Goal: Task Accomplishment & Management: Manage account settings

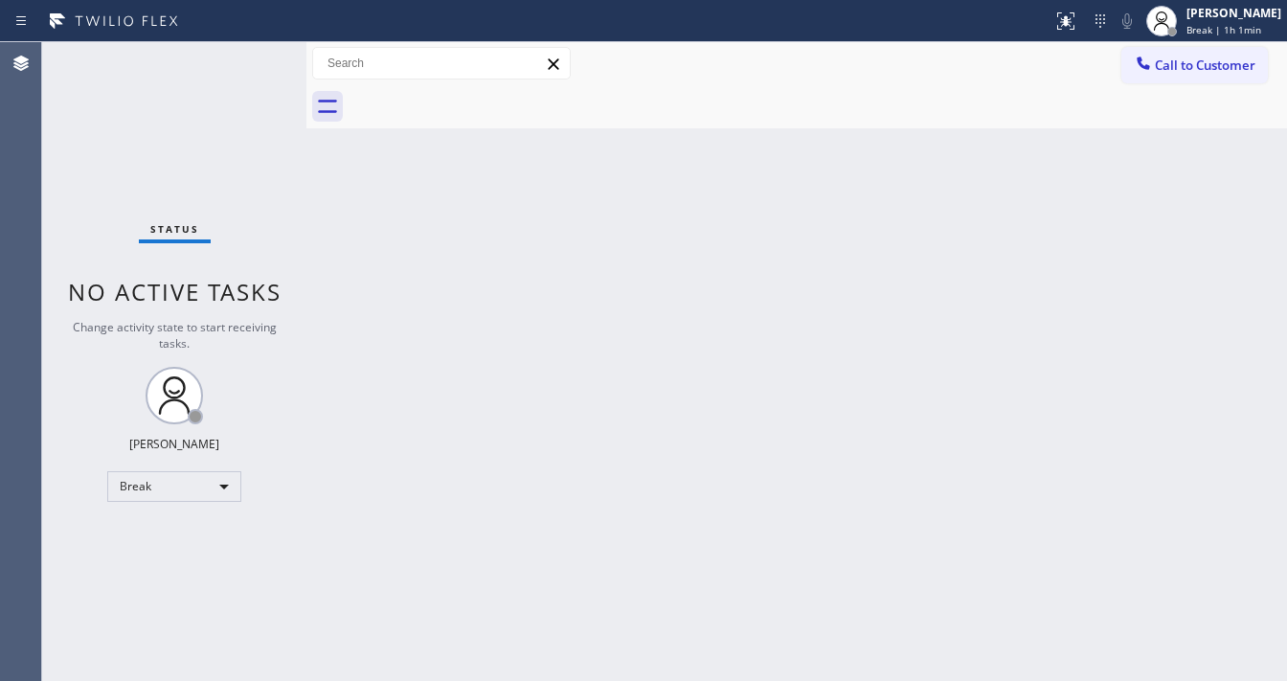
click at [70, 422] on div "Status No active tasks Change activity state to start receiving tasks. [PERSON_…" at bounding box center [174, 361] width 264 height 639
click at [1233, 37] on div "[PERSON_NAME] Break | 1h 2min" at bounding box center [1213, 21] width 146 height 42
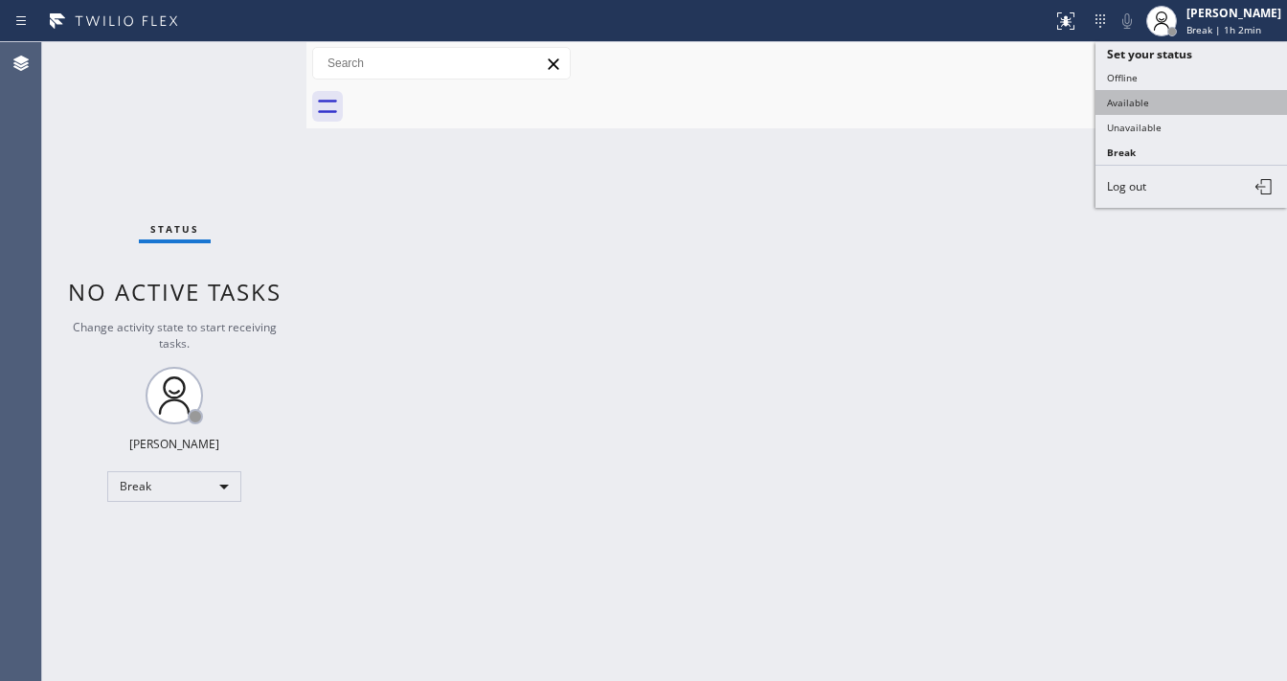
click at [1147, 103] on button "Available" at bounding box center [1190, 102] width 191 height 25
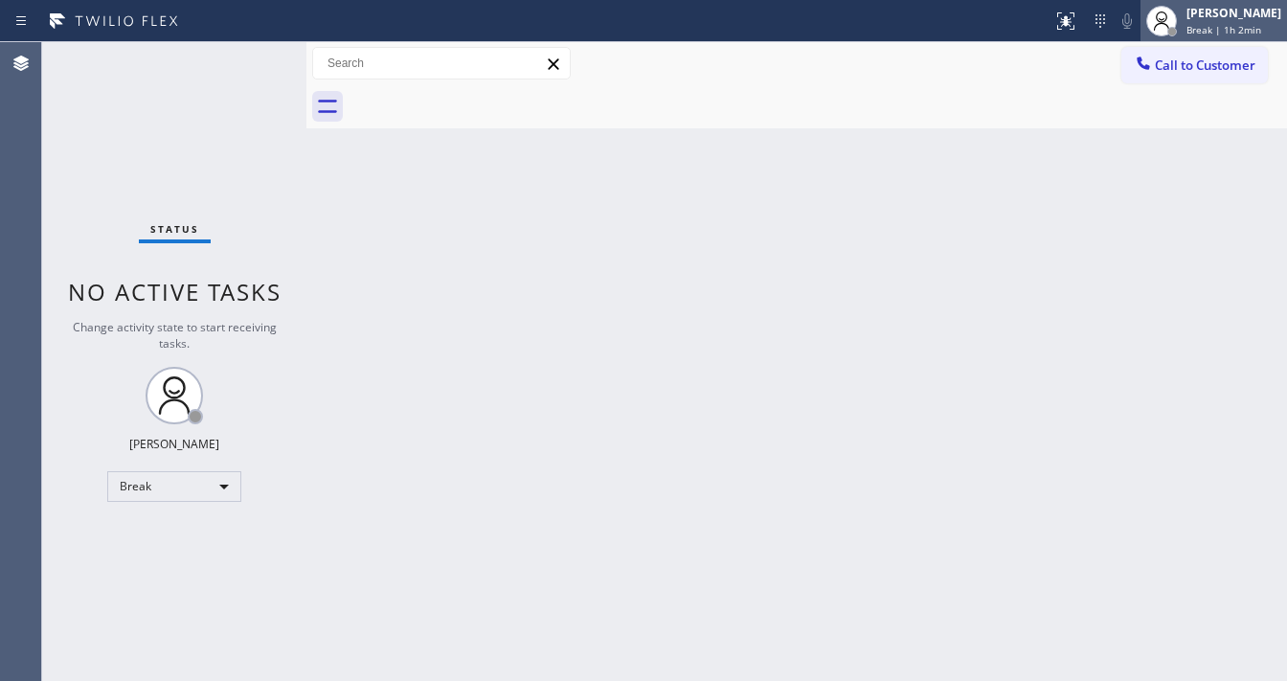
click at [1231, 23] on span "Break | 1h 2min" at bounding box center [1223, 29] width 75 height 13
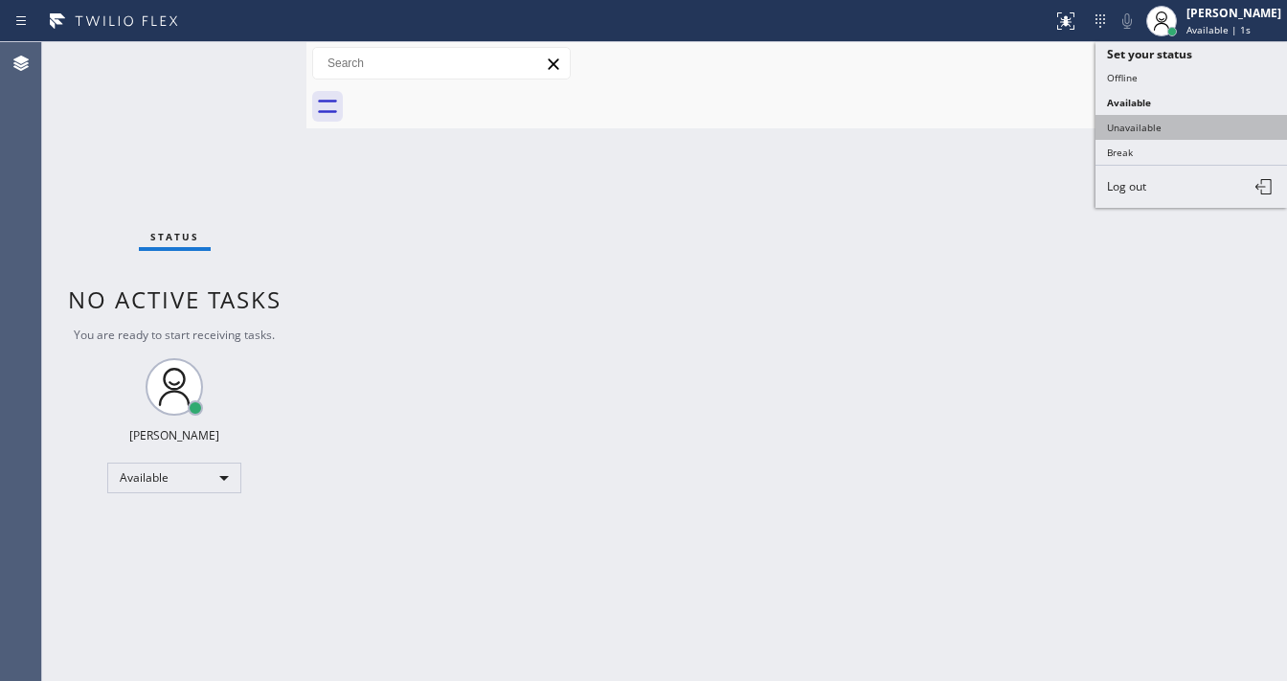
click at [1157, 126] on button "Unavailable" at bounding box center [1190, 127] width 191 height 25
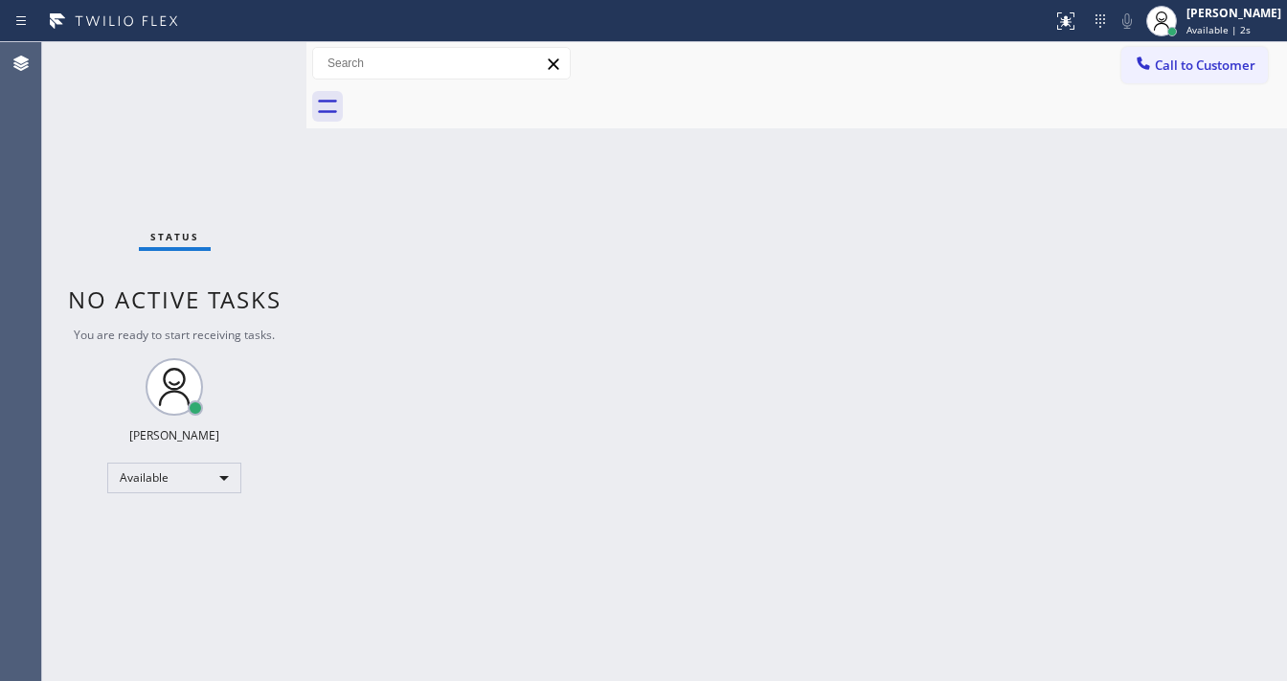
click at [1102, 136] on div "Back to Dashboard Change Sender ID Customers Technicians Select a contact Outbo…" at bounding box center [796, 361] width 980 height 639
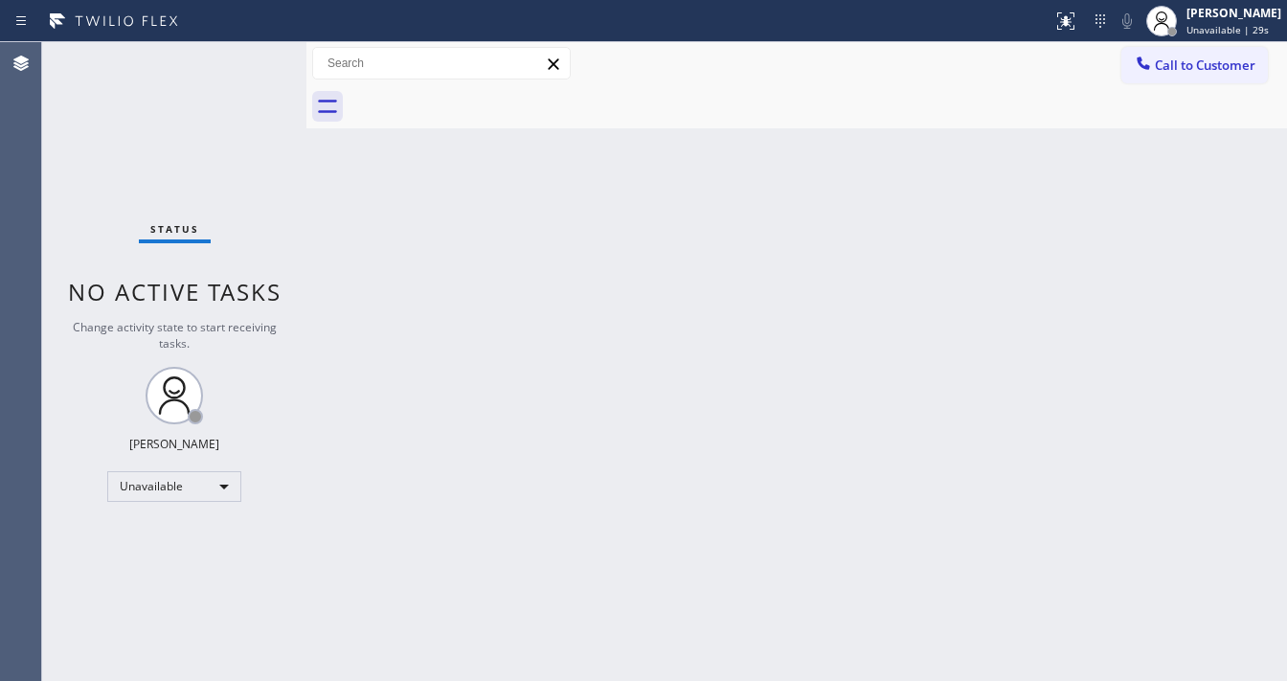
drag, startPoint x: 1187, startPoint y: 16, endPoint x: 1192, endPoint y: 41, distance: 25.4
click at [1183, 20] on div at bounding box center [1161, 21] width 42 height 42
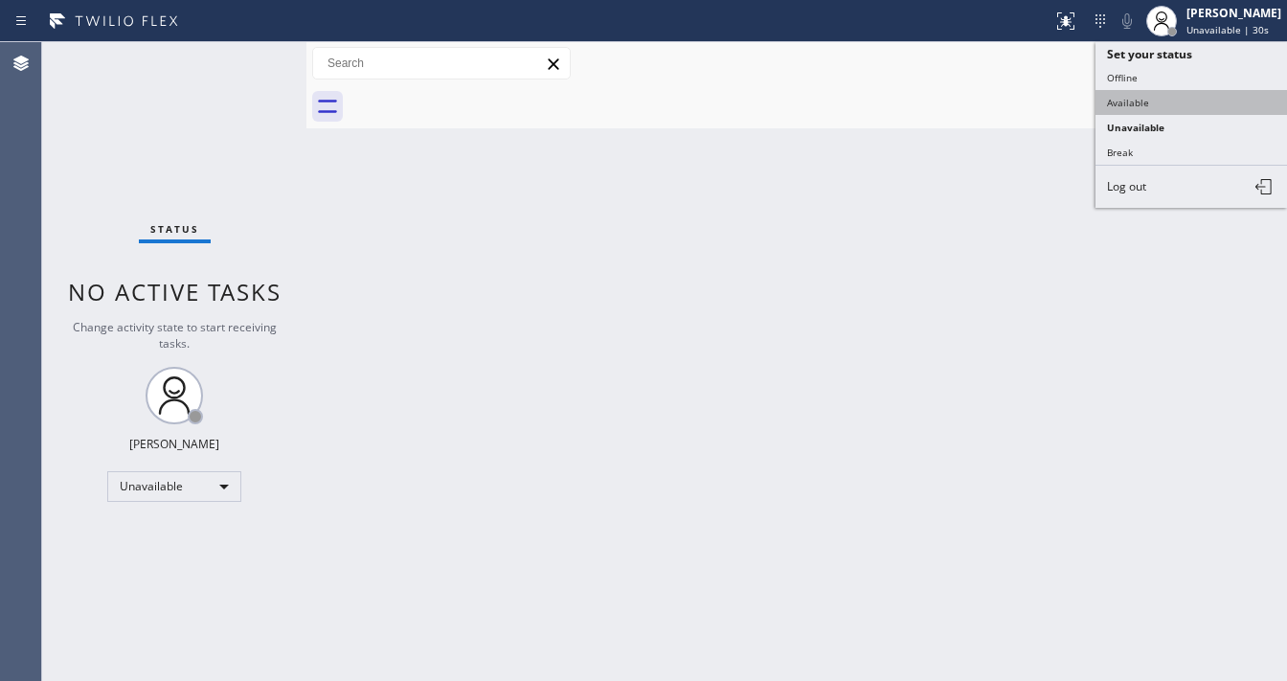
click at [1157, 107] on button "Available" at bounding box center [1190, 102] width 191 height 25
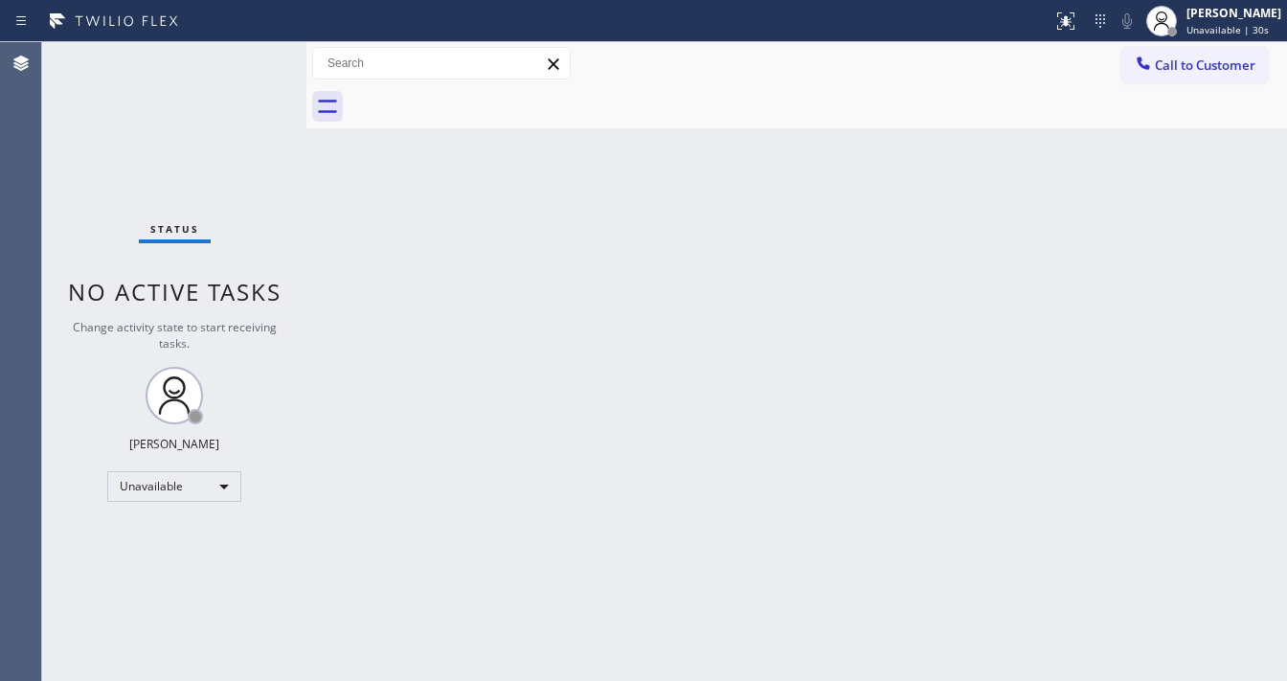
click at [1033, 318] on div "Back to Dashboard Change Sender ID Customers Technicians Select a contact Outbo…" at bounding box center [796, 361] width 980 height 639
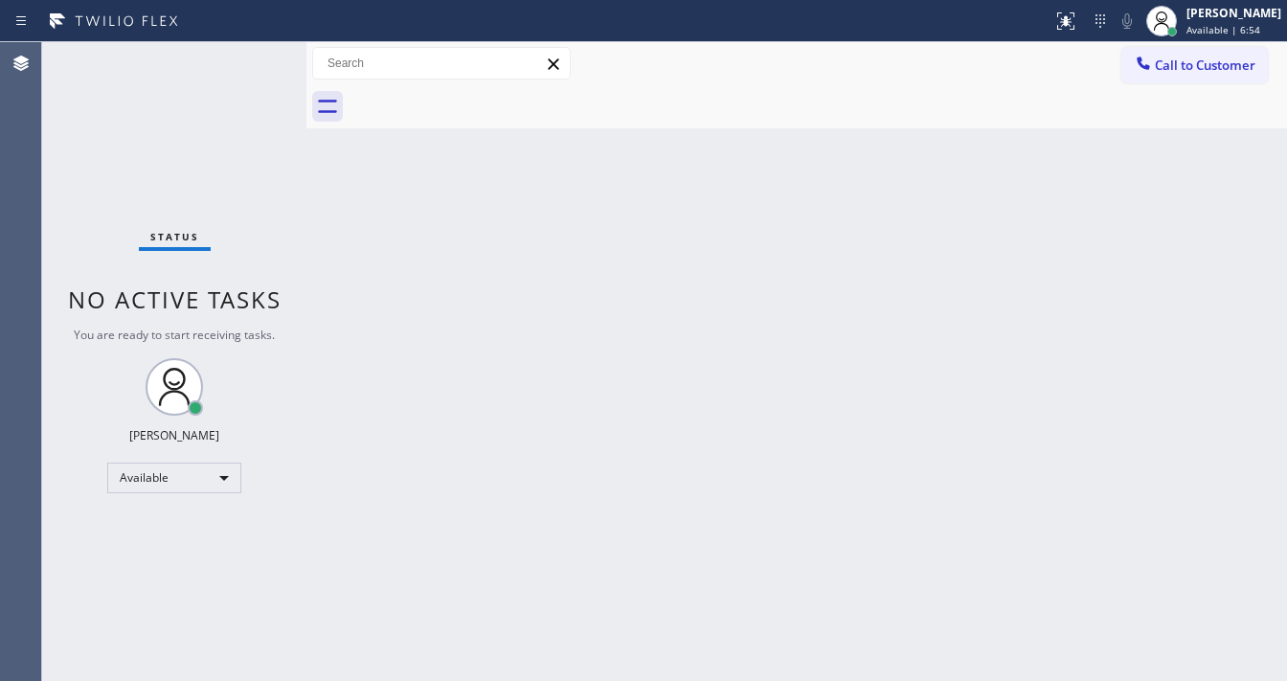
click at [255, 57] on div "Status No active tasks You are ready to start receiving tasks. [PERSON_NAME]" at bounding box center [174, 361] width 264 height 639
click at [253, 57] on div "Status No active tasks You are ready to start receiving tasks. [PERSON_NAME]" at bounding box center [174, 361] width 264 height 639
click at [237, 64] on div "Status No active tasks You are ready to start receiving tasks. [PERSON_NAME]" at bounding box center [174, 361] width 264 height 639
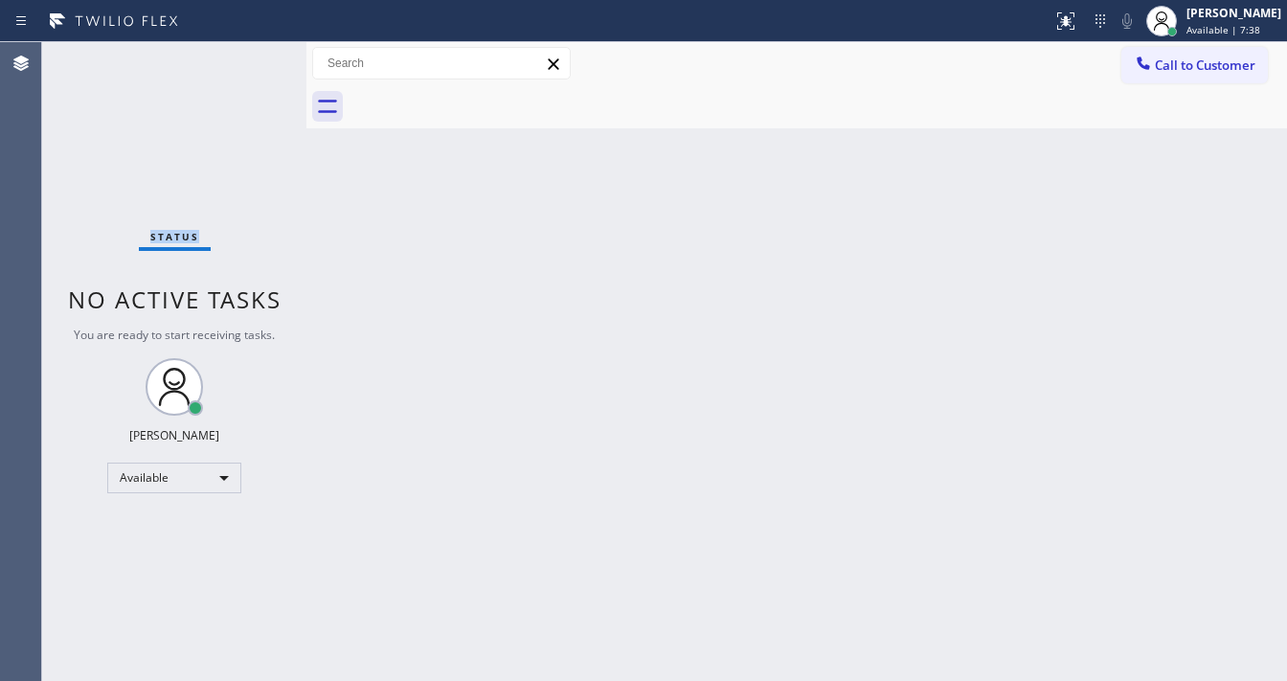
click at [237, 64] on div "Status No active tasks You are ready to start receiving tasks. [PERSON_NAME]" at bounding box center [174, 361] width 264 height 639
click at [237, 63] on div "Status No active tasks You are ready to start receiving tasks. [PERSON_NAME]" at bounding box center [174, 361] width 264 height 639
click at [234, 62] on div "Status No active tasks You are ready to start receiving tasks. [PERSON_NAME]" at bounding box center [174, 361] width 264 height 639
click at [228, 50] on div "Status No active tasks You are ready to start receiving tasks. [PERSON_NAME]" at bounding box center [174, 361] width 264 height 639
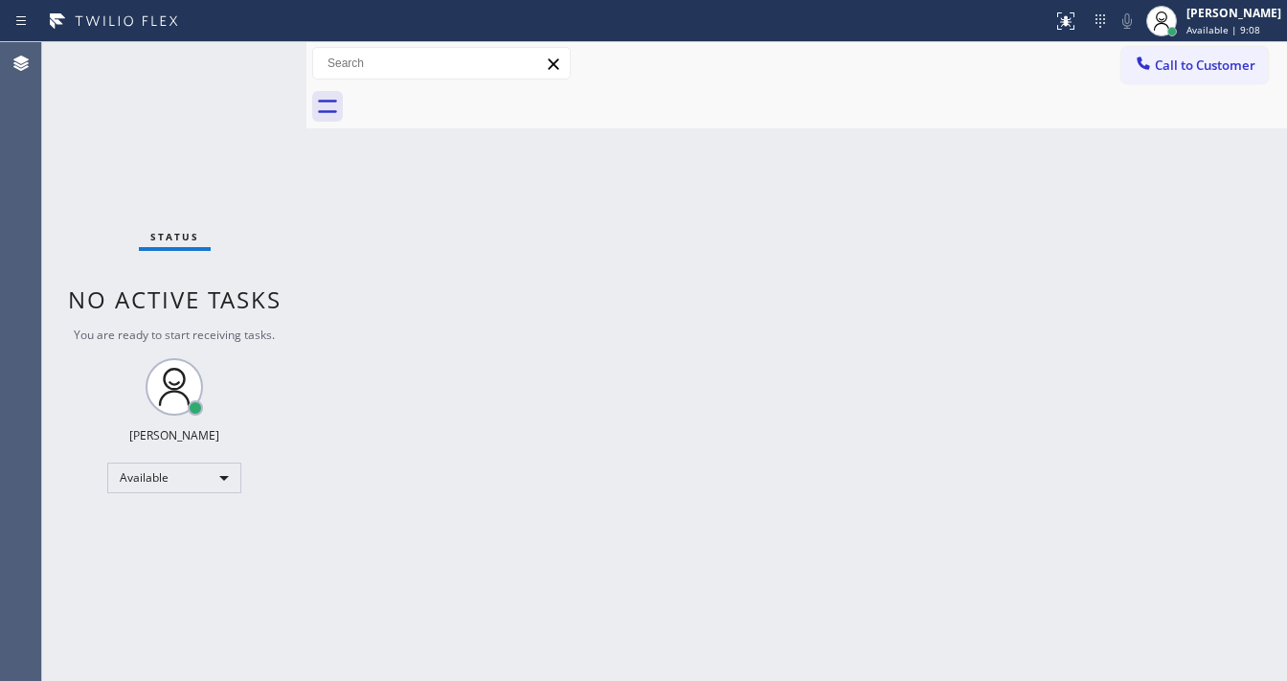
click at [249, 56] on div "Status No active tasks You are ready to start receiving tasks. [PERSON_NAME]" at bounding box center [174, 361] width 264 height 639
click at [253, 53] on div "Status No active tasks You are ready to start receiving tasks. [PERSON_NAME]" at bounding box center [174, 361] width 264 height 639
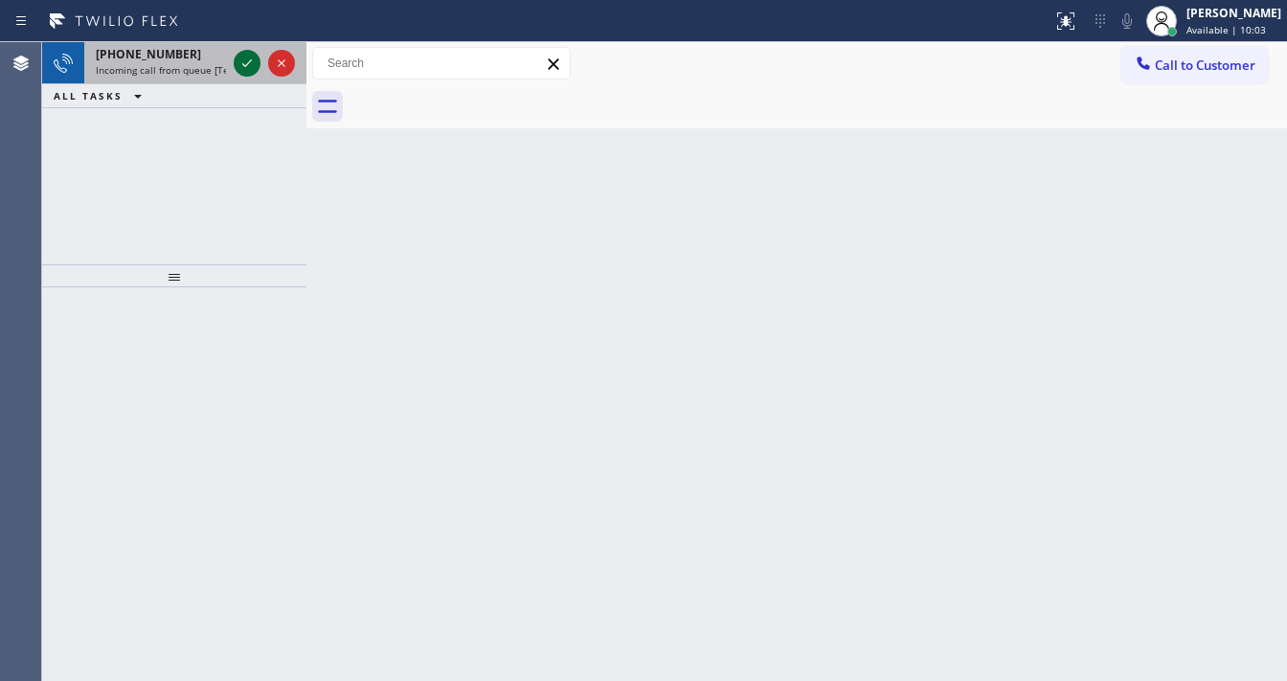
click at [246, 65] on icon at bounding box center [247, 63] width 23 height 23
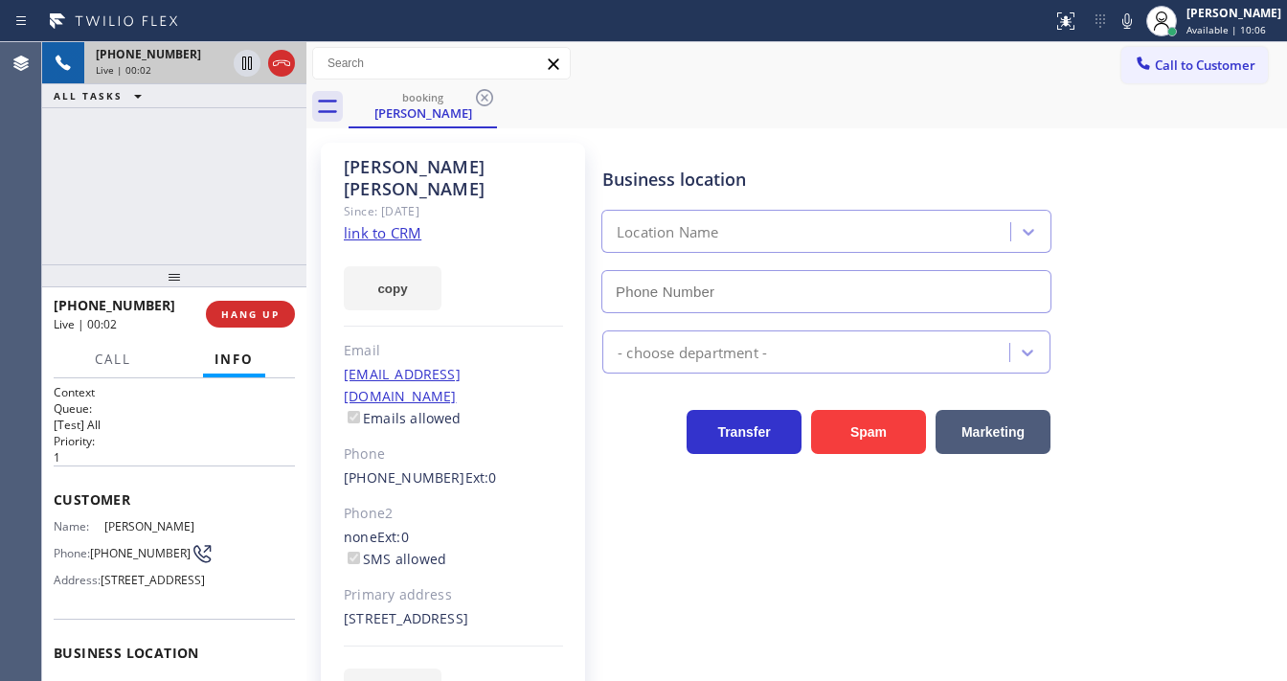
type input "[PHONE_NUMBER]"
click at [287, 60] on icon at bounding box center [281, 63] width 23 height 23
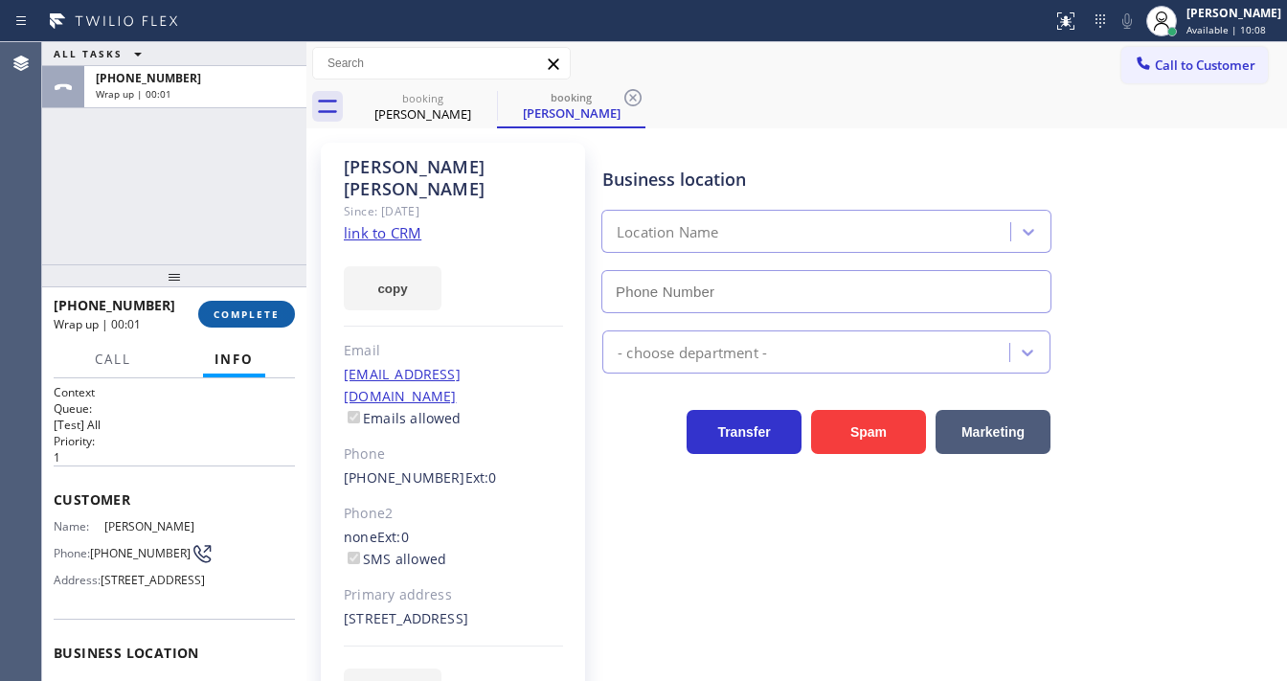
type input "[PHONE_NUMBER]"
click at [264, 327] on div "[PHONE_NUMBER] Wrap up | 00:08 COMPLETE" at bounding box center [174, 314] width 241 height 50
click at [276, 312] on span "COMPLETE" at bounding box center [247, 313] width 66 height 13
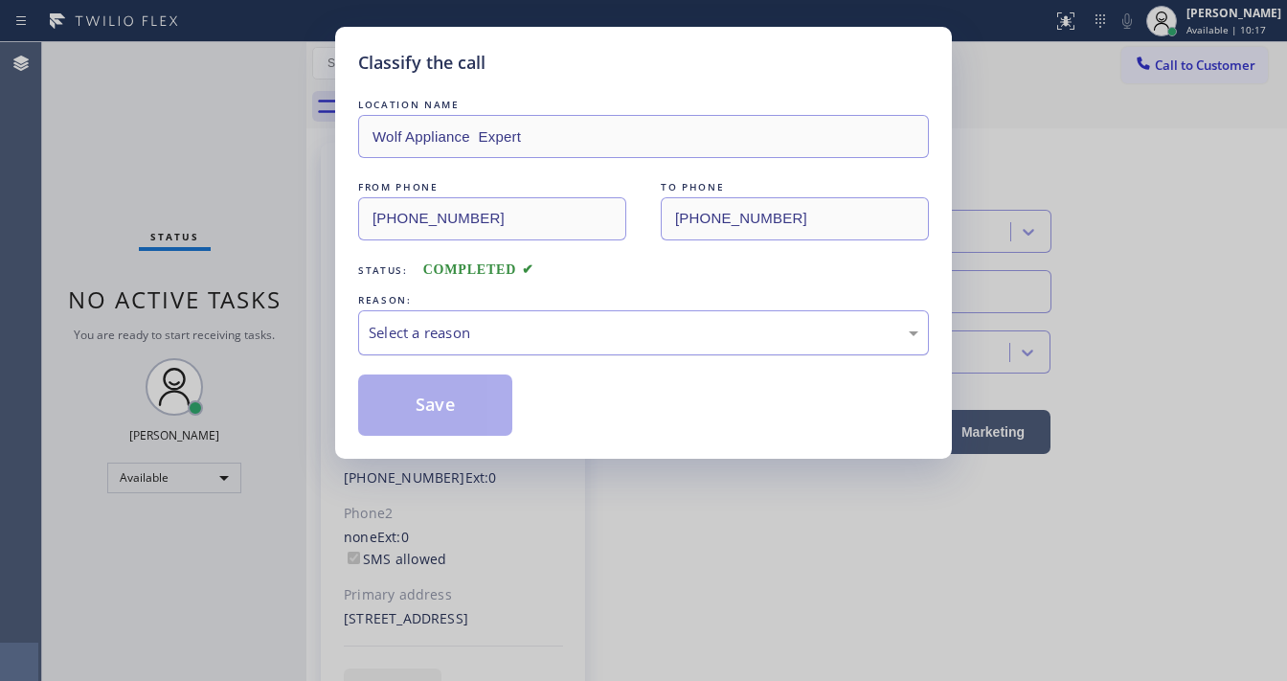
drag, startPoint x: 535, startPoint y: 324, endPoint x: 529, endPoint y: 333, distance: 11.7
click at [531, 330] on div "Select a reason" at bounding box center [644, 333] width 550 height 22
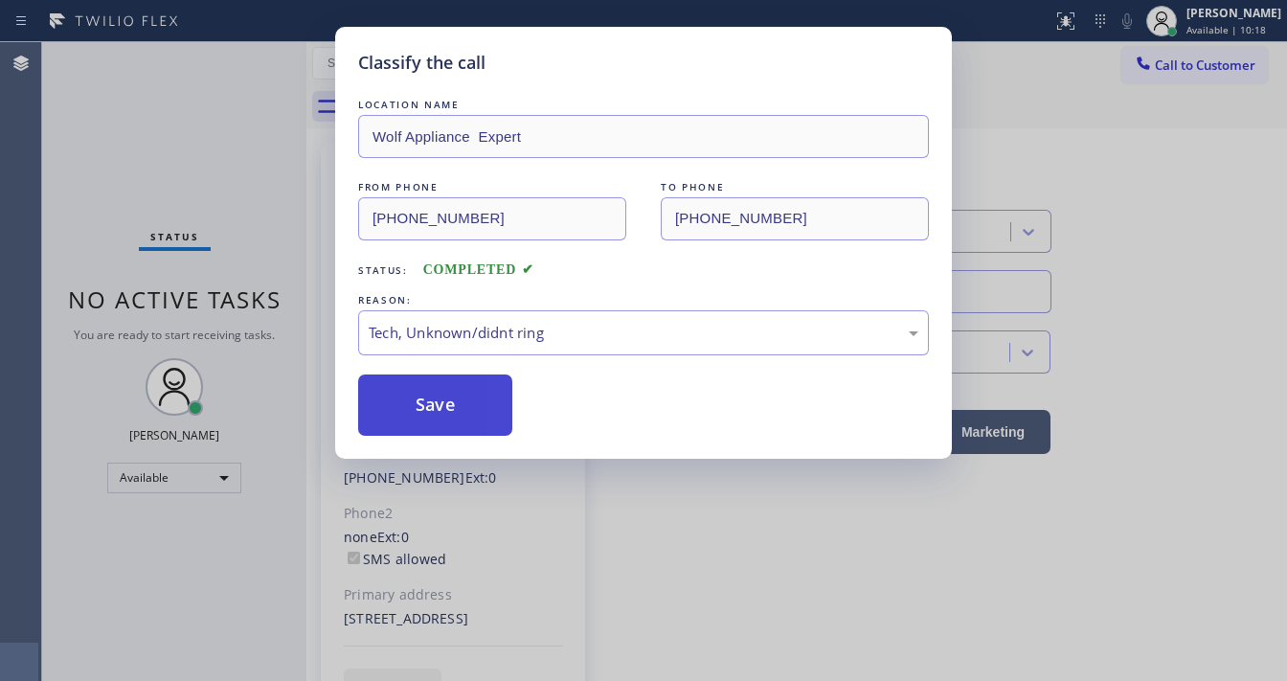
drag, startPoint x: 448, startPoint y: 426, endPoint x: 496, endPoint y: 466, distance: 62.5
click at [448, 425] on button "Save" at bounding box center [435, 404] width 154 height 61
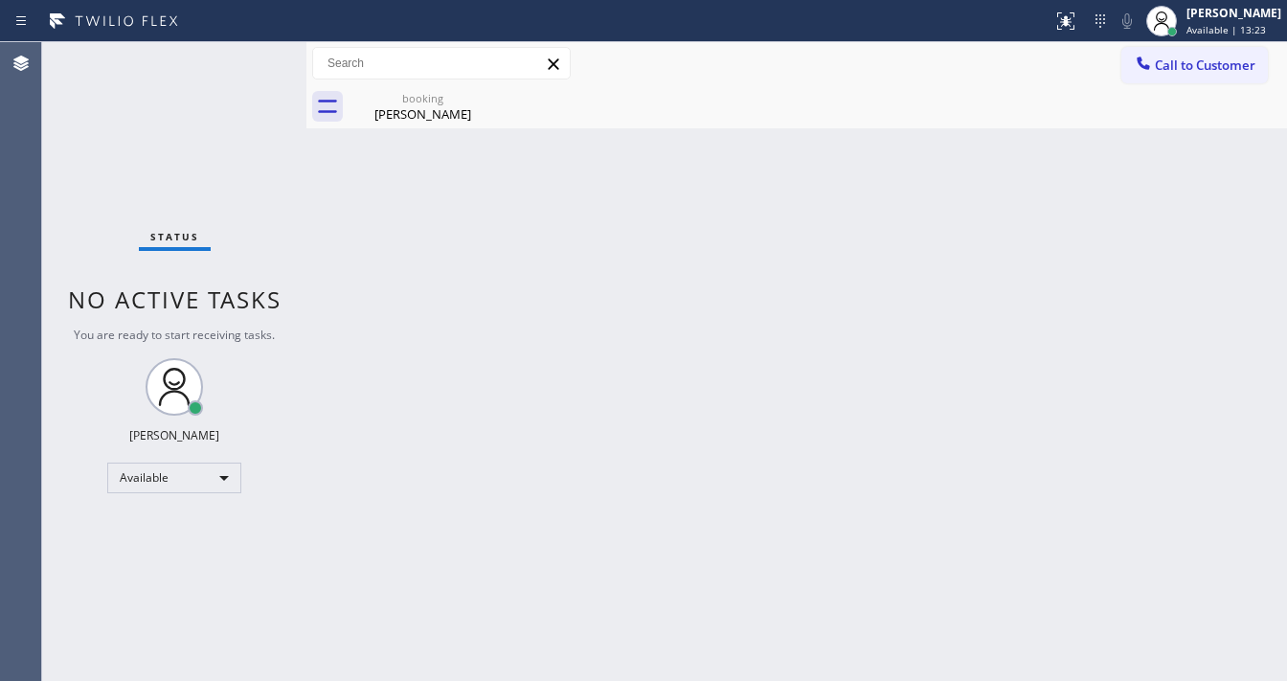
click at [59, 222] on div "Status No active tasks You are ready to start receiving tasks. [PERSON_NAME]" at bounding box center [174, 361] width 264 height 639
click at [163, 479] on div "Available" at bounding box center [174, 477] width 134 height 31
drag, startPoint x: 148, startPoint y: 552, endPoint x: 460, endPoint y: 443, distance: 329.5
click at [154, 551] on li "Unavailable" at bounding box center [173, 551] width 130 height 23
click at [524, 303] on div "Back to Dashboard Change Sender ID Customers Technicians Select a contact Outbo…" at bounding box center [796, 361] width 980 height 639
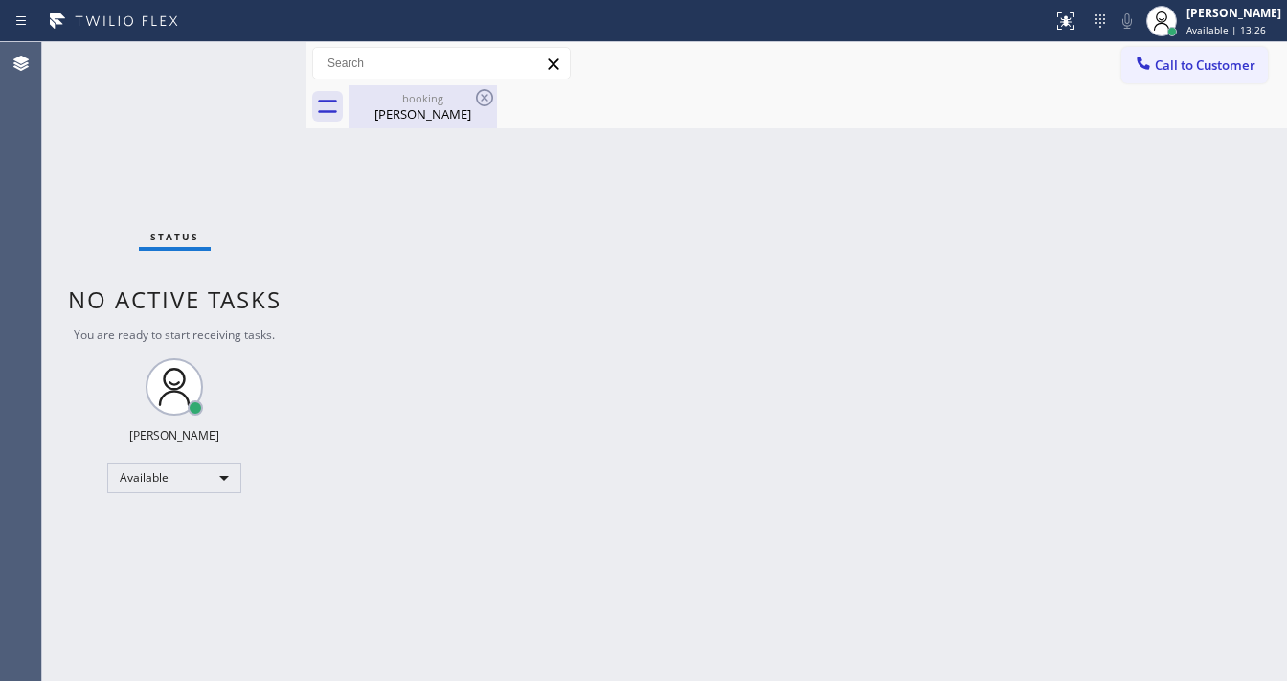
click at [437, 100] on div "booking" at bounding box center [422, 98] width 145 height 14
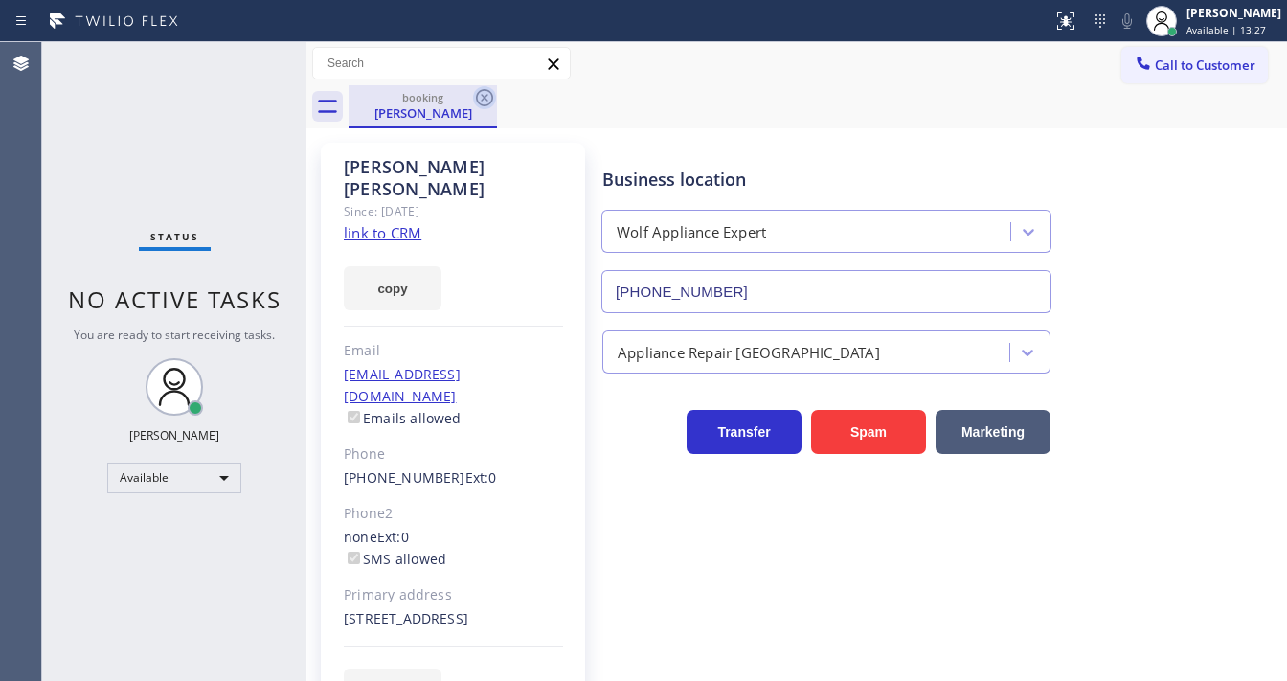
click at [473, 99] on div "booking [PERSON_NAME]" at bounding box center [423, 106] width 148 height 43
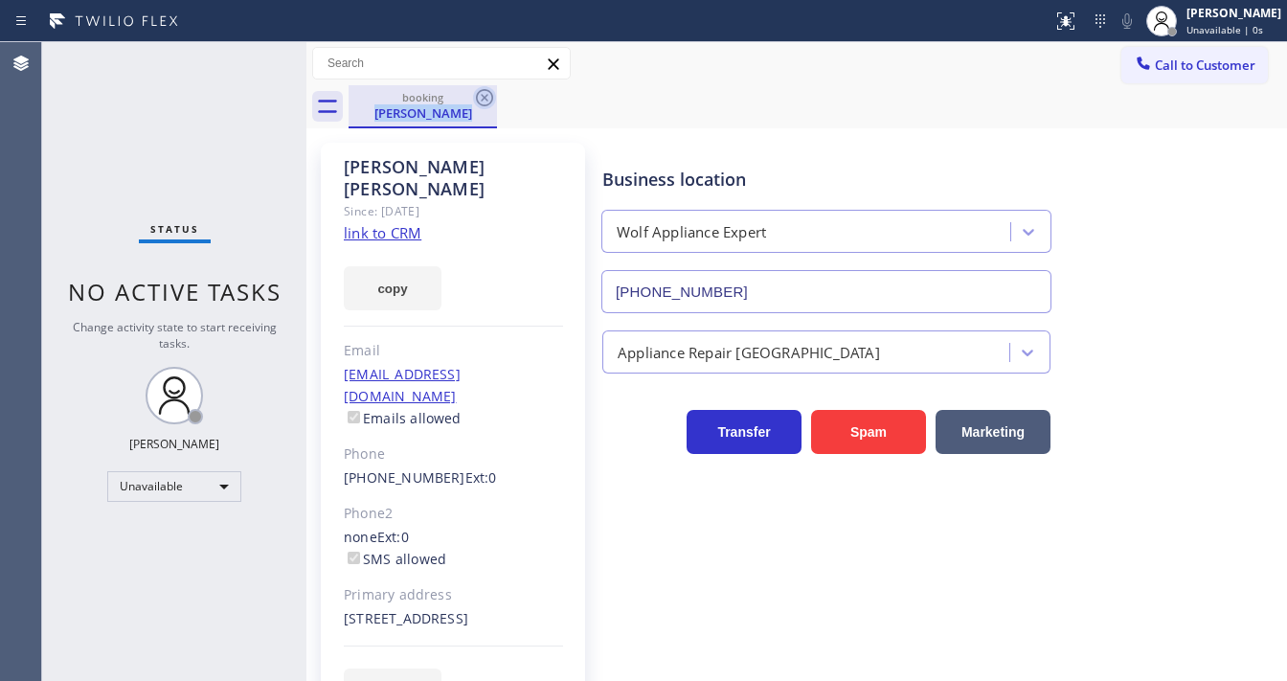
click at [475, 99] on icon at bounding box center [484, 97] width 23 height 23
click at [475, 101] on div "booking [PERSON_NAME]" at bounding box center [818, 106] width 938 height 43
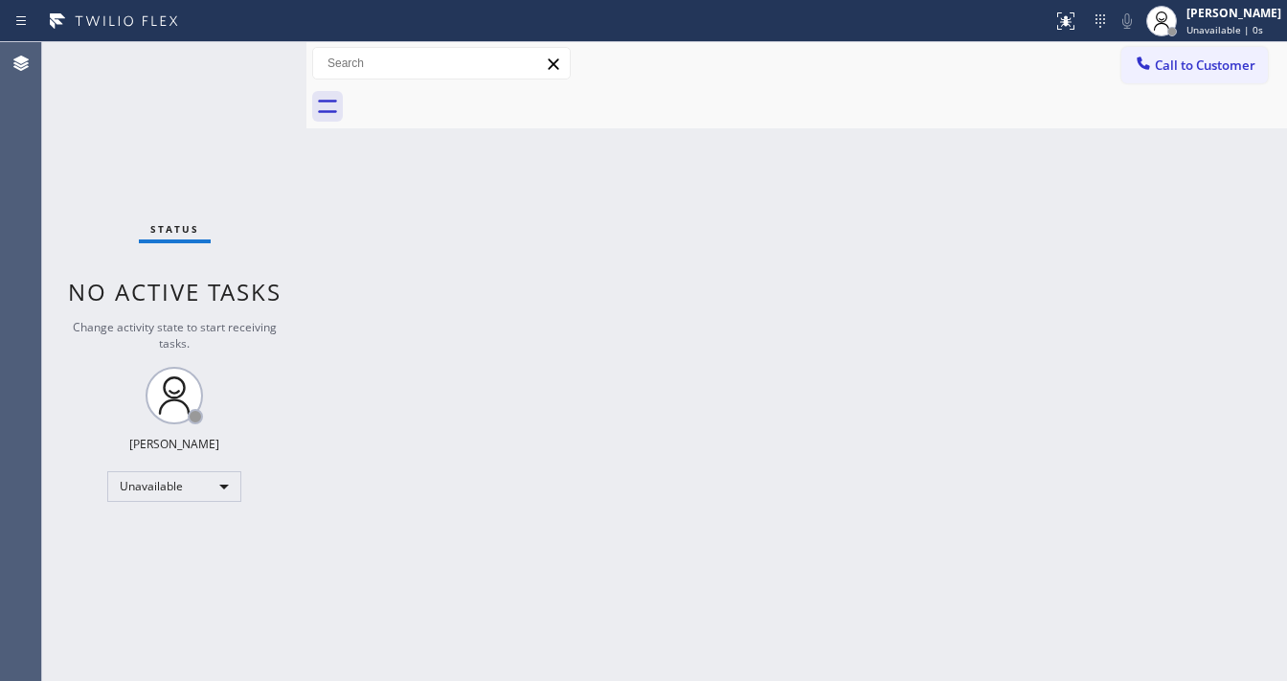
click at [465, 110] on div at bounding box center [818, 106] width 938 height 43
click at [224, 209] on div "Status No active tasks Change activity state to start receiving tasks. [PERSON_…" at bounding box center [174, 361] width 264 height 639
click at [1222, 25] on span "Unavailable | 3:42" at bounding box center [1229, 29] width 86 height 13
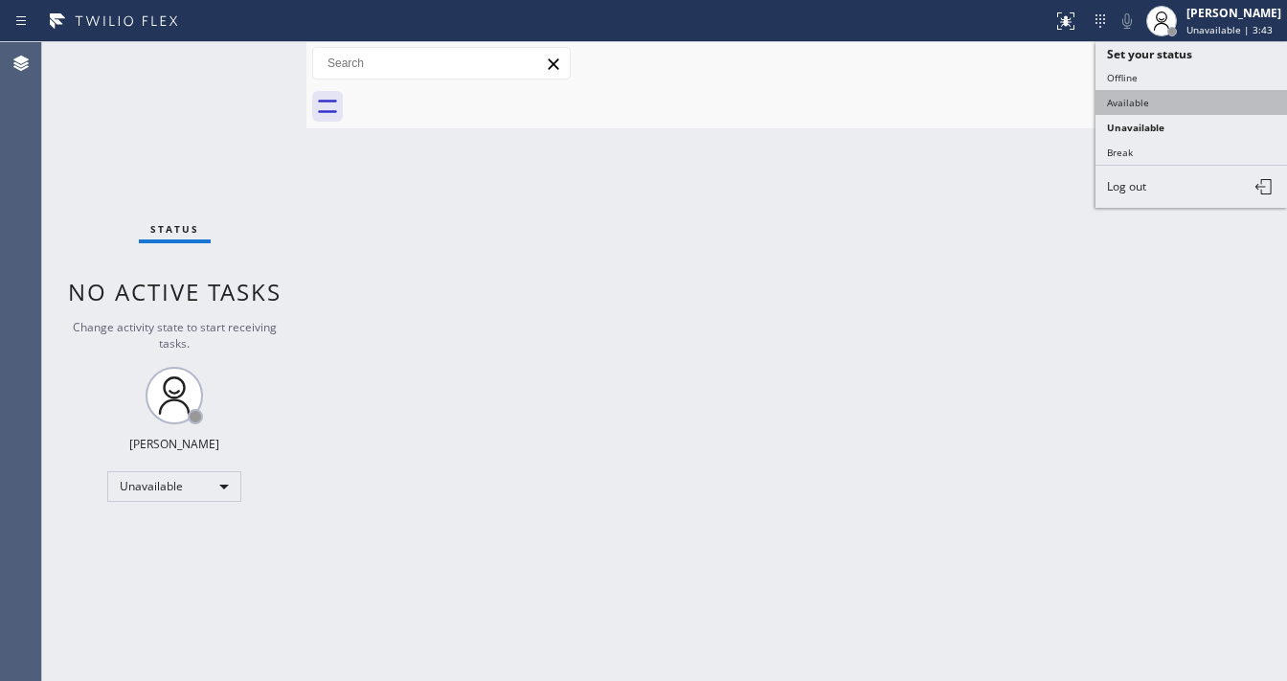
click at [1154, 110] on button "Available" at bounding box center [1190, 102] width 191 height 25
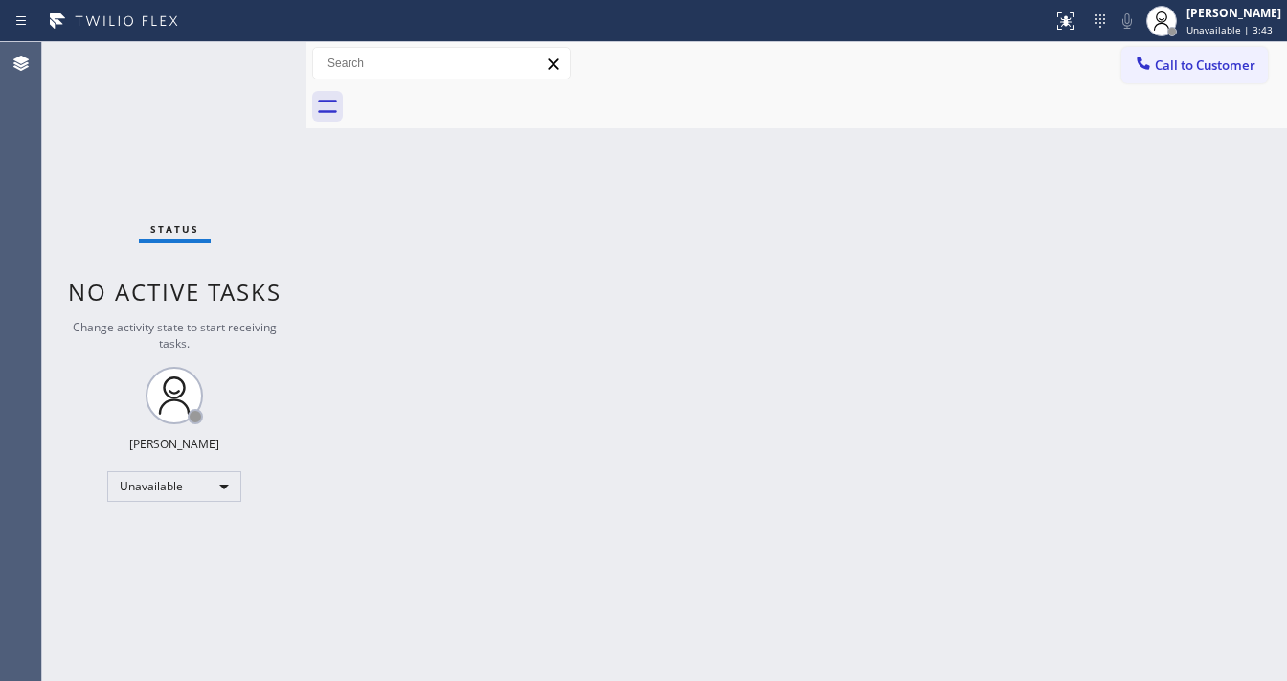
drag, startPoint x: 898, startPoint y: 223, endPoint x: 897, endPoint y: 245, distance: 22.0
click at [897, 227] on div "Back to Dashboard Change Sender ID Customers Technicians Select a contact Outbo…" at bounding box center [796, 361] width 980 height 639
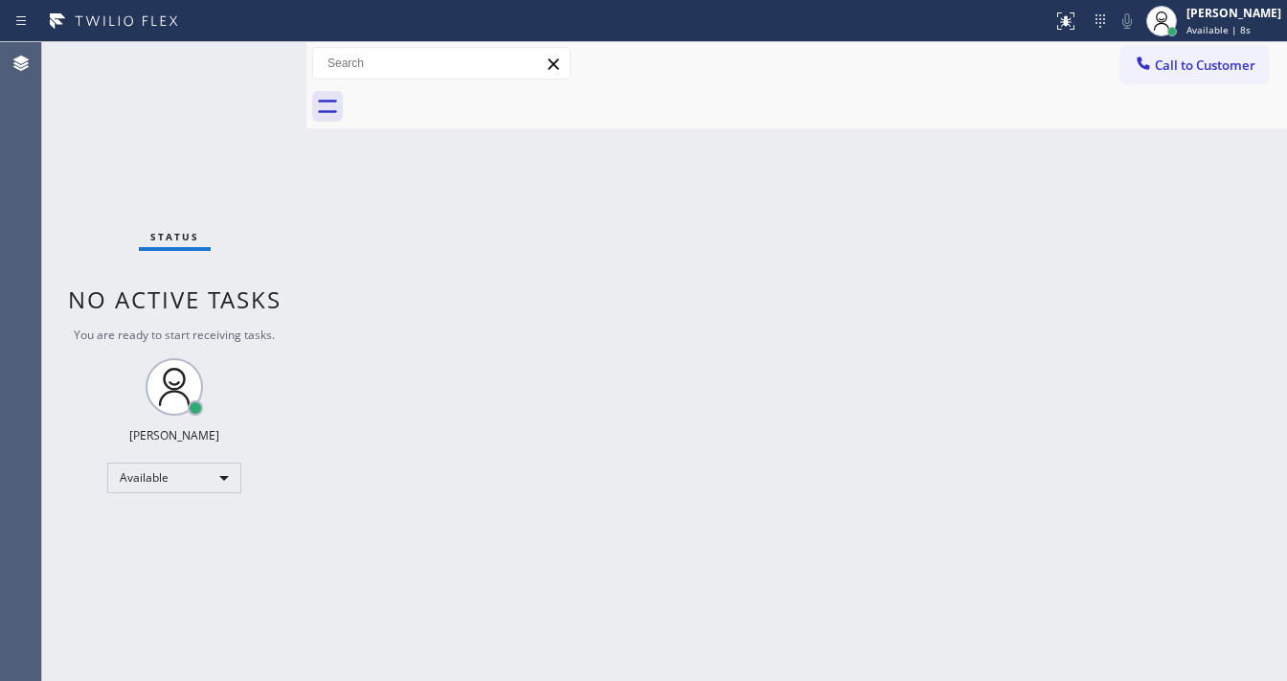
drag, startPoint x: 249, startPoint y: 65, endPoint x: 260, endPoint y: 103, distance: 40.0
click at [251, 64] on div "Status No active tasks You are ready to start receiving tasks. [PERSON_NAME]" at bounding box center [174, 361] width 264 height 639
click at [244, 54] on div "Status No active tasks You are ready to start receiving tasks. [PERSON_NAME]" at bounding box center [174, 361] width 264 height 639
click at [243, 53] on div "Status No active tasks You are ready to start receiving tasks. [PERSON_NAME]" at bounding box center [174, 361] width 264 height 639
click at [243, 55] on div "Status No active tasks You are ready to start receiving tasks. [PERSON_NAME]" at bounding box center [174, 361] width 264 height 639
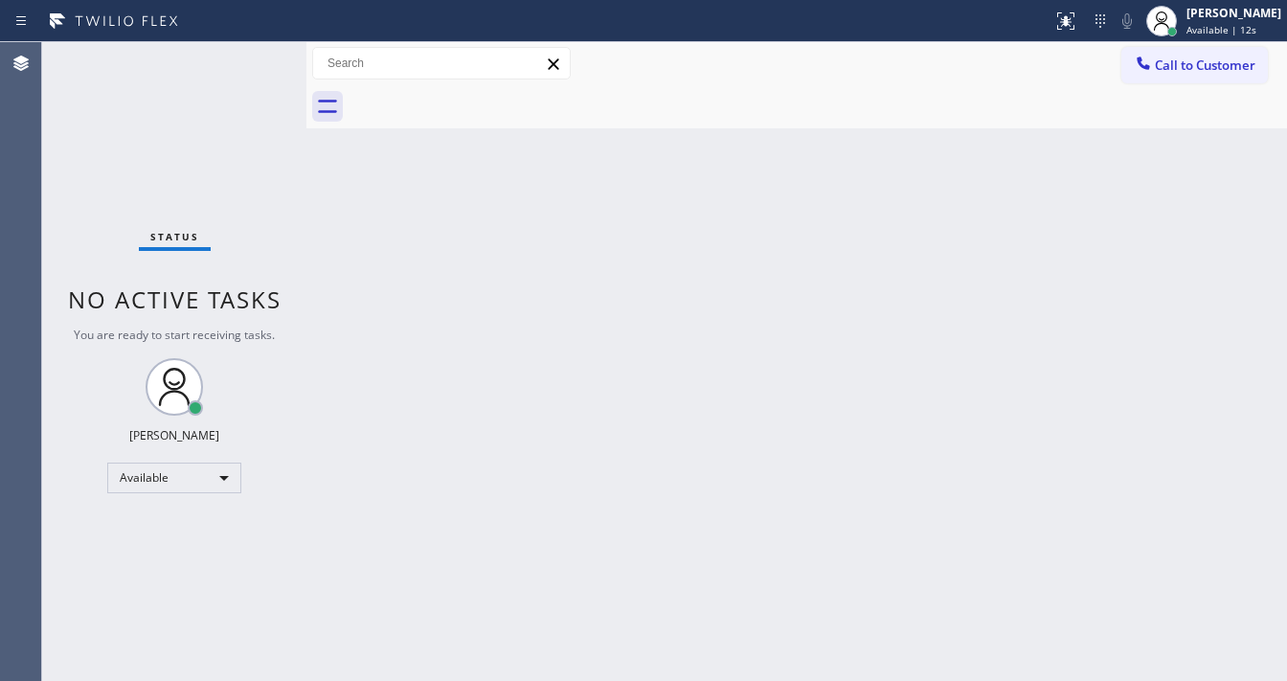
click at [245, 57] on div "Status No active tasks You are ready to start receiving tasks. [PERSON_NAME]" at bounding box center [174, 361] width 264 height 639
drag, startPoint x: 245, startPoint y: 57, endPoint x: 249, endPoint y: 31, distance: 27.1
click at [247, 57] on div "Status No active tasks You are ready to start receiving tasks. [PERSON_NAME]" at bounding box center [174, 361] width 264 height 639
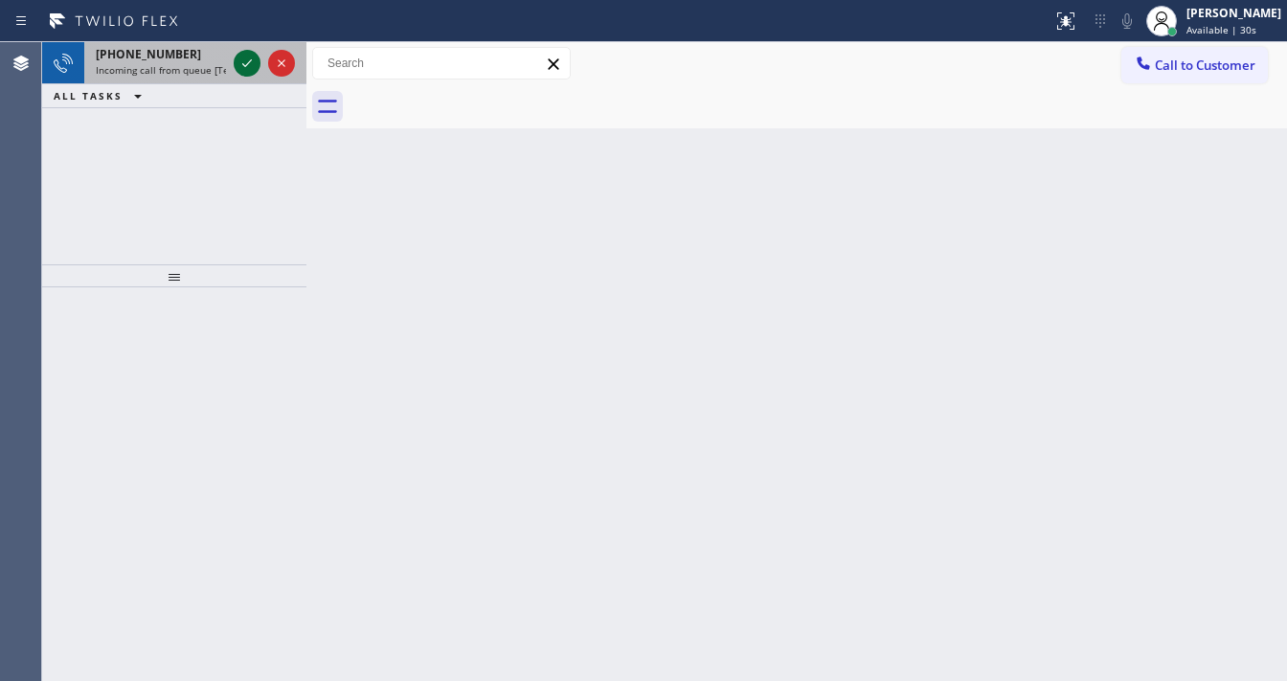
click at [236, 55] on icon at bounding box center [247, 63] width 23 height 23
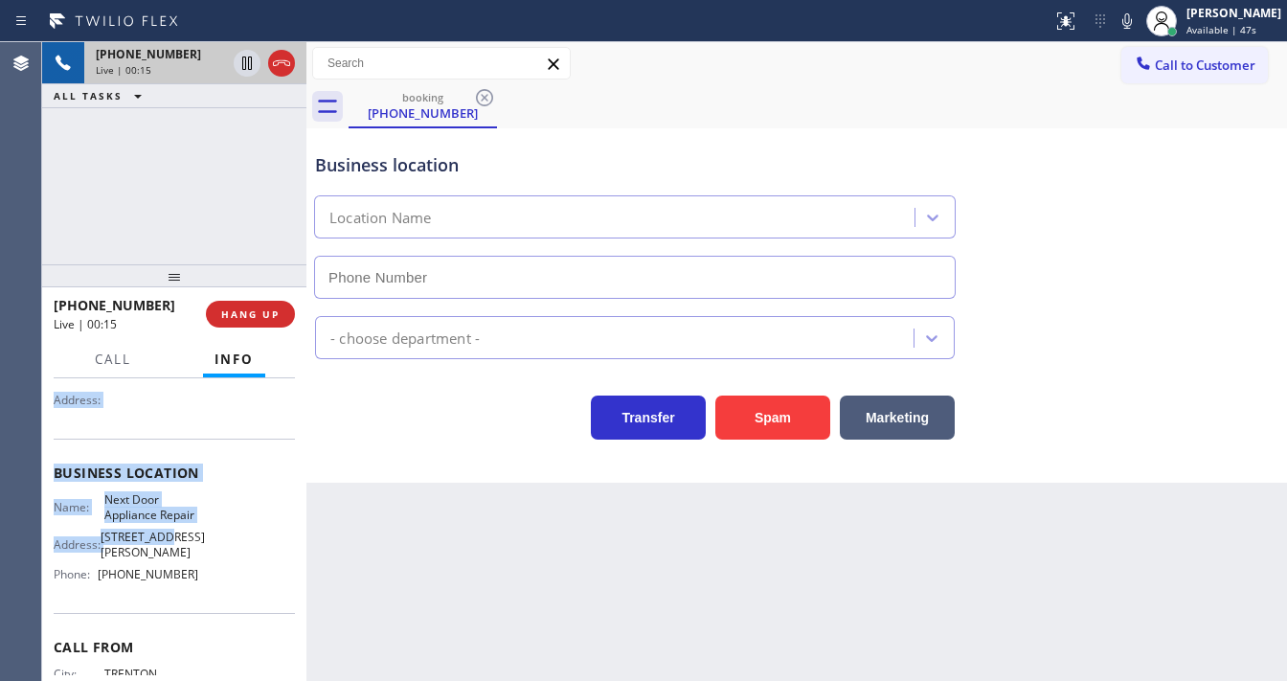
scroll to position [230, 0]
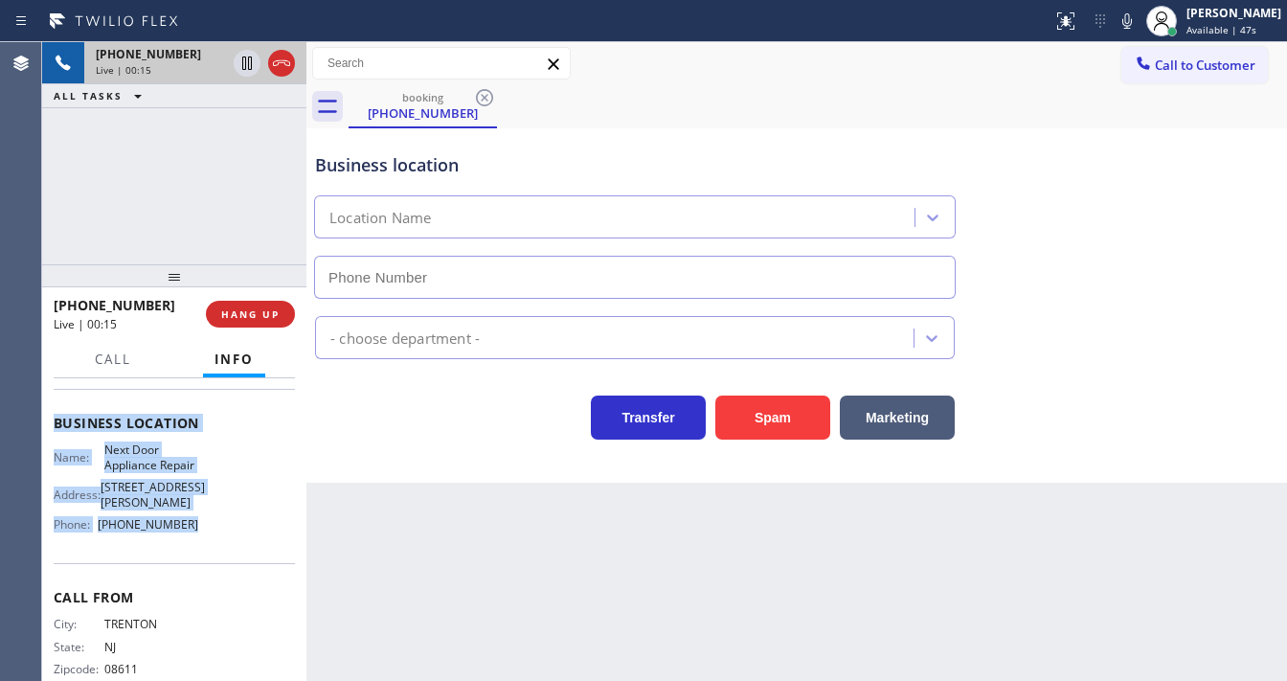
drag, startPoint x: 79, startPoint y: 509, endPoint x: 214, endPoint y: 529, distance: 136.4
click at [214, 529] on div "Context Queue: [Test] All Priority: 1 Customer Name: [PHONE_NUMBER] Phone: [PHO…" at bounding box center [174, 431] width 241 height 554
copy div "Customer Name: [PHONE_NUMBER] Phone: [PHONE_NUMBER] Address: Business location …"
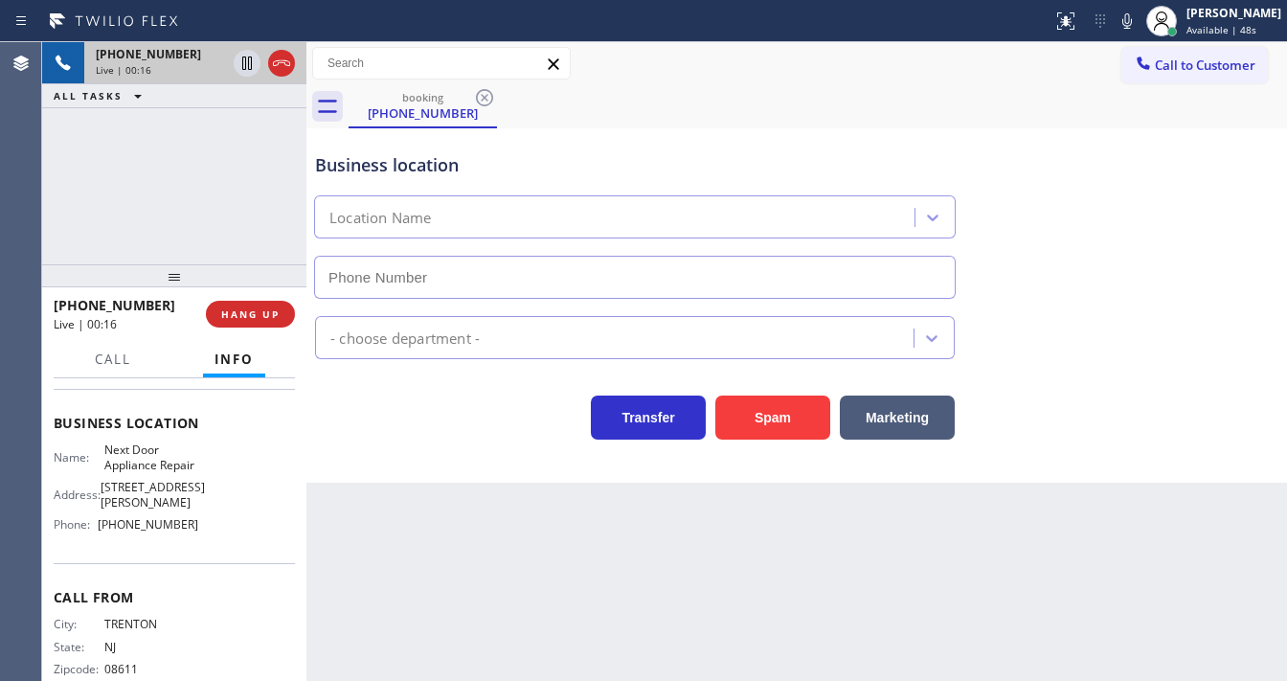
click at [172, 213] on div "[PHONE_NUMBER] Live | 00:16 ALL TASKS ALL TASKS ACTIVE TASKS TASKS IN WRAP UP" at bounding box center [174, 153] width 264 height 222
type input "[PHONE_NUMBER]"
drag, startPoint x: 127, startPoint y: 153, endPoint x: 188, endPoint y: 27, distance: 140.0
click at [131, 152] on div "[PHONE_NUMBER] Live | 01:00 ALL TASKS ALL TASKS ACTIVE TASKS TASKS IN WRAP UP" at bounding box center [174, 153] width 264 height 222
click at [128, 156] on div "[PHONE_NUMBER] Live | 01:35 ALL TASKS ALL TASKS ACTIVE TASKS TASKS IN WRAP UP" at bounding box center [174, 153] width 264 height 222
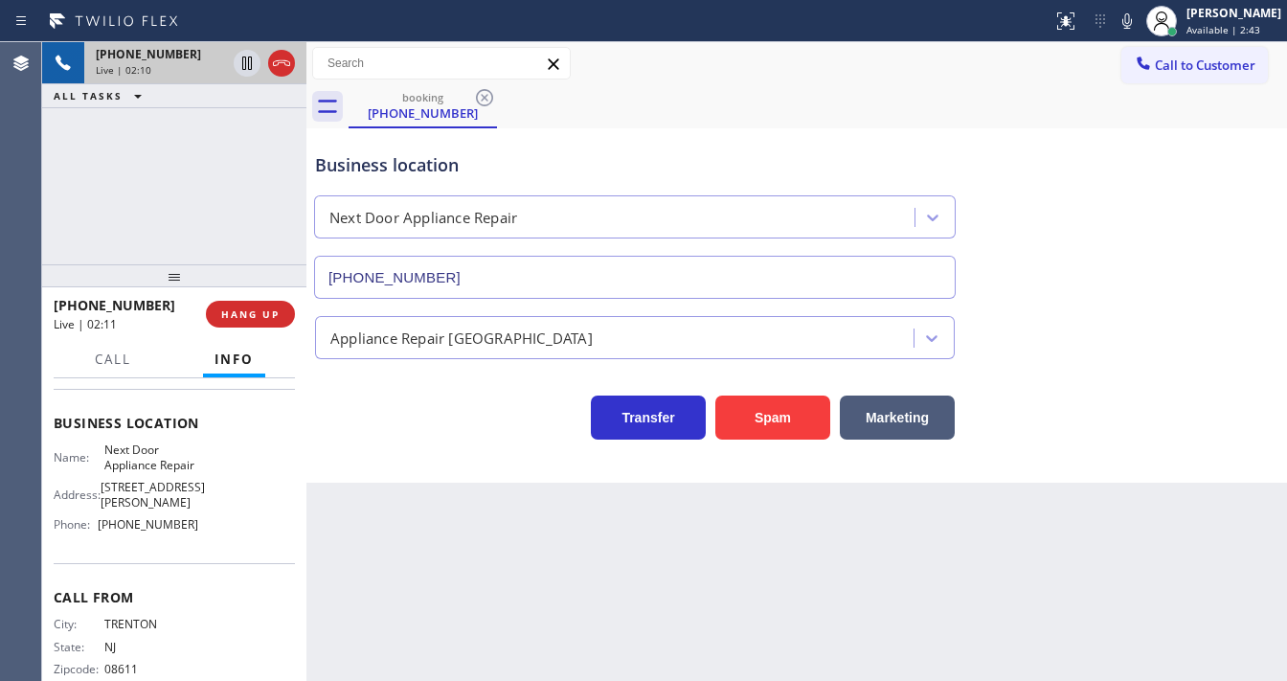
click at [245, 187] on div "[PHONE_NUMBER] Live | 02:10 ALL TASKS ALL TASKS ACTIVE TASKS TASKS IN WRAP UP" at bounding box center [174, 153] width 264 height 222
click at [153, 191] on div "[PHONE_NUMBER] Live | 02:14 ALL TASKS ALL TASKS ACTIVE TASKS TASKS IN WRAP UP" at bounding box center [174, 153] width 264 height 222
click at [190, 202] on div "[PHONE_NUMBER] Live | 02:15 ALL TASKS ALL TASKS ACTIVE TASKS TASKS IN WRAP UP" at bounding box center [174, 153] width 264 height 222
click at [36, 173] on div "Agent Desktop" at bounding box center [20, 361] width 41 height 639
click at [283, 314] on button "HANG UP" at bounding box center [250, 314] width 89 height 27
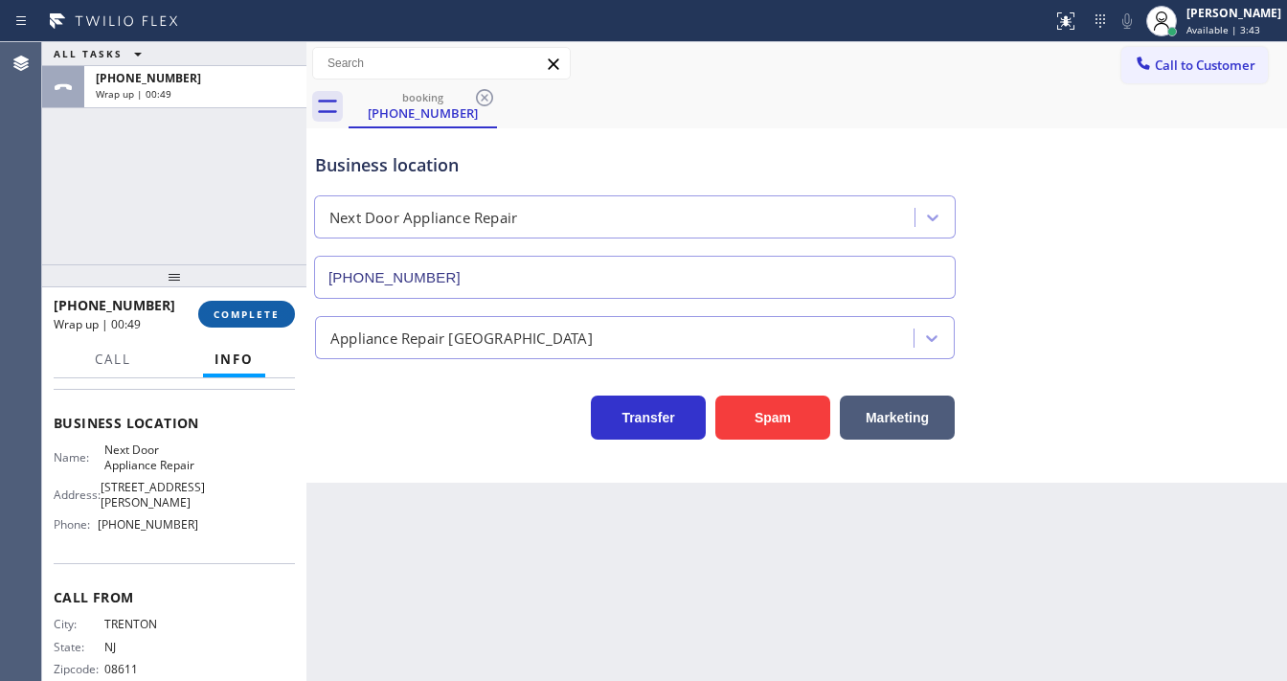
click at [257, 324] on button "COMPLETE" at bounding box center [246, 314] width 97 height 27
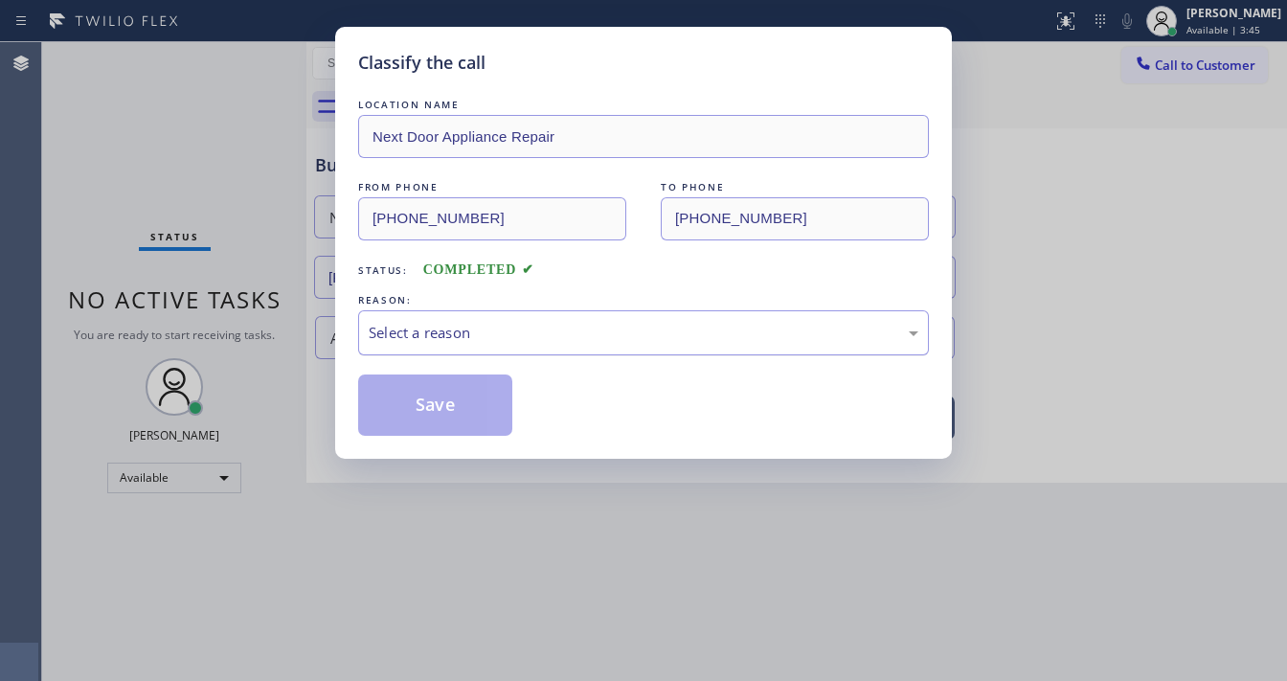
click at [461, 330] on div "Select a reason" at bounding box center [644, 333] width 550 height 22
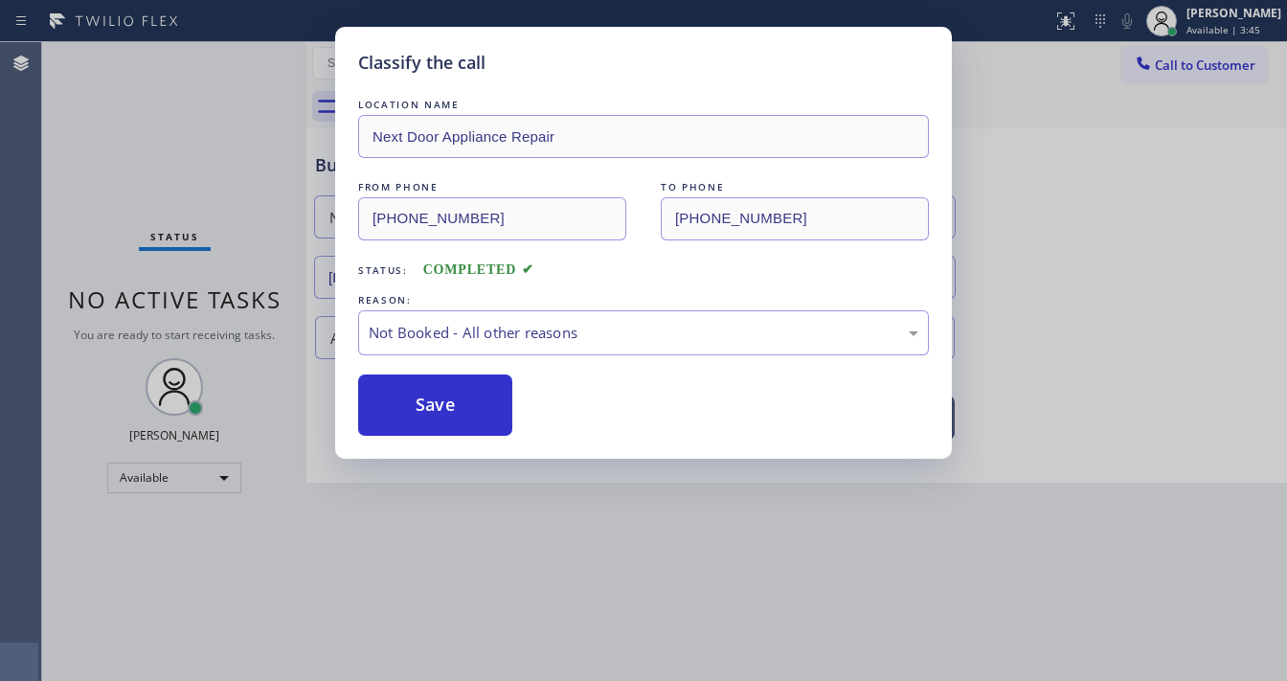
drag, startPoint x: 451, startPoint y: 402, endPoint x: 297, endPoint y: 6, distance: 425.3
click at [451, 402] on button "Save" at bounding box center [435, 404] width 154 height 61
click at [451, 400] on button "Save" at bounding box center [435, 404] width 154 height 61
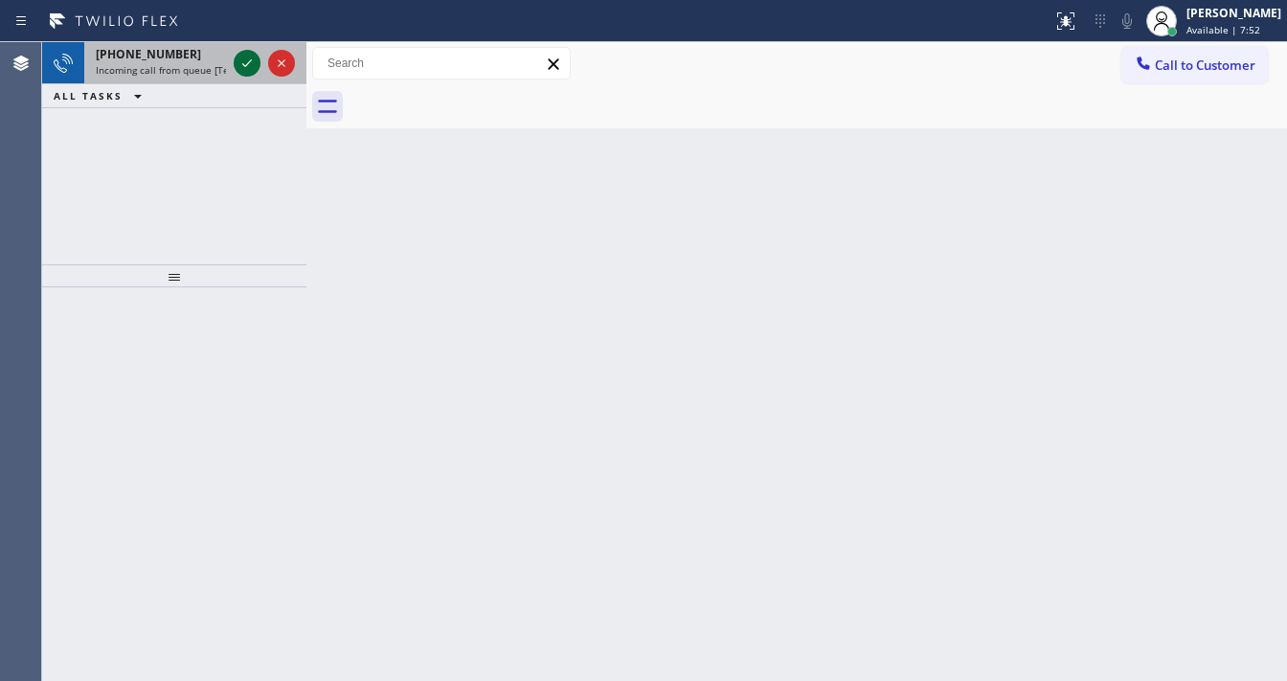
click at [240, 70] on icon at bounding box center [247, 63] width 23 height 23
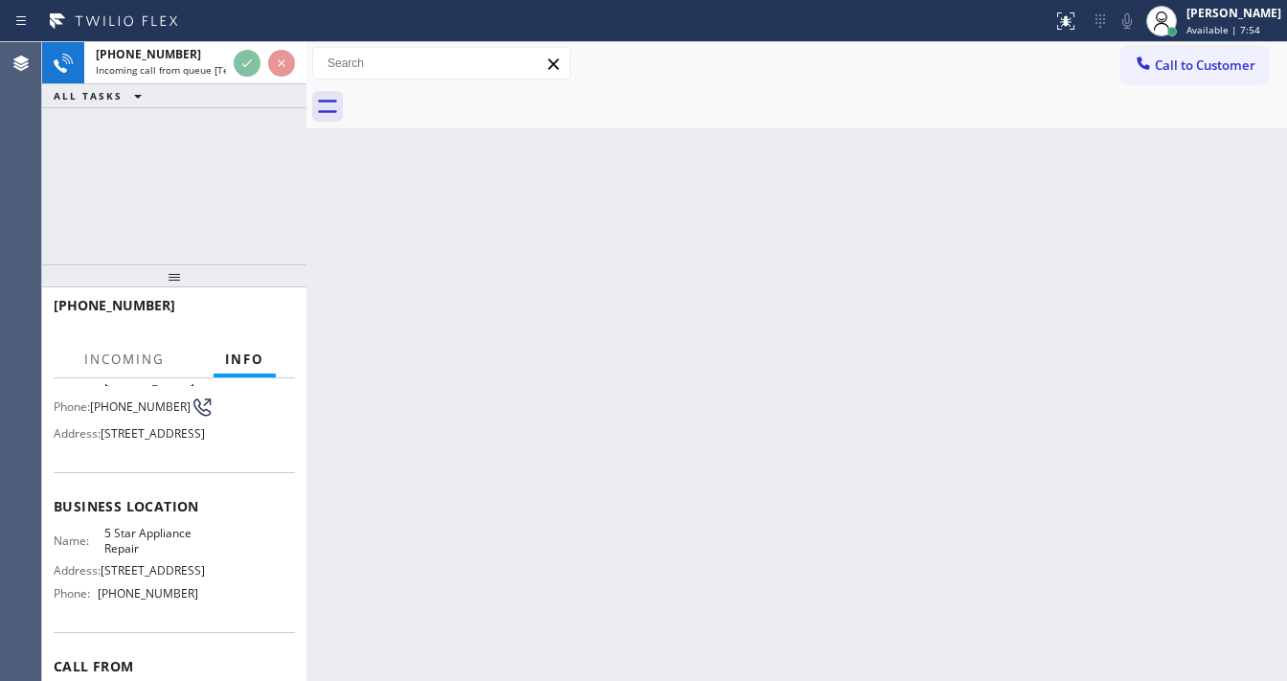
scroll to position [153, 0]
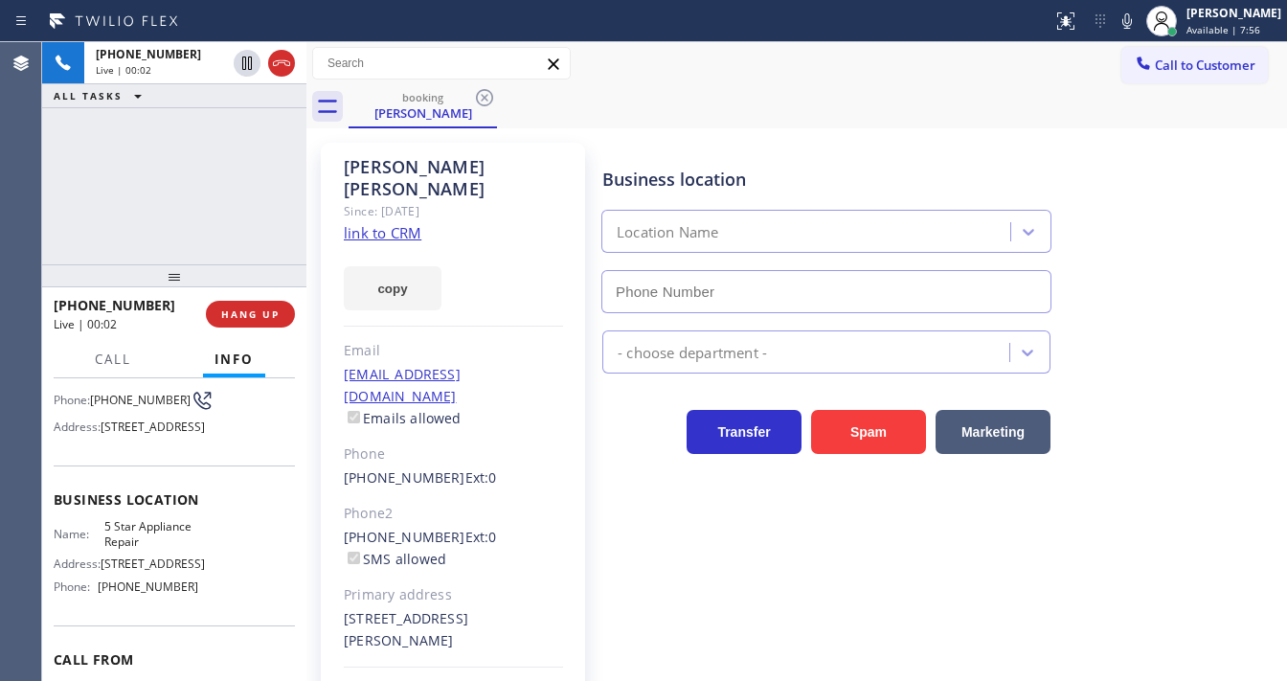
type input "[PHONE_NUMBER]"
click at [382, 223] on link "link to CRM" at bounding box center [383, 232] width 78 height 19
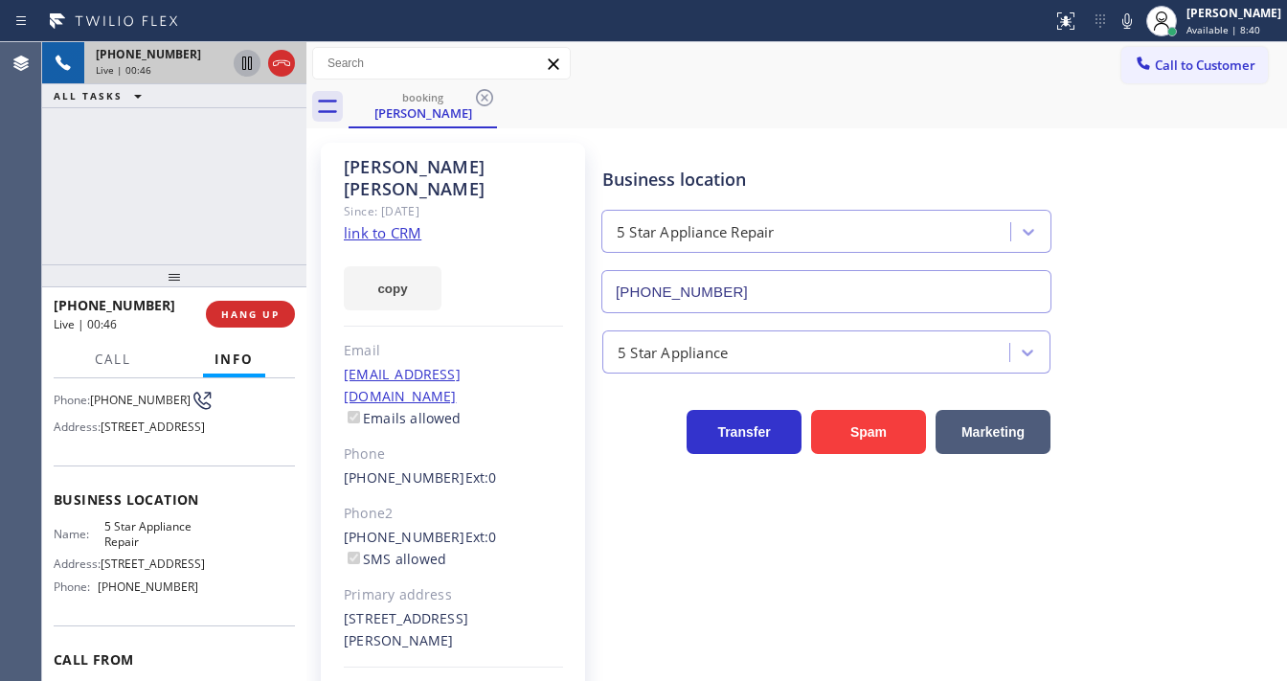
click at [247, 58] on icon at bounding box center [247, 63] width 23 height 23
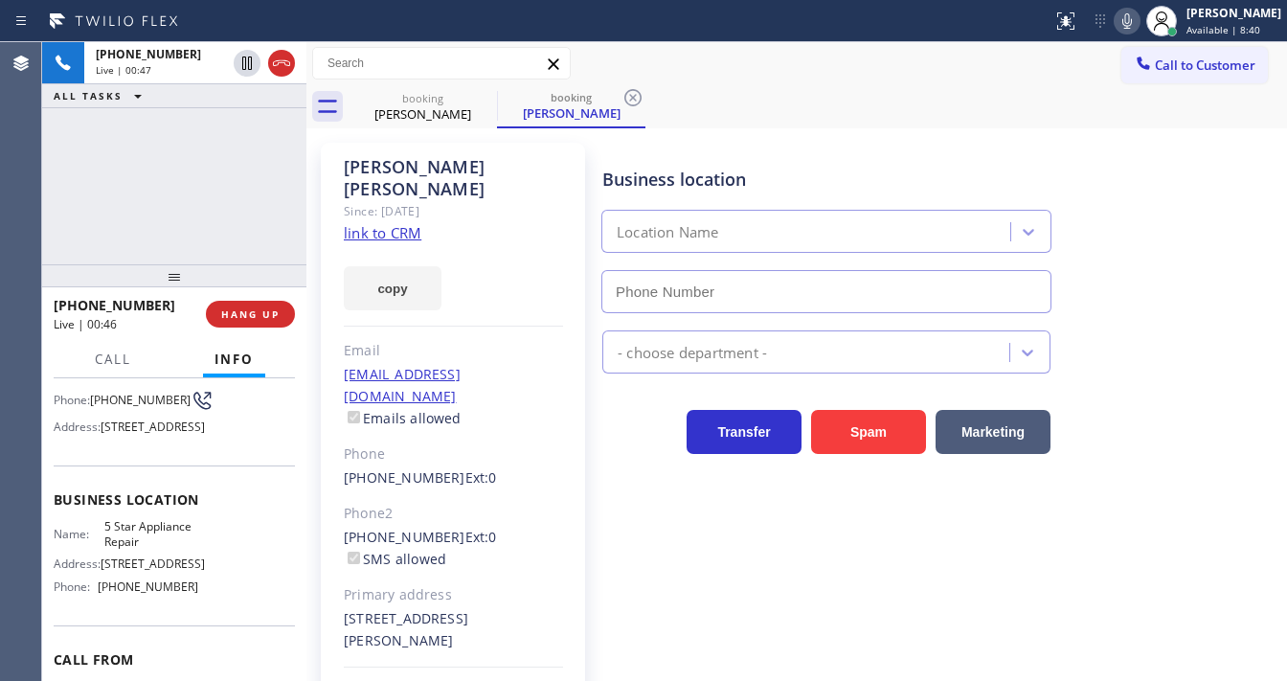
click at [1138, 19] on icon at bounding box center [1126, 21] width 23 height 23
type input "[PHONE_NUMBER]"
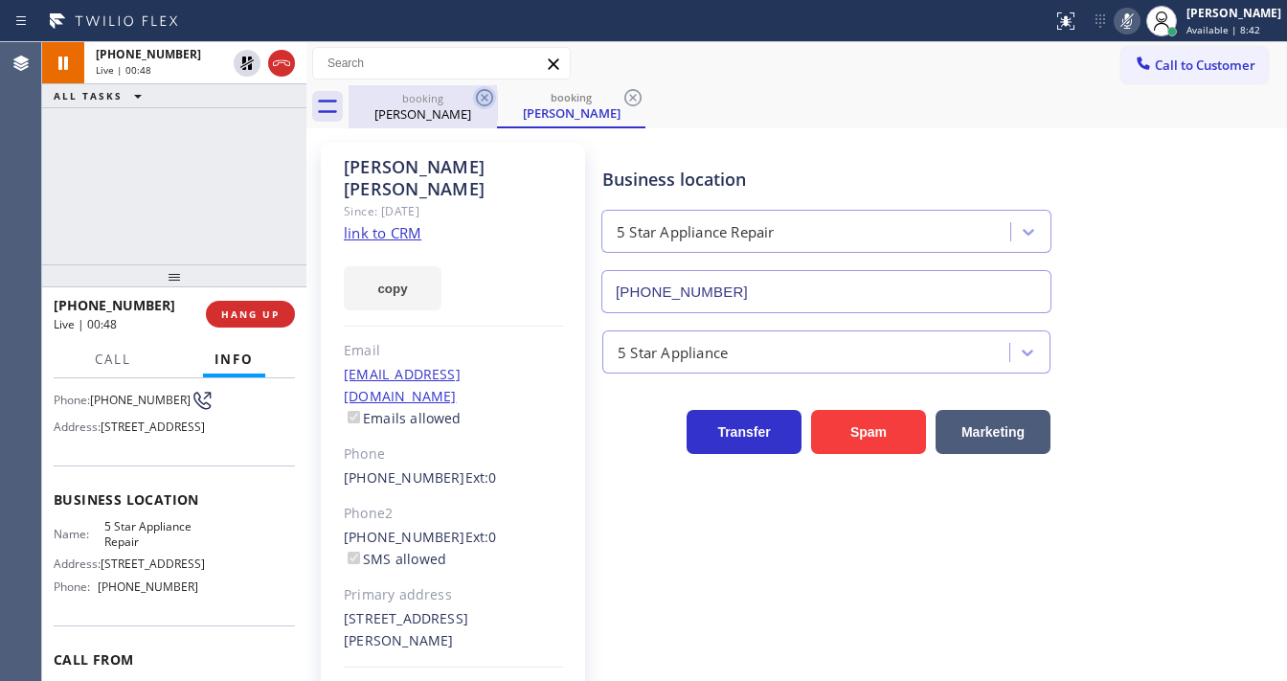
click at [483, 97] on icon at bounding box center [484, 97] width 17 height 17
click at [481, 97] on icon at bounding box center [484, 97] width 23 height 23
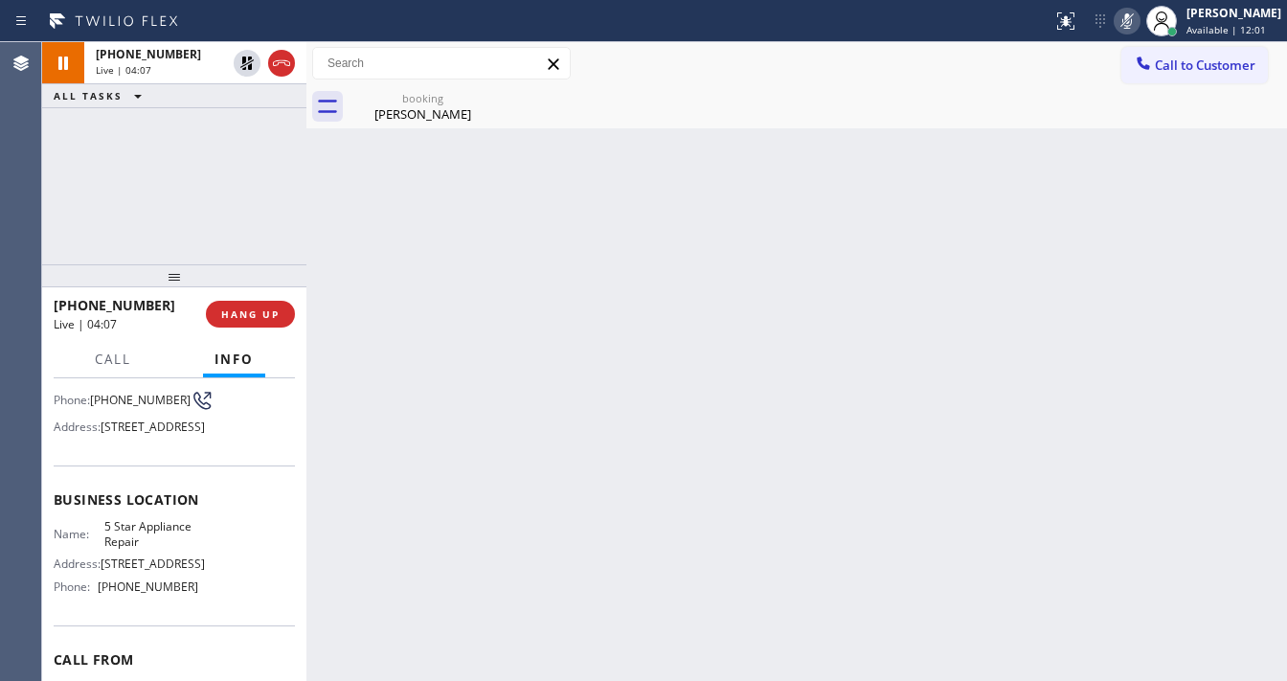
click at [38, 211] on div "Agent Desktop" at bounding box center [20, 361] width 41 height 639
drag, startPoint x: 191, startPoint y: 231, endPoint x: 192, endPoint y: 211, distance: 20.1
click at [191, 225] on div "[PHONE_NUMBER] Live | 04:19 ALL TASKS ALL TASKS ACTIVE TASKS TASKS IN WRAP UP" at bounding box center [174, 153] width 264 height 222
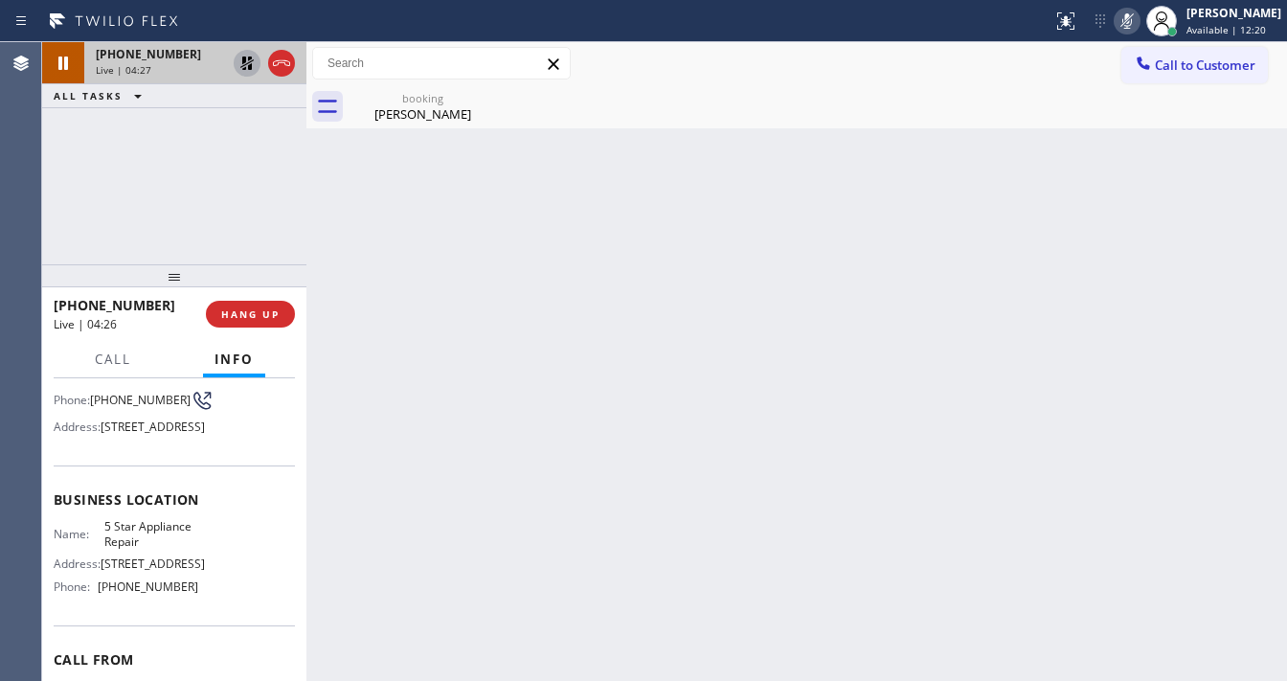
click at [240, 65] on icon at bounding box center [247, 63] width 23 height 23
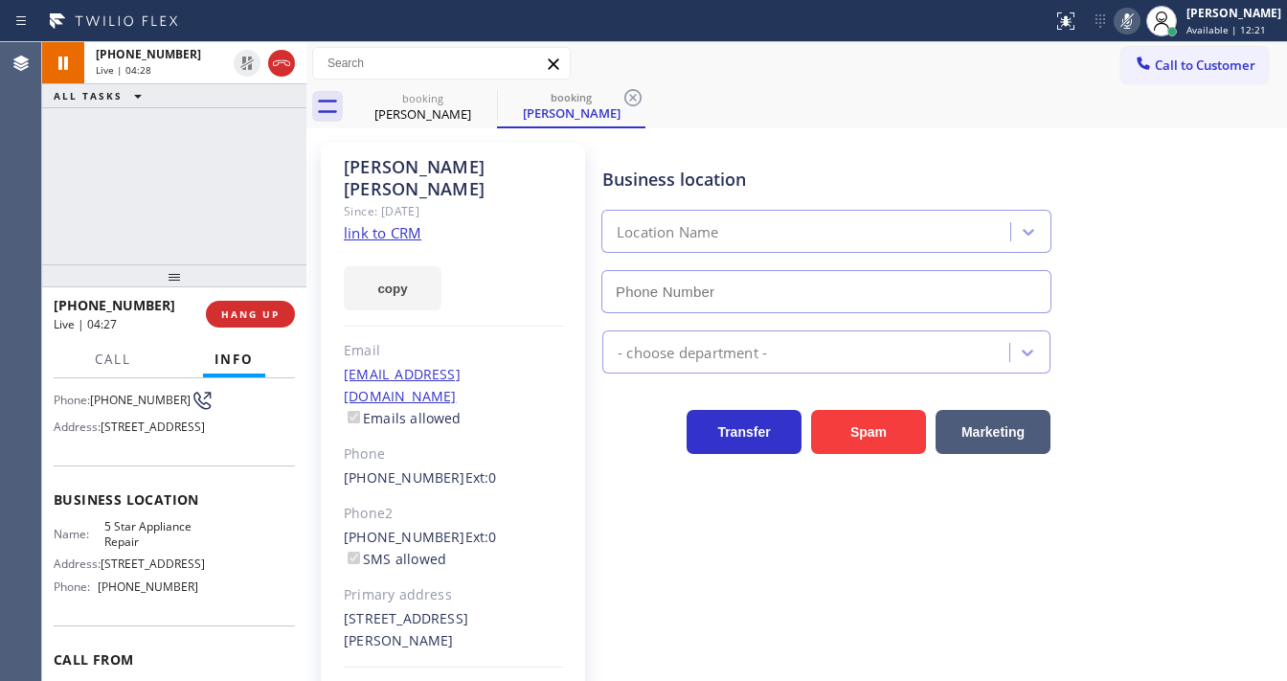
type input "[PHONE_NUMBER]"
click at [1133, 31] on icon at bounding box center [1126, 21] width 23 height 23
click at [79, 217] on div "[PHONE_NUMBER] Live | 05:07 ALL TASKS ALL TASKS ACTIVE TASKS TASKS IN WRAP UP" at bounding box center [174, 153] width 264 height 222
click at [210, 198] on div "[PHONE_NUMBER] Live | 05:25 ALL TASKS ALL TASKS ACTIVE TASKS TASKS IN WRAP UP" at bounding box center [174, 153] width 264 height 222
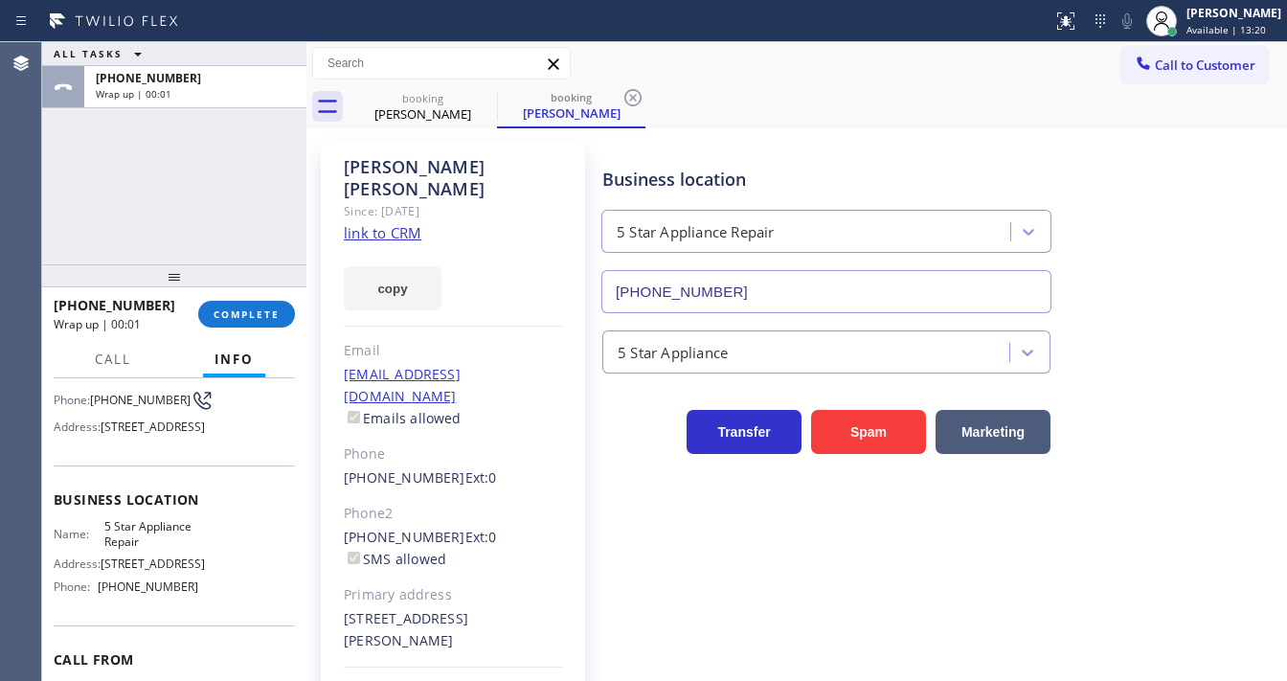
drag, startPoint x: 275, startPoint y: 317, endPoint x: 235, endPoint y: 184, distance: 139.0
click at [235, 184] on div "ALL TASKS ALL TASKS ACTIVE TASKS TASKS IN WRAP UP [PHONE_NUMBER] Wrap up | 00:0…" at bounding box center [174, 361] width 264 height 639
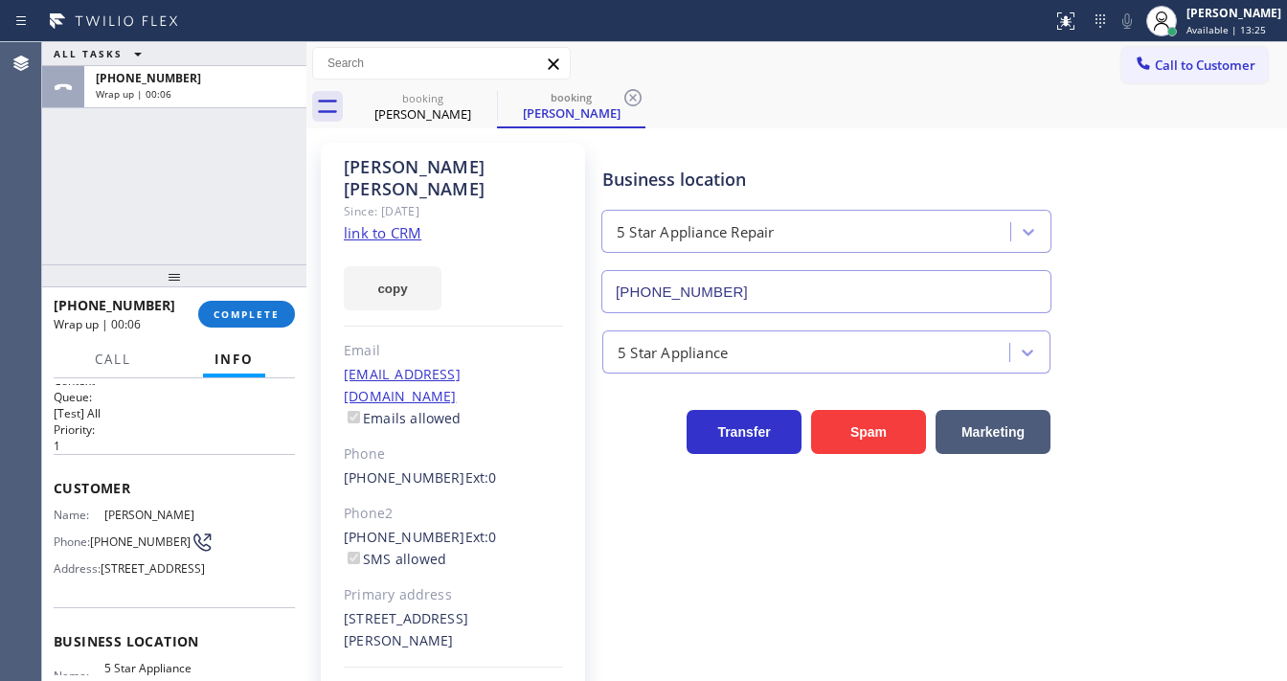
scroll to position [0, 0]
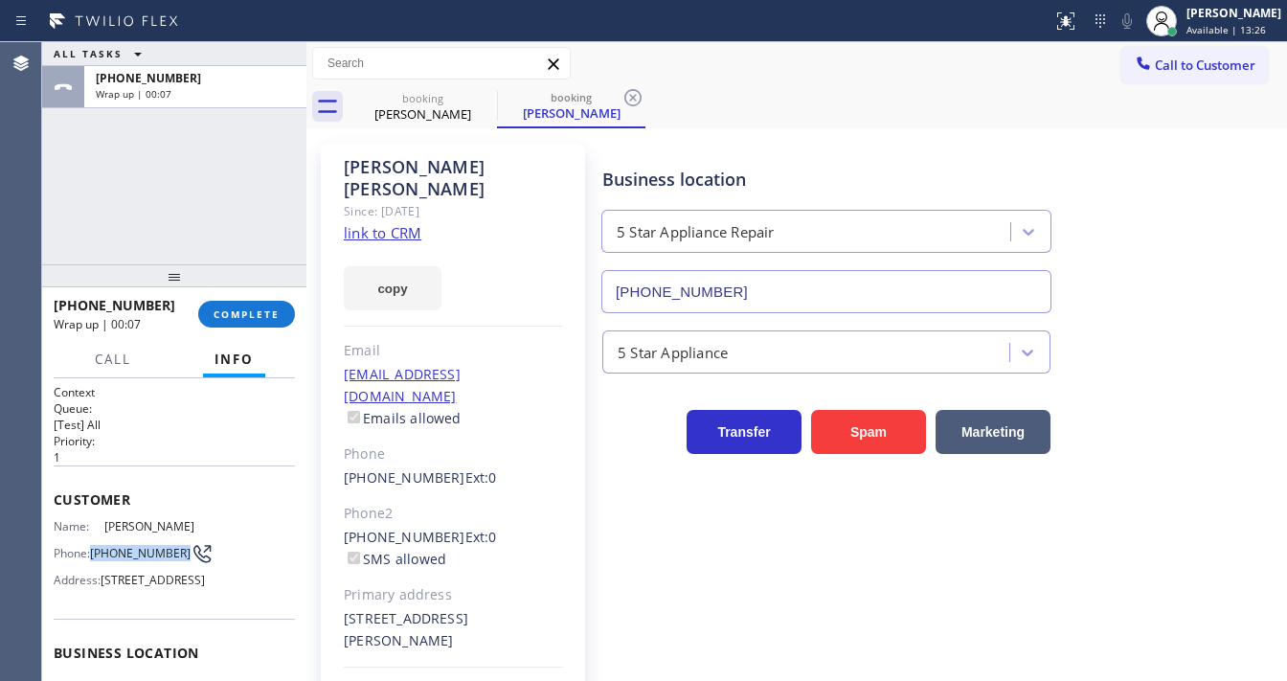
drag, startPoint x: 128, startPoint y: 558, endPoint x: 95, endPoint y: 541, distance: 37.7
click at [95, 546] on span "[PHONE_NUMBER]" at bounding box center [140, 553] width 101 height 14
copy span "[PHONE_NUMBER]"
click at [79, 206] on div "ALL TASKS ALL TASKS ACTIVE TASKS TASKS IN WRAP UP [PHONE_NUMBER] Wrap up | 00:22" at bounding box center [174, 153] width 264 height 222
click at [71, 238] on div "ALL TASKS ALL TASKS ACTIVE TASKS TASKS IN WRAP UP [PHONE_NUMBER] Wrap up | 00:41" at bounding box center [174, 153] width 264 height 222
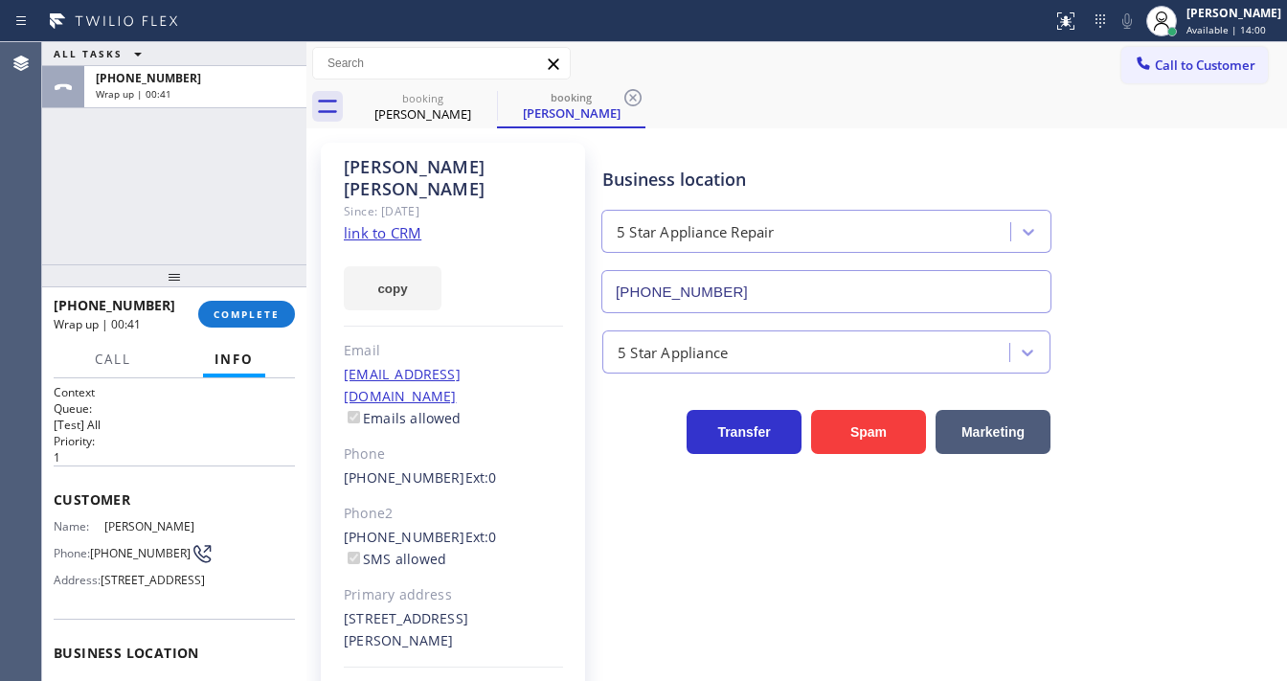
click at [229, 295] on div "[PHONE_NUMBER] Wrap up | 00:41 COMPLETE" at bounding box center [174, 314] width 241 height 50
click at [238, 313] on span "COMPLETE" at bounding box center [247, 313] width 66 height 13
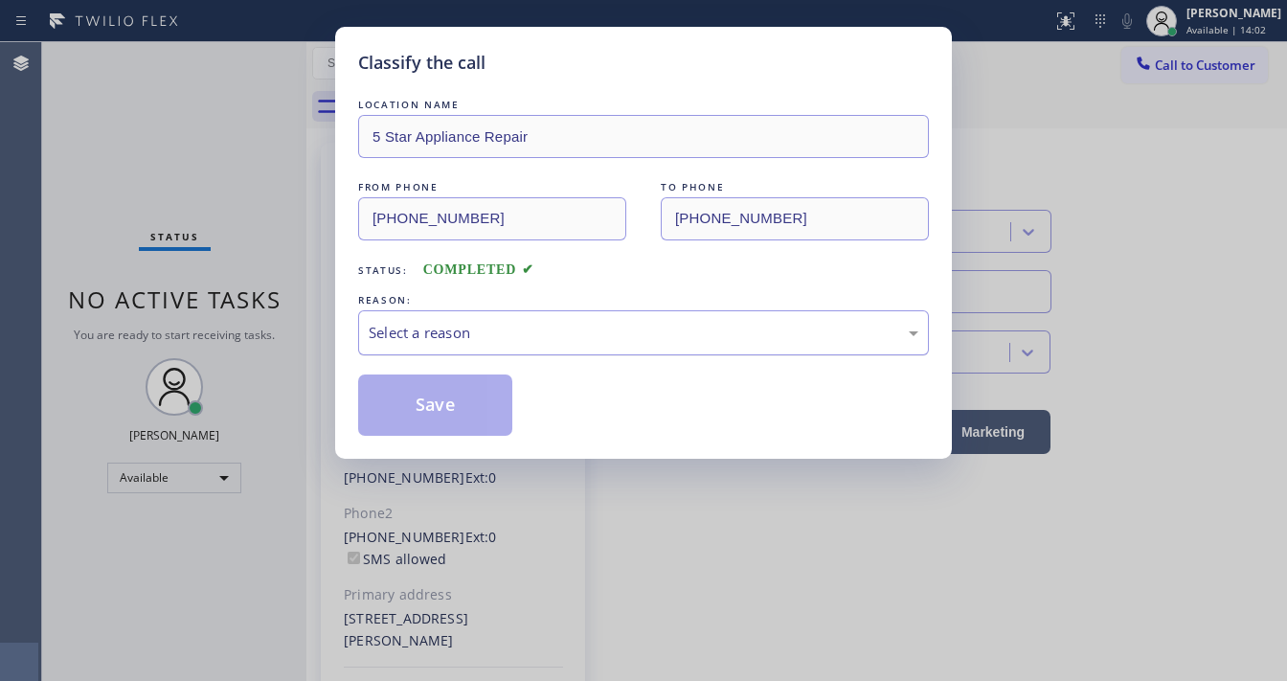
click at [478, 335] on div "Select a reason" at bounding box center [644, 333] width 550 height 22
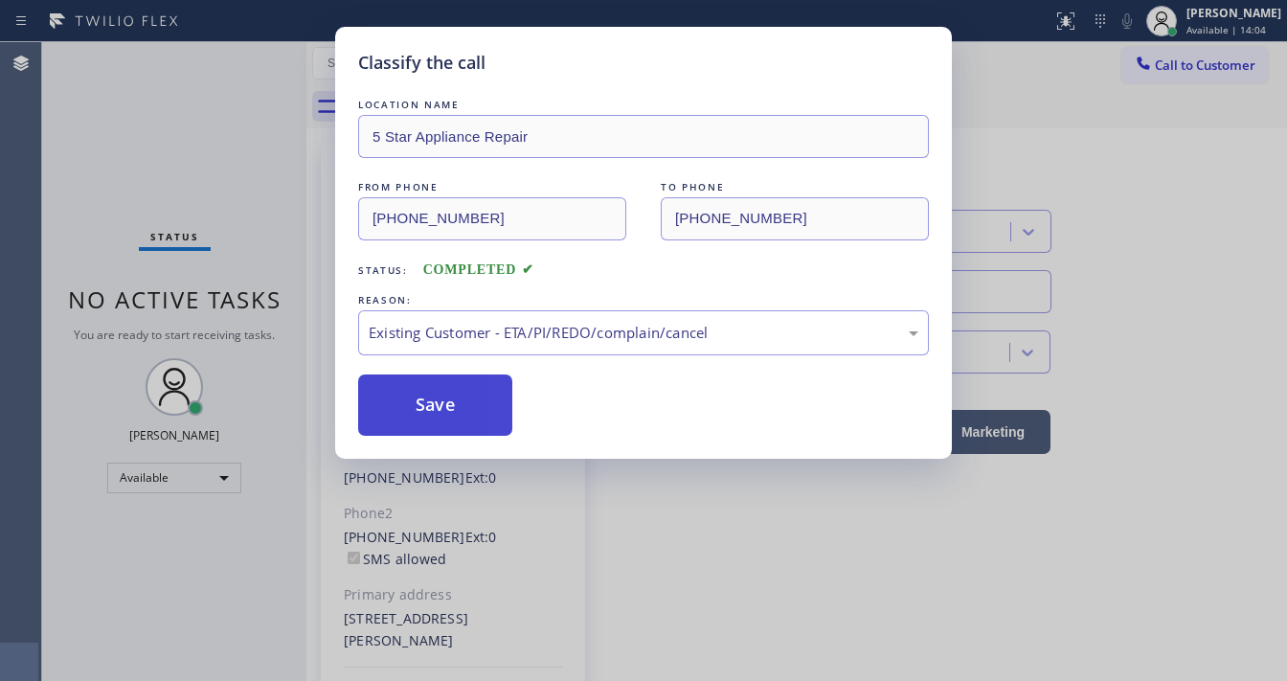
click at [433, 402] on button "Save" at bounding box center [435, 404] width 154 height 61
drag, startPoint x: 433, startPoint y: 402, endPoint x: 411, endPoint y: 372, distance: 37.7
click at [417, 380] on button "Save" at bounding box center [435, 404] width 154 height 61
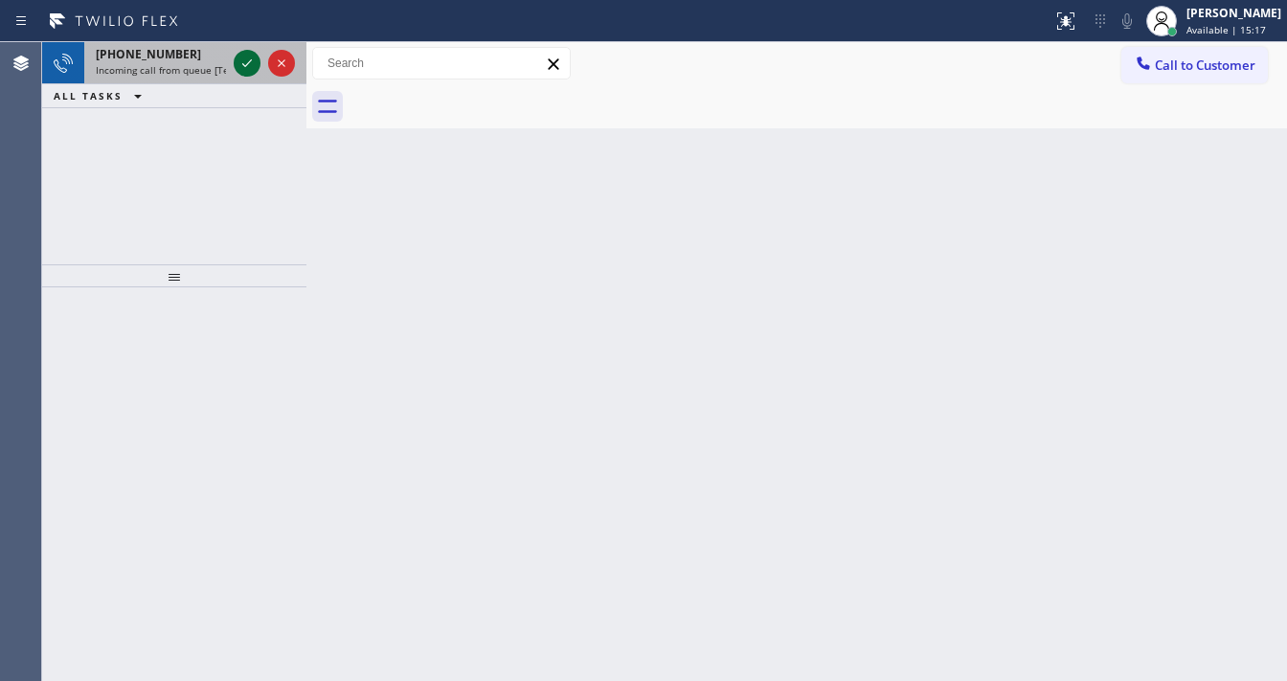
click at [247, 59] on icon at bounding box center [247, 63] width 23 height 23
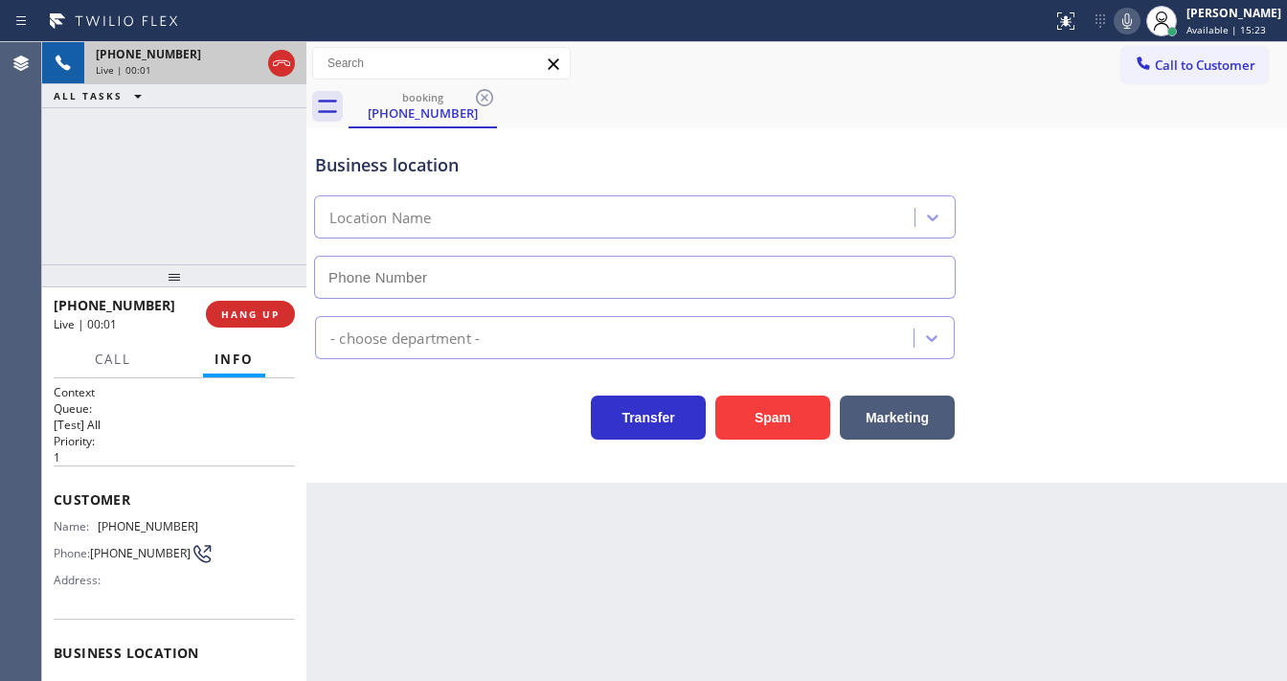
type input "[PHONE_NUMBER]"
click at [111, 490] on span "Customer" at bounding box center [174, 499] width 241 height 18
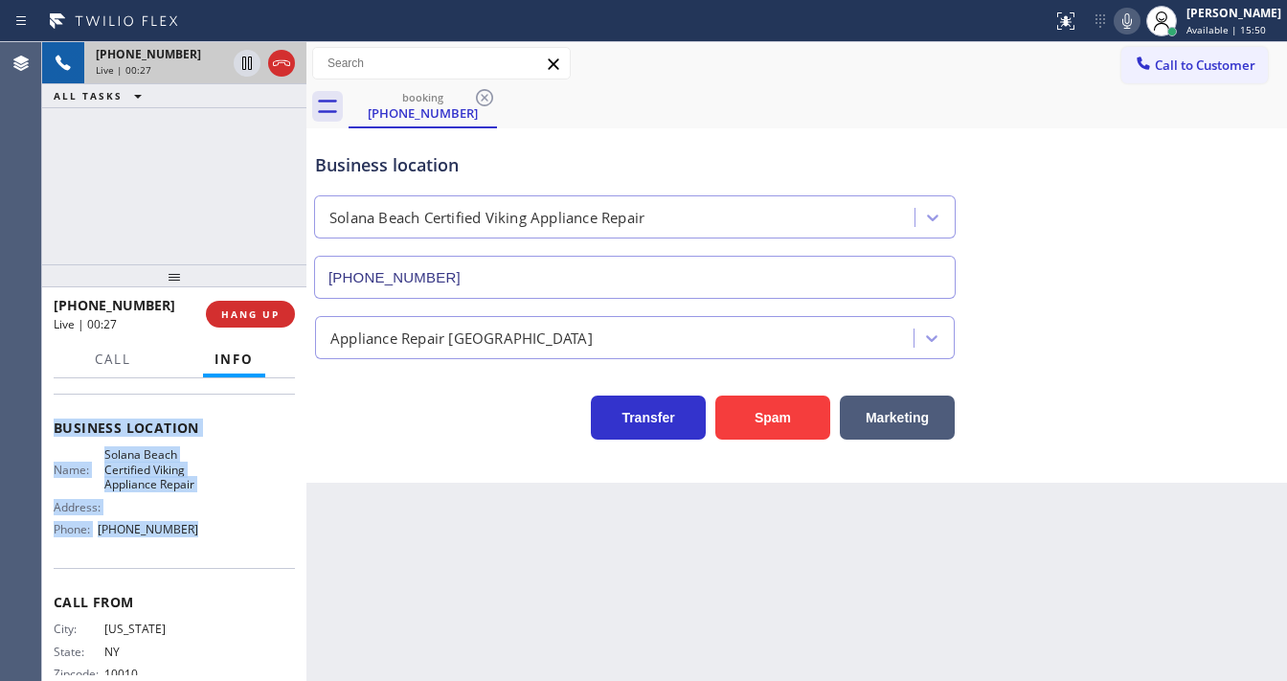
scroll to position [230, 0]
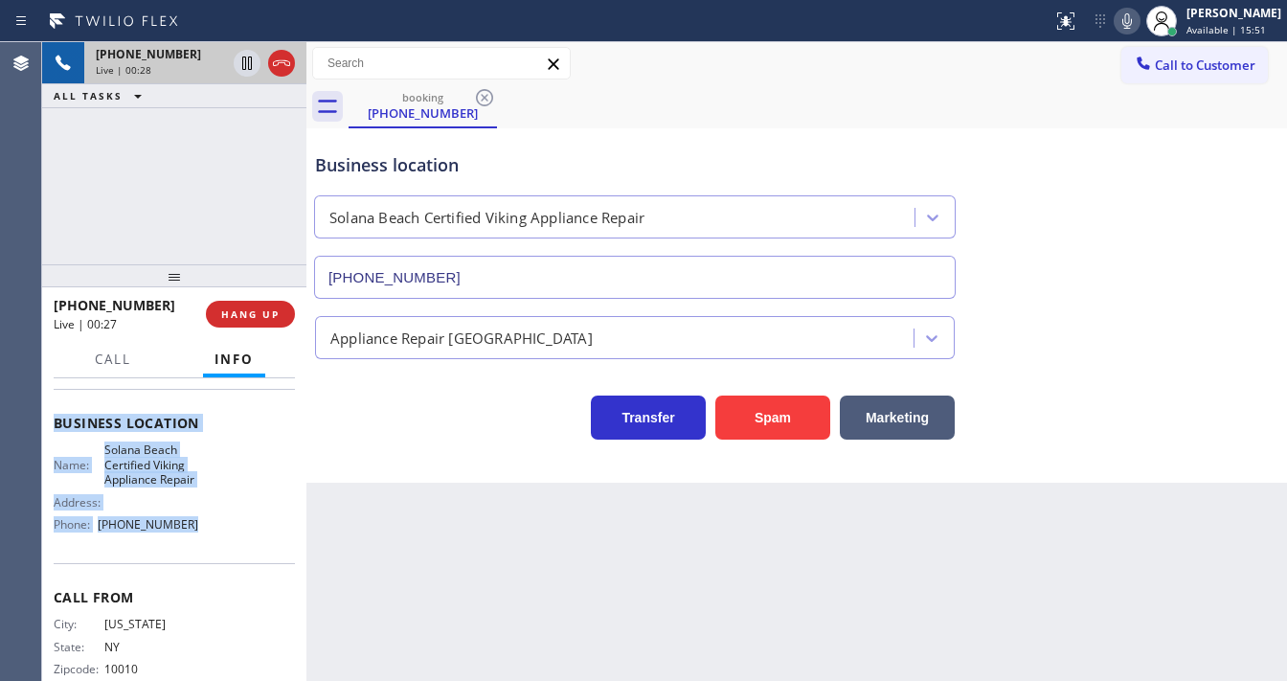
drag, startPoint x: 55, startPoint y: 494, endPoint x: 191, endPoint y: 544, distance: 144.8
click at [191, 544] on div "Context Queue: [Test] All Priority: 1 Customer Name: [PHONE_NUMBER] Phone: [PHO…" at bounding box center [174, 431] width 241 height 554
copy div "Customer Name: [PHONE_NUMBER] Phone: [PHONE_NUMBER] Address: Business location …"
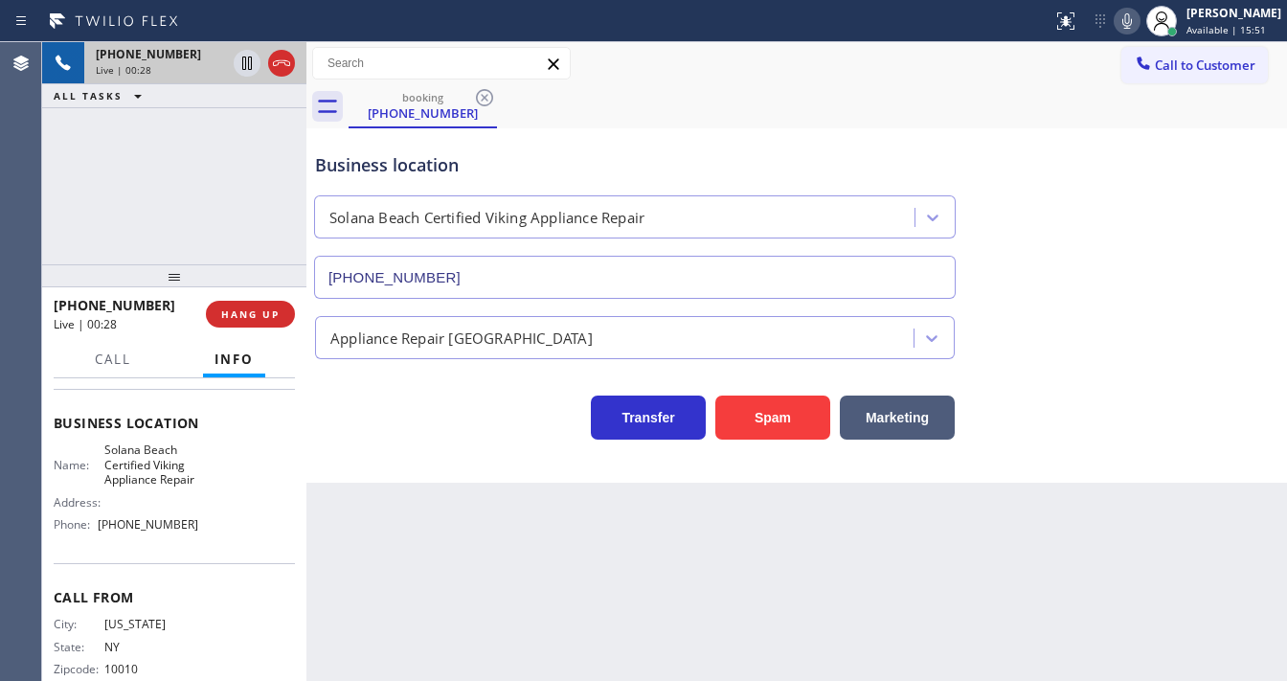
click at [184, 225] on div "[PHONE_NUMBER] Live | 00:28 ALL TASKS ALL TASKS ACTIVE TASKS TASKS IN WRAP UP" at bounding box center [174, 153] width 264 height 222
click at [160, 222] on div "[PHONE_NUMBER] Live | 01:25 ALL TASKS ALL TASKS ACTIVE TASKS TASKS IN WRAP UP" at bounding box center [174, 153] width 264 height 222
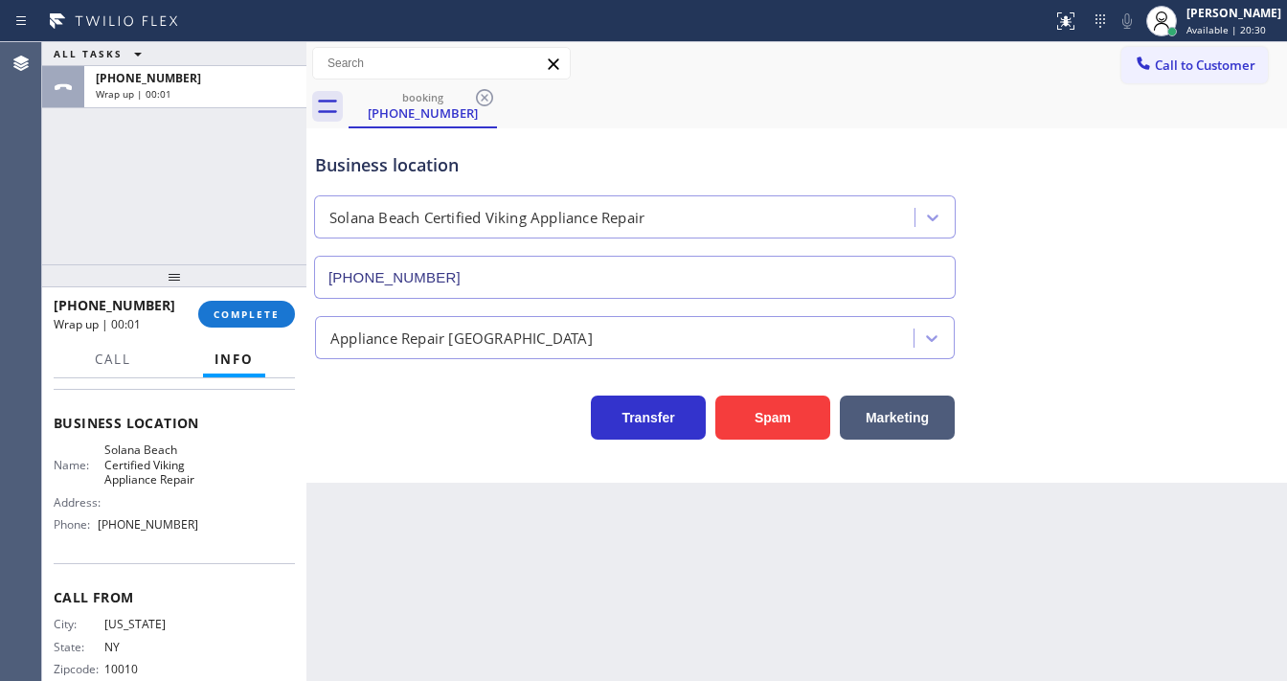
drag, startPoint x: 285, startPoint y: 65, endPoint x: 261, endPoint y: 156, distance: 94.1
click at [263, 317] on span "COMPLETE" at bounding box center [247, 313] width 66 height 13
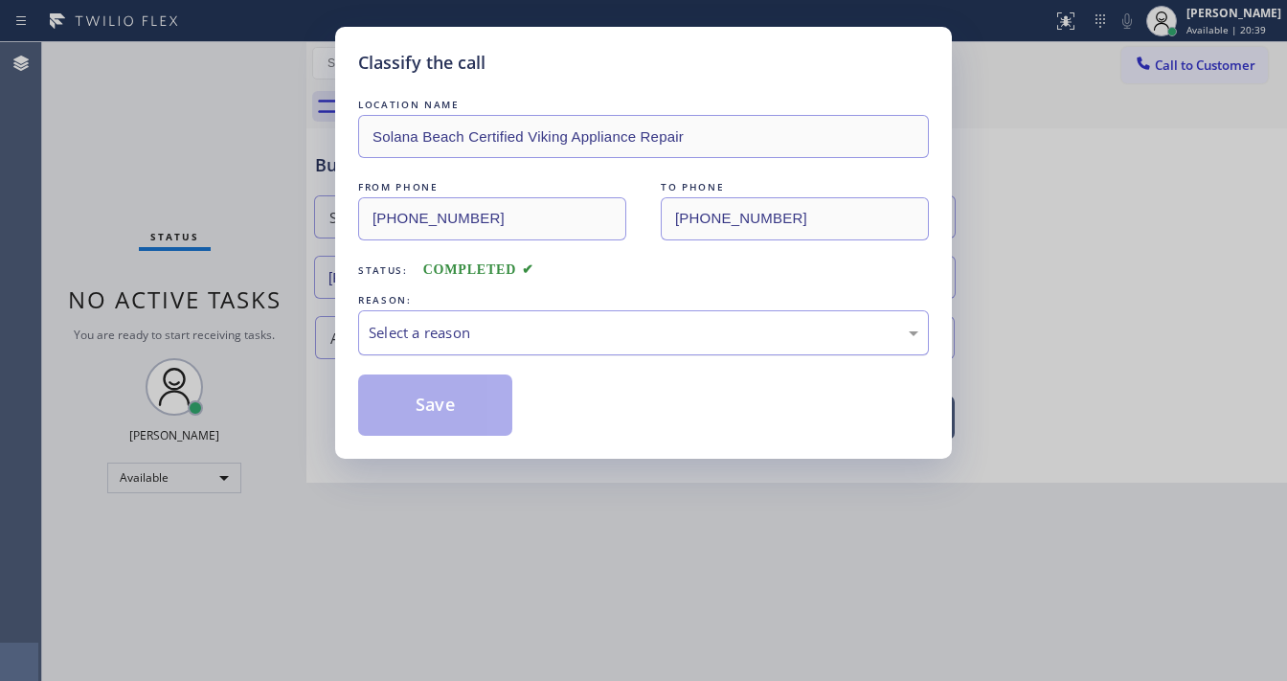
drag, startPoint x: 427, startPoint y: 332, endPoint x: 424, endPoint y: 348, distance: 15.6
click at [427, 333] on div "Select a reason" at bounding box center [644, 333] width 550 height 22
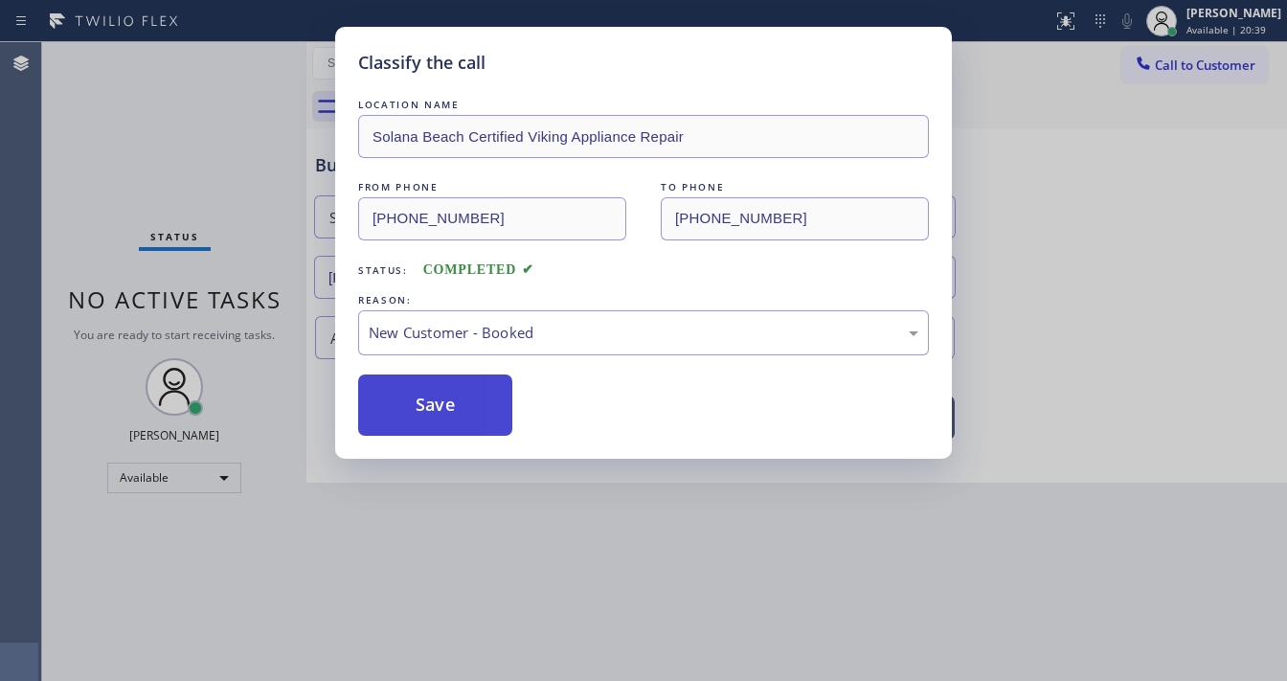
click at [422, 398] on button "Save" at bounding box center [435, 404] width 154 height 61
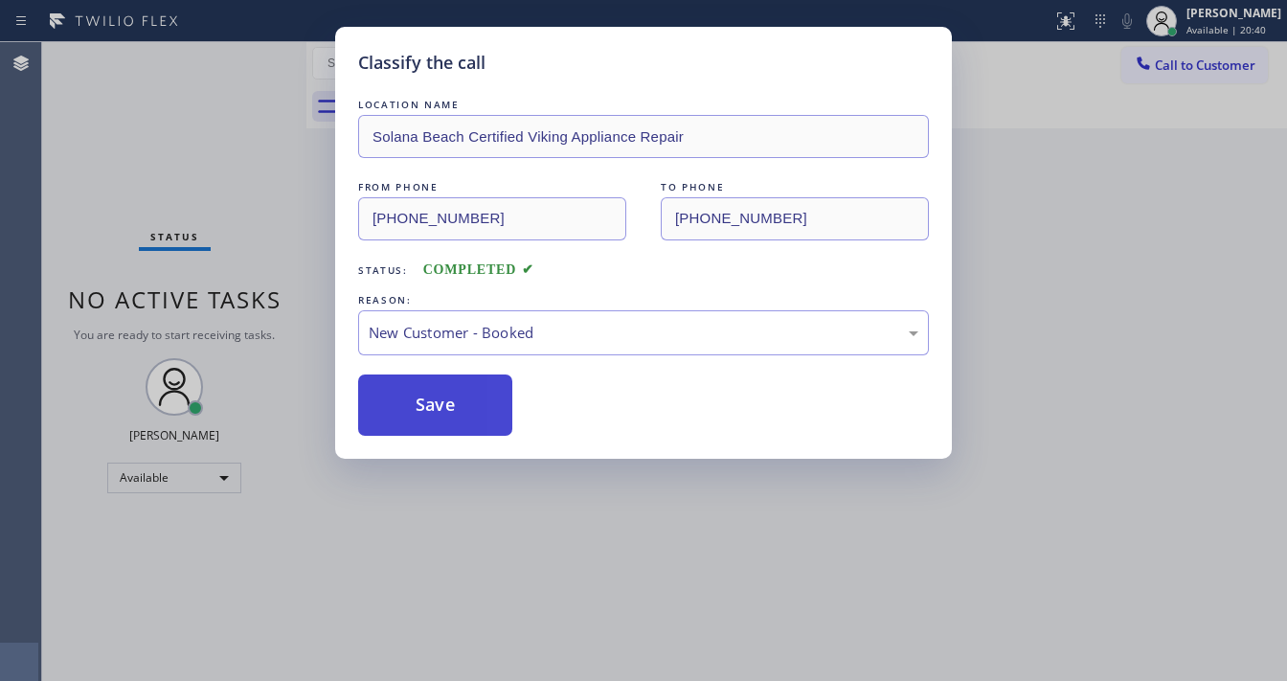
click at [422, 398] on button "Save" at bounding box center [435, 404] width 154 height 61
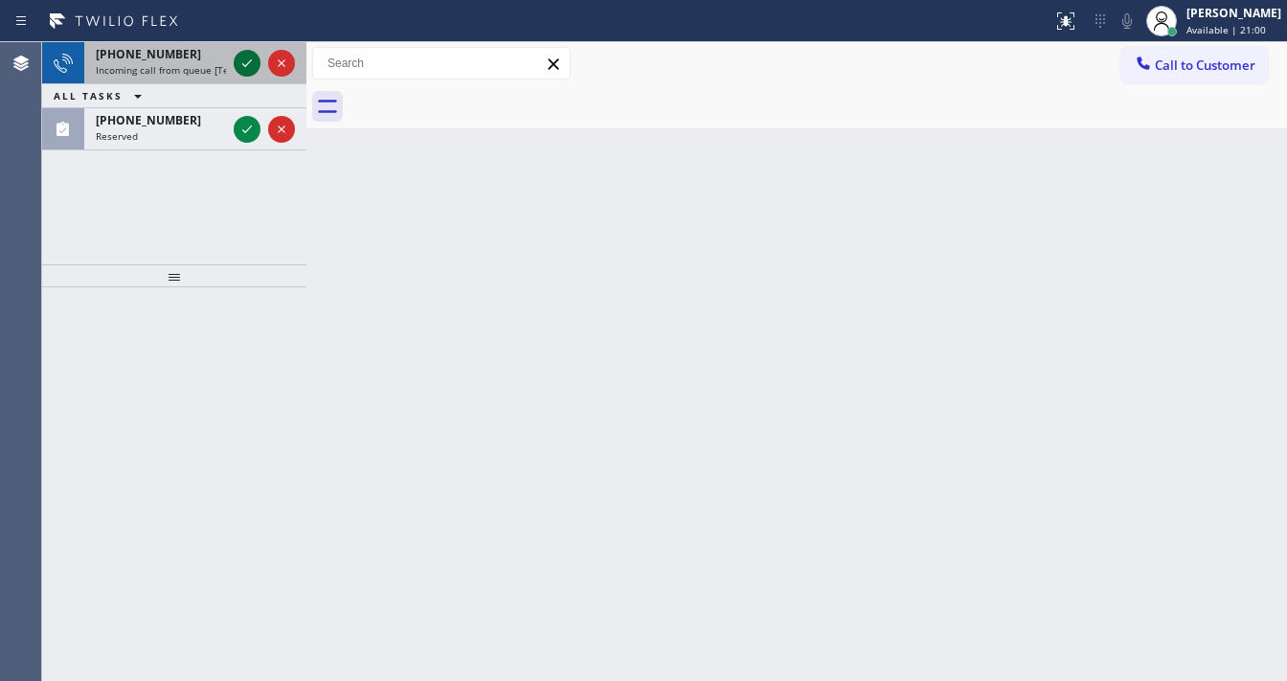
click at [242, 61] on icon at bounding box center [247, 63] width 23 height 23
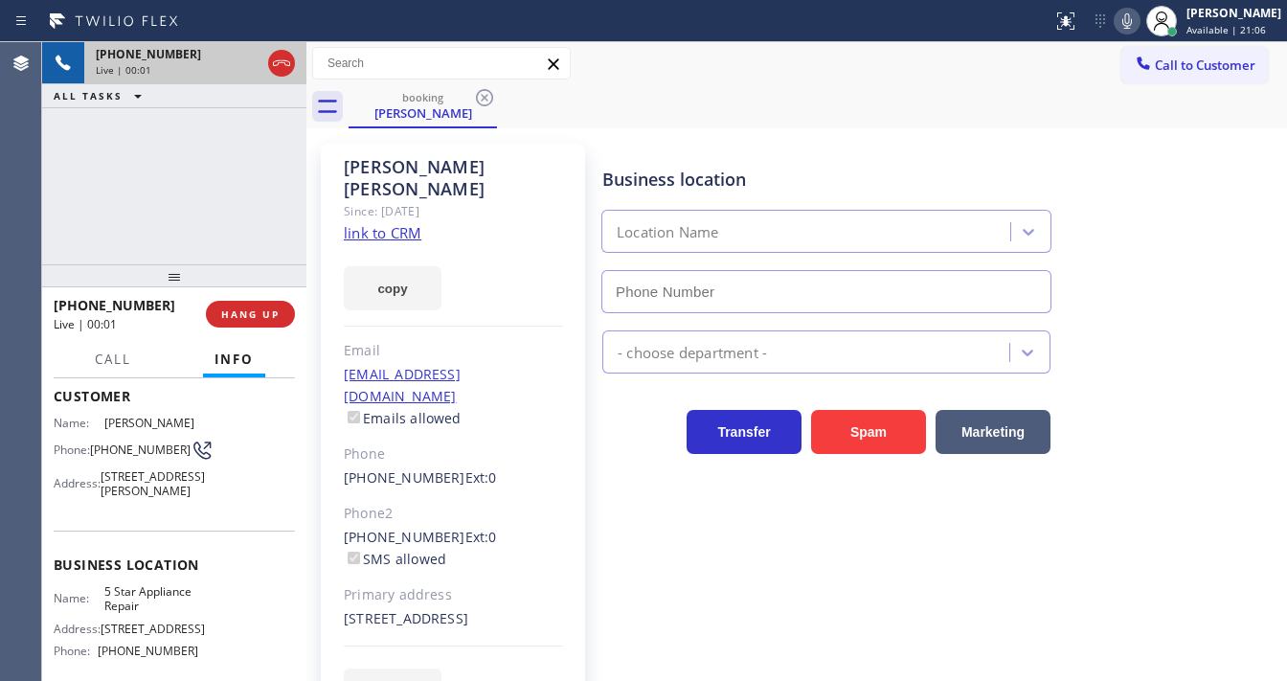
scroll to position [280, 0]
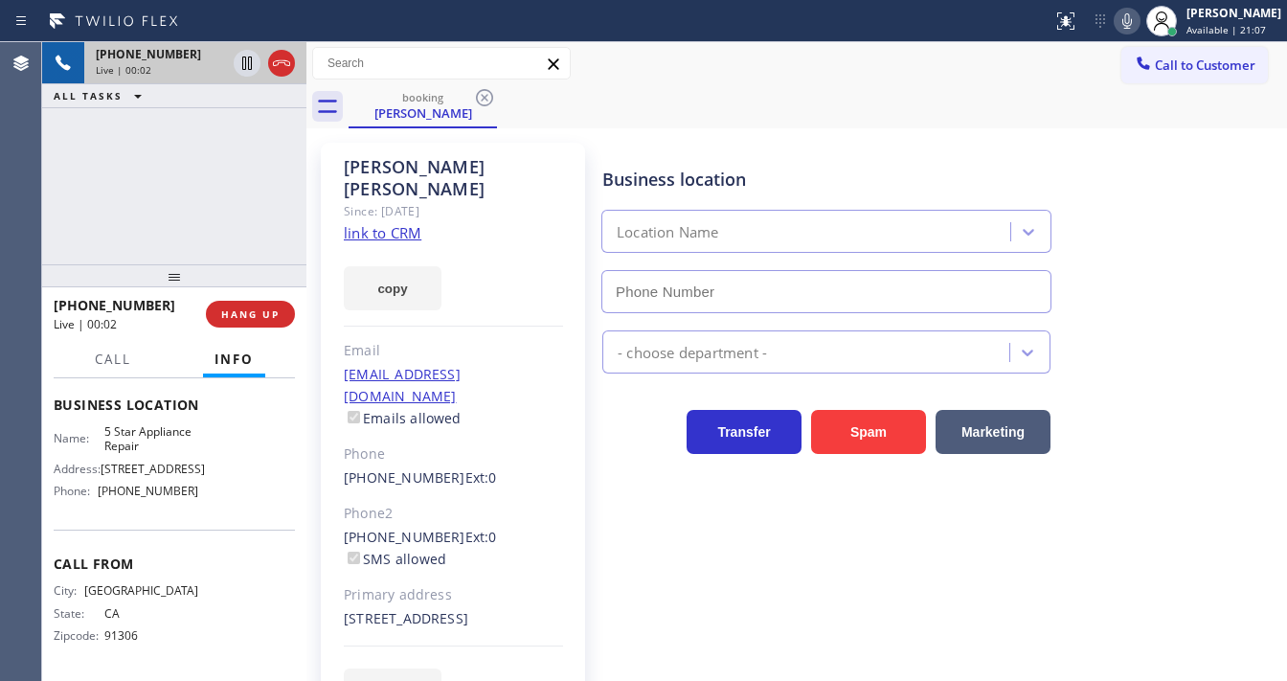
type input "[PHONE_NUMBER]"
click at [180, 156] on div "[PHONE_NUMBER] Live | 00:03 ALL TASKS ALL TASKS ACTIVE TASKS TASKS IN WRAP UP" at bounding box center [174, 153] width 264 height 222
drag, startPoint x: 430, startPoint y: 222, endPoint x: 417, endPoint y: 219, distance: 12.8
click at [417, 219] on div "[PERSON_NAME] Since: [DATE] link to CRM copy Email [EMAIL_ADDRESS][DOMAIN_NAME]…" at bounding box center [453, 439] width 264 height 593
click at [410, 223] on link "link to CRM" at bounding box center [383, 232] width 78 height 19
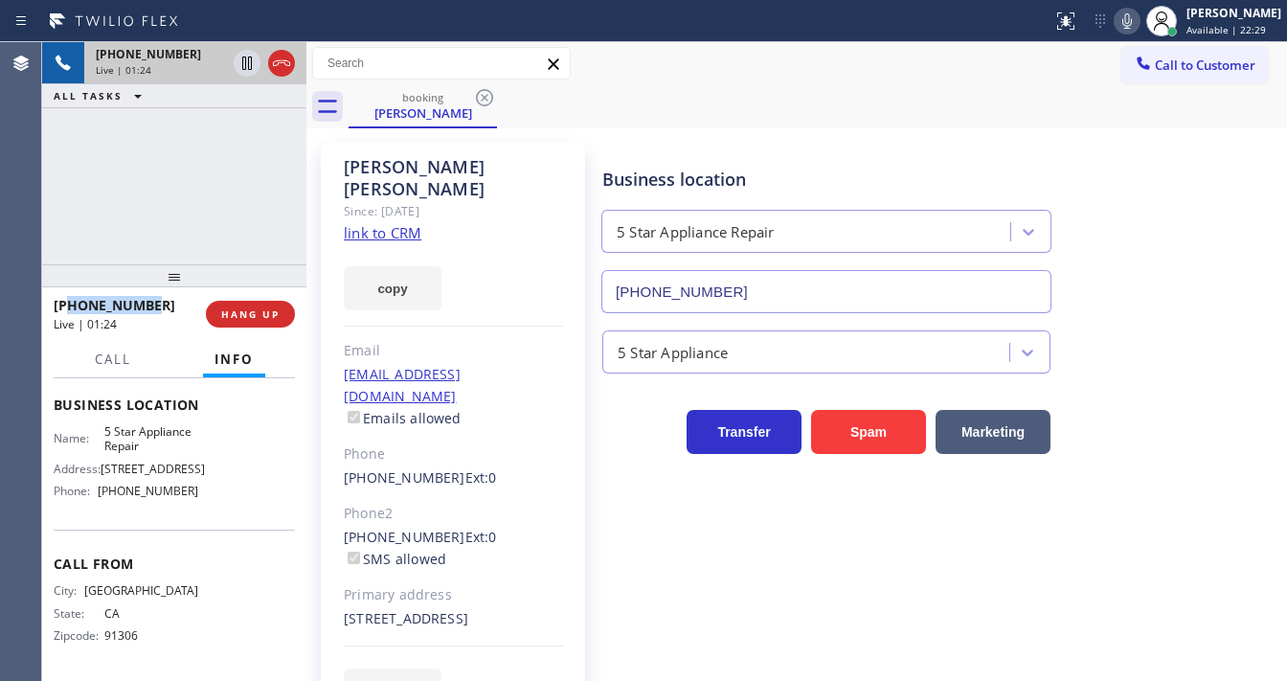
drag, startPoint x: 158, startPoint y: 304, endPoint x: 67, endPoint y: 307, distance: 91.0
click at [67, 307] on div "[PHONE_NUMBER]" at bounding box center [123, 305] width 139 height 18
copy span "8187169128"
click at [114, 188] on div "[PHONE_NUMBER] Live | 01:25 ALL TASKS ALL TASKS ACTIVE TASKS TASKS IN WRAP UP" at bounding box center [174, 153] width 264 height 222
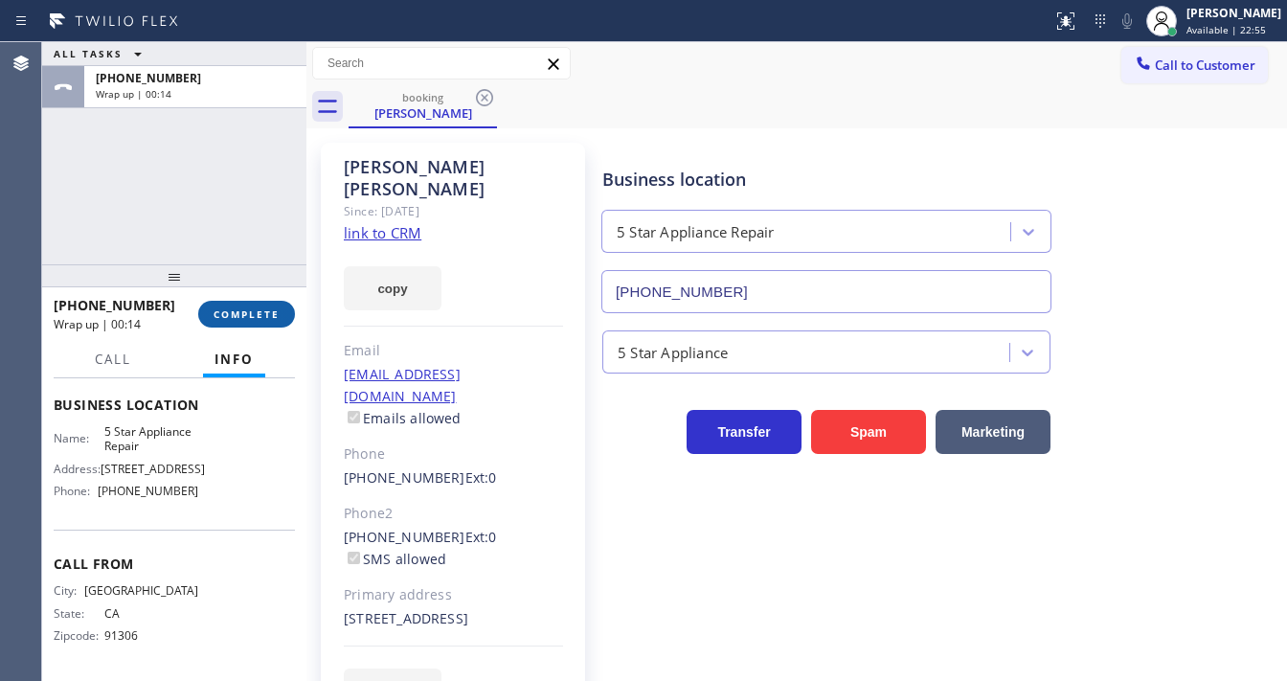
click at [234, 310] on span "COMPLETE" at bounding box center [247, 313] width 66 height 13
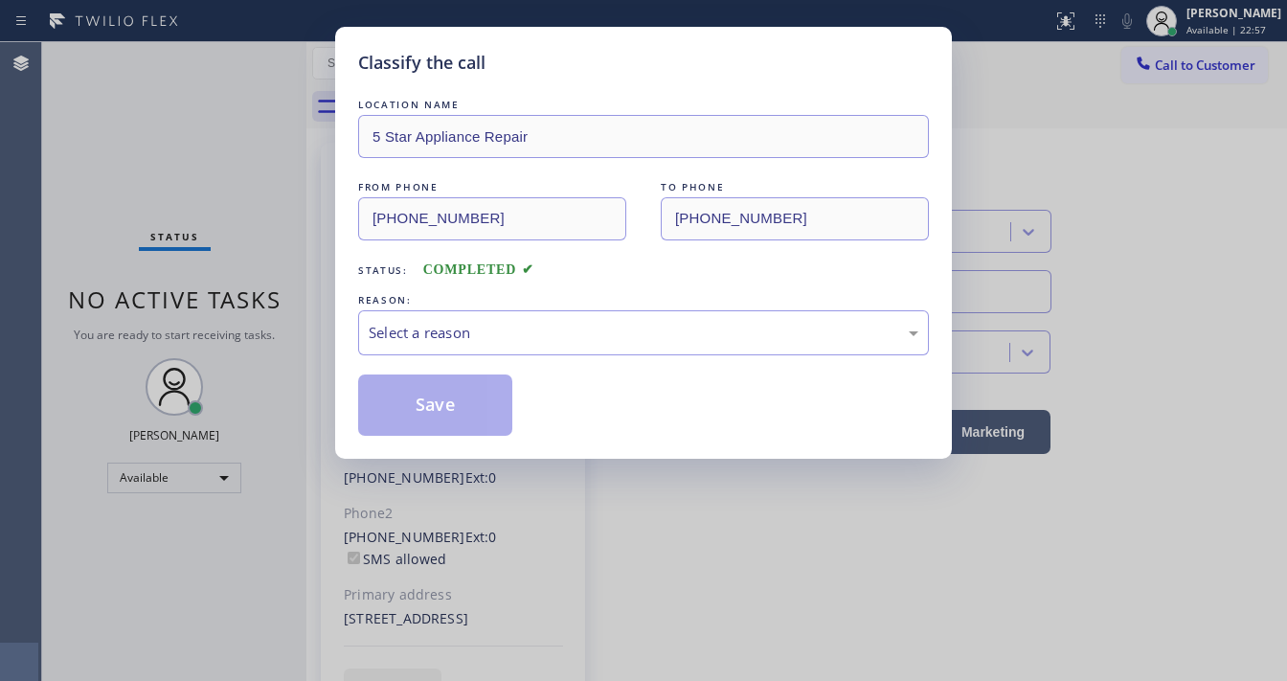
click at [488, 291] on div "REASON:" at bounding box center [643, 300] width 571 height 20
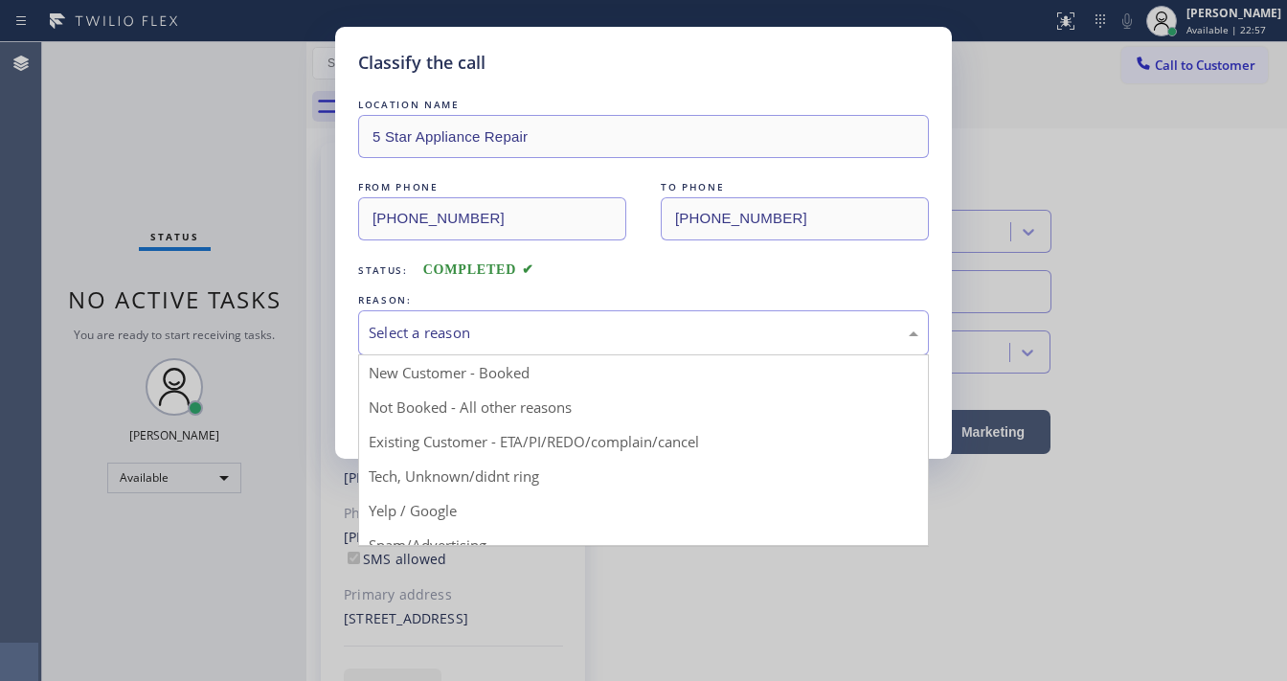
drag, startPoint x: 489, startPoint y: 342, endPoint x: 484, endPoint y: 326, distance: 17.0
click at [486, 331] on div "Select a reason" at bounding box center [644, 333] width 550 height 22
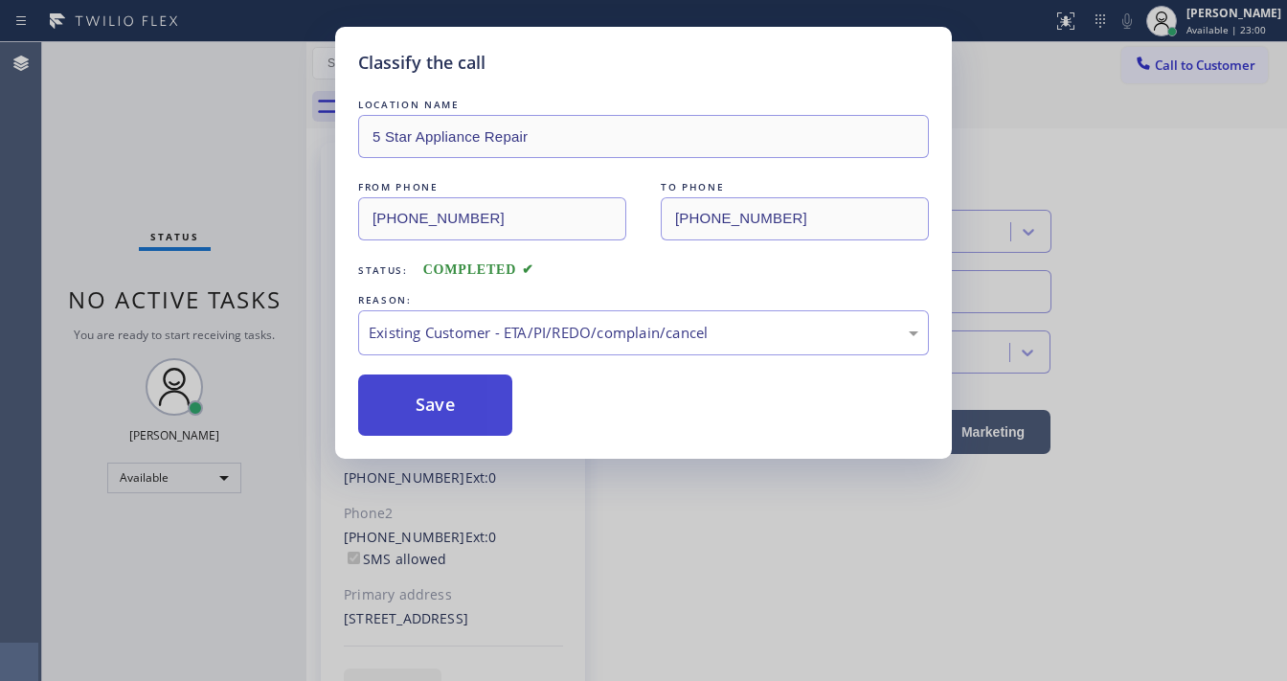
click at [450, 398] on button "Save" at bounding box center [435, 404] width 154 height 61
click at [448, 390] on button "Save" at bounding box center [435, 404] width 154 height 61
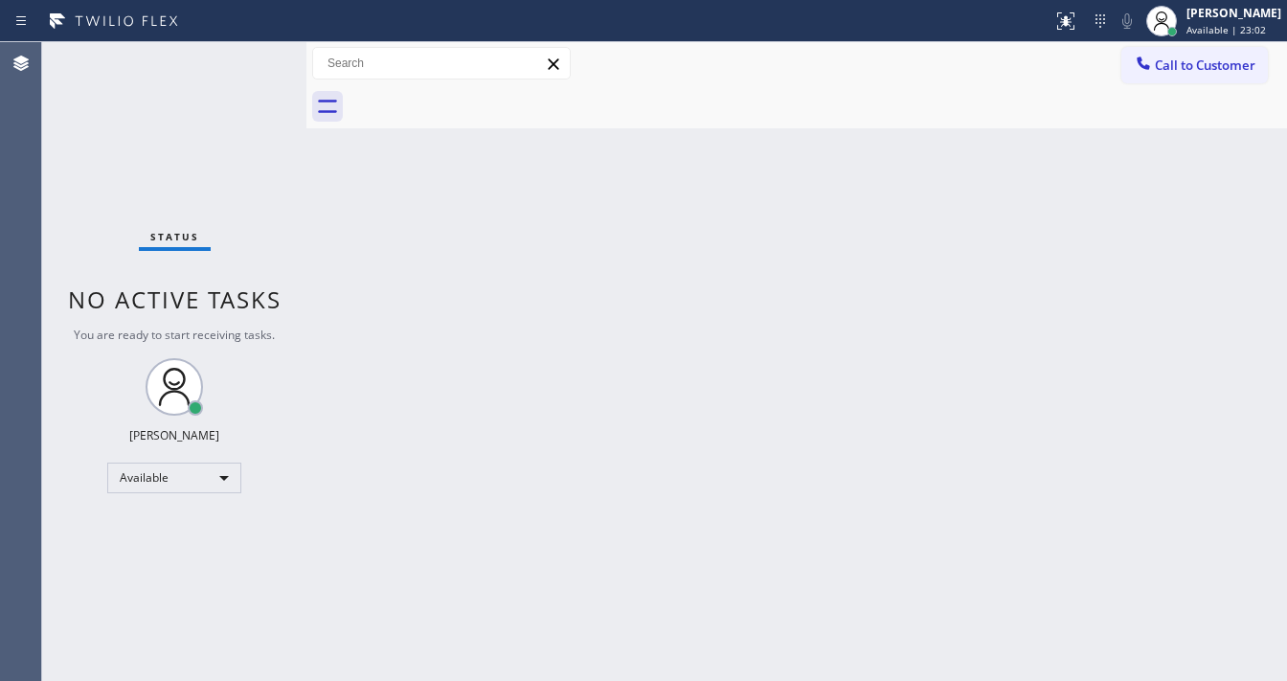
click at [237, 79] on div "Status No active tasks You are ready to start receiving tasks. [PERSON_NAME]" at bounding box center [174, 361] width 264 height 639
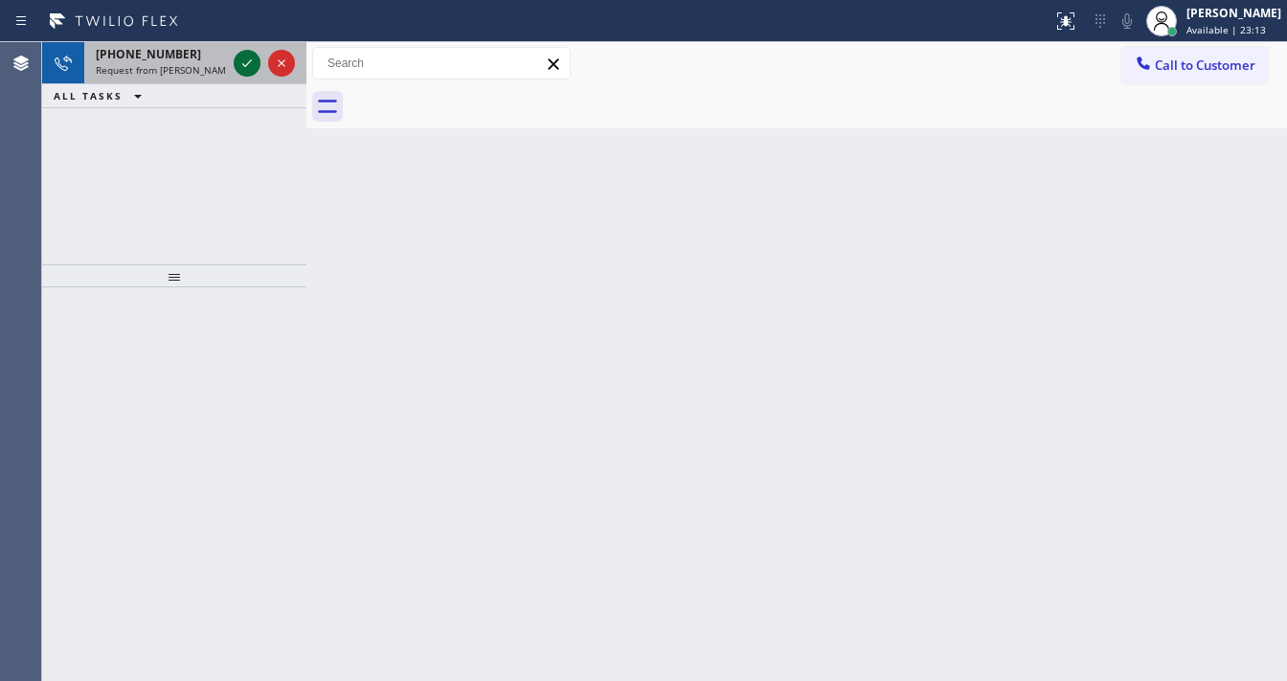
click at [246, 57] on icon at bounding box center [247, 63] width 23 height 23
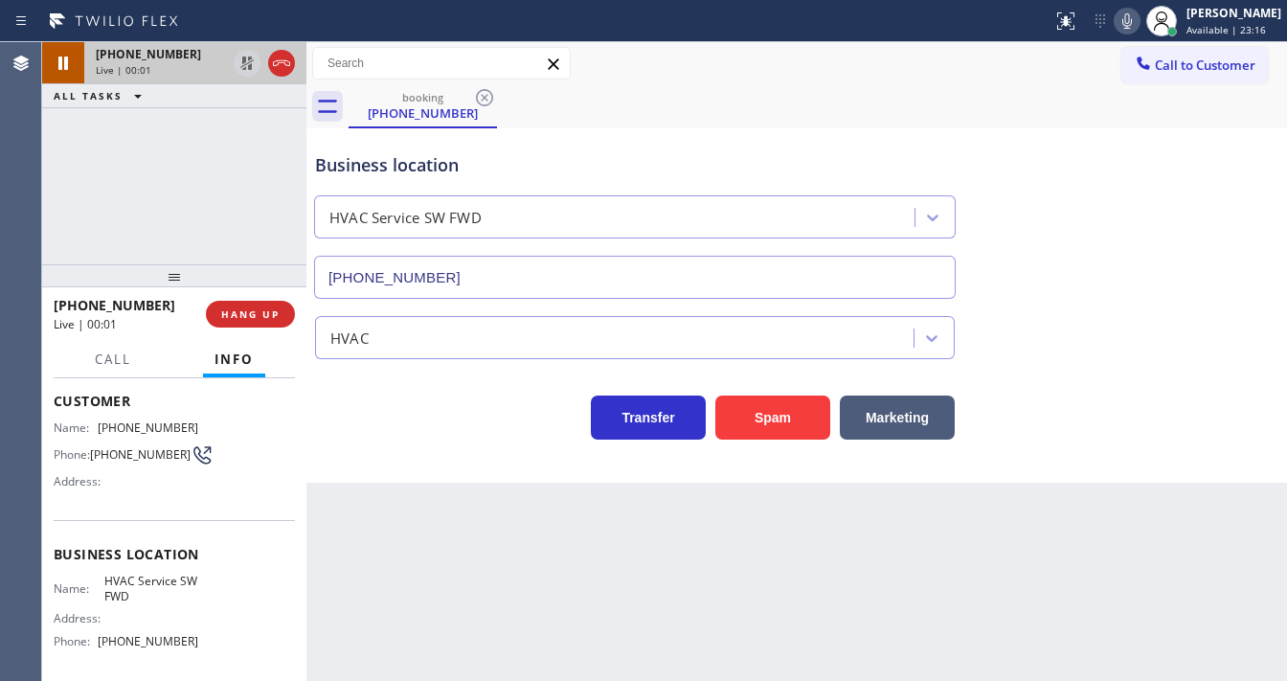
type input "[PHONE_NUMBER]"
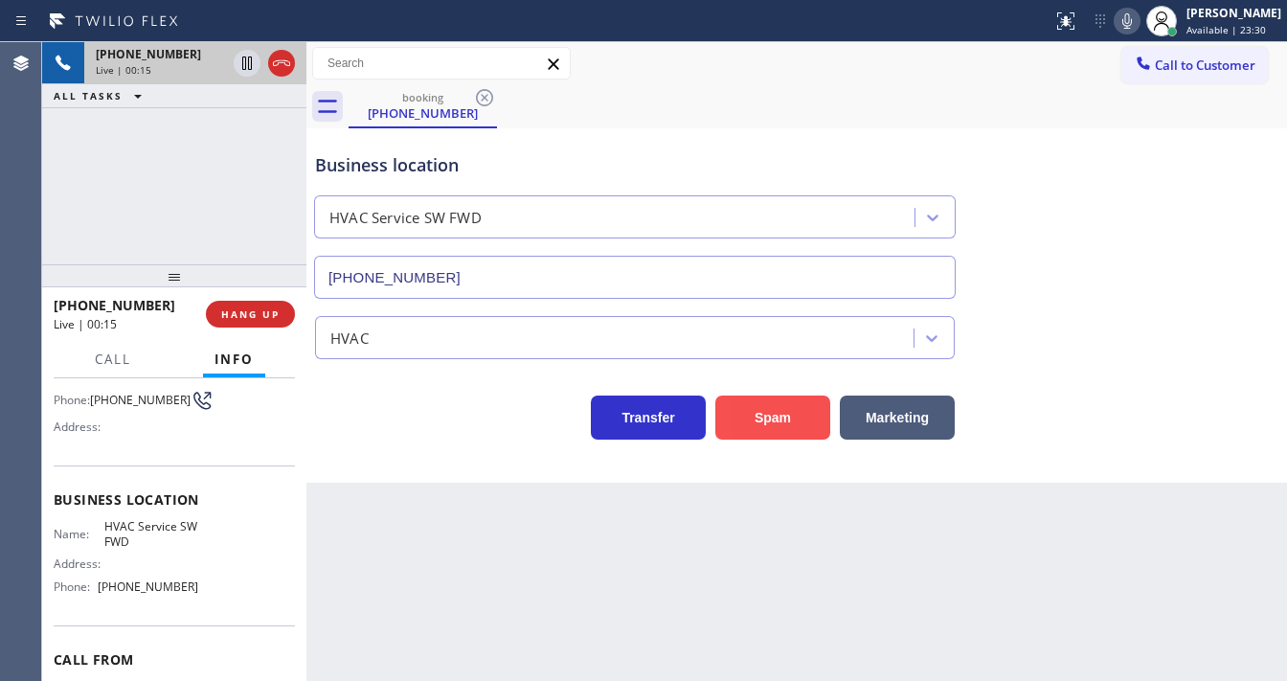
click at [757, 421] on button "Spam" at bounding box center [772, 417] width 115 height 44
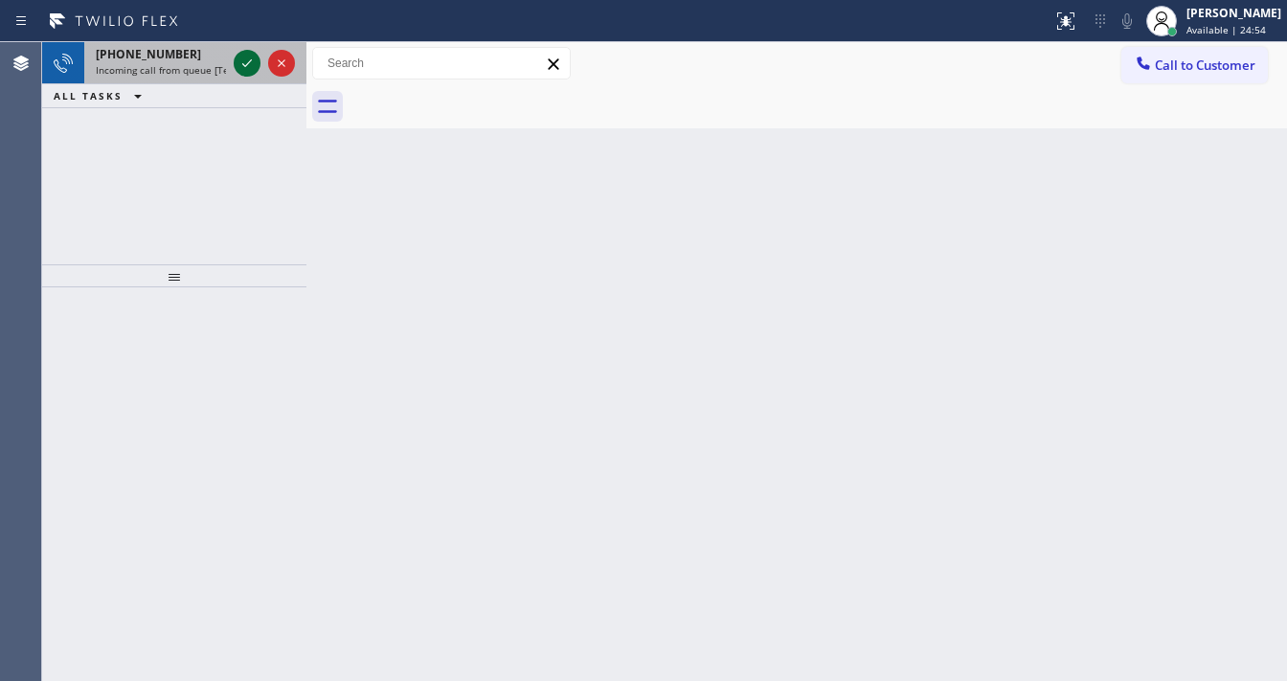
click at [248, 63] on icon at bounding box center [247, 63] width 10 height 8
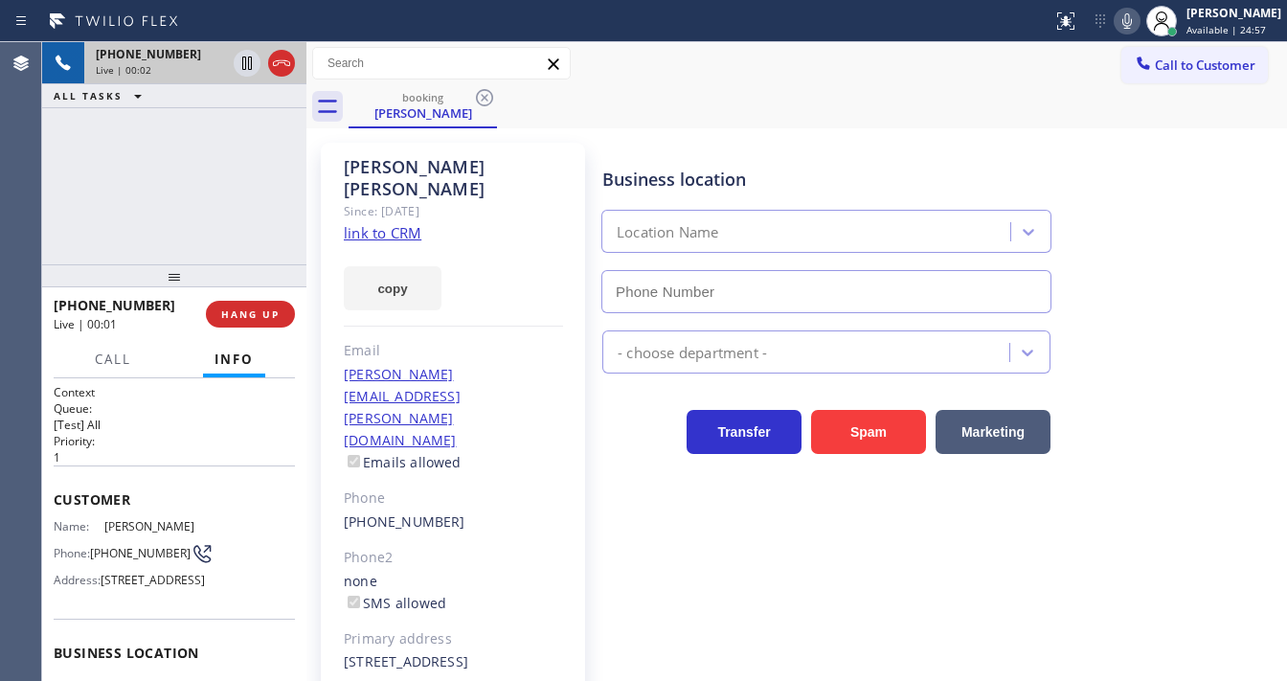
type input "[PHONE_NUMBER]"
click at [377, 223] on link "link to CRM" at bounding box center [383, 232] width 78 height 19
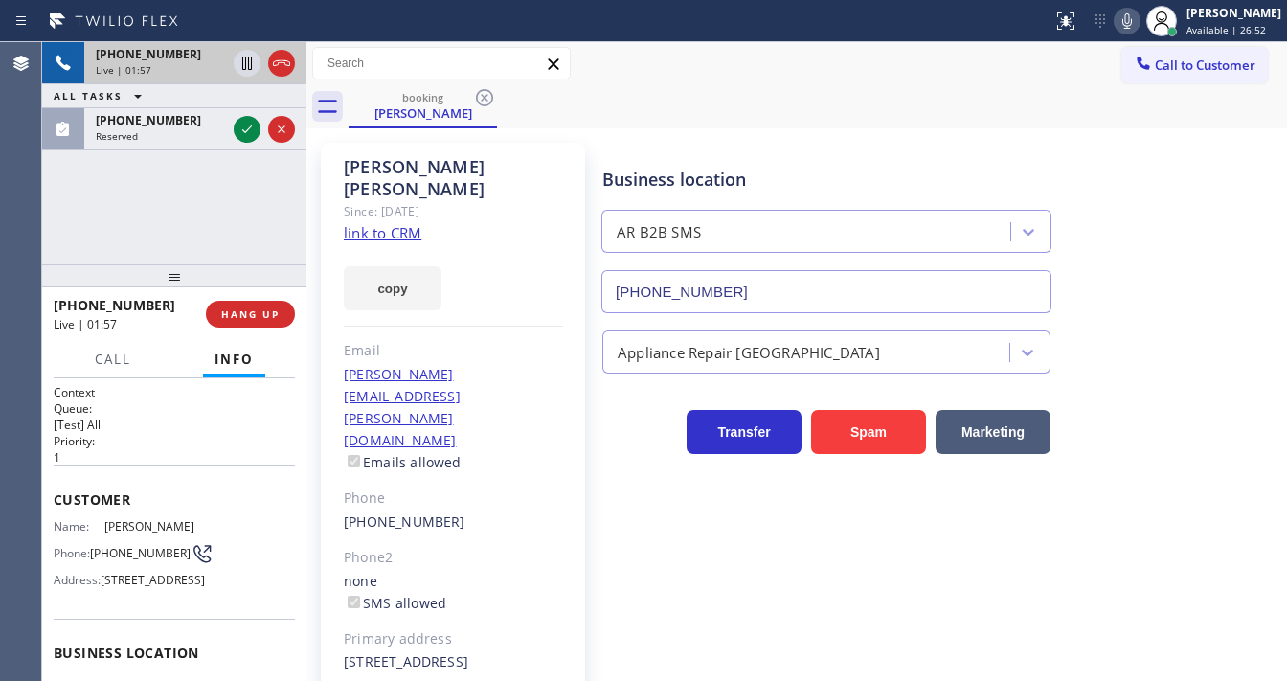
click at [234, 196] on div "[PHONE_NUMBER] Live | 01:57 ALL TASKS ALL TASKS ACTIVE TASKS TASKS IN WRAP UP […" at bounding box center [174, 153] width 264 height 222
click at [249, 68] on icon at bounding box center [247, 63] width 23 height 23
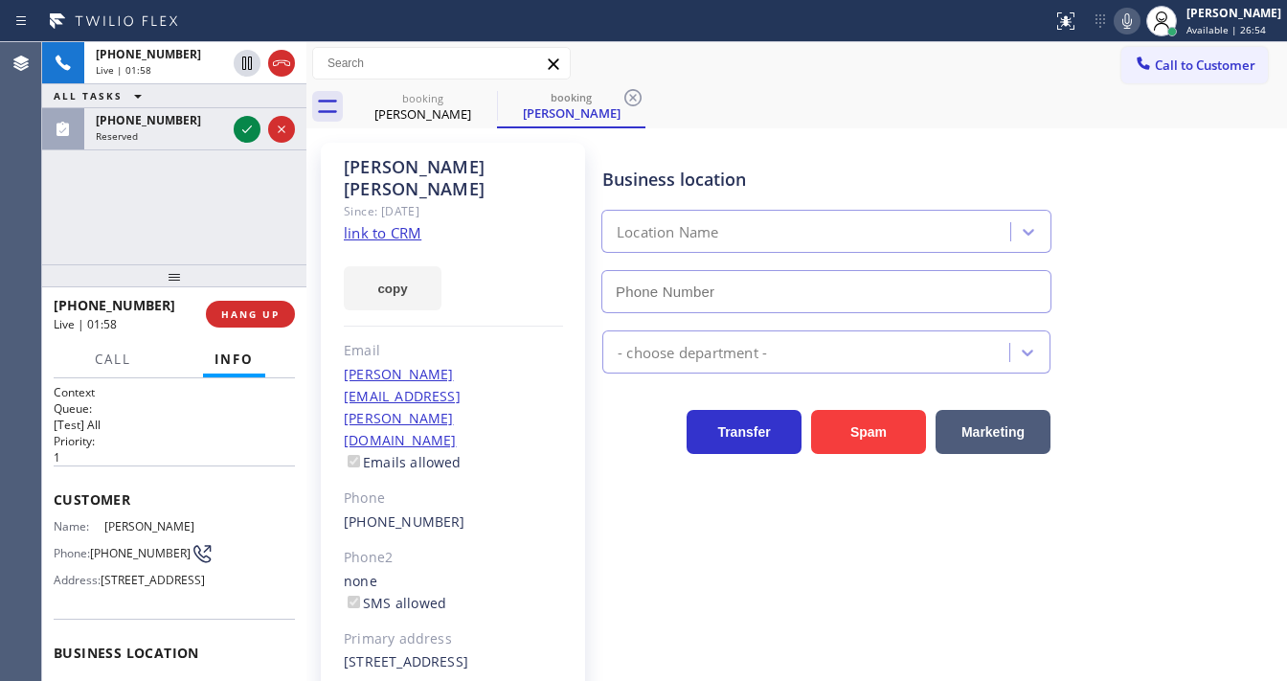
click at [1138, 21] on icon at bounding box center [1126, 21] width 23 height 23
type input "[PHONE_NUMBER]"
click at [259, 207] on div "[PHONE_NUMBER] Live | 01:59 ALL TASKS ALL TASKS ACTIVE TASKS TASKS IN WRAP UP […" at bounding box center [174, 153] width 264 height 222
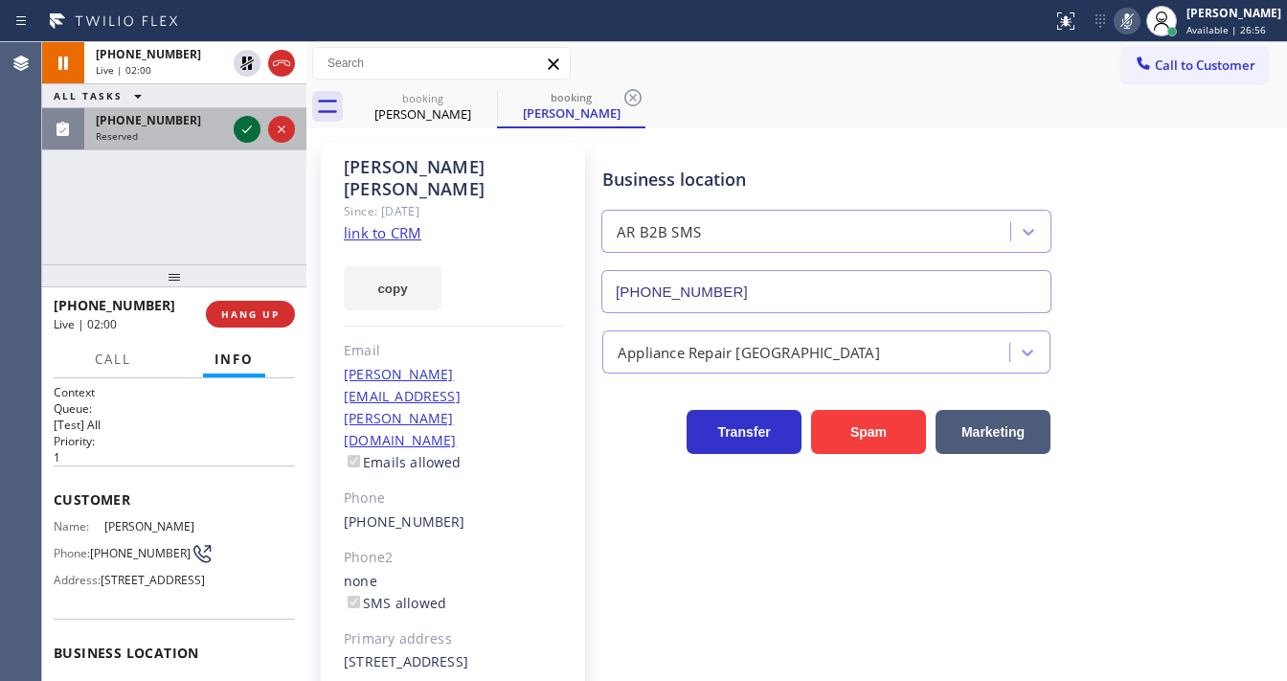
click at [249, 136] on icon at bounding box center [247, 129] width 23 height 23
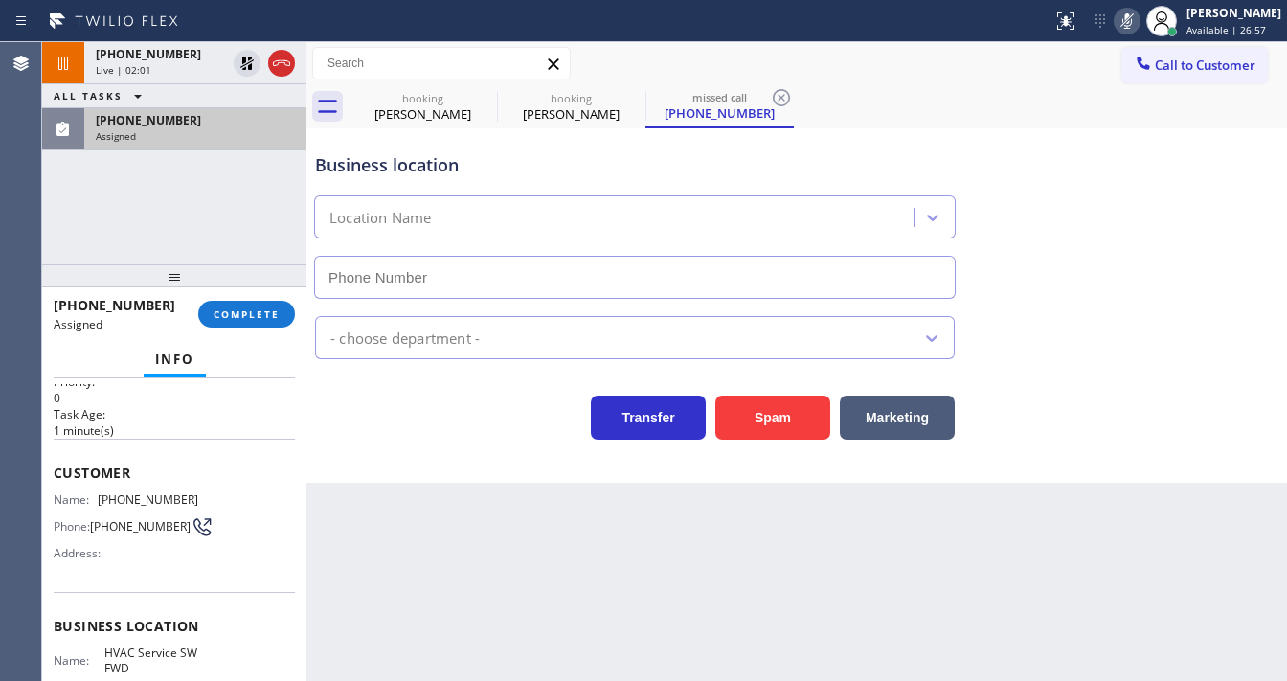
type input "[PHONE_NUMBER]"
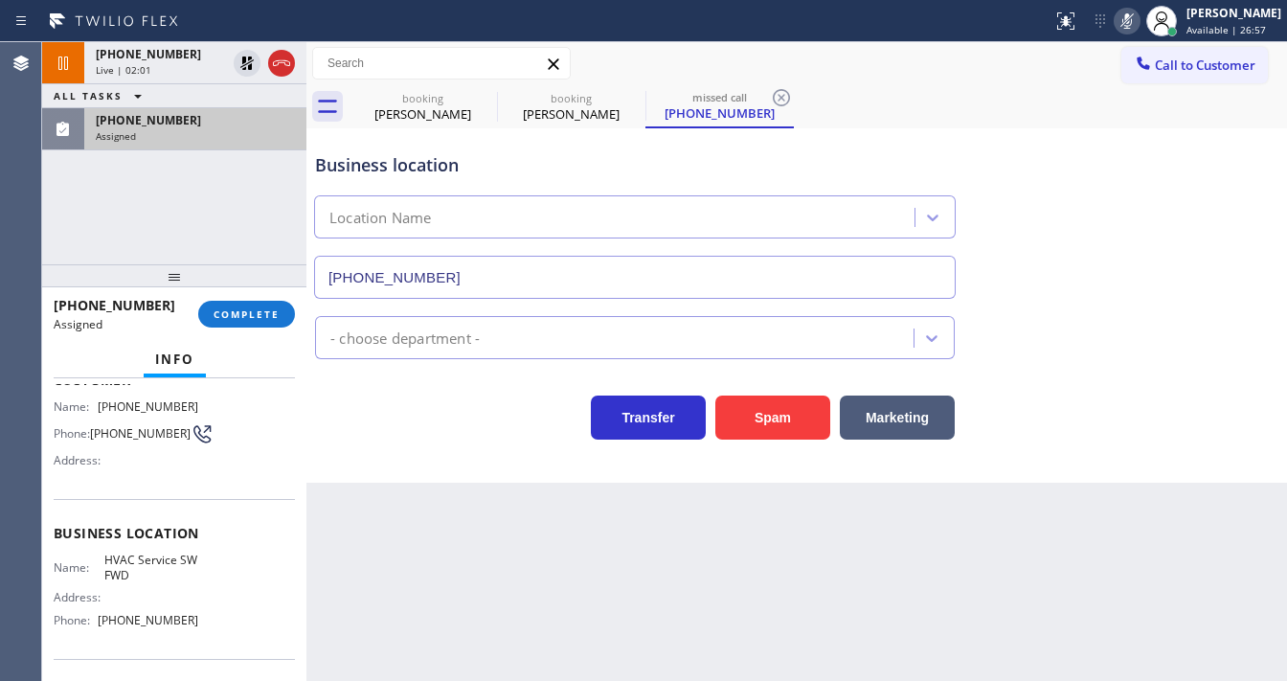
scroll to position [153, 0]
click at [246, 317] on span "COMPLETE" at bounding box center [247, 313] width 66 height 13
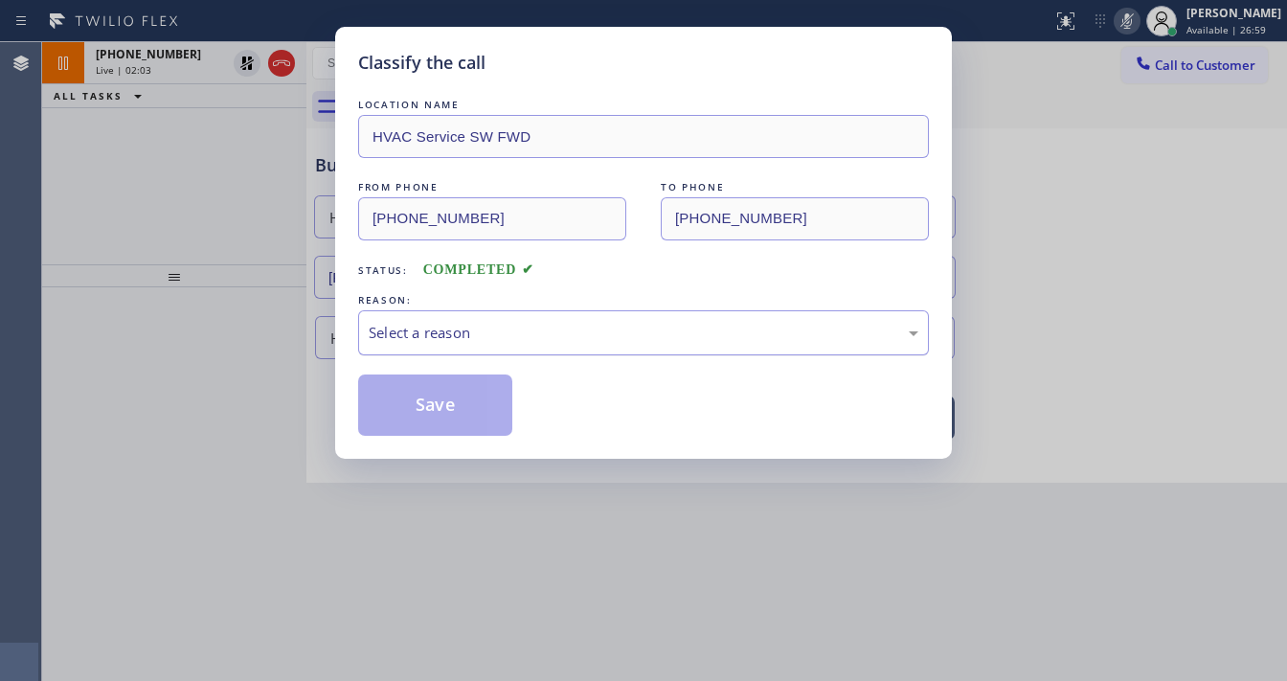
drag, startPoint x: 506, startPoint y: 337, endPoint x: 502, endPoint y: 349, distance: 13.0
click at [507, 337] on div "Select a reason" at bounding box center [644, 333] width 550 height 22
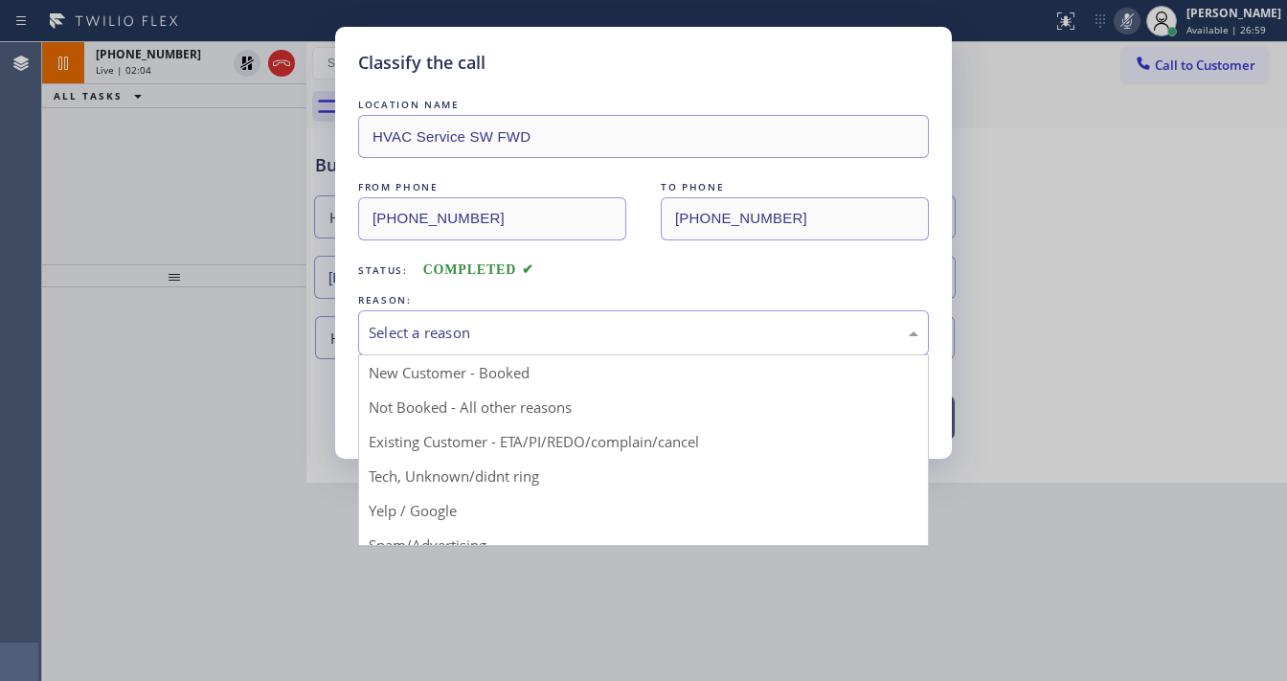
drag, startPoint x: 494, startPoint y: 475, endPoint x: 488, endPoint y: 417, distance: 57.7
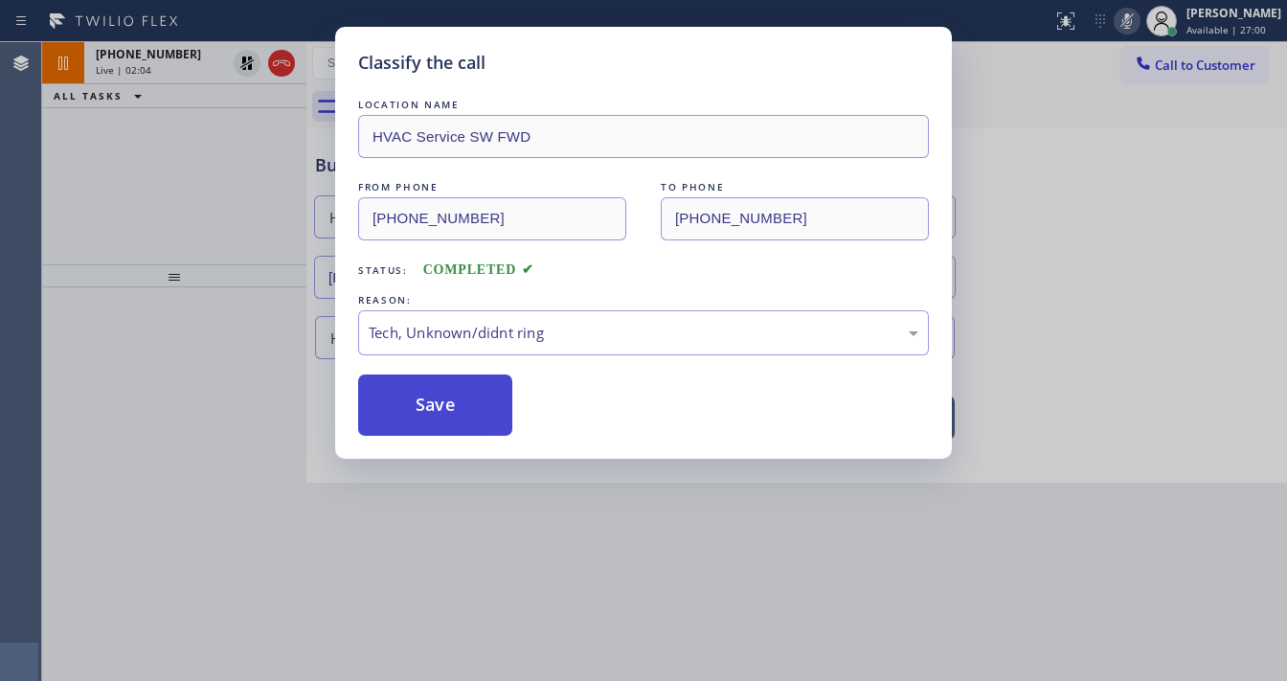
click at [476, 394] on button "Save" at bounding box center [435, 404] width 154 height 61
type input "[PHONE_NUMBER]"
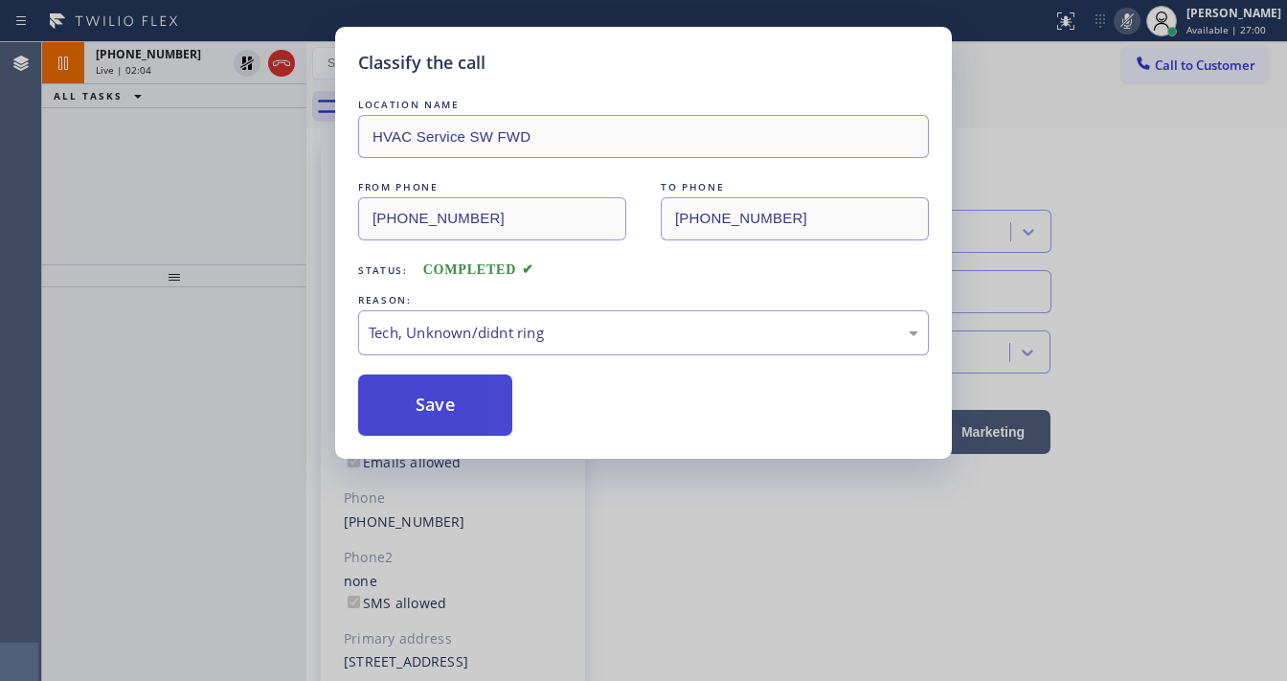
click at [479, 398] on button "Save" at bounding box center [435, 404] width 154 height 61
click at [115, 161] on div "Classify the call LOCATION NAME HVAC Service SW FWD FROM PHONE [PHONE_NUMBER] T…" at bounding box center [643, 340] width 1287 height 681
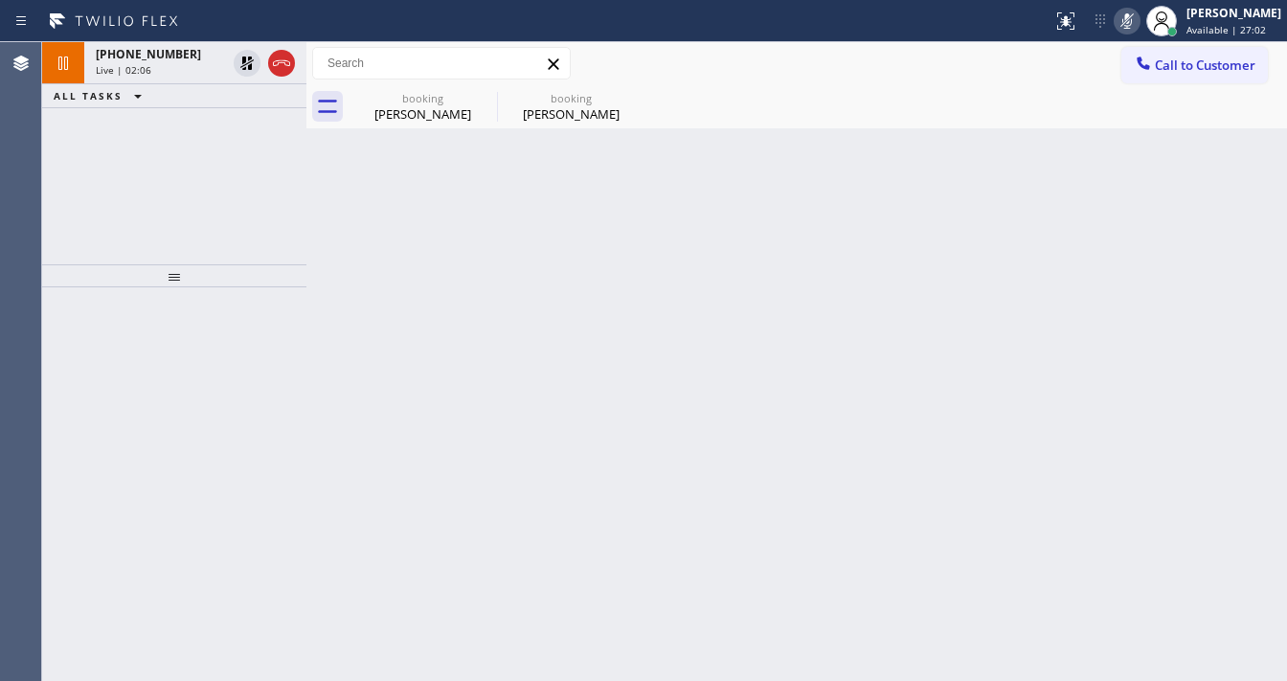
click at [0, 0] on icon at bounding box center [0, 0] width 0 height 0
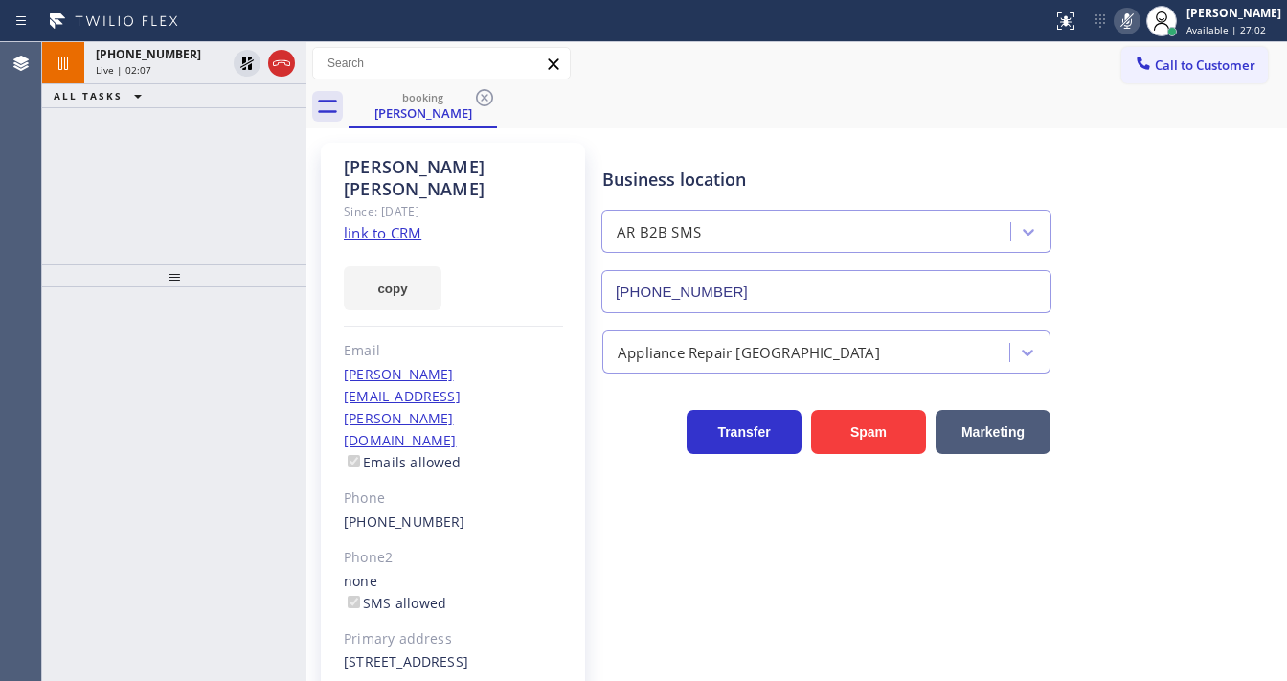
click at [237, 189] on div "[PHONE_NUMBER] Live | 02:07 ALL TASKS ALL TASKS ACTIVE TASKS TASKS IN WRAP UP" at bounding box center [174, 153] width 264 height 222
click at [188, 184] on div "[PHONE_NUMBER] Live | 05:57 ALL TASKS ALL TASKS ACTIVE TASKS TASKS IN WRAP UP" at bounding box center [174, 153] width 264 height 222
click at [1138, 23] on icon at bounding box center [1126, 21] width 23 height 23
click at [246, 101] on div "ALL TASKS ALL TASKS ACTIVE TASKS TASKS IN WRAP UP" at bounding box center [174, 96] width 264 height 24
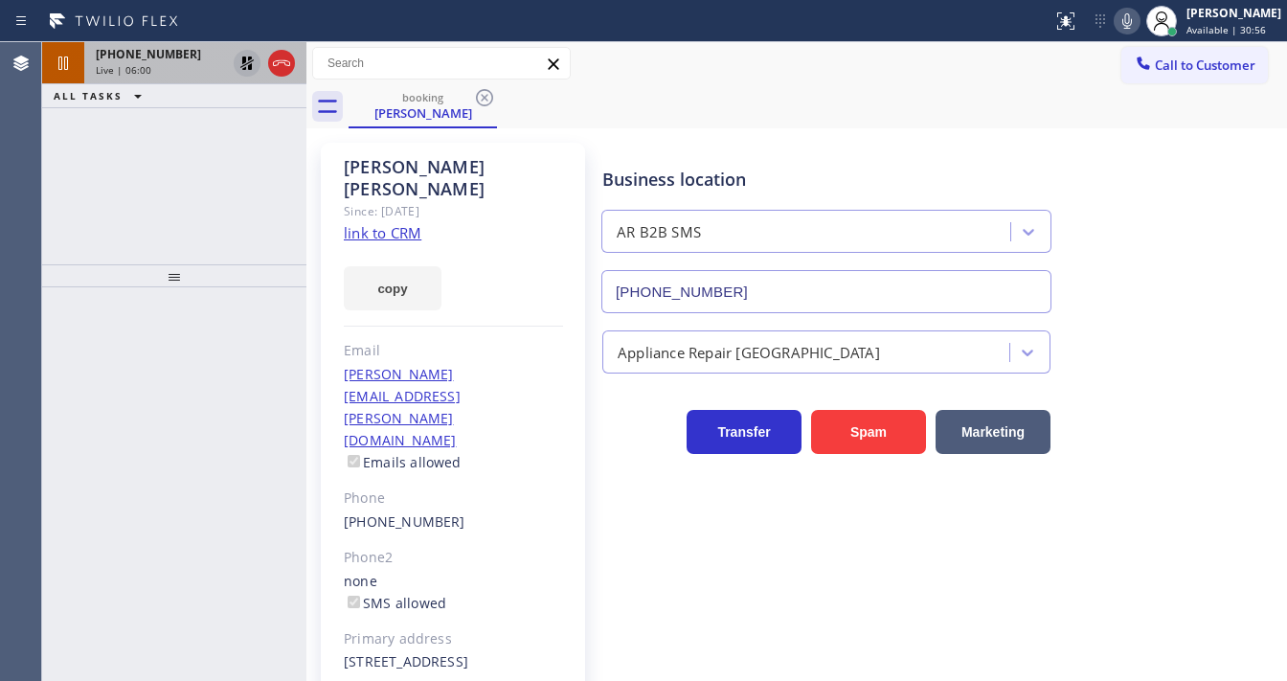
click at [242, 67] on icon at bounding box center [247, 63] width 23 height 23
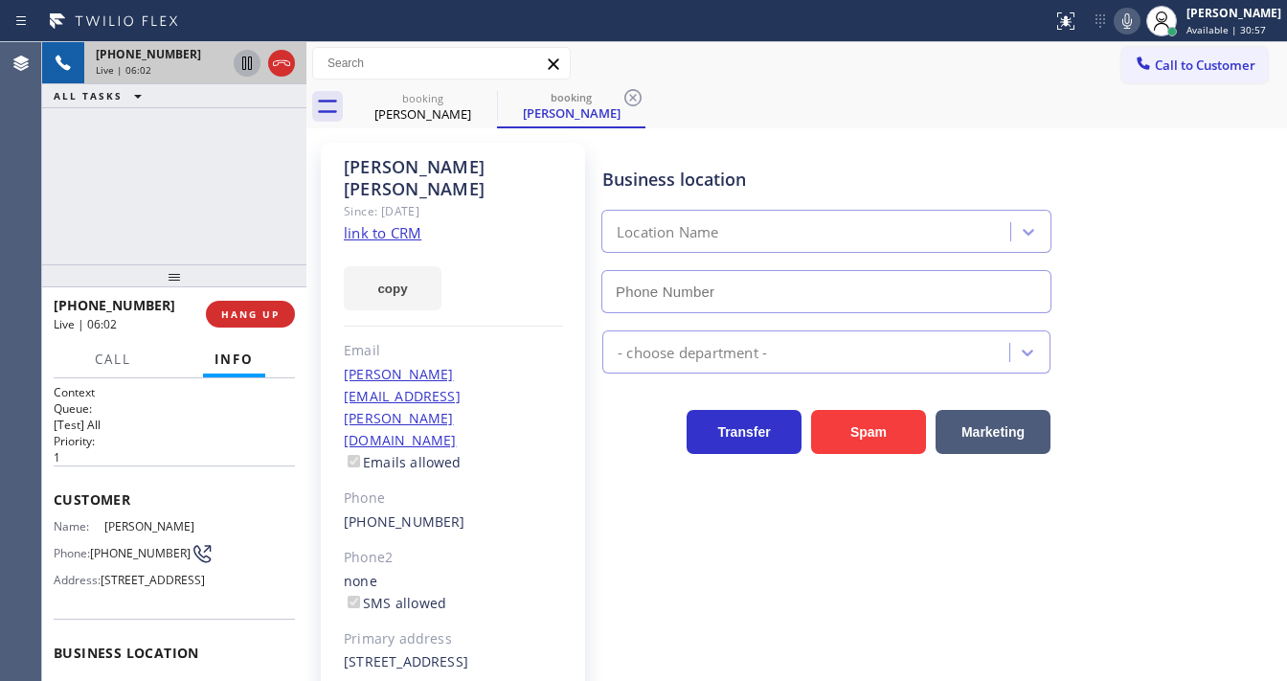
type input "[PHONE_NUMBER]"
click at [230, 158] on div "[PHONE_NUMBER] Live | 06:03 ALL TASKS ALL TASKS ACTIVE TASKS TASKS IN WRAP UP" at bounding box center [174, 153] width 264 height 222
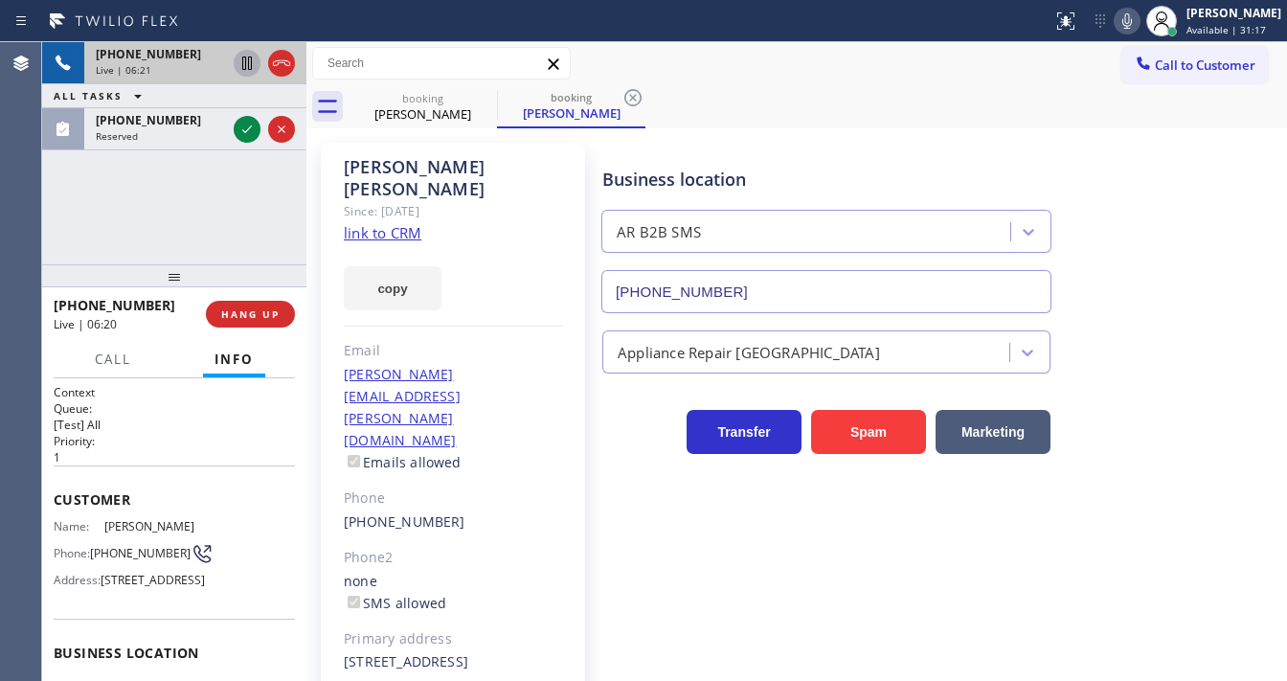
drag, startPoint x: 246, startPoint y: 233, endPoint x: 252, endPoint y: 212, distance: 21.8
click at [246, 232] on div "[PHONE_NUMBER] Live | 06:21 ALL TASKS ALL TASKS ACTIVE TASKS TASKS IN WRAP UP […" at bounding box center [174, 153] width 264 height 222
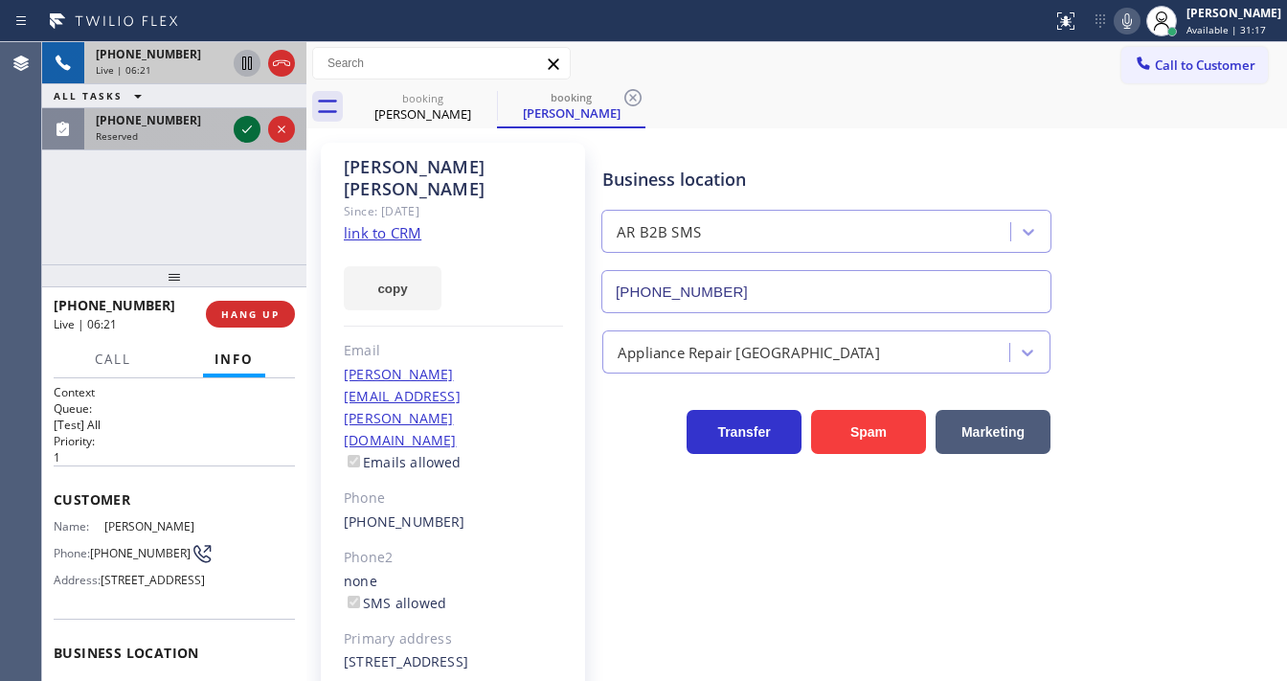
click at [249, 132] on icon at bounding box center [247, 129] width 23 height 23
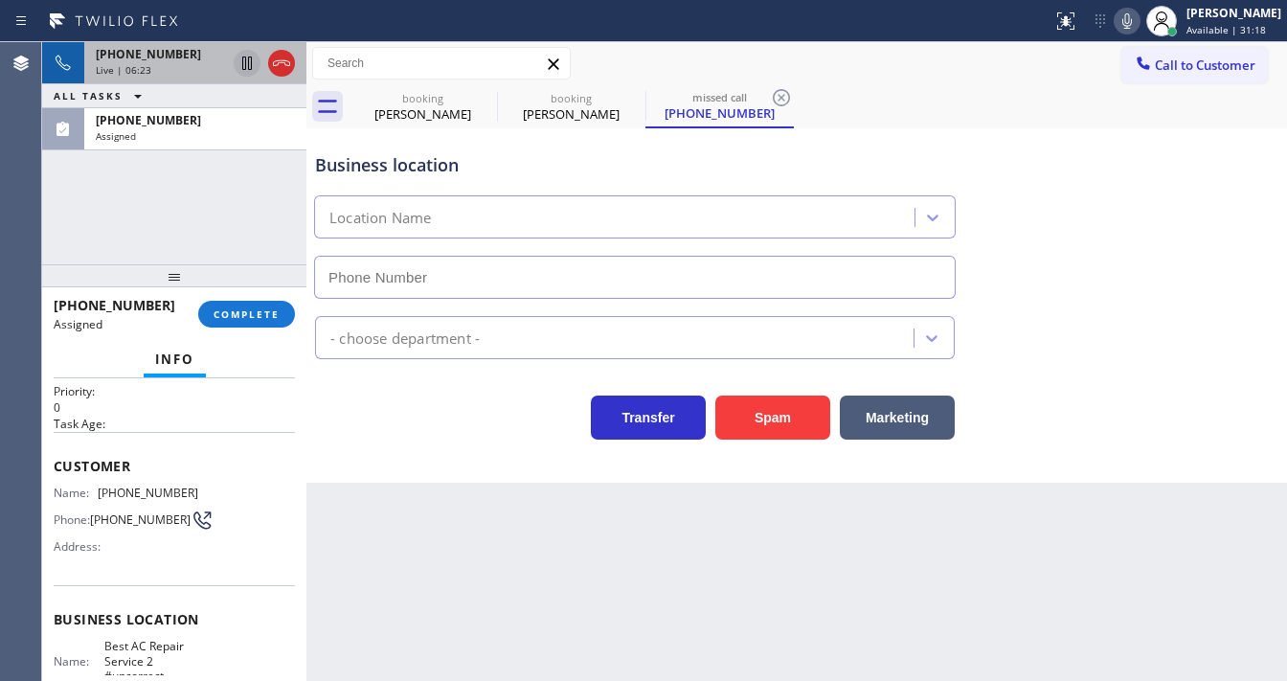
type input "[PHONE_NUMBER]"
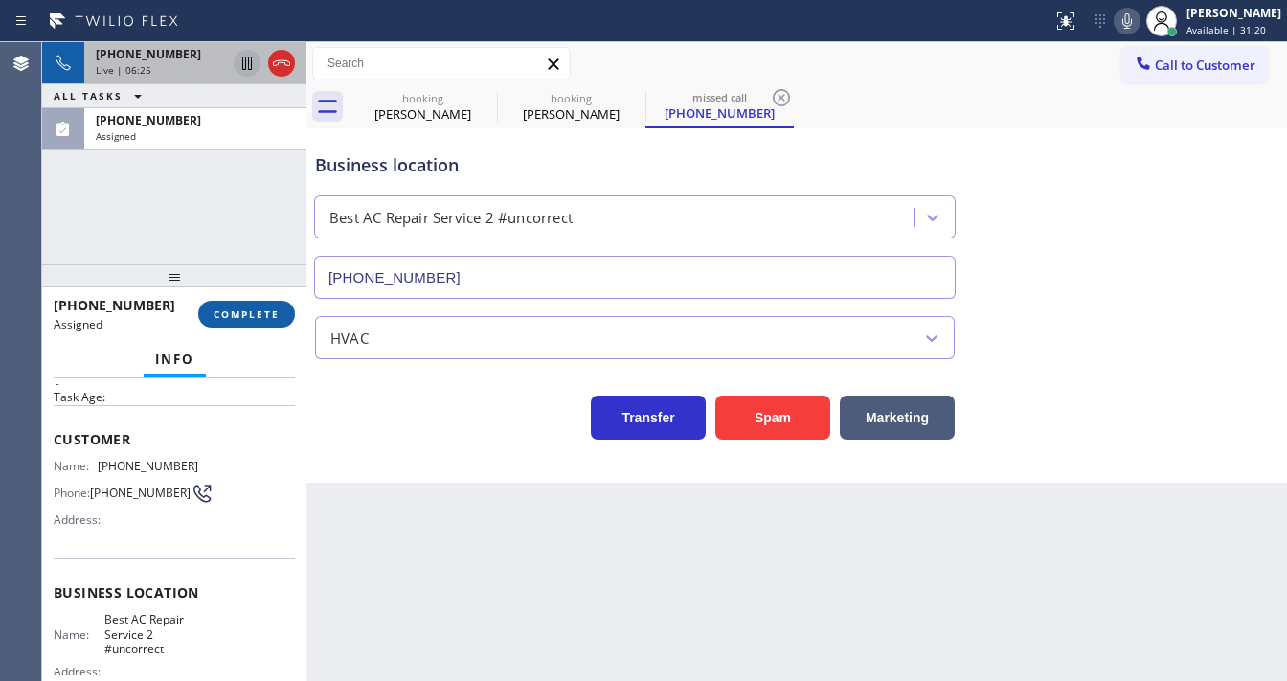
click at [254, 313] on span "COMPLETE" at bounding box center [247, 313] width 66 height 13
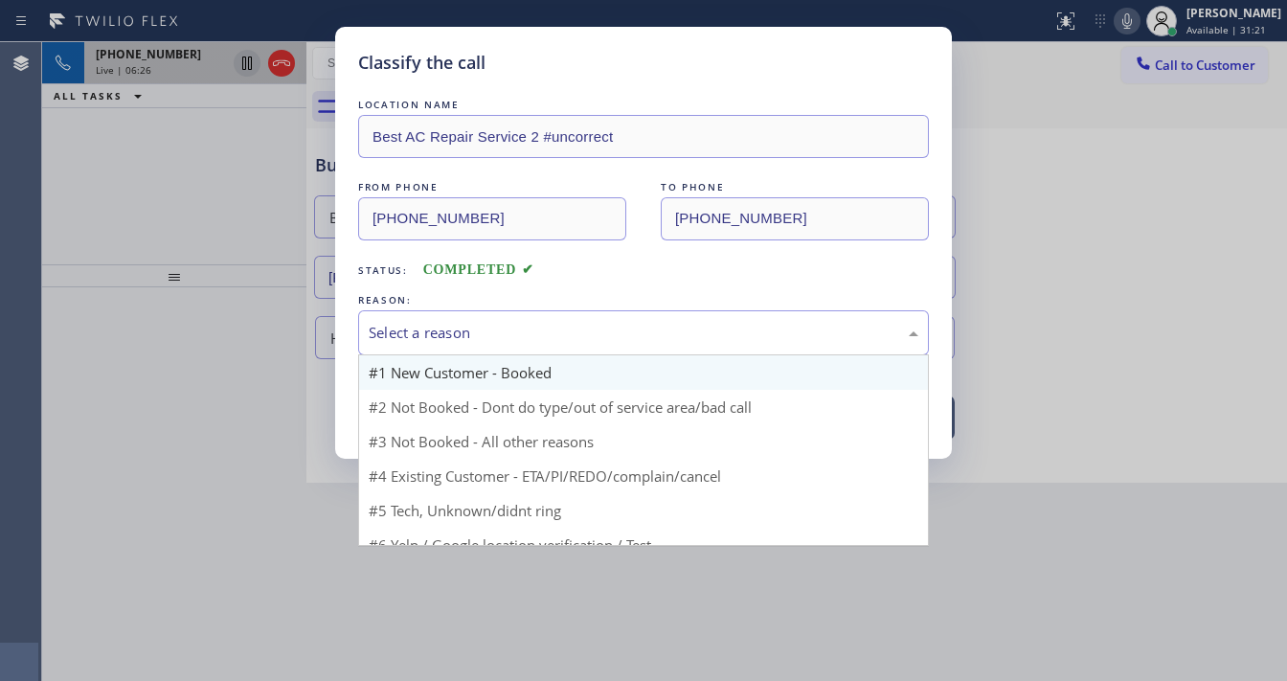
drag, startPoint x: 463, startPoint y: 333, endPoint x: 490, endPoint y: 360, distance: 37.9
click at [469, 333] on div "Select a reason" at bounding box center [644, 333] width 550 height 22
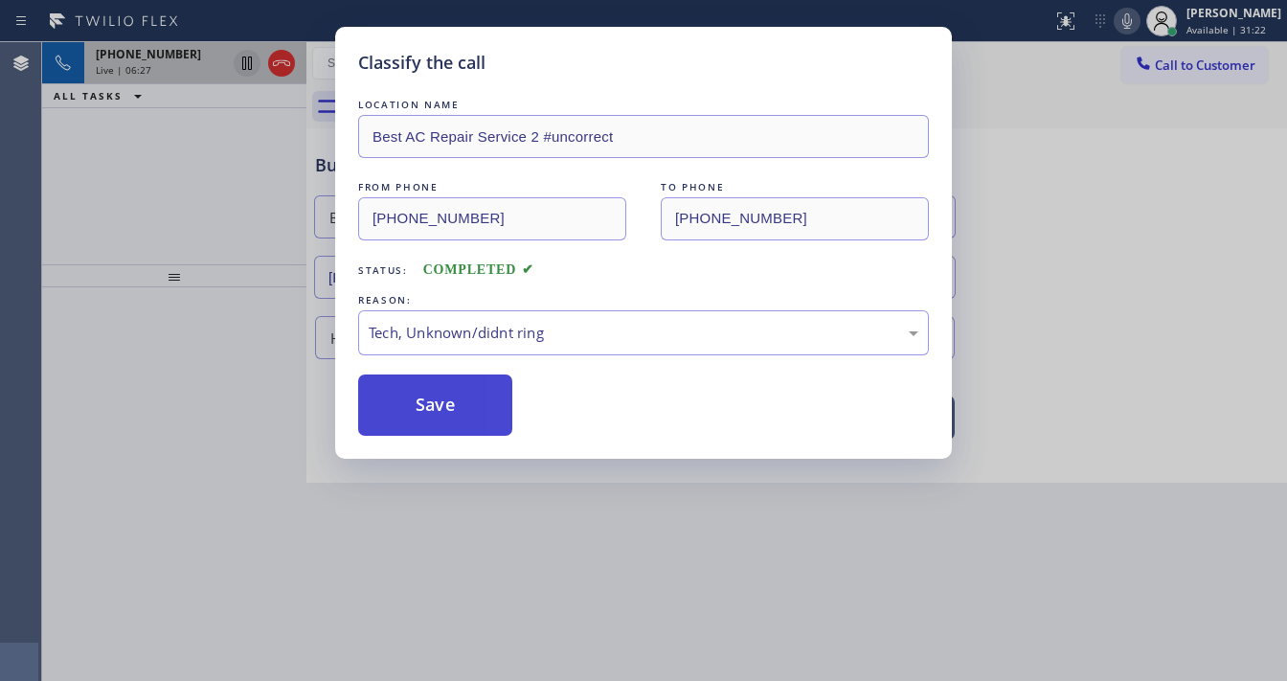
click at [443, 393] on button "Save" at bounding box center [435, 404] width 154 height 61
click at [443, 392] on button "Save" at bounding box center [435, 404] width 154 height 61
type input "[PHONE_NUMBER]"
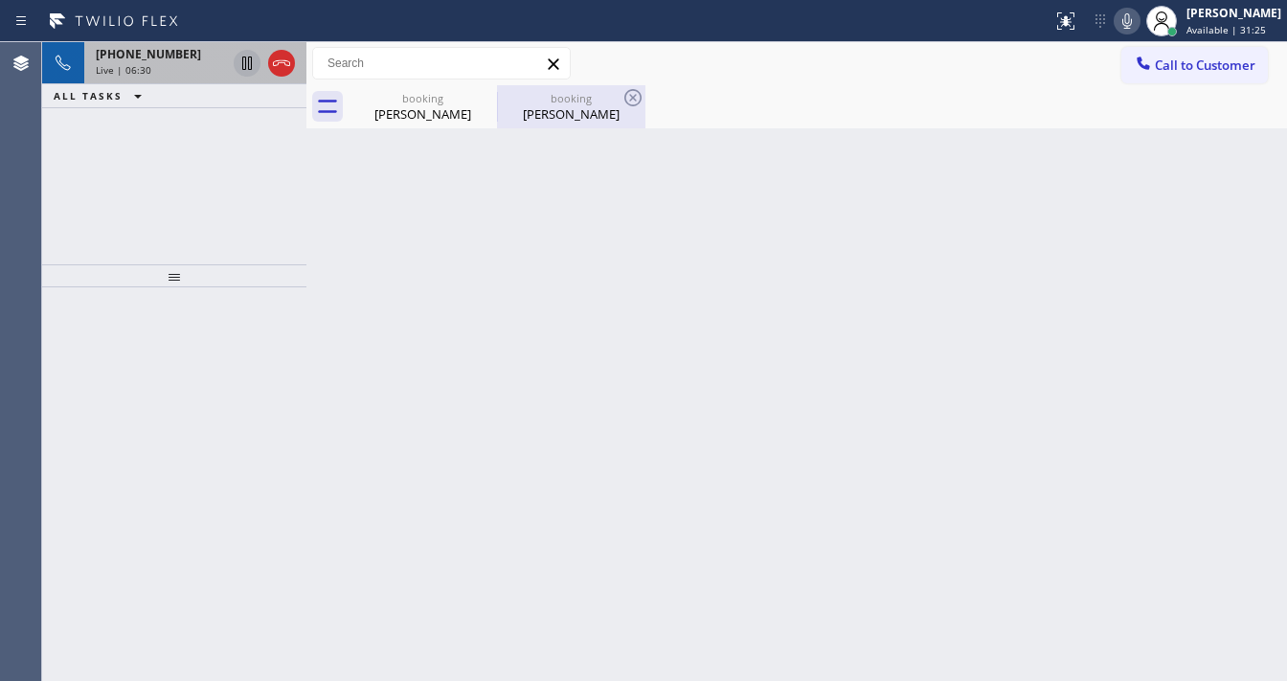
click at [575, 117] on div "[PERSON_NAME]" at bounding box center [571, 113] width 145 height 17
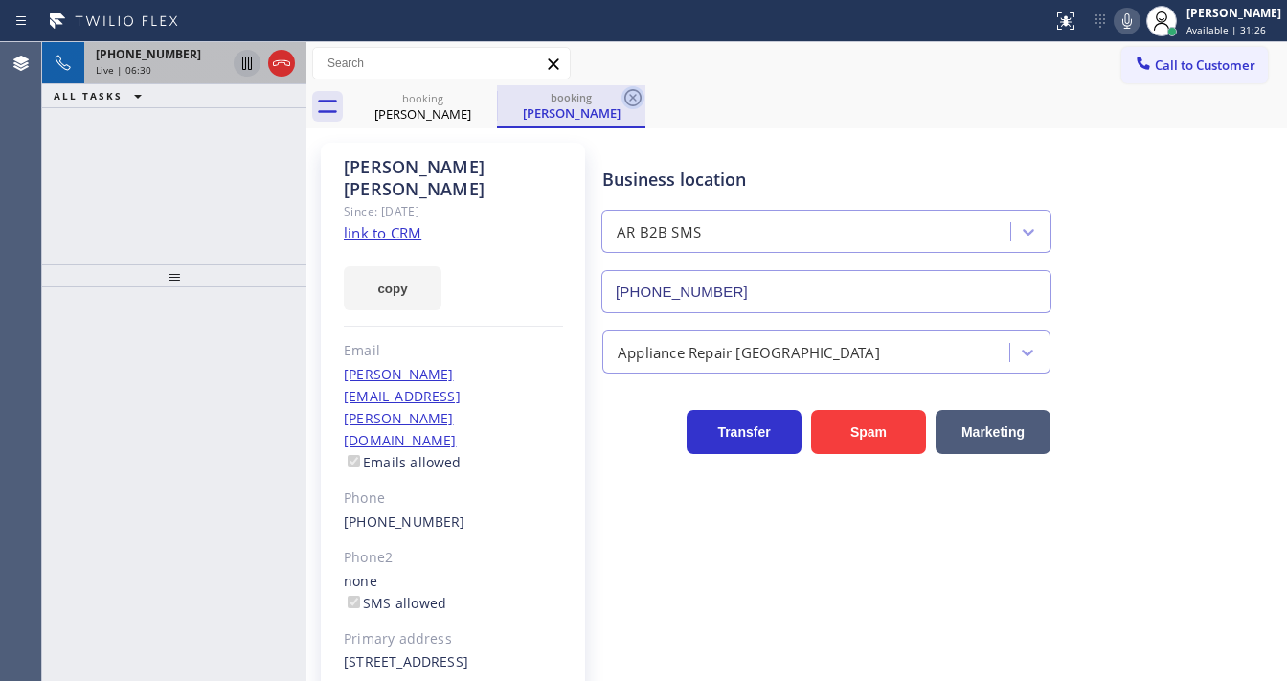
click at [632, 101] on icon at bounding box center [632, 97] width 23 height 23
click at [230, 196] on div "[PHONE_NUMBER] Live | 06:31 ALL TASKS ALL TASKS ACTIVE TASKS TASKS IN WRAP UP" at bounding box center [174, 153] width 264 height 222
click at [188, 66] on div "Live | 06:34" at bounding box center [161, 69] width 130 height 13
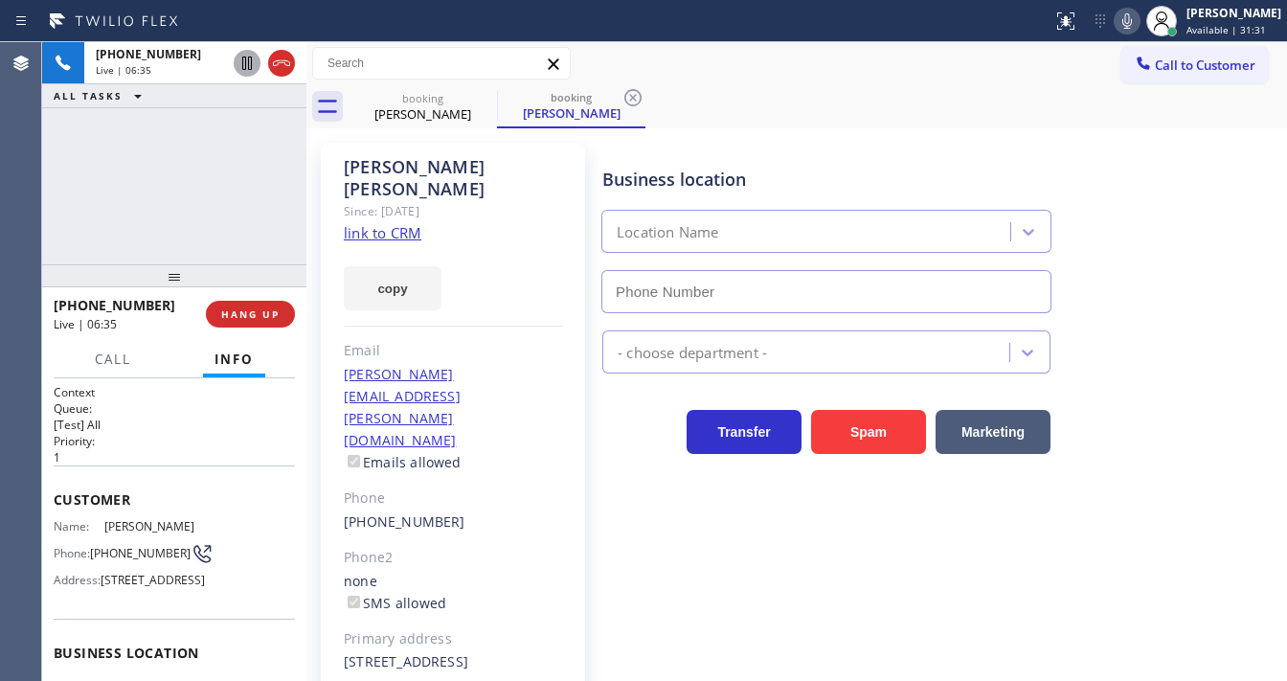
type input "[PHONE_NUMBER]"
drag, startPoint x: 124, startPoint y: 565, endPoint x: 95, endPoint y: 544, distance: 35.6
click at [95, 546] on span "[PHONE_NUMBER]" at bounding box center [140, 553] width 101 height 14
copy span "[PHONE_NUMBER]"
click at [211, 245] on div "[PHONE_NUMBER] Live | 06:47 ALL TASKS ALL TASKS ACTIVE TASKS TASKS IN WRAP UP" at bounding box center [174, 153] width 264 height 222
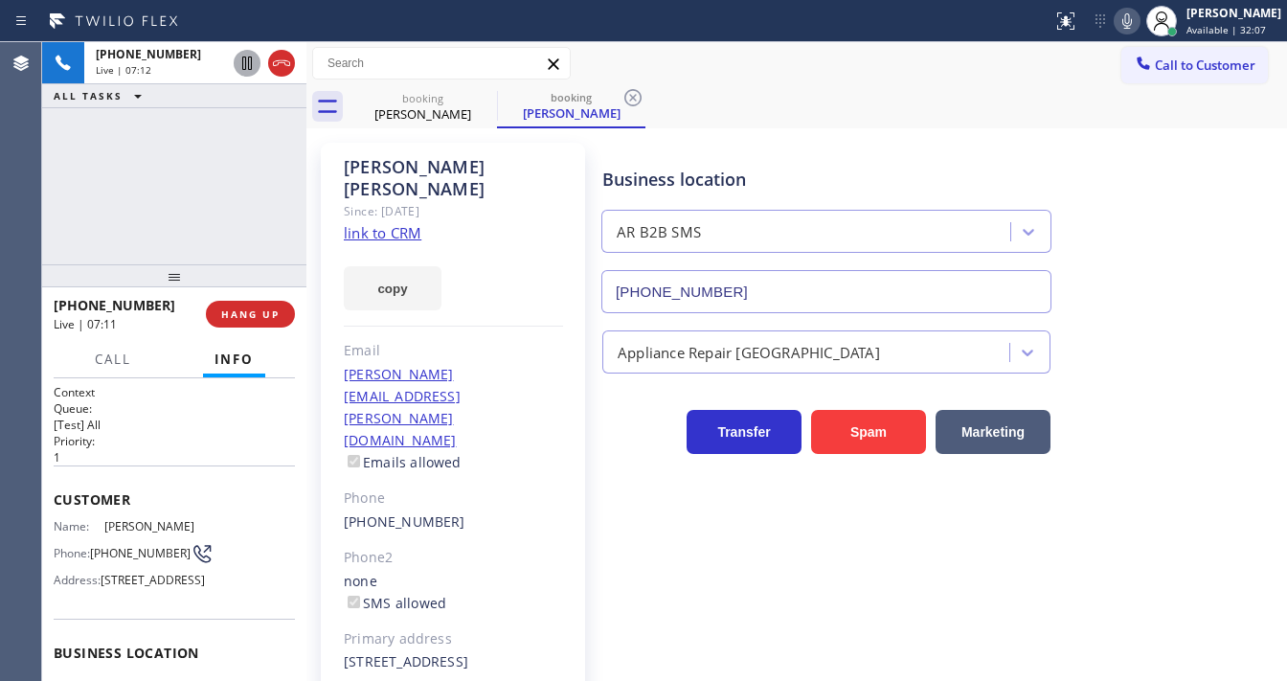
click at [88, 222] on div "[PHONE_NUMBER] Live | 07:12 ALL TASKS ALL TASKS ACTIVE TASKS TASKS IN WRAP UP" at bounding box center [174, 153] width 264 height 222
click at [42, 231] on div "[PHONE_NUMBER] Live | 07:30 ALL TASKS ALL TASKS ACTIVE TASKS TASKS IN WRAP UP" at bounding box center [174, 153] width 264 height 222
click at [197, 245] on div "[PHONE_NUMBER] Live | 07:32 ALL TASKS ALL TASKS ACTIVE TASKS TASKS IN WRAP UP" at bounding box center [174, 153] width 264 height 222
click at [197, 245] on div "[PHONE_NUMBER] Live | 07:34 ALL TASKS ALL TASKS ACTIVE TASKS TASKS IN WRAP UP" at bounding box center [174, 153] width 264 height 222
click at [49, 198] on div "[PHONE_NUMBER] Live | 07:38 ALL TASKS ALL TASKS ACTIVE TASKS TASKS IN WRAP UP" at bounding box center [174, 153] width 264 height 222
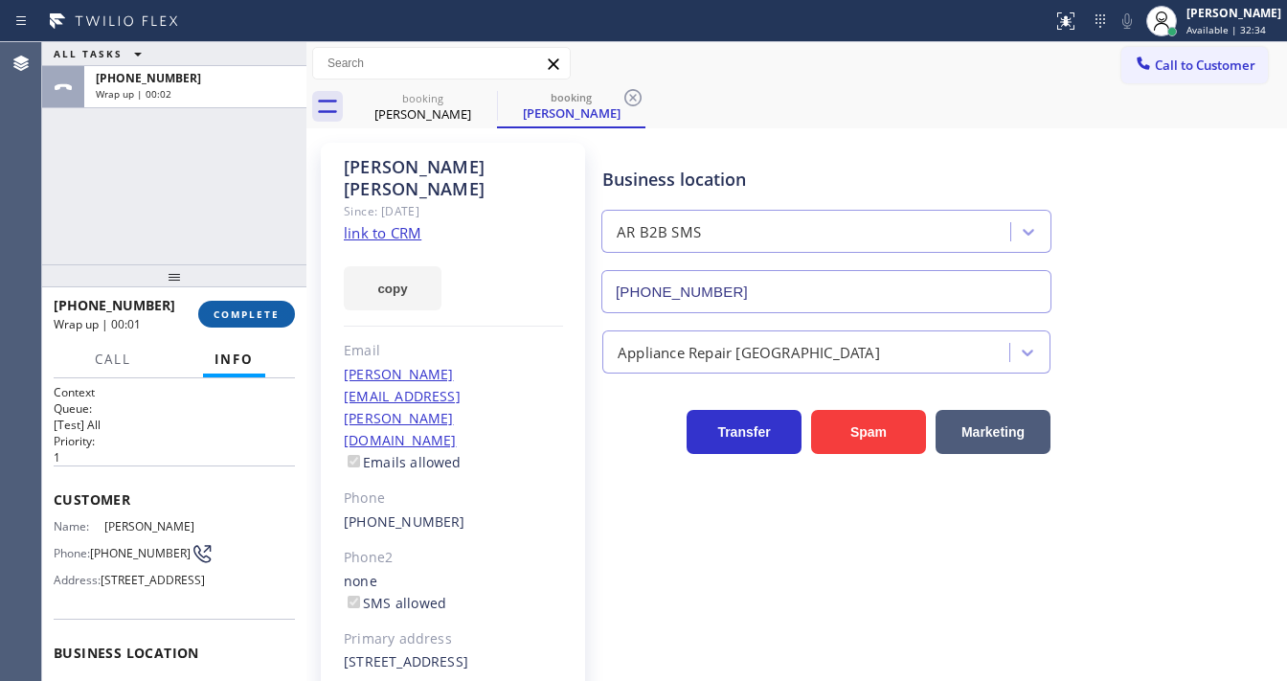
click at [232, 310] on span "COMPLETE" at bounding box center [247, 313] width 66 height 13
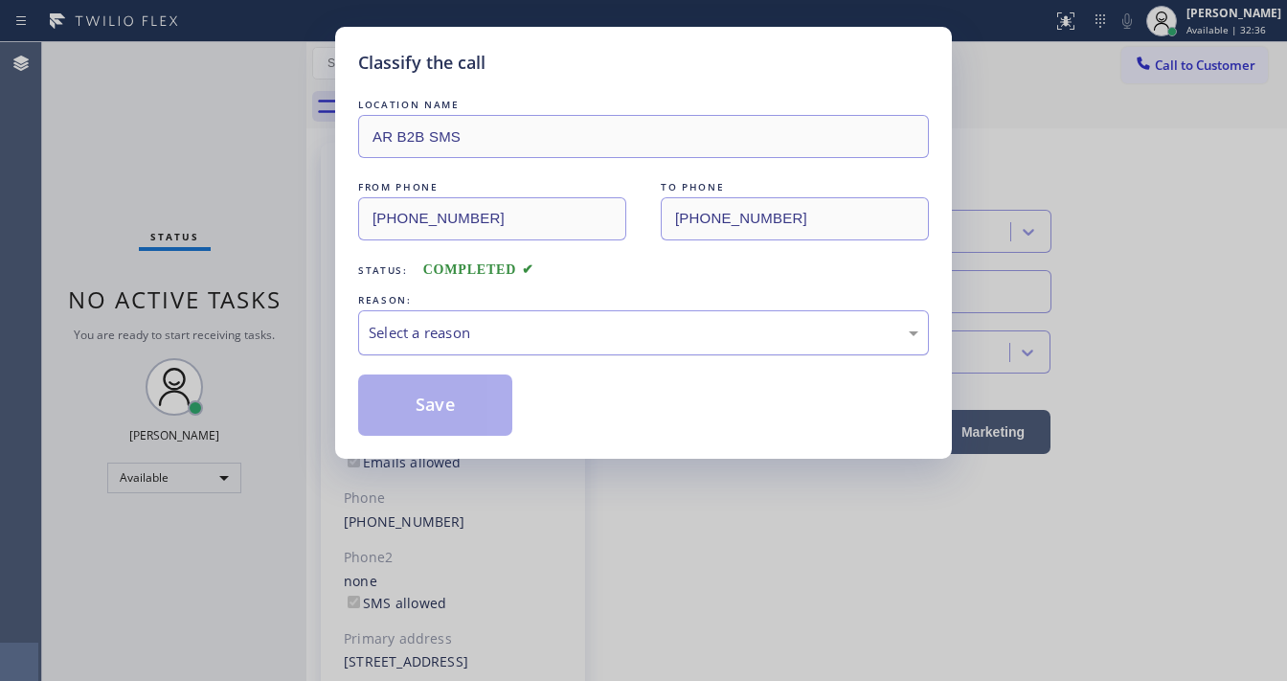
click at [443, 328] on div "Select a reason" at bounding box center [644, 333] width 550 height 22
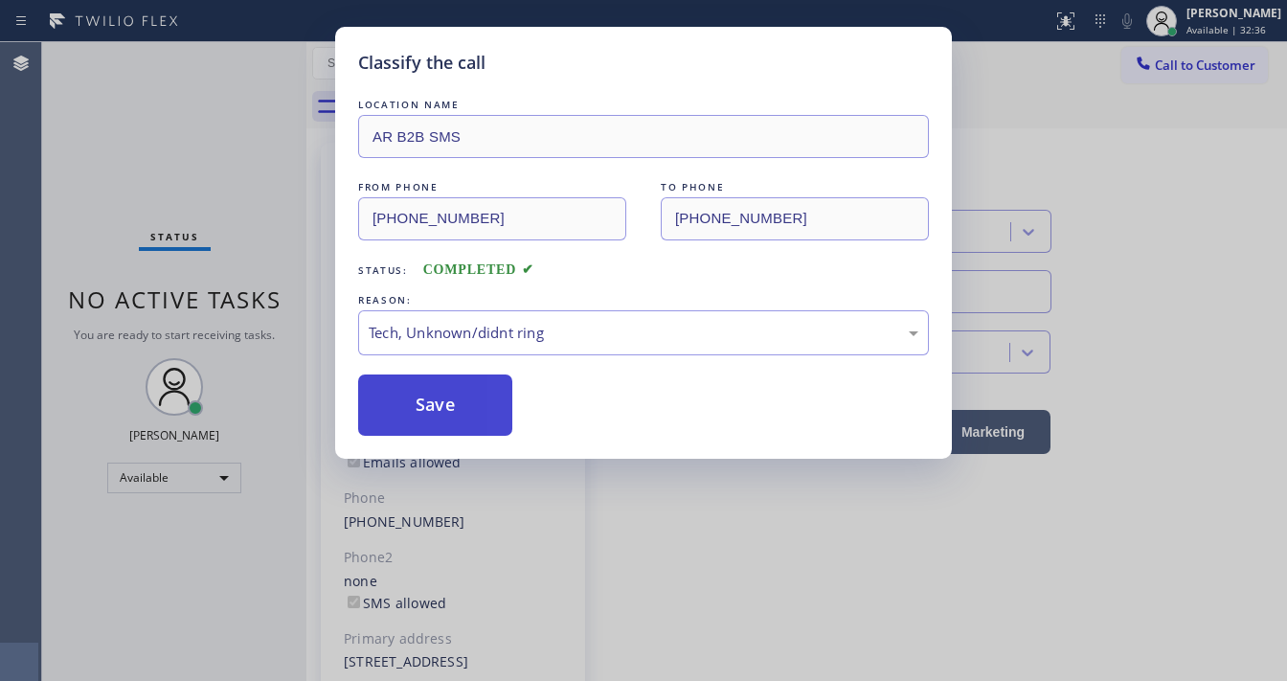
click at [434, 386] on button "Save" at bounding box center [435, 404] width 154 height 61
click at [434, 385] on button "Save" at bounding box center [435, 404] width 154 height 61
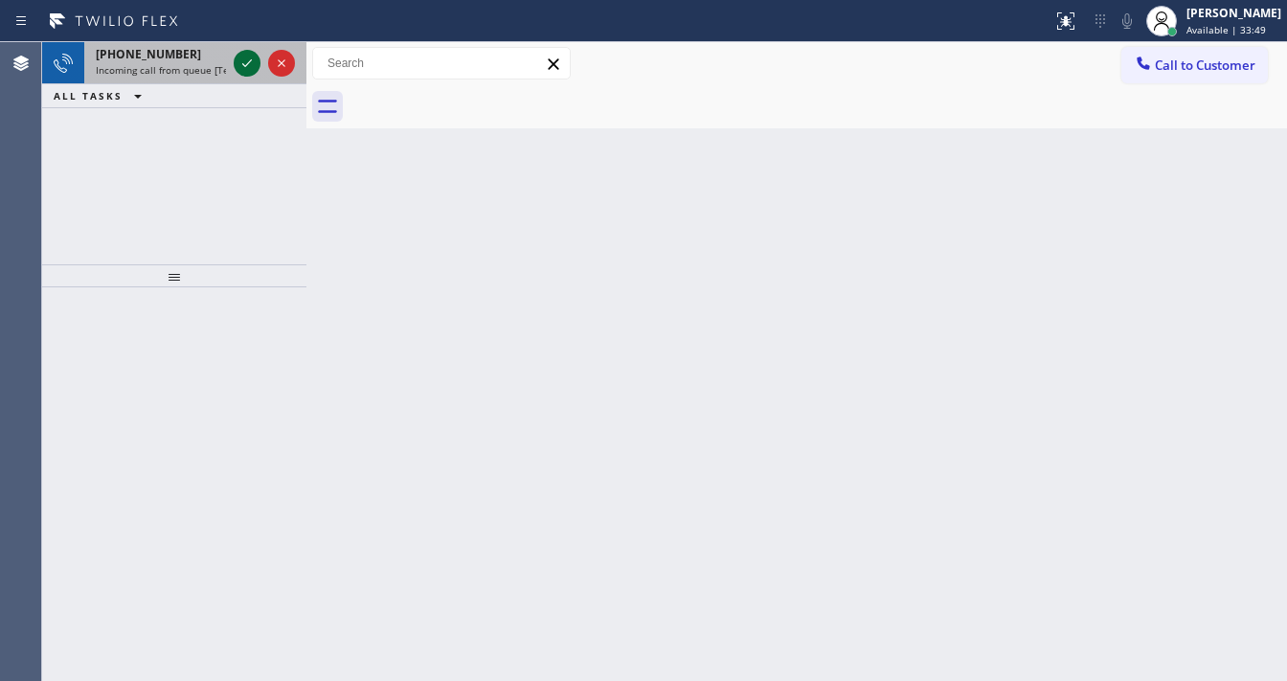
click at [246, 61] on icon at bounding box center [247, 63] width 23 height 23
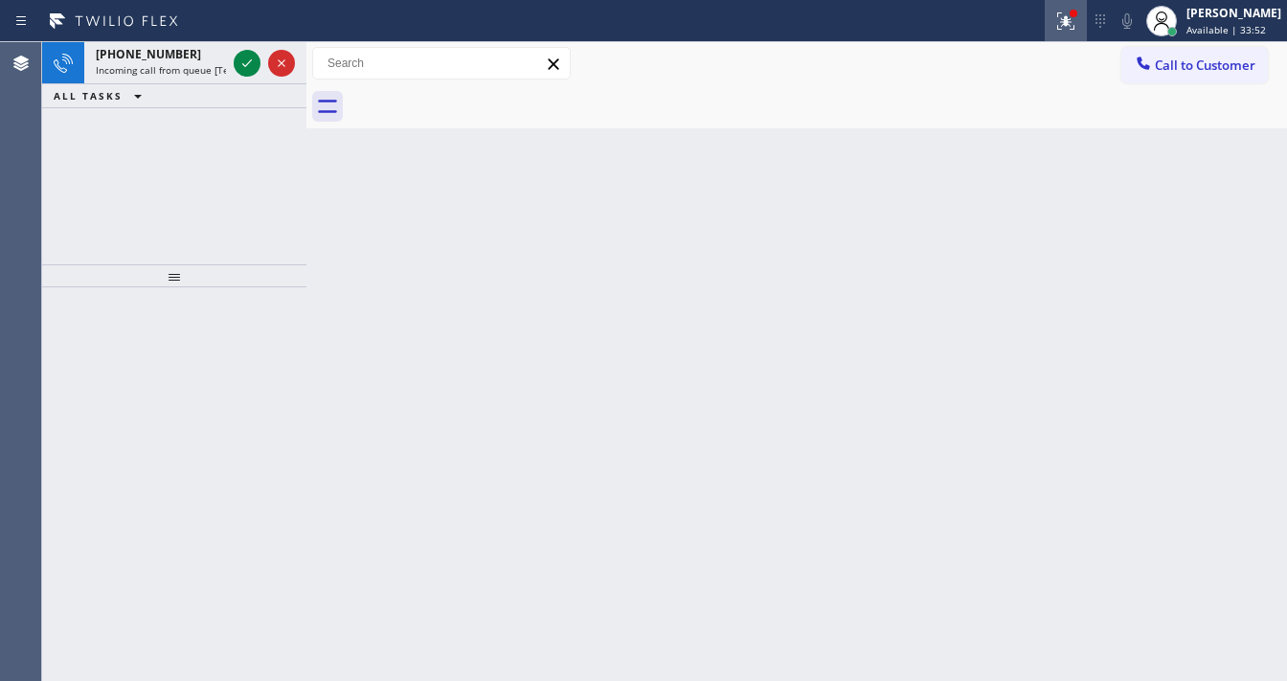
click at [1077, 11] on icon at bounding box center [1065, 21] width 23 height 23
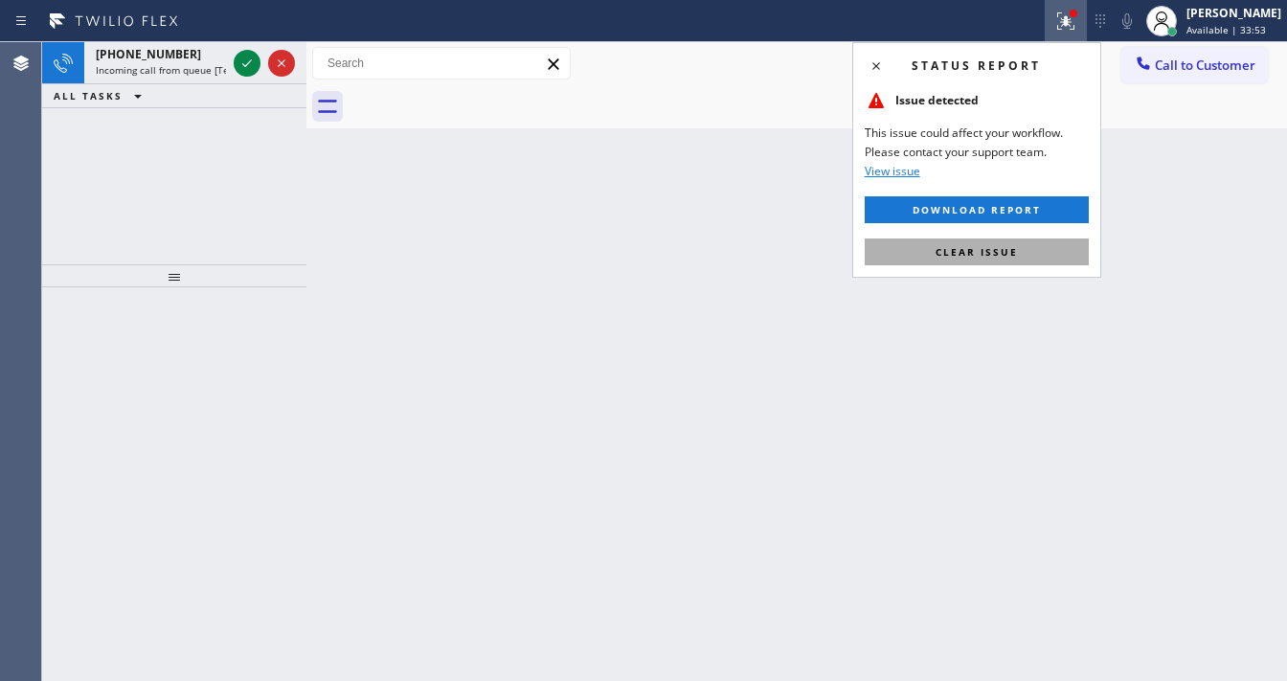
click at [999, 253] on span "Clear issue" at bounding box center [976, 251] width 82 height 13
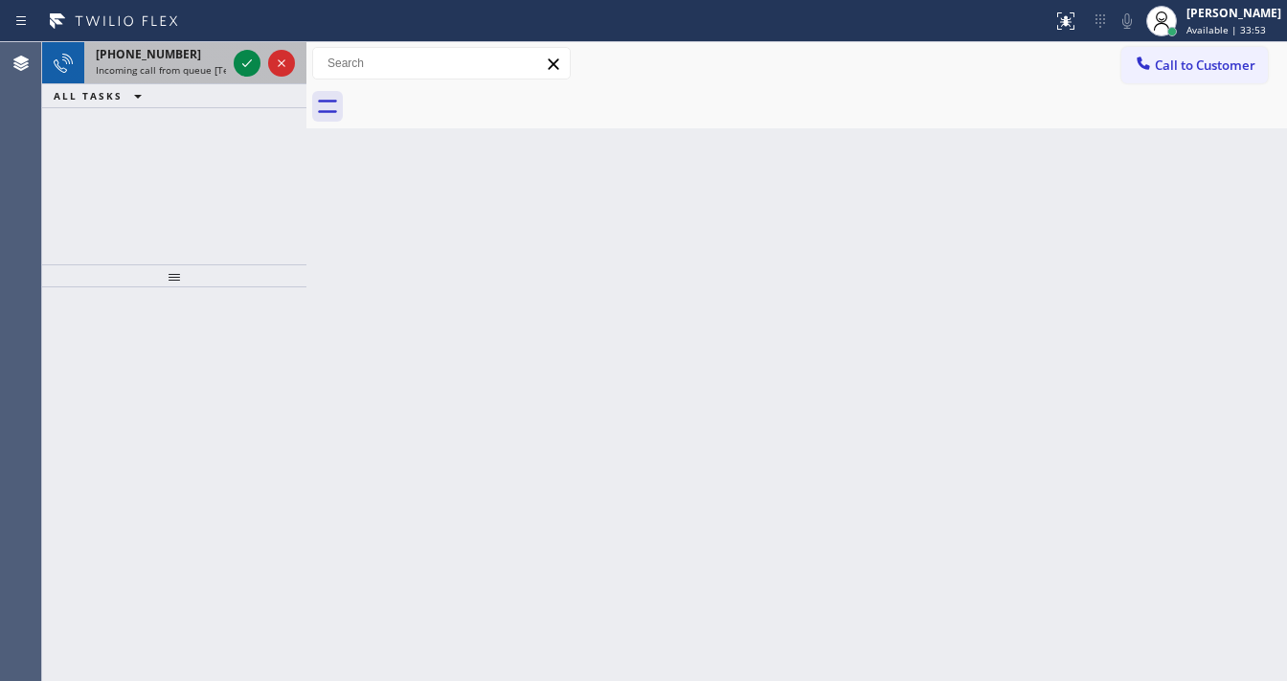
click at [129, 56] on span "[PHONE_NUMBER]" at bounding box center [148, 54] width 105 height 16
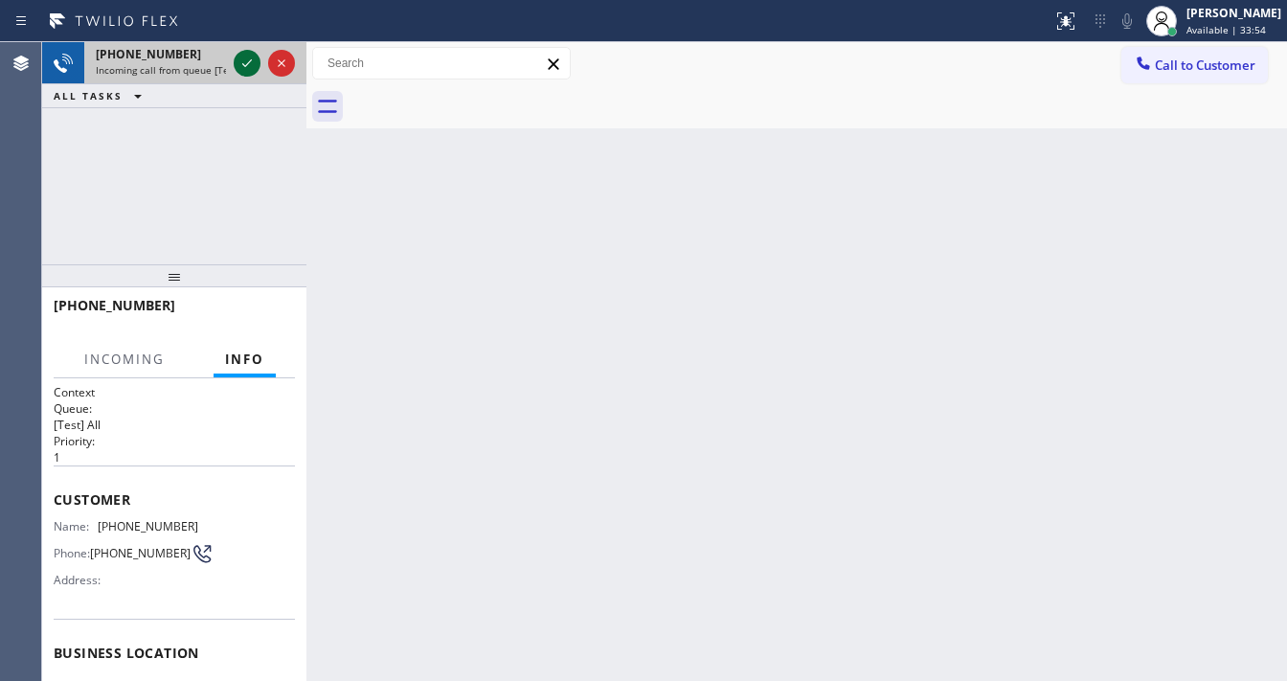
click at [241, 60] on div "[PHONE_NUMBER] Incoming call from queue [Test] All" at bounding box center [174, 63] width 264 height 42
click at [242, 60] on icon at bounding box center [247, 63] width 23 height 23
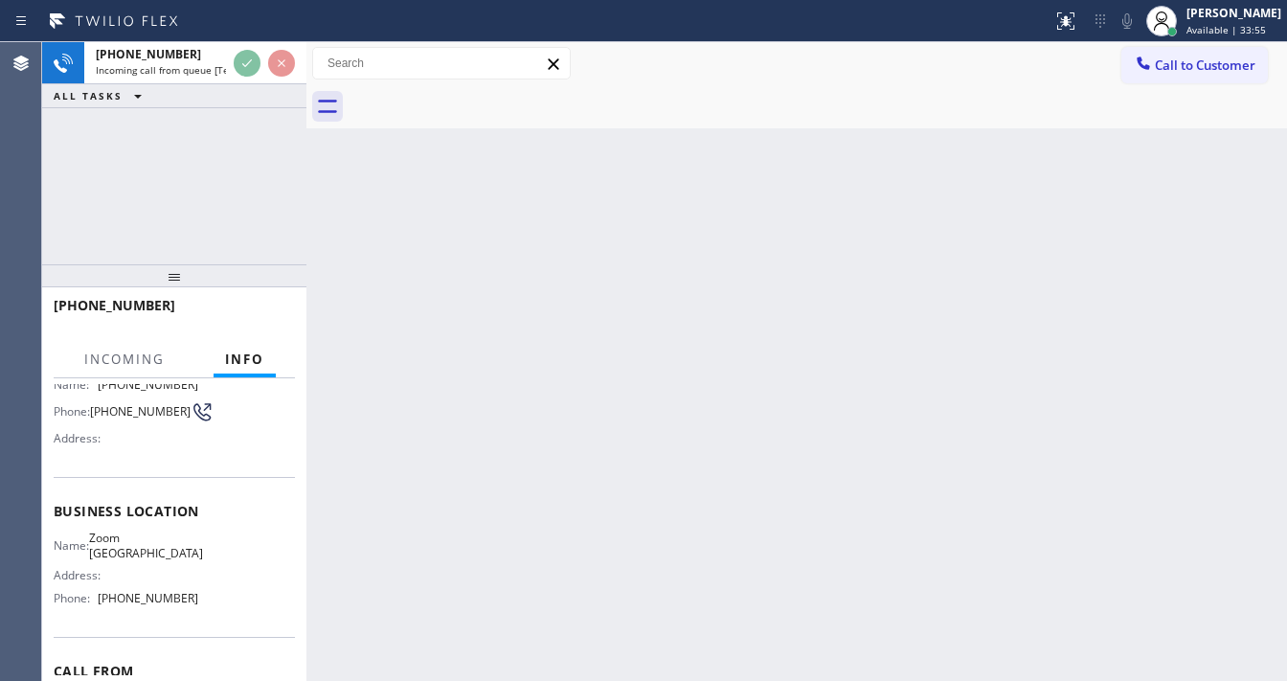
scroll to position [153, 0]
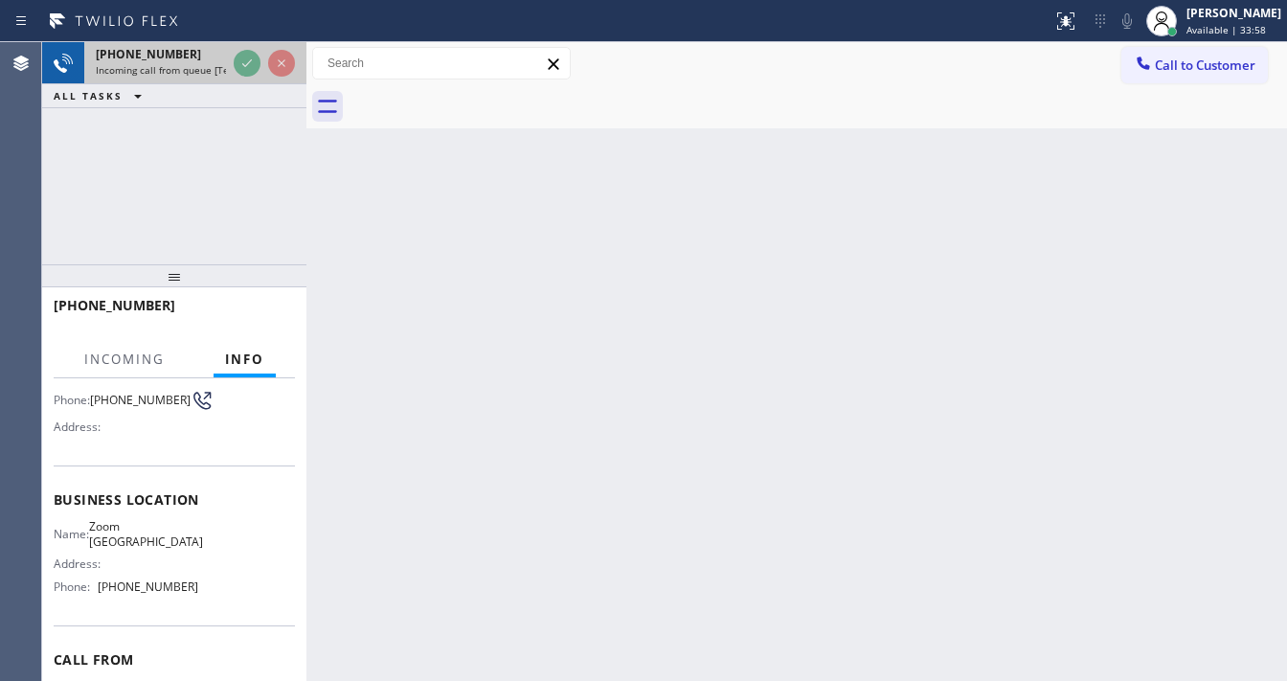
click at [249, 49] on div at bounding box center [264, 63] width 69 height 42
click at [250, 48] on div at bounding box center [264, 63] width 69 height 42
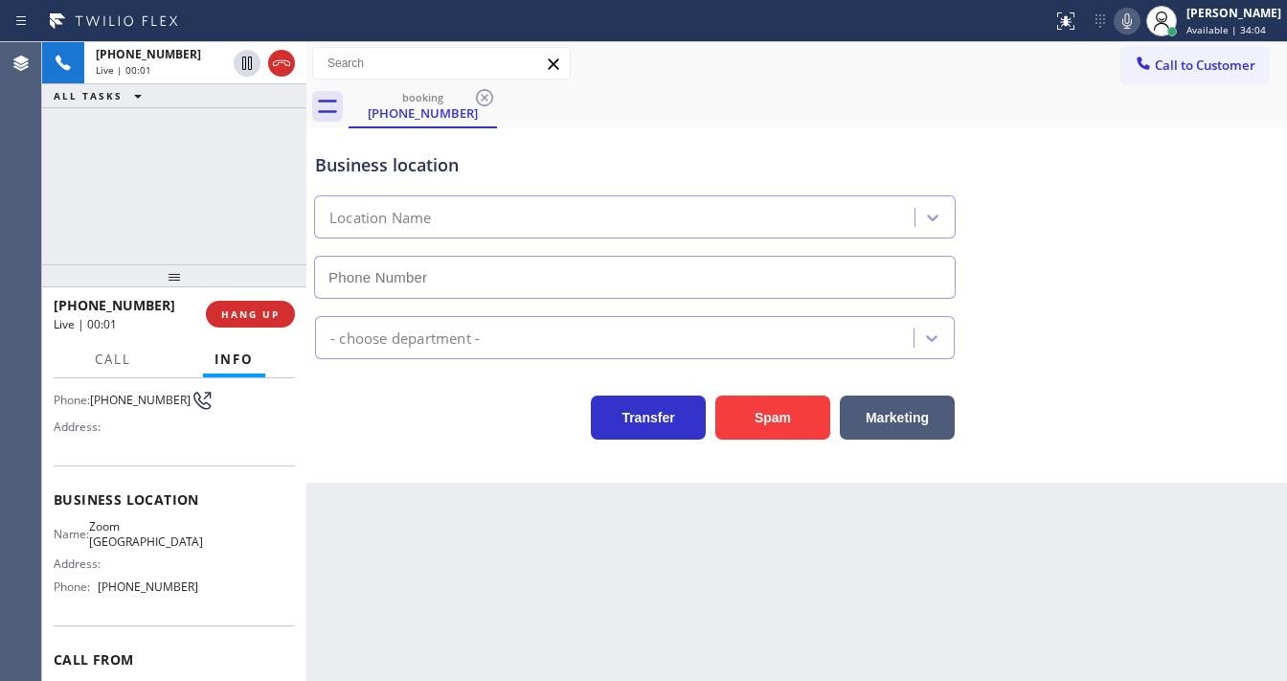
type input "[PHONE_NUMBER]"
click at [57, 223] on div "[PHONE_NUMBER] Live | 00:02 ALL TASKS ALL TASKS ACTIVE TASKS TASKS IN WRAP UP" at bounding box center [174, 153] width 264 height 222
click at [80, 197] on div "[PHONE_NUMBER] Live | 00:05 ALL TASKS ALL TASKS ACTIVE TASKS TASKS IN WRAP UP" at bounding box center [174, 153] width 264 height 222
click at [148, 213] on div "[PHONE_NUMBER] Live | 00:28 ALL TASKS ALL TASKS ACTIVE TASKS TASKS IN WRAP UP" at bounding box center [174, 153] width 264 height 222
click at [750, 422] on button "Spam" at bounding box center [772, 417] width 115 height 44
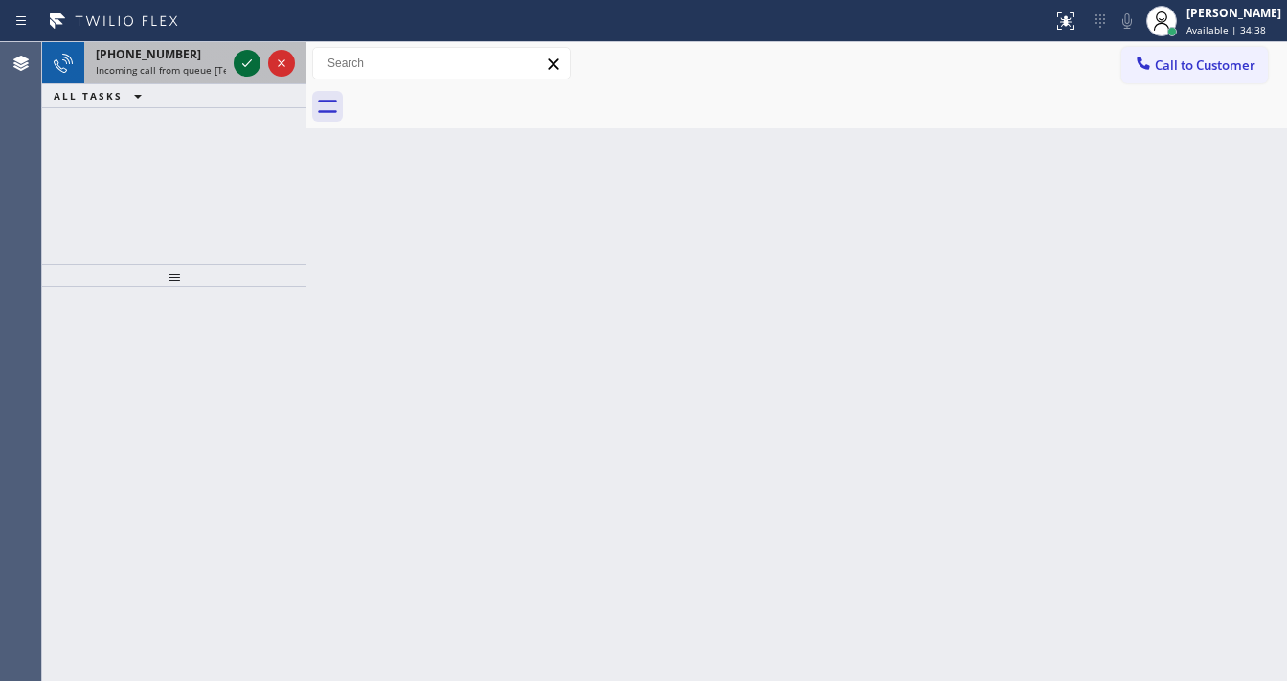
click at [245, 63] on icon at bounding box center [247, 63] width 23 height 23
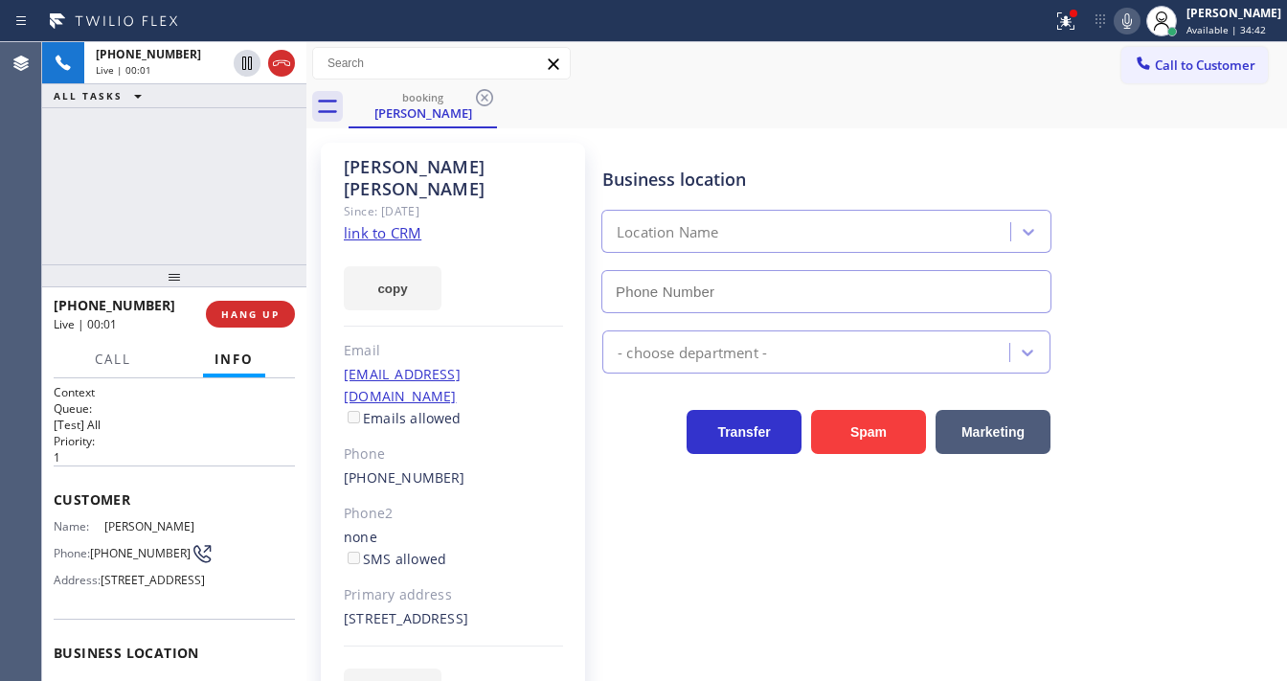
type input "[PHONE_NUMBER]"
click at [380, 223] on link "link to CRM" at bounding box center [383, 232] width 78 height 19
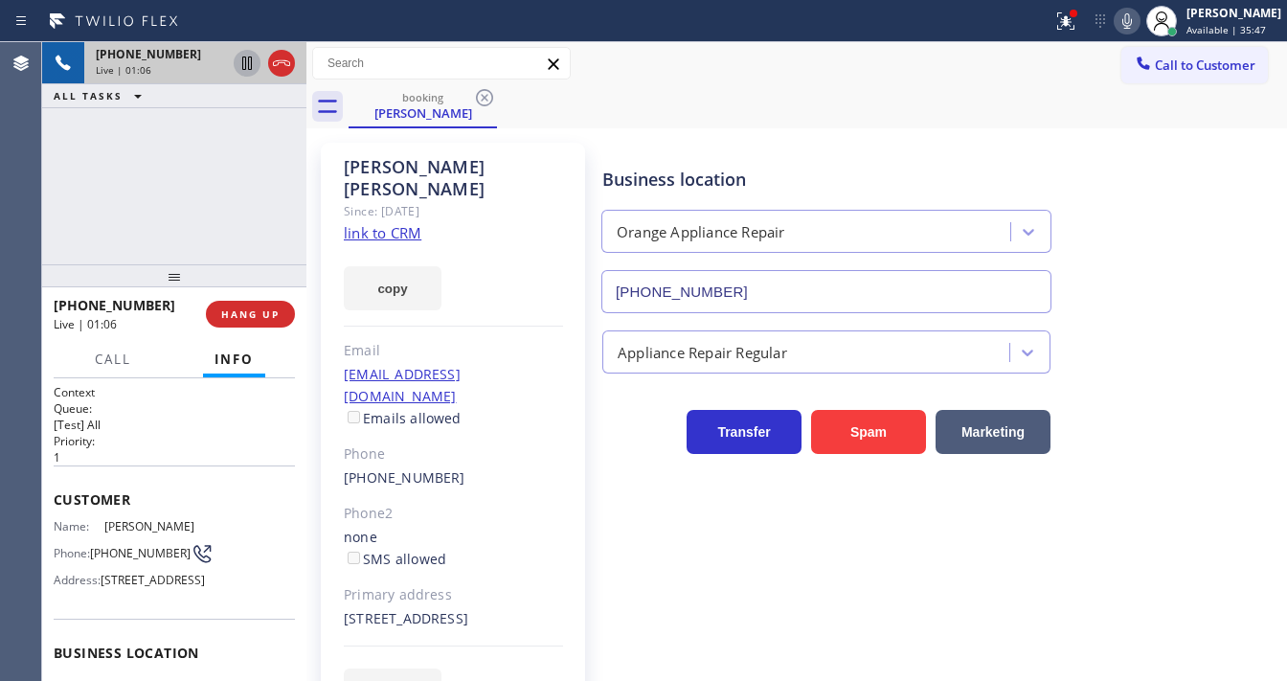
click at [245, 65] on icon at bounding box center [247, 62] width 10 height 13
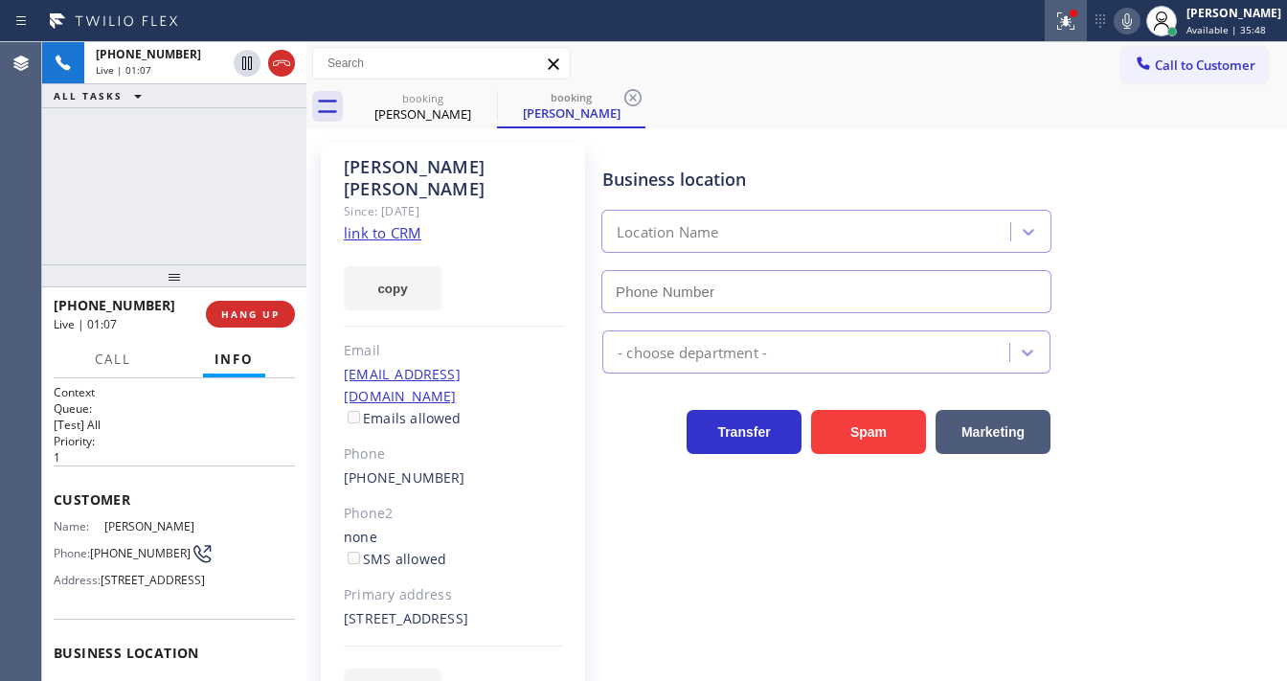
click at [1077, 26] on icon at bounding box center [1065, 21] width 23 height 23
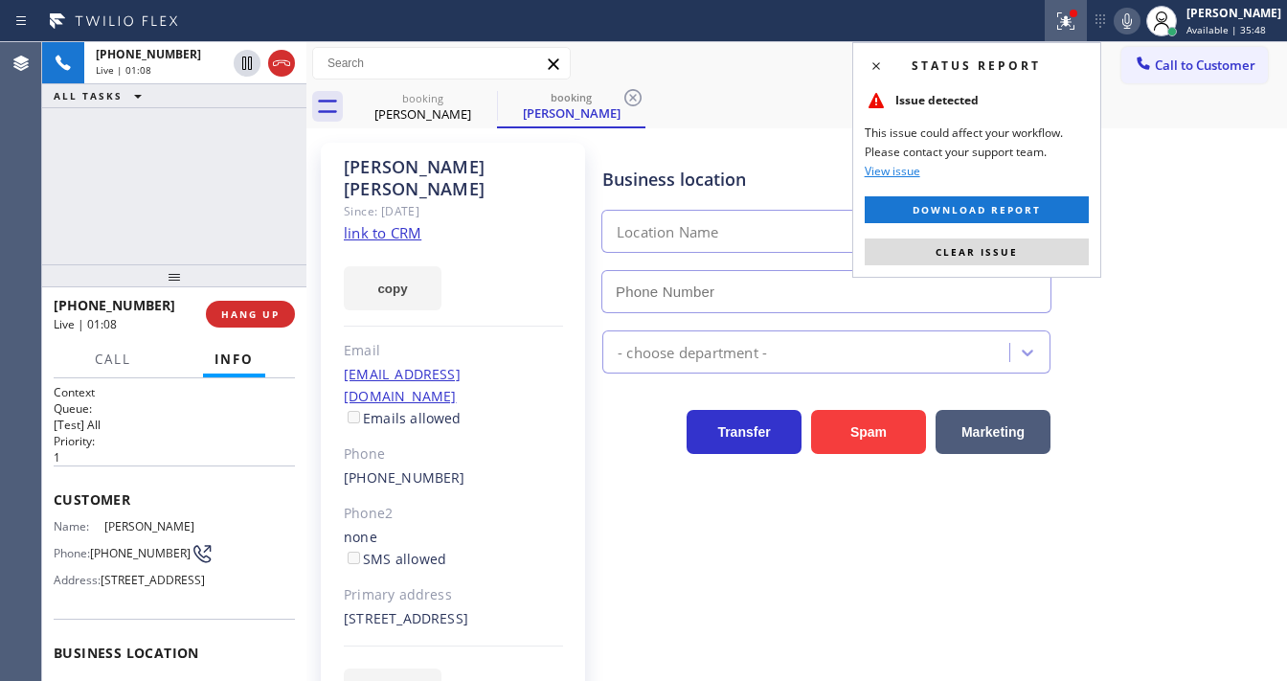
type input "[PHONE_NUMBER]"
drag, startPoint x: 1046, startPoint y: 245, endPoint x: 1131, endPoint y: 79, distance: 187.1
click at [1047, 241] on button "Clear issue" at bounding box center [977, 251] width 224 height 27
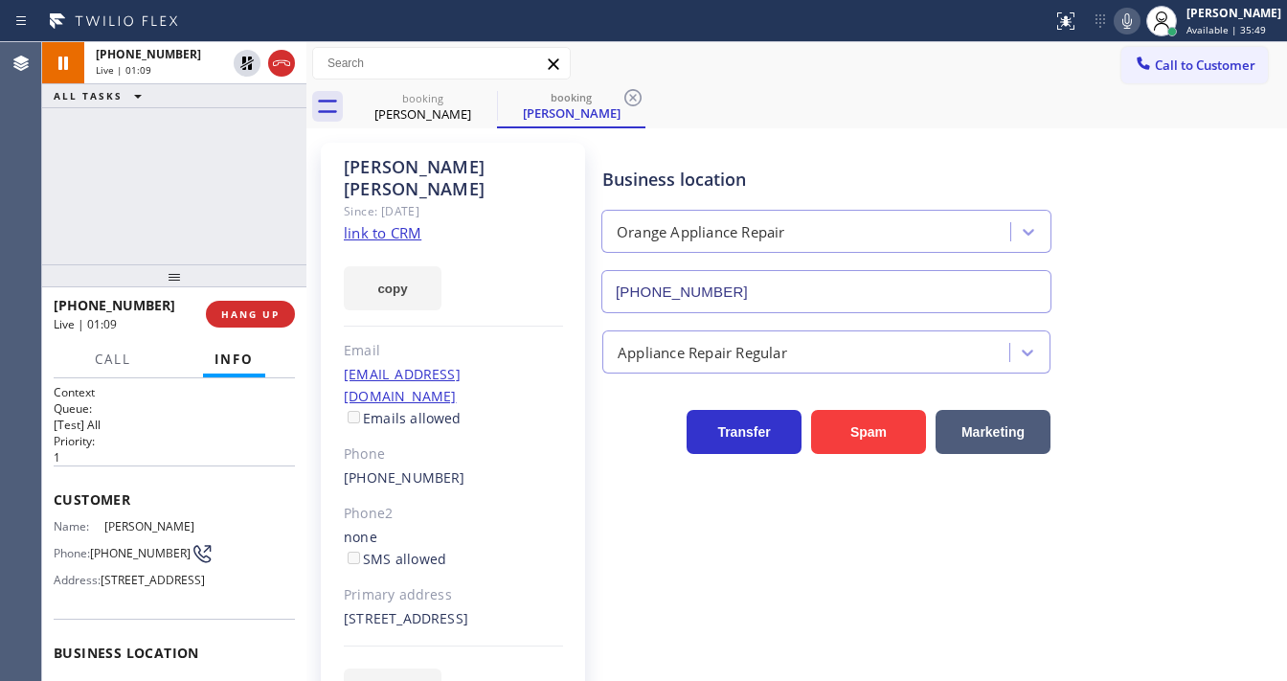
click at [1138, 22] on icon at bounding box center [1126, 21] width 23 height 23
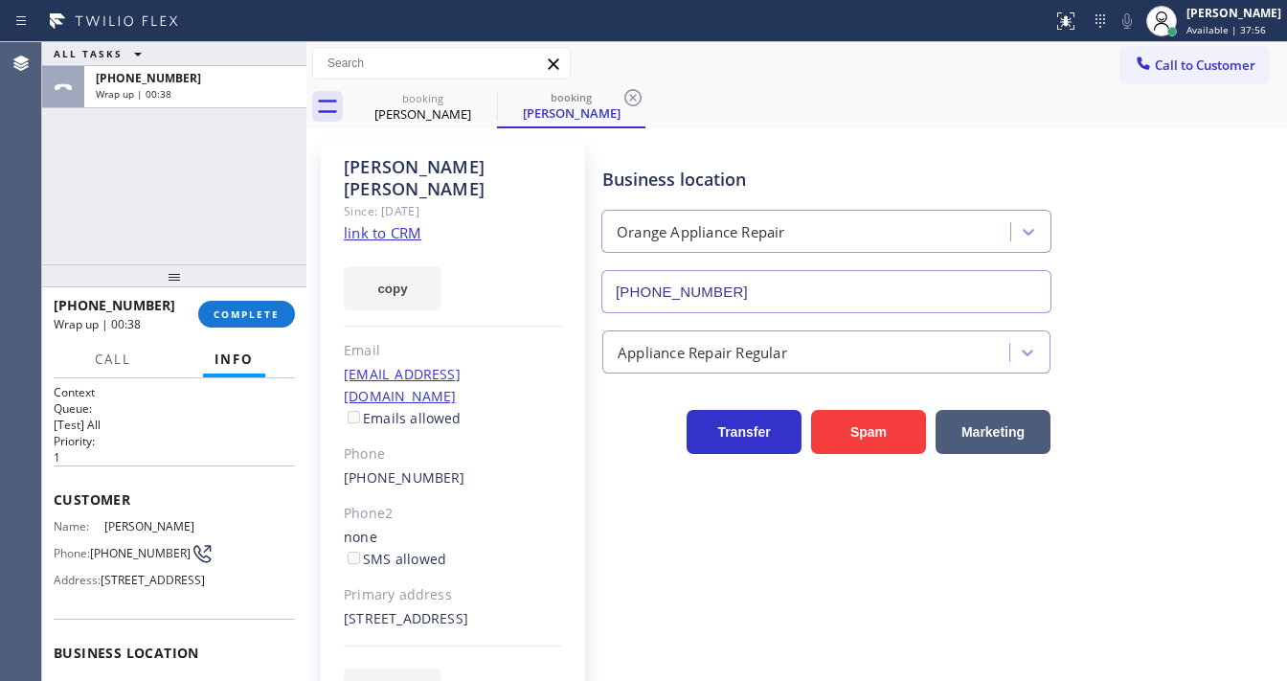
drag, startPoint x: 67, startPoint y: 214, endPoint x: 282, endPoint y: 324, distance: 240.7
click at [67, 216] on div "ALL TASKS ALL TASKS ACTIVE TASKS TASKS IN WRAP UP [PHONE_NUMBER] Wrap up | 00:38" at bounding box center [174, 153] width 264 height 222
click at [238, 314] on span "COMPLETE" at bounding box center [247, 313] width 66 height 13
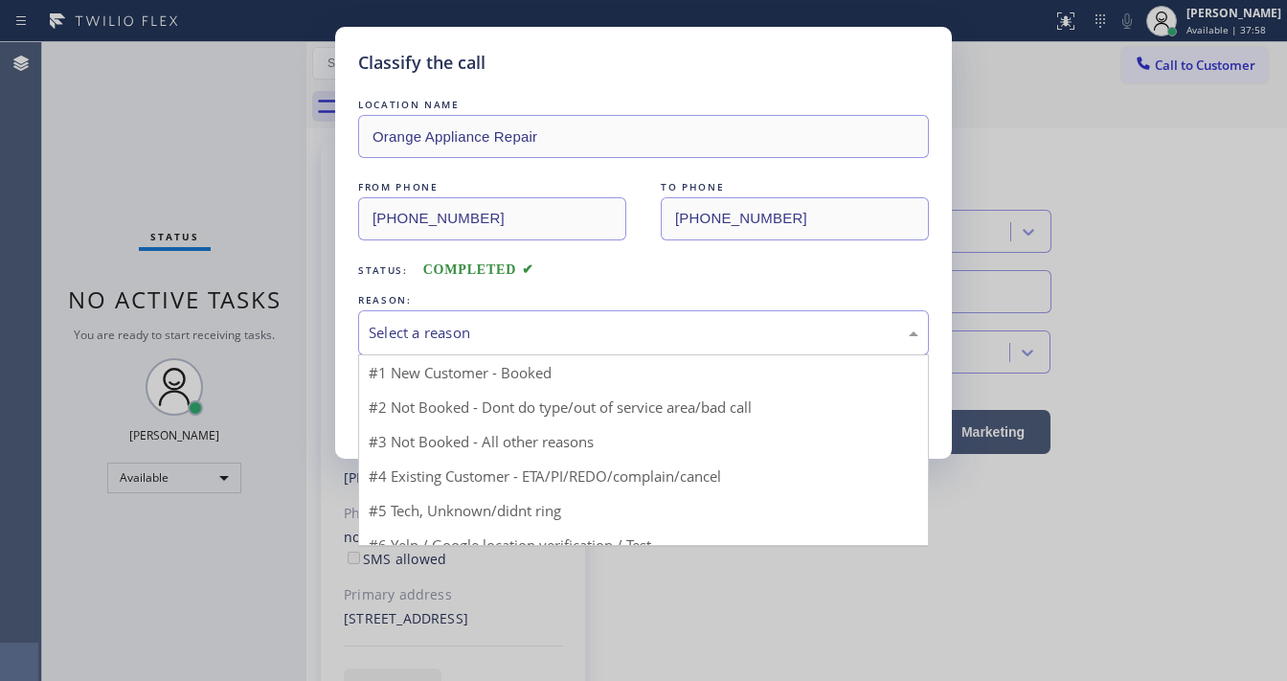
click at [476, 329] on div "Select a reason" at bounding box center [644, 333] width 550 height 22
drag, startPoint x: 456, startPoint y: 471, endPoint x: 442, endPoint y: 408, distance: 64.6
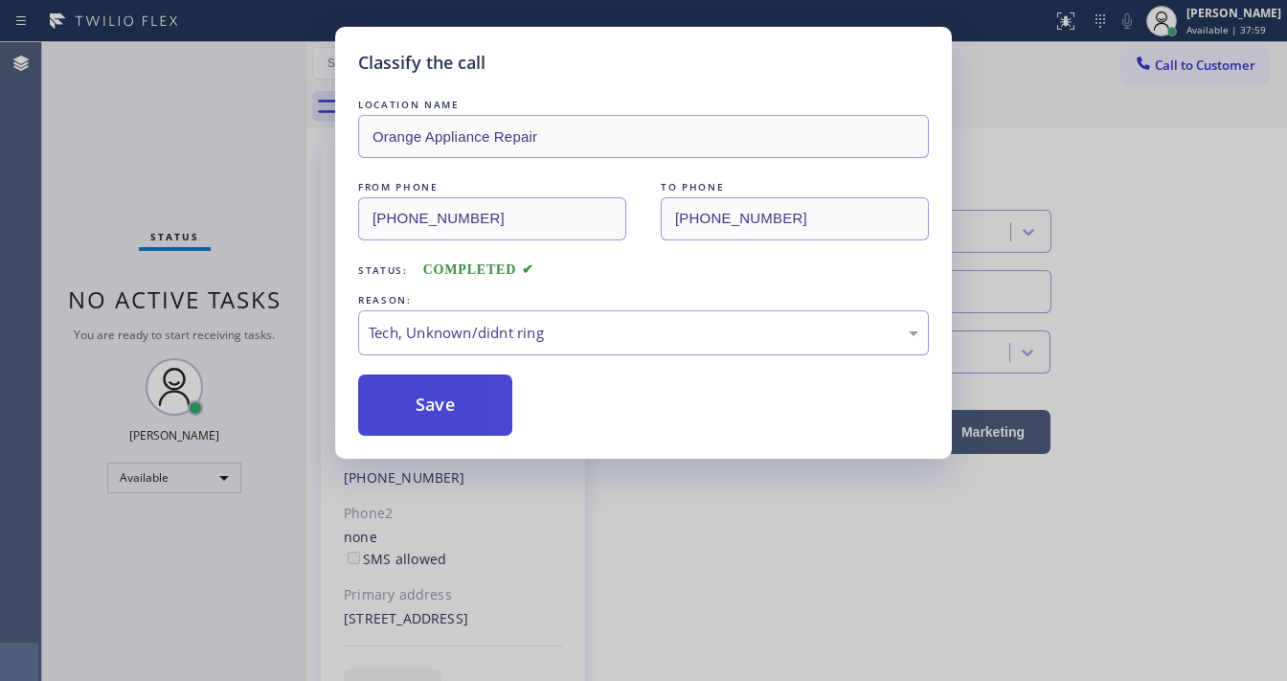
click at [433, 392] on button "Save" at bounding box center [435, 404] width 154 height 61
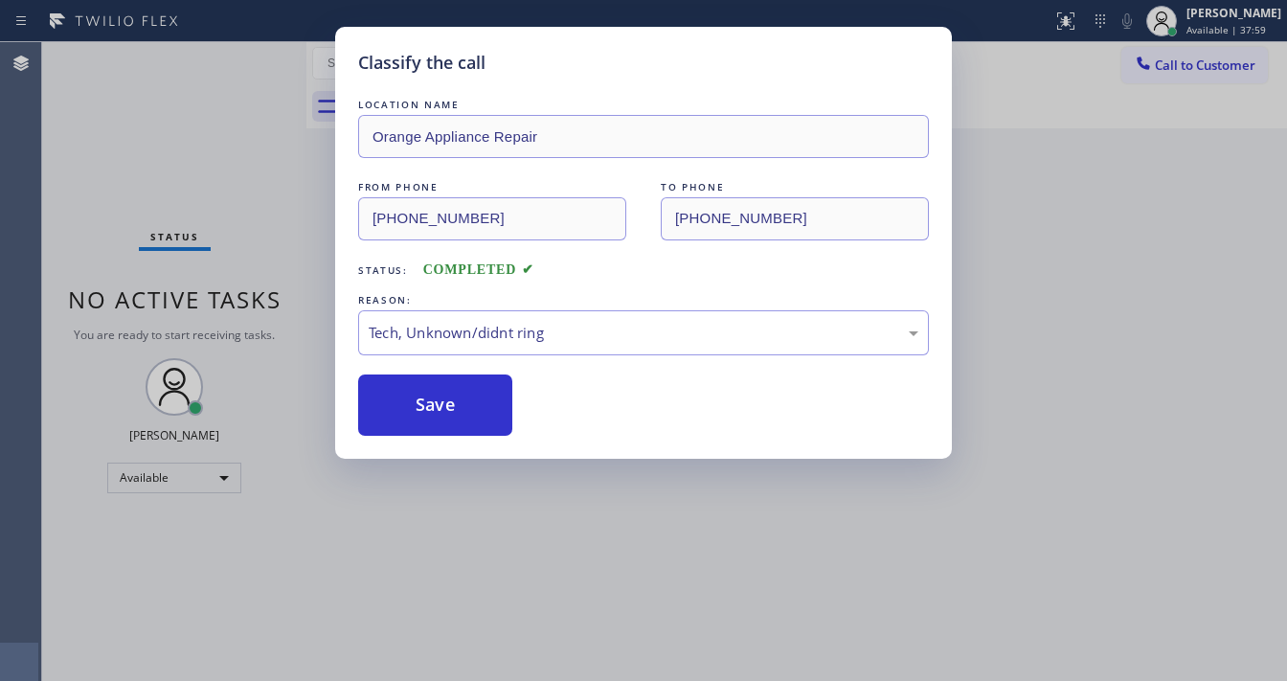
click at [214, 161] on div "Classify the call LOCATION NAME Orange Appliance Repair FROM PHONE [PHONE_NUMBE…" at bounding box center [643, 340] width 1287 height 681
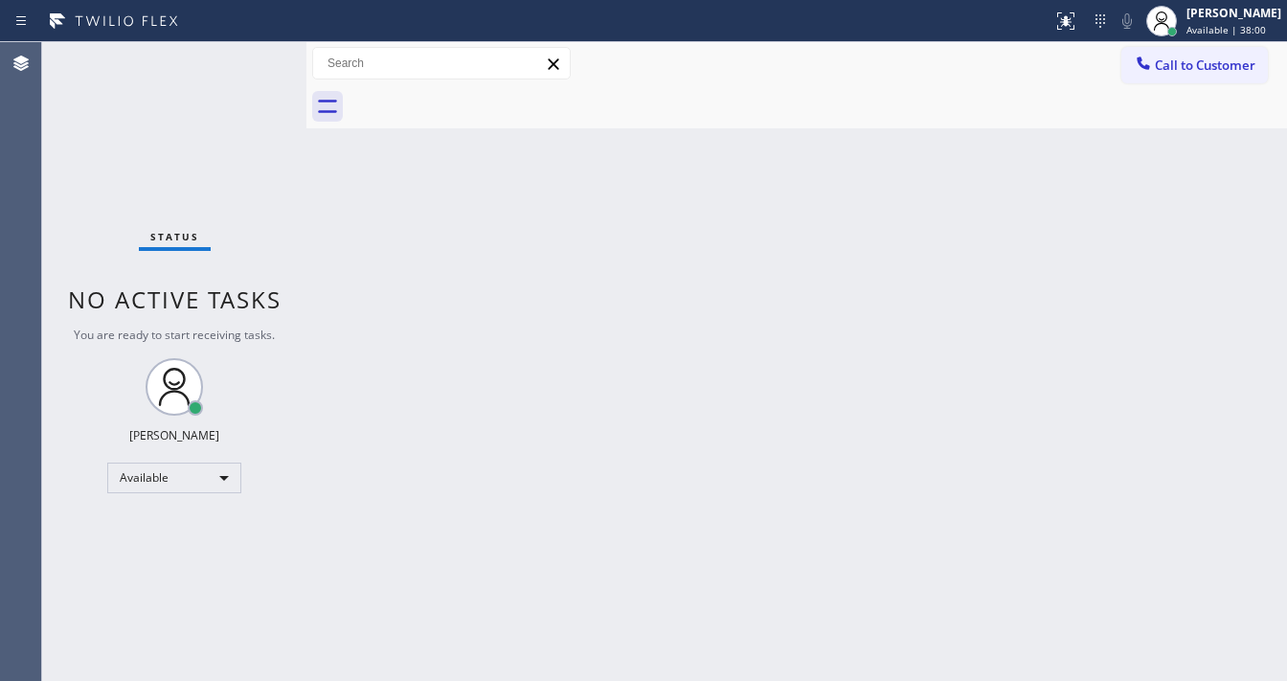
click at [235, 102] on div "Status No active tasks You are ready to start receiving tasks. [PERSON_NAME]" at bounding box center [174, 361] width 264 height 639
click at [248, 72] on div "Status No active tasks You are ready to start receiving tasks. [PERSON_NAME]" at bounding box center [174, 361] width 264 height 639
click at [252, 65] on div "Status No active tasks You are ready to start receiving tasks. [PERSON_NAME]" at bounding box center [174, 361] width 264 height 639
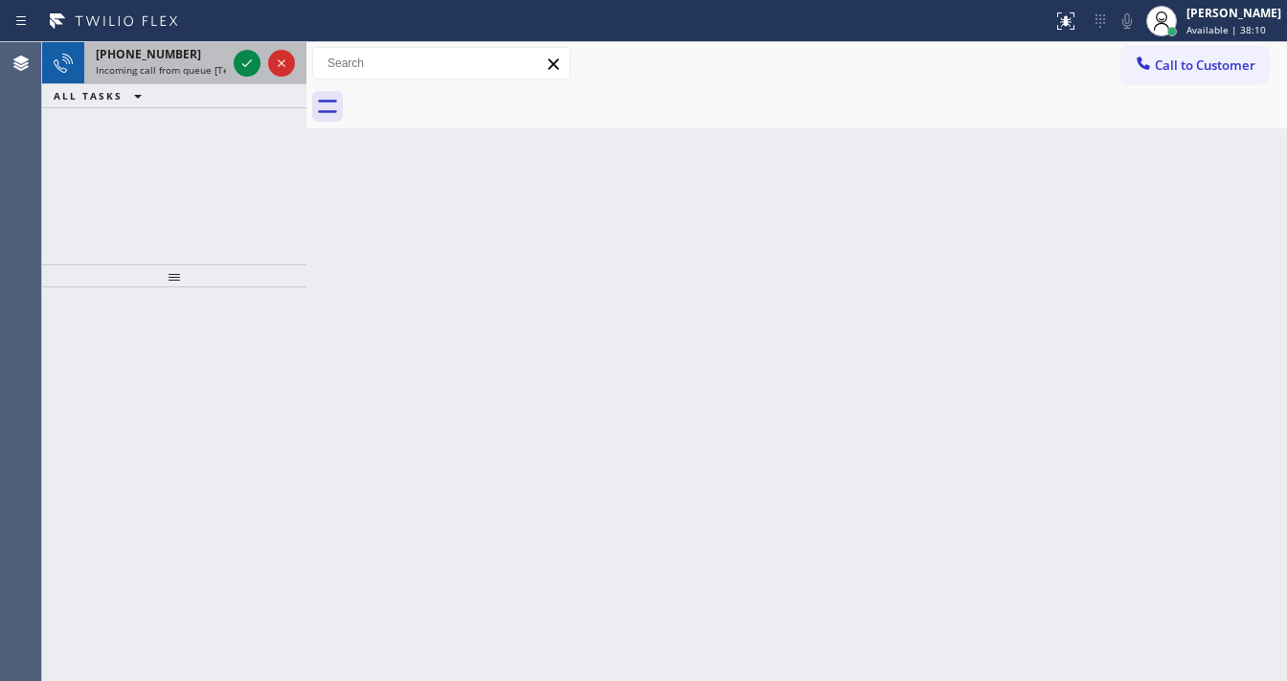
drag, startPoint x: 182, startPoint y: 70, endPoint x: 209, endPoint y: 69, distance: 26.8
click at [183, 70] on span "Incoming call from queue [Test] All" at bounding box center [175, 69] width 159 height 13
click at [158, 66] on span "Incoming call from queue [Test] All" at bounding box center [175, 69] width 159 height 13
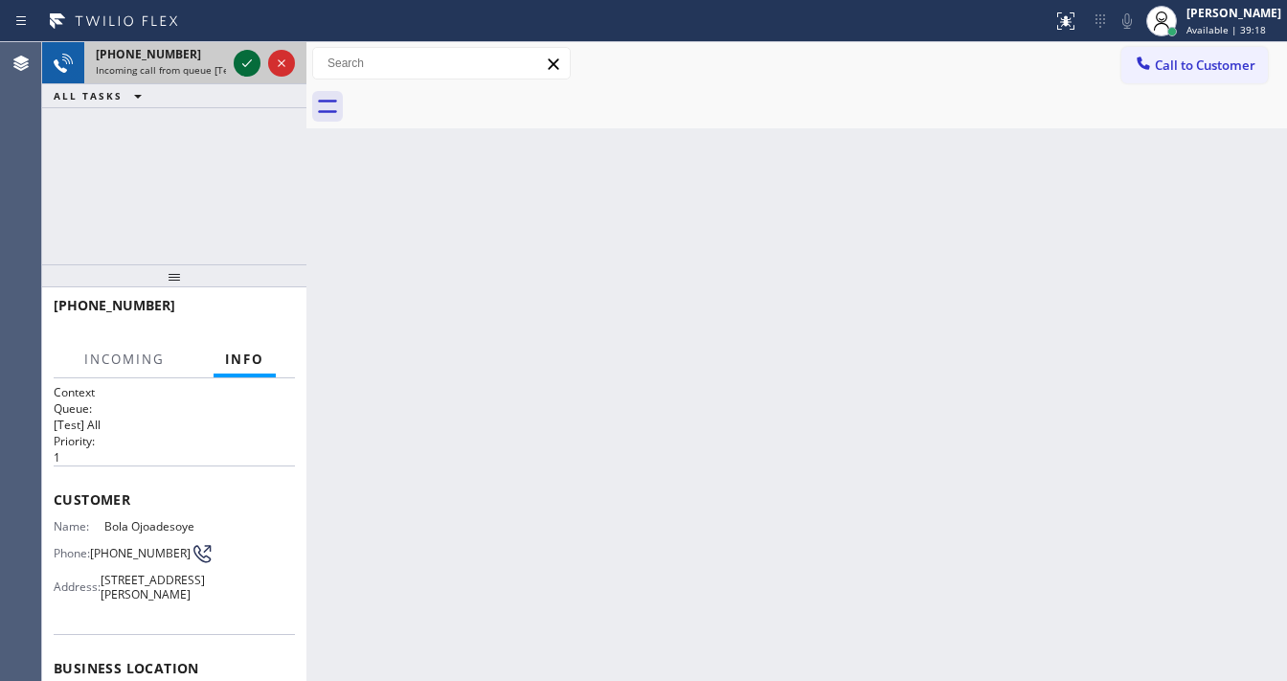
click at [243, 67] on icon at bounding box center [247, 63] width 23 height 23
click at [285, 73] on icon at bounding box center [281, 63] width 23 height 23
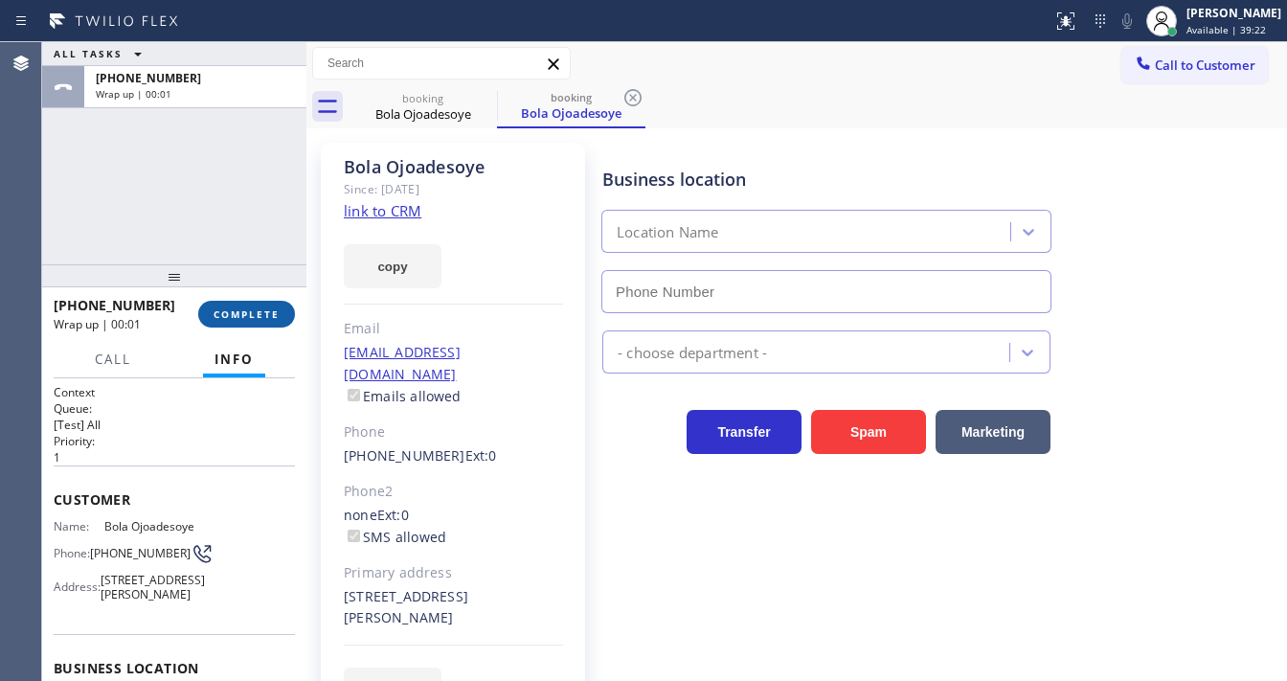
drag, startPoint x: 260, startPoint y: 304, endPoint x: 284, endPoint y: 296, distance: 25.4
click at [260, 305] on button "COMPLETE" at bounding box center [246, 314] width 97 height 27
type input "[PHONE_NUMBER]"
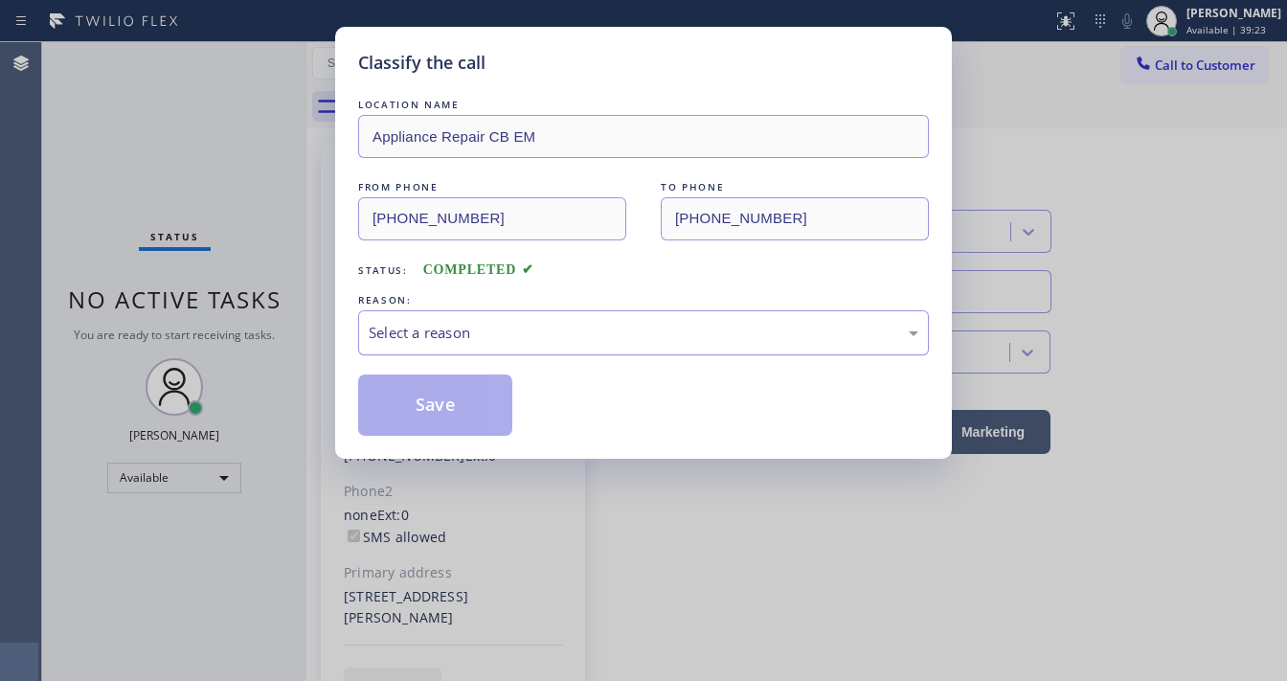
click at [458, 338] on div "Select a reason" at bounding box center [644, 333] width 550 height 22
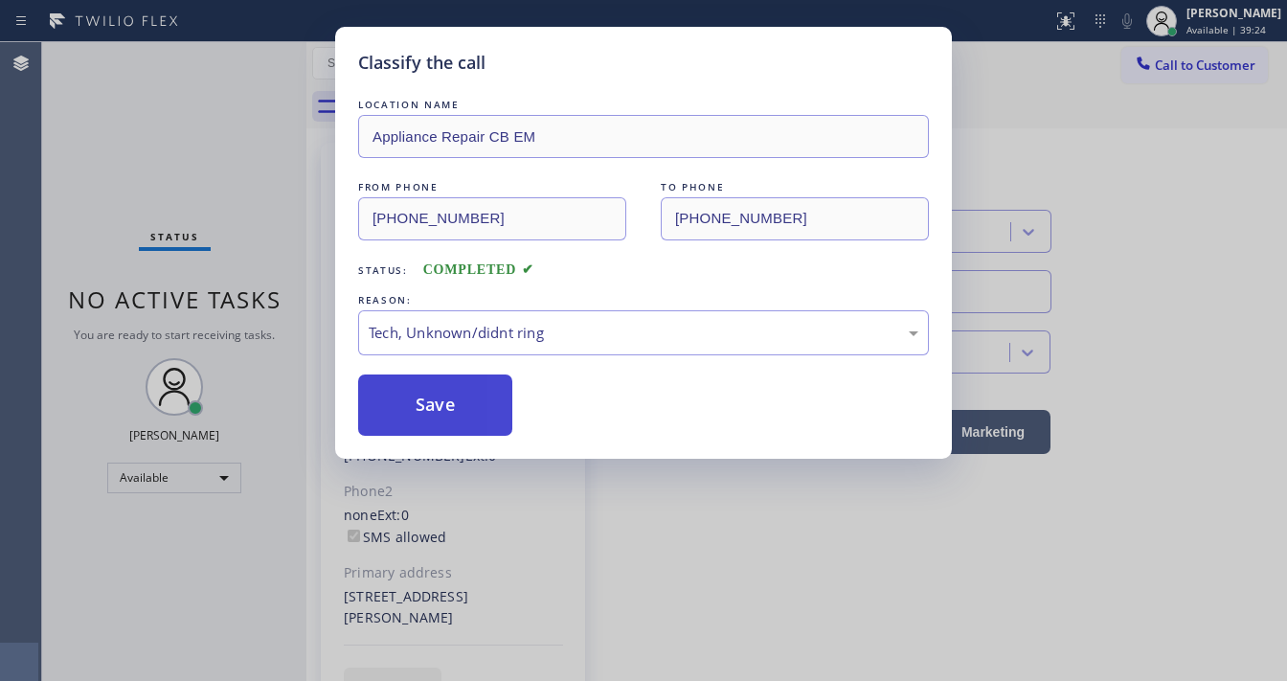
click at [444, 419] on button "Save" at bounding box center [435, 404] width 154 height 61
click at [444, 418] on button "Save" at bounding box center [435, 404] width 154 height 61
click at [442, 416] on button "Save" at bounding box center [435, 404] width 154 height 61
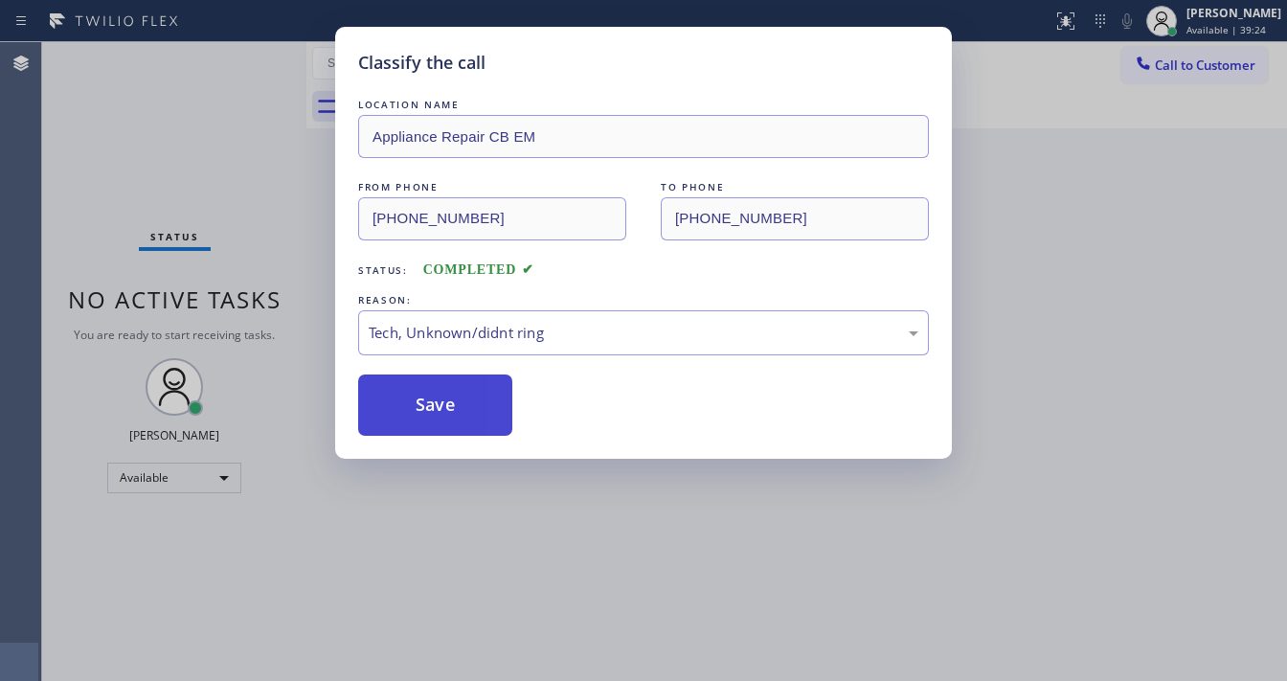
click at [442, 416] on button "Save" at bounding box center [435, 404] width 154 height 61
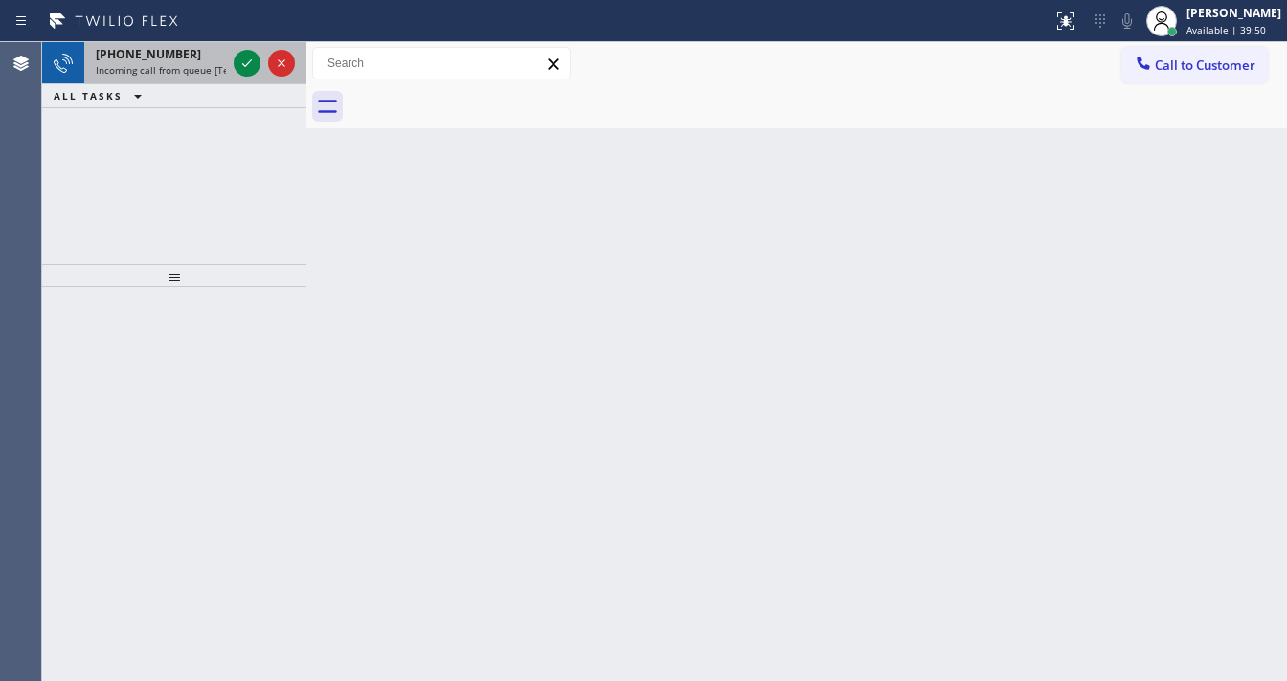
click at [138, 58] on span "[PHONE_NUMBER]" at bounding box center [148, 54] width 105 height 16
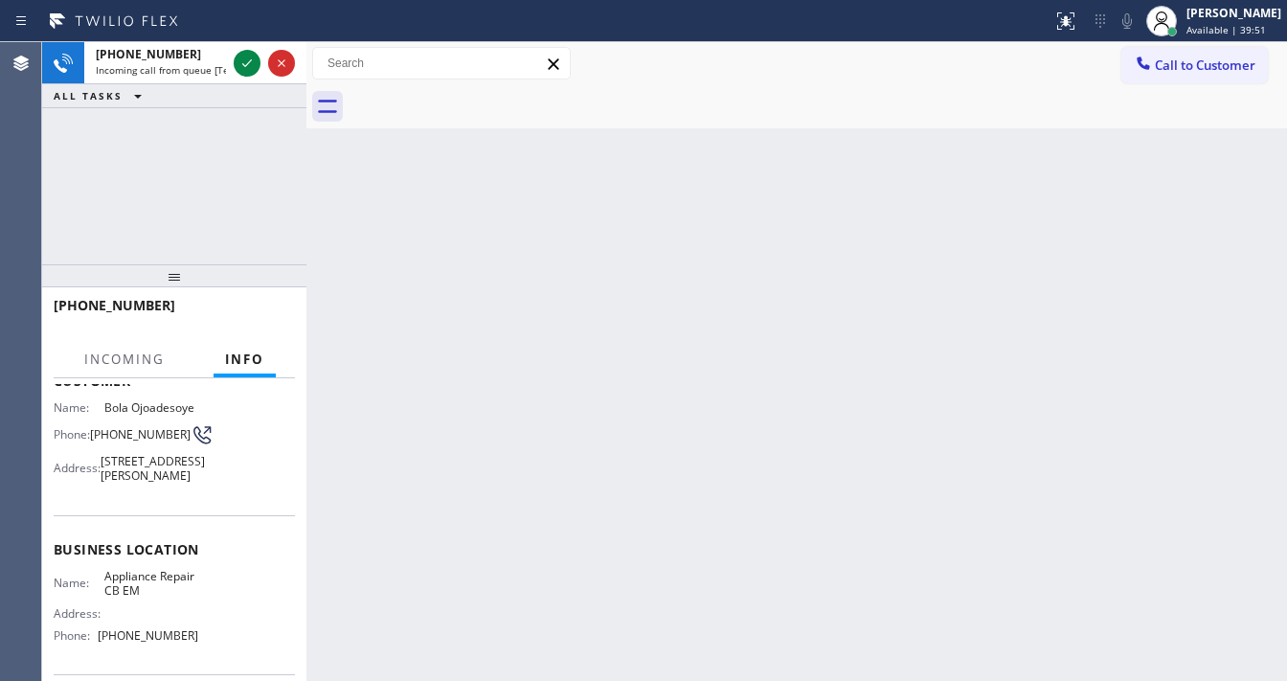
scroll to position [306, 0]
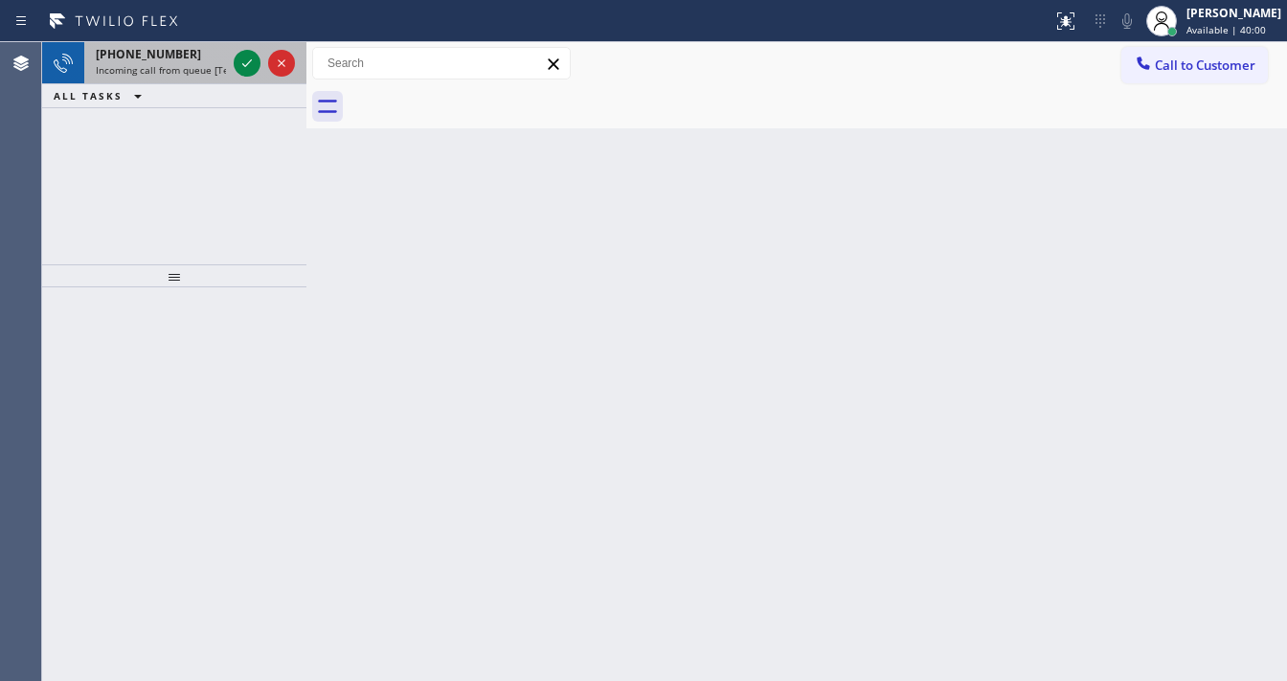
click at [191, 63] on span "Incoming call from queue [Test] All" at bounding box center [175, 69] width 159 height 13
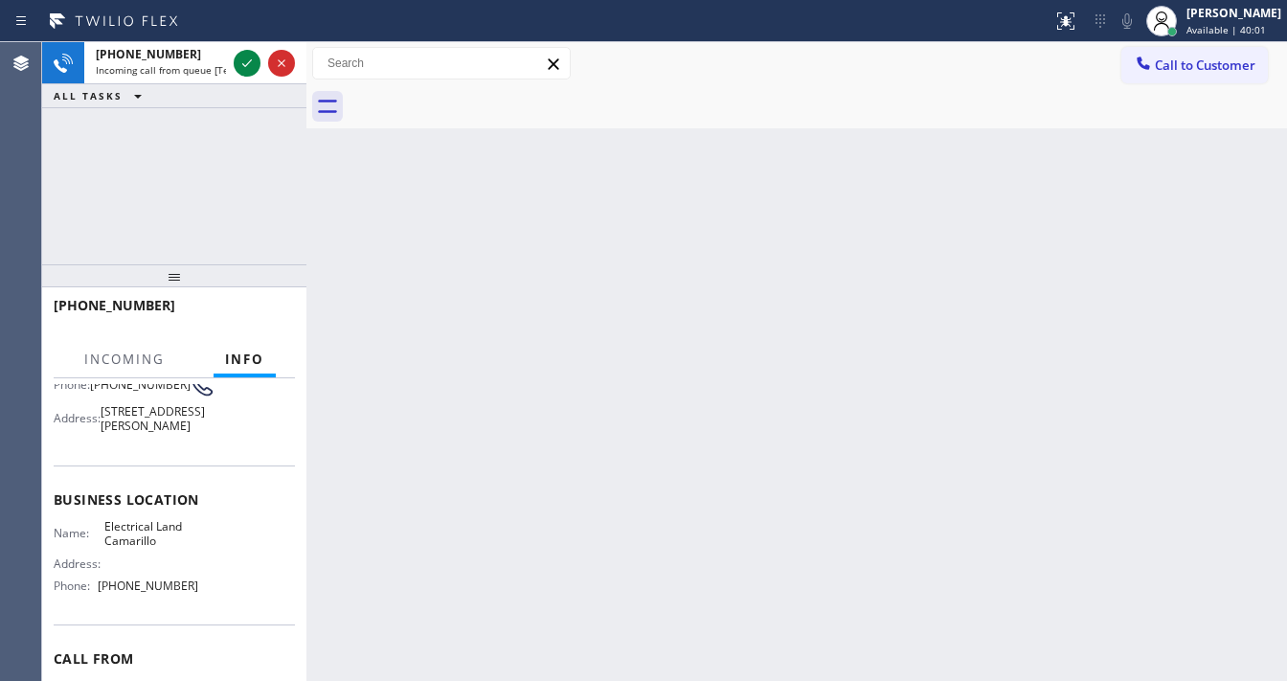
scroll to position [295, 0]
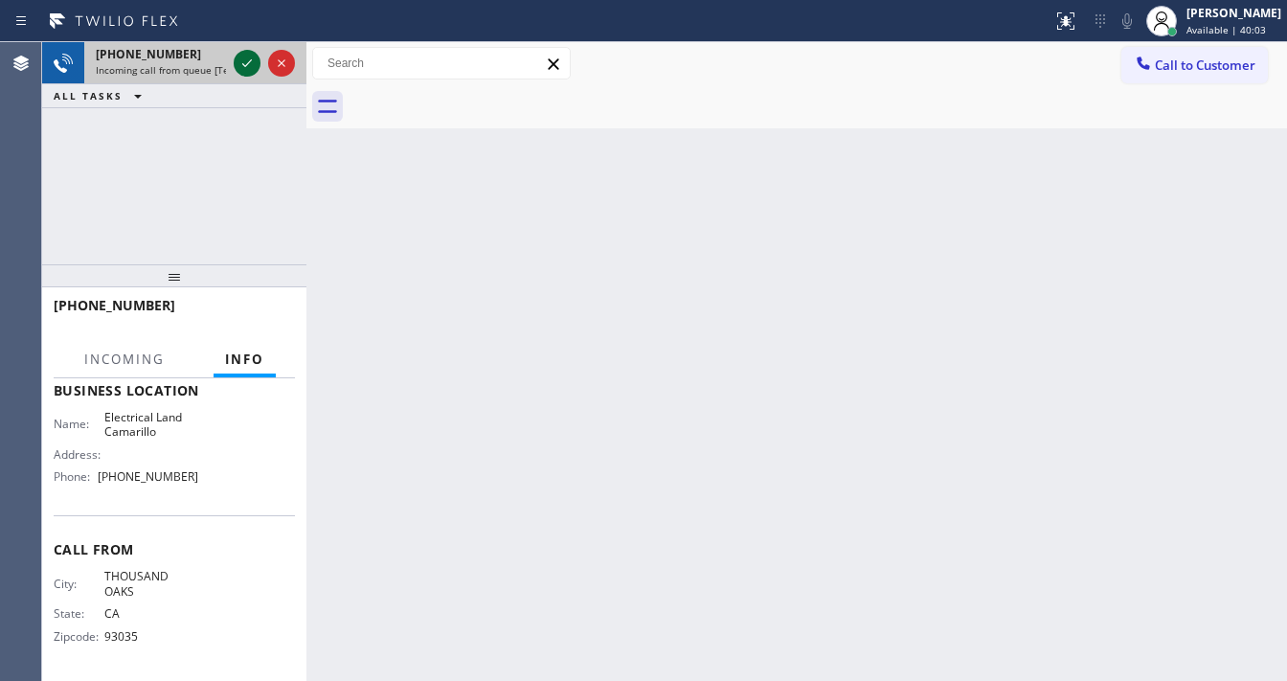
click at [249, 54] on icon at bounding box center [247, 63] width 23 height 23
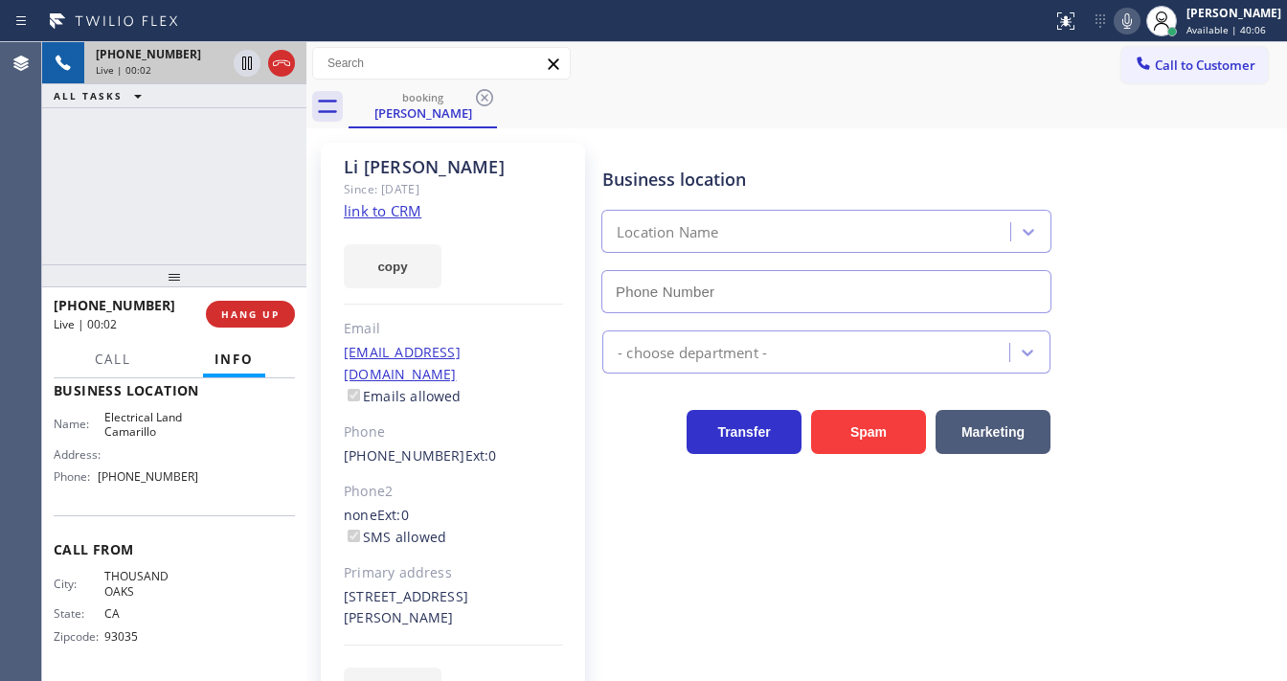
type input "[PHONE_NUMBER]"
click at [380, 207] on link "link to CRM" at bounding box center [383, 210] width 78 height 19
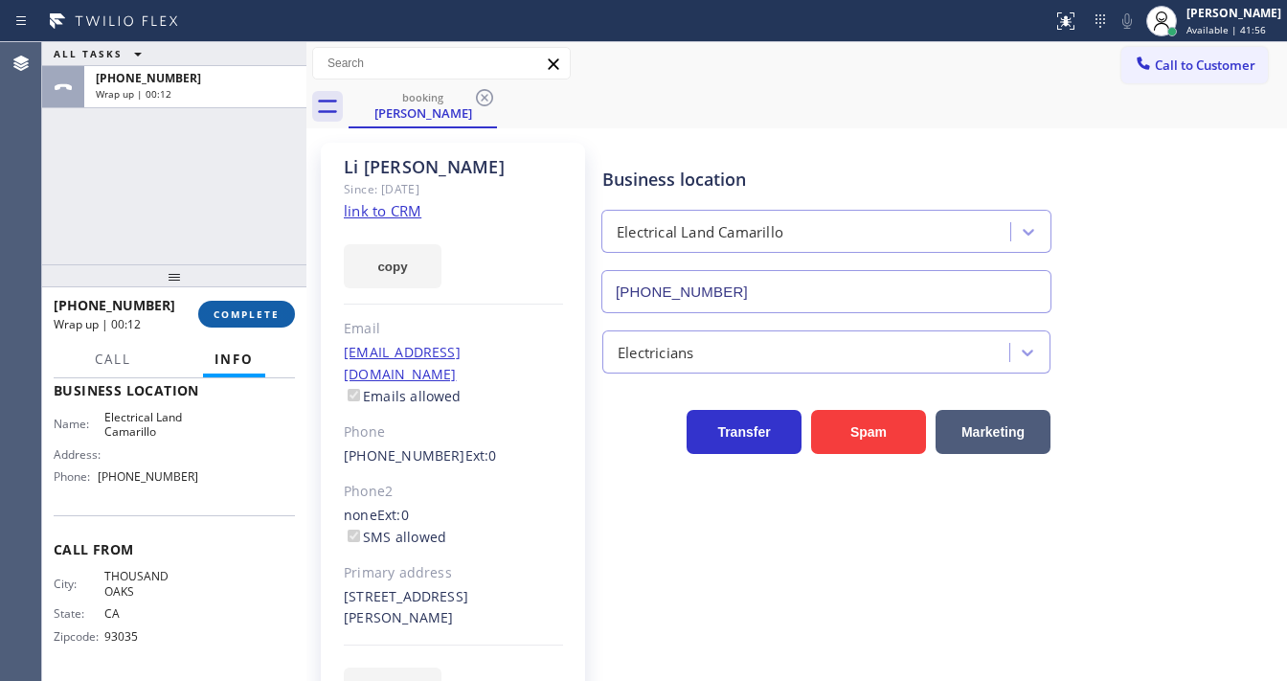
click at [255, 313] on span "COMPLETE" at bounding box center [247, 313] width 66 height 13
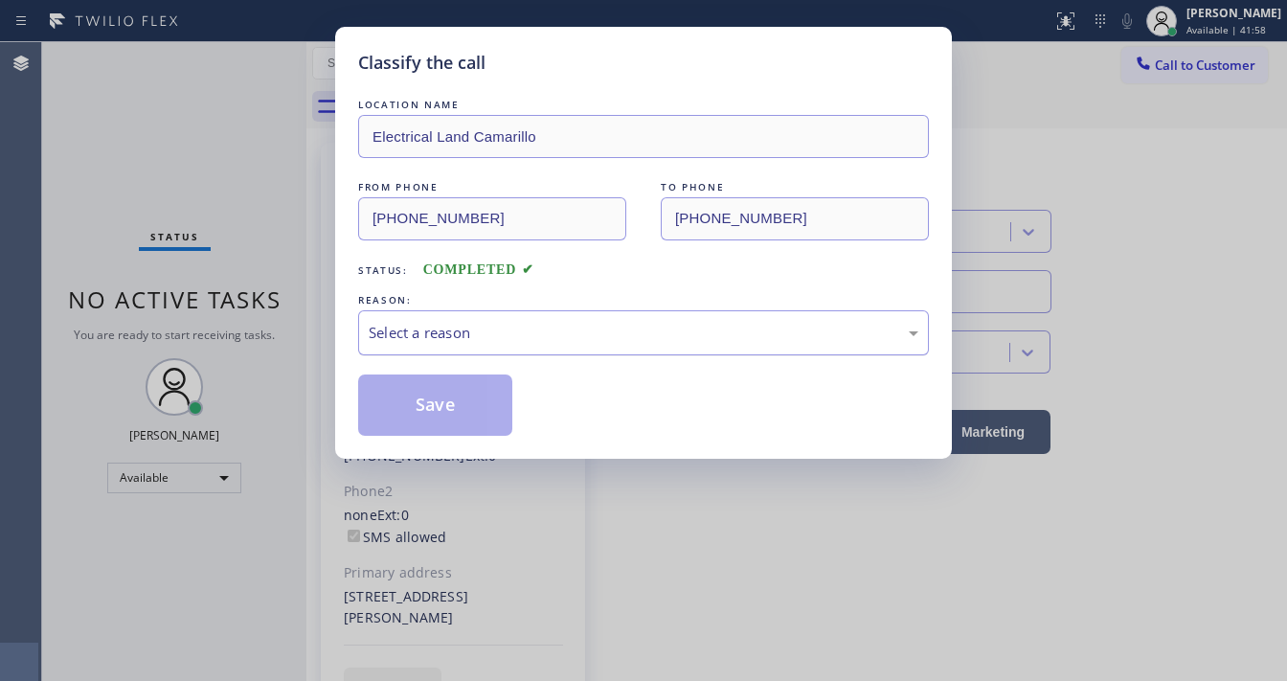
drag, startPoint x: 428, startPoint y: 330, endPoint x: 467, endPoint y: 345, distance: 41.8
click at [452, 333] on div "Select a reason" at bounding box center [644, 333] width 550 height 22
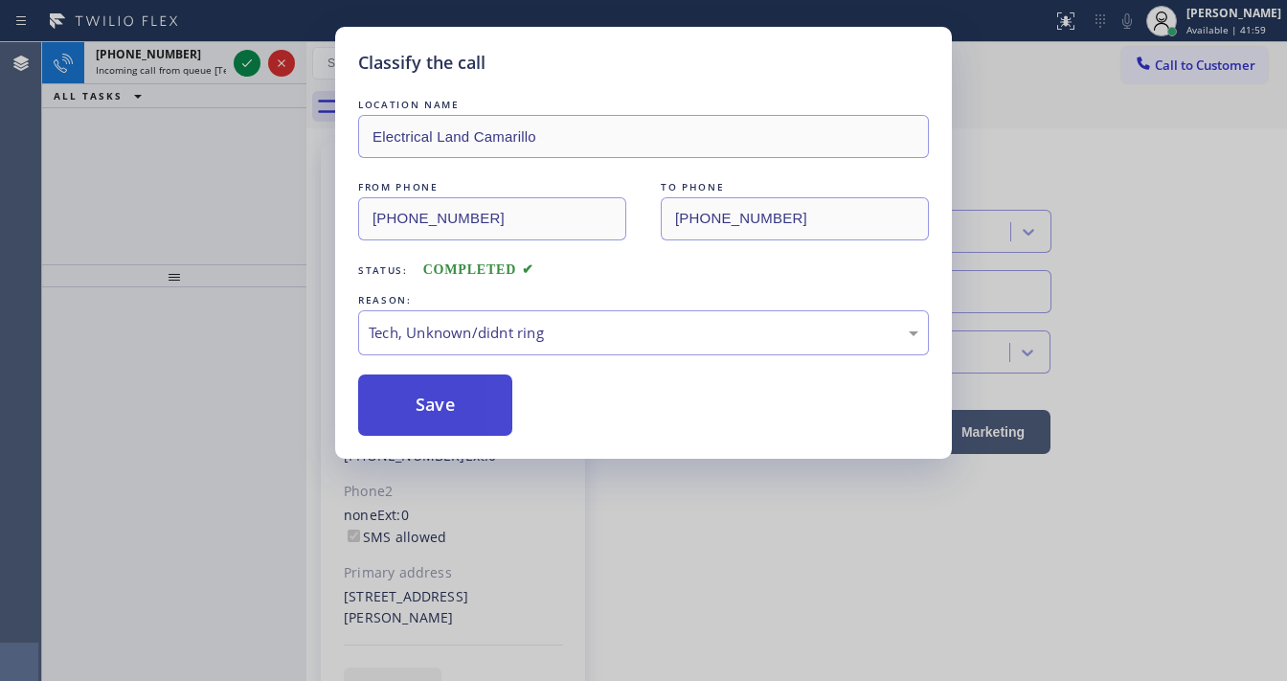
click at [444, 408] on button "Save" at bounding box center [435, 404] width 154 height 61
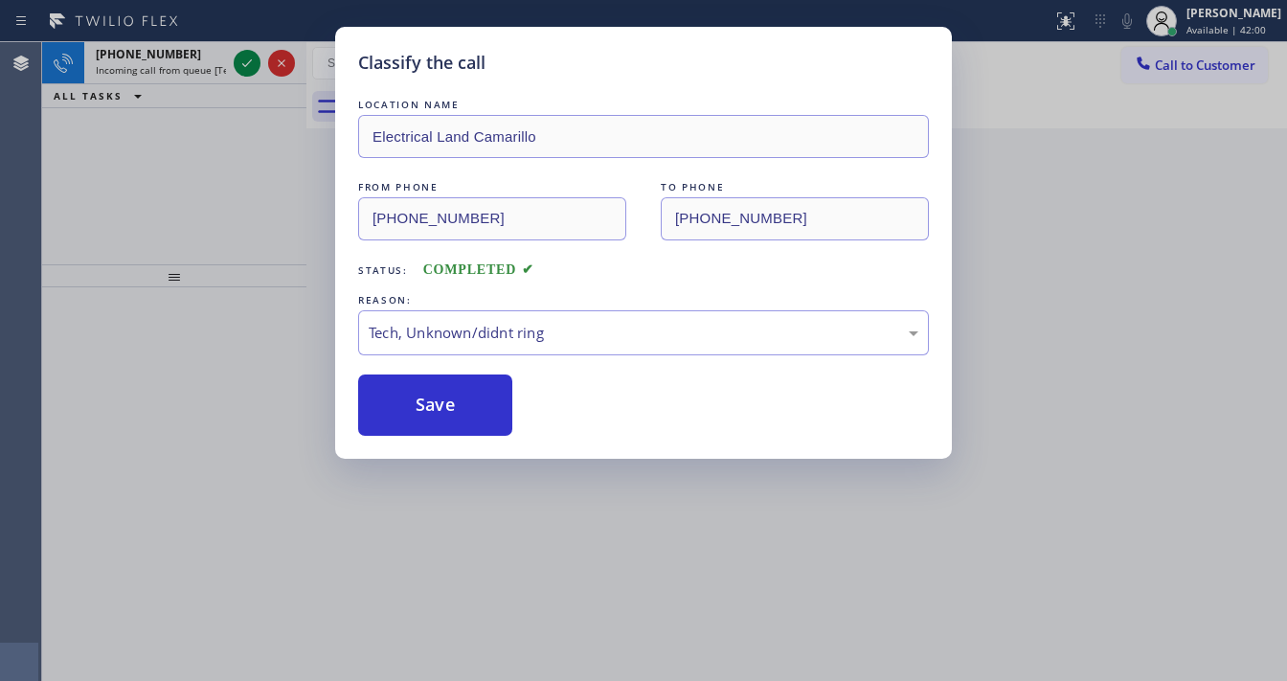
drag, startPoint x: 215, startPoint y: 245, endPoint x: 239, endPoint y: 211, distance: 42.0
click at [222, 231] on div "Classify the call LOCATION NAME Electrical Land Camarillo FROM PHONE [PHONE_NUM…" at bounding box center [643, 340] width 1287 height 681
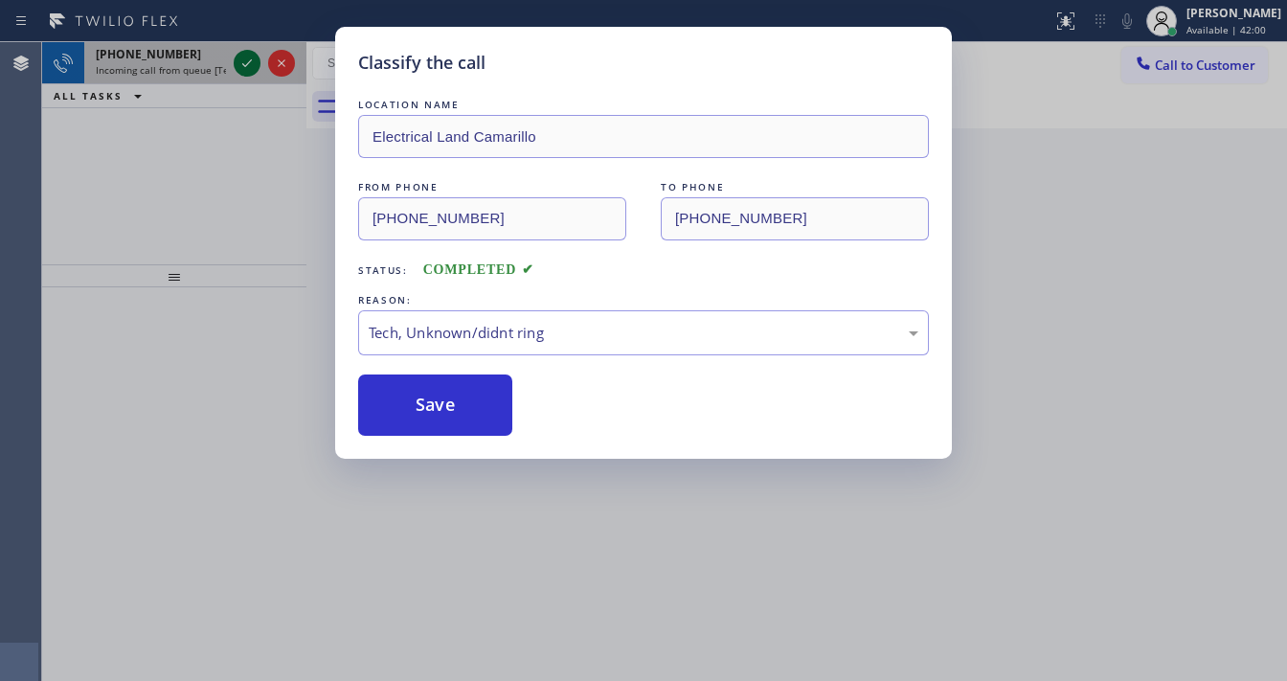
click at [250, 69] on div "Classify the call LOCATION NAME 5 Star Appliance Repair FROM PHONE [PHONE_NUMBE…" at bounding box center [664, 361] width 1245 height 639
click at [250, 69] on icon at bounding box center [247, 63] width 23 height 23
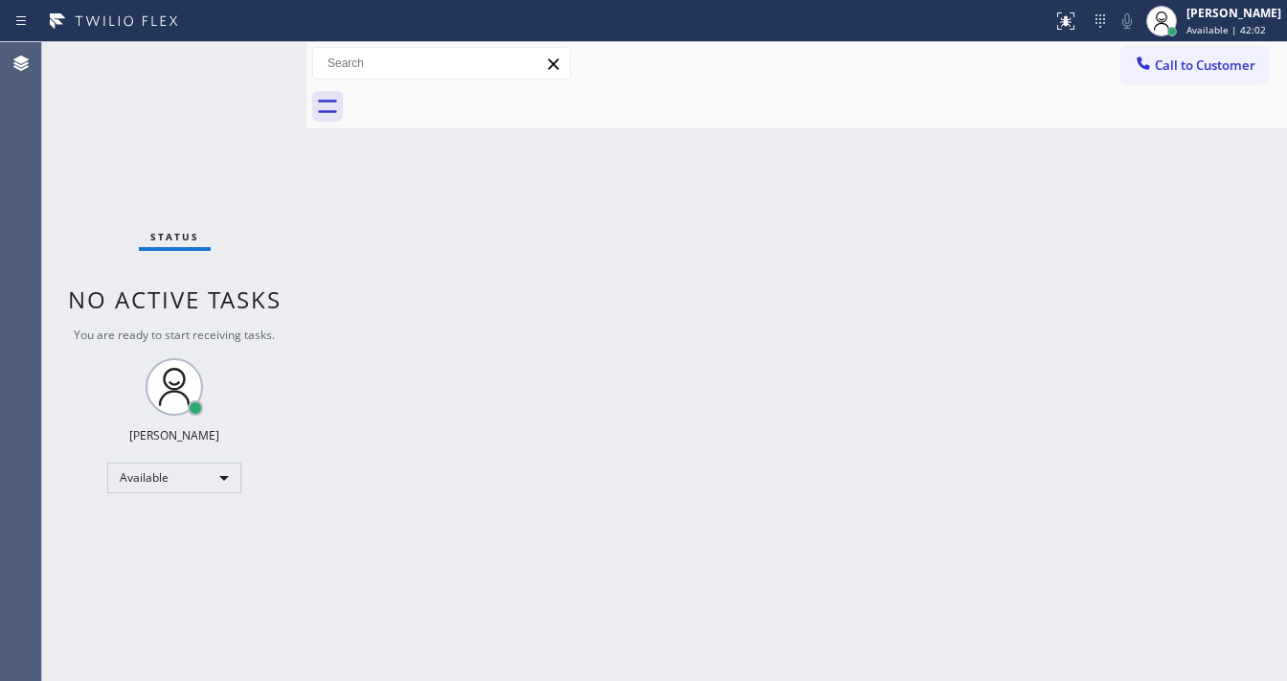
click at [244, 65] on div "Status No active tasks You are ready to start receiving tasks. [PERSON_NAME]" at bounding box center [174, 361] width 264 height 639
click at [1064, 32] on button at bounding box center [1066, 21] width 42 height 42
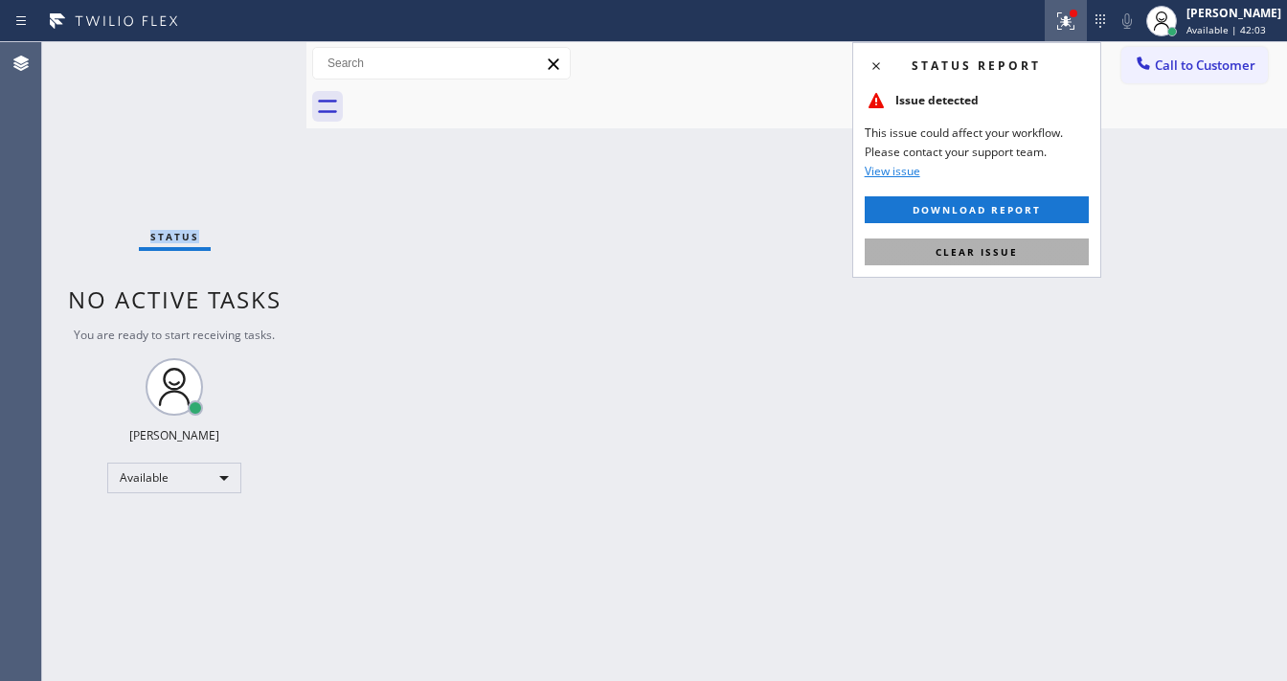
click at [1022, 263] on button "Clear issue" at bounding box center [977, 251] width 224 height 27
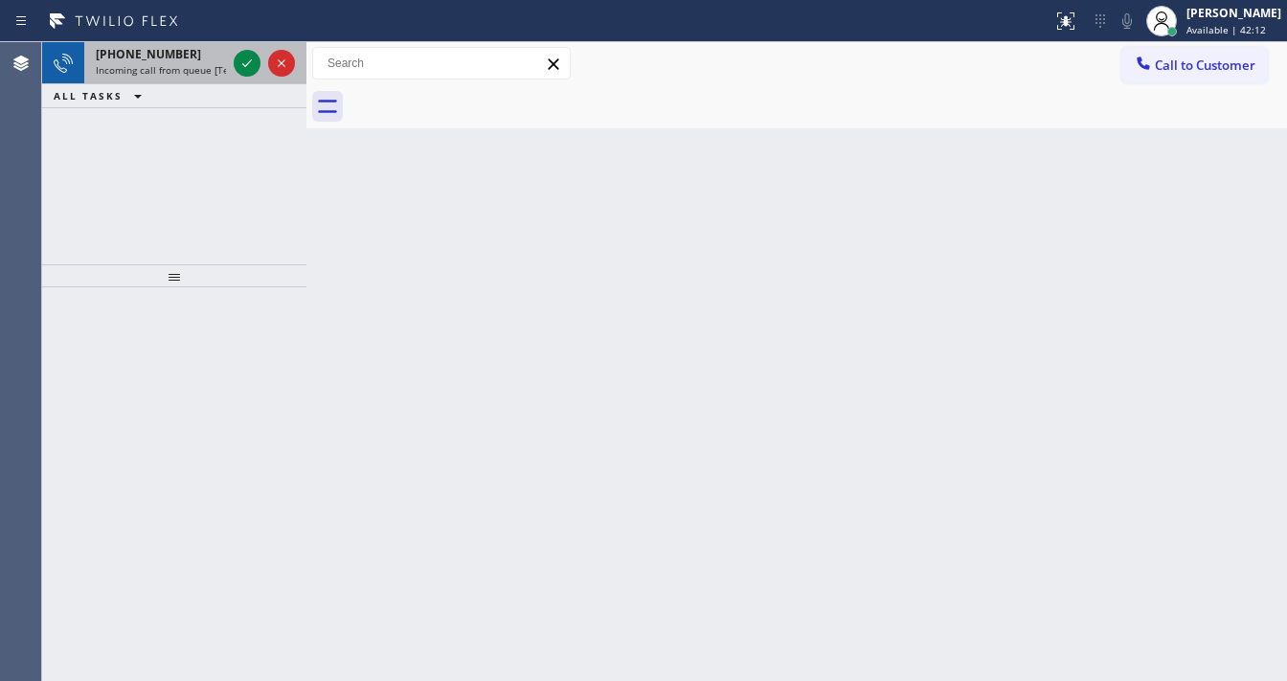
click at [145, 64] on span "Incoming call from queue [Test] All" at bounding box center [175, 69] width 159 height 13
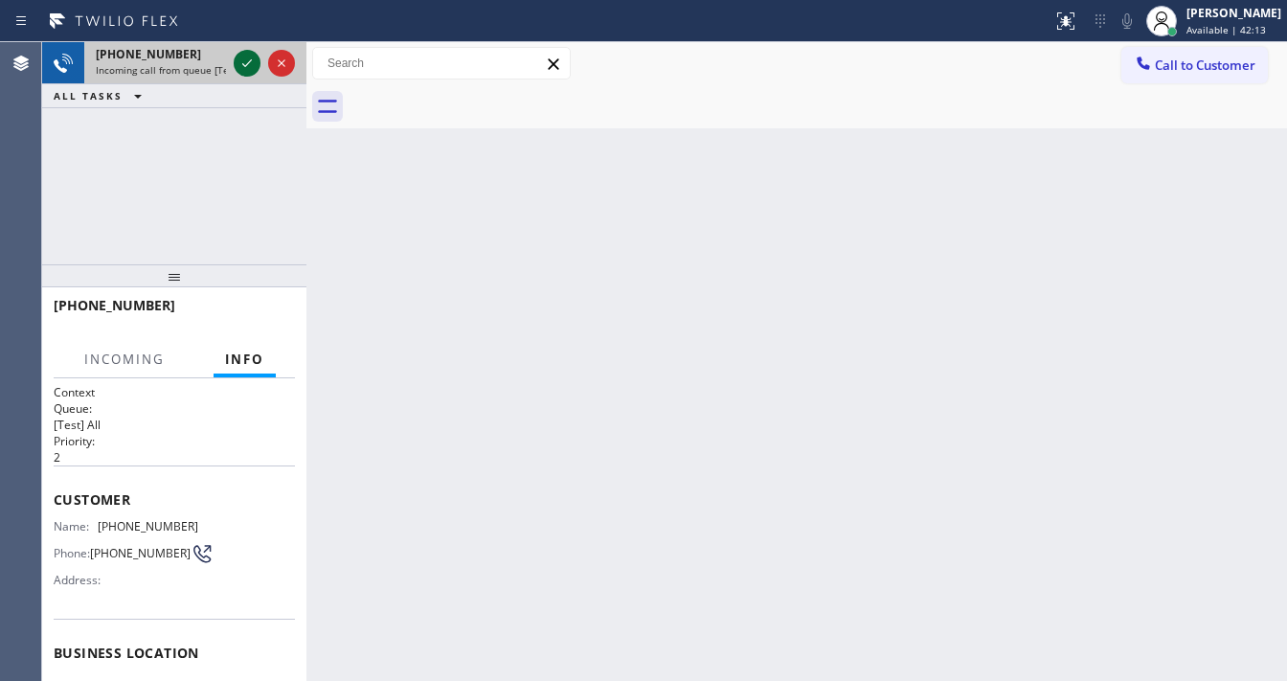
click at [237, 63] on icon at bounding box center [247, 63] width 23 height 23
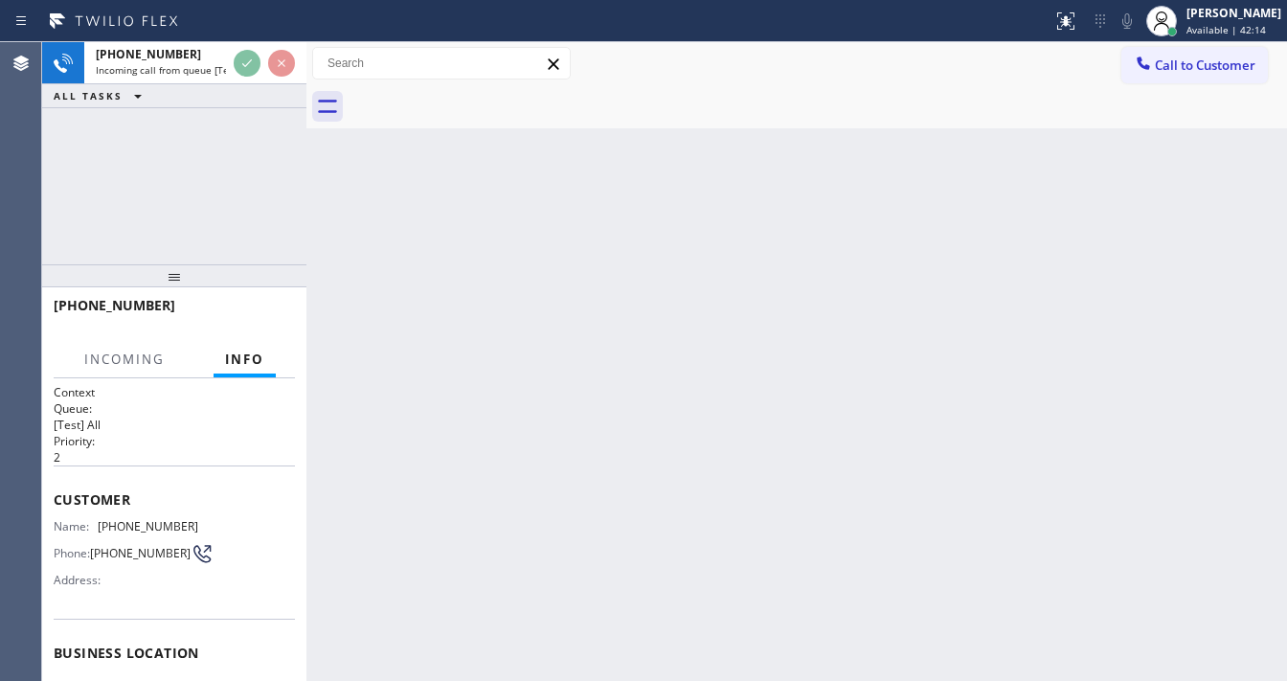
scroll to position [153, 0]
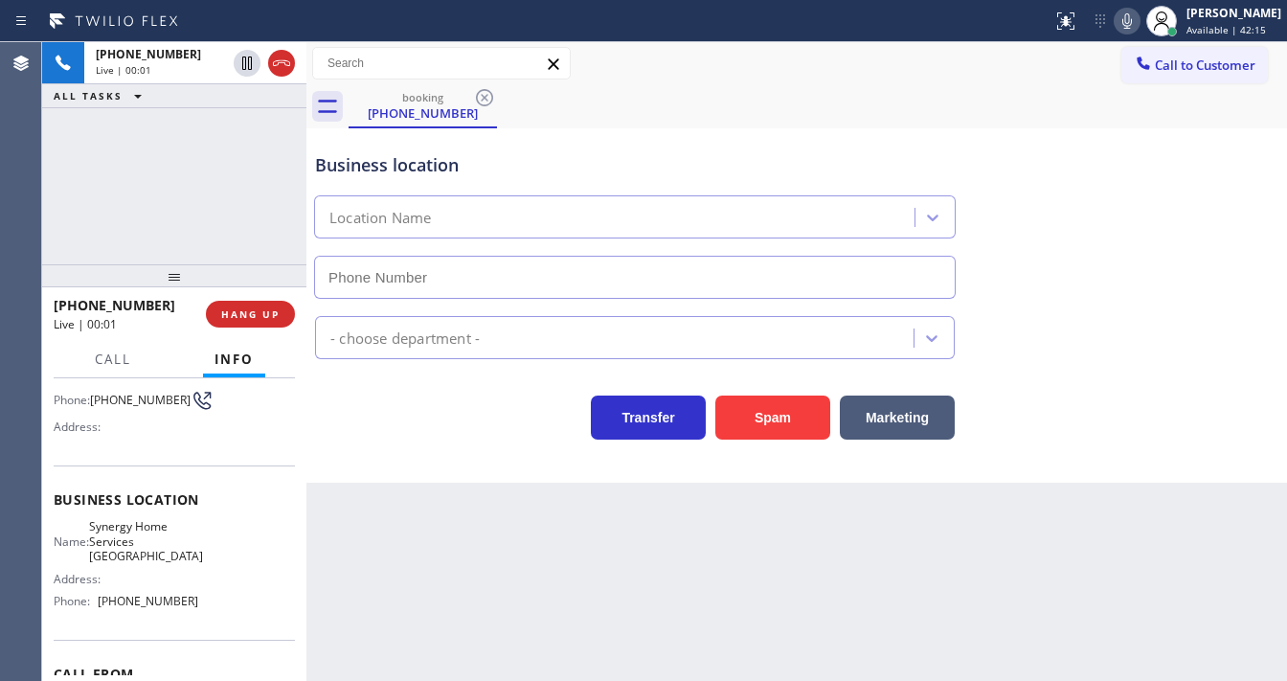
type input "[PHONE_NUMBER]"
click at [772, 422] on button "Spam" at bounding box center [772, 417] width 115 height 44
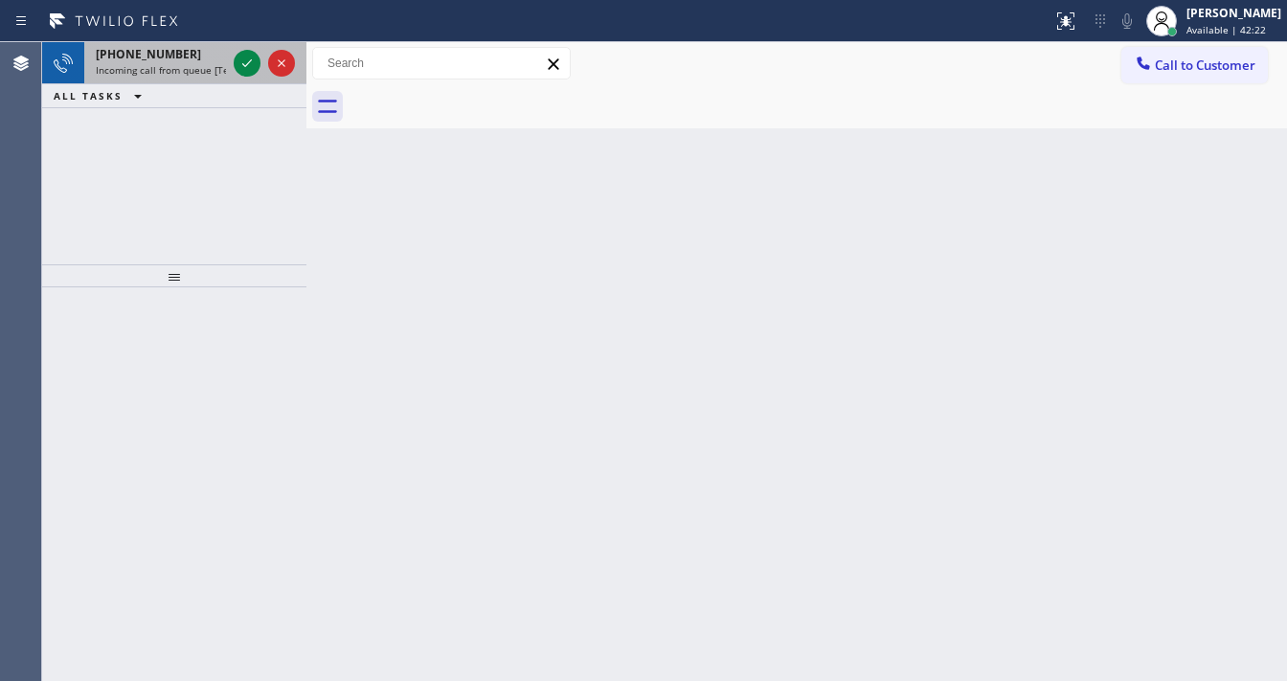
click at [203, 63] on span "Incoming call from queue [Test] All" at bounding box center [175, 69] width 159 height 13
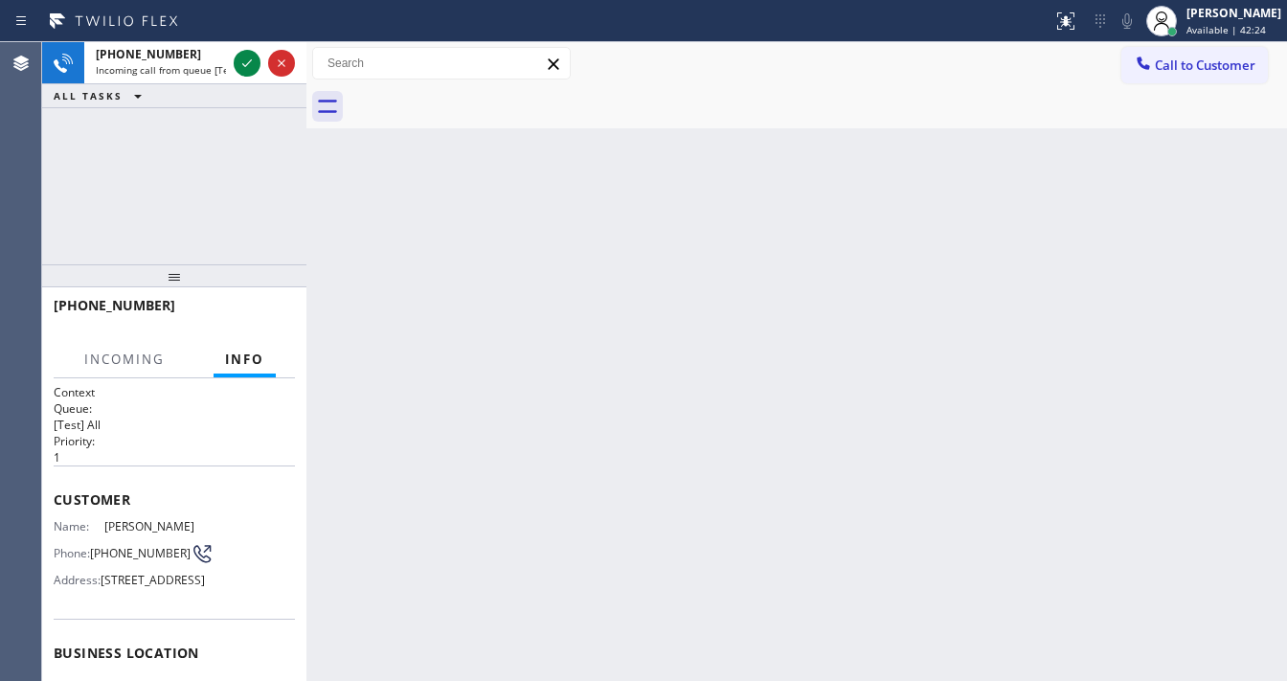
scroll to position [153, 0]
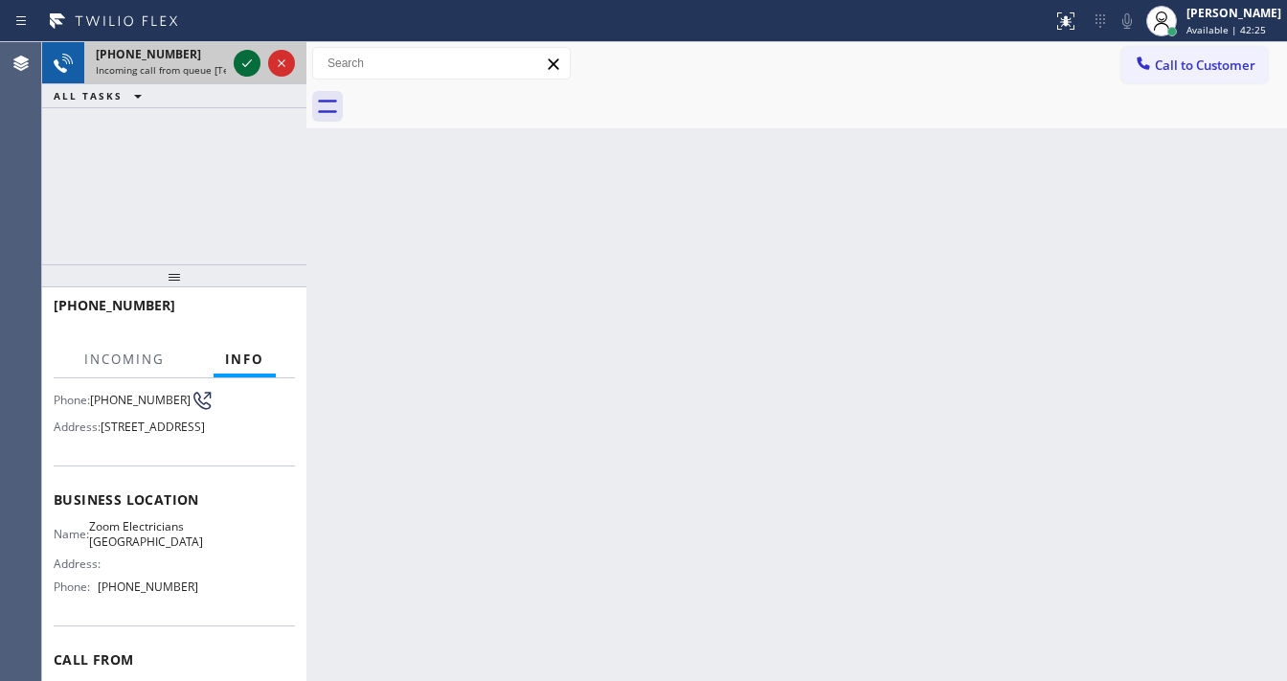
click at [245, 65] on icon at bounding box center [247, 63] width 10 height 8
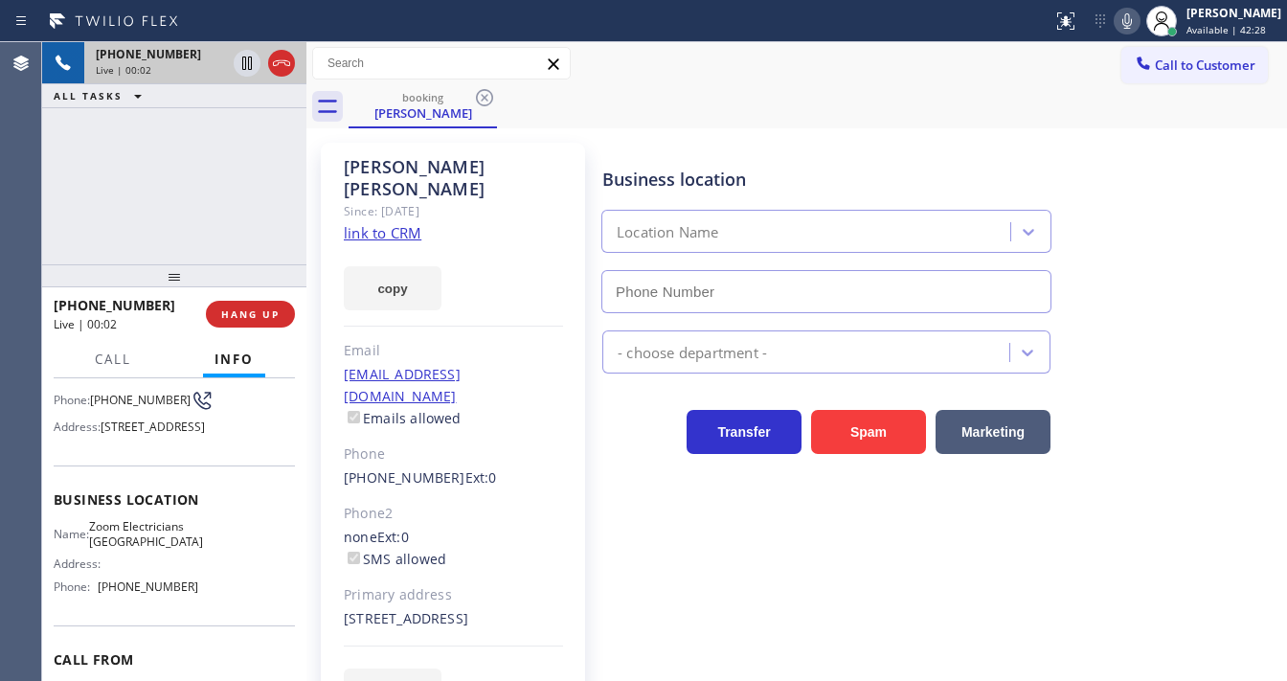
type input "[PHONE_NUMBER]"
click at [387, 223] on link "link to CRM" at bounding box center [383, 232] width 78 height 19
click at [356, 223] on link "link to CRM" at bounding box center [383, 232] width 78 height 19
click at [42, 202] on div "[PHONE_NUMBER] Live | 01:08 ALL TASKS ALL TASKS ACTIVE TASKS TASKS IN WRAP UP" at bounding box center [174, 153] width 264 height 222
click at [290, 312] on button "HANG UP" at bounding box center [250, 314] width 89 height 27
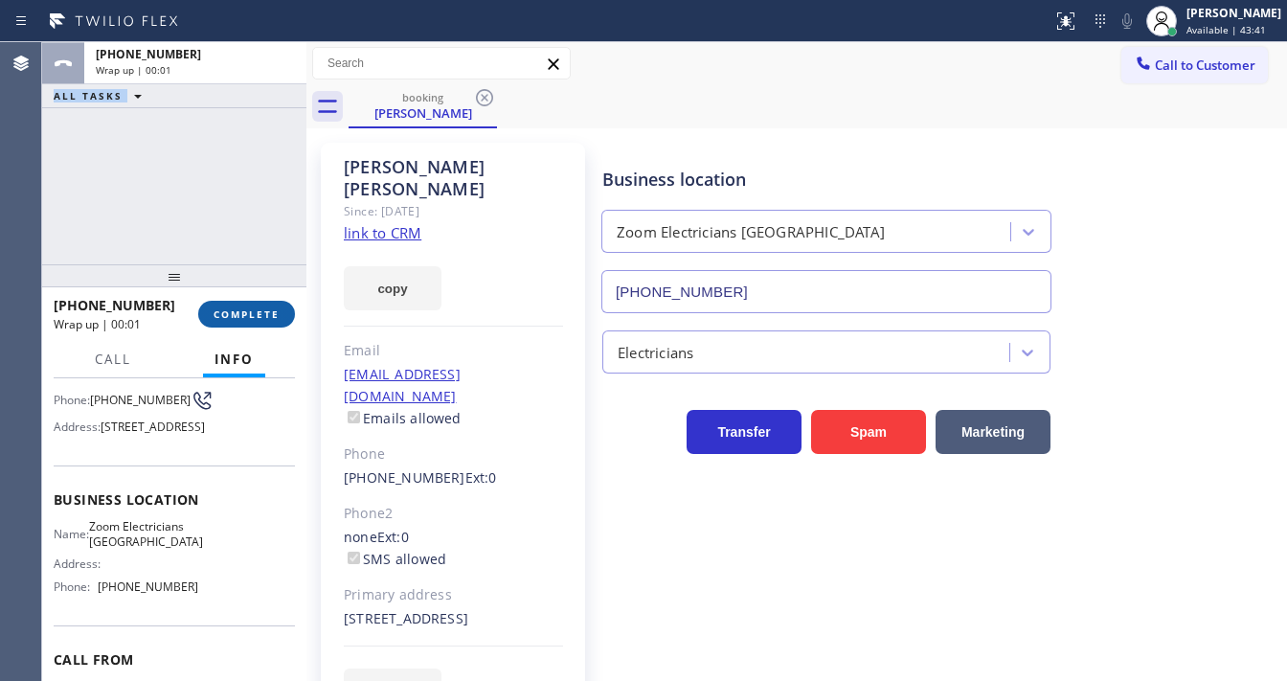
click at [290, 313] on button "COMPLETE" at bounding box center [246, 314] width 97 height 27
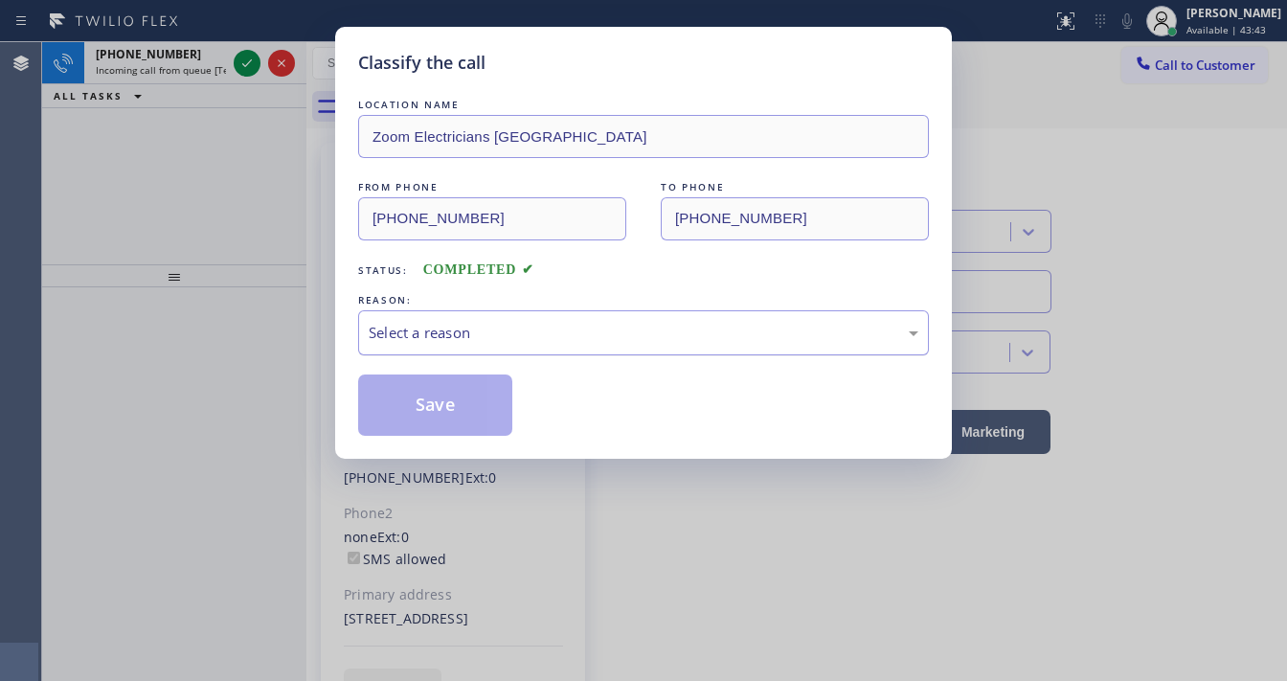
click at [491, 322] on div "Select a reason" at bounding box center [644, 333] width 550 height 22
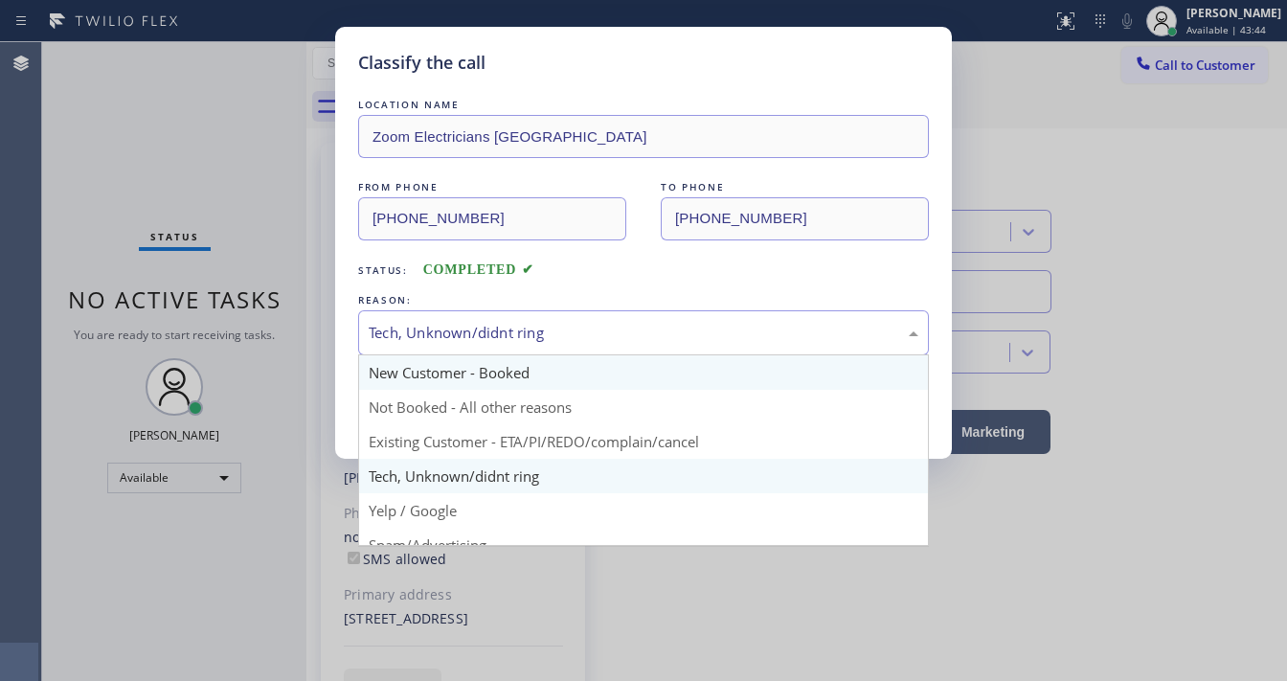
drag, startPoint x: 463, startPoint y: 339, endPoint x: 467, endPoint y: 369, distance: 29.9
click at [463, 338] on div "Tech, Unknown/didnt ring" at bounding box center [644, 333] width 550 height 22
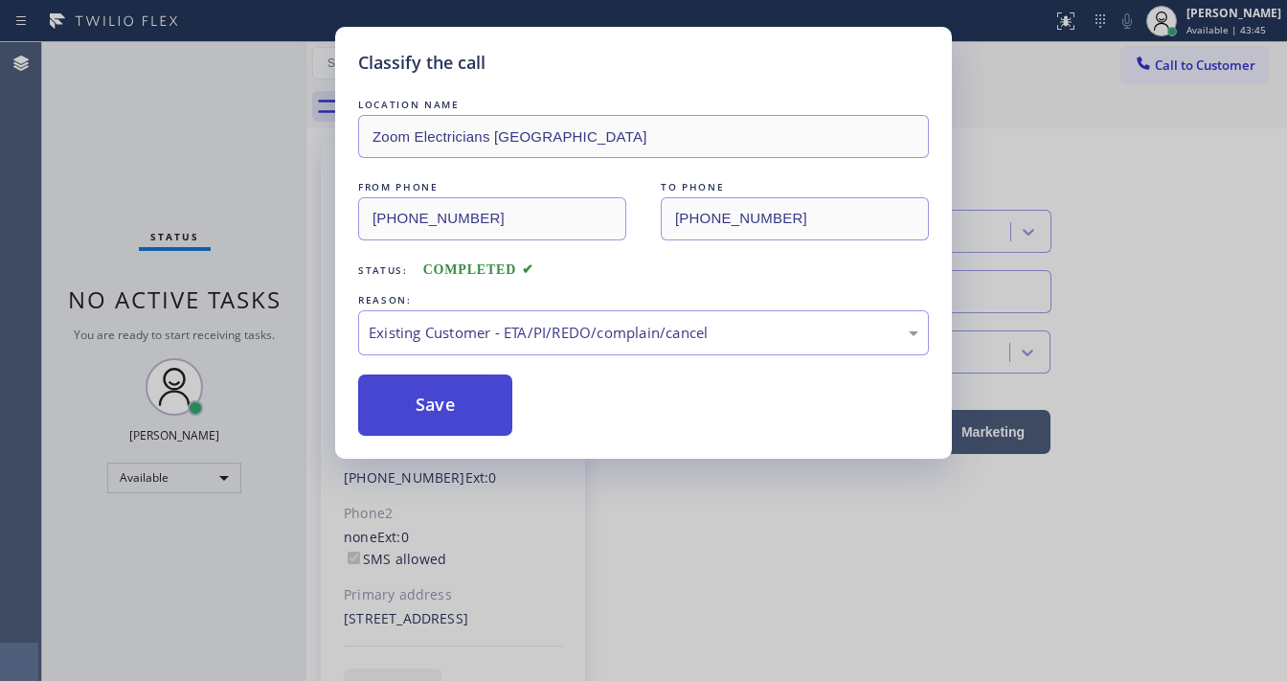
click at [453, 397] on button "Save" at bounding box center [435, 404] width 154 height 61
click at [452, 397] on button "Save" at bounding box center [435, 404] width 154 height 61
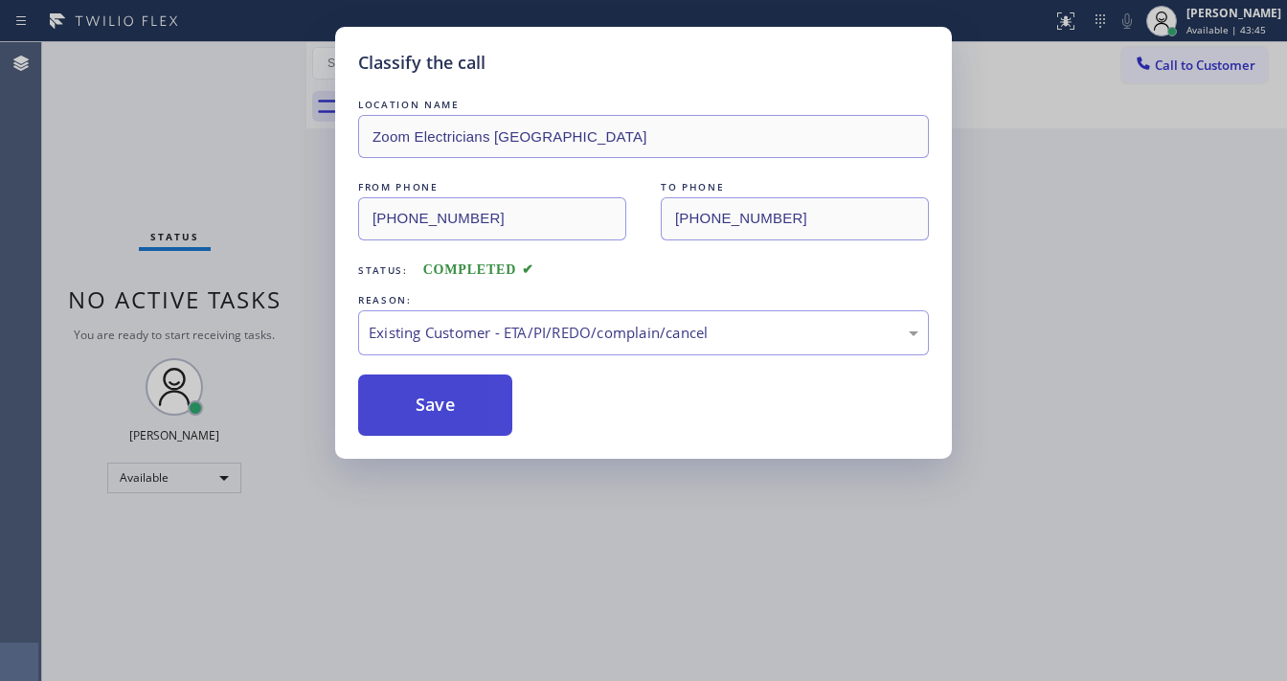
click at [452, 397] on button "Save" at bounding box center [435, 404] width 154 height 61
drag, startPoint x: 208, startPoint y: 169, endPoint x: 252, endPoint y: 84, distance: 95.1
click at [207, 169] on div "Classify the call LOCATION NAME Zoom Electricians [GEOGRAPHIC_DATA] FROM PHONE …" at bounding box center [643, 340] width 1287 height 681
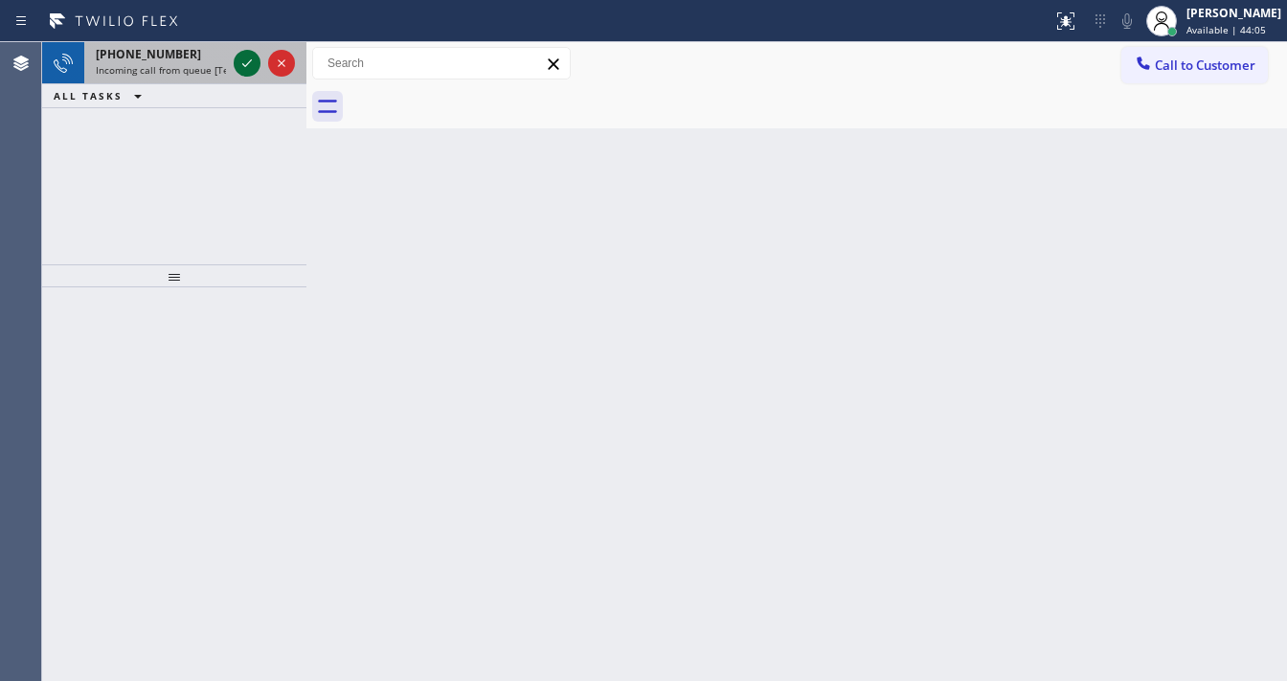
click at [244, 61] on icon at bounding box center [247, 63] width 23 height 23
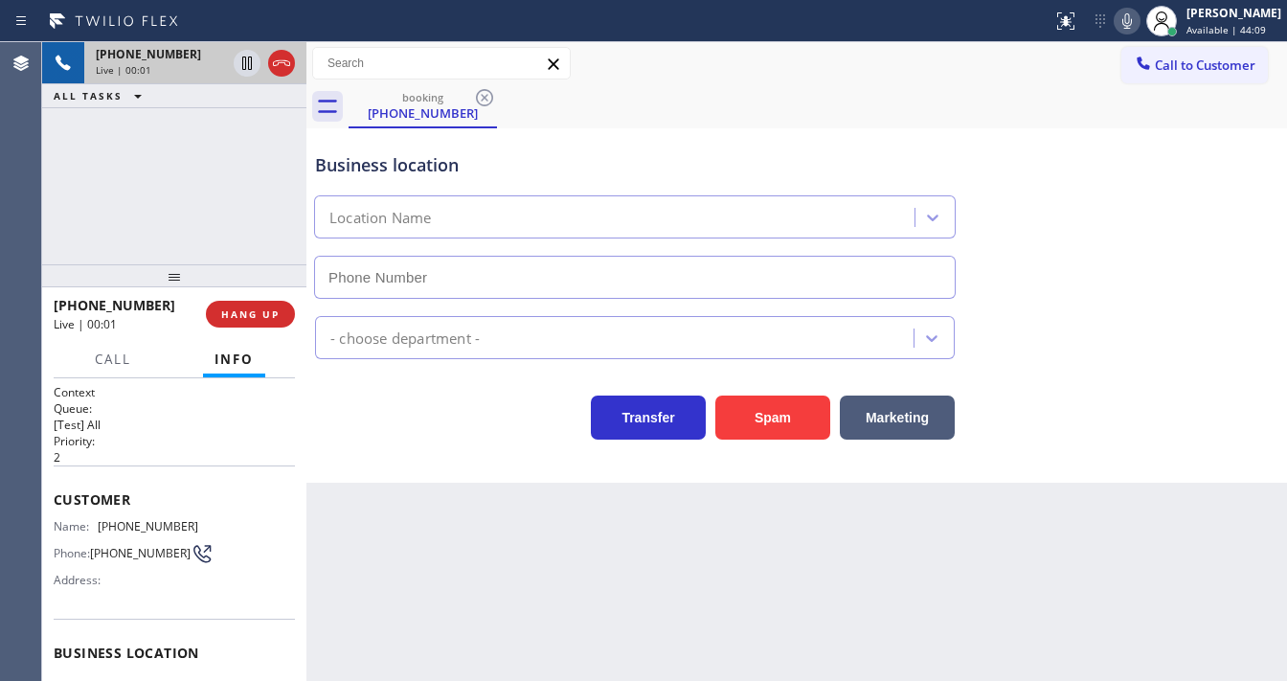
type input "[PHONE_NUMBER]"
click at [38, 195] on div "Agent Desktop" at bounding box center [20, 361] width 41 height 639
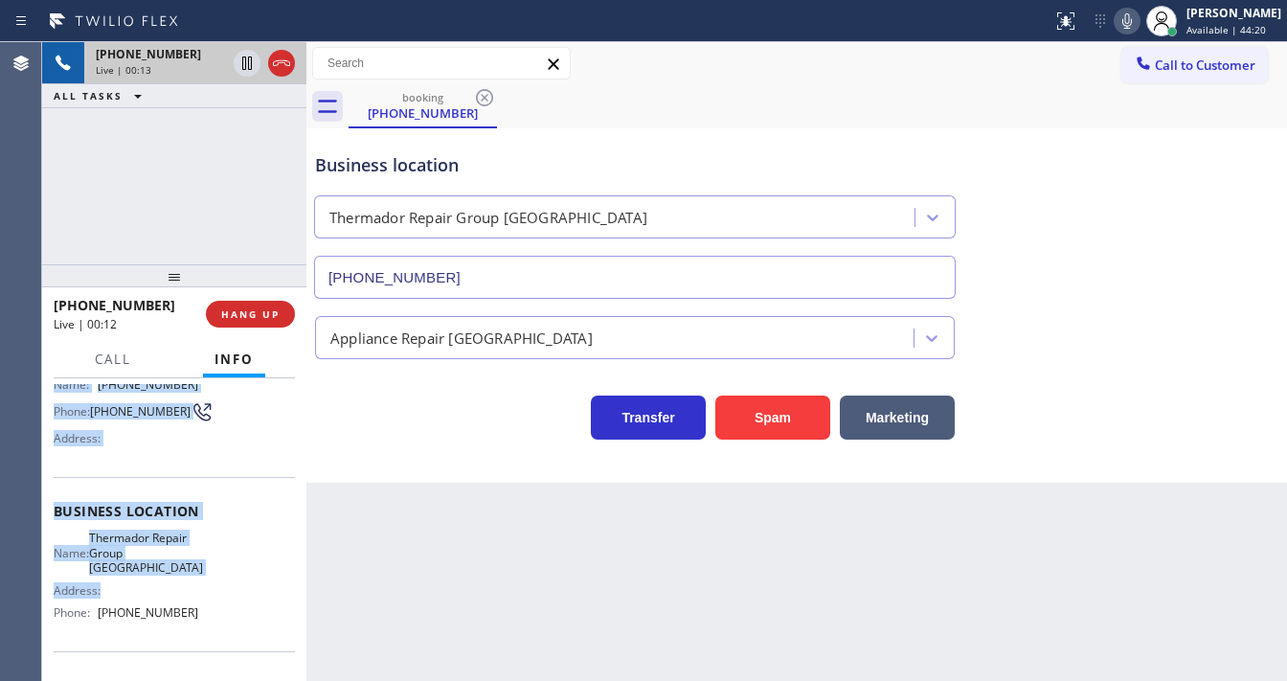
scroll to position [153, 0]
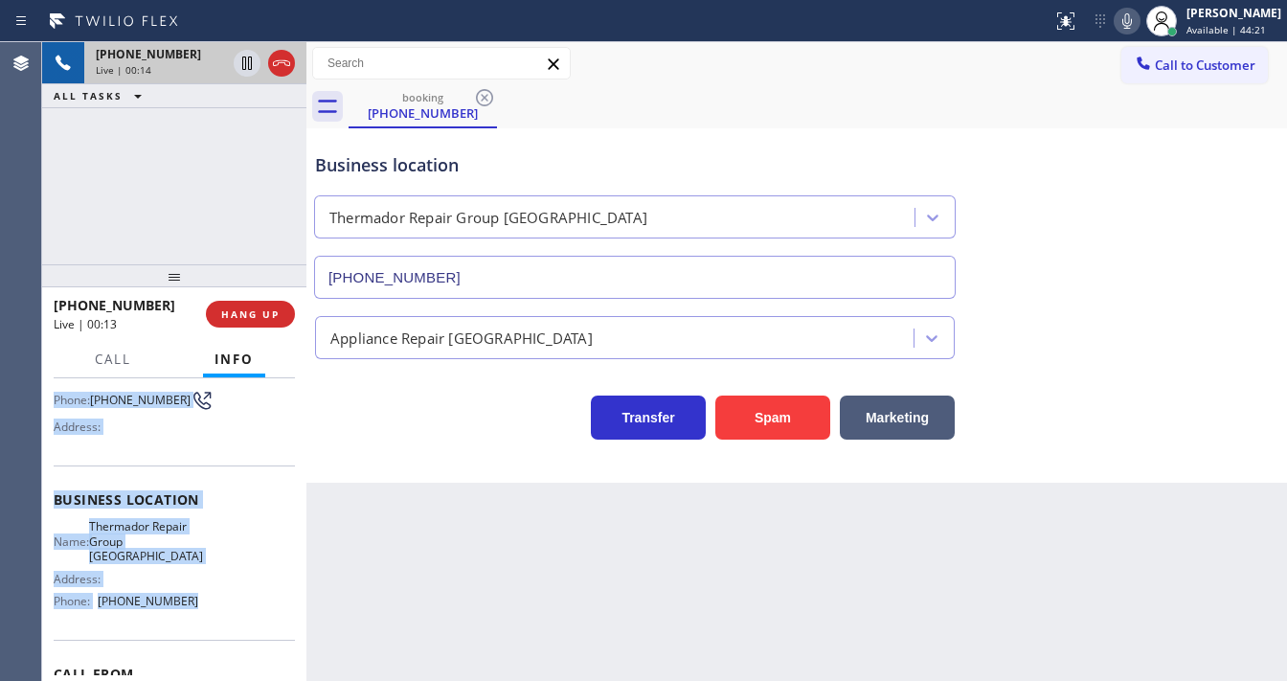
drag, startPoint x: 55, startPoint y: 491, endPoint x: 189, endPoint y: 593, distance: 168.1
click at [189, 593] on div "Context Queue: [Test] All Priority: 2 Customer Name: [PHONE_NUMBER] Phone: [PHO…" at bounding box center [174, 508] width 241 height 554
copy div "Customer Name: [PHONE_NUMBER] Phone: [PHONE_NUMBER] Address: Business location …"
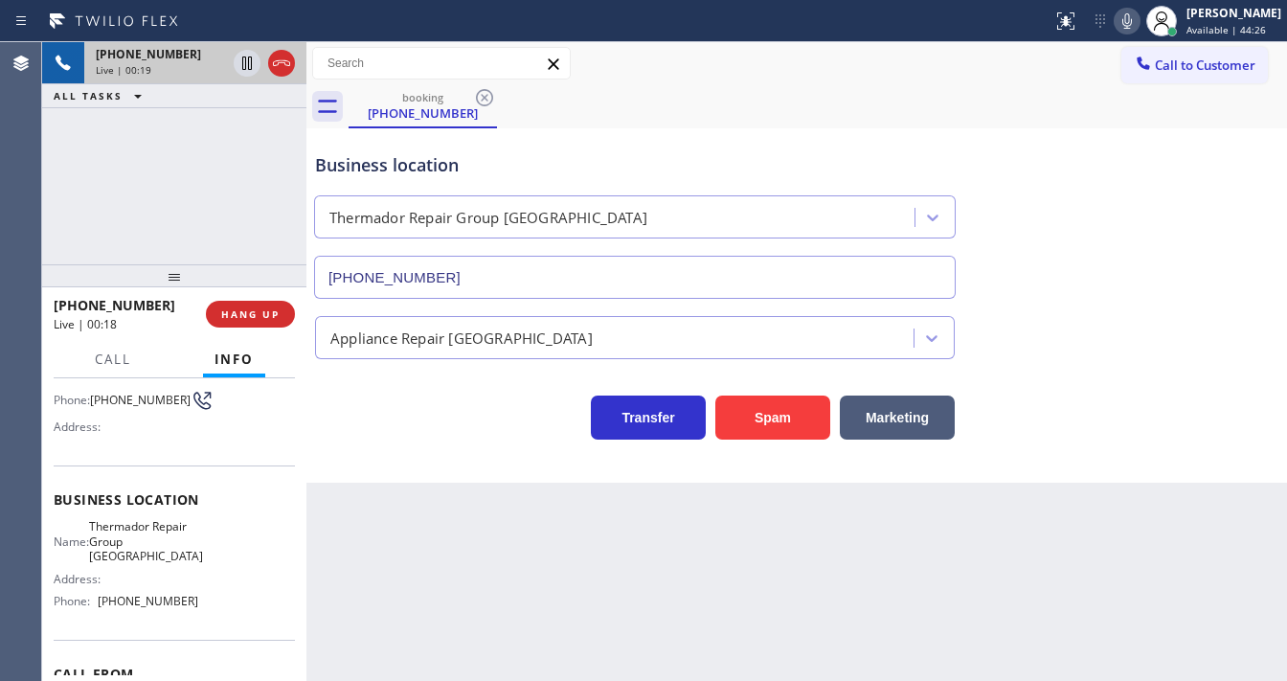
click at [192, 222] on div "[PHONE_NUMBER] Live | 00:19 ALL TASKS ALL TASKS ACTIVE TASKS TASKS IN WRAP UP" at bounding box center [174, 153] width 264 height 222
click at [157, 191] on div "[PHONE_NUMBER] Live | 01:23 ALL TASKS ALL TASKS ACTIVE TASKS TASKS IN WRAP UP" at bounding box center [174, 153] width 264 height 222
click at [1138, 17] on icon at bounding box center [1126, 21] width 23 height 23
click at [202, 160] on div "[PHONE_NUMBER] Live | 02:46 ALL TASKS ALL TASKS ACTIVE TASKS TASKS IN WRAP UP" at bounding box center [174, 153] width 264 height 222
click at [248, 68] on icon at bounding box center [247, 62] width 10 height 13
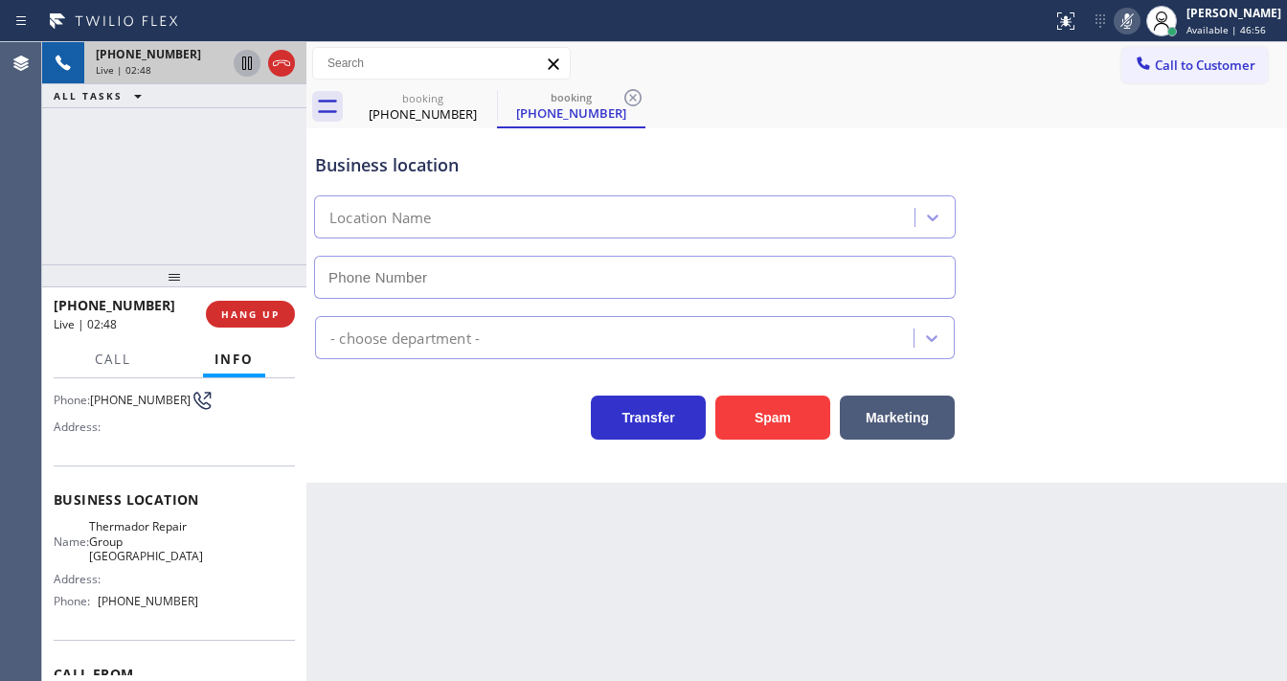
type input "[PHONE_NUMBER]"
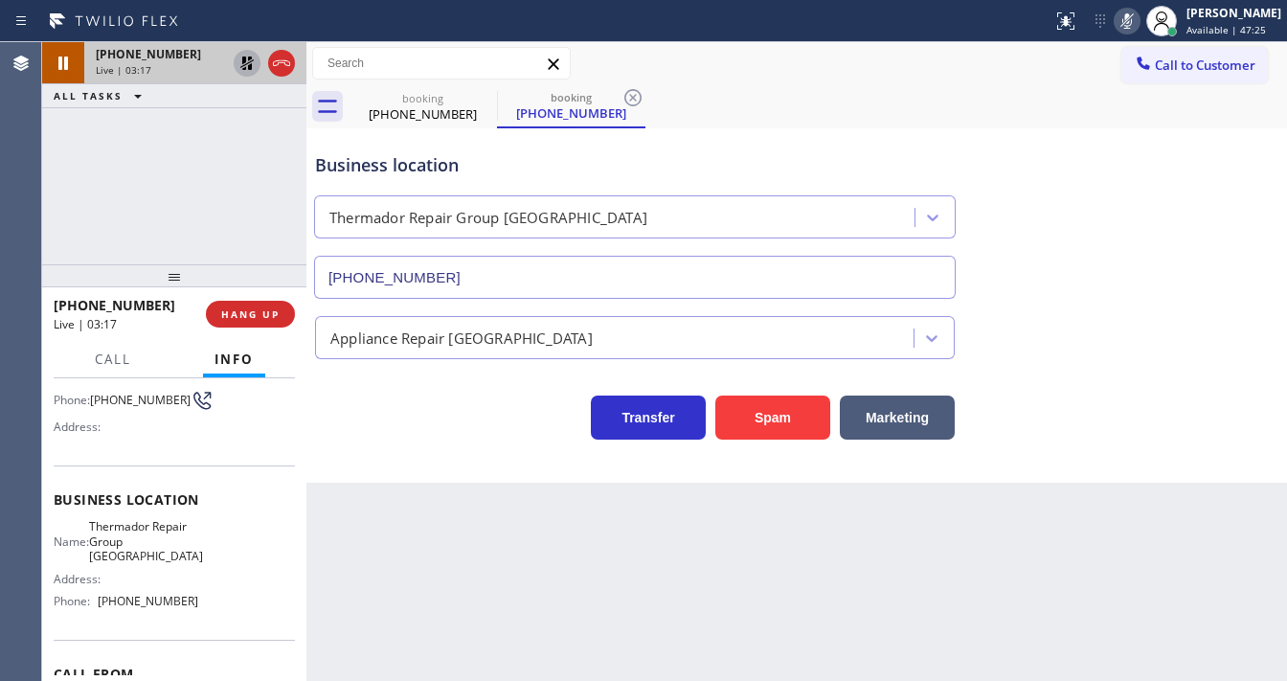
click at [245, 74] on icon at bounding box center [247, 63] width 23 height 23
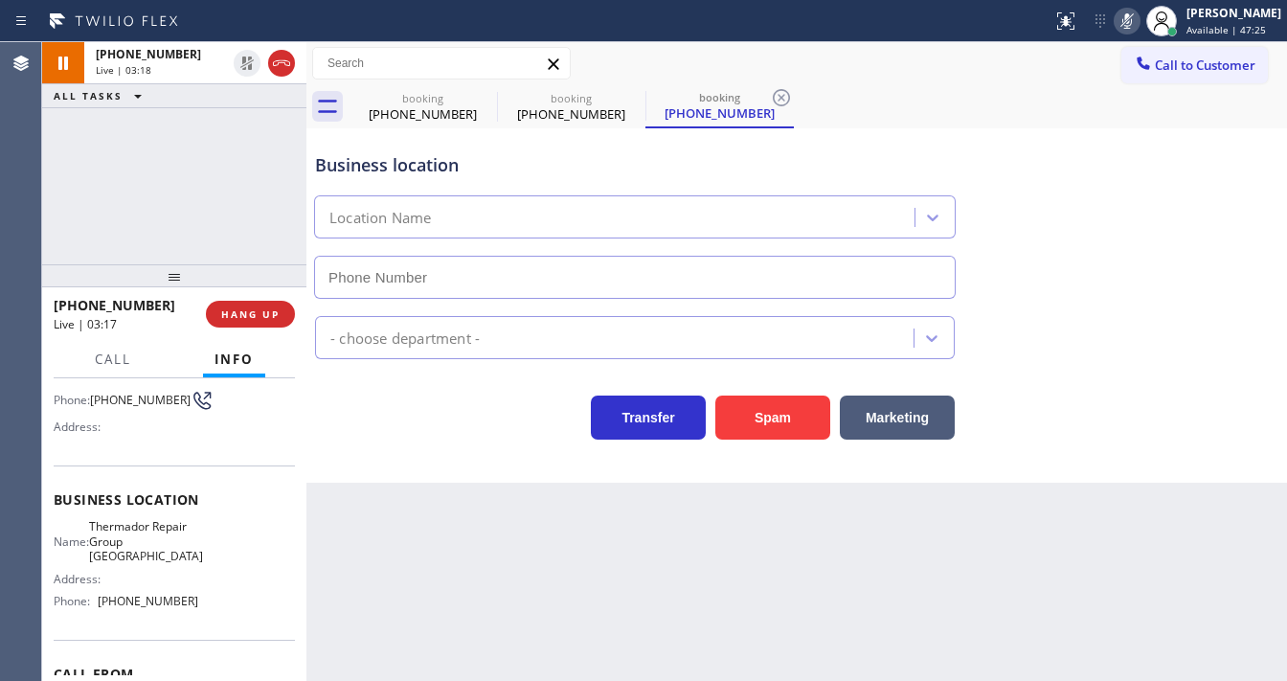
type input "[PHONE_NUMBER]"
click at [1138, 24] on icon at bounding box center [1126, 21] width 23 height 23
click at [1092, 91] on div "booking [PHONE_NUMBER] booking [PHONE_NUMBER] booking [PHONE_NUMBER]" at bounding box center [818, 106] width 938 height 43
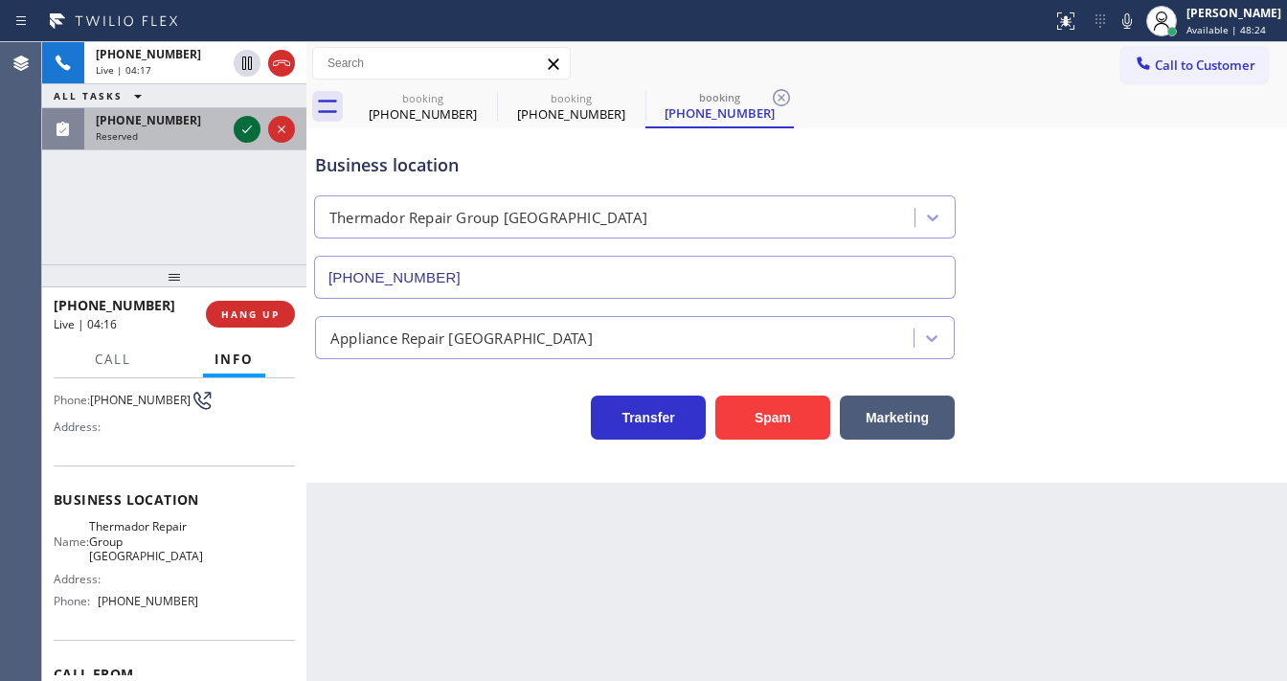
click at [245, 129] on icon at bounding box center [247, 129] width 23 height 23
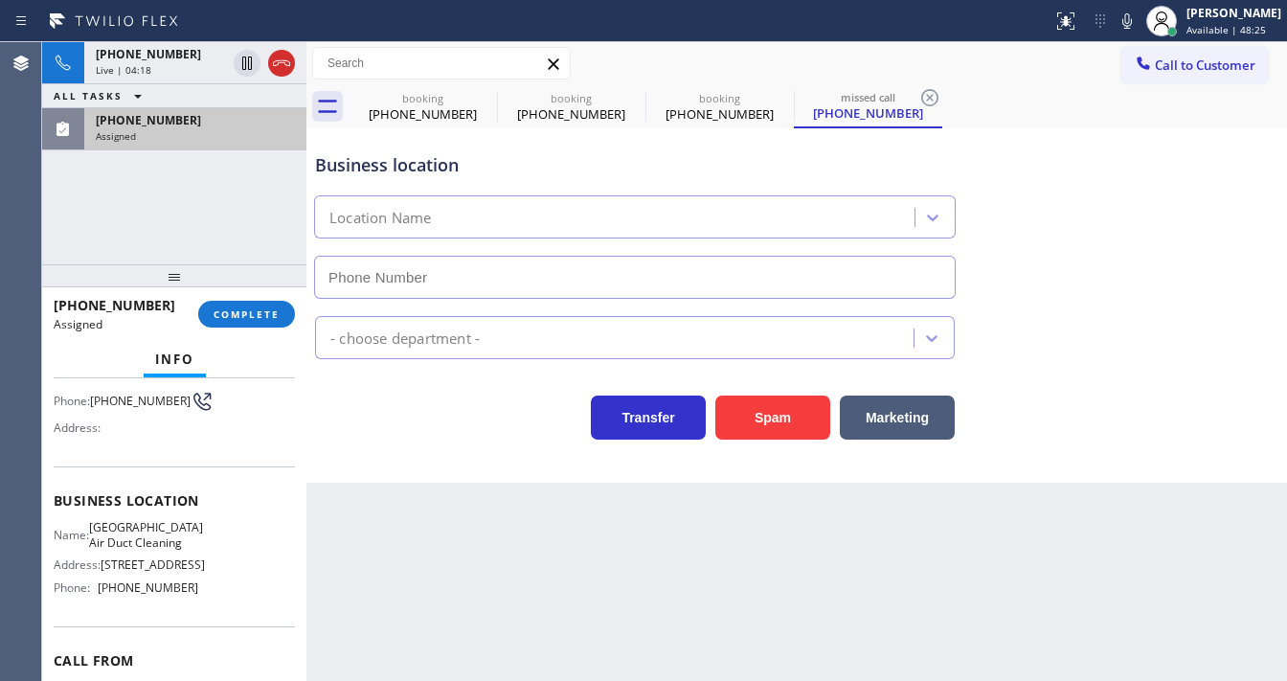
type input "[PHONE_NUMBER]"
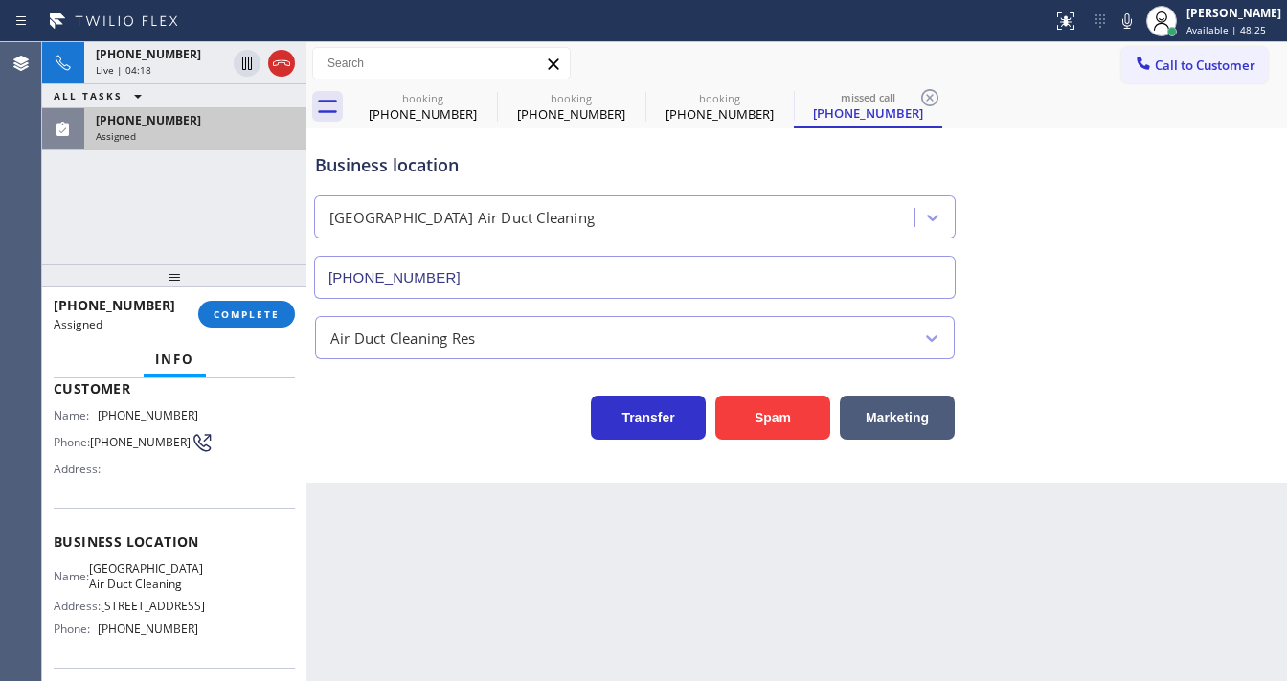
scroll to position [92, 0]
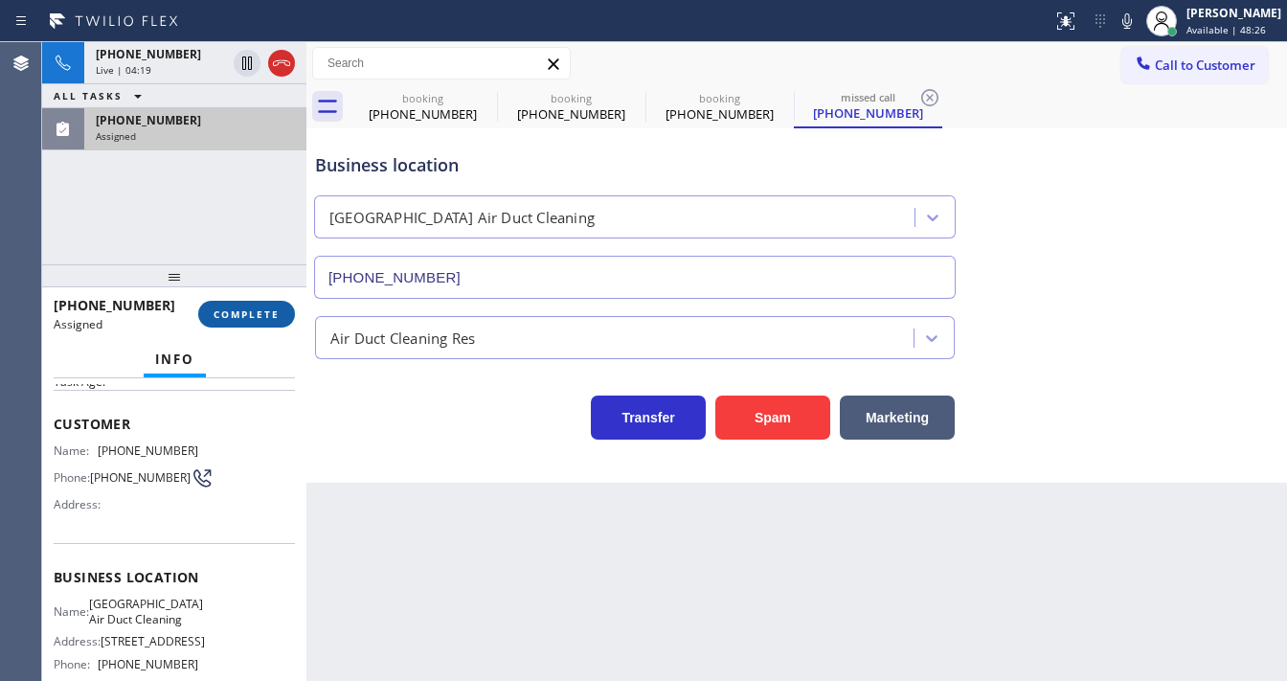
click at [260, 322] on button "COMPLETE" at bounding box center [246, 314] width 97 height 27
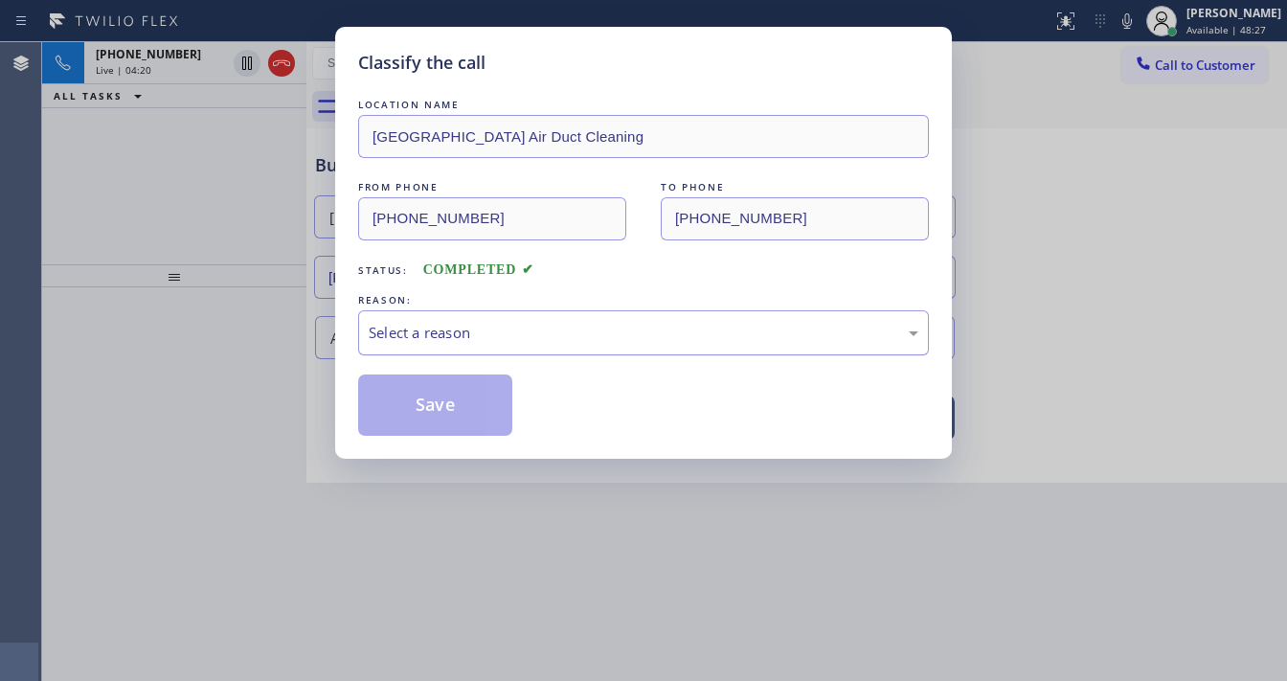
click at [455, 324] on div "Select a reason" at bounding box center [644, 333] width 550 height 22
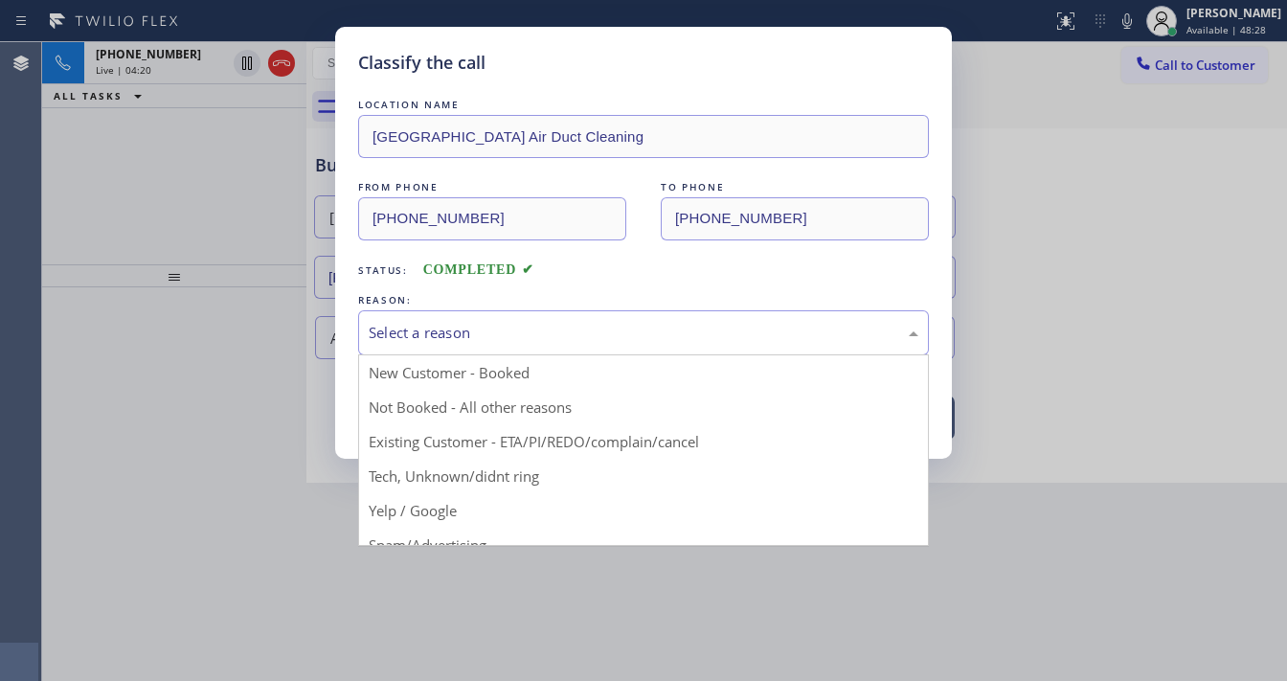
drag, startPoint x: 439, startPoint y: 466, endPoint x: 445, endPoint y: 431, distance: 35.9
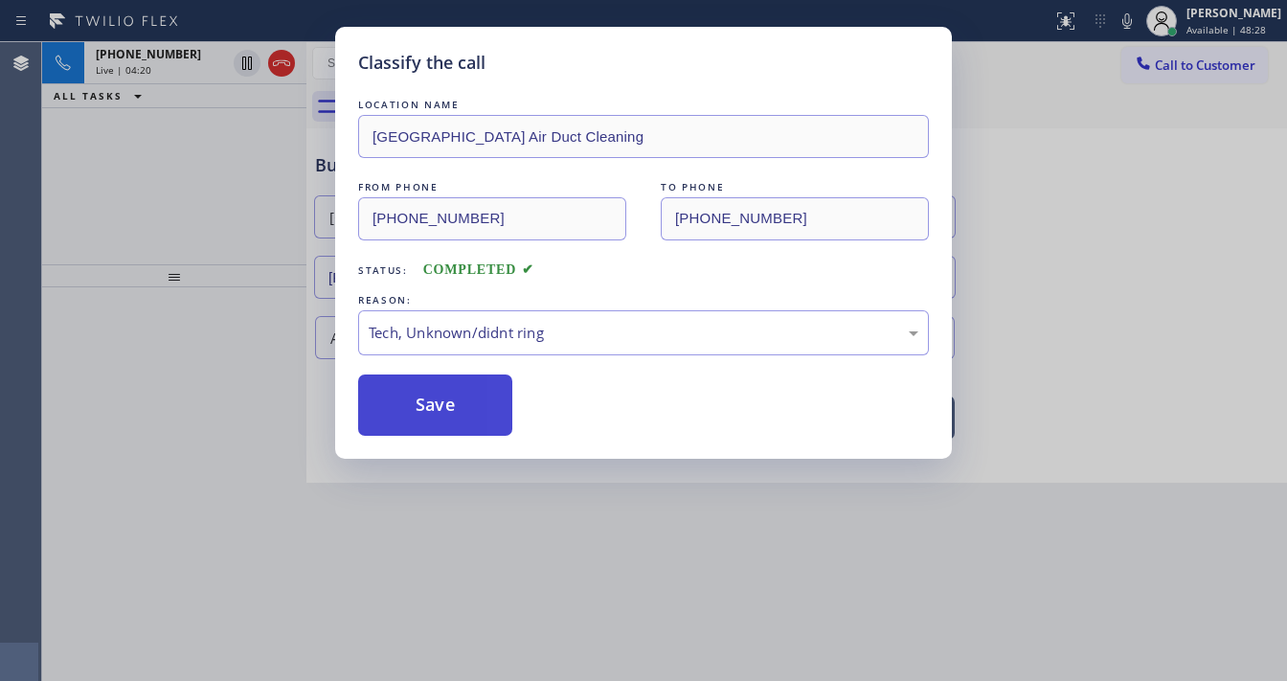
click at [445, 405] on button "Save" at bounding box center [435, 404] width 154 height 61
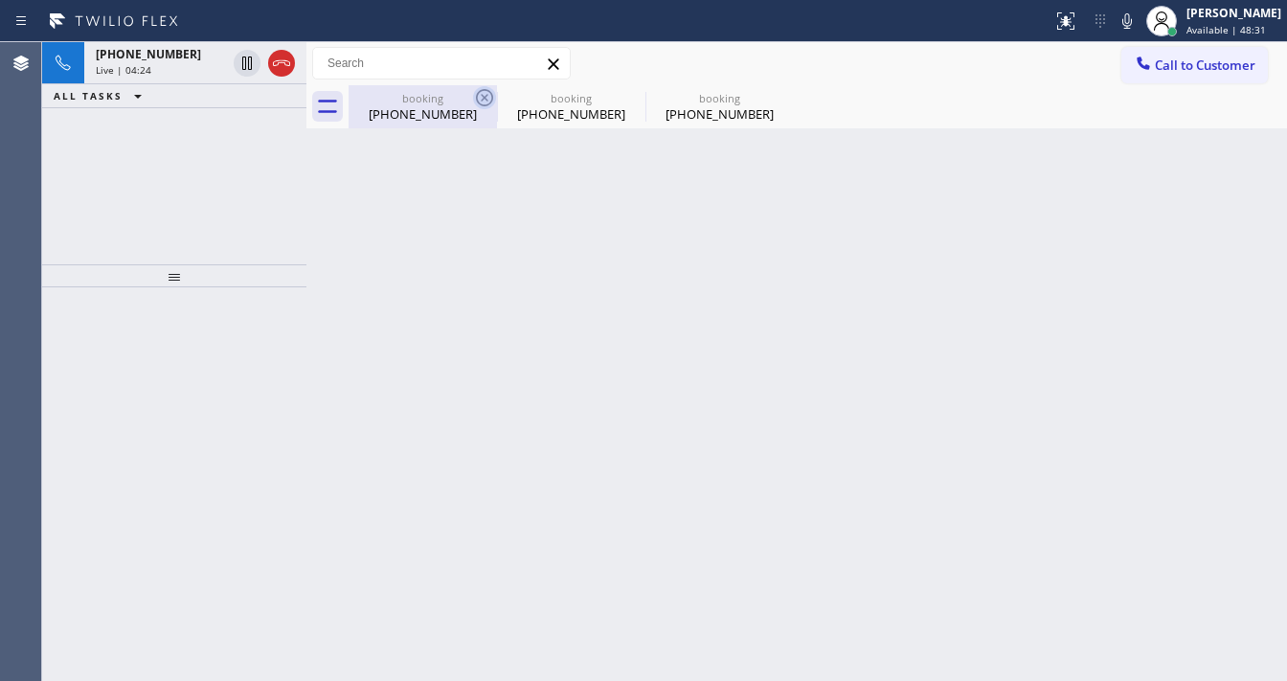
click at [488, 100] on icon at bounding box center [484, 97] width 23 height 23
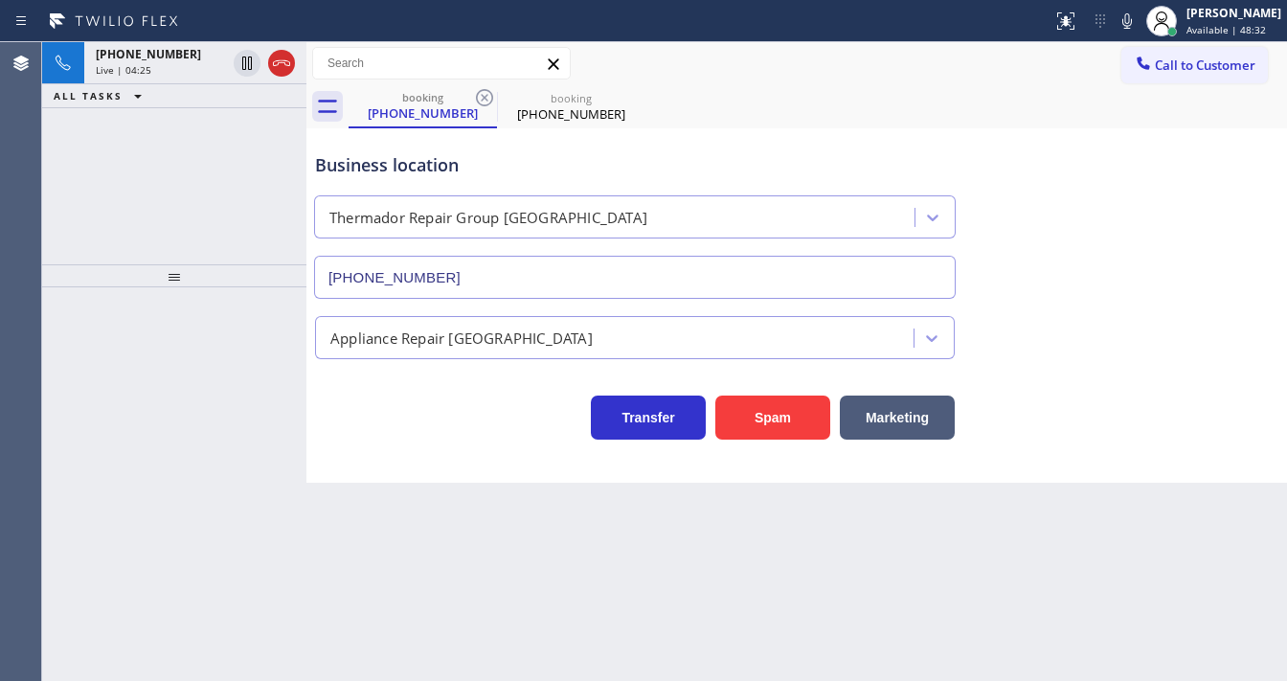
drag, startPoint x: 487, startPoint y: 100, endPoint x: 245, endPoint y: 193, distance: 259.8
click at [486, 100] on icon at bounding box center [484, 97] width 17 height 17
click at [188, 194] on div "[PHONE_NUMBER] Live | 04:25 ALL TASKS ALL TASKS ACTIVE TASKS TASKS IN WRAP UP" at bounding box center [174, 153] width 264 height 222
click at [192, 184] on div "[PHONE_NUMBER] Live | 04:31 ALL TASKS ALL TASKS ACTIVE TASKS TASKS IN WRAP UP" at bounding box center [174, 153] width 264 height 222
drag, startPoint x: 169, startPoint y: 50, endPoint x: 228, endPoint y: 89, distance: 71.2
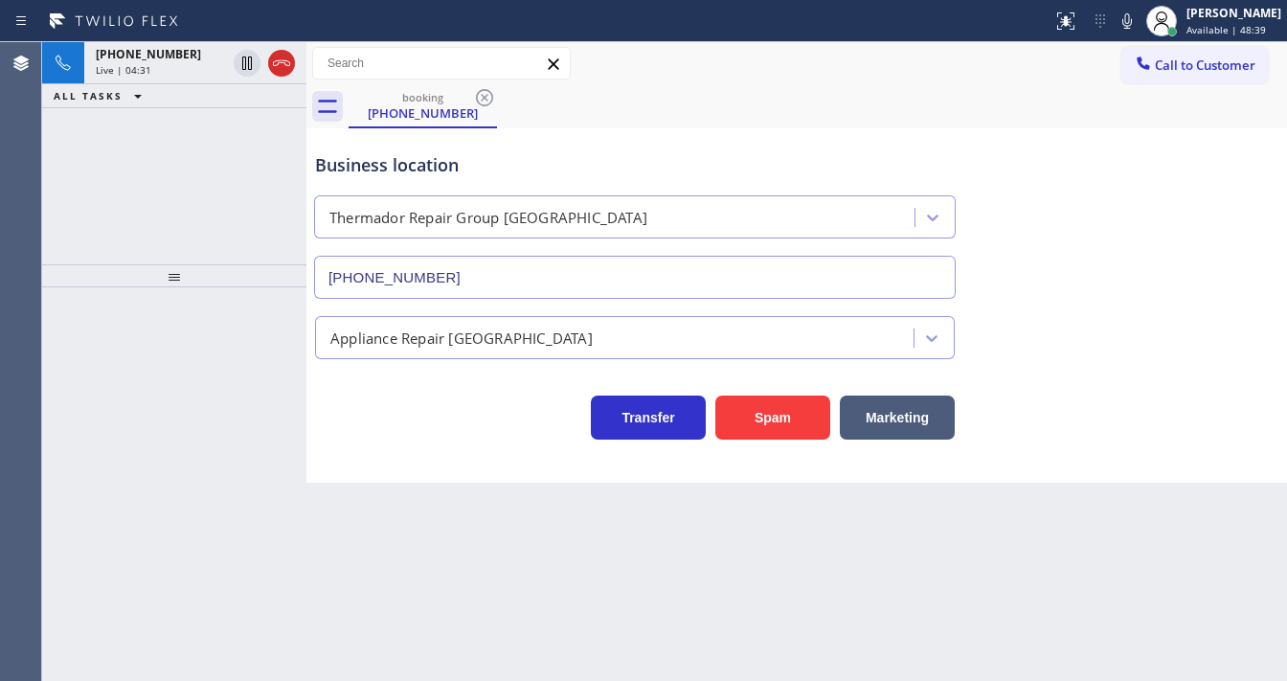
click at [169, 49] on span "[PHONE_NUMBER]" at bounding box center [148, 54] width 105 height 16
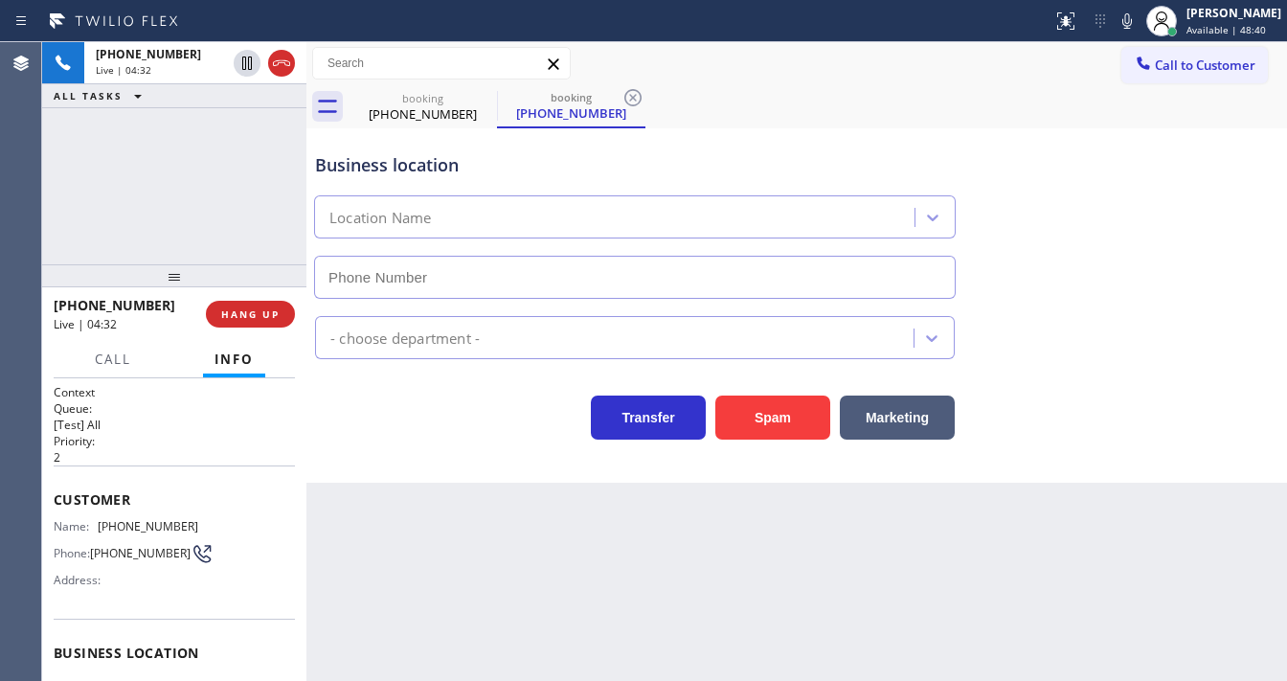
type input "[PHONE_NUMBER]"
click at [0, 0] on icon at bounding box center [0, 0] width 0 height 0
click at [149, 172] on div "[PHONE_NUMBER] Live | 04:33 ALL TASKS ALL TASKS ACTIVE TASKS TASKS IN WRAP UP" at bounding box center [174, 153] width 264 height 222
click at [146, 175] on div "[PHONE_NUMBER] Live | 04:49 ALL TASKS ALL TASKS ACTIVE TASKS TASKS IN WRAP UP" at bounding box center [174, 153] width 264 height 222
click at [152, 187] on div "[PHONE_NUMBER] Live | 05:19 ALL TASKS ALL TASKS ACTIVE TASKS TASKS IN WRAP UP" at bounding box center [174, 153] width 264 height 222
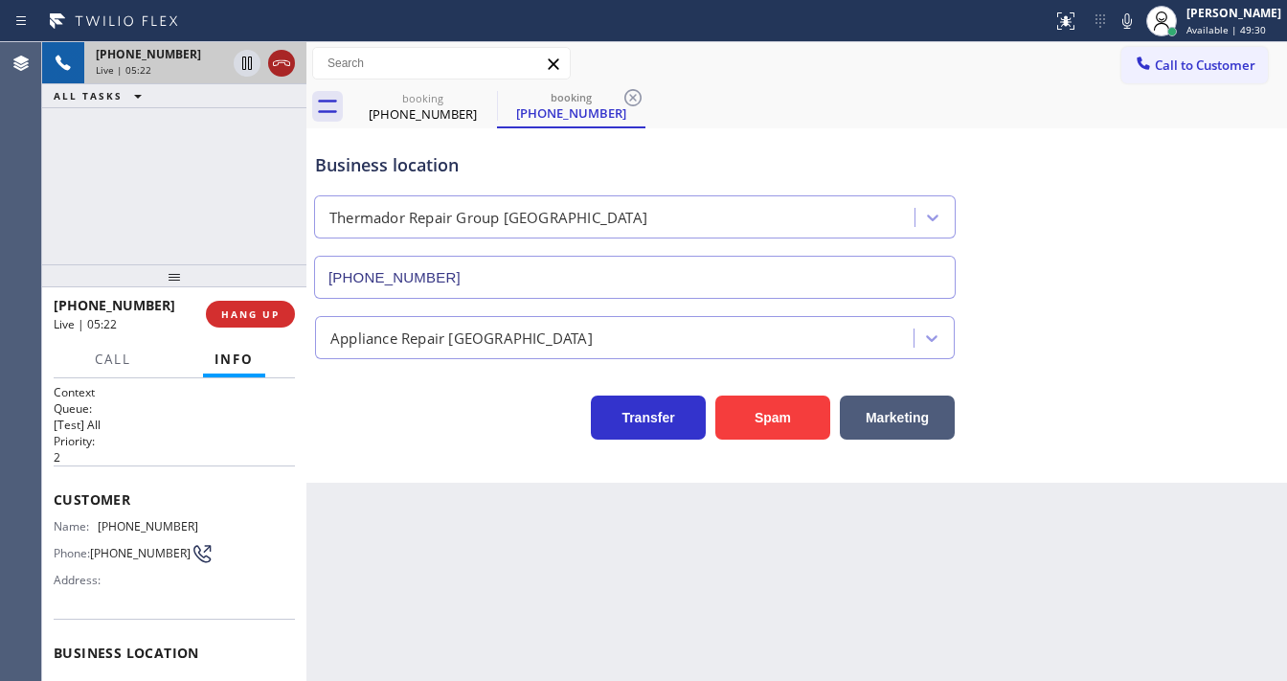
click at [280, 69] on icon at bounding box center [281, 63] width 23 height 23
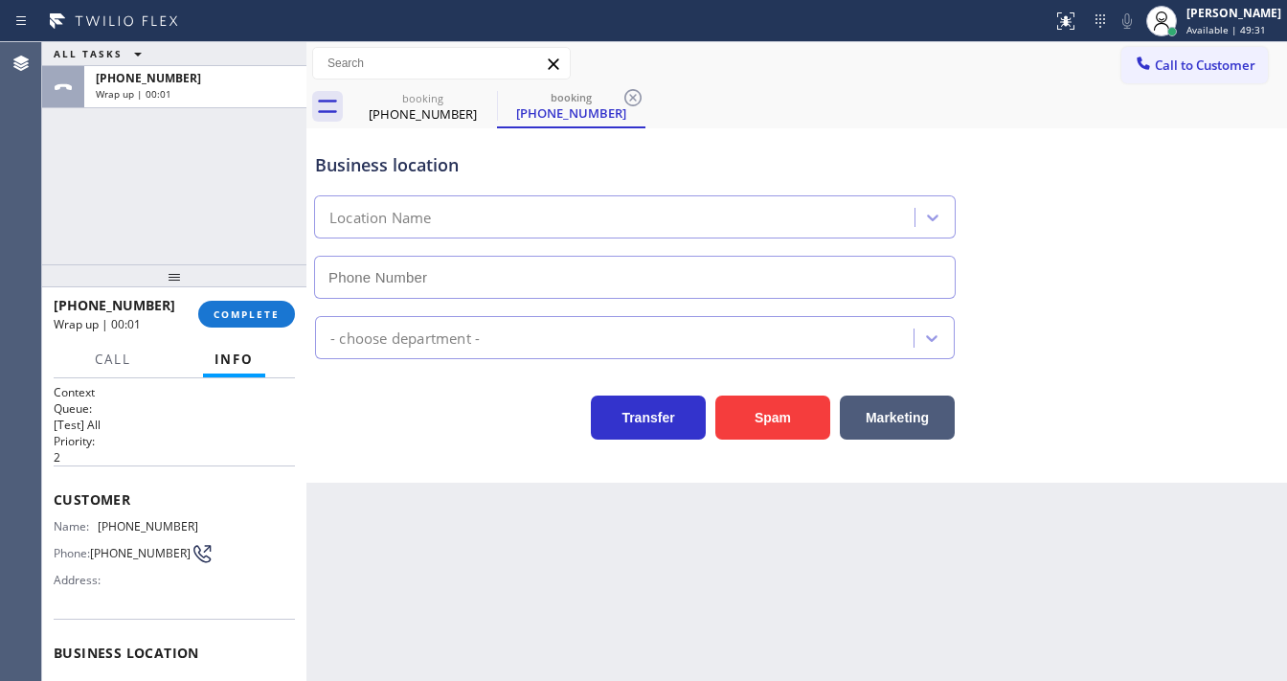
type input "[PHONE_NUMBER]"
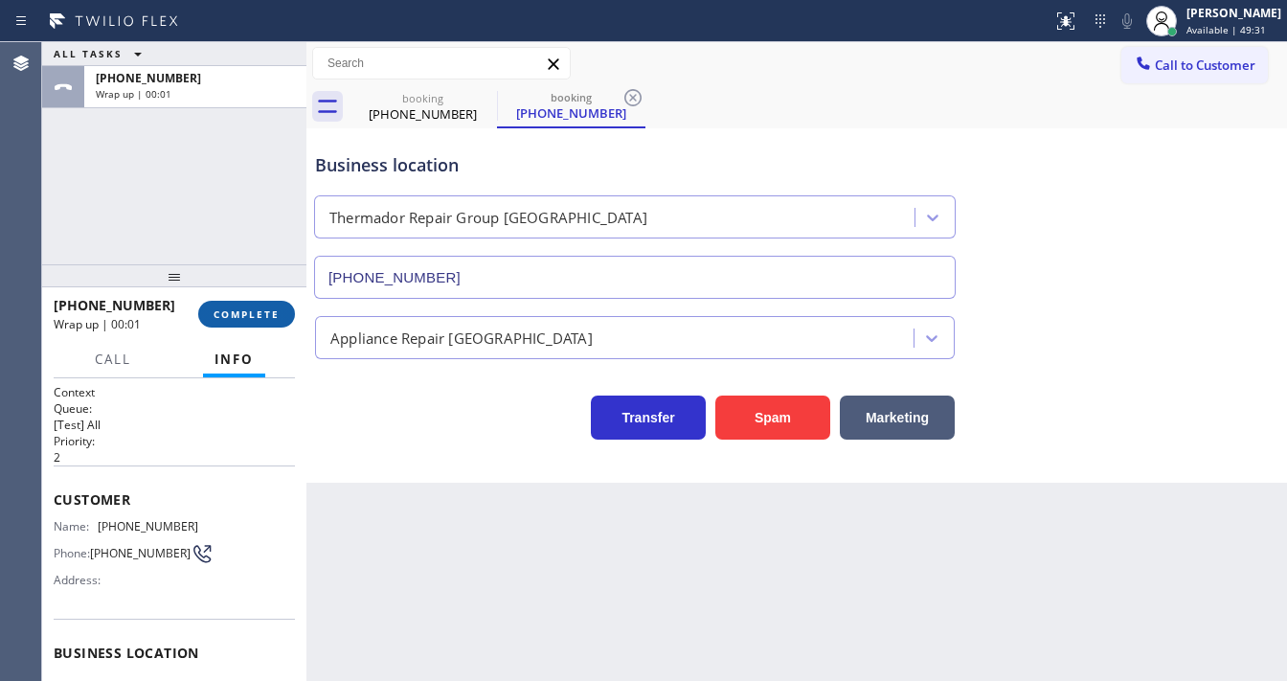
click at [236, 317] on span "COMPLETE" at bounding box center [247, 313] width 66 height 13
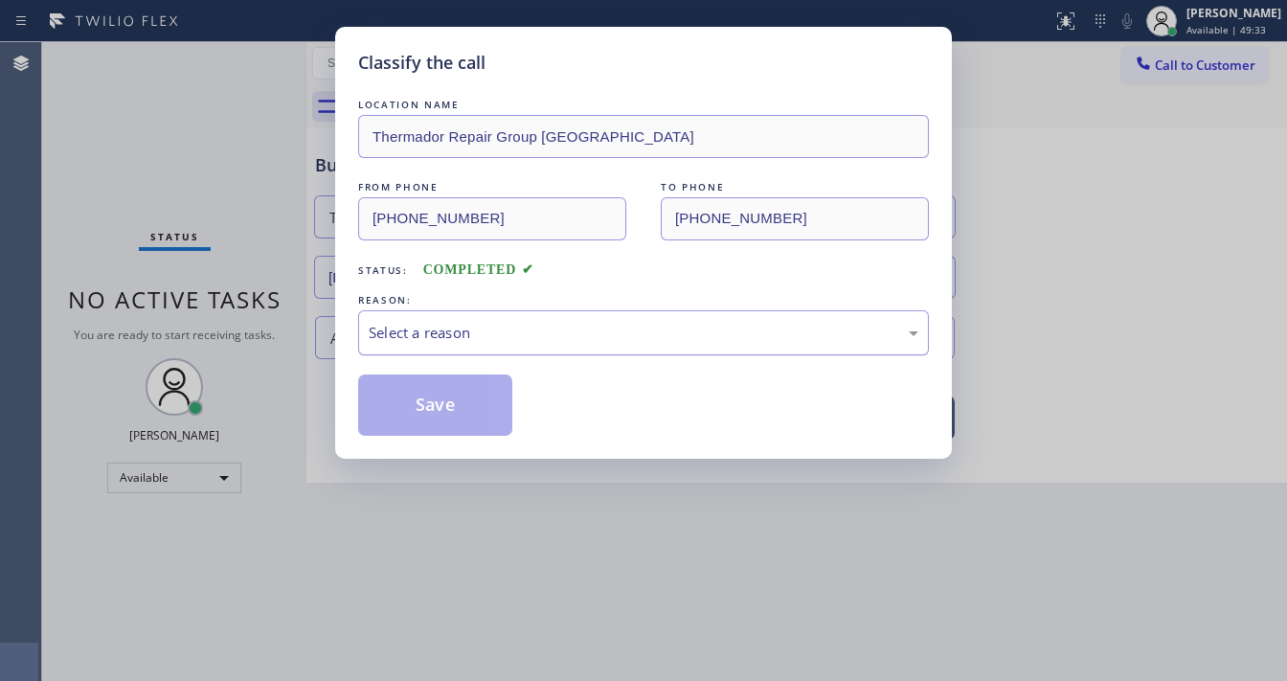
click at [483, 330] on div "Select a reason" at bounding box center [644, 333] width 550 height 22
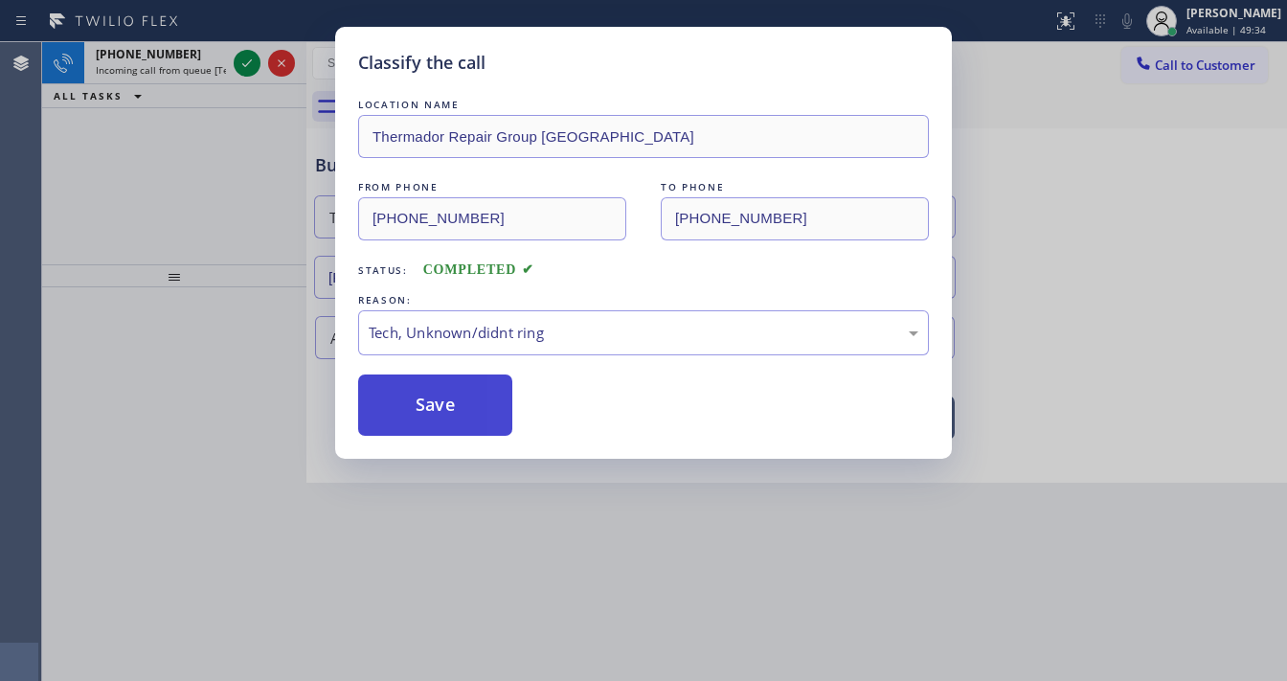
click at [424, 402] on button "Save" at bounding box center [435, 404] width 154 height 61
click at [272, 217] on div "Classify the call LOCATION NAME Thermador Repair Group Glenside FROM PHONE [PHO…" at bounding box center [643, 340] width 1287 height 681
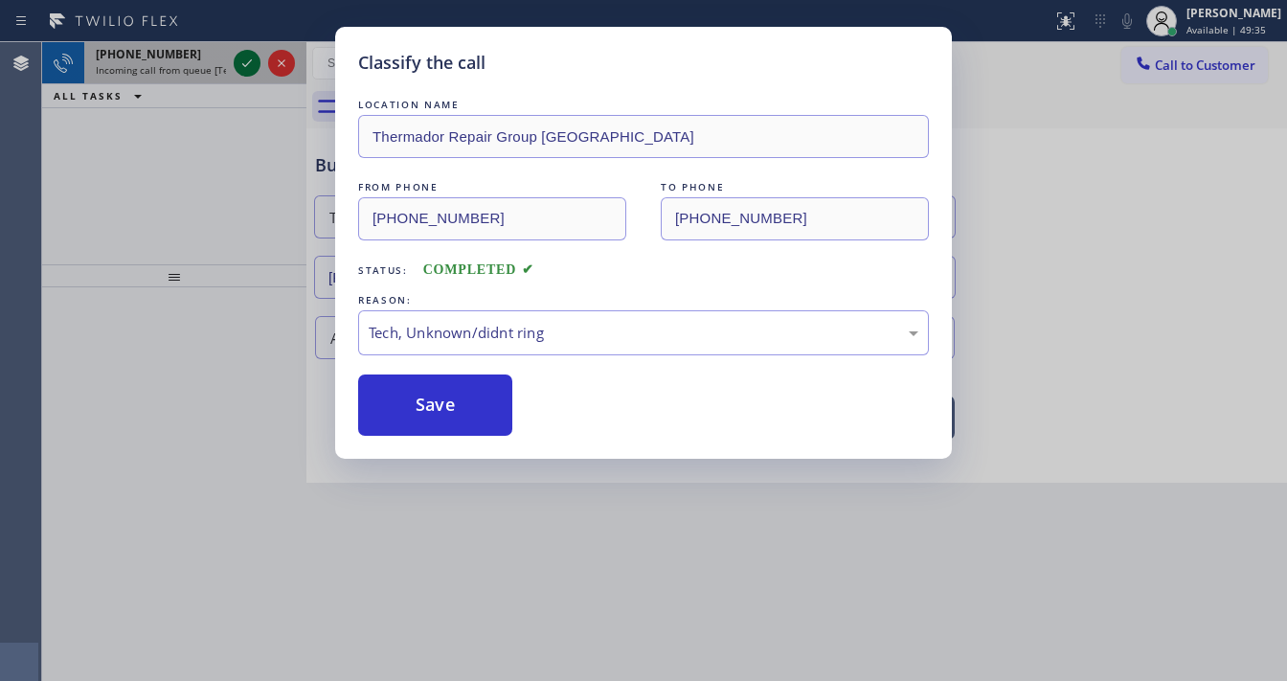
click at [249, 55] on div "Classify the call LOCATION NAME 5 Star Appliance Repair FROM PHONE [PHONE_NUMBE…" at bounding box center [664, 361] width 1245 height 639
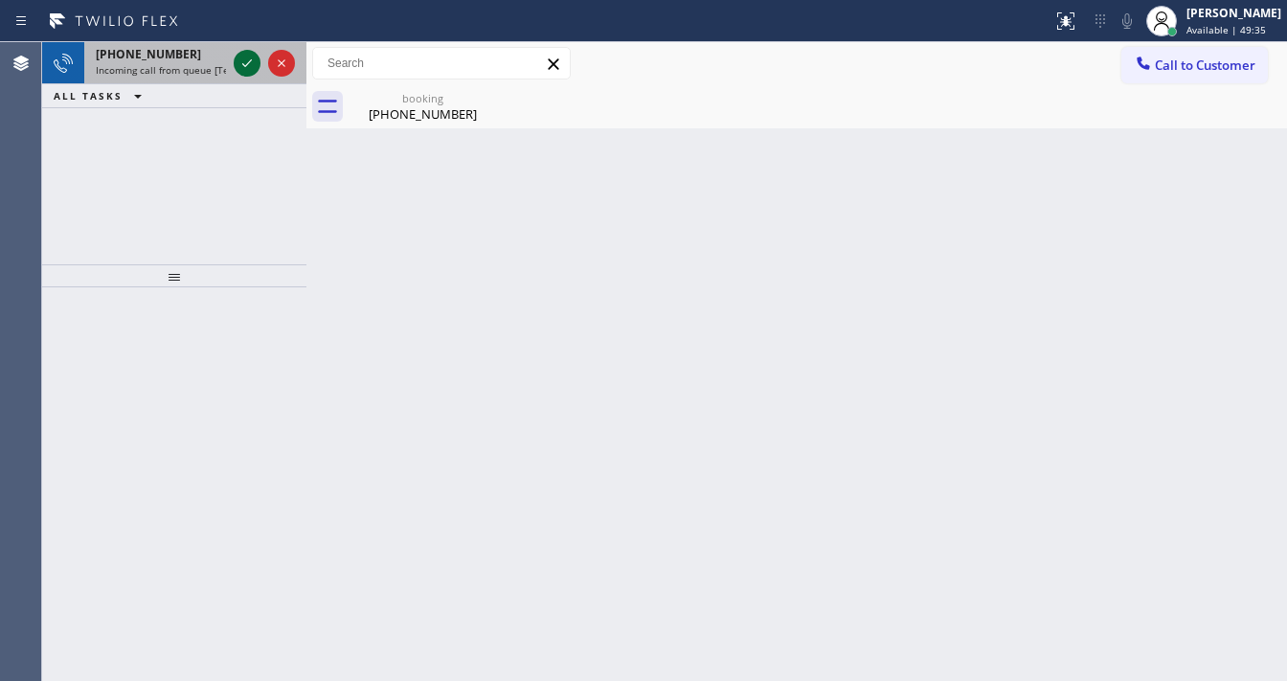
click at [249, 60] on icon at bounding box center [247, 63] width 23 height 23
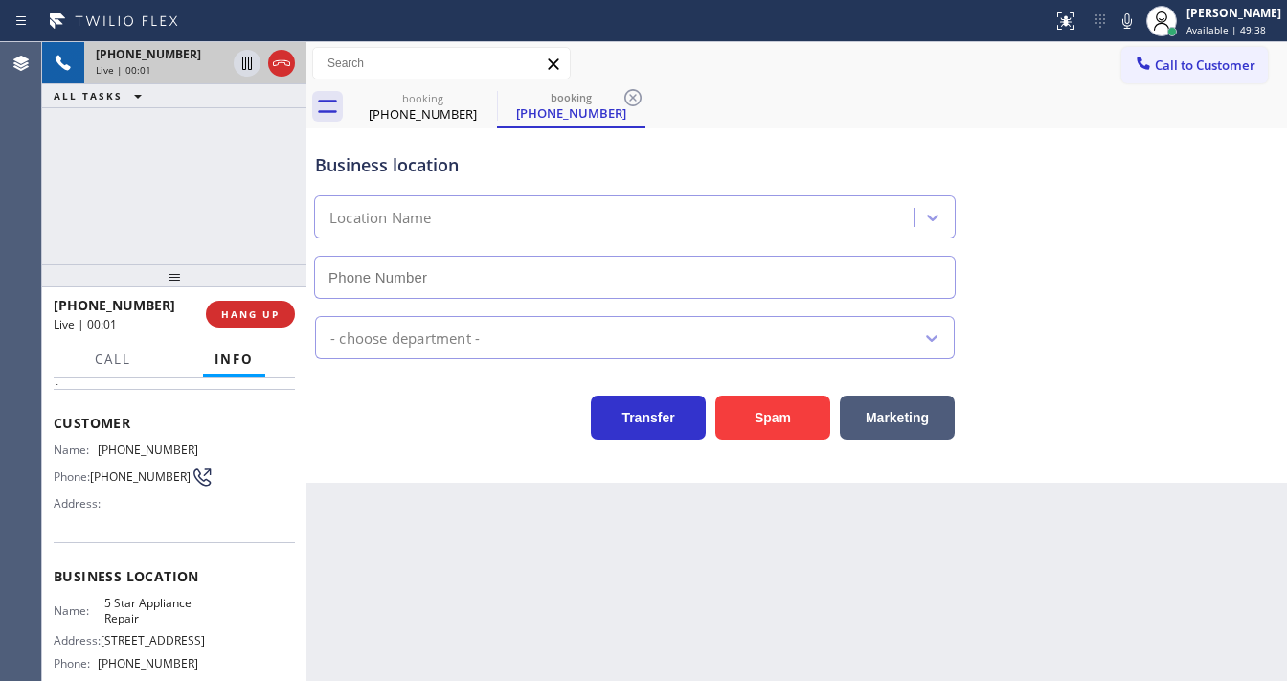
scroll to position [153, 0]
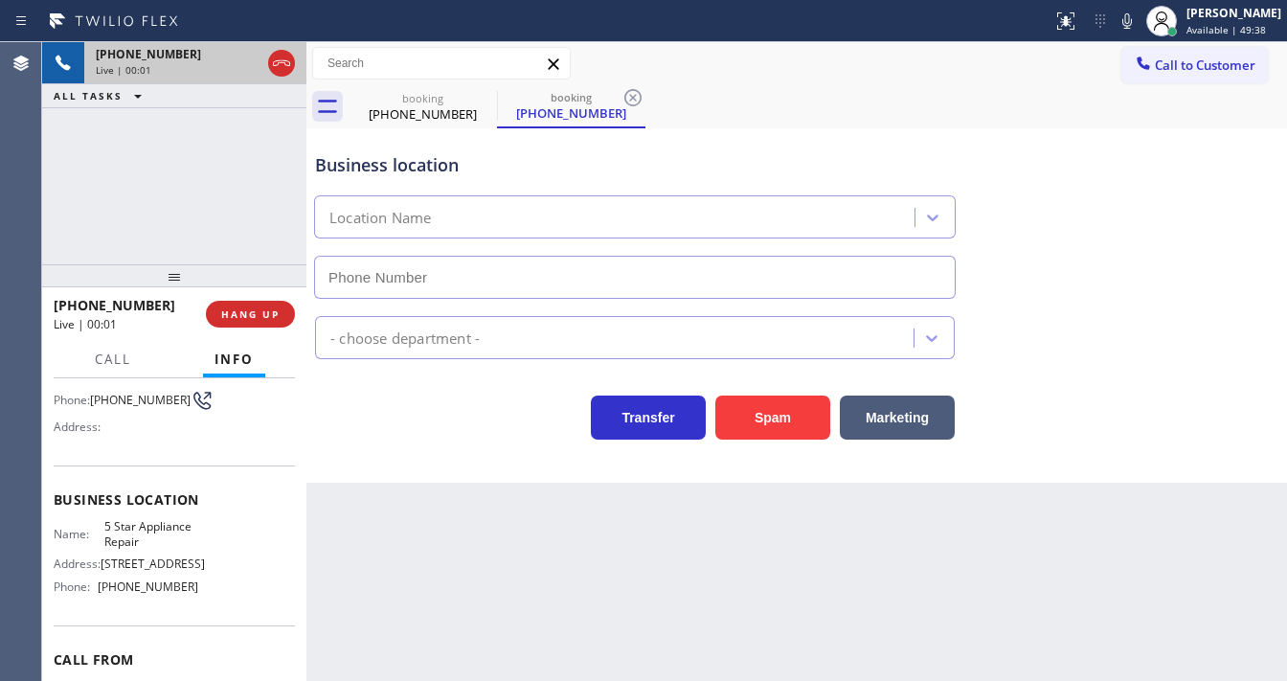
type input "[PHONE_NUMBER]"
click at [1138, 23] on icon at bounding box center [1126, 21] width 23 height 23
click at [1131, 18] on icon at bounding box center [1126, 21] width 23 height 23
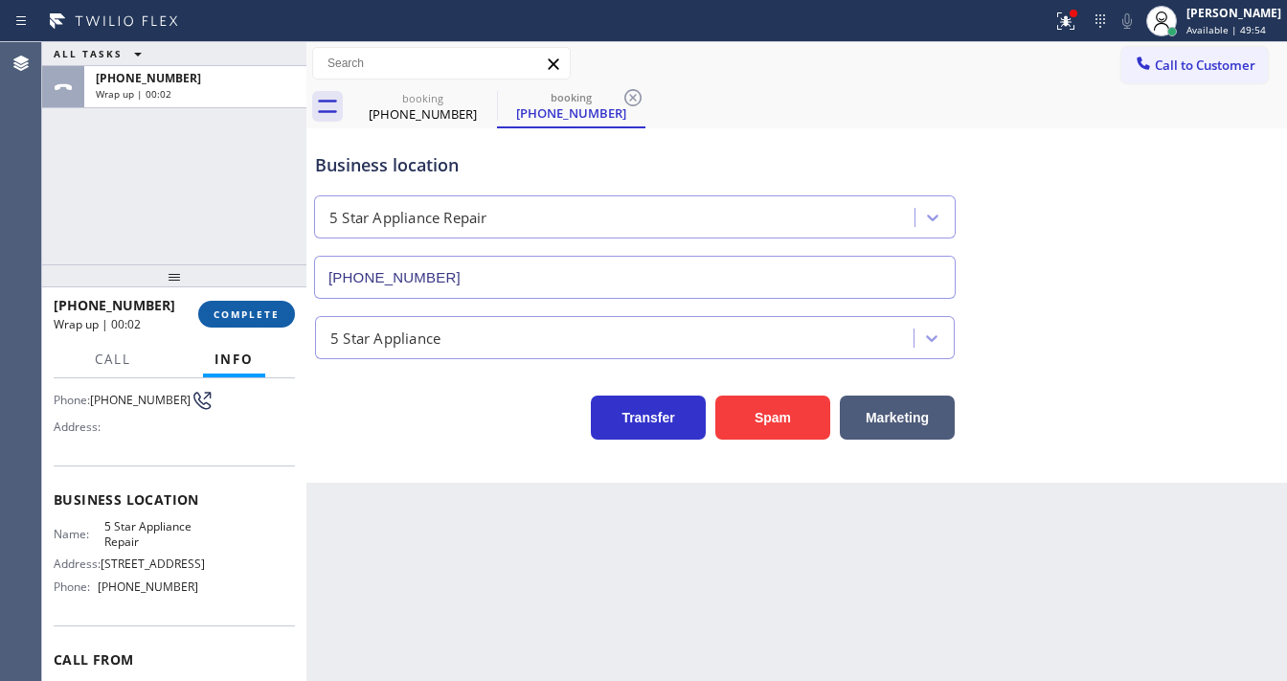
click at [257, 318] on span "COMPLETE" at bounding box center [247, 313] width 66 height 13
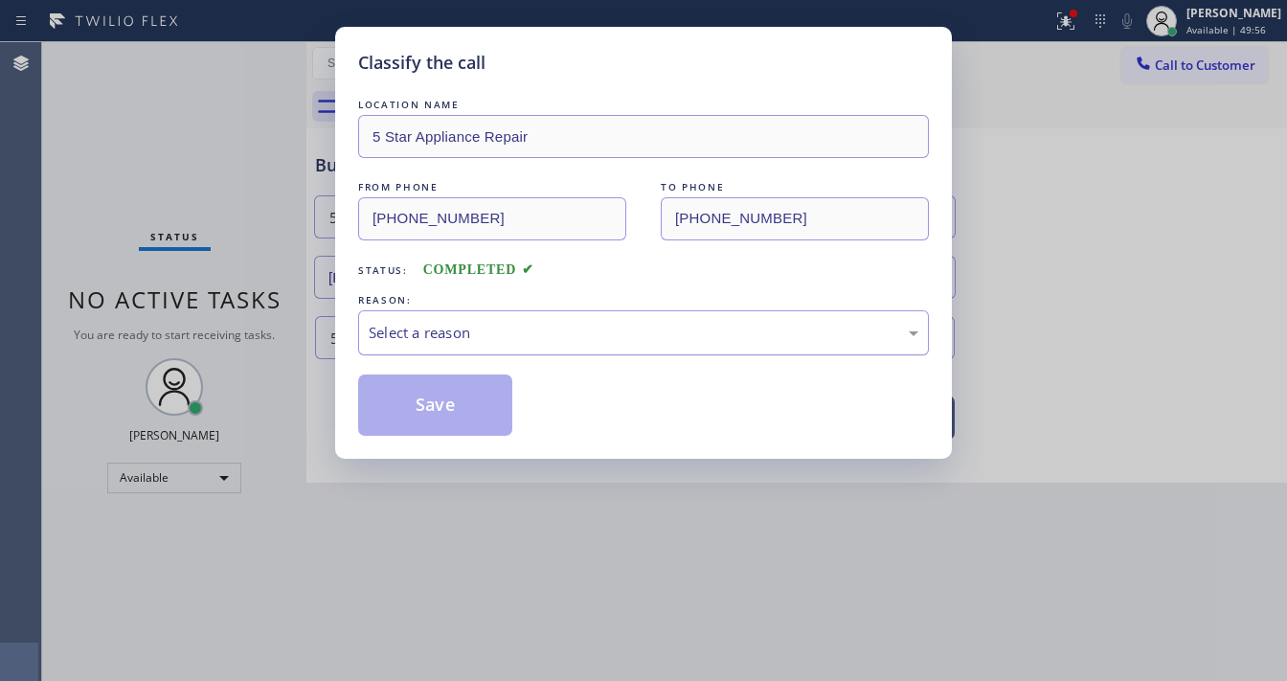
click at [456, 337] on div "Select a reason" at bounding box center [644, 333] width 550 height 22
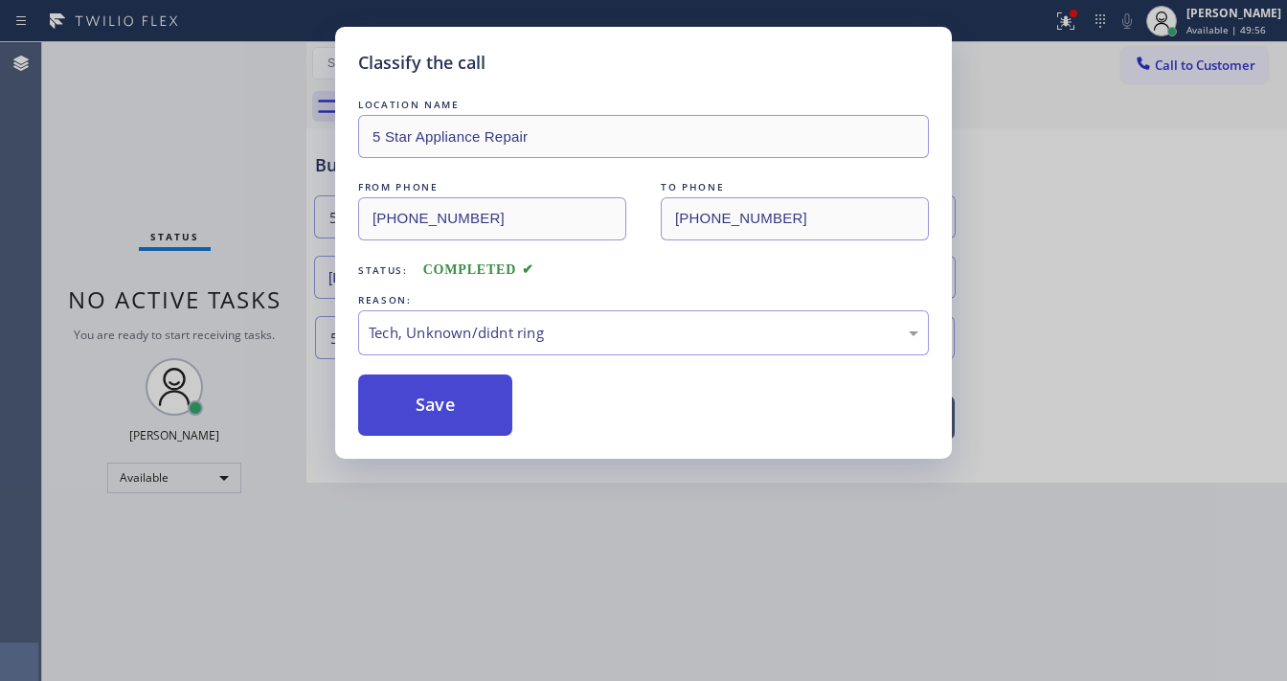
click at [451, 415] on button "Save" at bounding box center [435, 404] width 154 height 61
click at [451, 414] on button "Save" at bounding box center [435, 404] width 154 height 61
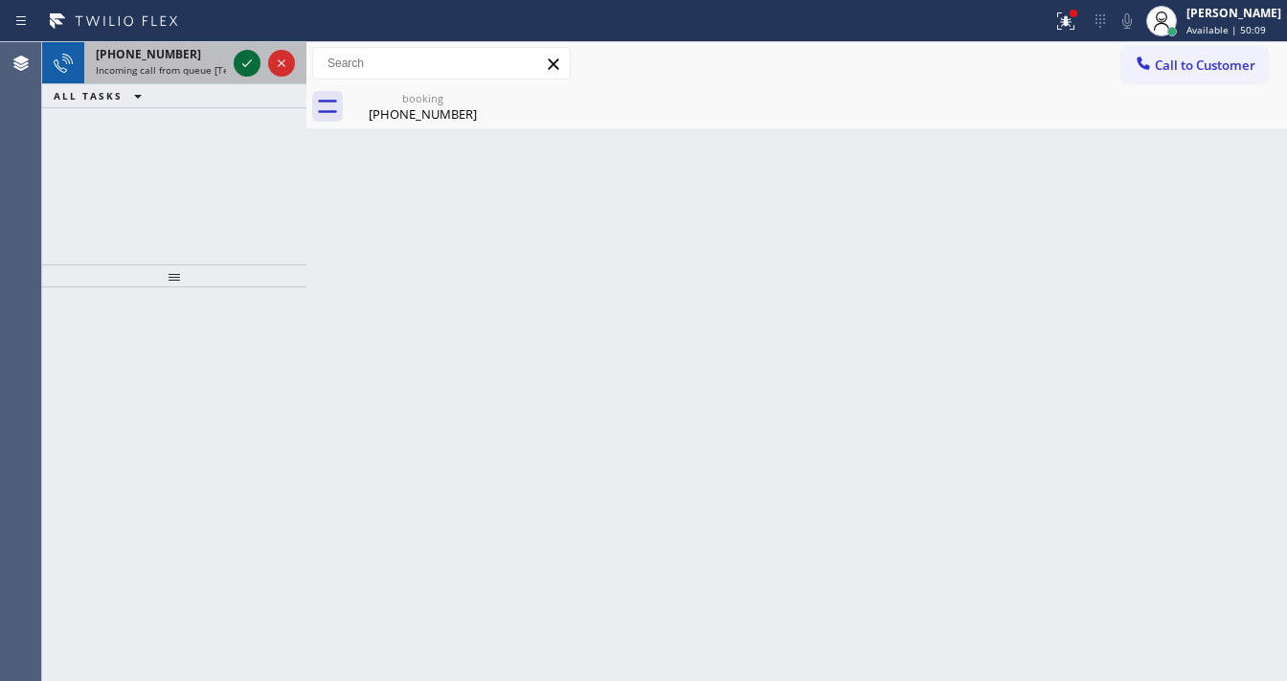
click at [241, 61] on icon at bounding box center [247, 63] width 23 height 23
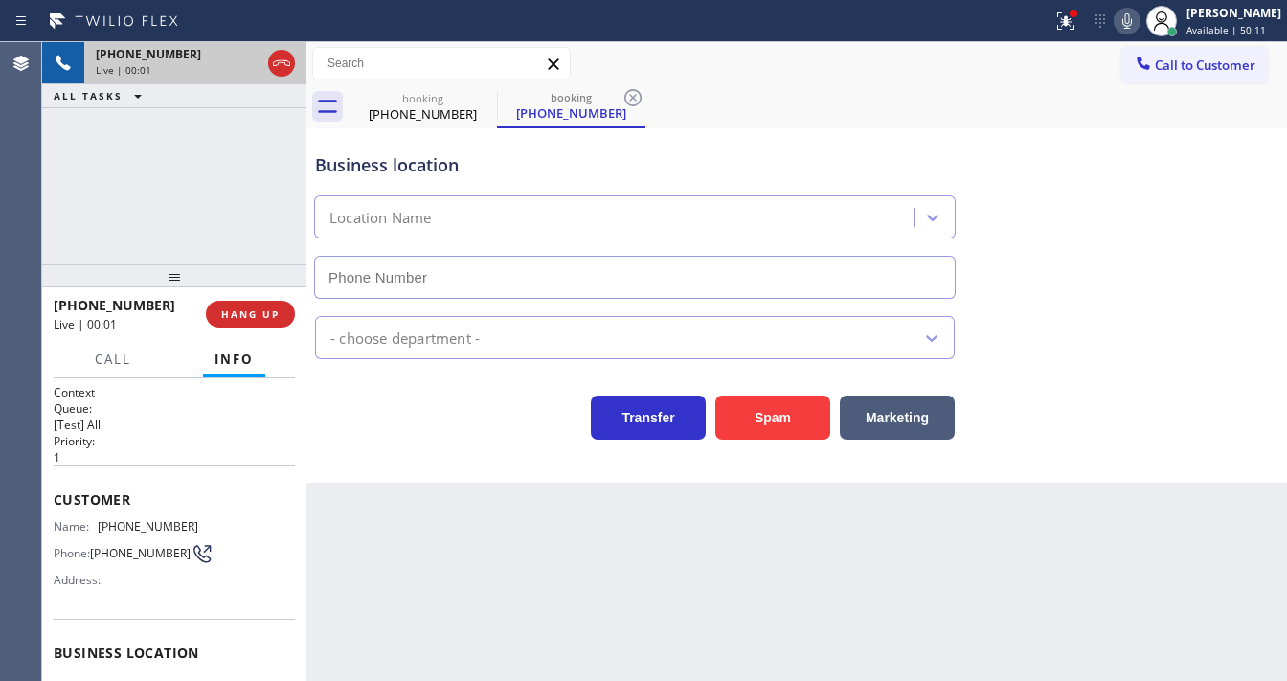
type input "[PHONE_NUMBER]"
click at [490, 96] on icon at bounding box center [484, 97] width 23 height 23
click at [454, 107] on div "[PHONE_NUMBER]" at bounding box center [422, 113] width 145 height 17
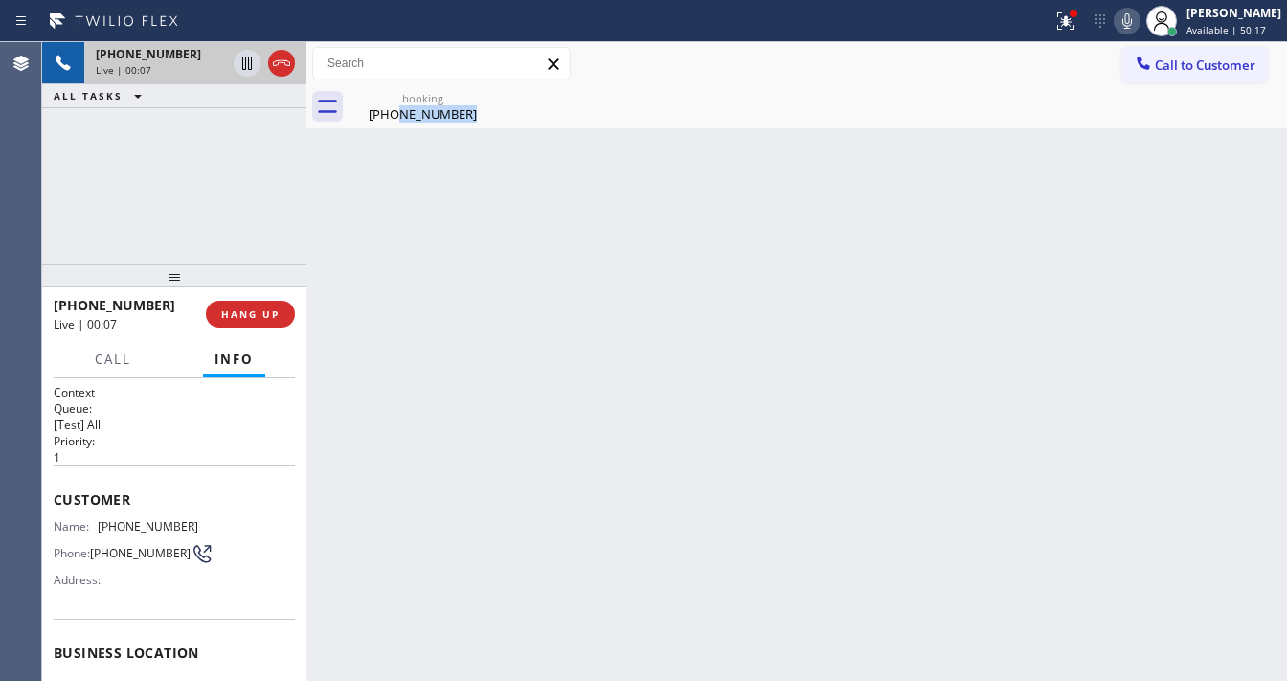
drag, startPoint x: 486, startPoint y: 101, endPoint x: 381, endPoint y: 151, distance: 116.9
click at [383, 158] on div "Back to Dashboard Change Sender ID Customers Technicians Select a contact Outbo…" at bounding box center [796, 361] width 980 height 639
click at [391, 126] on div "booking [PHONE_NUMBER]" at bounding box center [422, 106] width 145 height 43
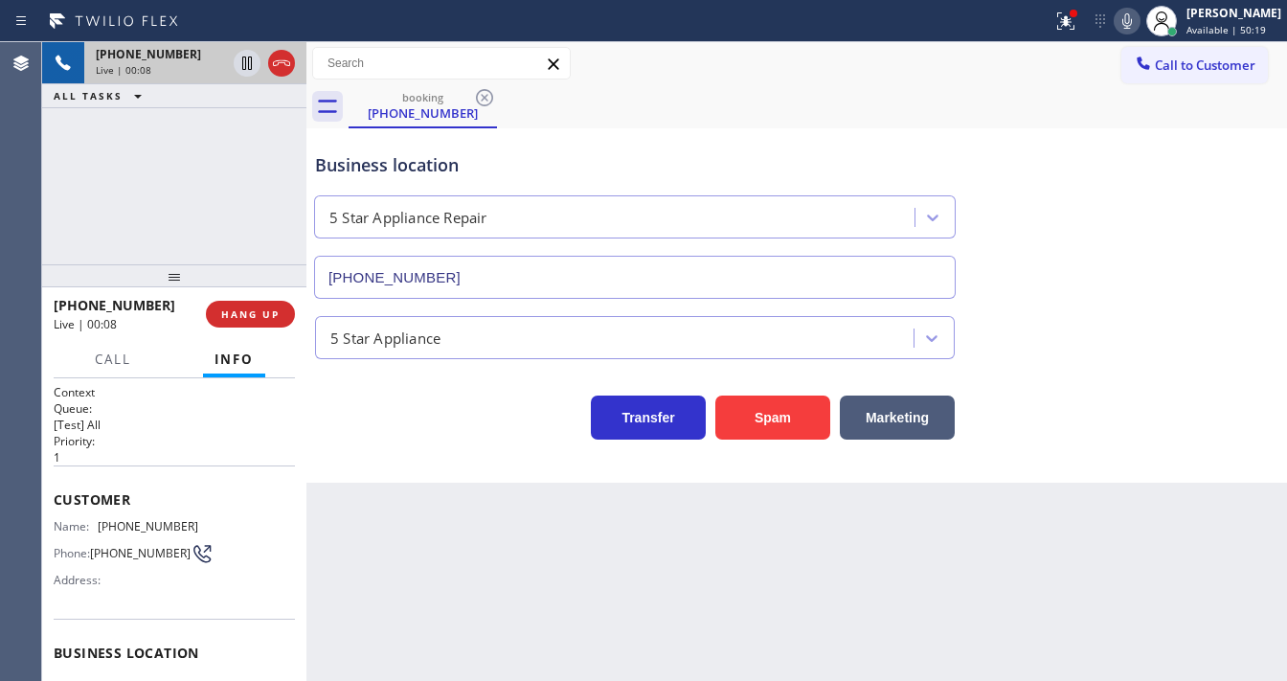
drag, startPoint x: 149, startPoint y: 440, endPoint x: 118, endPoint y: 457, distance: 35.5
click at [147, 443] on h2 "Priority:" at bounding box center [174, 441] width 241 height 16
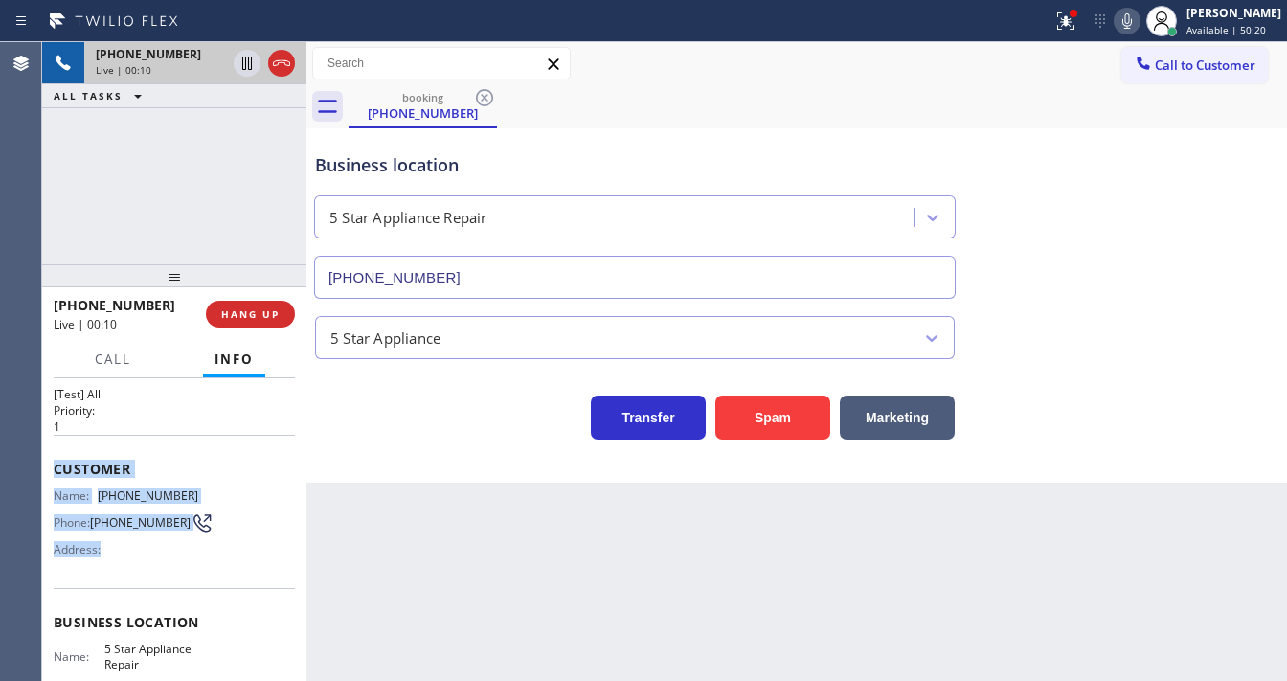
scroll to position [230, 0]
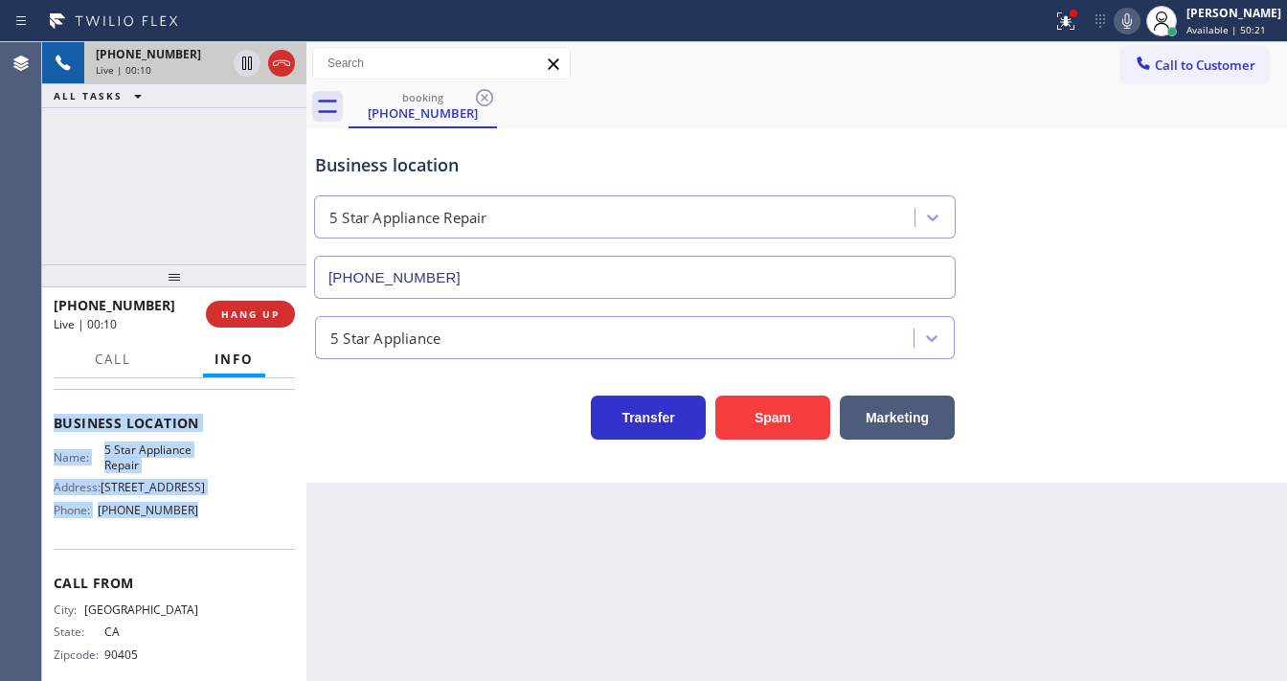
drag, startPoint x: 56, startPoint y: 497, endPoint x: 184, endPoint y: 525, distance: 130.3
click at [184, 525] on div "Context Queue: [Test] All Priority: 1 Customer Name: [PHONE_NUMBER] Phone: [PHO…" at bounding box center [174, 423] width 241 height 539
copy div "Customer Name: [PHONE_NUMBER] Phone: [PHONE_NUMBER] Address: Business location …"
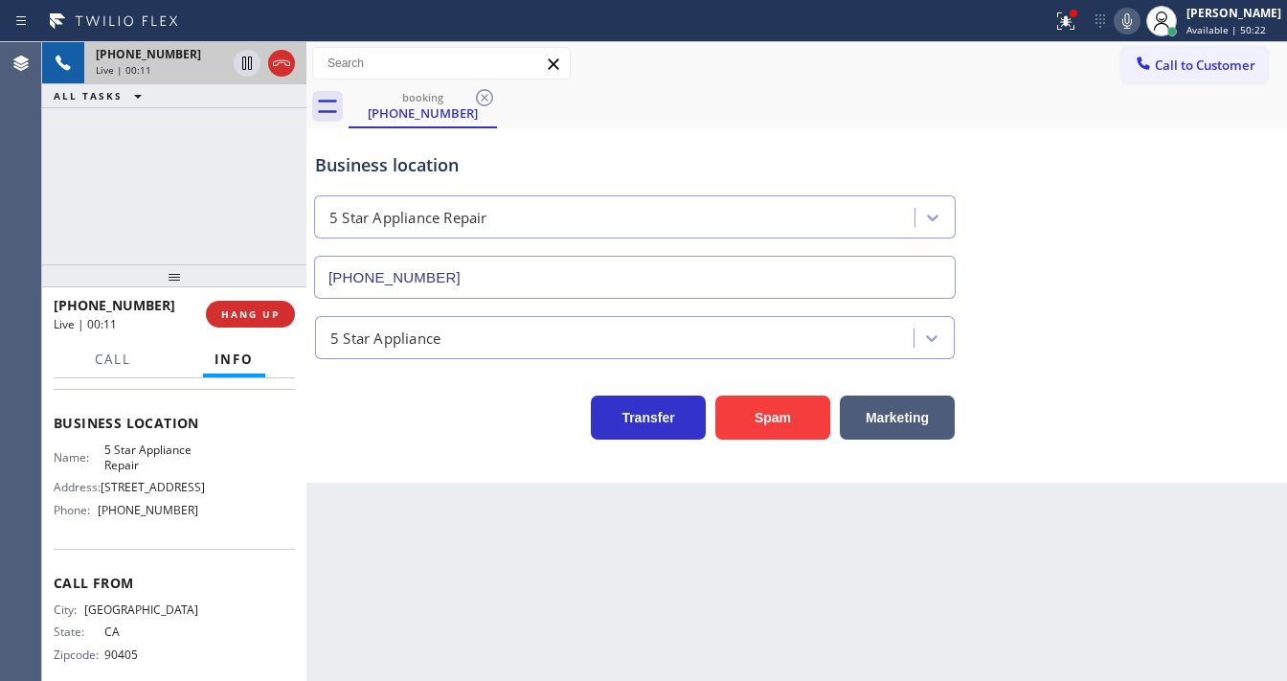
click at [150, 173] on div "[PHONE_NUMBER] Live | 00:11 ALL TASKS ALL TASKS ACTIVE TASKS TASKS IN WRAP UP" at bounding box center [174, 153] width 264 height 222
click at [149, 191] on div "[PHONE_NUMBER] Live | 00:14 ALL TASKS ALL TASKS ACTIVE TASKS TASKS IN WRAP UP" at bounding box center [174, 153] width 264 height 222
click at [822, 121] on div "booking [PHONE_NUMBER]" at bounding box center [818, 106] width 938 height 43
click at [973, 80] on div "Call to Customer Outbound call Location [GEOGRAPHIC_DATA] Heating and Air Your …" at bounding box center [796, 63] width 980 height 43
click at [1063, 27] on div at bounding box center [1066, 21] width 42 height 23
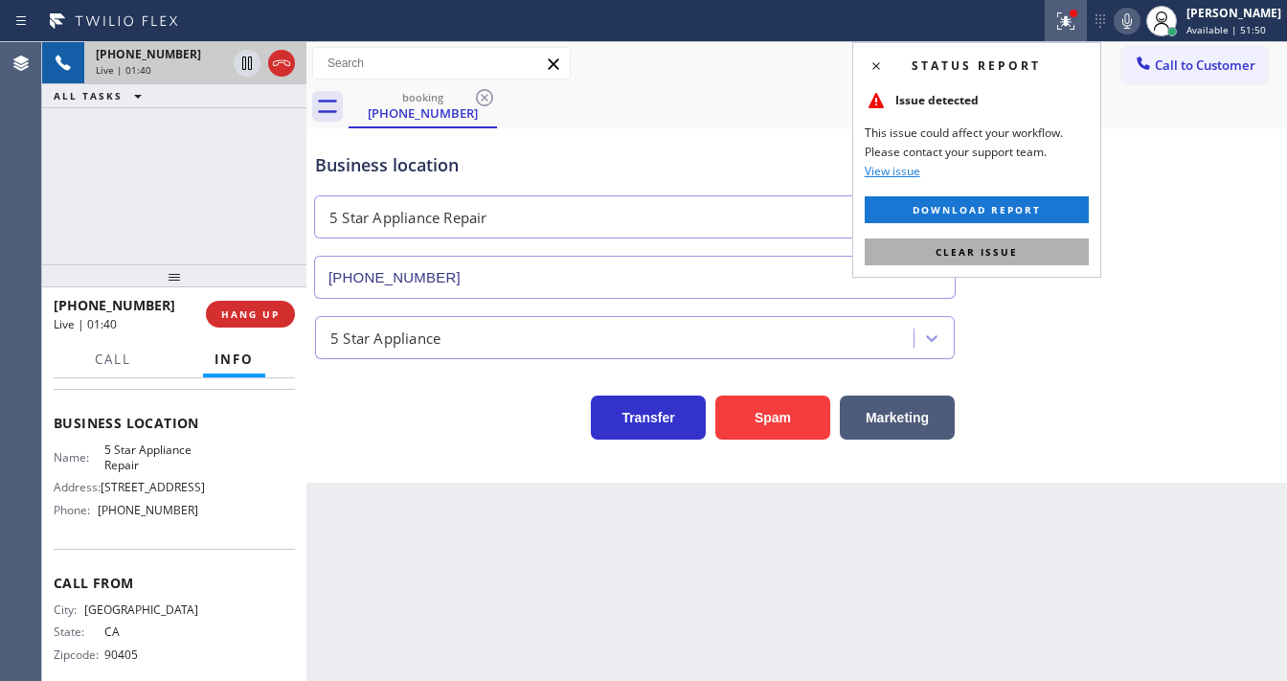
drag, startPoint x: 980, startPoint y: 250, endPoint x: 1039, endPoint y: 152, distance: 113.8
click at [980, 249] on span "Clear issue" at bounding box center [976, 251] width 82 height 13
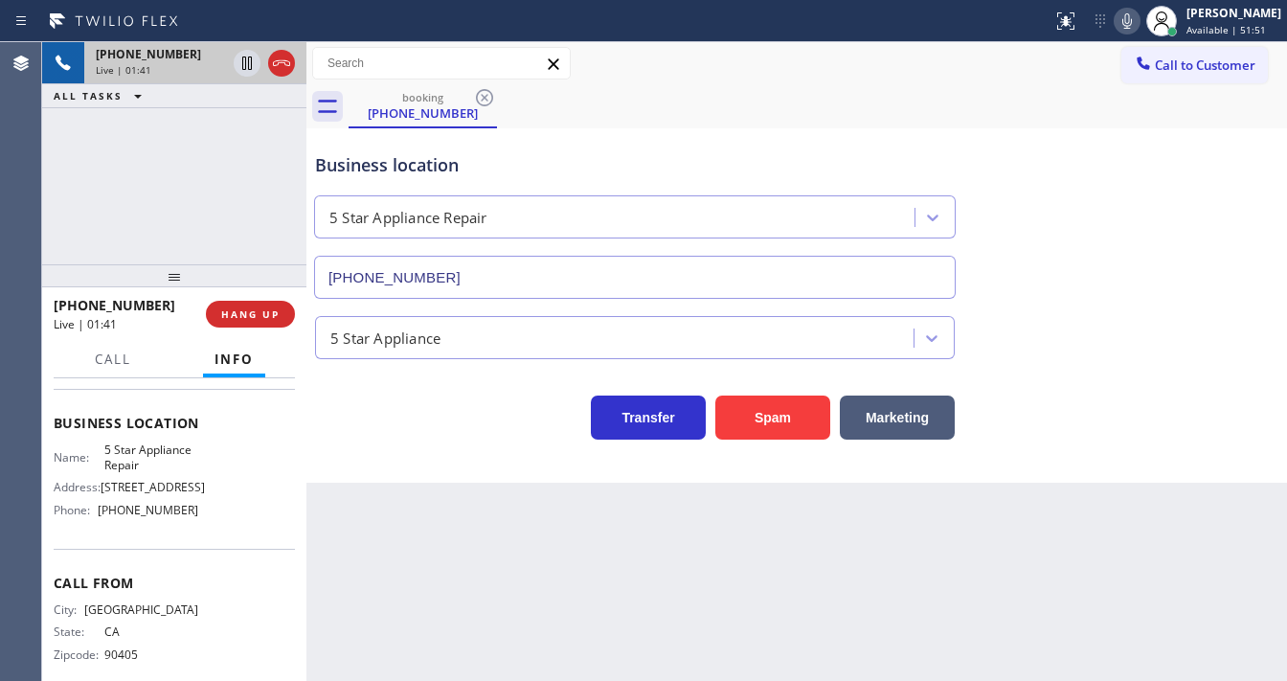
click at [1132, 16] on icon at bounding box center [1126, 21] width 23 height 23
drag, startPoint x: 240, startPoint y: 126, endPoint x: 241, endPoint y: 93, distance: 33.5
click at [240, 123] on div "[PHONE_NUMBER] Live | 01:42 ALL TASKS ALL TASKS ACTIVE TASKS TASKS IN WRAP UP" at bounding box center [174, 153] width 264 height 222
click at [248, 63] on icon at bounding box center [247, 62] width 10 height 13
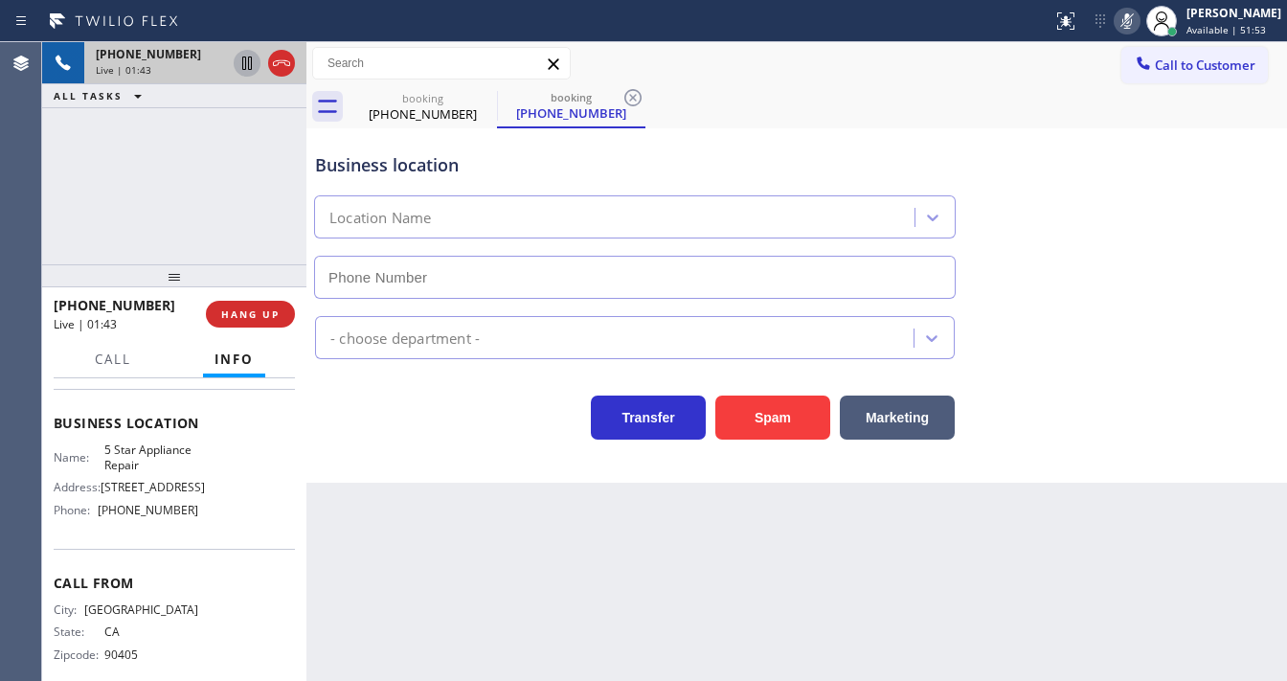
type input "[PHONE_NUMBER]"
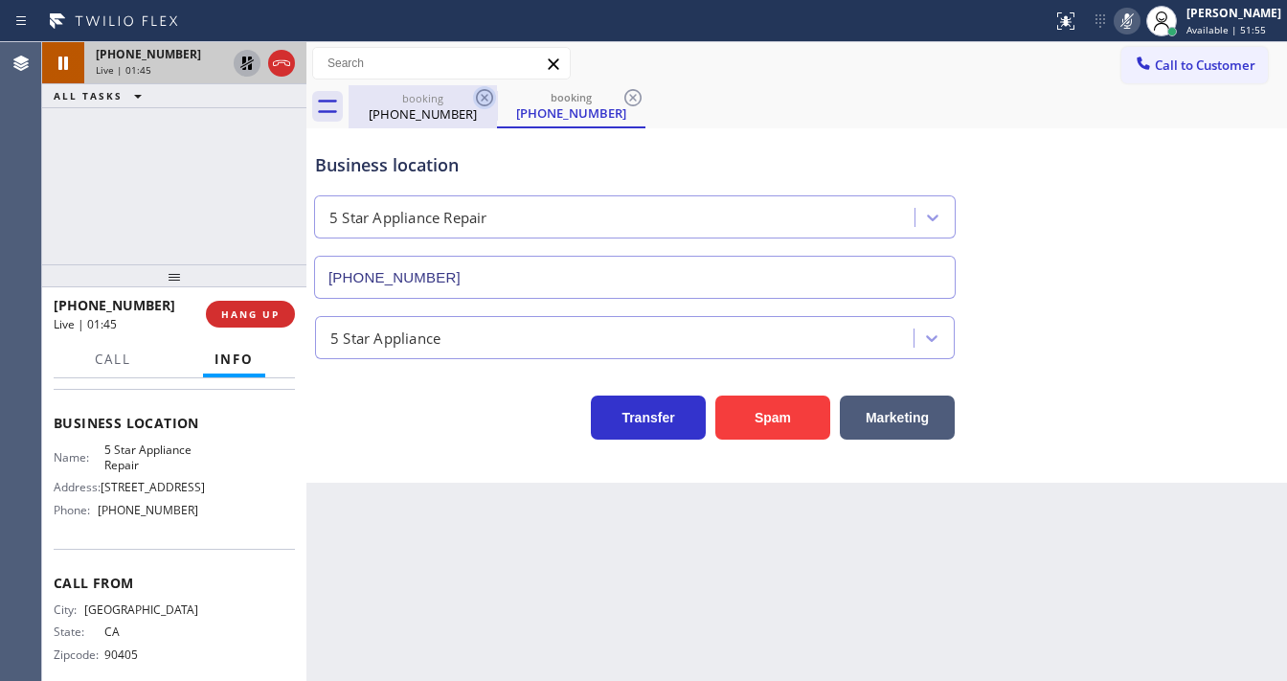
click at [482, 97] on icon at bounding box center [484, 97] width 23 height 23
click at [152, 157] on div "[PHONE_NUMBER] Live | 01:45 ALL TASKS ALL TASKS ACTIVE TASKS TASKS IN WRAP UP" at bounding box center [174, 153] width 264 height 222
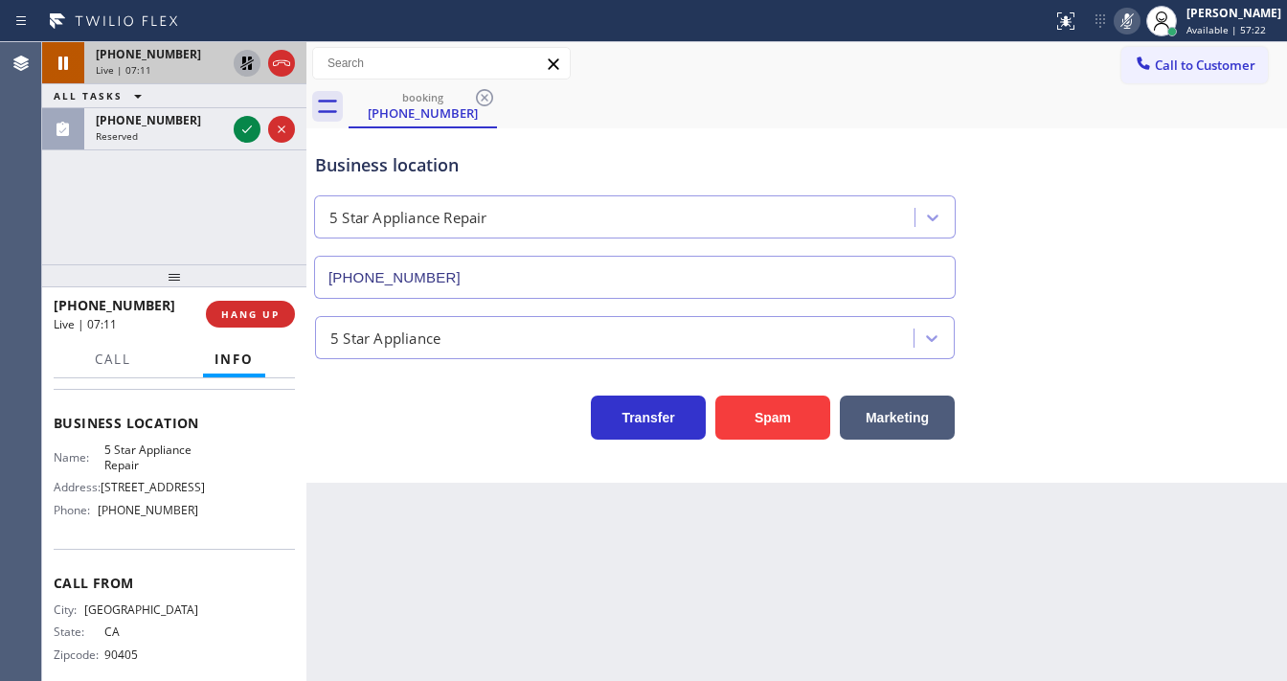
drag, startPoint x: 37, startPoint y: 219, endPoint x: 191, endPoint y: 195, distance: 156.0
click at [36, 219] on div "Agent Desktop" at bounding box center [20, 361] width 41 height 639
click at [240, 66] on icon at bounding box center [247, 63] width 23 height 23
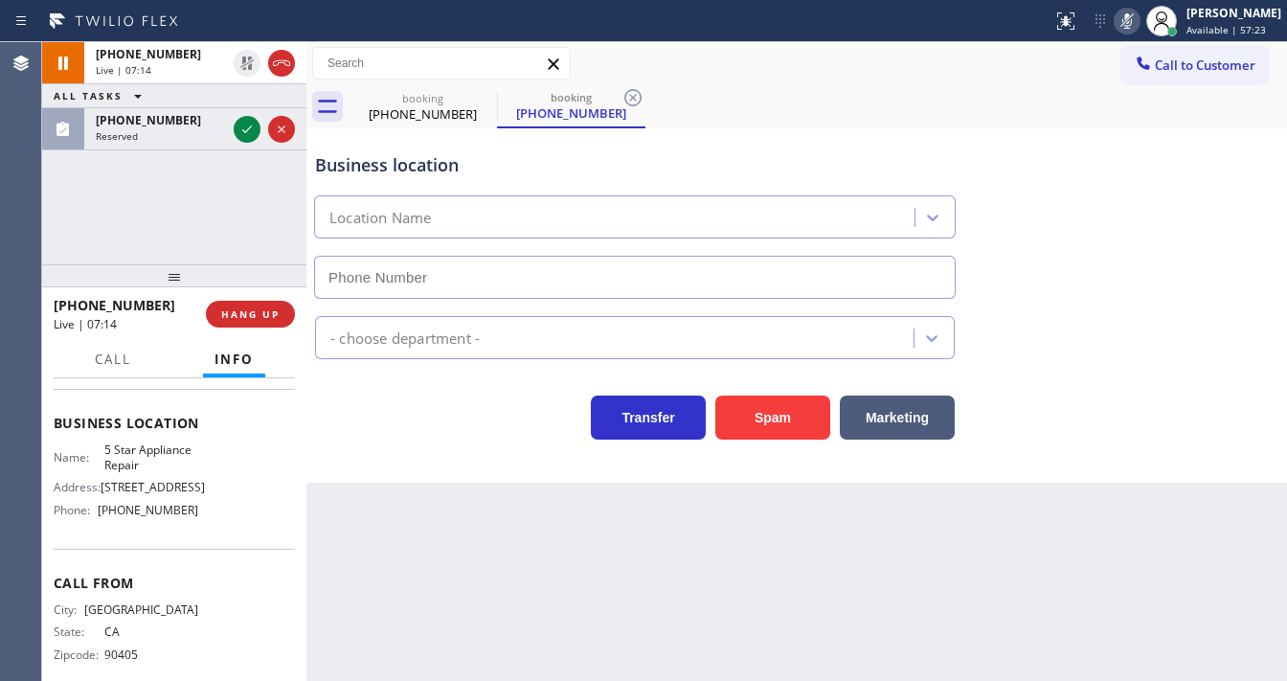
click at [1138, 27] on icon at bounding box center [1126, 21] width 23 height 23
type input "[PHONE_NUMBER]"
click at [126, 204] on div "[PHONE_NUMBER] Live | 07:15 ALL TASKS ALL TASKS ACTIVE TASKS TASKS IN WRAP UP […" at bounding box center [174, 153] width 264 height 222
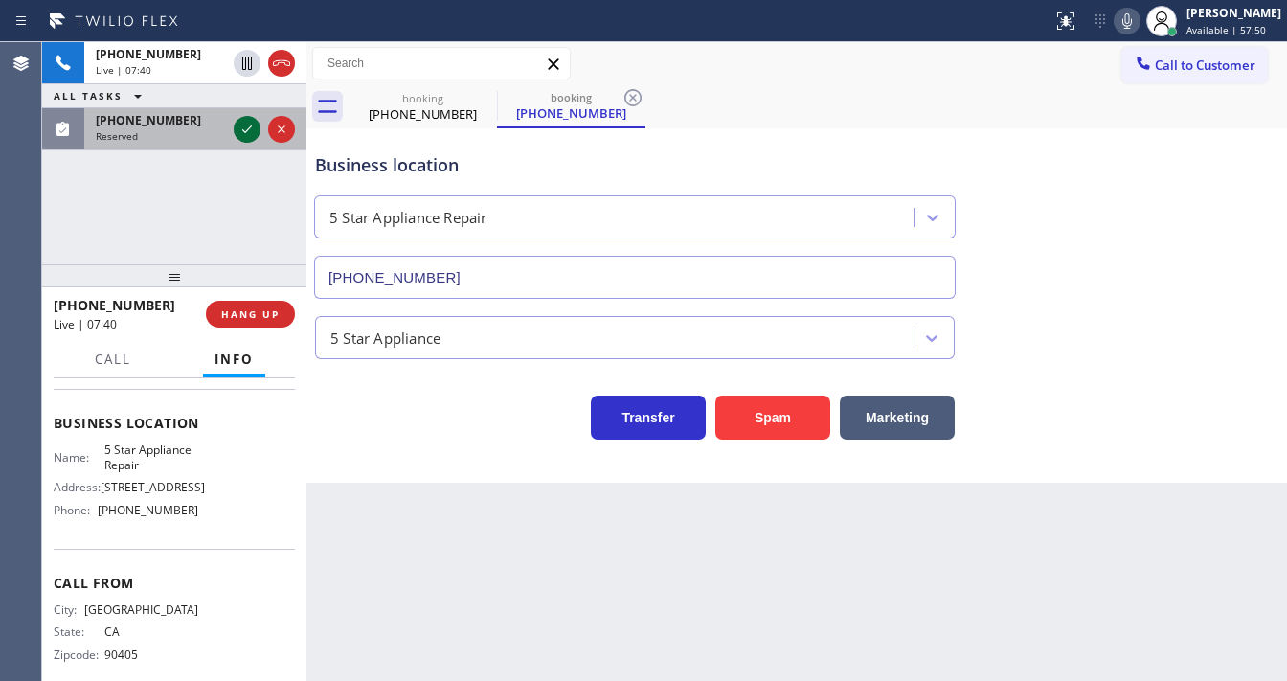
click at [249, 136] on icon at bounding box center [247, 129] width 23 height 23
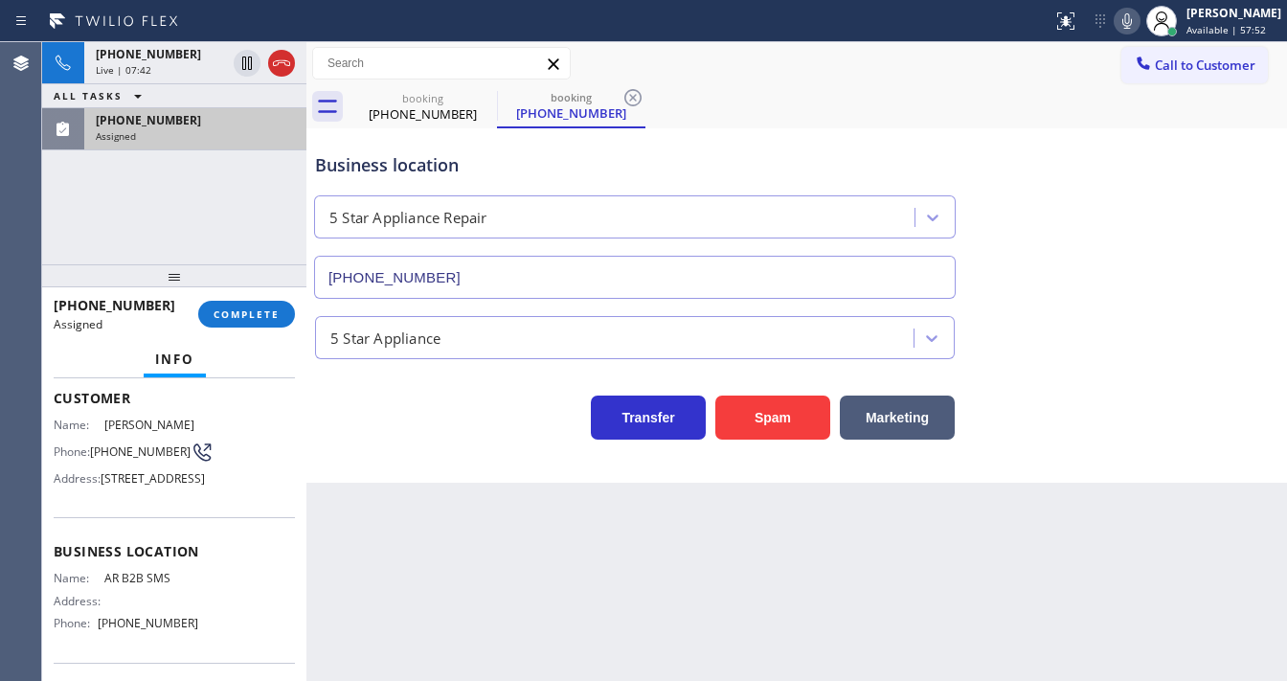
scroll to position [107, 0]
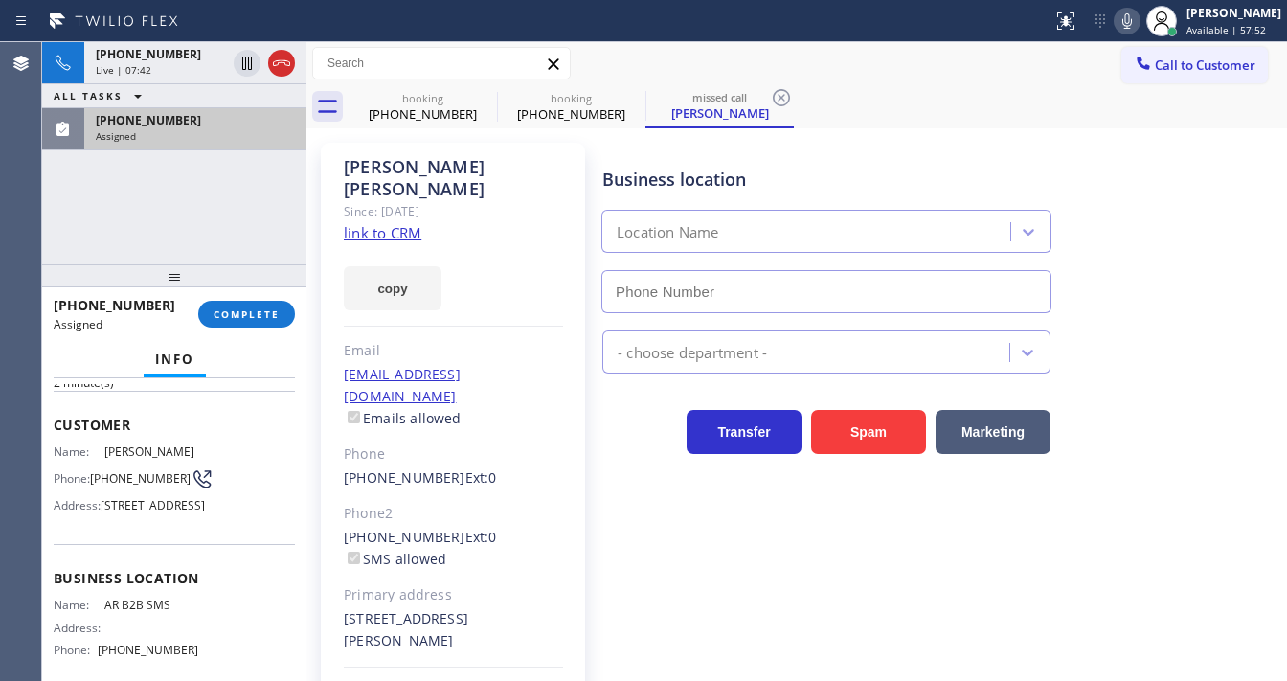
type input "[PHONE_NUMBER]"
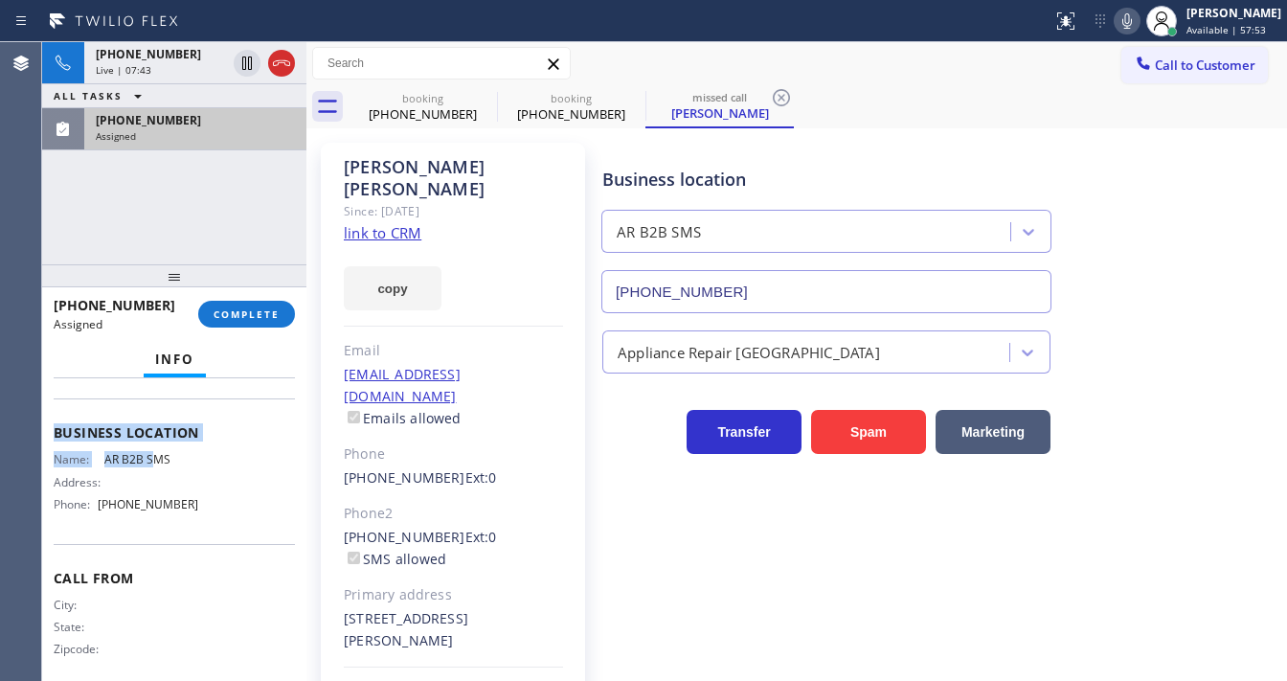
scroll to position [260, 0]
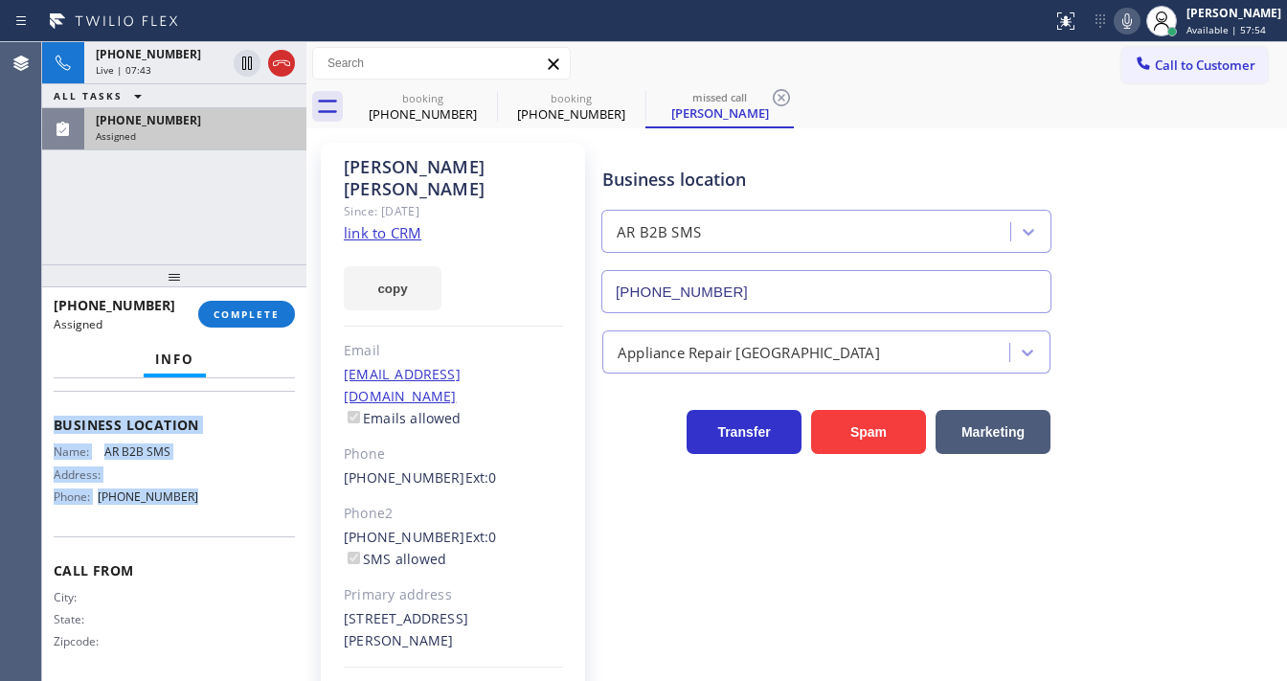
drag, startPoint x: 54, startPoint y: 417, endPoint x: 203, endPoint y: 528, distance: 185.6
click at [203, 528] on div "Context Queue: Appliance Repair High End Priority: 0 Task Age: [DEMOGRAPHIC_DAT…" at bounding box center [174, 402] width 241 height 557
click at [276, 295] on div "[PHONE_NUMBER] Assigned COMPLETE" at bounding box center [174, 314] width 241 height 50
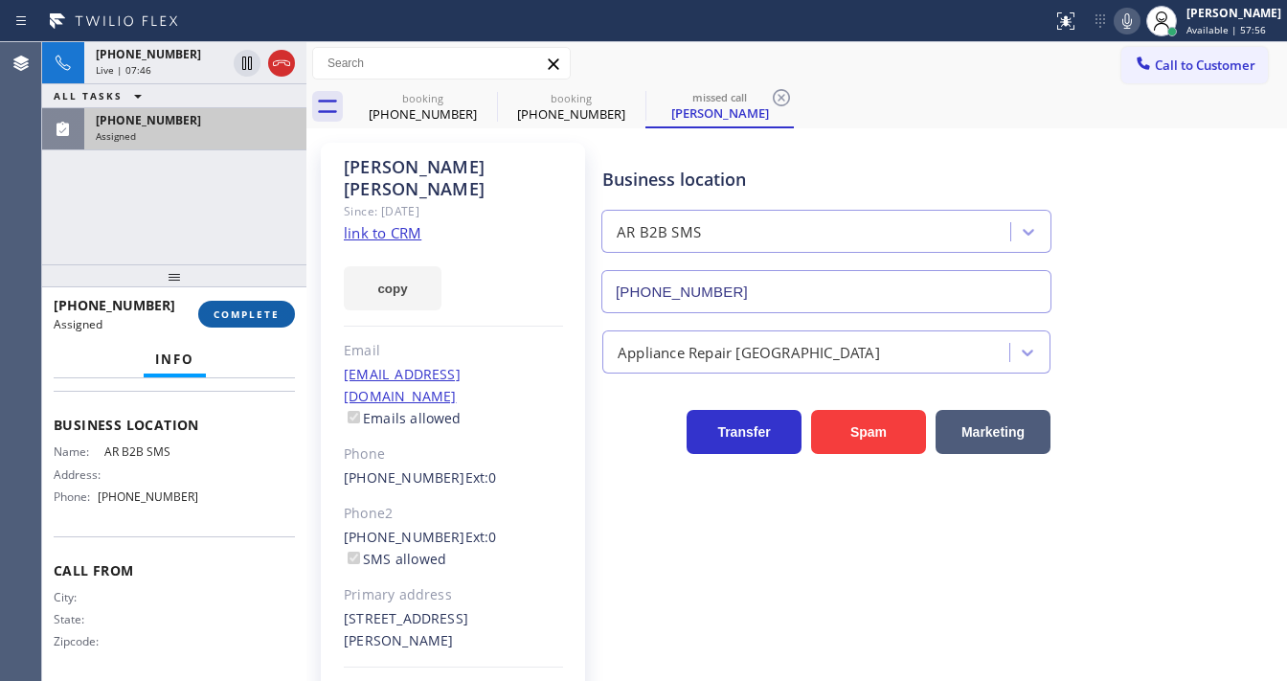
click at [272, 301] on button "COMPLETE" at bounding box center [246, 314] width 97 height 27
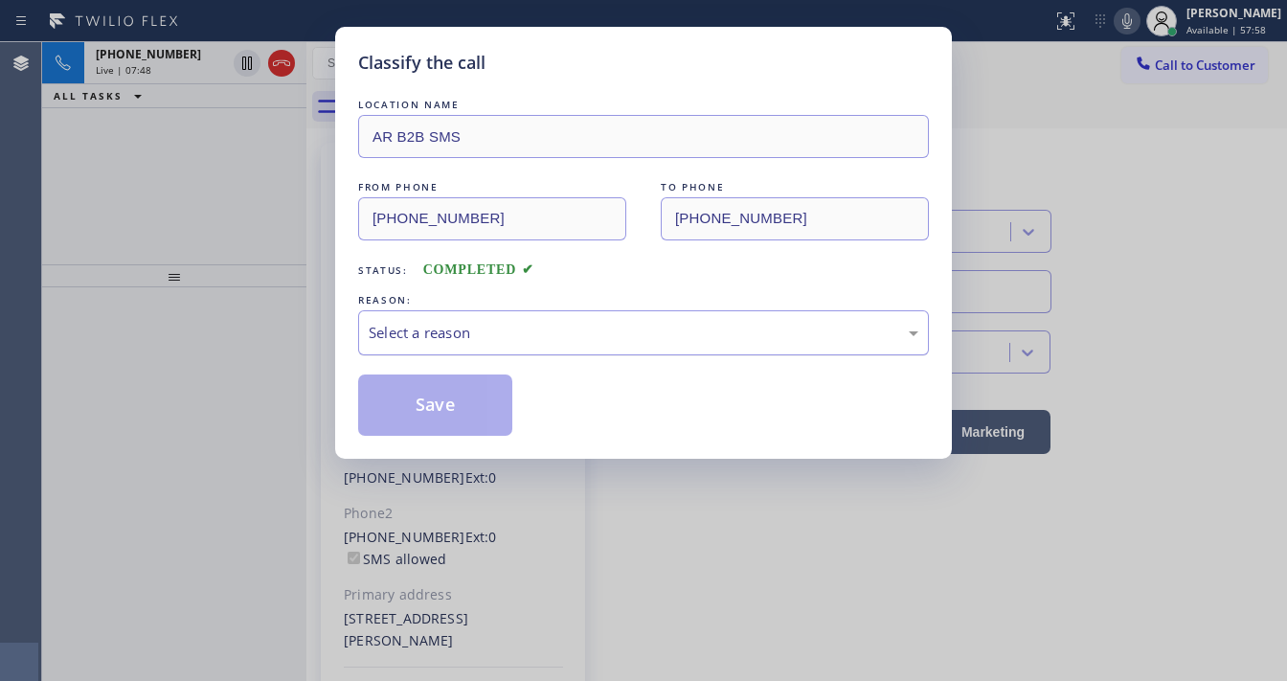
click at [457, 329] on div "Select a reason" at bounding box center [644, 333] width 550 height 22
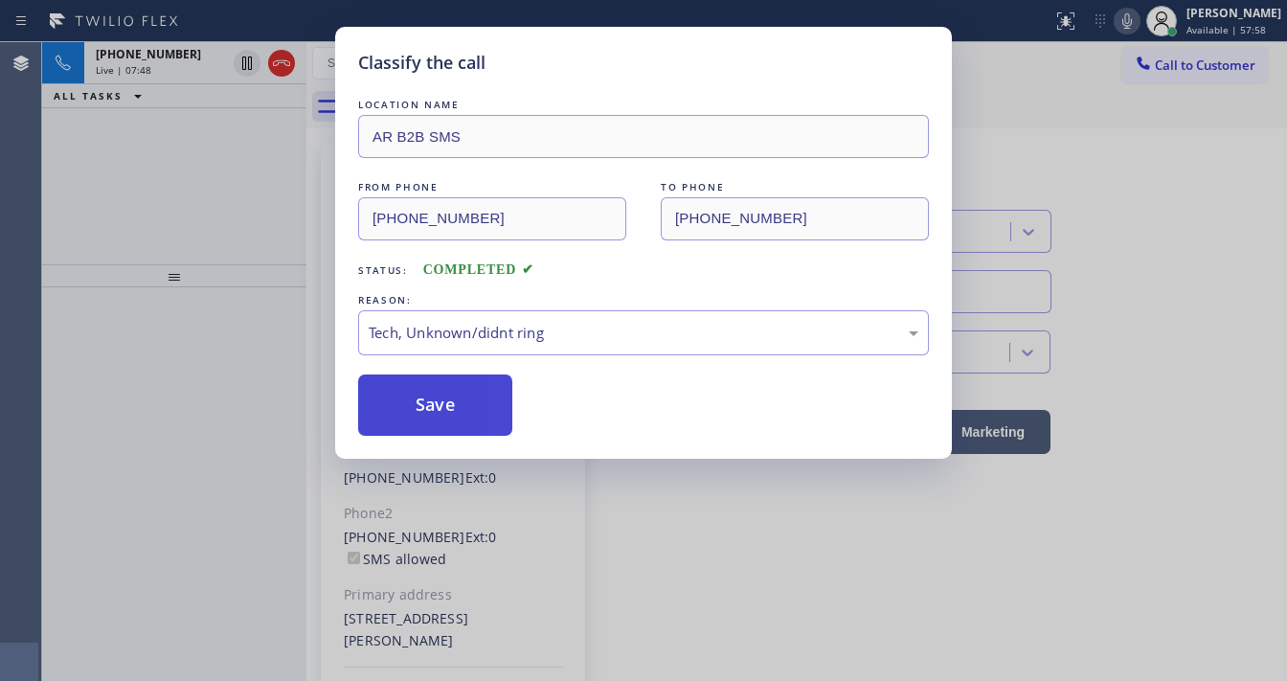
click at [444, 416] on button "Save" at bounding box center [435, 404] width 154 height 61
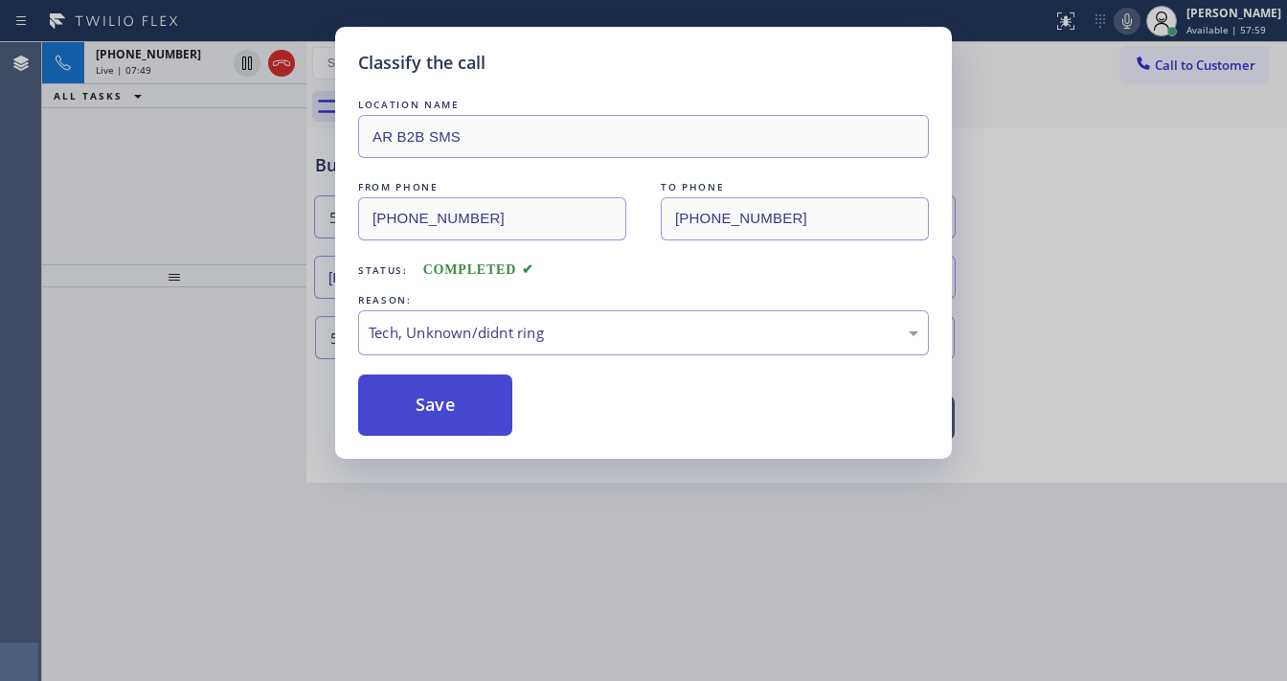
click at [444, 416] on button "Save" at bounding box center [435, 404] width 154 height 61
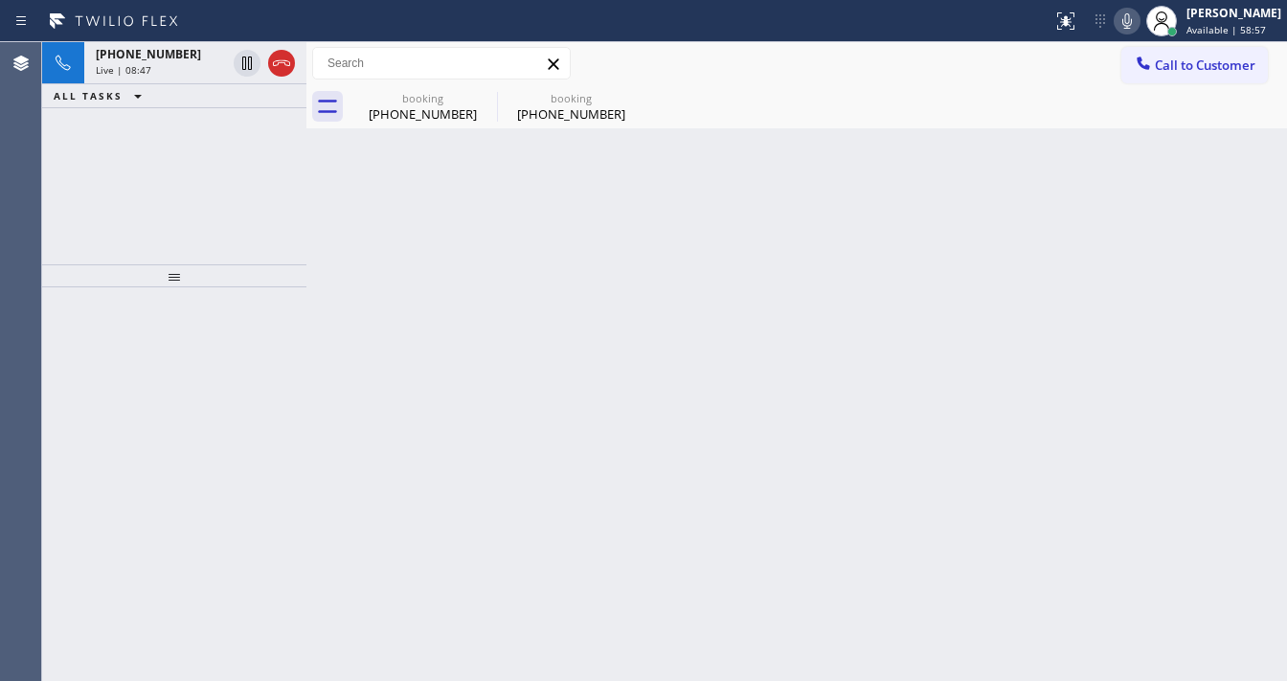
click at [55, 233] on div "[PHONE_NUMBER] Live | 08:47 ALL TASKS ALL TASKS ACTIVE TASKS TASKS IN WRAP UP" at bounding box center [174, 153] width 264 height 222
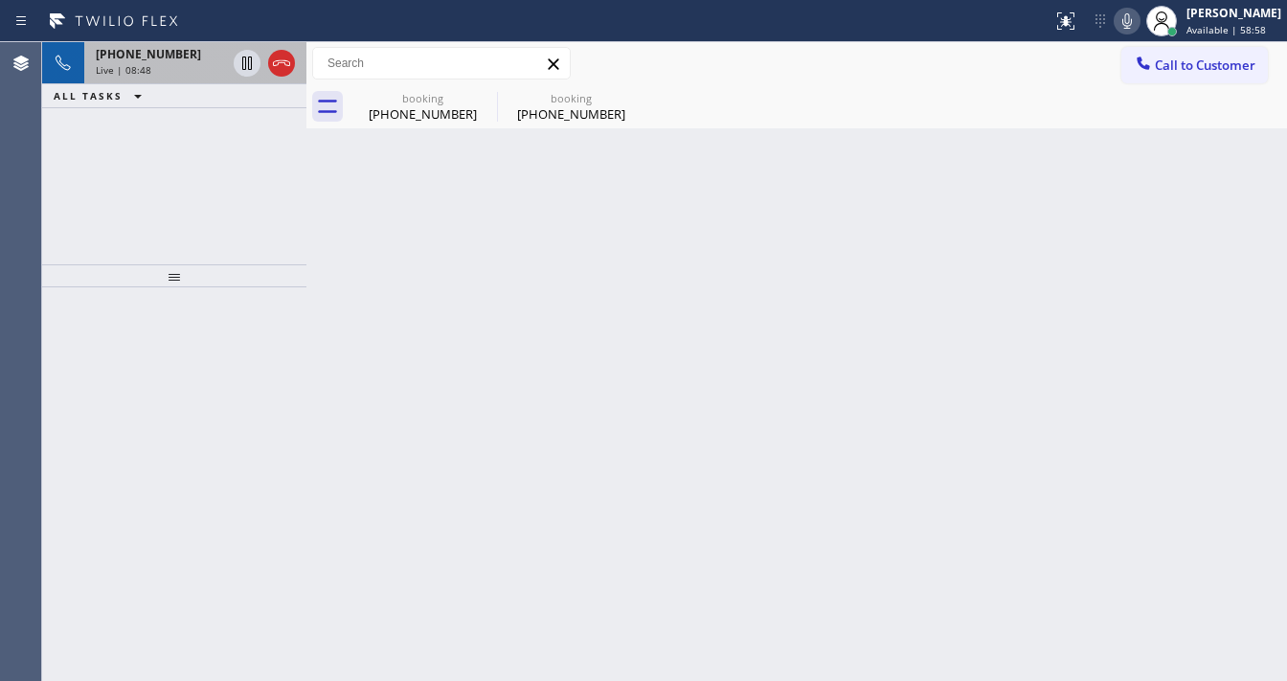
click at [176, 55] on div "[PHONE_NUMBER]" at bounding box center [161, 54] width 130 height 16
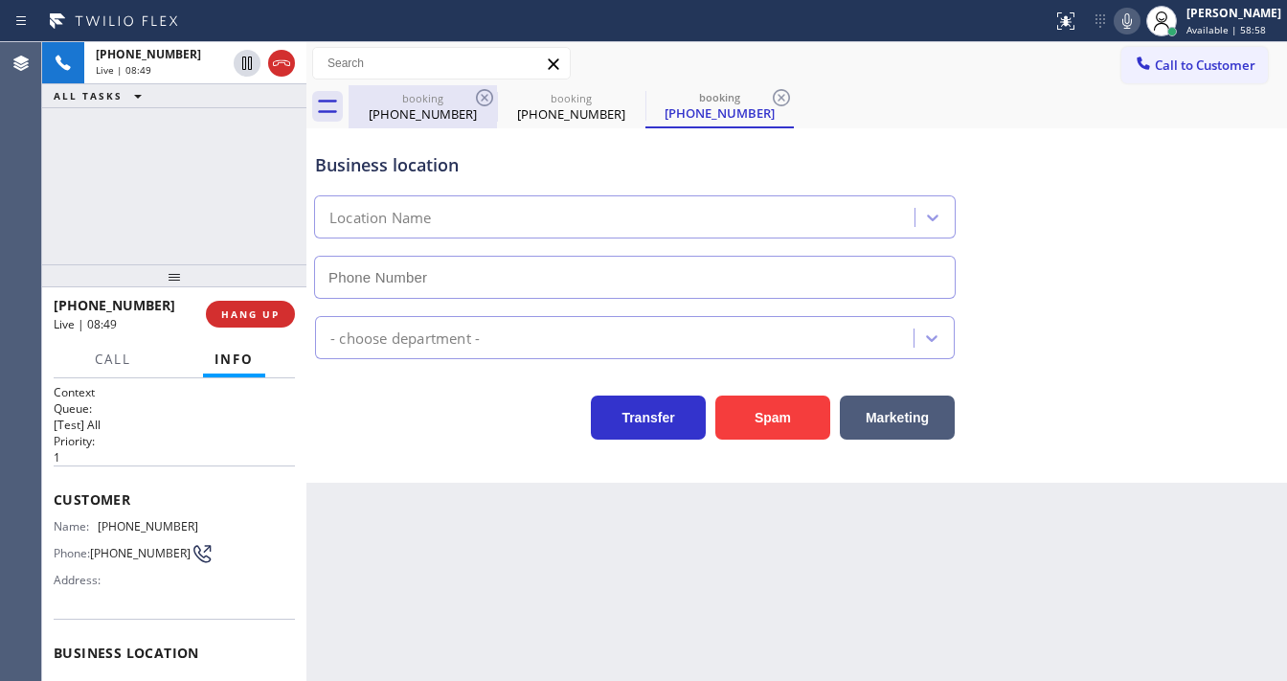
click at [447, 110] on div "[PHONE_NUMBER]" at bounding box center [422, 113] width 145 height 17
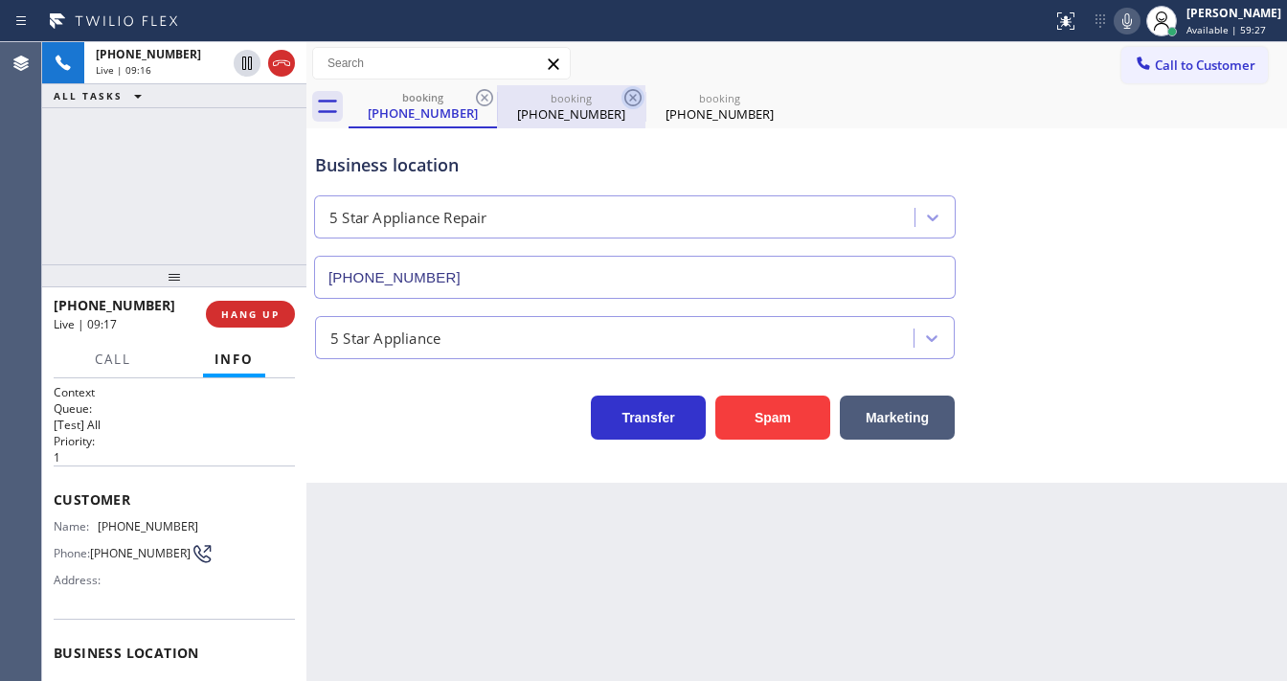
click at [620, 97] on div "booking" at bounding box center [571, 98] width 145 height 14
click at [627, 97] on icon at bounding box center [632, 97] width 23 height 23
click at [628, 97] on icon at bounding box center [632, 97] width 23 height 23
click at [219, 197] on div "[PHONE_NUMBER] Live | 09:19 ALL TASKS ALL TASKS ACTIVE TASKS TASKS IN WRAP UP" at bounding box center [174, 153] width 264 height 222
click at [89, 235] on div "[PHONE_NUMBER] Live | 09:51 ALL TASKS ALL TASKS ACTIVE TASKS TASKS IN WRAP UP" at bounding box center [174, 153] width 264 height 222
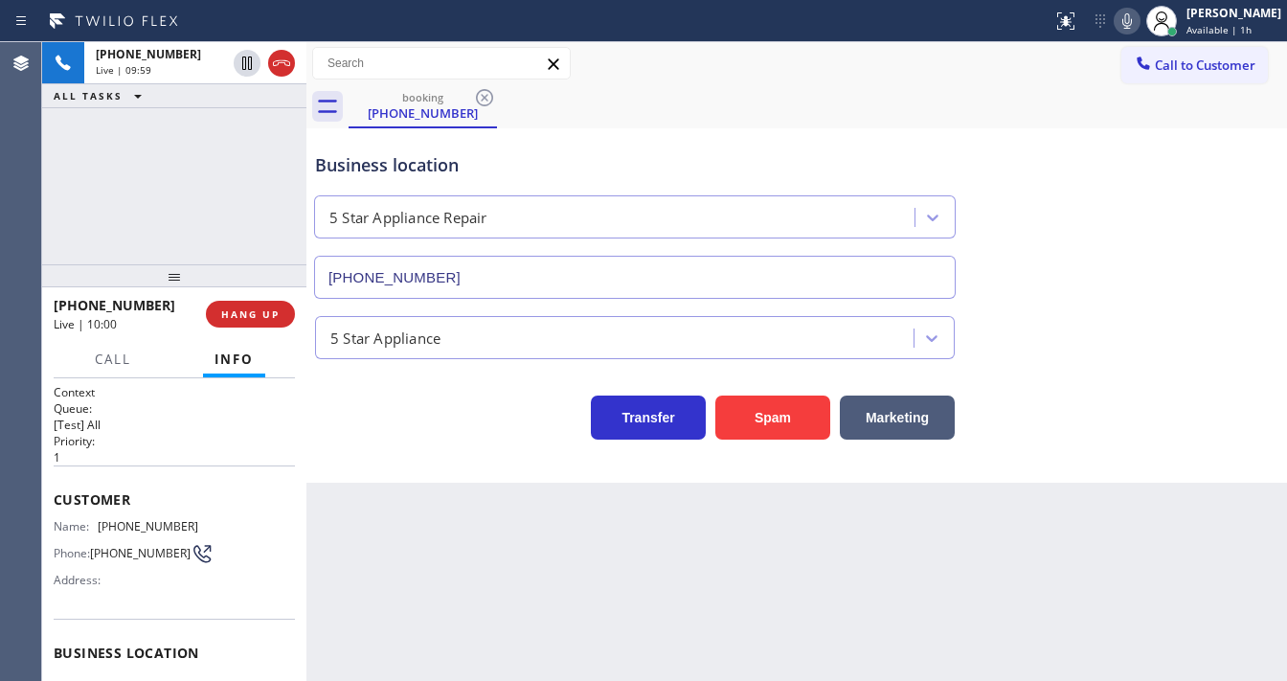
click at [176, 199] on div "[PHONE_NUMBER] Live | 09:59 ALL TASKS ALL TASKS ACTIVE TASKS TASKS IN WRAP UP" at bounding box center [174, 153] width 264 height 222
click at [267, 303] on button "HANG UP" at bounding box center [250, 314] width 89 height 27
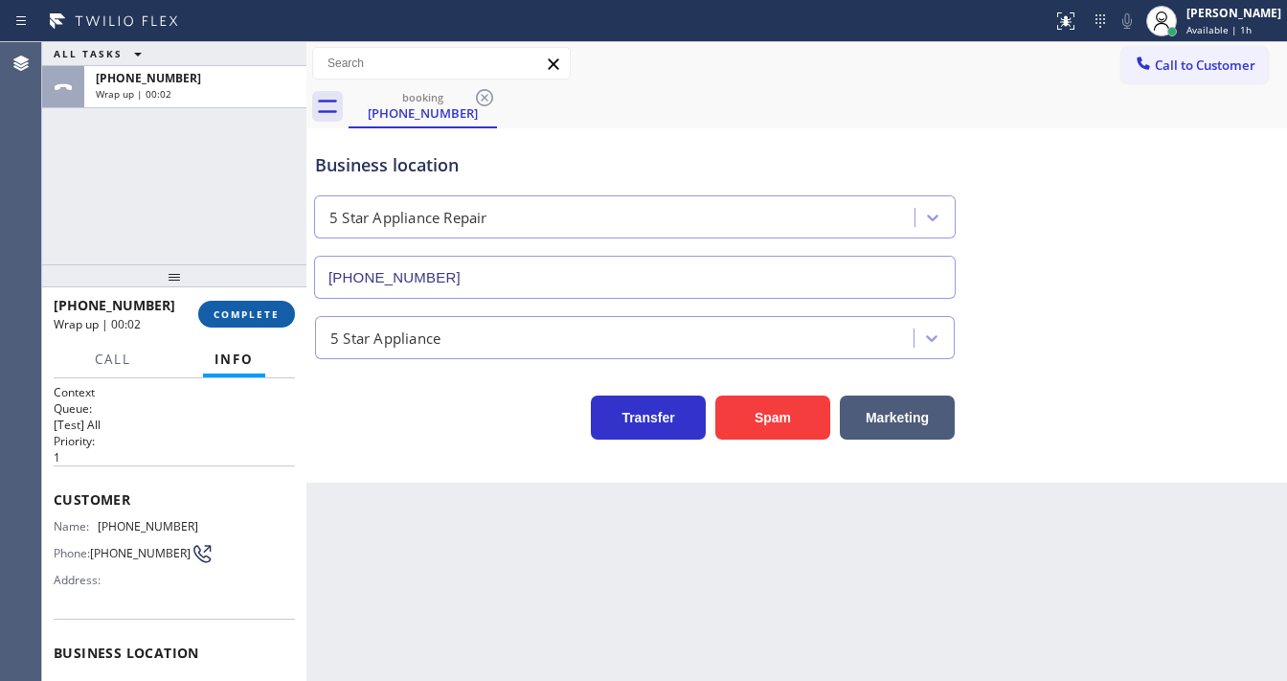
click at [255, 310] on span "COMPLETE" at bounding box center [247, 313] width 66 height 13
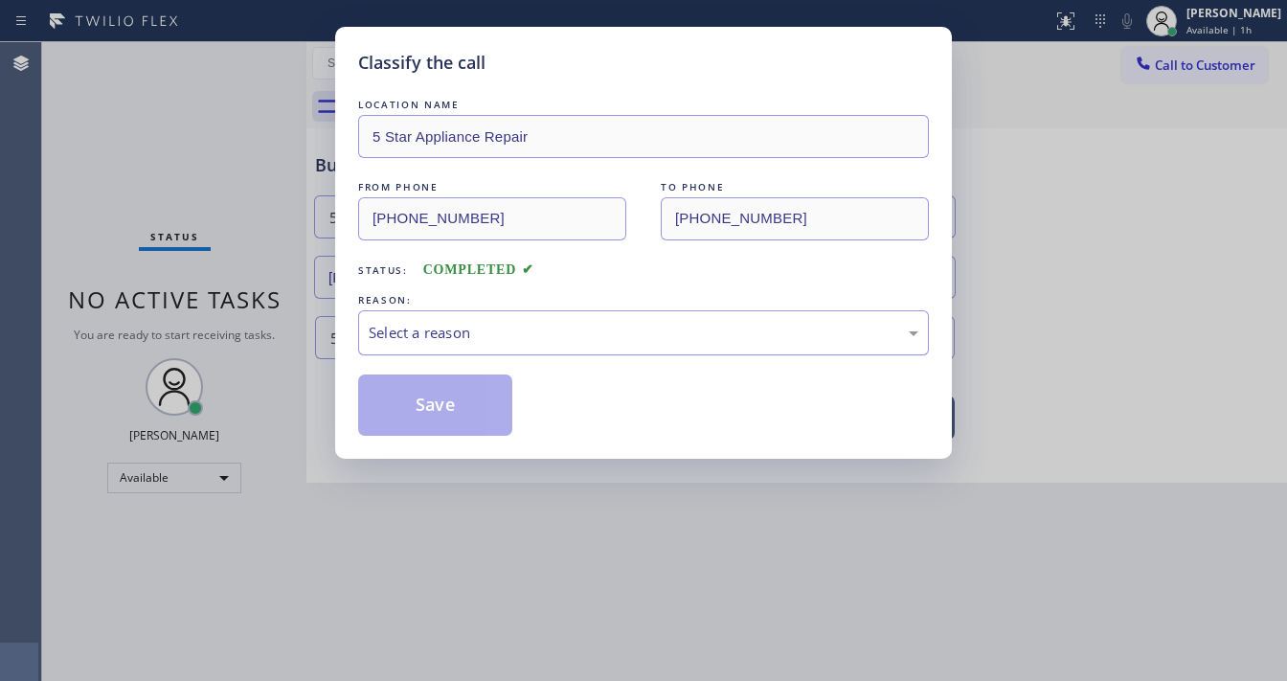
click at [444, 332] on div "Select a reason" at bounding box center [644, 333] width 550 height 22
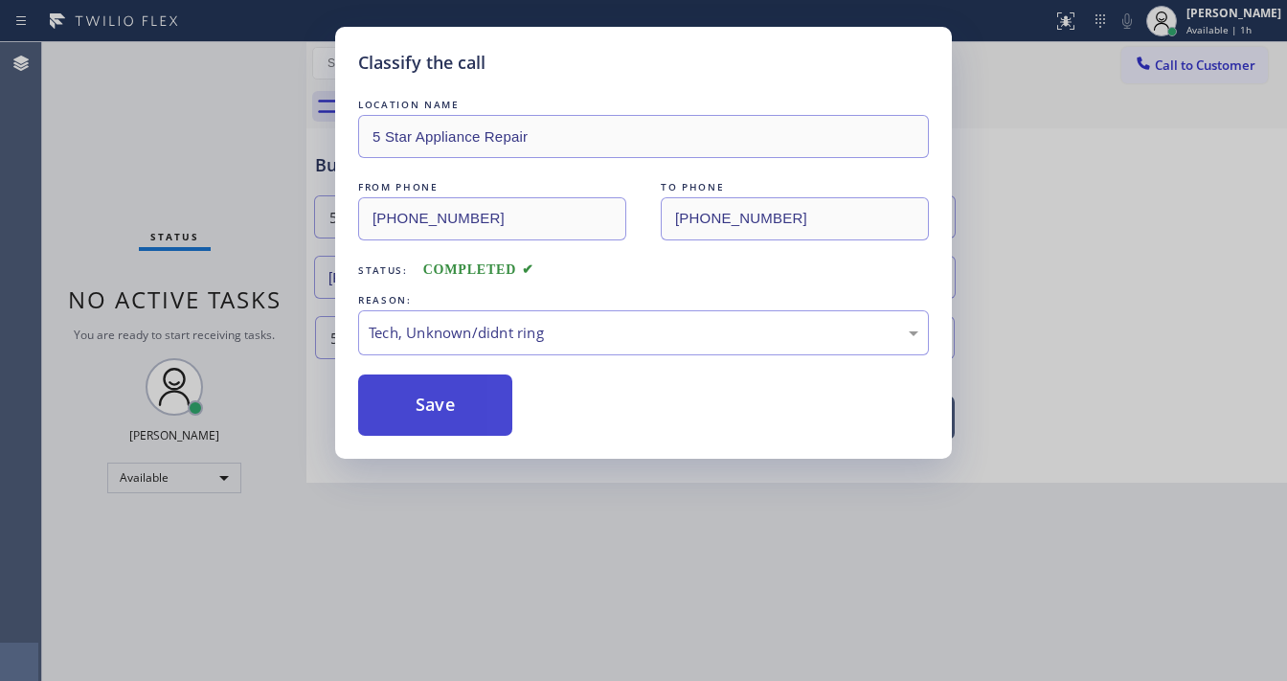
click at [442, 415] on button "Save" at bounding box center [435, 404] width 154 height 61
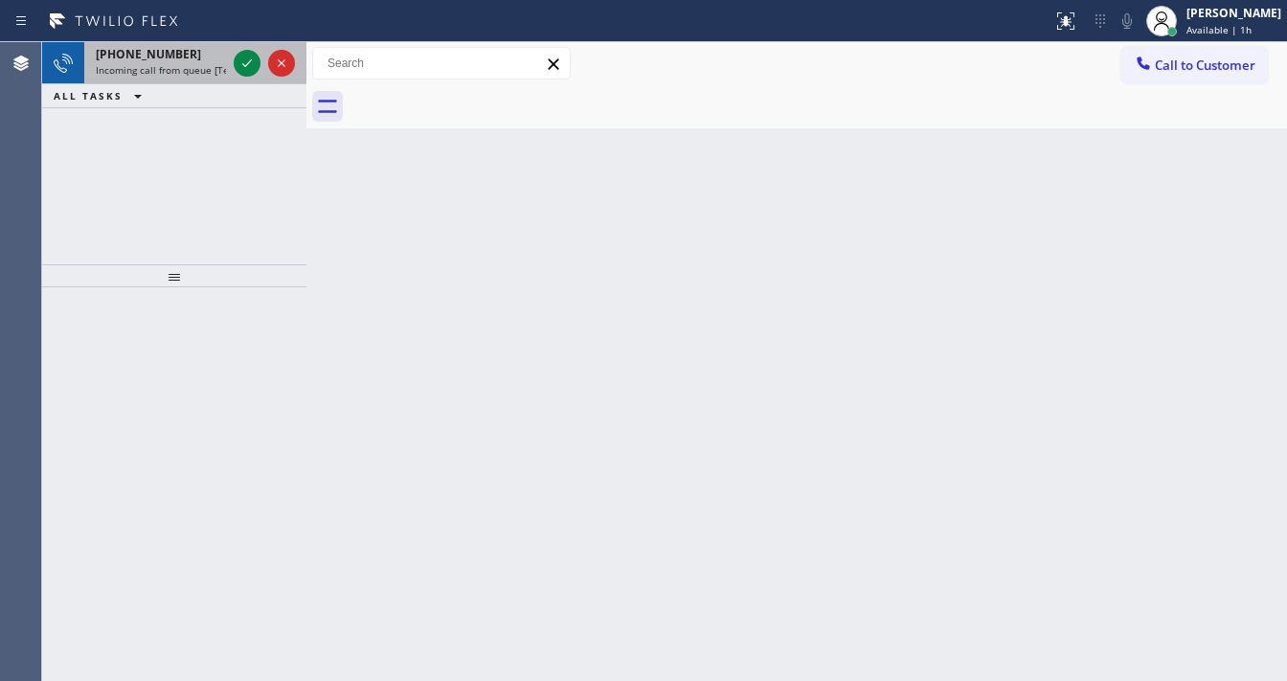
click at [202, 63] on span "Incoming call from queue [Test] All" at bounding box center [175, 69] width 159 height 13
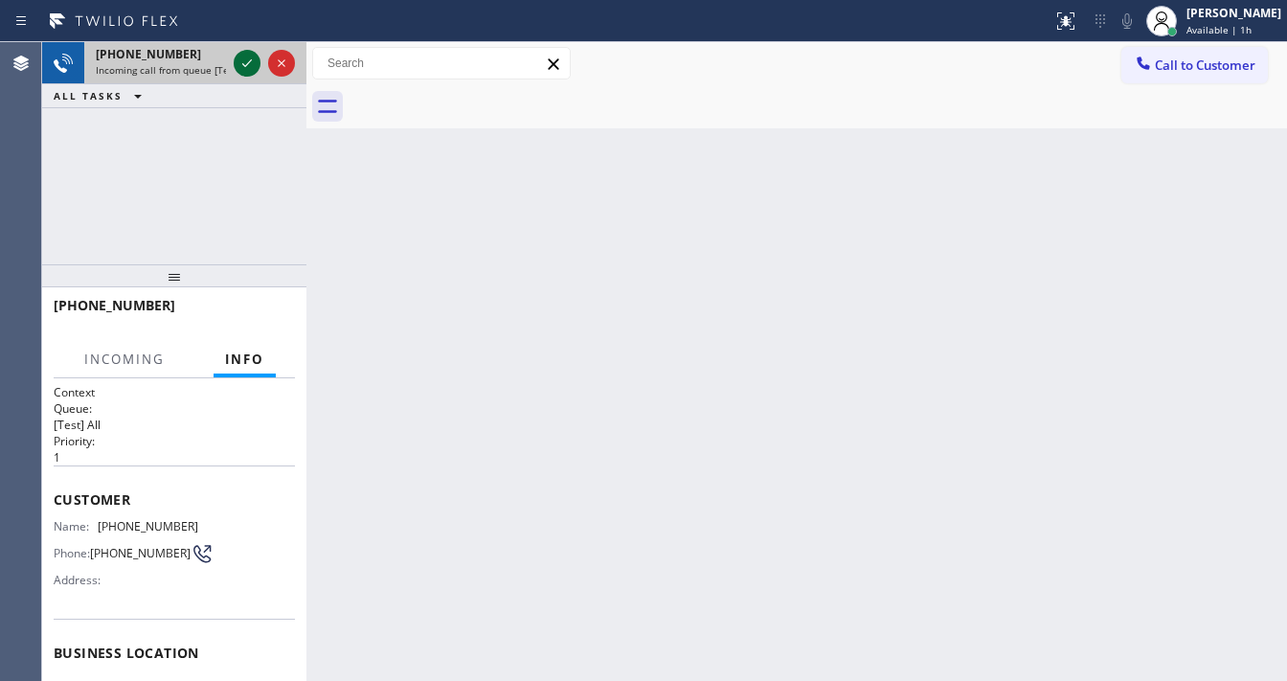
click at [258, 73] on icon at bounding box center [247, 63] width 23 height 23
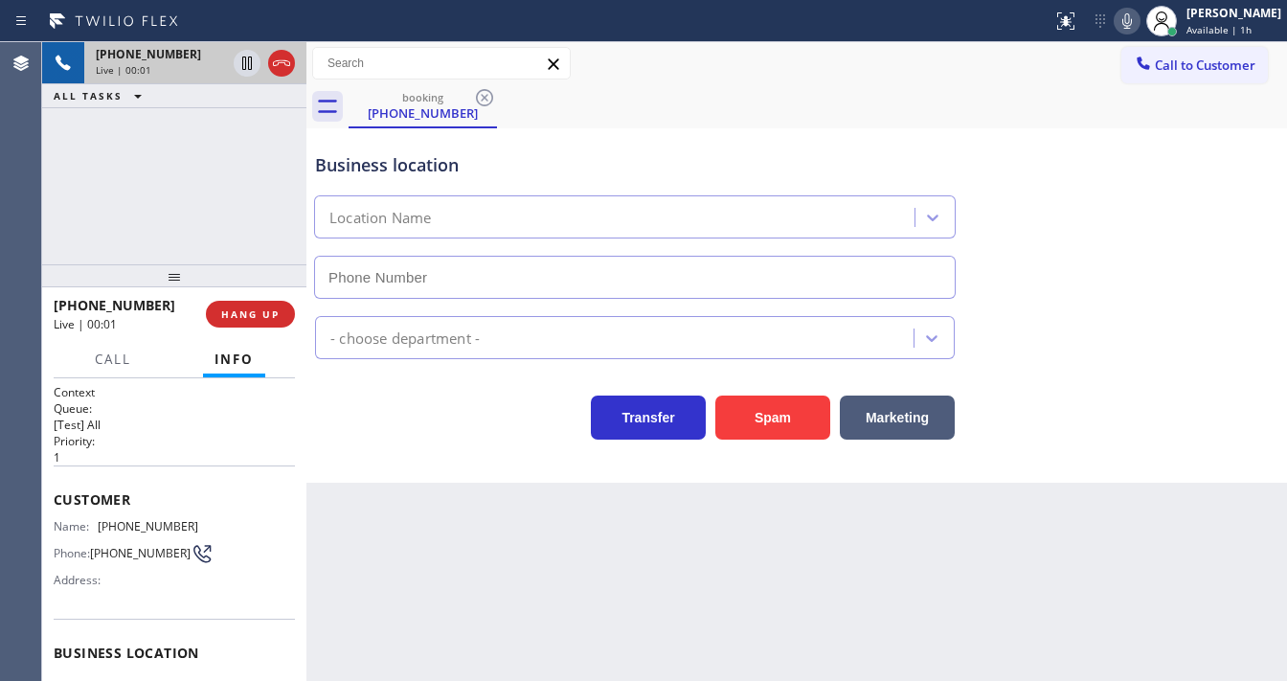
type input "[PHONE_NUMBER]"
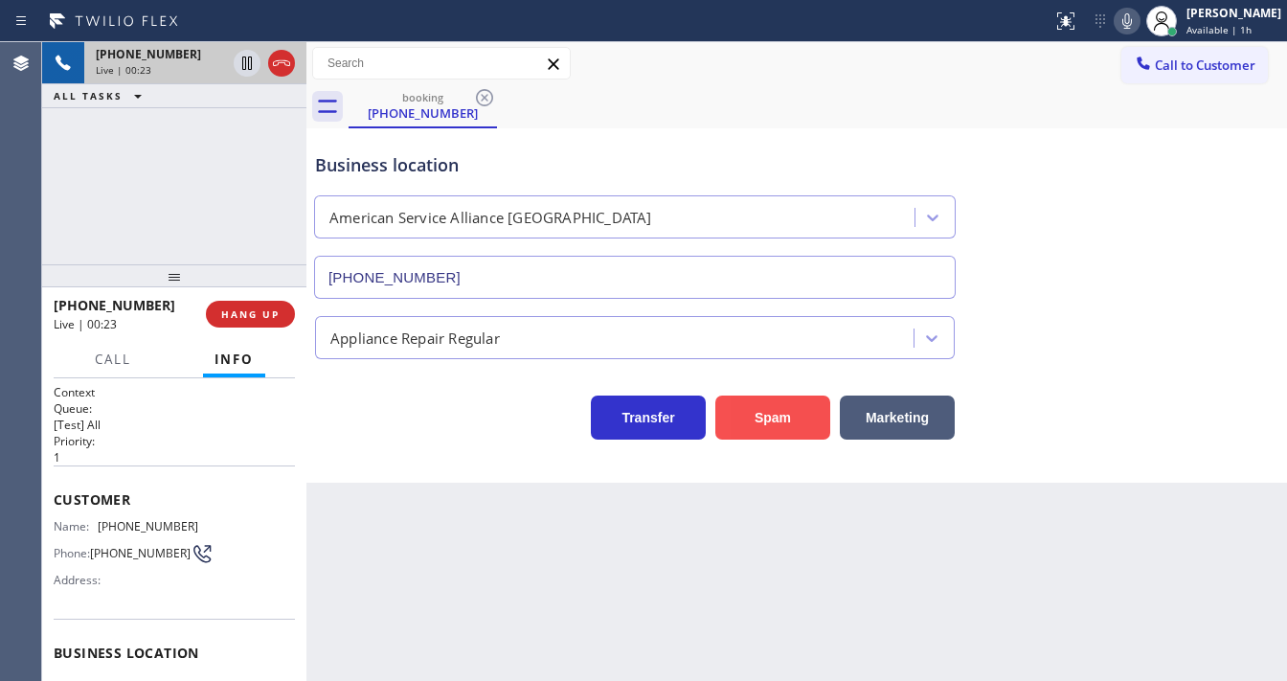
click at [777, 413] on button "Spam" at bounding box center [772, 417] width 115 height 44
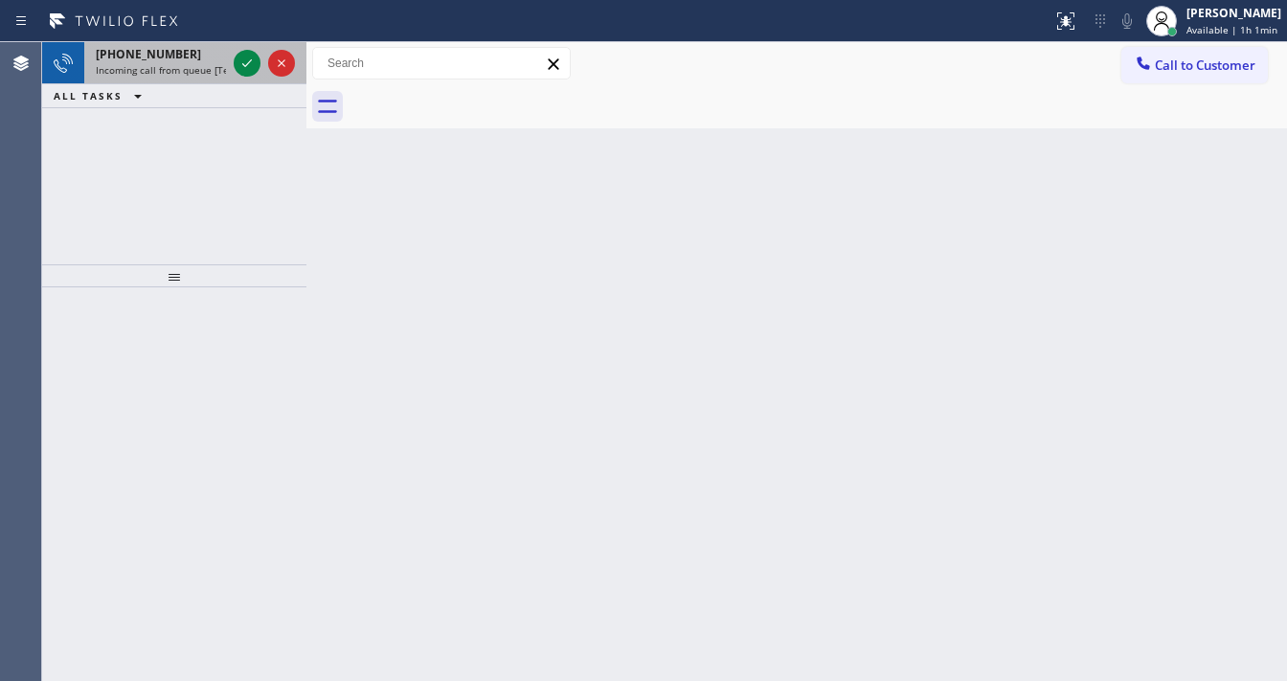
click at [176, 55] on div "[PHONE_NUMBER]" at bounding box center [161, 54] width 130 height 16
click at [246, 69] on icon at bounding box center [247, 63] width 23 height 23
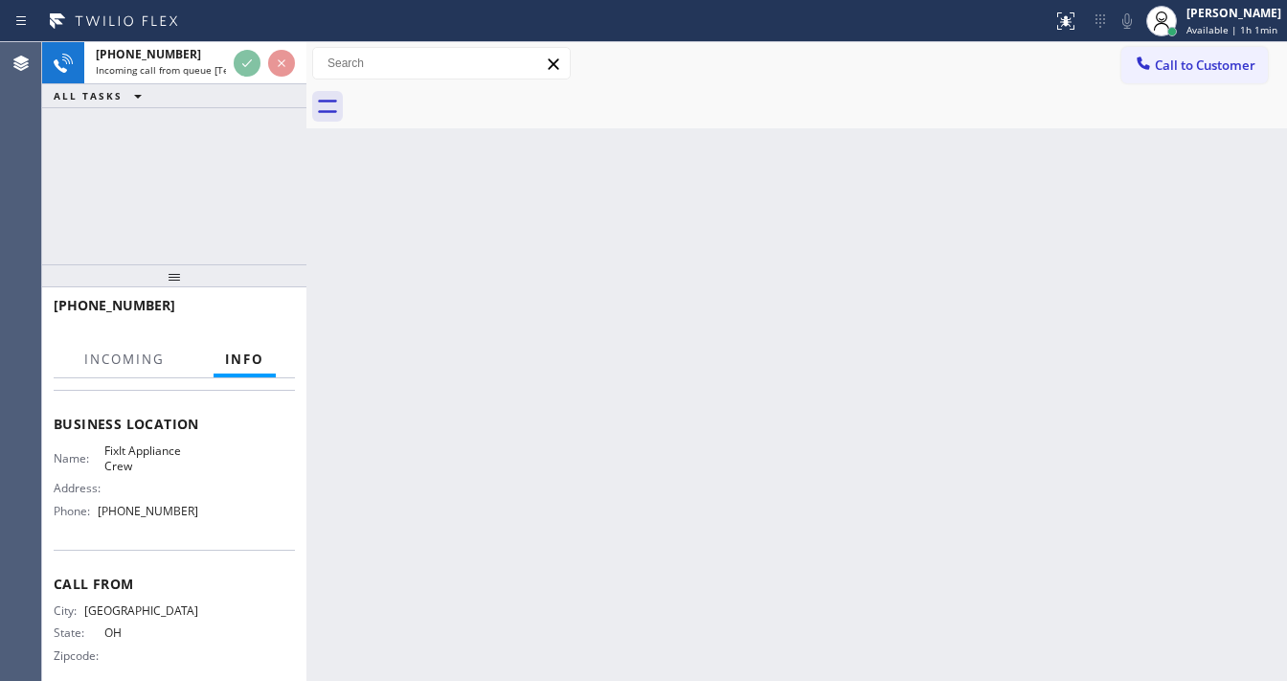
scroll to position [230, 0]
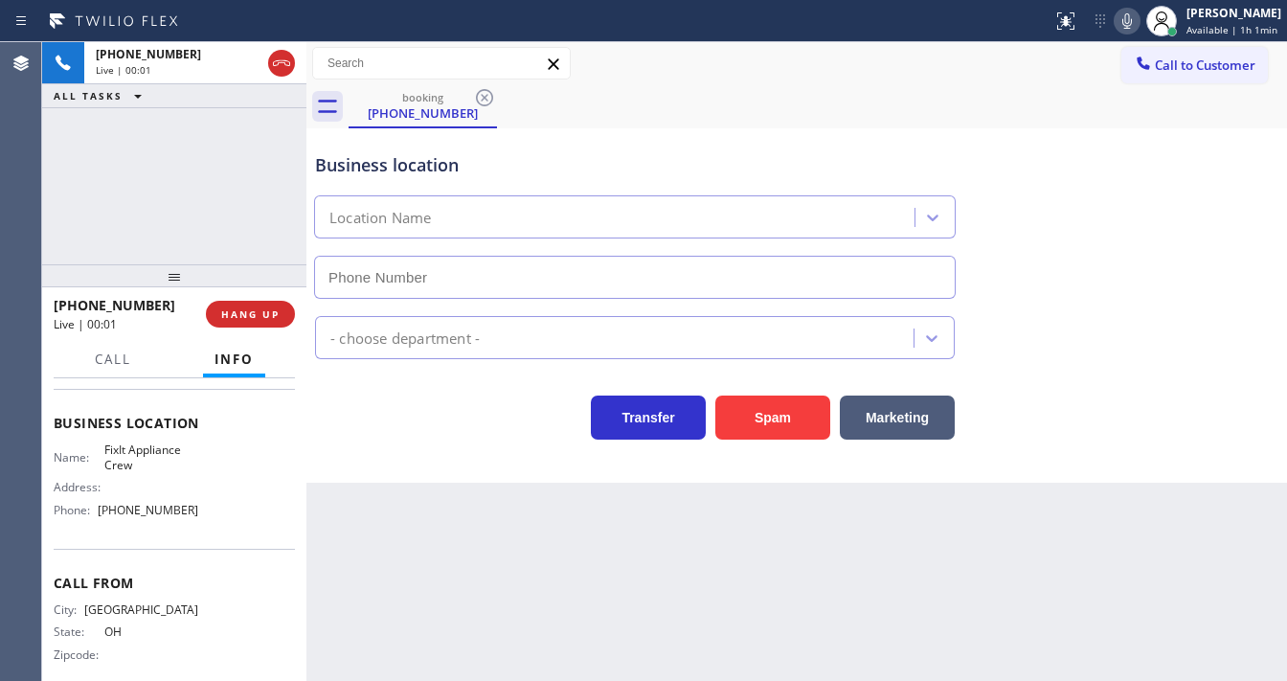
type input "[PHONE_NUMBER]"
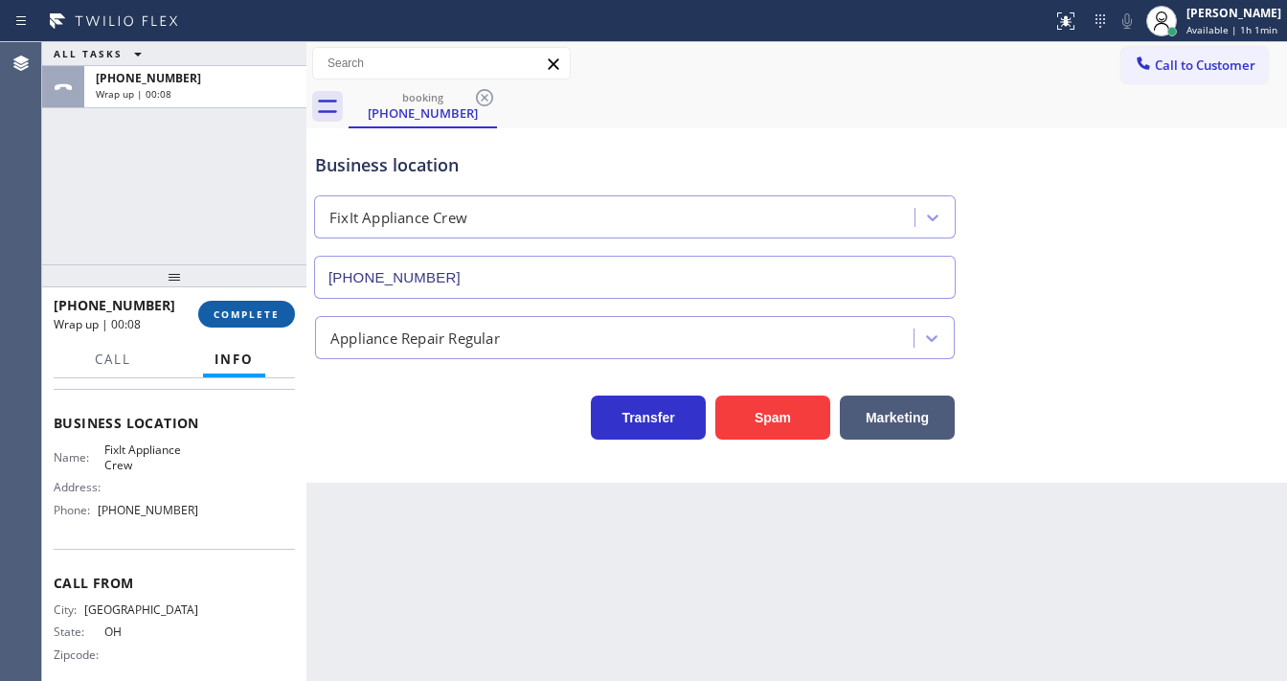
click at [265, 321] on button "COMPLETE" at bounding box center [246, 314] width 97 height 27
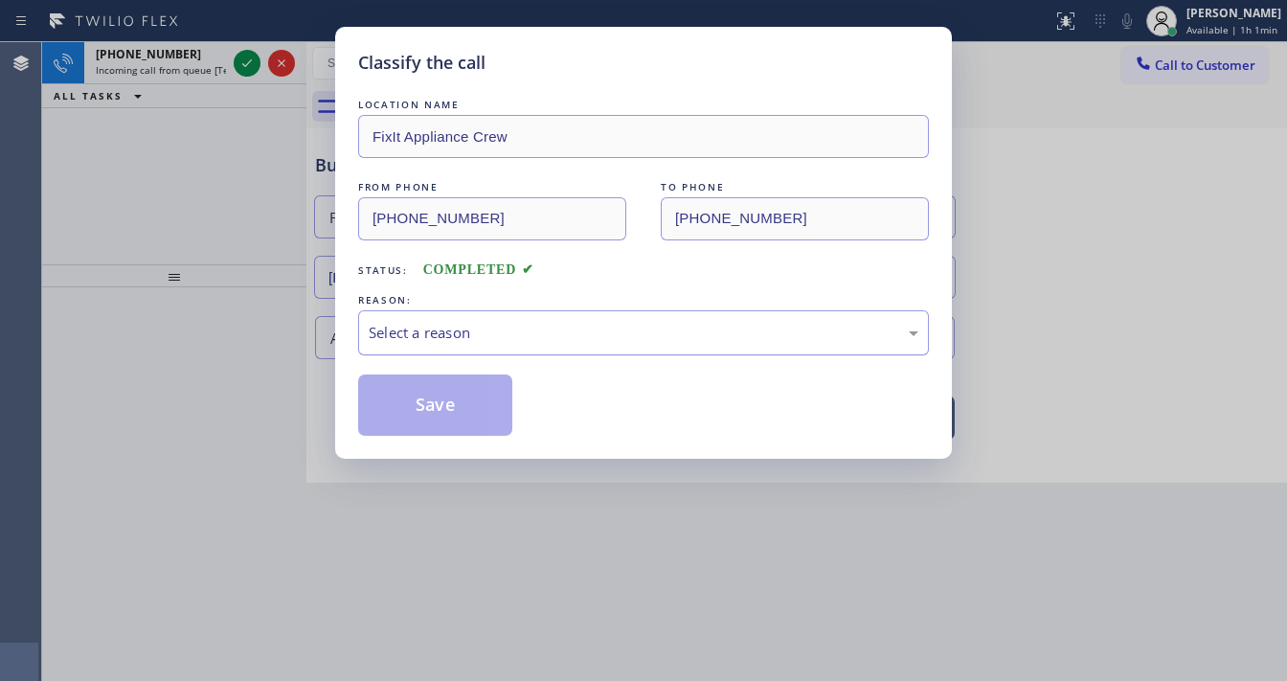
click at [420, 327] on div "Select a reason" at bounding box center [644, 333] width 550 height 22
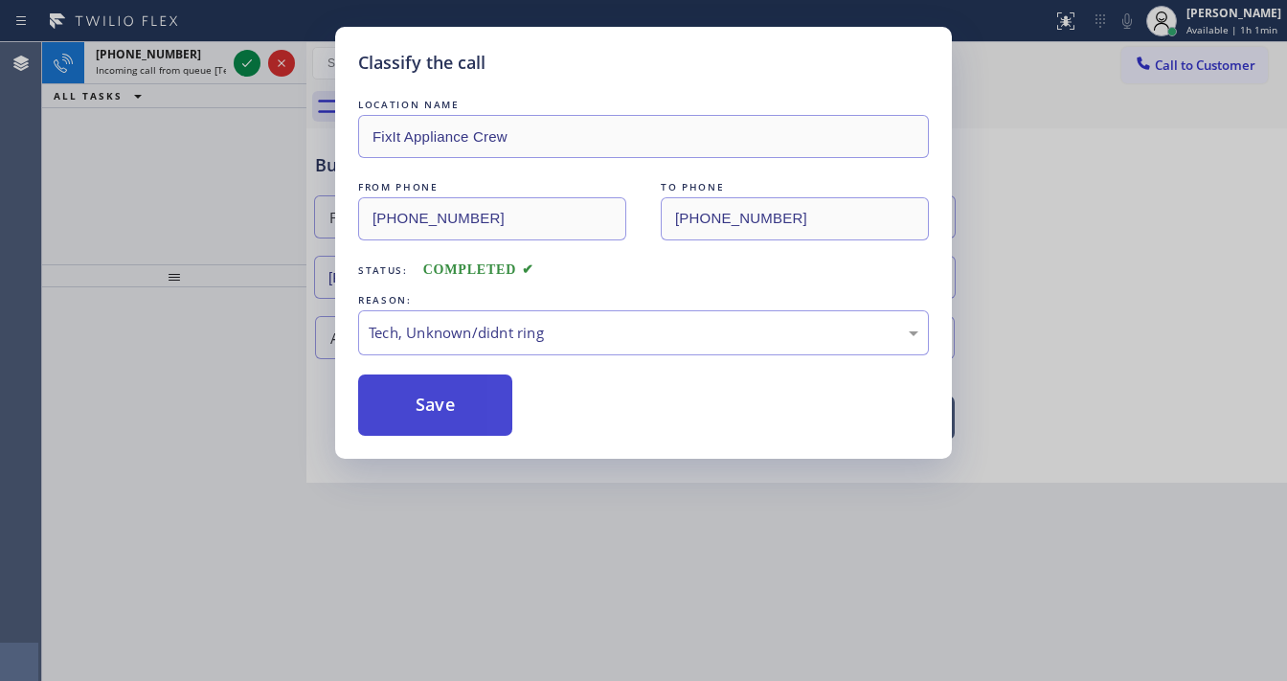
click at [441, 402] on button "Save" at bounding box center [435, 404] width 154 height 61
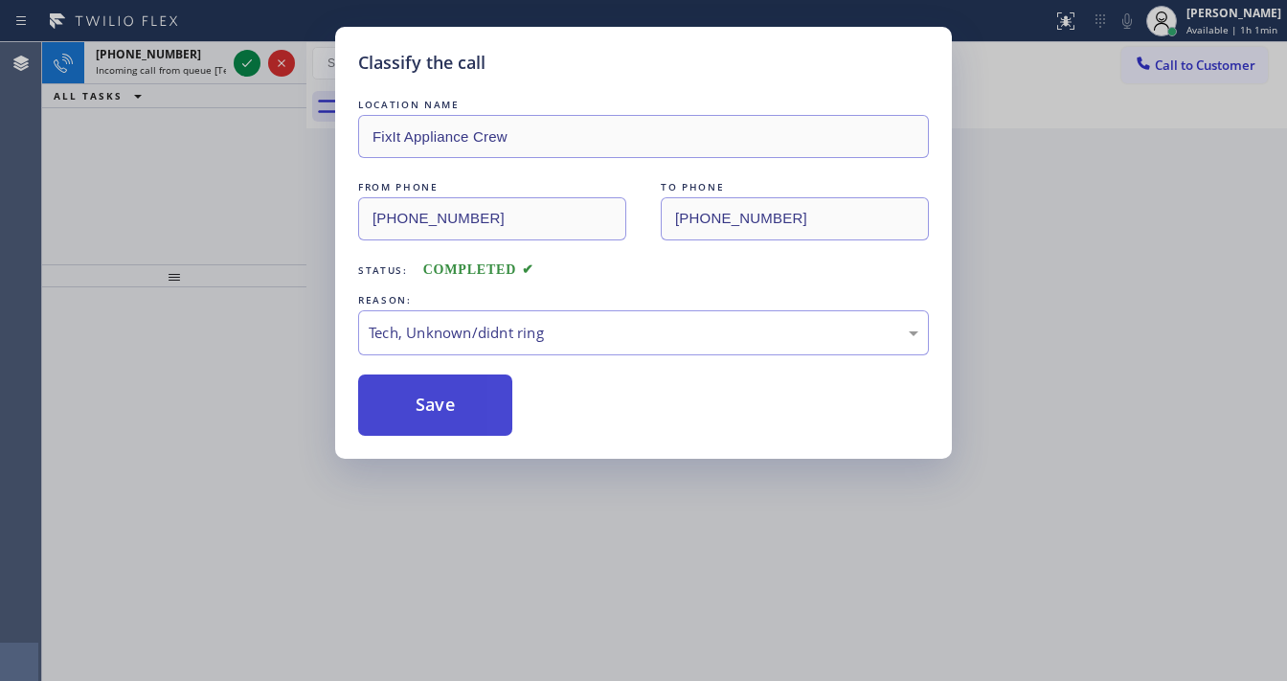
click at [432, 406] on button "Save" at bounding box center [435, 404] width 154 height 61
click at [433, 406] on button "Save" at bounding box center [435, 404] width 154 height 61
click at [437, 403] on button "Save" at bounding box center [435, 404] width 154 height 61
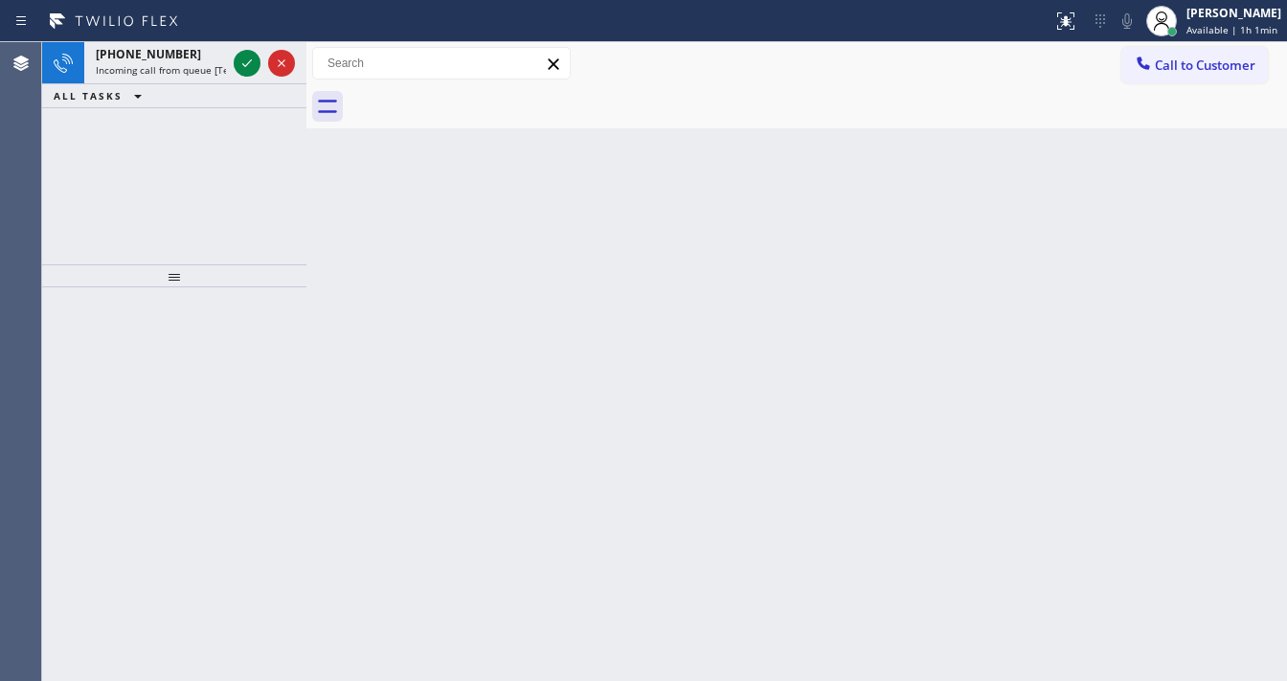
click at [438, 403] on div "Back to Dashboard Change Sender ID Customers Technicians Select a contact Outbo…" at bounding box center [796, 361] width 980 height 639
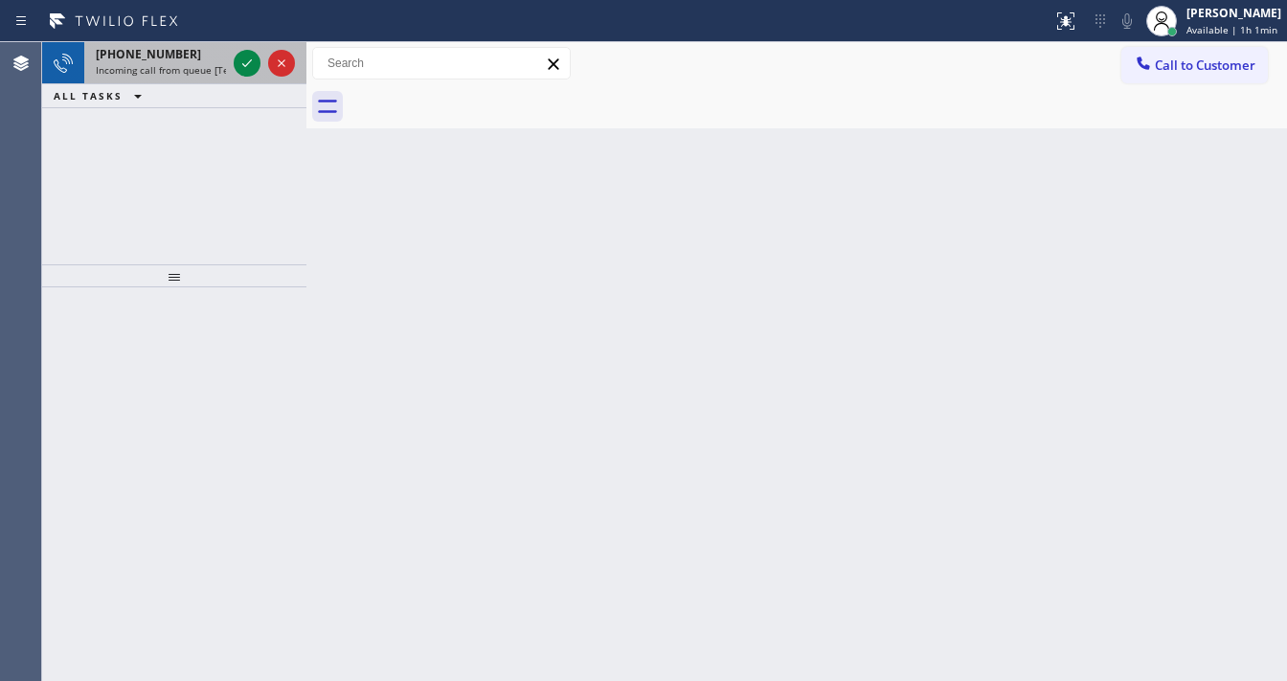
click at [185, 75] on div "[PHONE_NUMBER] Incoming call from queue [Test] All" at bounding box center [157, 63] width 146 height 42
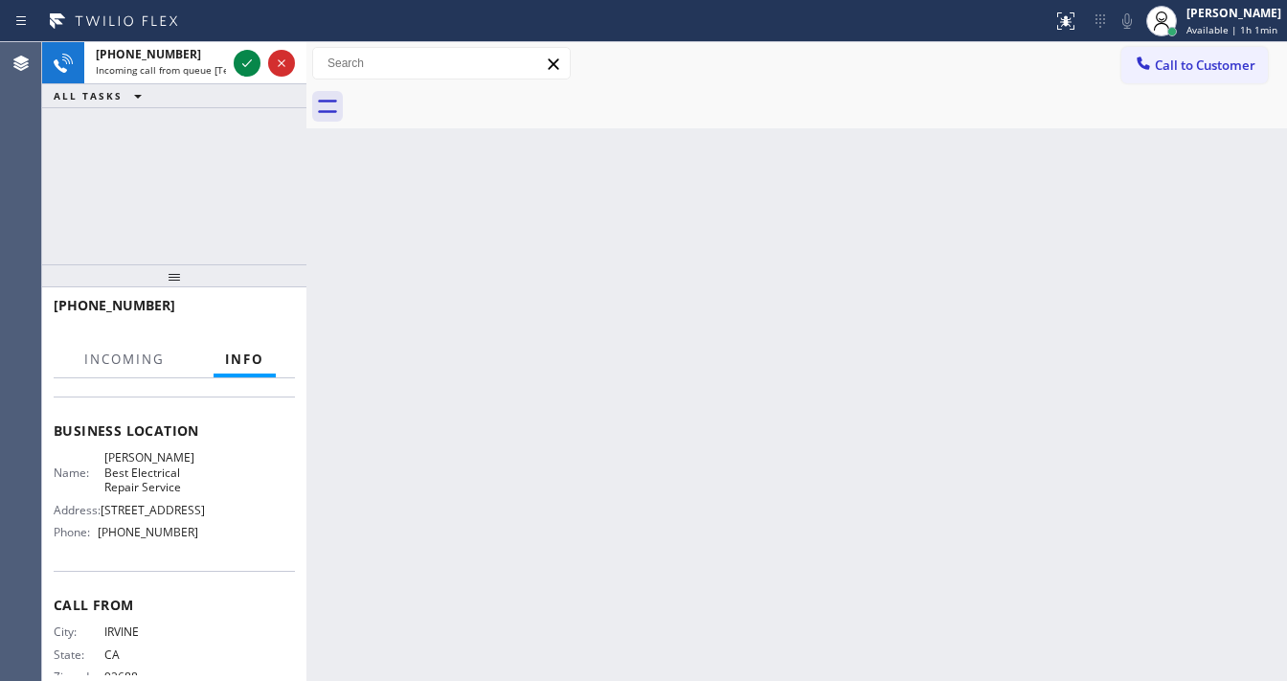
scroll to position [230, 0]
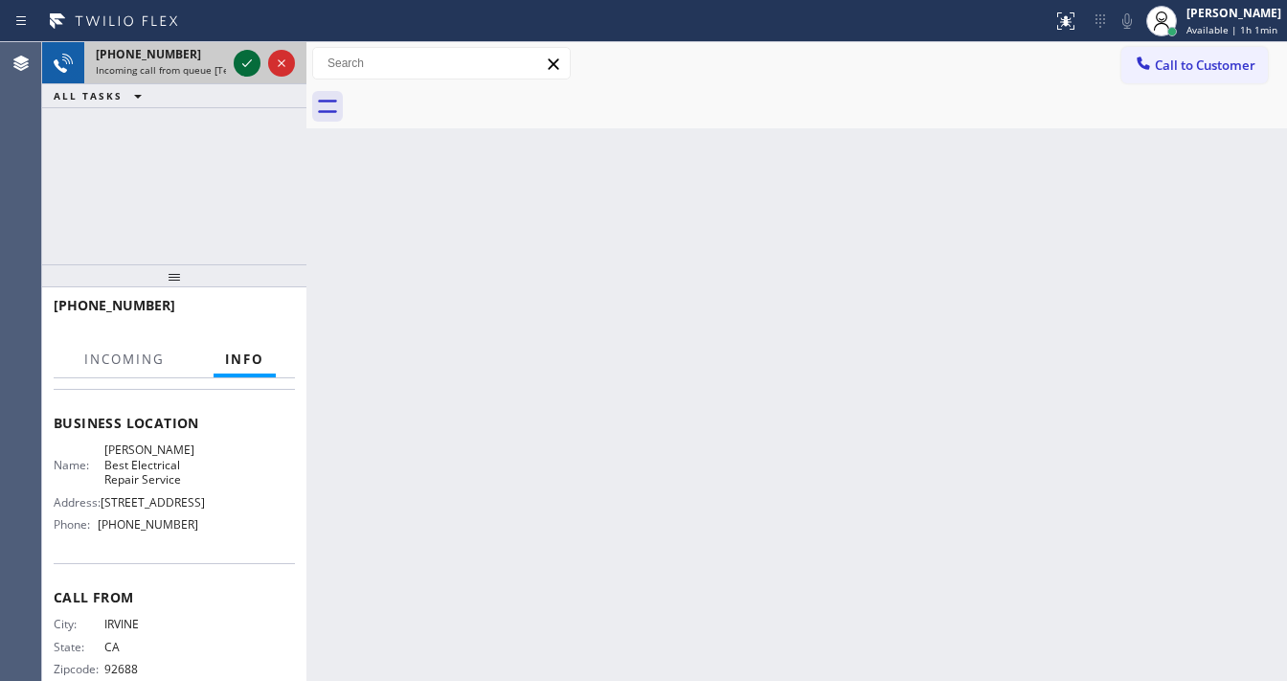
click at [239, 65] on icon at bounding box center [247, 63] width 23 height 23
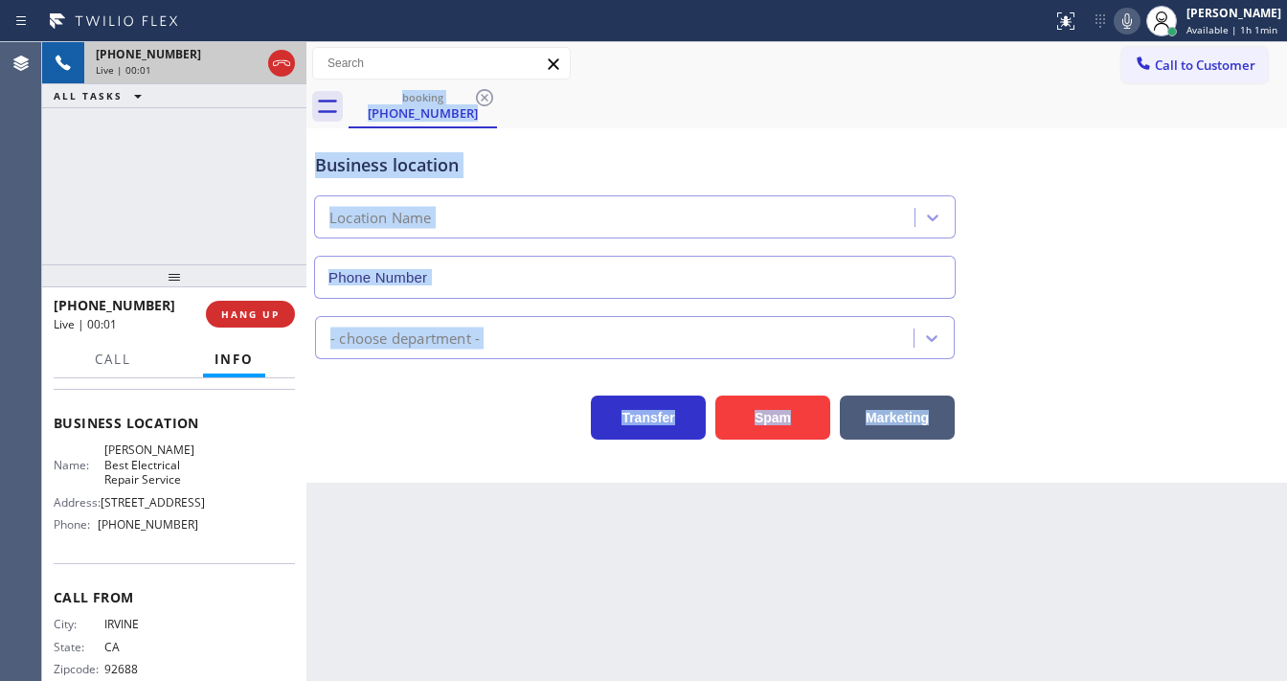
type input "[PHONE_NUMBER]"
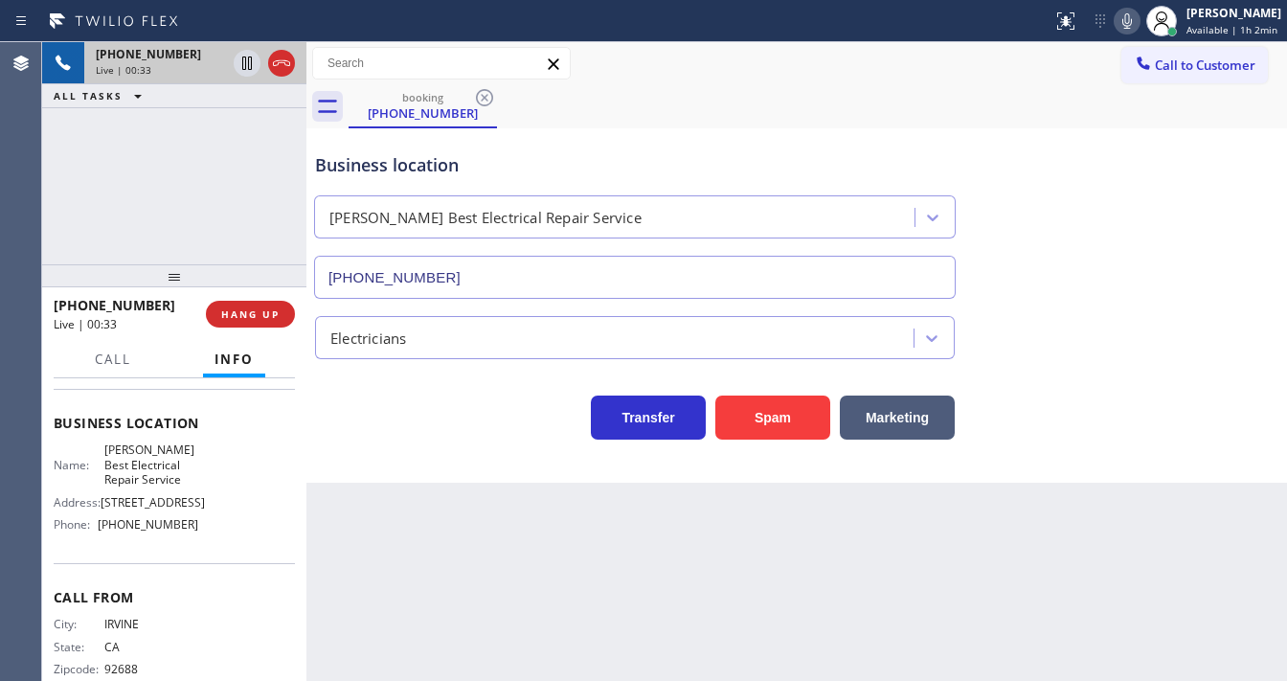
drag, startPoint x: 51, startPoint y: 460, endPoint x: 61, endPoint y: 460, distance: 10.5
click at [52, 460] on div "Context Queue: [Test] All Priority: 1 Customer Name: [PHONE_NUMBER] Phone: [PHO…" at bounding box center [174, 529] width 264 height 303
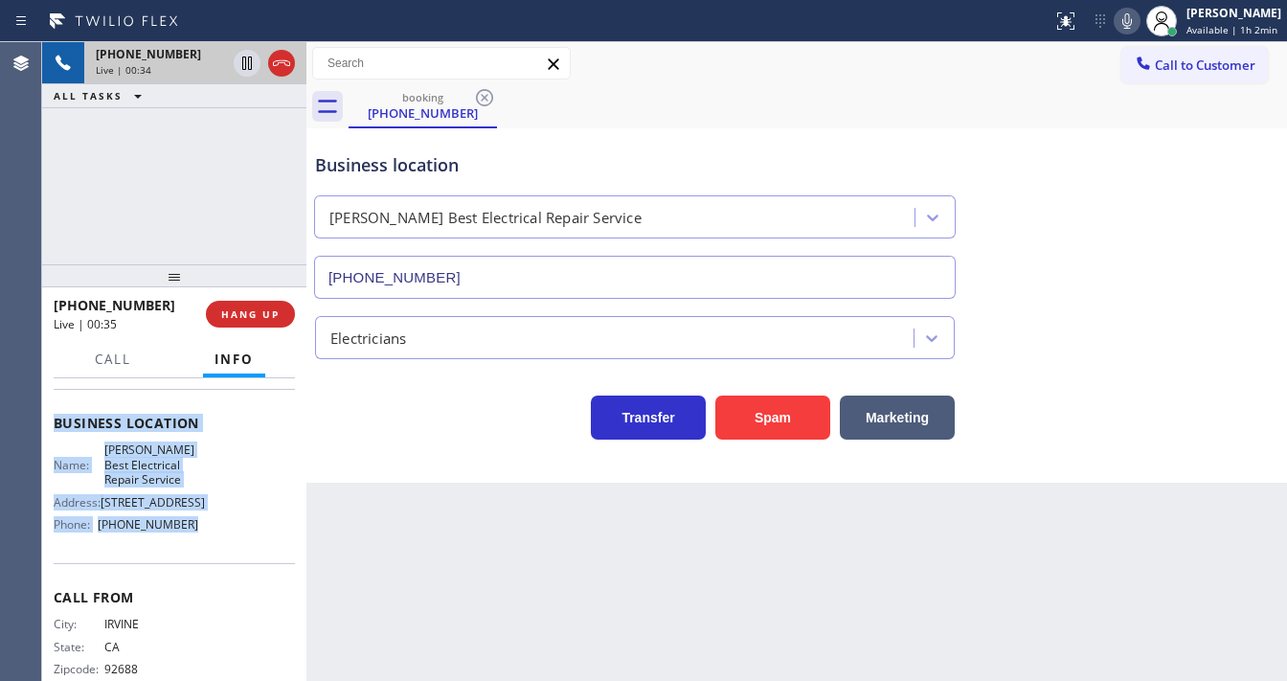
drag, startPoint x: 52, startPoint y: 414, endPoint x: 239, endPoint y: 538, distance: 225.2
click at [239, 538] on div "Context Queue: [Test] All Priority: 1 Customer Name: [PHONE_NUMBER] Phone: [PHO…" at bounding box center [174, 529] width 264 height 303
copy div "Customer Name: [PHONE_NUMBER] Phone: [PHONE_NUMBER] Address: Business location …"
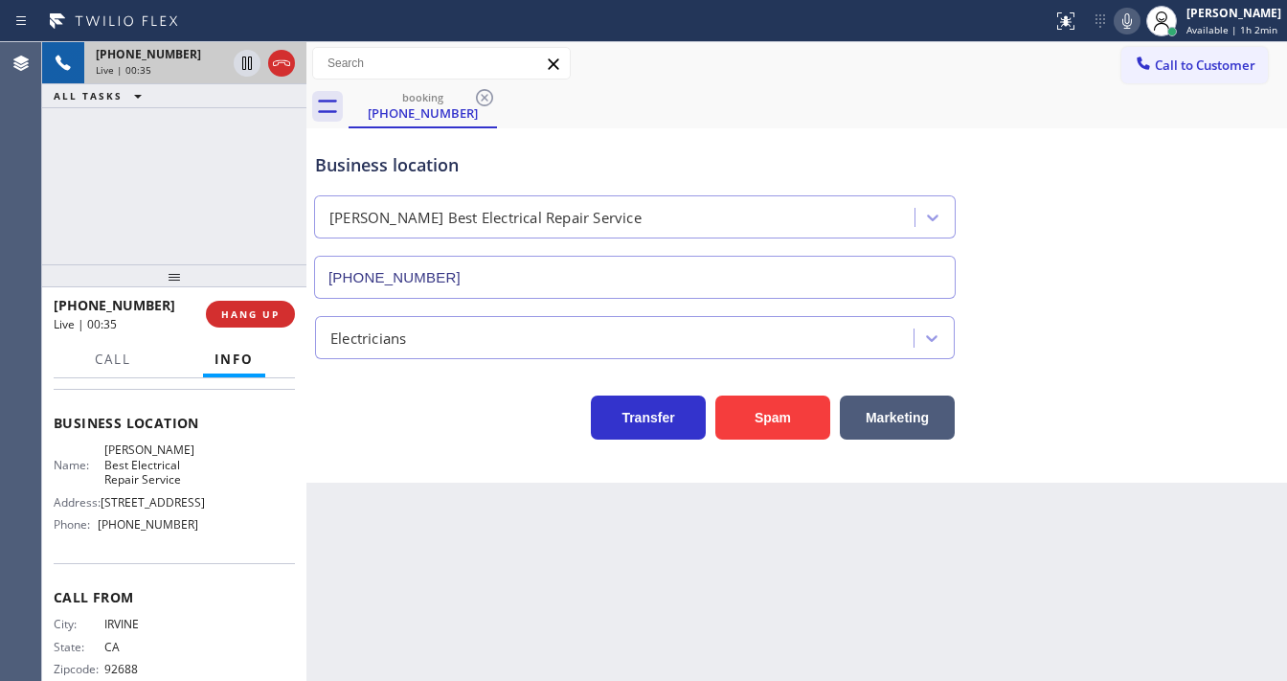
click at [181, 205] on div "[PHONE_NUMBER] Live | 00:35 ALL TASKS ALL TASKS ACTIVE TASKS TASKS IN WRAP UP" at bounding box center [174, 153] width 264 height 222
drag, startPoint x: 150, startPoint y: 197, endPoint x: 167, endPoint y: 194, distance: 16.5
click at [151, 198] on div "[PHONE_NUMBER] Live | 01:17 ALL TASKS ALL TASKS ACTIVE TASKS TASKS IN WRAP UP" at bounding box center [174, 153] width 264 height 222
click at [249, 64] on icon at bounding box center [247, 63] width 23 height 23
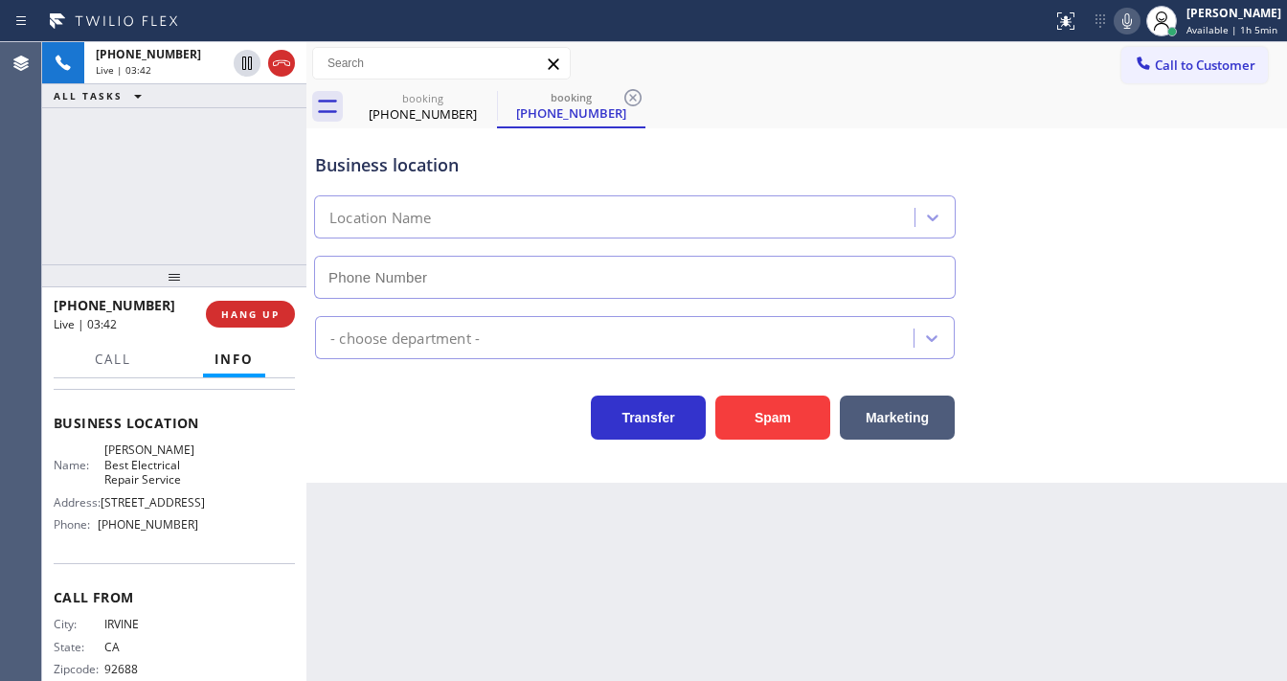
type input "[PHONE_NUMBER]"
click at [1132, 24] on icon at bounding box center [1127, 20] width 10 height 15
drag, startPoint x: 212, startPoint y: 143, endPoint x: 410, endPoint y: 123, distance: 199.2
click at [213, 143] on div "[PHONE_NUMBER] Live | 03:43 ALL TASKS ALL TASKS ACTIVE TASKS TASKS IN WRAP UP" at bounding box center [174, 153] width 264 height 222
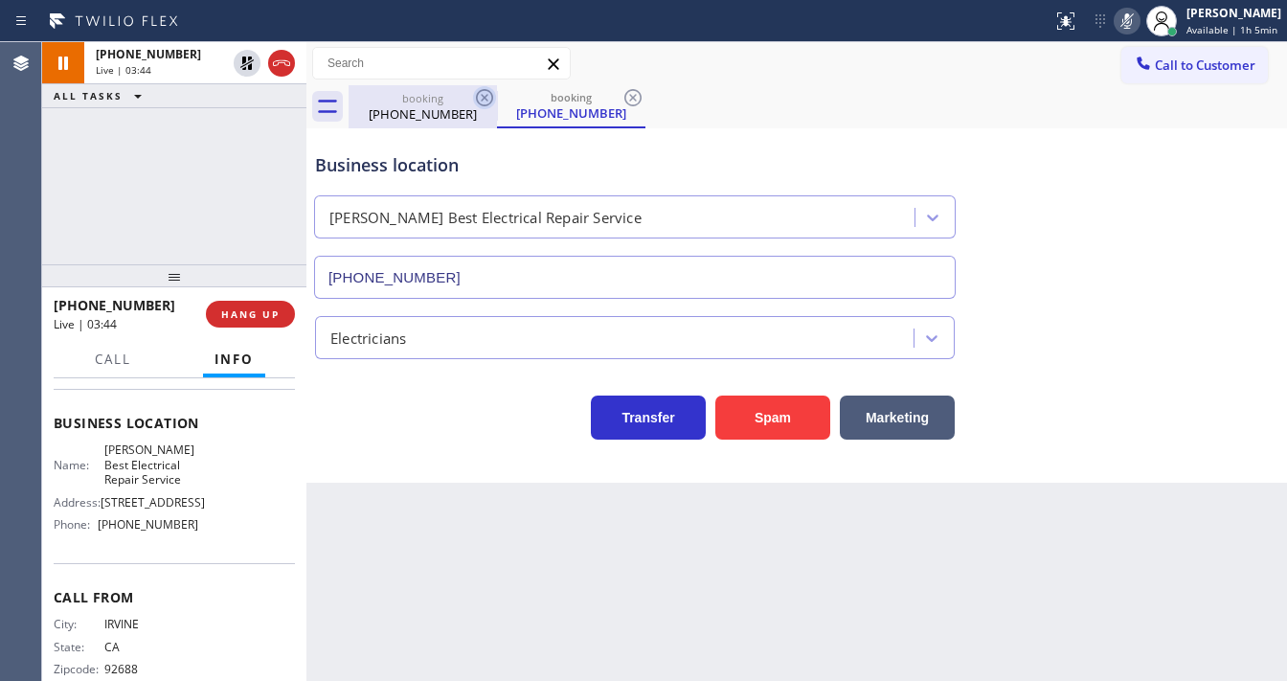
click at [477, 94] on icon at bounding box center [484, 97] width 17 height 17
drag, startPoint x: 202, startPoint y: 140, endPoint x: 226, endPoint y: 135, distance: 24.4
click at [205, 140] on div "[PHONE_NUMBER] Live | 03:44 ALL TASKS ALL TASKS ACTIVE TASKS TASKS IN WRAP UP" at bounding box center [174, 153] width 264 height 222
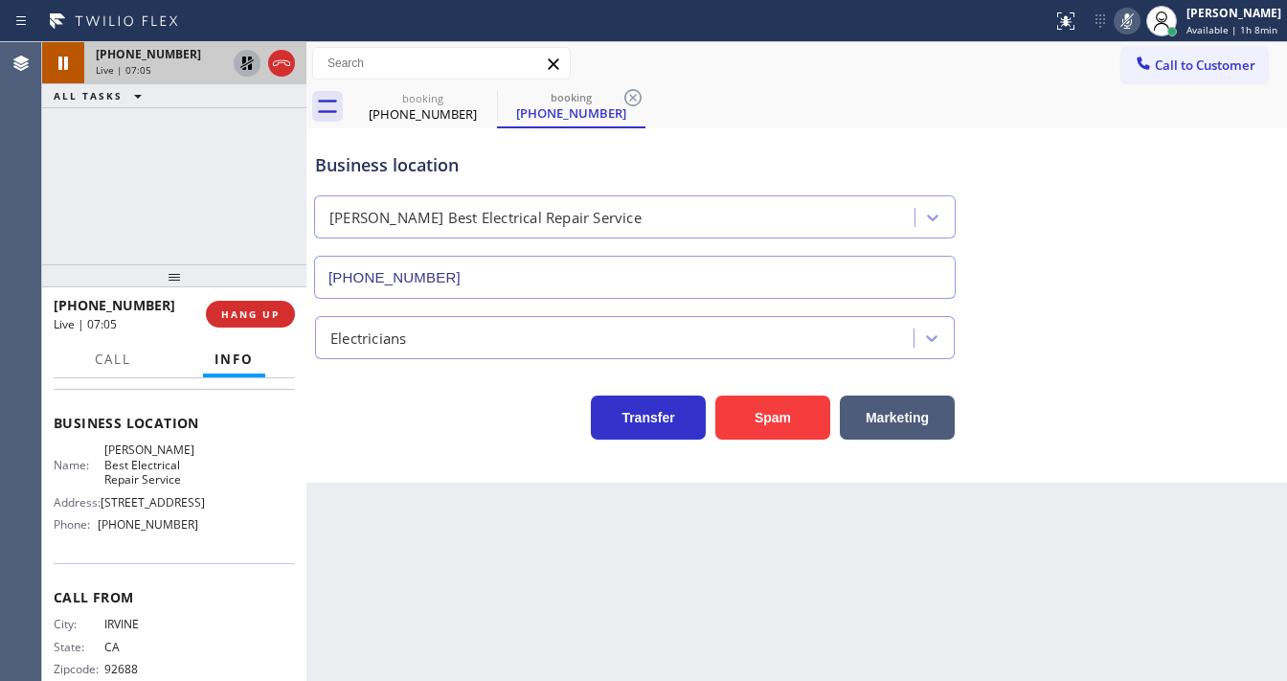
click at [240, 65] on icon at bounding box center [247, 63] width 23 height 23
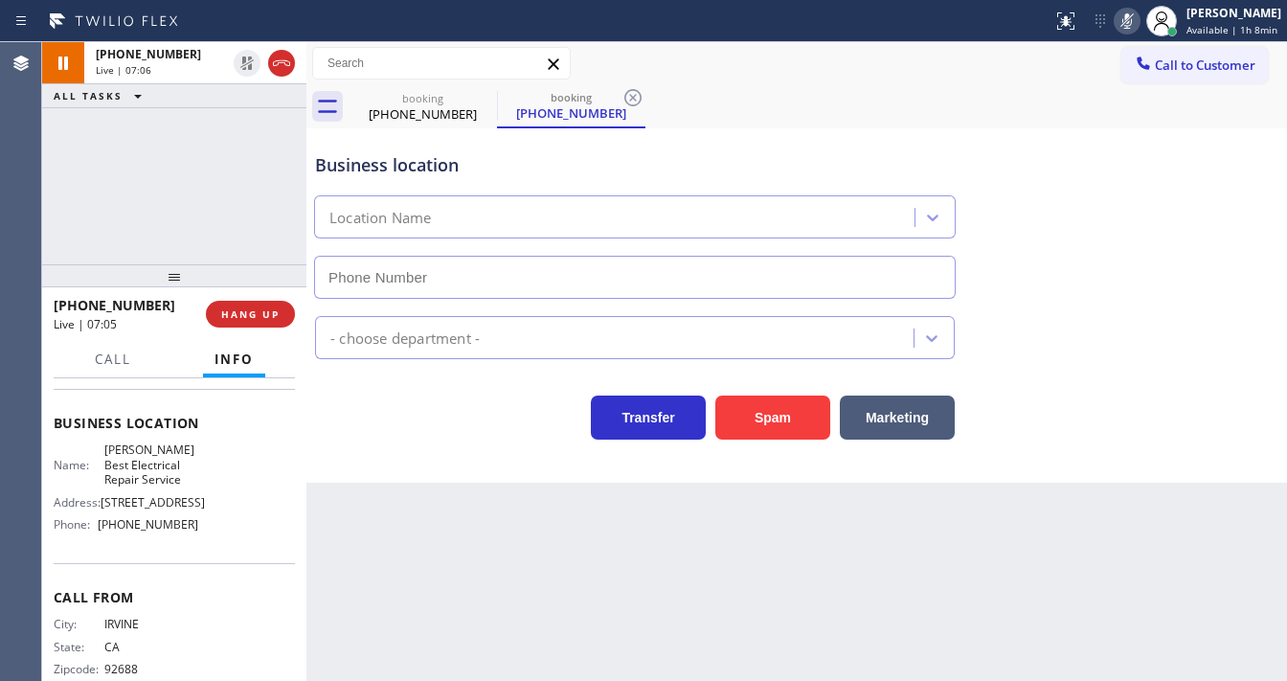
type input "[PHONE_NUMBER]"
click at [1131, 19] on icon at bounding box center [1126, 21] width 23 height 23
click at [211, 188] on div "[PHONE_NUMBER] Live | 07:06 ALL TASKS ALL TASKS ACTIVE TASKS TASKS IN WRAP UP" at bounding box center [174, 153] width 264 height 222
drag, startPoint x: 135, startPoint y: 149, endPoint x: 257, endPoint y: 100, distance: 131.4
click at [141, 149] on div "[PHONE_NUMBER] Live | 07:08 ALL TASKS ALL TASKS ACTIVE TASKS TASKS IN WRAP UP" at bounding box center [174, 153] width 264 height 222
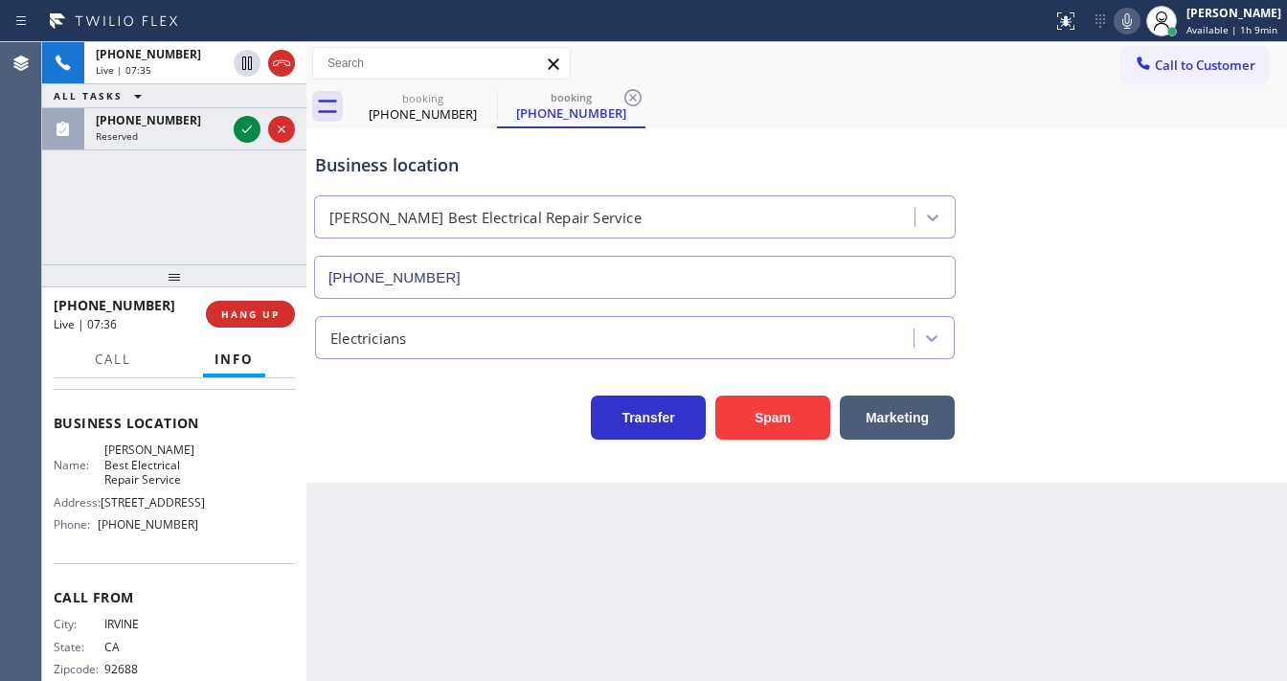
click at [87, 244] on div "[PHONE_NUMBER] Live | 07:35 ALL TASKS ALL TASKS ACTIVE TASKS TASKS IN WRAP UP […" at bounding box center [174, 153] width 264 height 222
click at [146, 191] on div "[PHONE_NUMBER] Live | 07:44 ALL TASKS ALL TASKS ACTIVE TASKS TASKS IN WRAP UP […" at bounding box center [174, 153] width 264 height 222
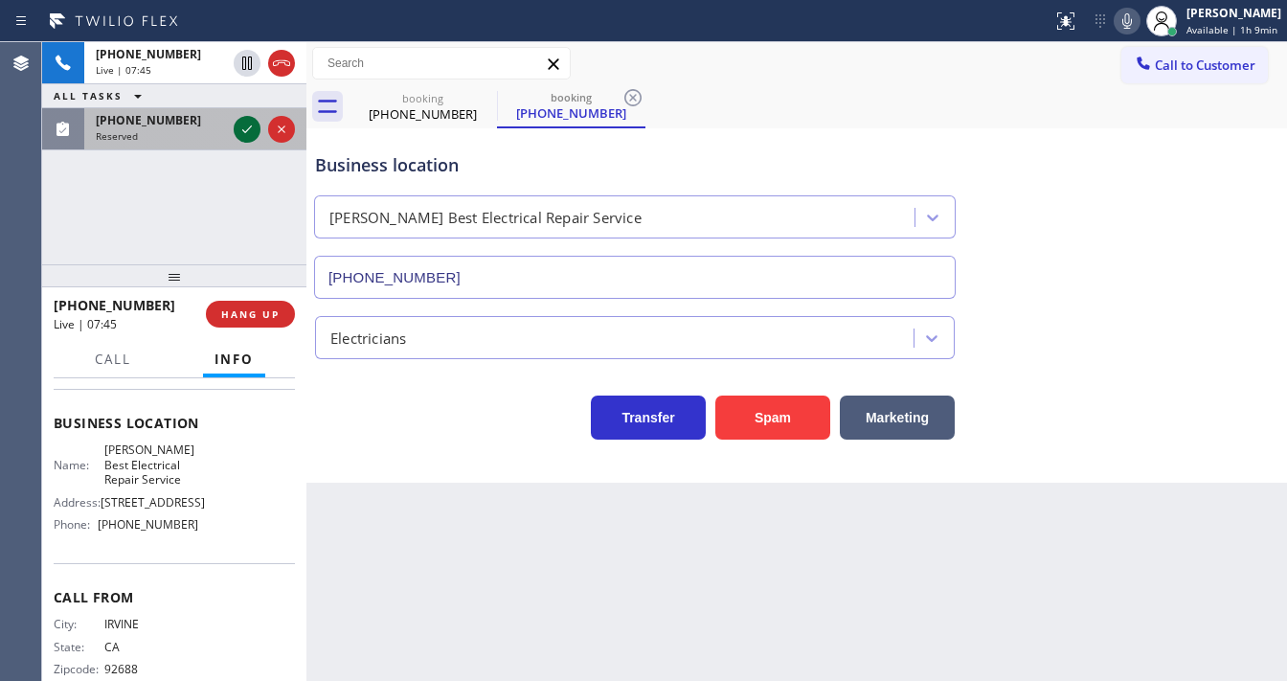
click at [240, 130] on icon at bounding box center [247, 129] width 23 height 23
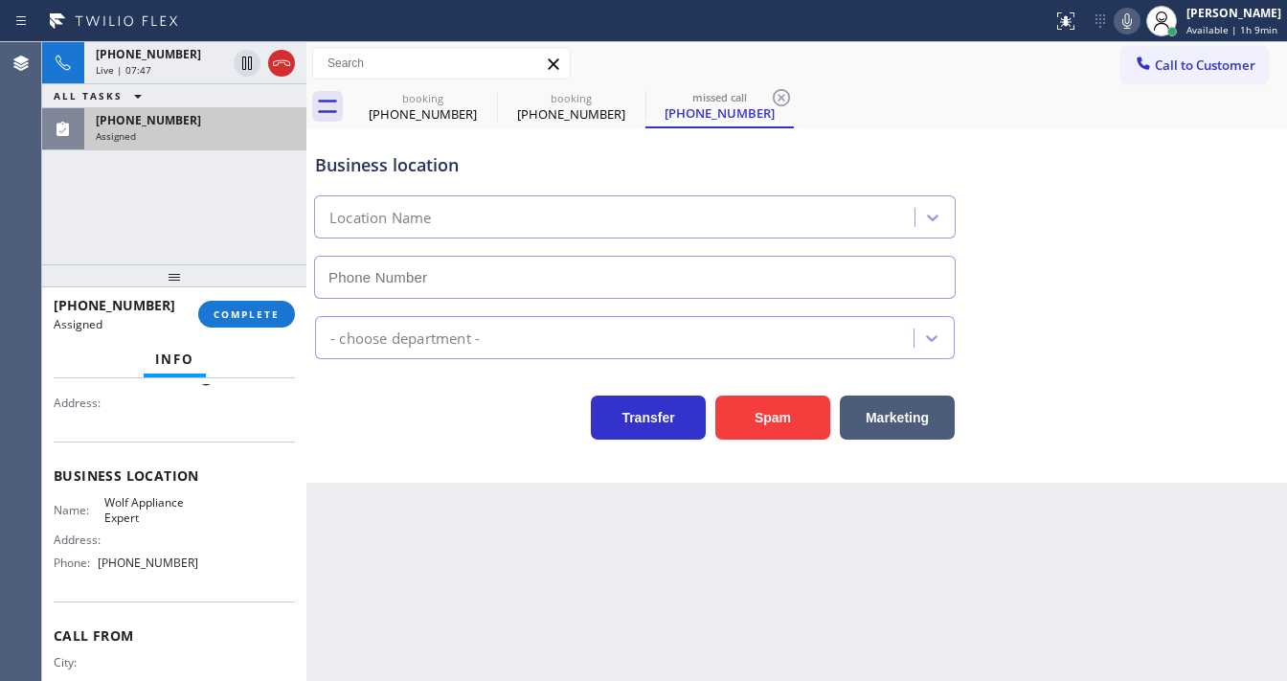
scroll to position [31, 0]
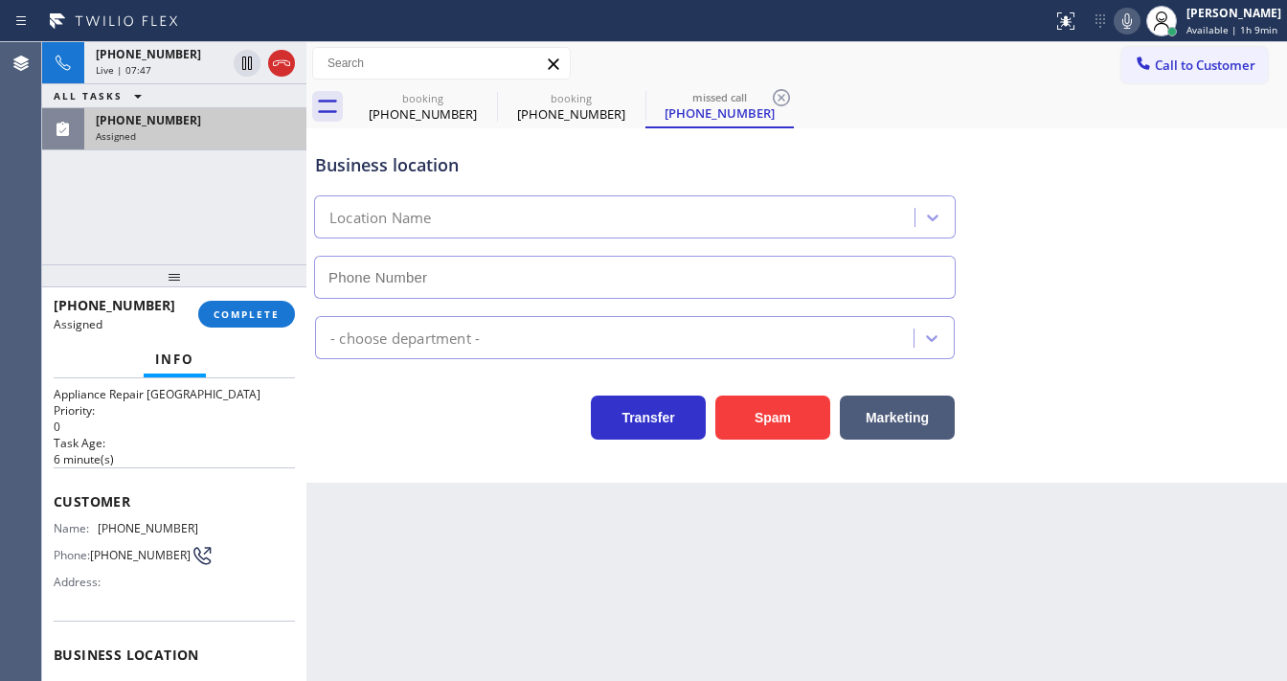
type input "[PHONE_NUMBER]"
click at [225, 220] on div "[PHONE_NUMBER] Live | 09:14 ALL TASKS ALL TASKS ACTIVE TASKS TASKS IN WRAP UP […" at bounding box center [174, 153] width 264 height 222
drag, startPoint x: 280, startPoint y: 56, endPoint x: 218, endPoint y: 3, distance: 81.4
click at [280, 57] on icon at bounding box center [281, 63] width 23 height 23
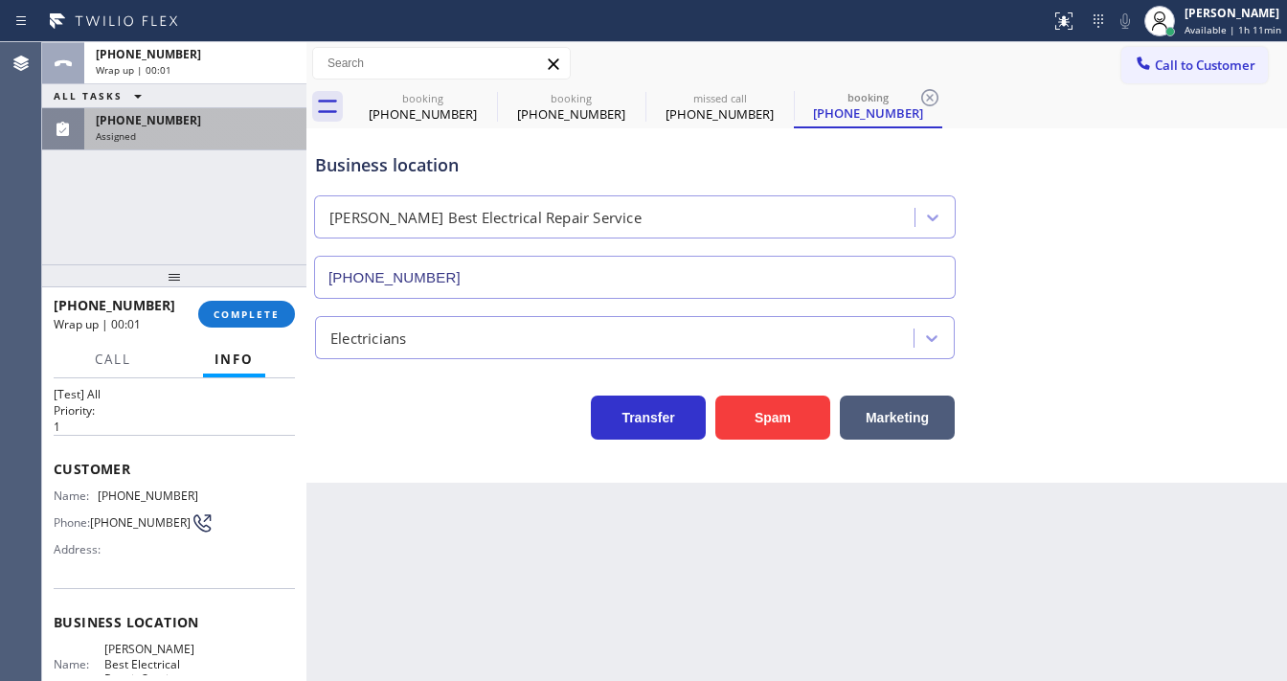
type input "[PHONE_NUMBER]"
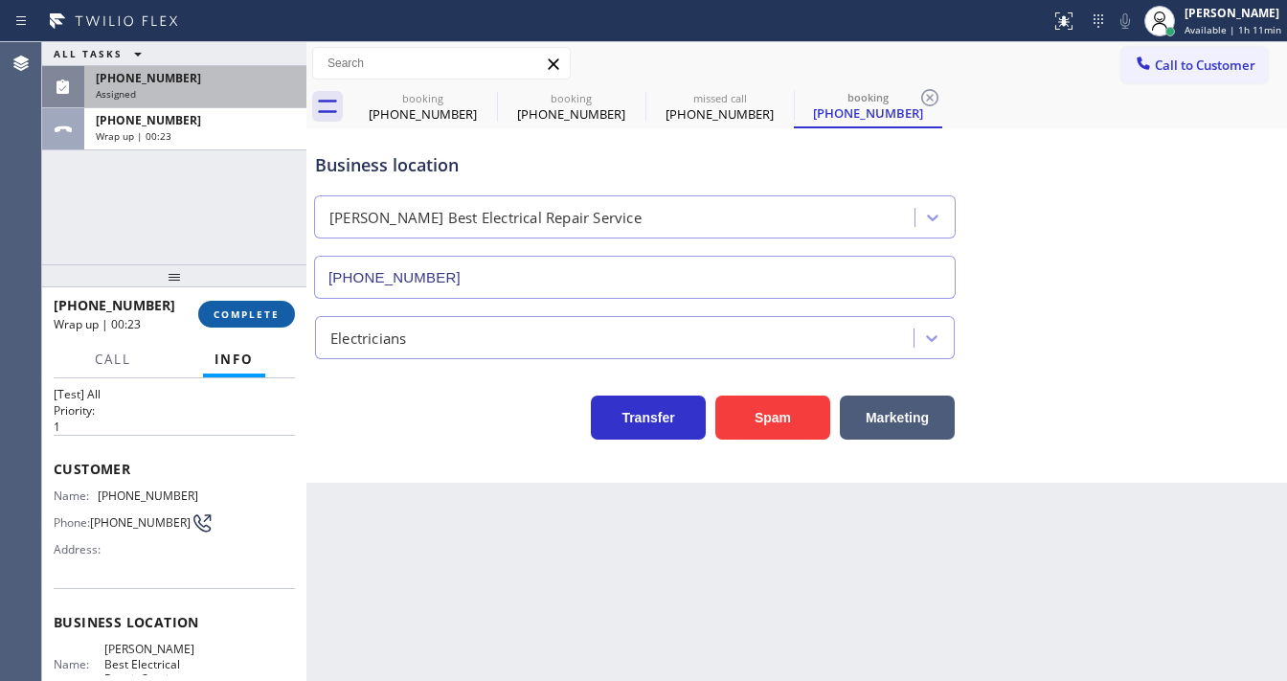
click at [231, 315] on span "COMPLETE" at bounding box center [247, 313] width 66 height 13
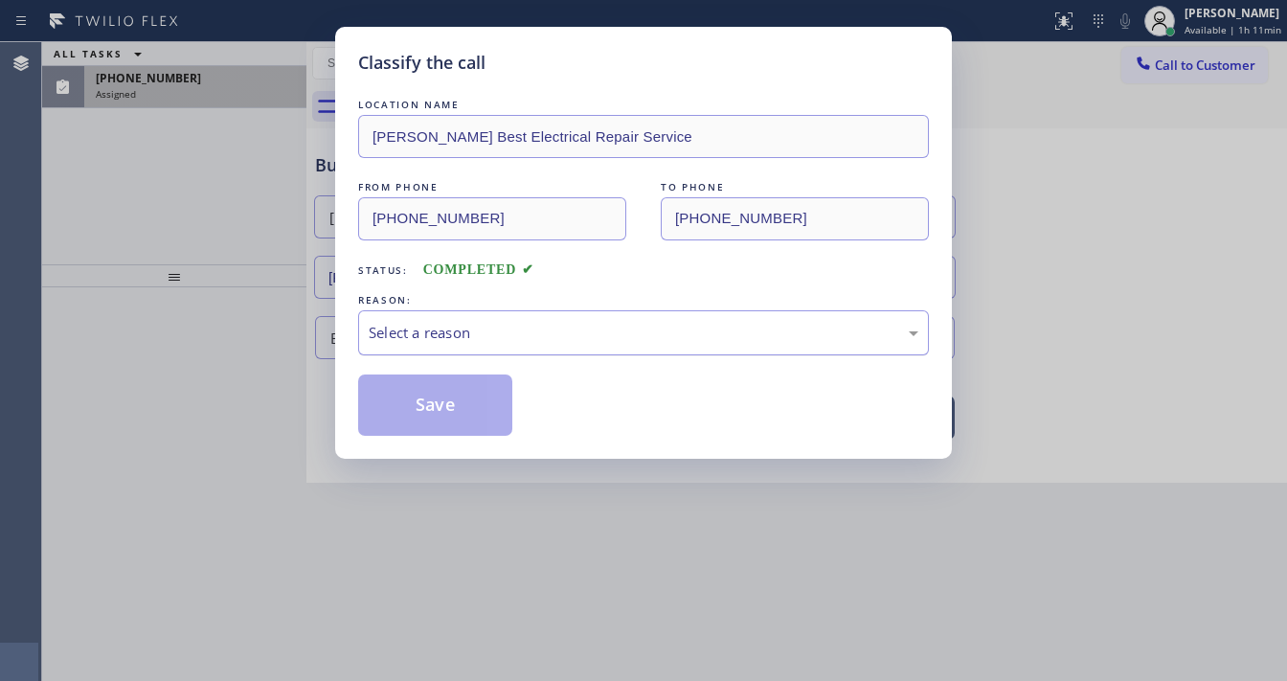
drag, startPoint x: 429, startPoint y: 340, endPoint x: 433, endPoint y: 352, distance: 13.0
click at [430, 341] on div "Select a reason" at bounding box center [644, 333] width 550 height 22
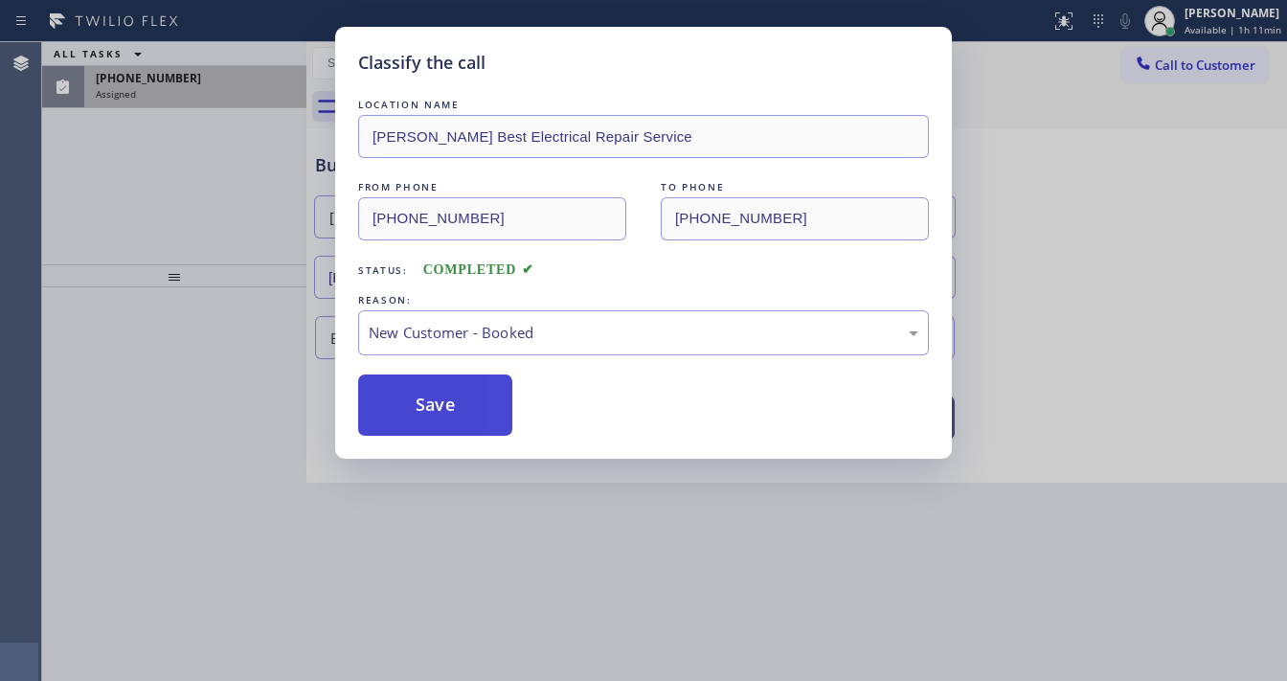
click at [434, 414] on button "Save" at bounding box center [435, 404] width 154 height 61
click at [433, 414] on button "Save" at bounding box center [435, 404] width 154 height 61
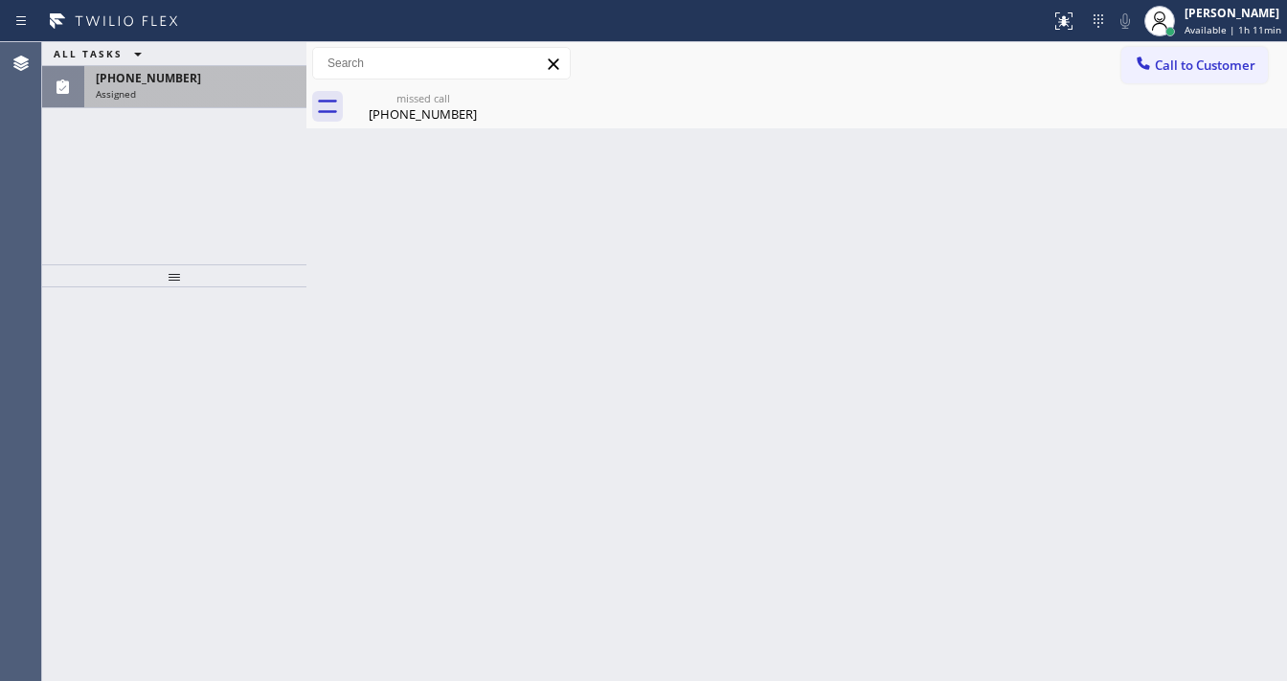
drag, startPoint x: 174, startPoint y: 207, endPoint x: 211, endPoint y: 134, distance: 81.4
click at [181, 194] on div "ALL TASKS ALL TASKS ACTIVE TASKS TASKS IN WRAP UP [PHONE_NUMBER] Assigned" at bounding box center [174, 153] width 264 height 222
click at [212, 95] on div "Assigned" at bounding box center [195, 93] width 199 height 13
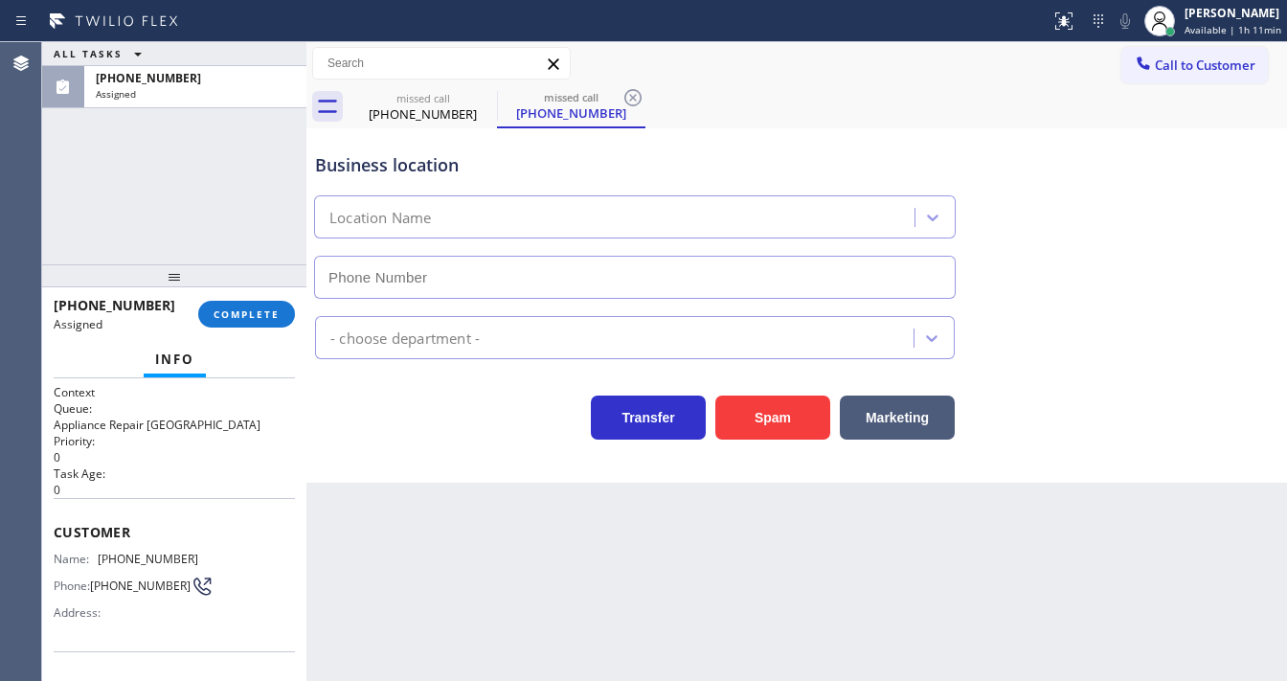
type input "[PHONE_NUMBER]"
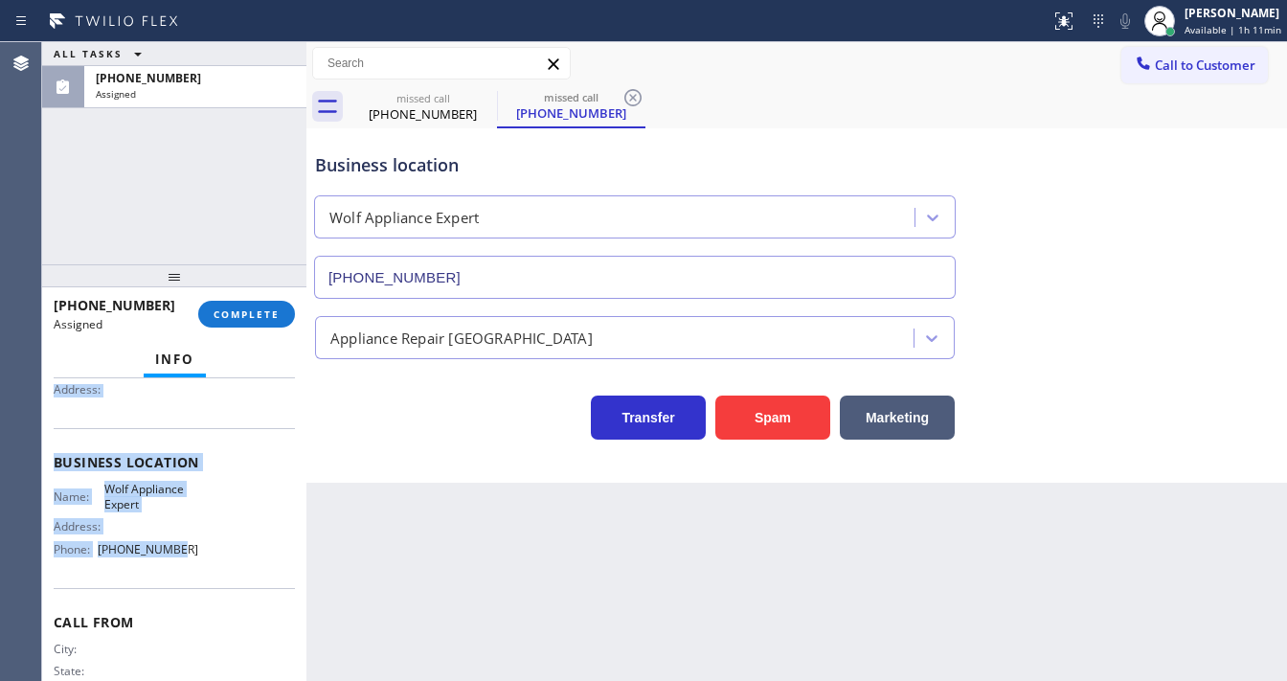
scroll to position [230, 0]
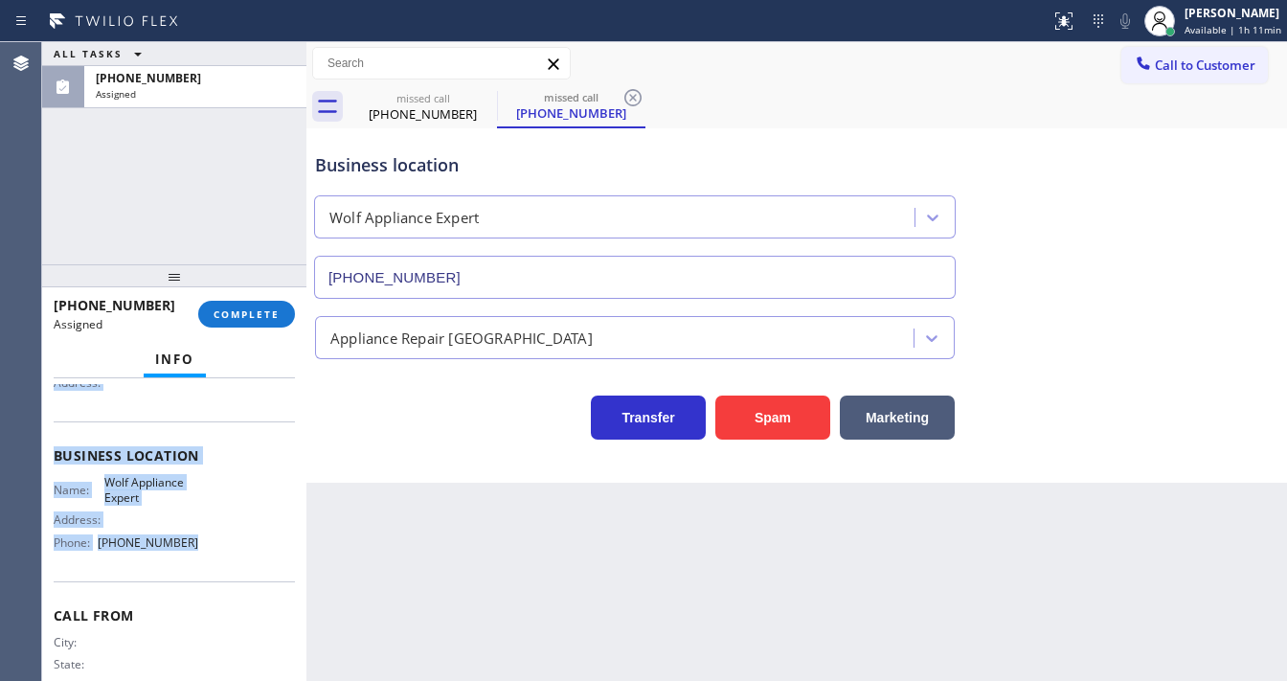
drag, startPoint x: 51, startPoint y: 525, endPoint x: 222, endPoint y: 506, distance: 172.5
click at [226, 555] on div "Context Queue: Appliance Repair High End Priority: 0 Task Age: [DEMOGRAPHIC_DAT…" at bounding box center [174, 529] width 264 height 303
copy div "Customer Name: [PHONE_NUMBER] Phone: [PHONE_NUMBER] Address: Business location …"
click at [256, 312] on span "COMPLETE" at bounding box center [247, 313] width 66 height 13
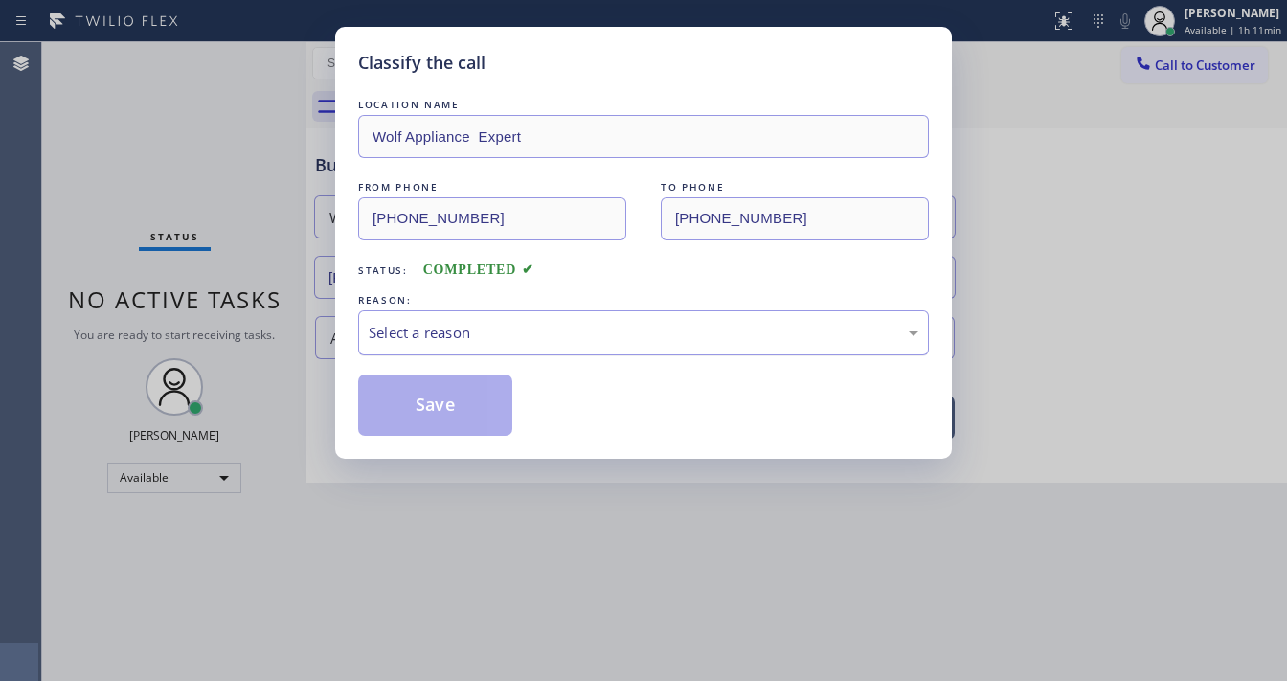
click at [443, 335] on div "Select a reason" at bounding box center [644, 333] width 550 height 22
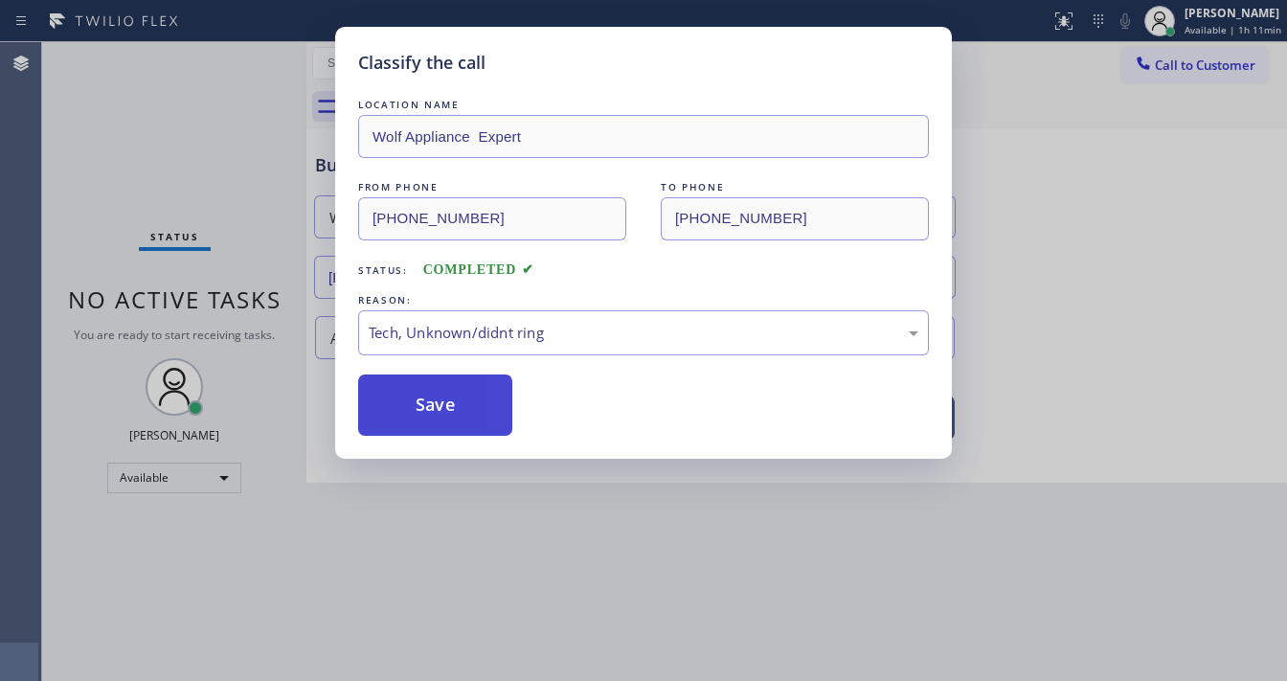
click at [427, 400] on button "Save" at bounding box center [435, 404] width 154 height 61
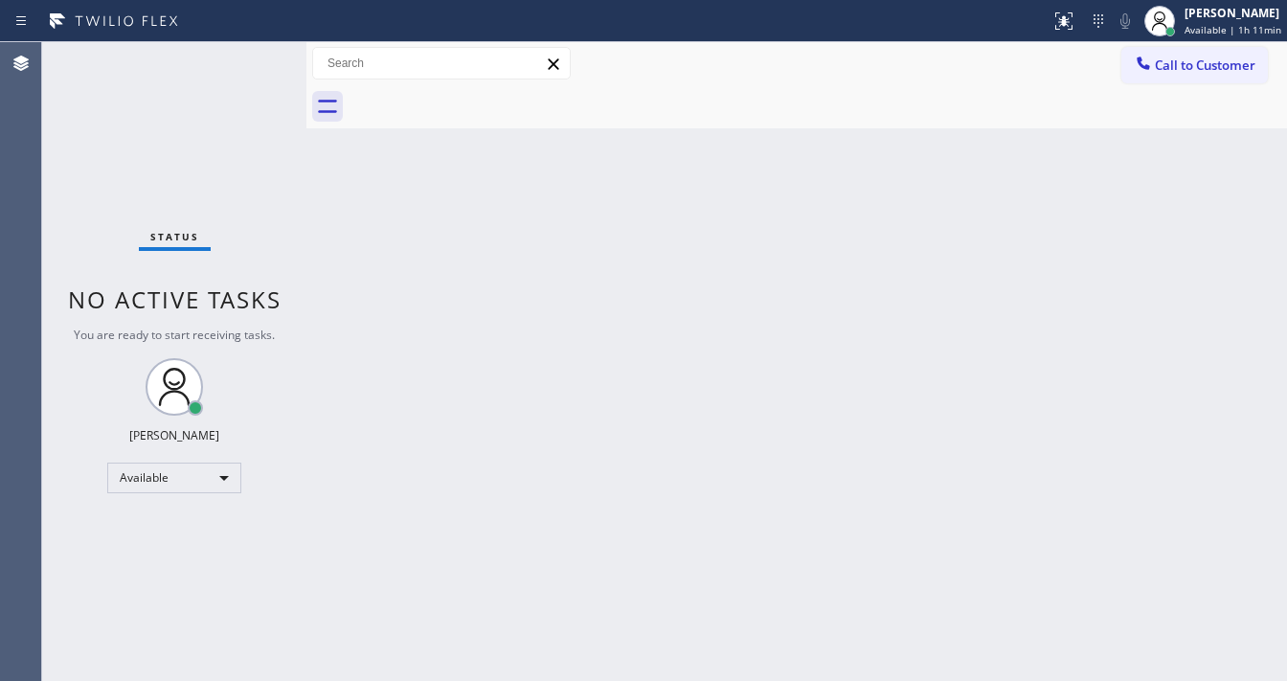
drag, startPoint x: 1154, startPoint y: 61, endPoint x: 770, endPoint y: 385, distance: 502.2
click at [1155, 62] on button "Call to Customer" at bounding box center [1194, 65] width 146 height 36
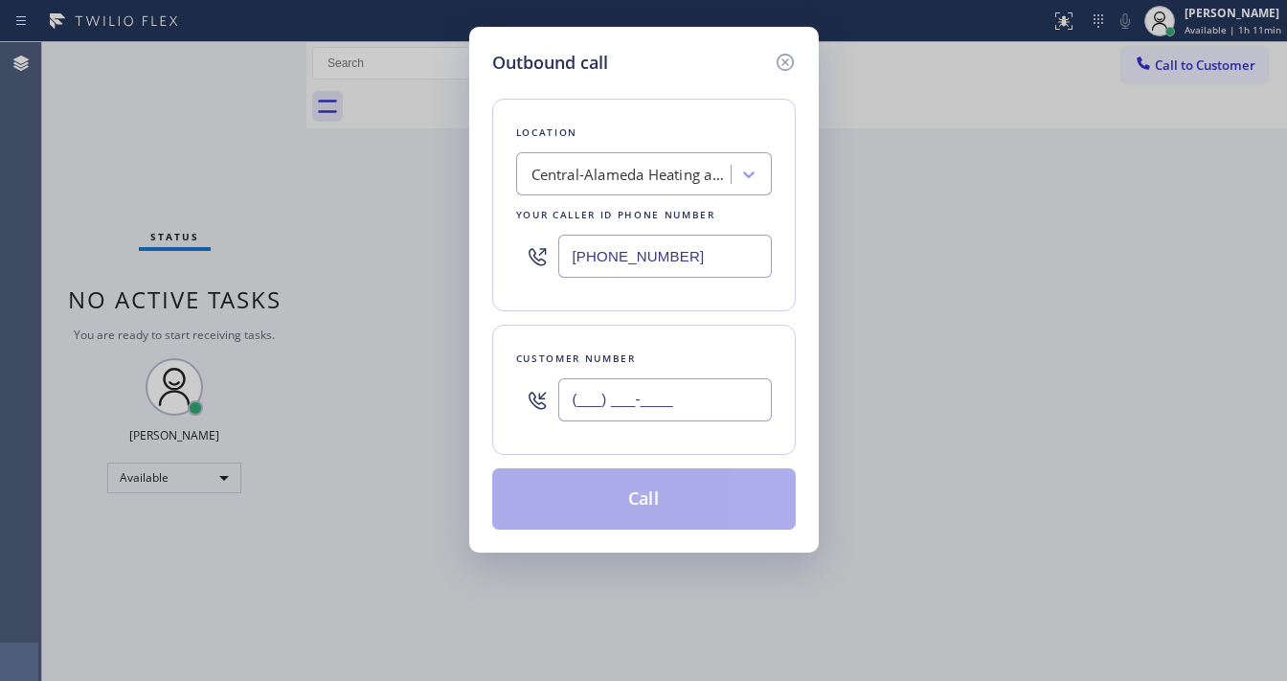
drag, startPoint x: 665, startPoint y: 409, endPoint x: 672, endPoint y: 292, distance: 117.1
click at [665, 407] on input "(___) ___-____" at bounding box center [665, 399] width 214 height 43
paste input "520) 490-0511"
type input "[PHONE_NUMBER]"
click at [707, 250] on input "[PHONE_NUMBER]" at bounding box center [665, 256] width 214 height 43
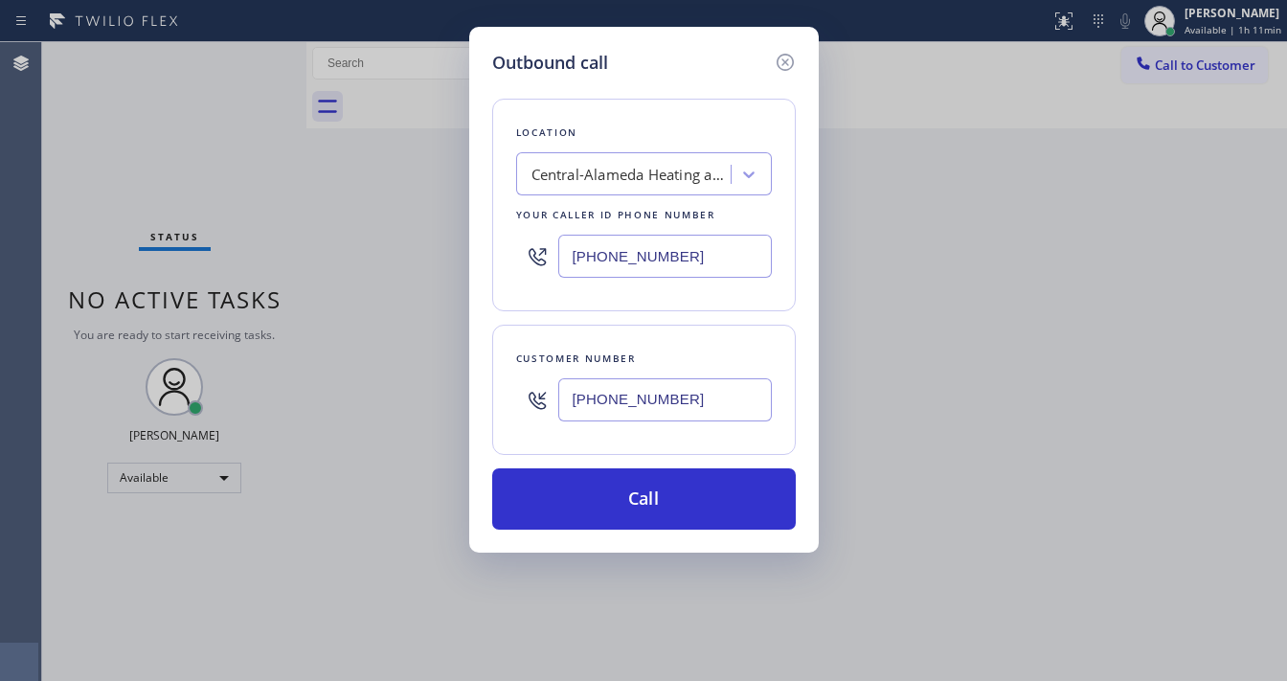
paste input "949) 536-9698"
type input "[PHONE_NUMBER]"
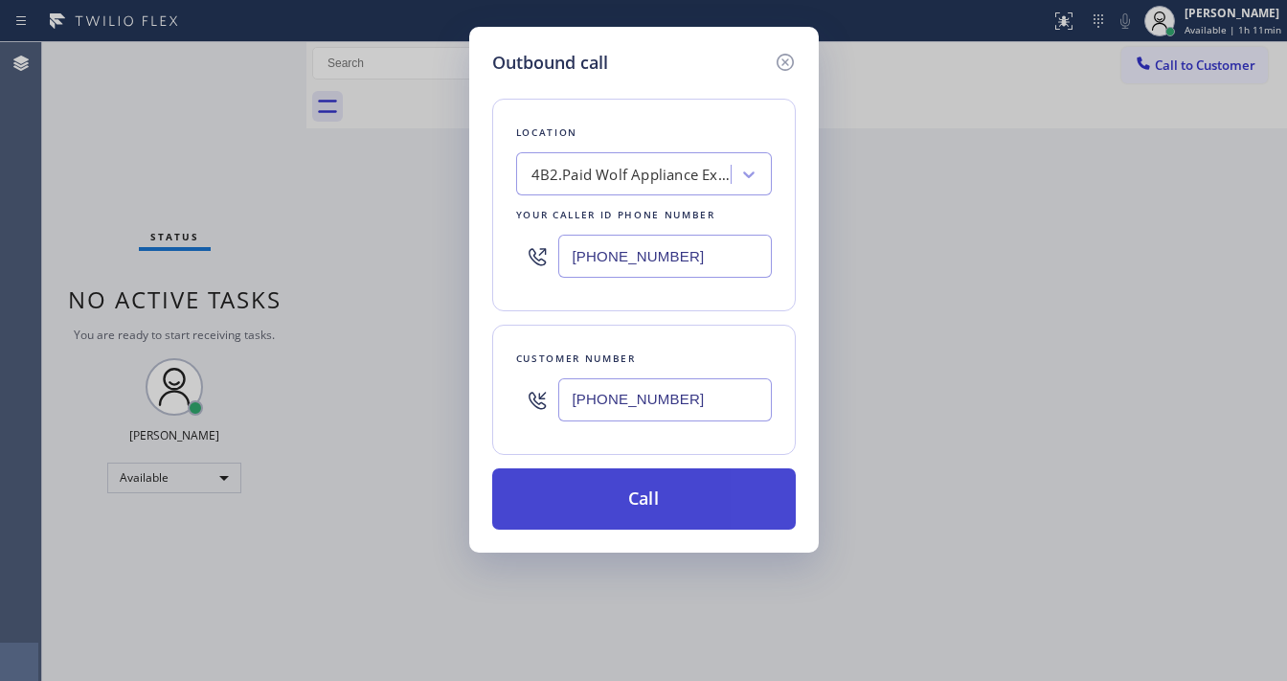
click at [639, 501] on button "Call" at bounding box center [644, 498] width 304 height 61
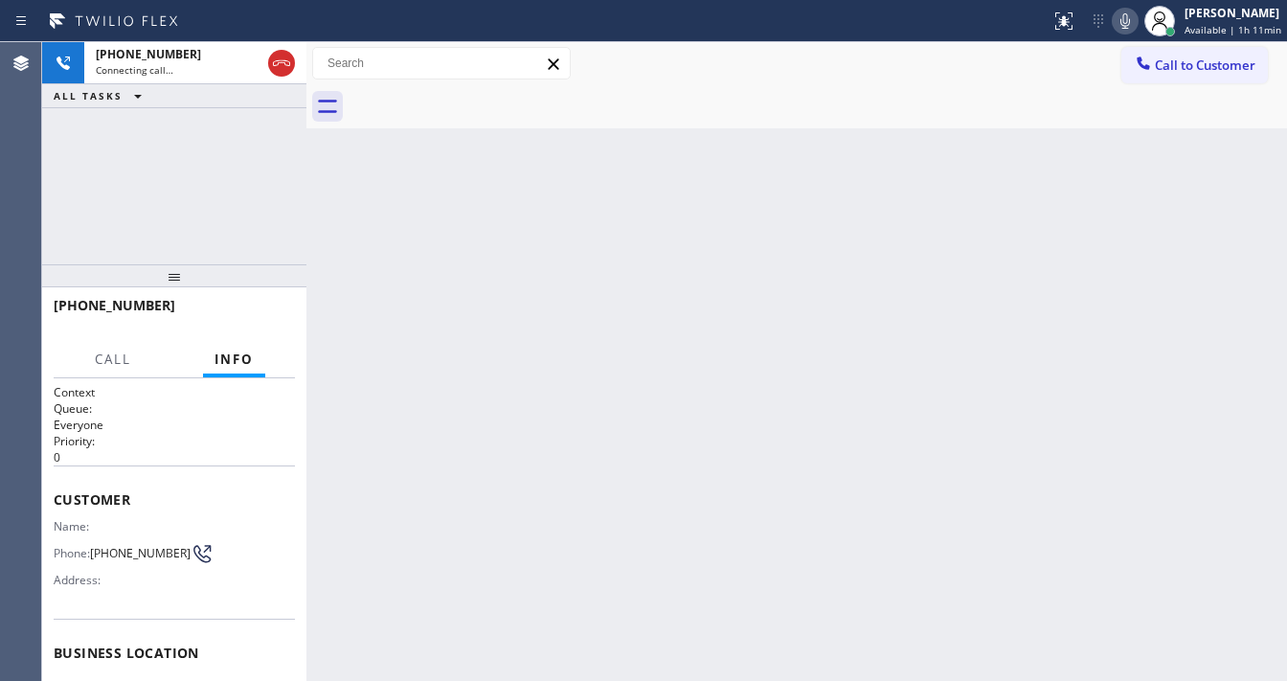
click at [59, 232] on div "[PHONE_NUMBER] Connecting call… ALL TASKS ALL TASKS ACTIVE TASKS TASKS IN WRAP …" at bounding box center [174, 153] width 264 height 222
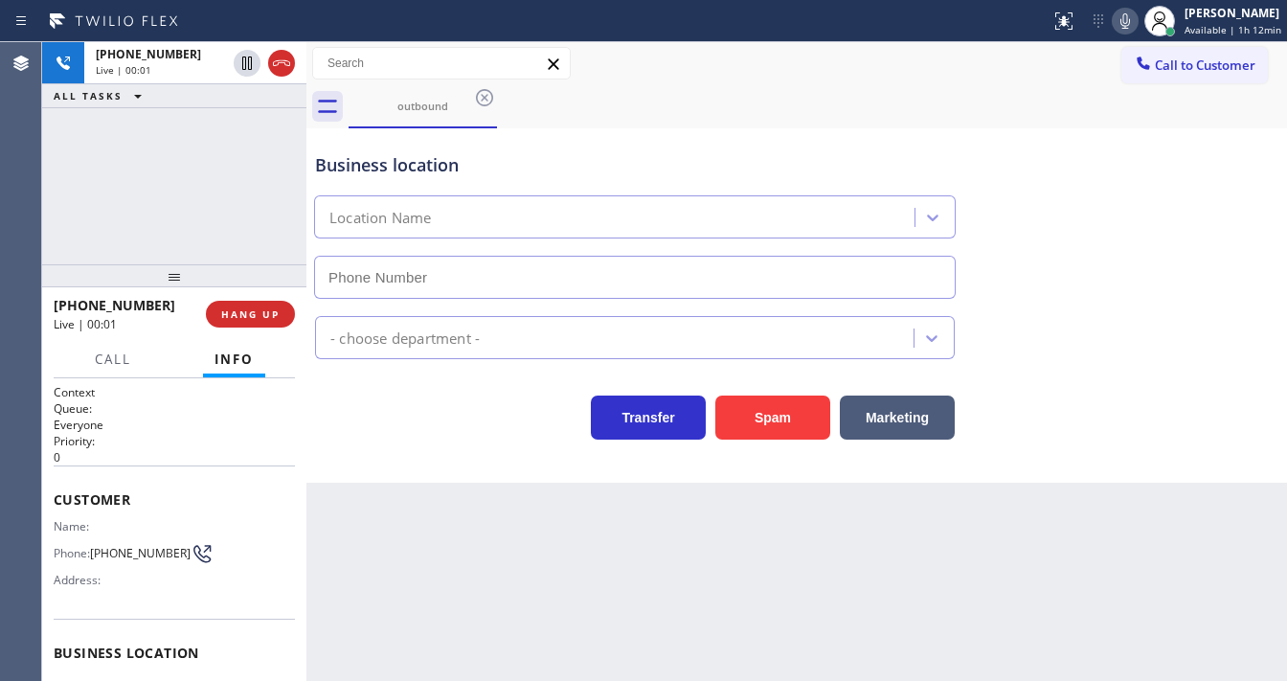
type input "[PHONE_NUMBER]"
click at [251, 318] on span "HANG UP" at bounding box center [250, 313] width 58 height 13
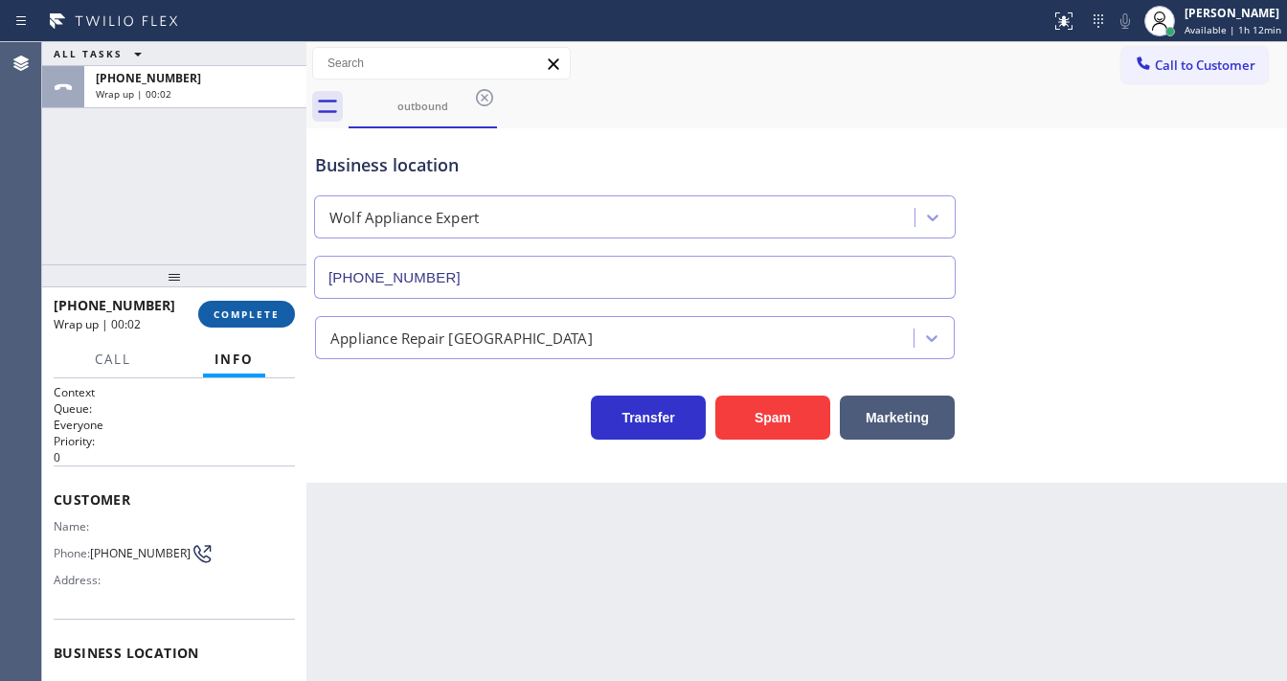
click at [251, 318] on span "COMPLETE" at bounding box center [247, 313] width 66 height 13
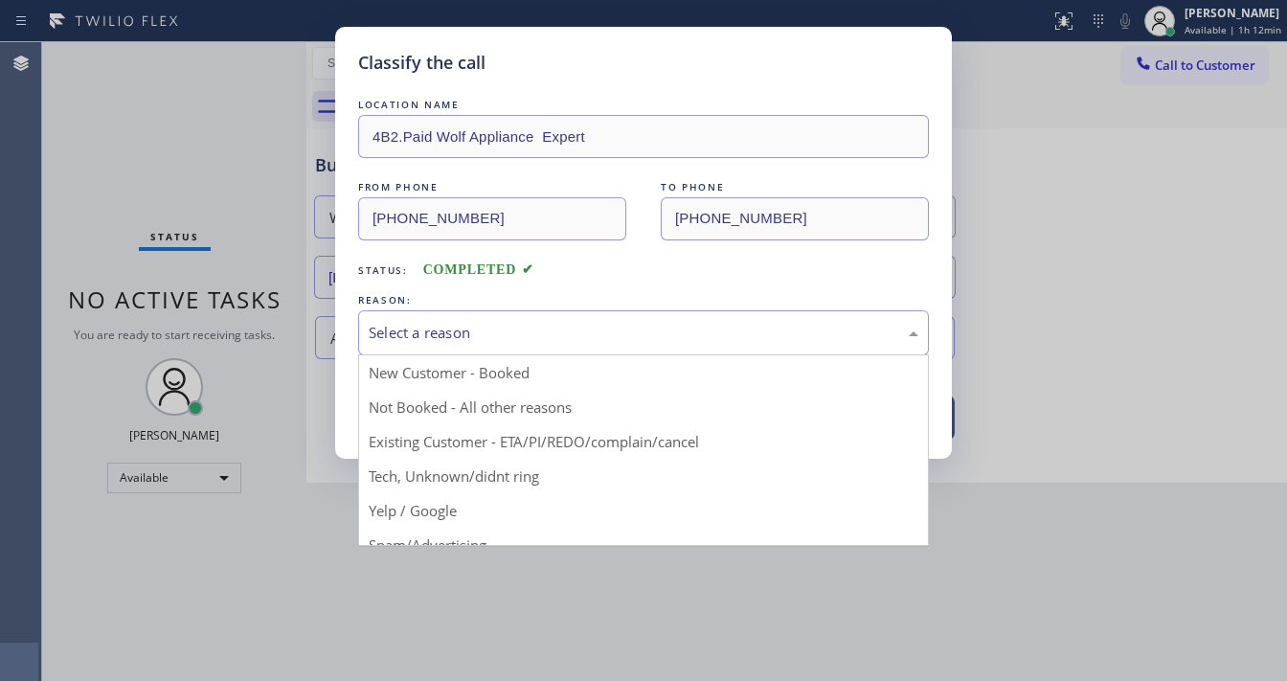
click at [513, 334] on div "Select a reason" at bounding box center [644, 333] width 550 height 22
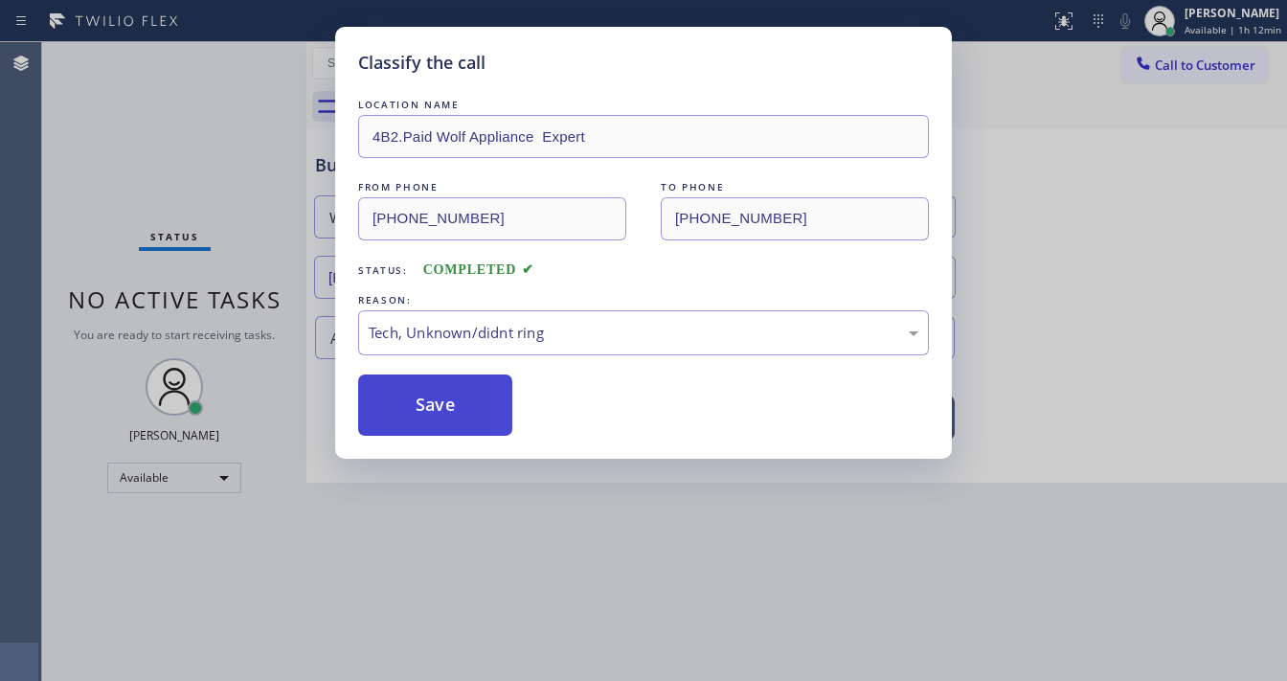
click at [447, 419] on button "Save" at bounding box center [435, 404] width 154 height 61
click at [447, 418] on button "Save" at bounding box center [435, 404] width 154 height 61
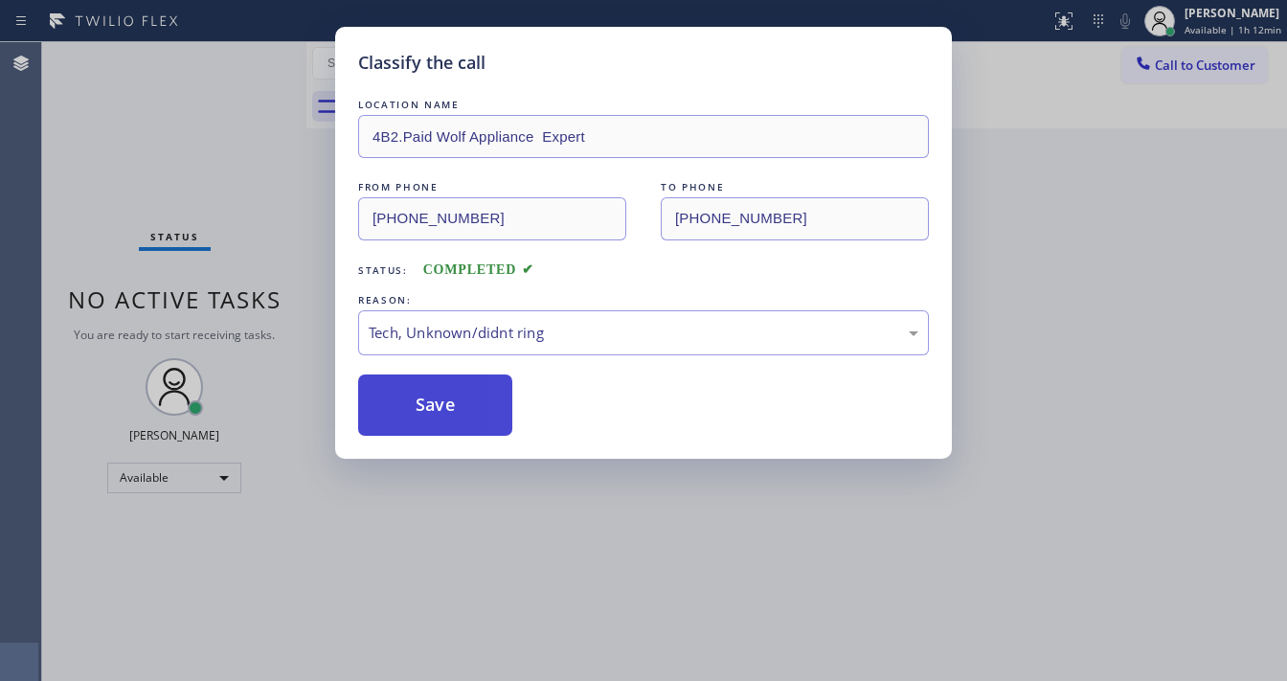
click at [447, 417] on button "Save" at bounding box center [435, 404] width 154 height 61
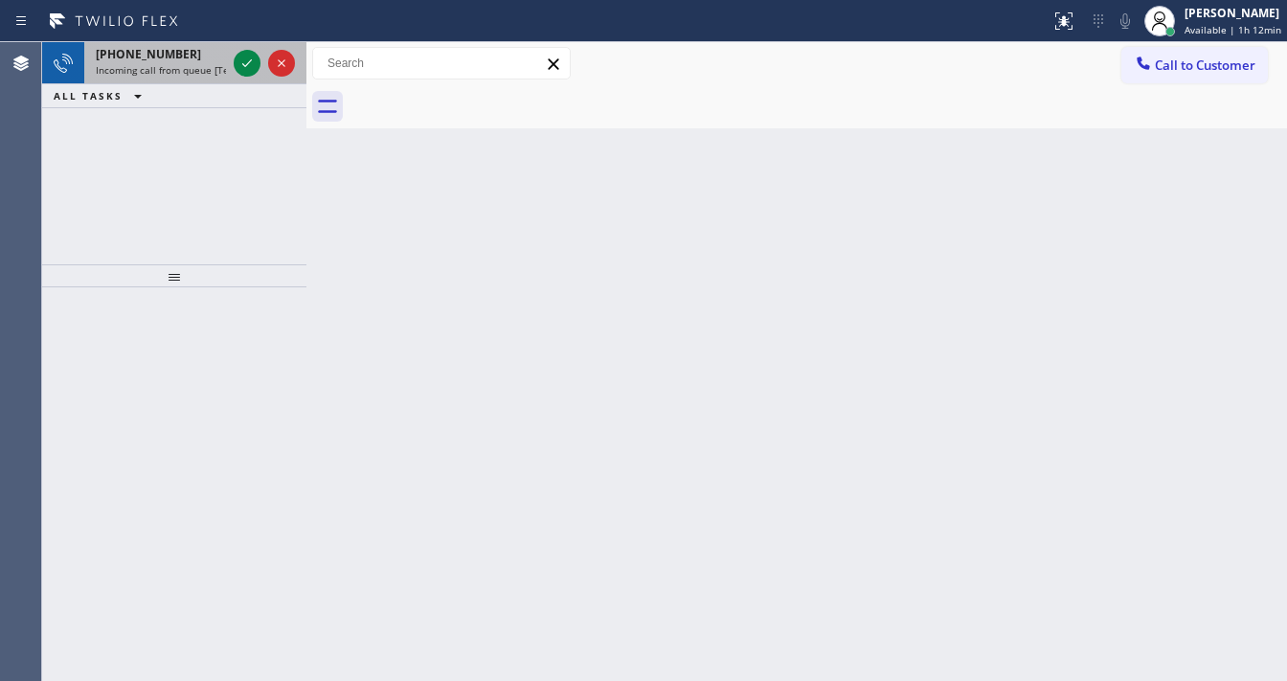
click at [152, 66] on span "Incoming call from queue [Test] All" at bounding box center [175, 69] width 159 height 13
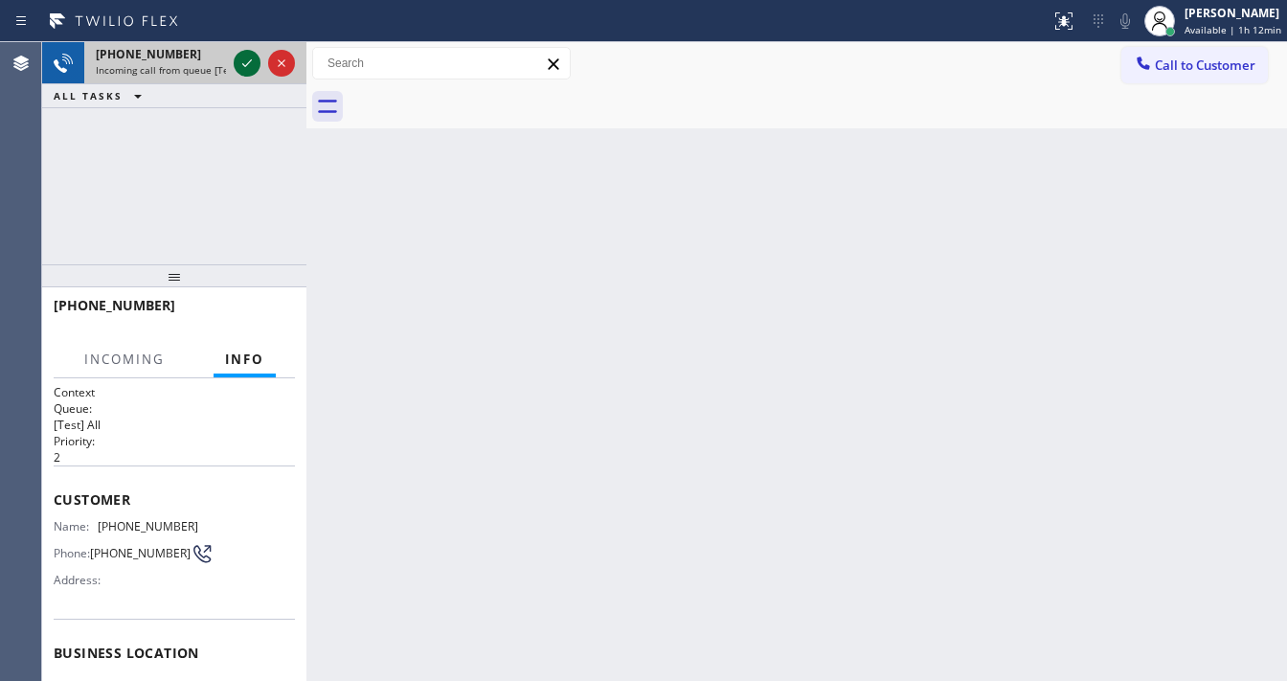
click at [247, 62] on icon at bounding box center [247, 63] width 23 height 23
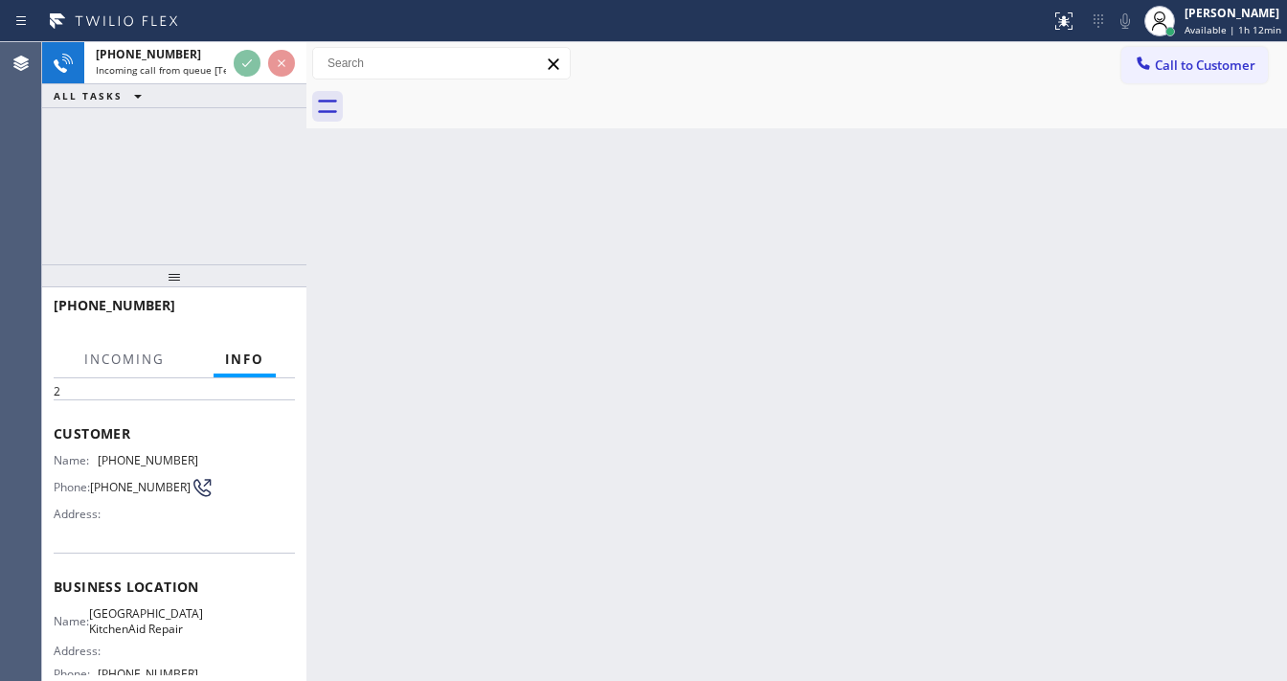
scroll to position [153, 0]
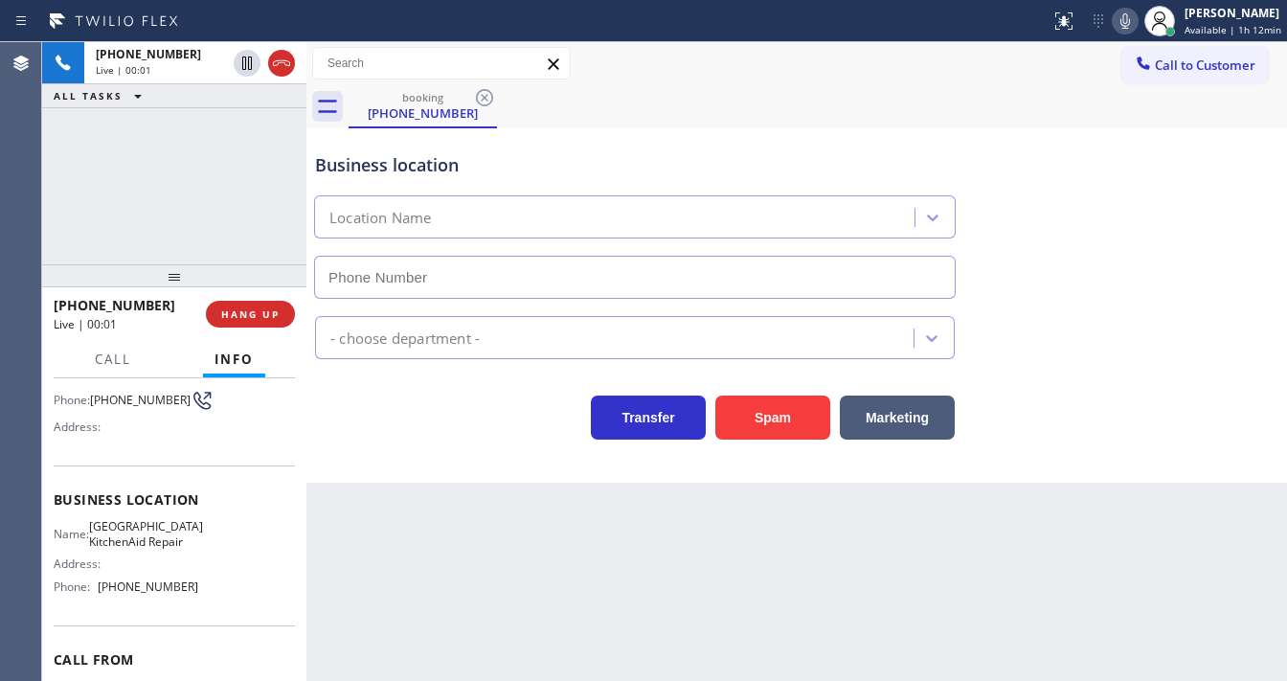
type input "[PHONE_NUMBER]"
click at [269, 287] on div at bounding box center [174, 275] width 264 height 23
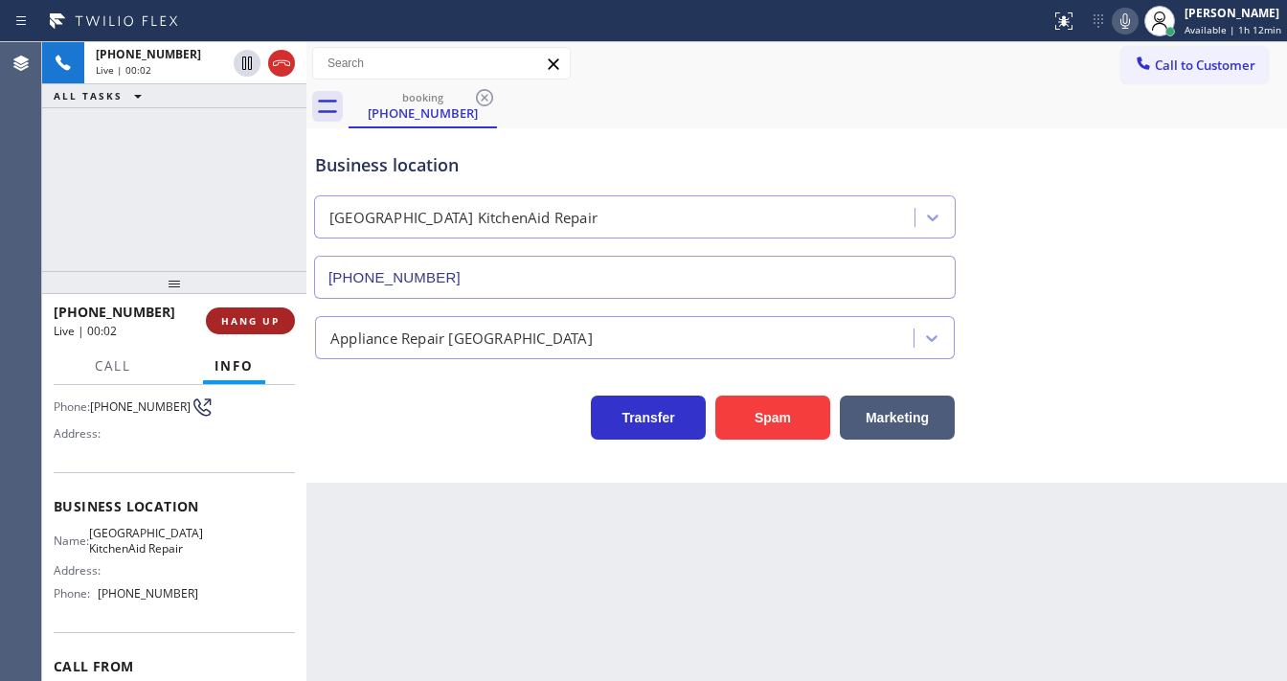
click at [269, 307] on div "[PHONE_NUMBER] Live | 00:02 HANG UP" at bounding box center [174, 321] width 241 height 50
click at [269, 309] on button "HANG UP" at bounding box center [250, 320] width 89 height 27
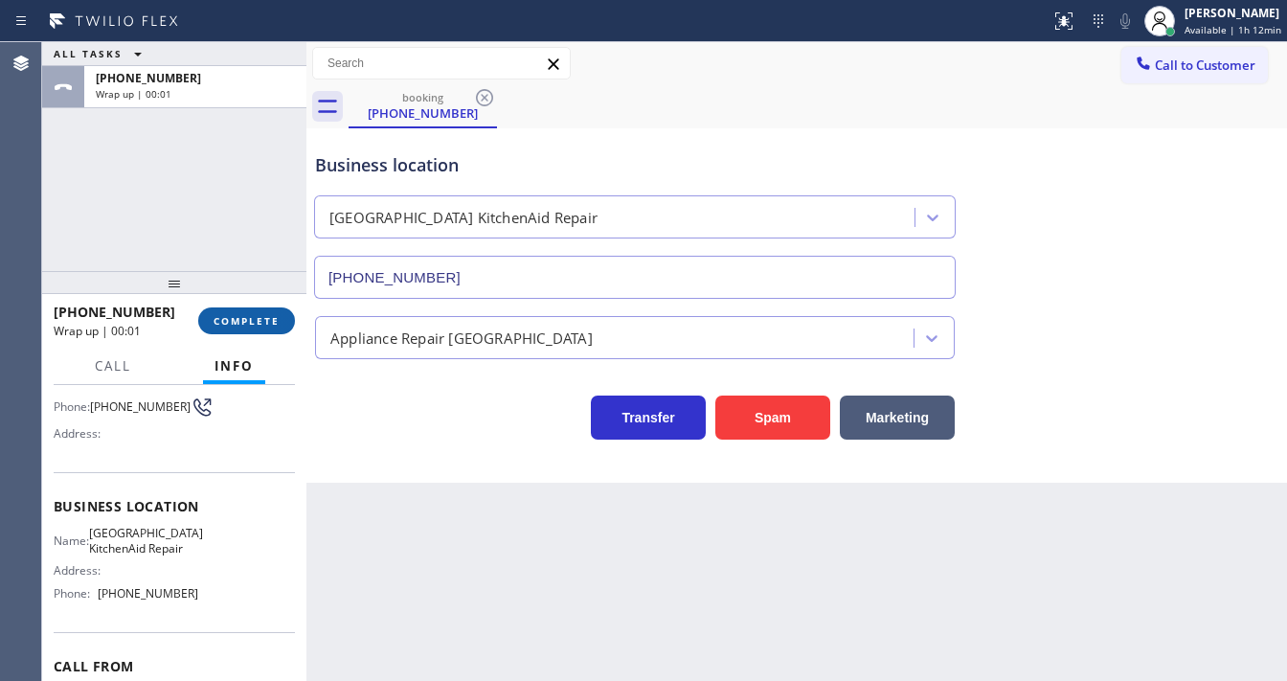
click at [269, 317] on span "COMPLETE" at bounding box center [247, 320] width 66 height 13
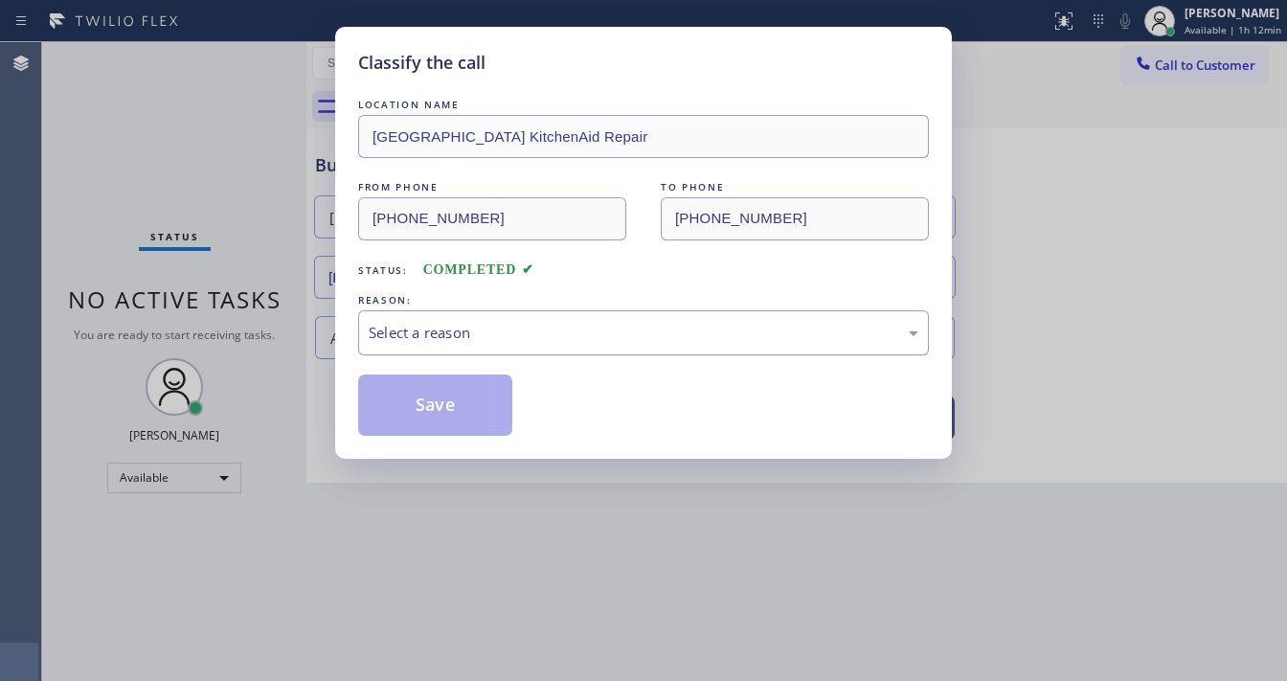
drag, startPoint x: 451, startPoint y: 325, endPoint x: 450, endPoint y: 345, distance: 20.1
click at [450, 332] on div "Select a reason" at bounding box center [644, 333] width 550 height 22
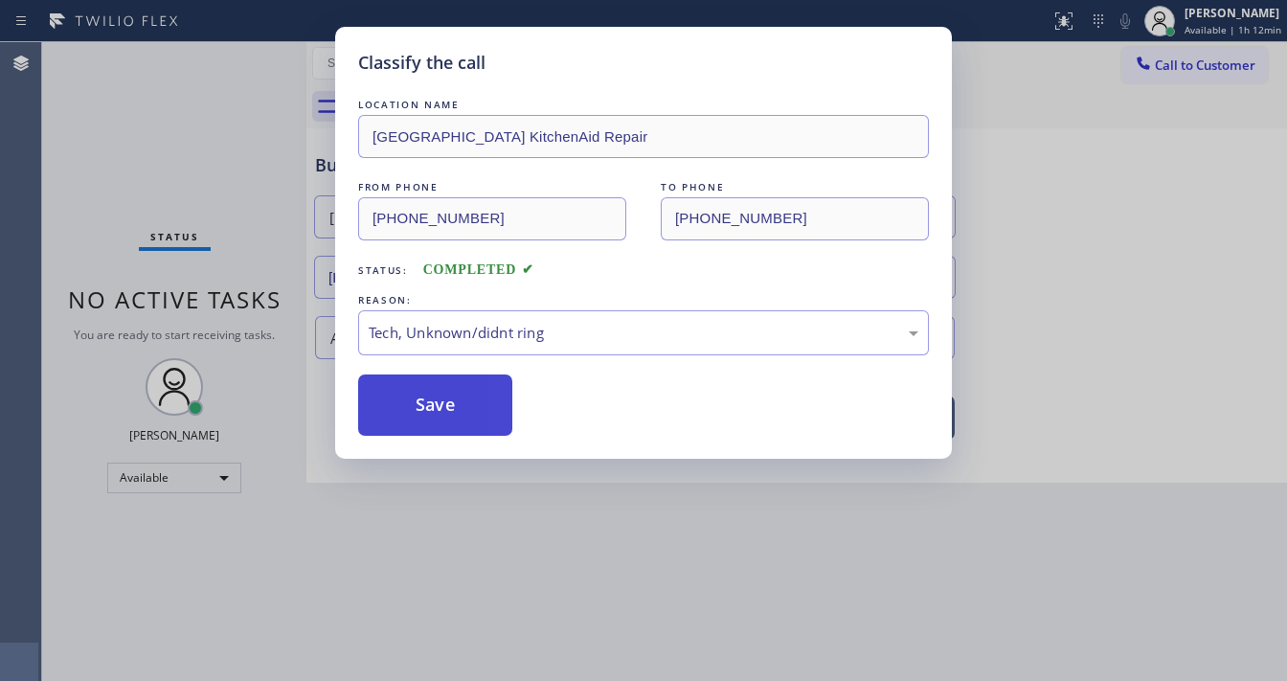
click at [431, 428] on button "Save" at bounding box center [435, 404] width 154 height 61
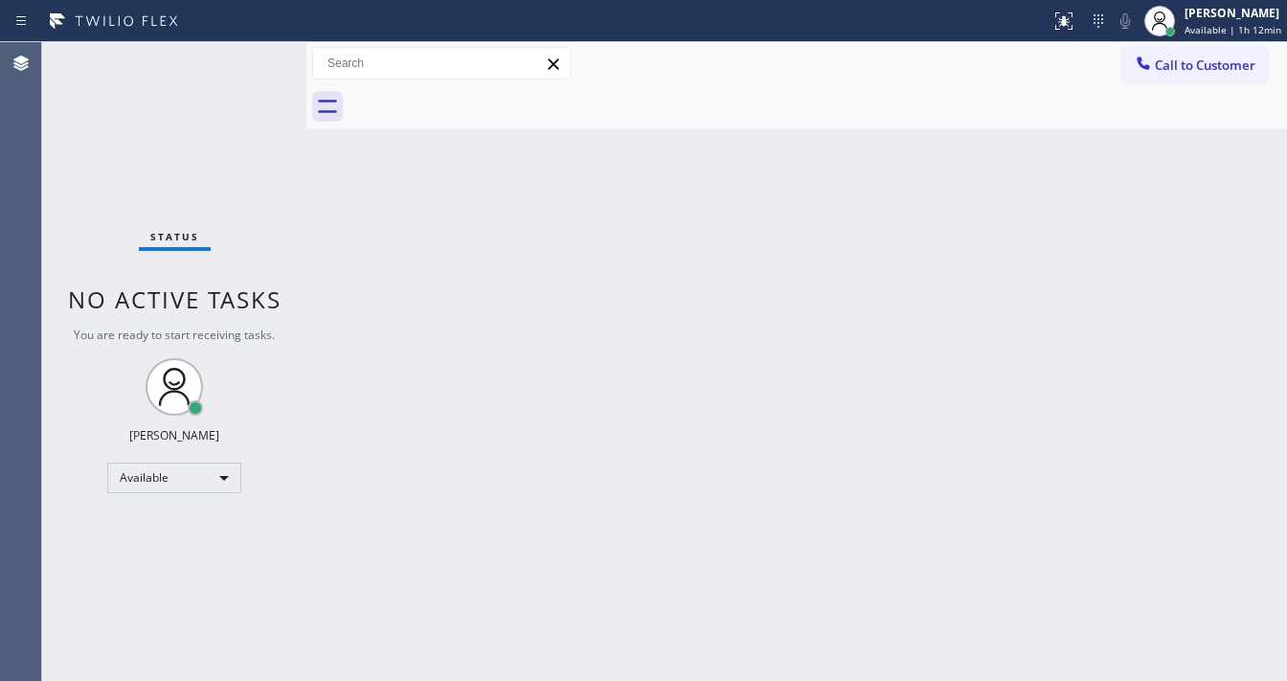
click at [239, 58] on div "Status No active tasks You are ready to start receiving tasks. [PERSON_NAME]" at bounding box center [174, 361] width 264 height 639
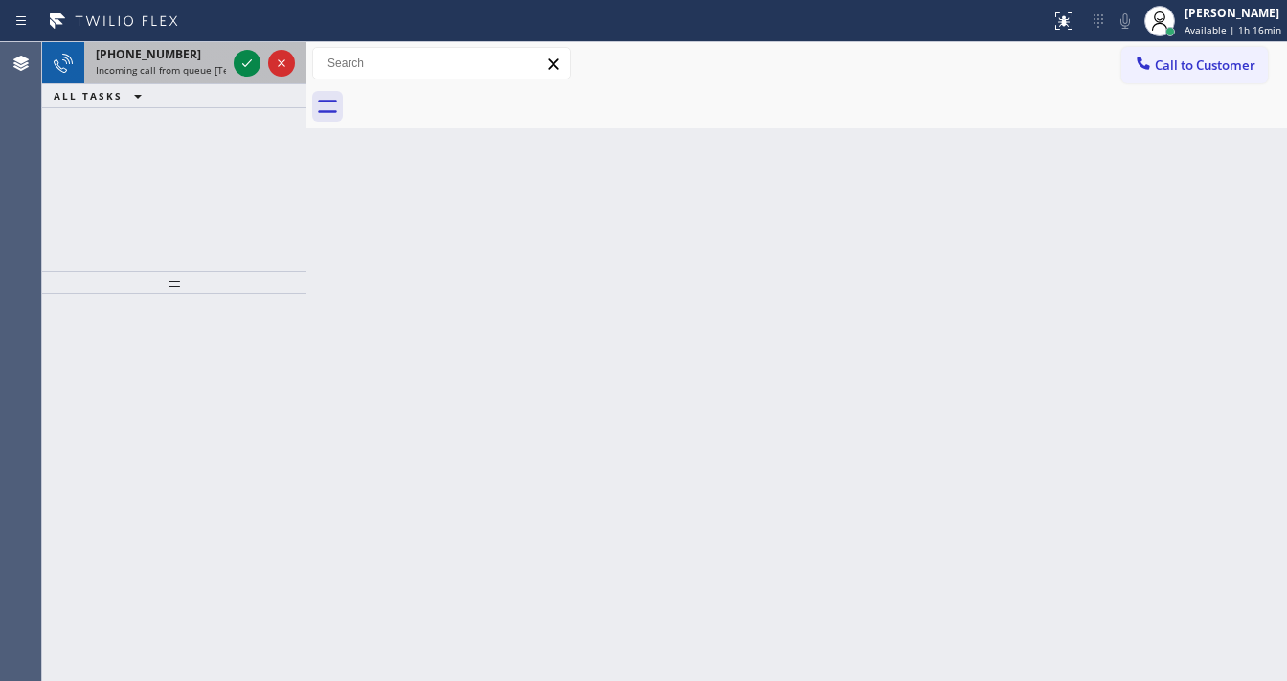
click at [196, 47] on div "[PHONE_NUMBER]" at bounding box center [161, 54] width 130 height 16
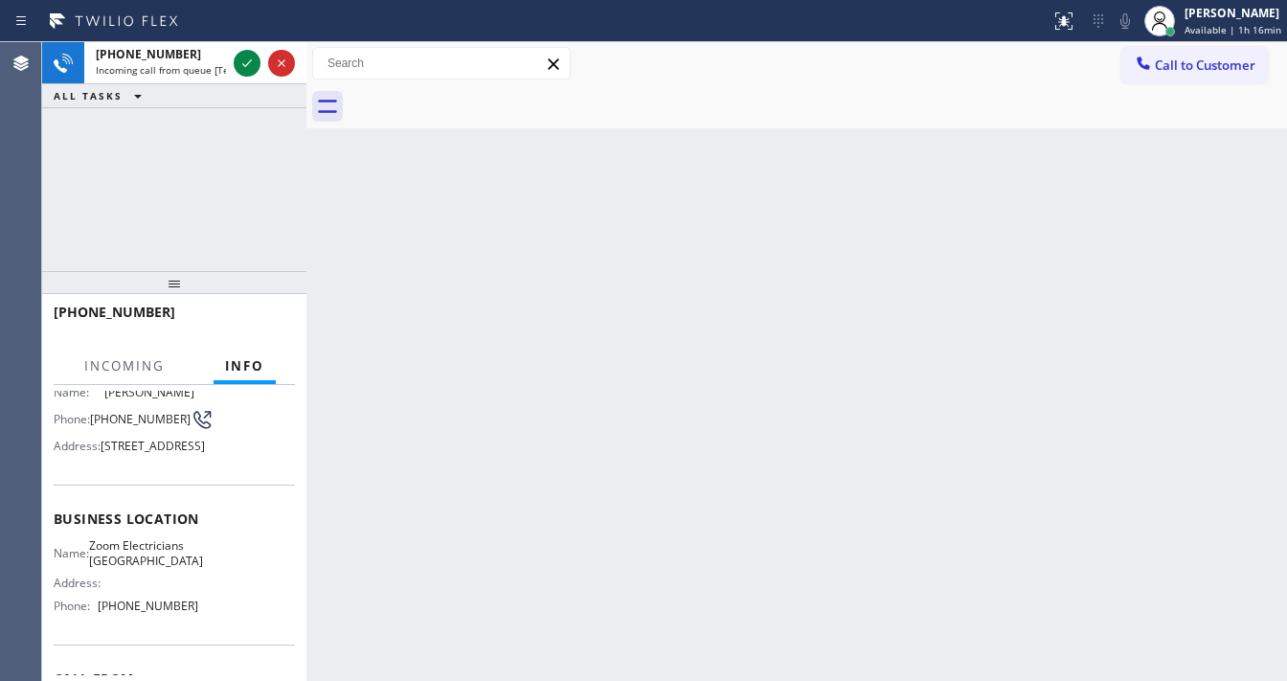
scroll to position [230, 0]
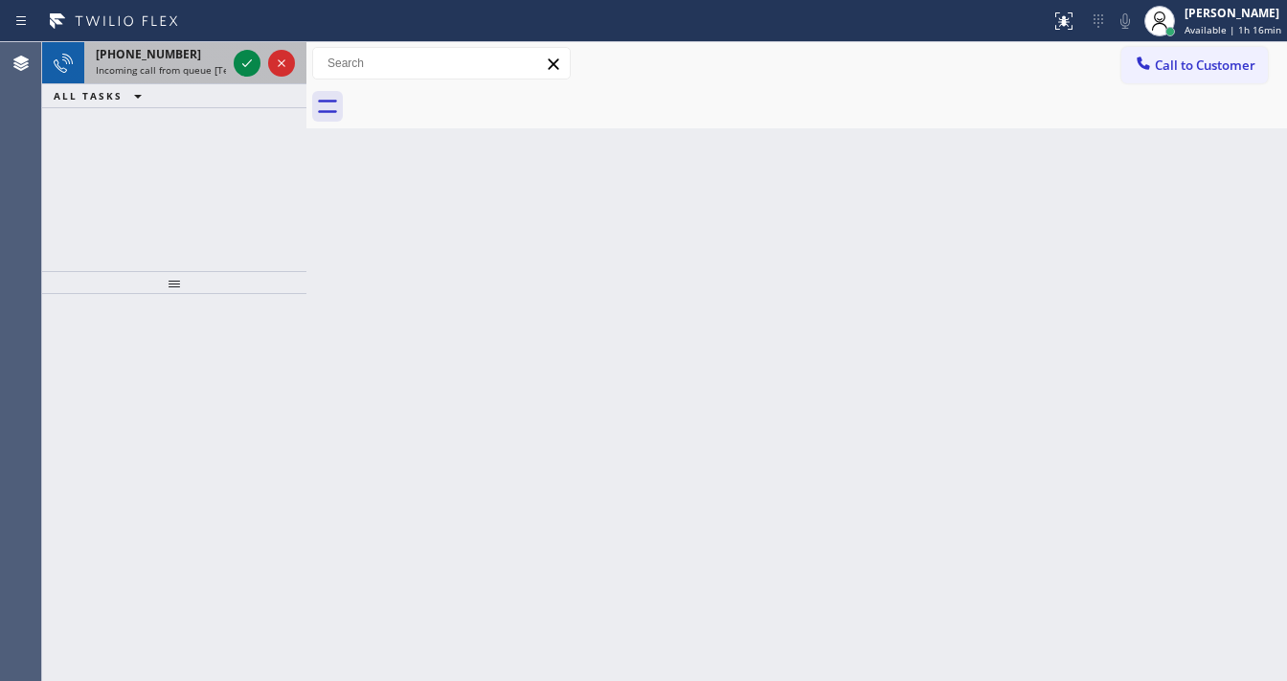
click at [163, 77] on div "[PHONE_NUMBER] Incoming call from queue [Test] All" at bounding box center [157, 63] width 146 height 42
click at [239, 64] on icon at bounding box center [247, 63] width 23 height 23
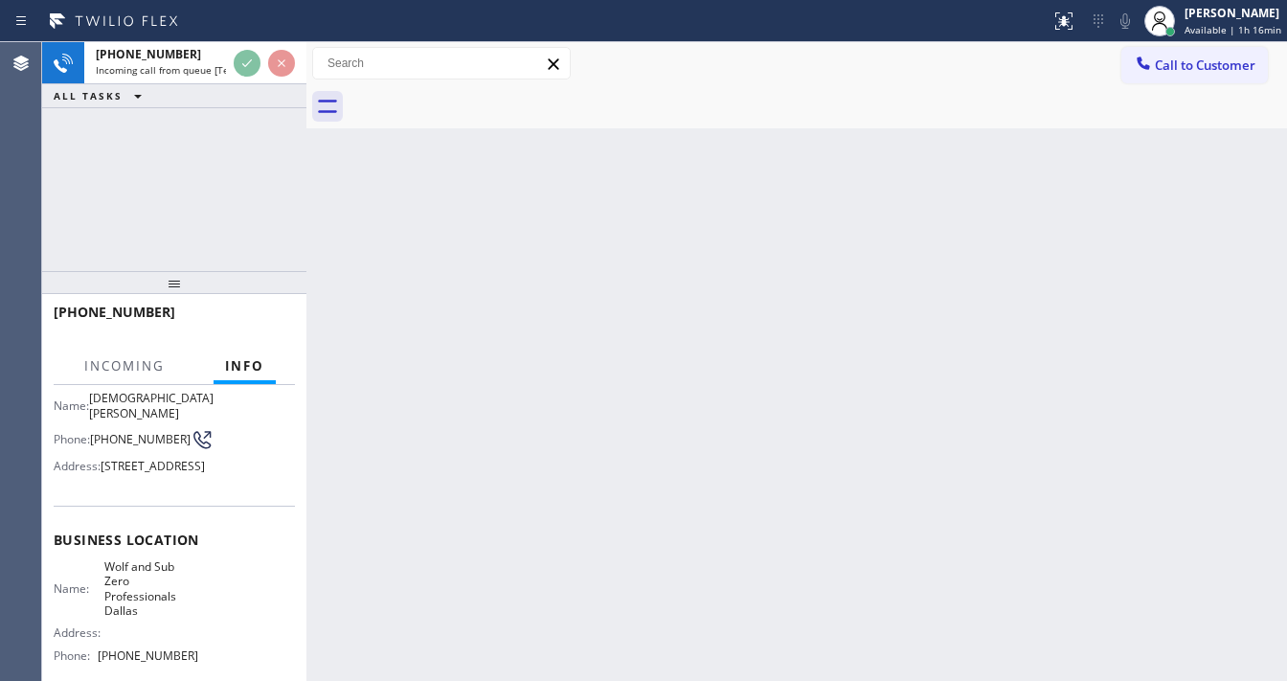
scroll to position [153, 0]
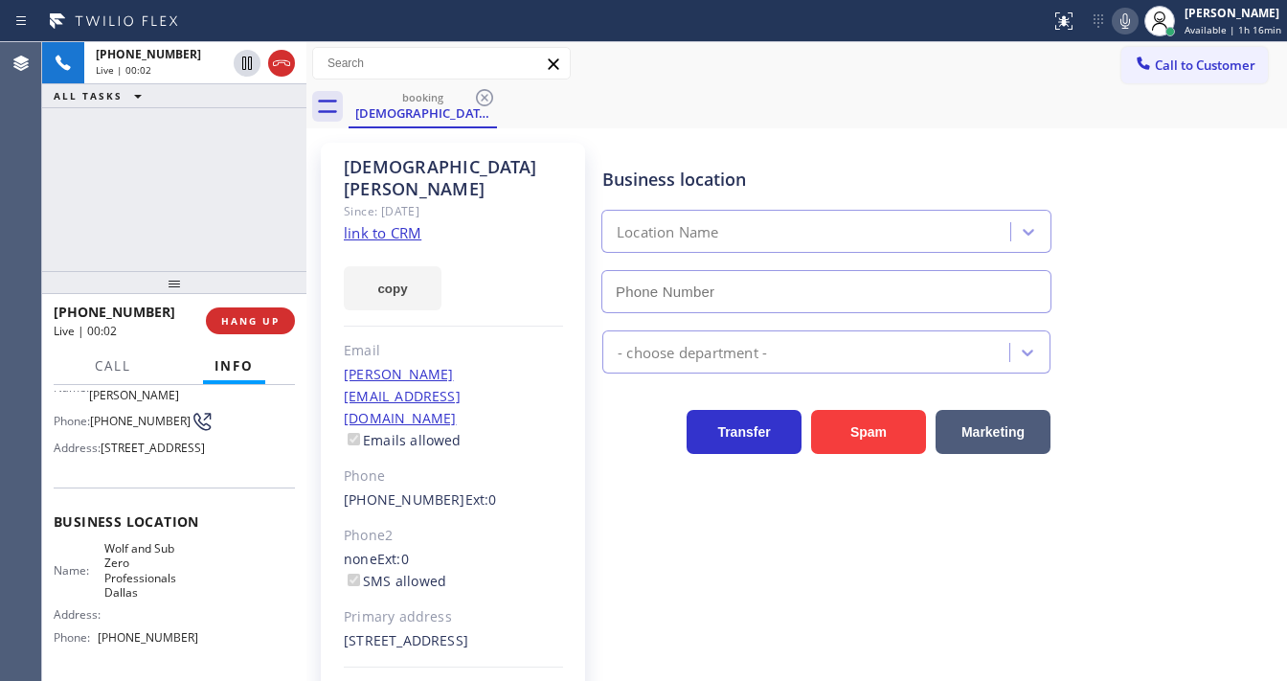
type input "[PHONE_NUMBER]"
click at [260, 223] on div "[PHONE_NUMBER] Live | 00:04 ALL TASKS ALL TASKS ACTIVE TASKS TASKS IN WRAP UP" at bounding box center [174, 156] width 264 height 229
click at [374, 223] on link "link to CRM" at bounding box center [383, 232] width 78 height 19
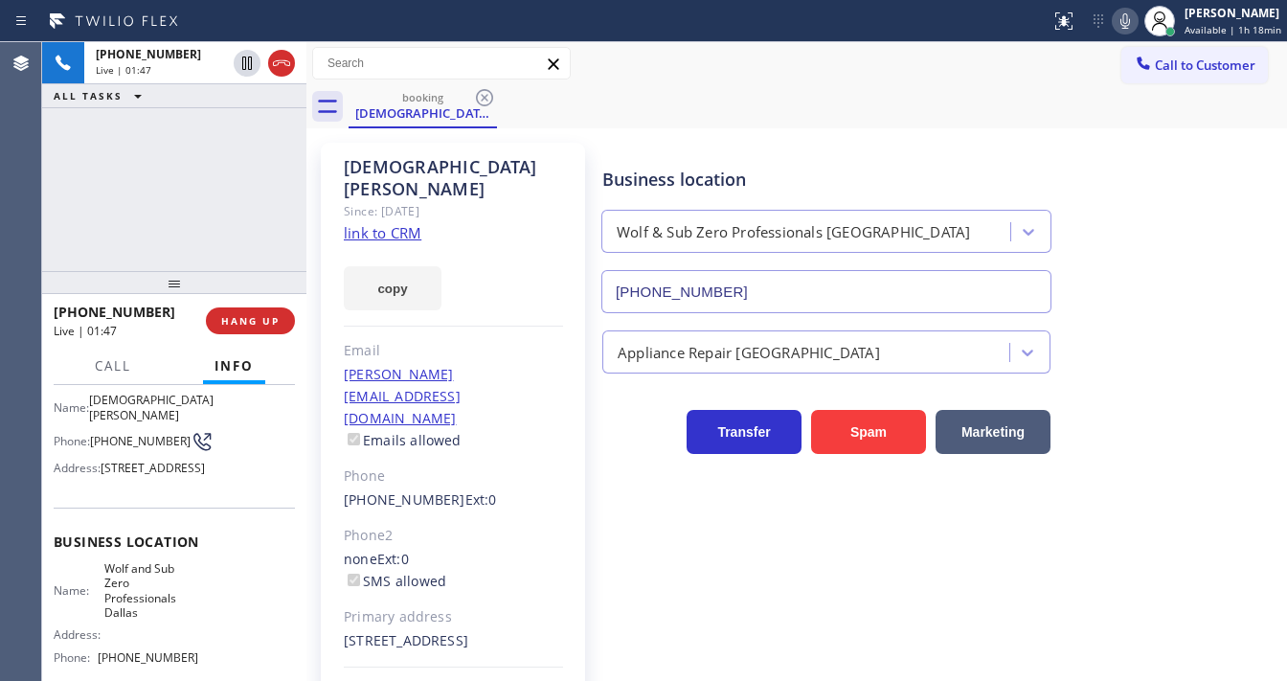
scroll to position [77, 0]
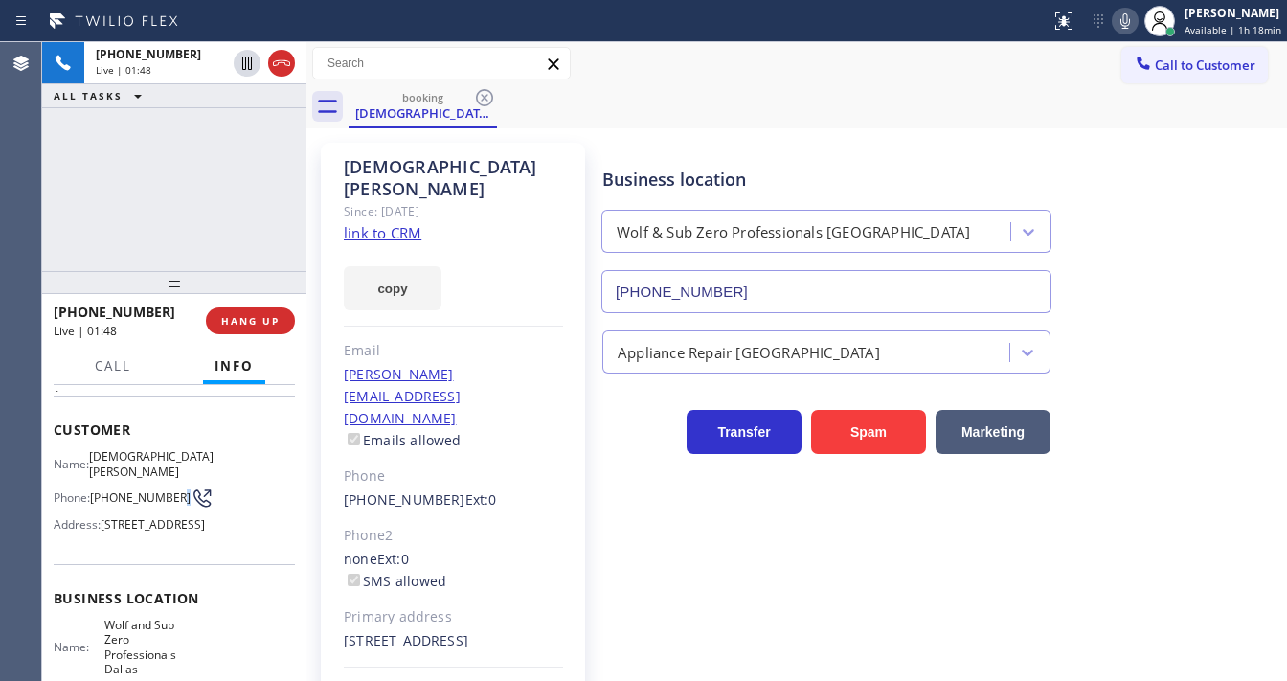
click at [111, 498] on span "[PHONE_NUMBER]" at bounding box center [140, 497] width 101 height 14
click at [96, 490] on span "[PHONE_NUMBER]" at bounding box center [140, 497] width 101 height 14
drag, startPoint x: 91, startPoint y: 485, endPoint x: 198, endPoint y: 274, distance: 237.2
click at [126, 506] on div "Phone: [PHONE_NUMBER]" at bounding box center [126, 497] width 145 height 23
copy span "[PHONE_NUMBER]"
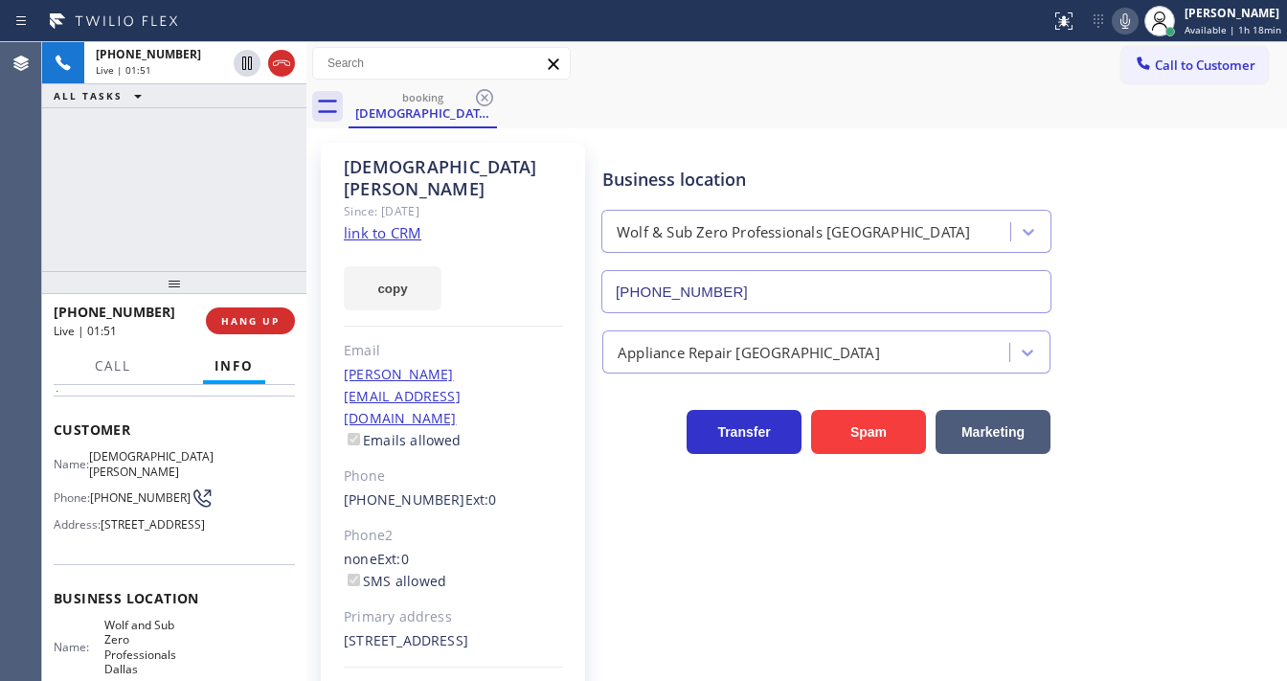
click at [220, 161] on div "[PHONE_NUMBER] Live | 01:51 ALL TASKS ALL TASKS ACTIVE TASKS TASKS IN WRAP UP" at bounding box center [174, 156] width 264 height 229
click at [76, 253] on div "[PHONE_NUMBER] Live | 02:01 ALL TASKS ALL TASKS ACTIVE TASKS TASKS IN WRAP UP" at bounding box center [174, 156] width 264 height 229
click at [5, 222] on div "Agent Desktop" at bounding box center [20, 361] width 41 height 639
click at [1083, 162] on div "Business location Wolf & Sub Zero Professionals [GEOGRAPHIC_DATA] [PHONE_NUMBER]" at bounding box center [940, 226] width 684 height 173
click at [1130, 21] on icon at bounding box center [1125, 20] width 10 height 15
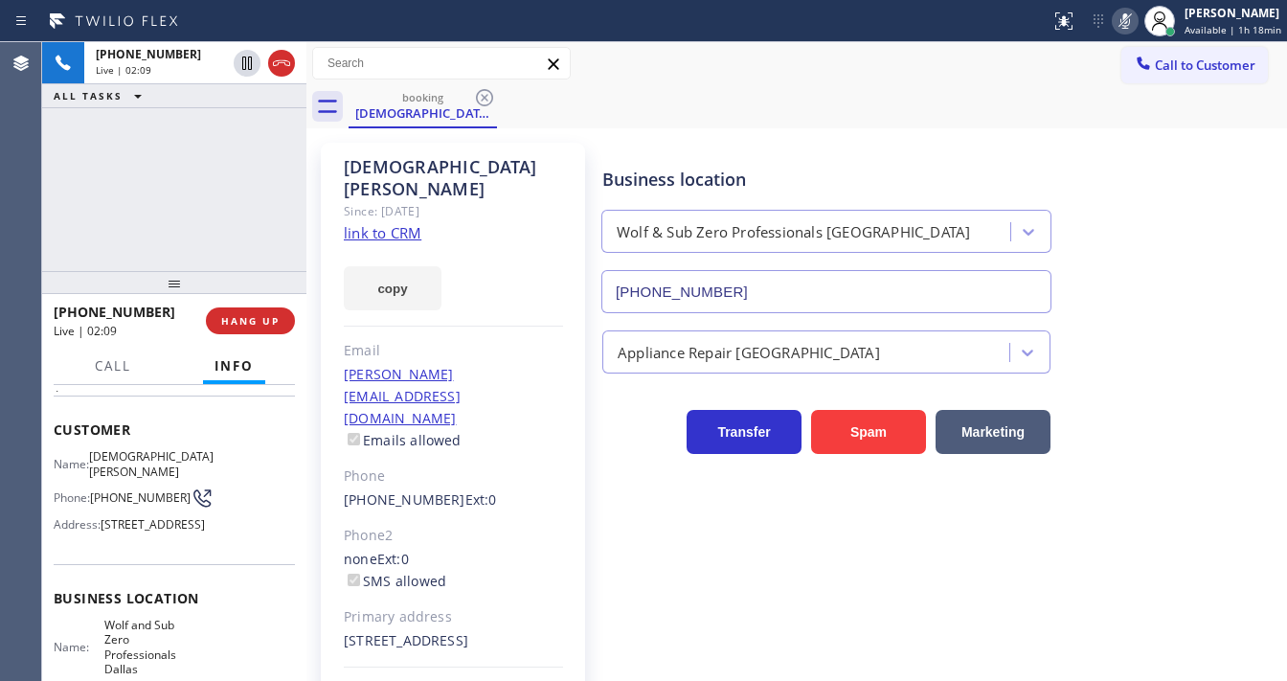
click at [228, 166] on div "[PHONE_NUMBER] Live | 02:09 ALL TASKS ALL TASKS ACTIVE TASKS TASKS IN WRAP UP" at bounding box center [174, 156] width 264 height 229
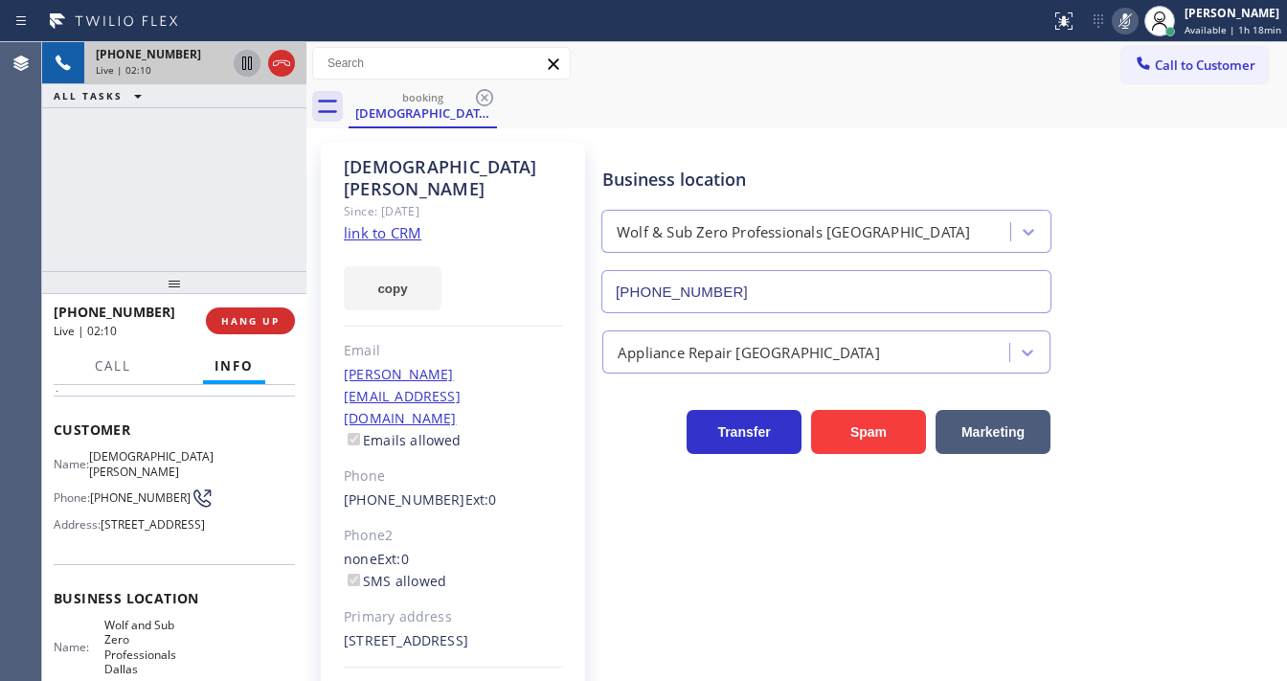
click at [241, 60] on icon at bounding box center [247, 63] width 23 height 23
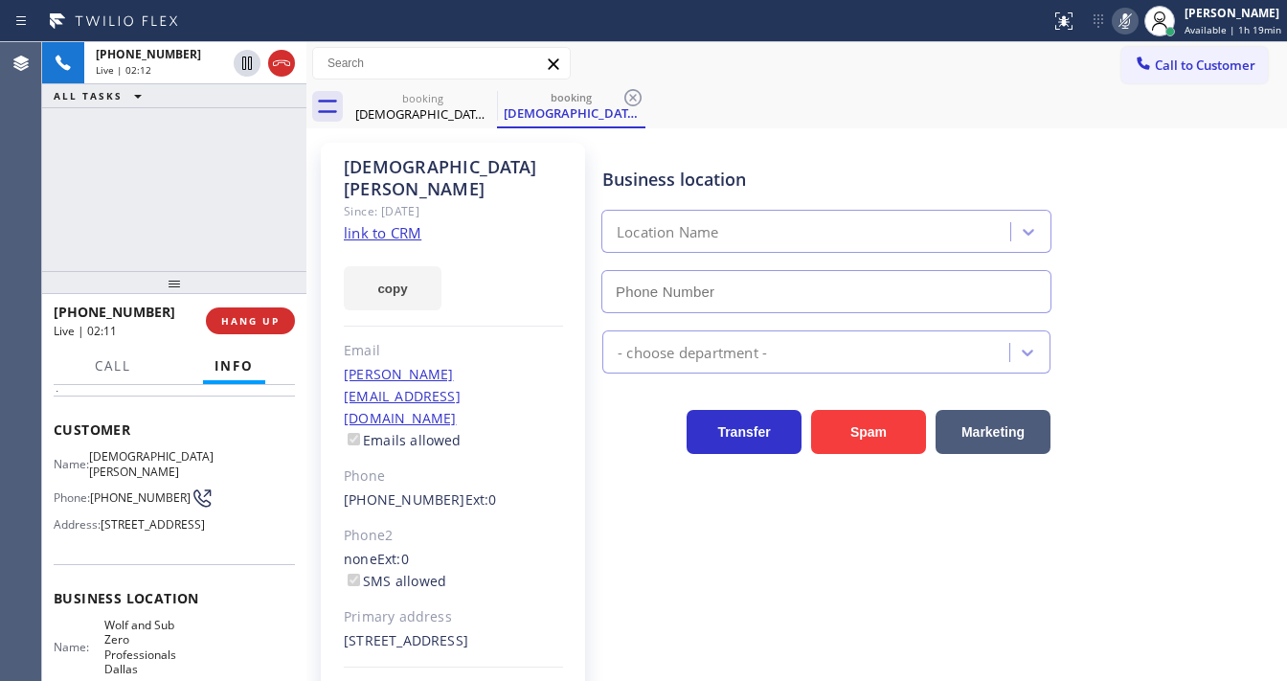
type input "[PHONE_NUMBER]"
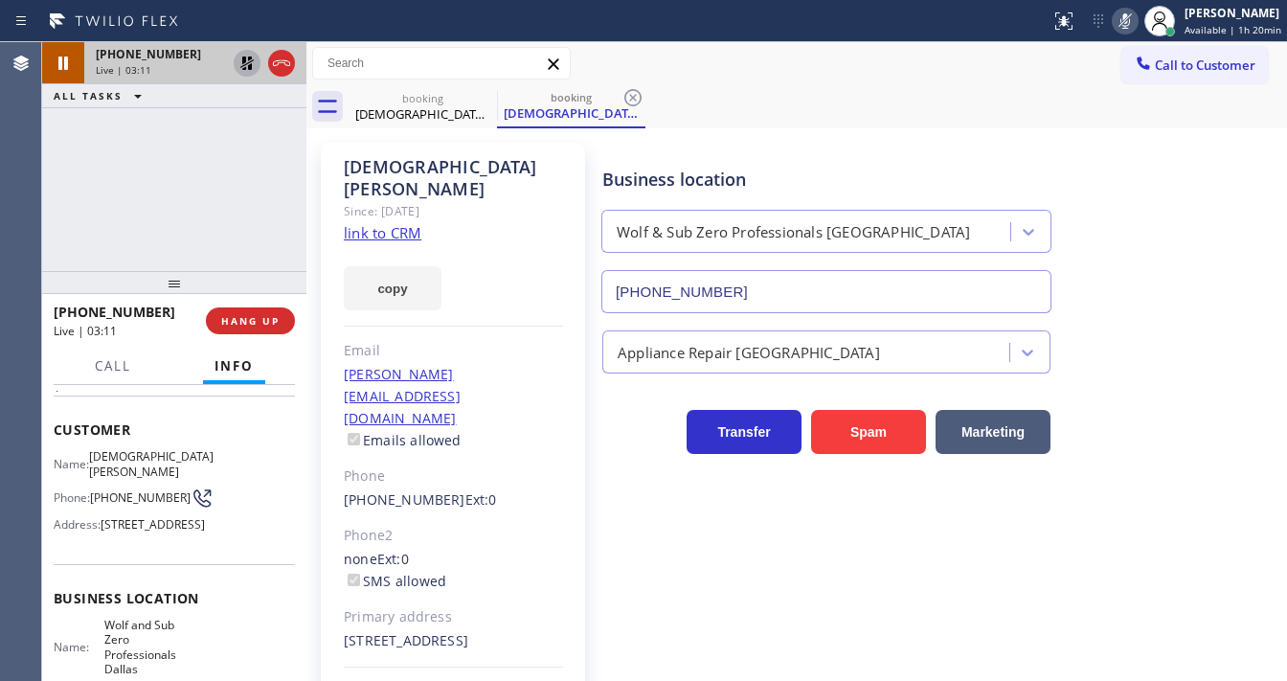
click at [253, 67] on icon at bounding box center [247, 63] width 23 height 23
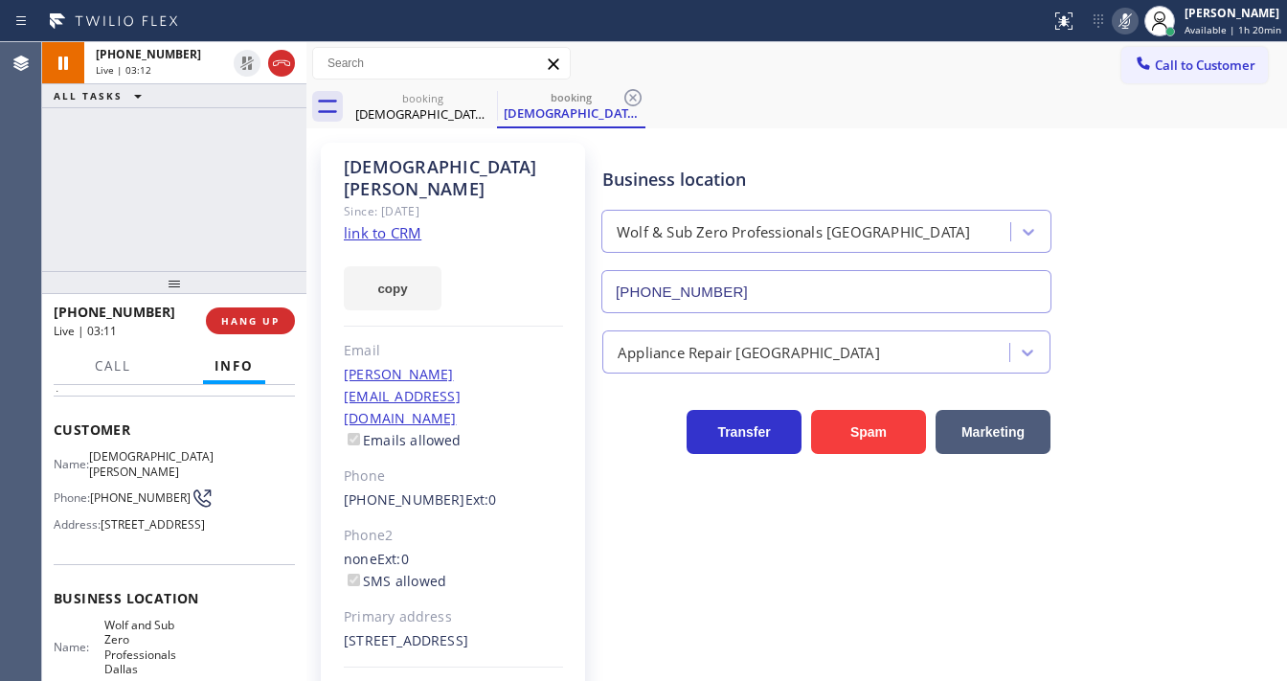
click at [1129, 27] on icon at bounding box center [1125, 20] width 10 height 15
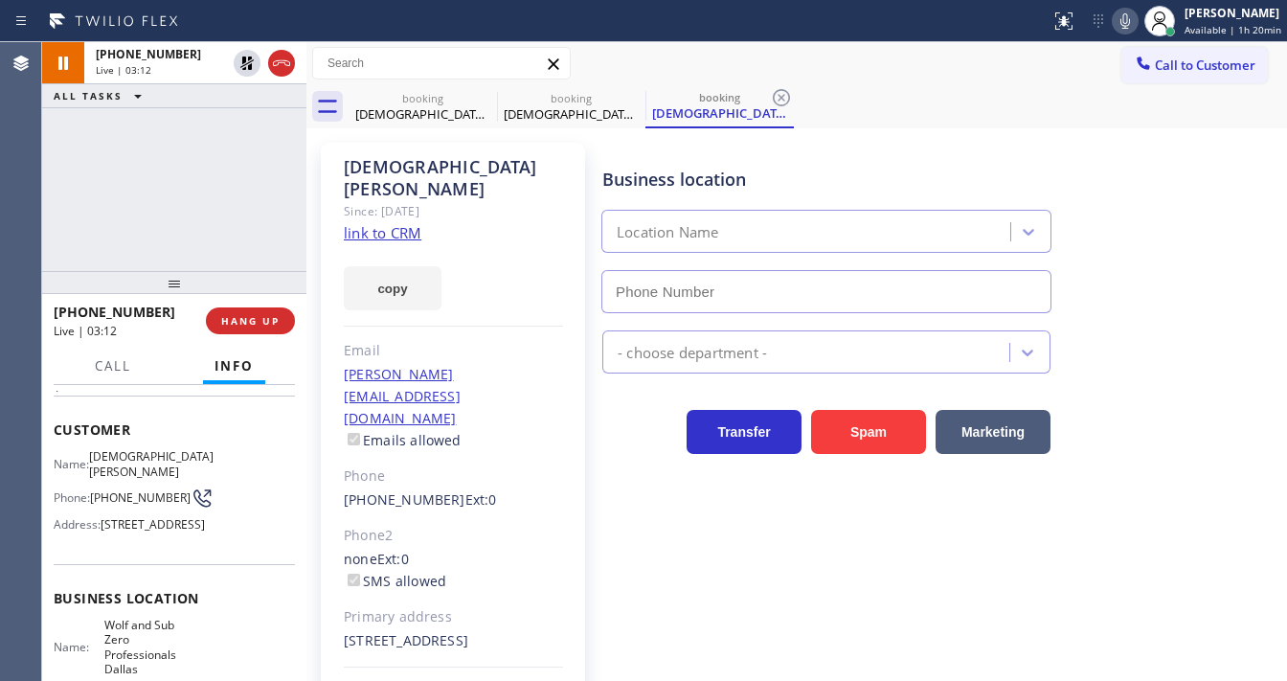
click at [119, 203] on div "[PHONE_NUMBER] Live | 03:12 ALL TASKS ALL TASKS ACTIVE TASKS TASKS IN WRAP UP" at bounding box center [174, 156] width 264 height 229
type input "[PHONE_NUMBER]"
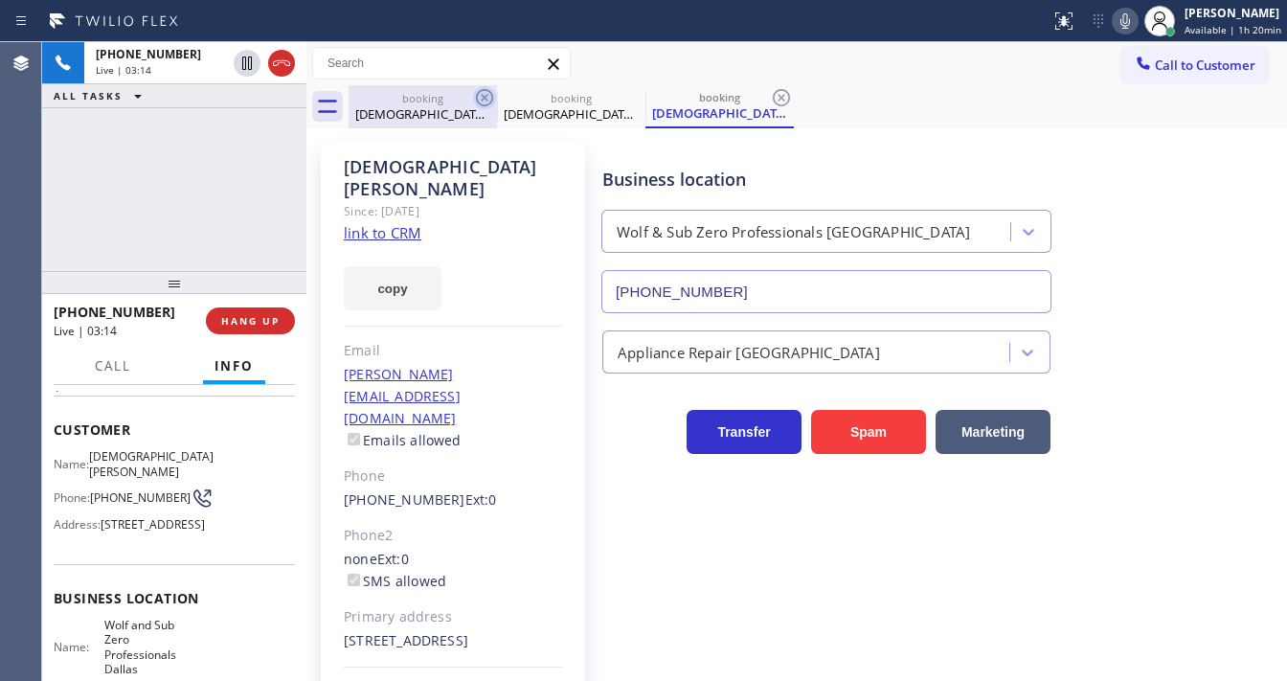
click at [489, 103] on icon at bounding box center [484, 97] width 17 height 17
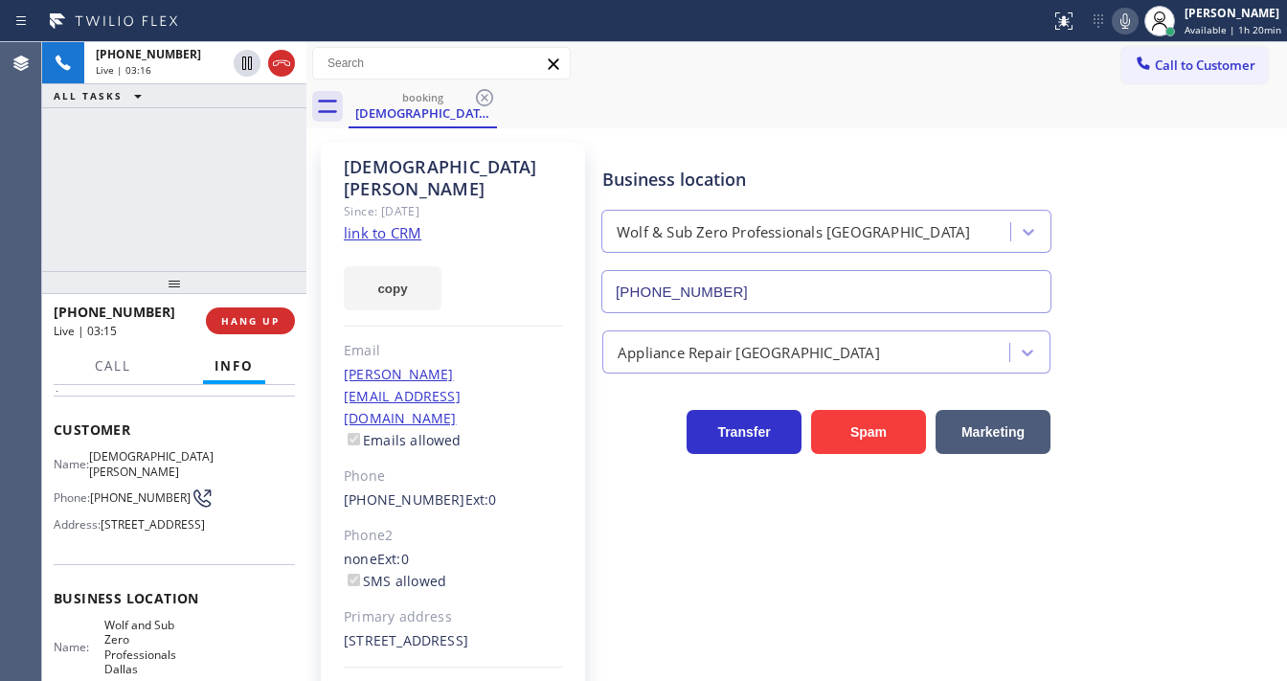
drag, startPoint x: 138, startPoint y: 241, endPoint x: 503, endPoint y: 487, distance: 440.0
click at [143, 237] on div "[PHONE_NUMBER] Live | 03:16 ALL TASKS ALL TASKS ACTIVE TASKS TASKS IN WRAP UP" at bounding box center [174, 156] width 264 height 229
click at [86, 247] on div "[PHONE_NUMBER] Live | 03:30 ALL TASKS ALL TASKS ACTIVE TASKS TASKS IN WRAP UP" at bounding box center [174, 156] width 264 height 229
click at [191, 195] on div "[PHONE_NUMBER] Live | 03:40 ALL TASKS ALL TASKS ACTIVE TASKS TASKS IN WRAP UP" at bounding box center [174, 156] width 264 height 229
click at [31, 208] on div "Agent Desktop" at bounding box center [20, 361] width 41 height 639
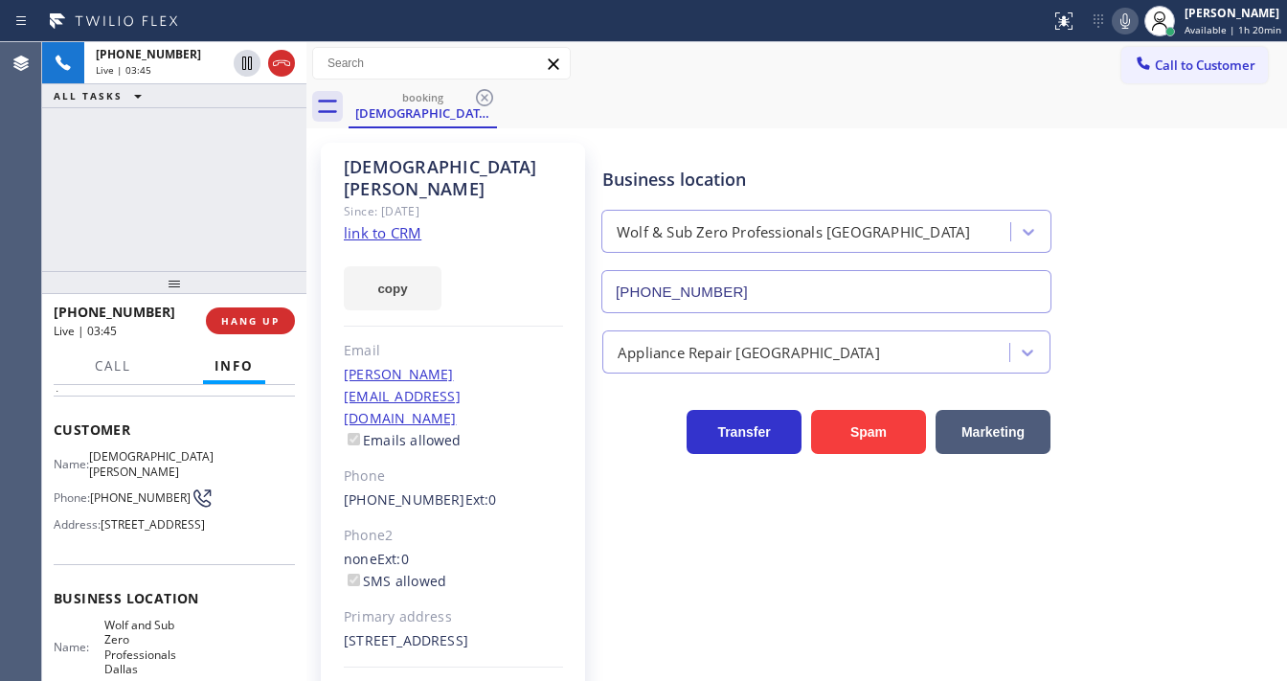
click at [203, 214] on div "[PHONE_NUMBER] Live | 03:45 ALL TASKS ALL TASKS ACTIVE TASKS TASKS IN WRAP UP" at bounding box center [174, 156] width 264 height 229
click at [272, 324] on span "HANG UP" at bounding box center [250, 320] width 58 height 13
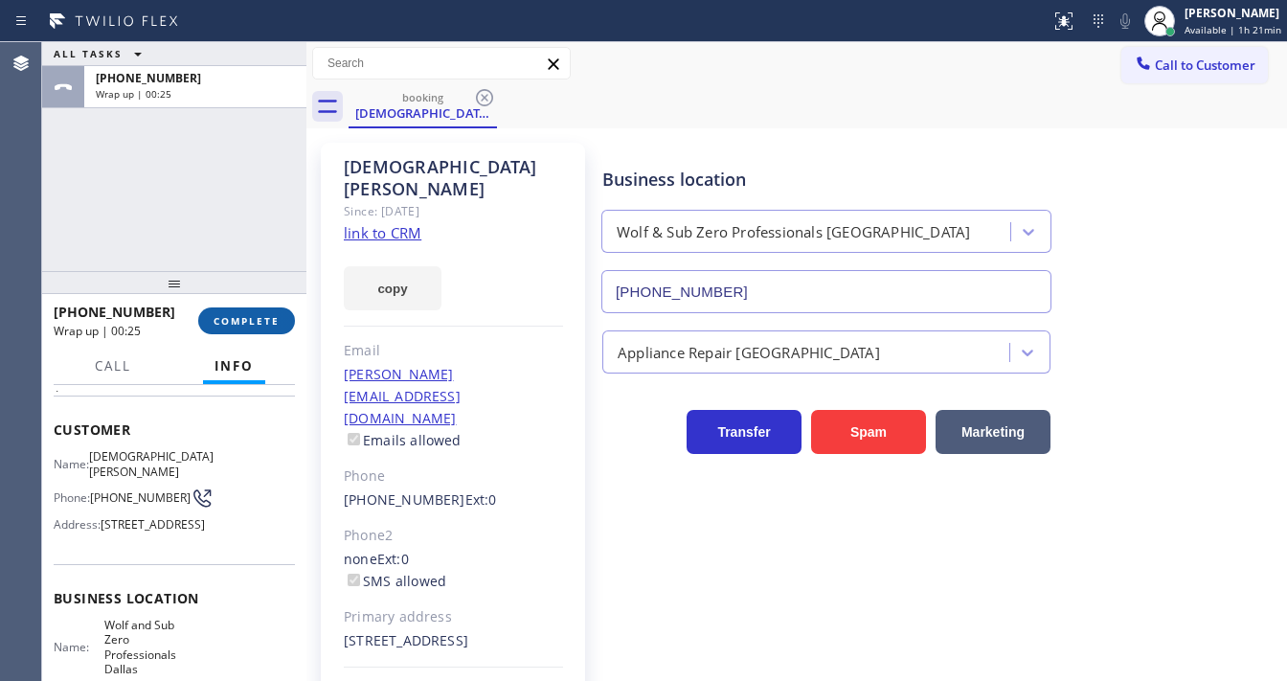
click at [264, 322] on span "COMPLETE" at bounding box center [247, 320] width 66 height 13
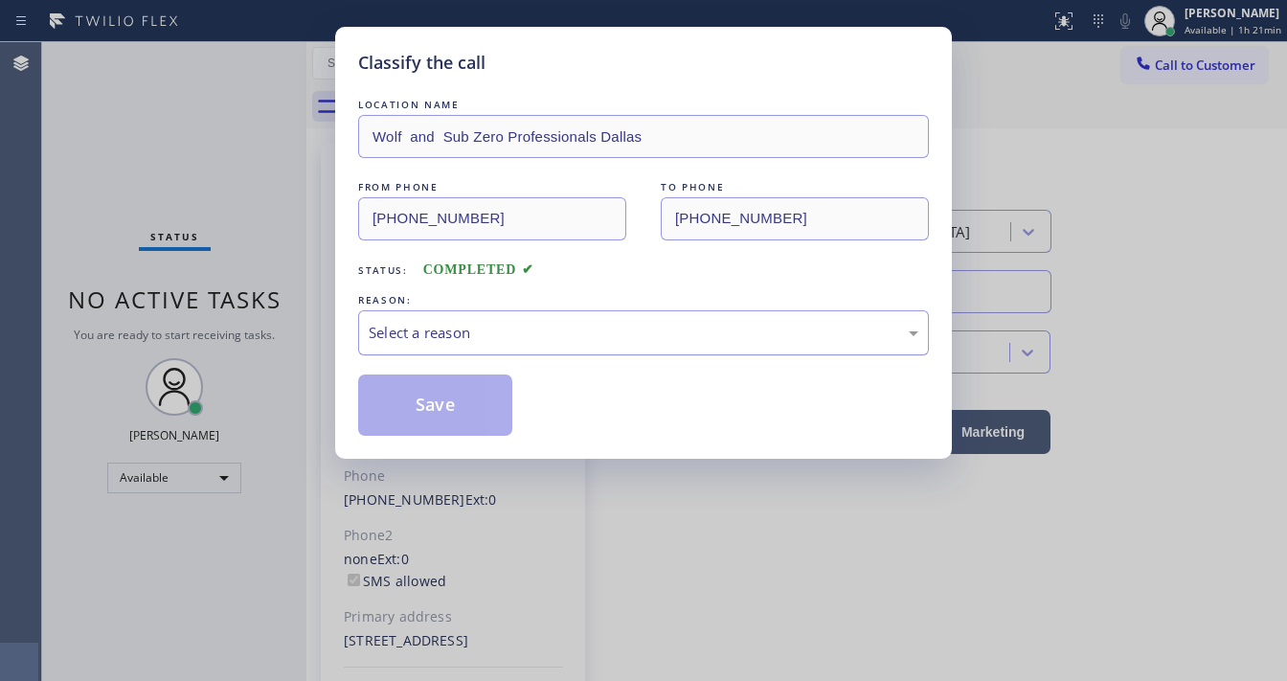
click at [440, 333] on div "Select a reason" at bounding box center [644, 333] width 550 height 22
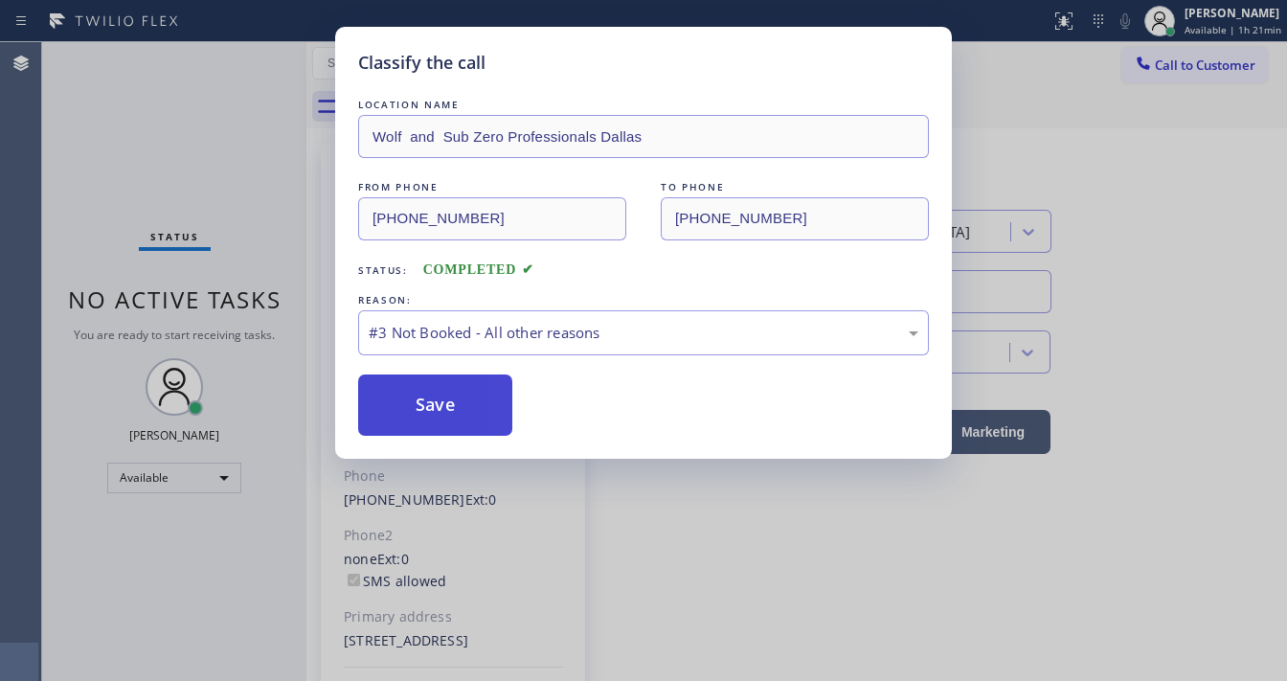
click at [420, 414] on button "Save" at bounding box center [435, 404] width 154 height 61
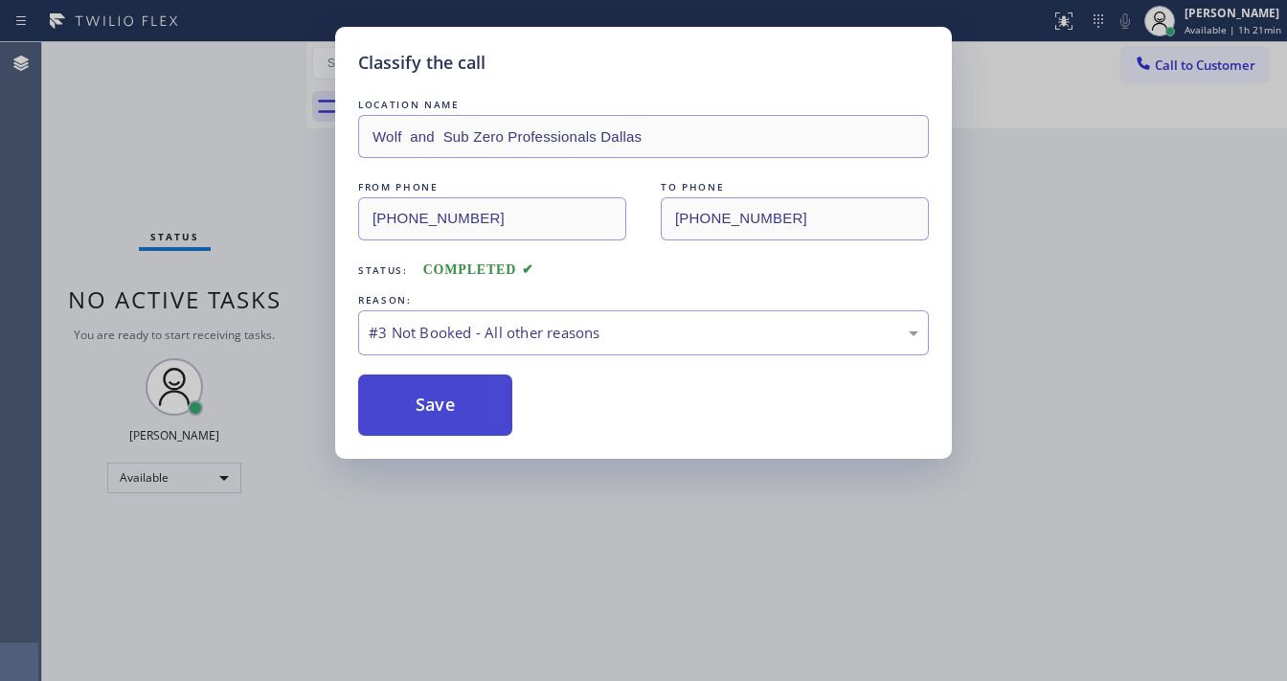
click at [420, 414] on button "Save" at bounding box center [435, 404] width 154 height 61
click at [419, 414] on button "Save" at bounding box center [435, 404] width 154 height 61
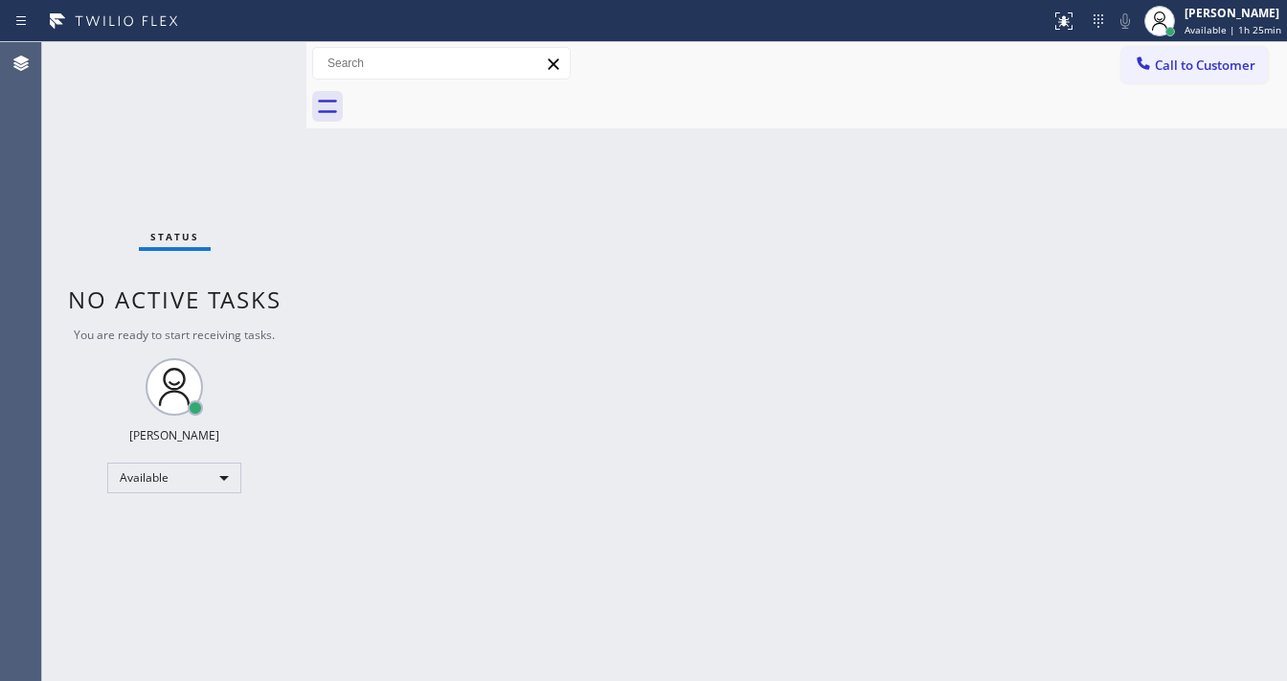
click at [69, 207] on div "Status No active tasks You are ready to start receiving tasks. [PERSON_NAME]" at bounding box center [174, 361] width 264 height 639
click at [245, 58] on div "Status No active tasks You are ready to start receiving tasks. [PERSON_NAME]" at bounding box center [174, 361] width 264 height 639
click at [245, 56] on div "Status No active tasks You are ready to start receiving tasks. [PERSON_NAME]" at bounding box center [174, 361] width 264 height 639
click at [242, 50] on div "Status No active tasks You are ready to start receiving tasks. [PERSON_NAME]" at bounding box center [174, 361] width 264 height 639
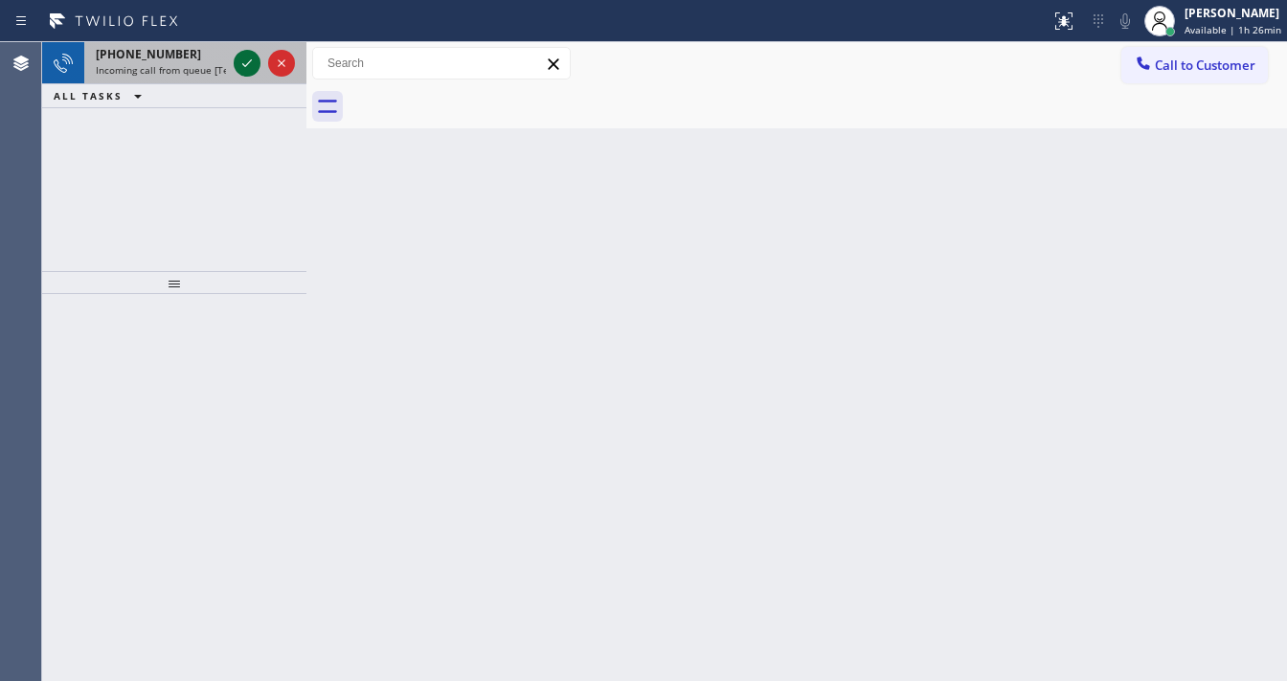
click at [239, 54] on icon at bounding box center [247, 63] width 23 height 23
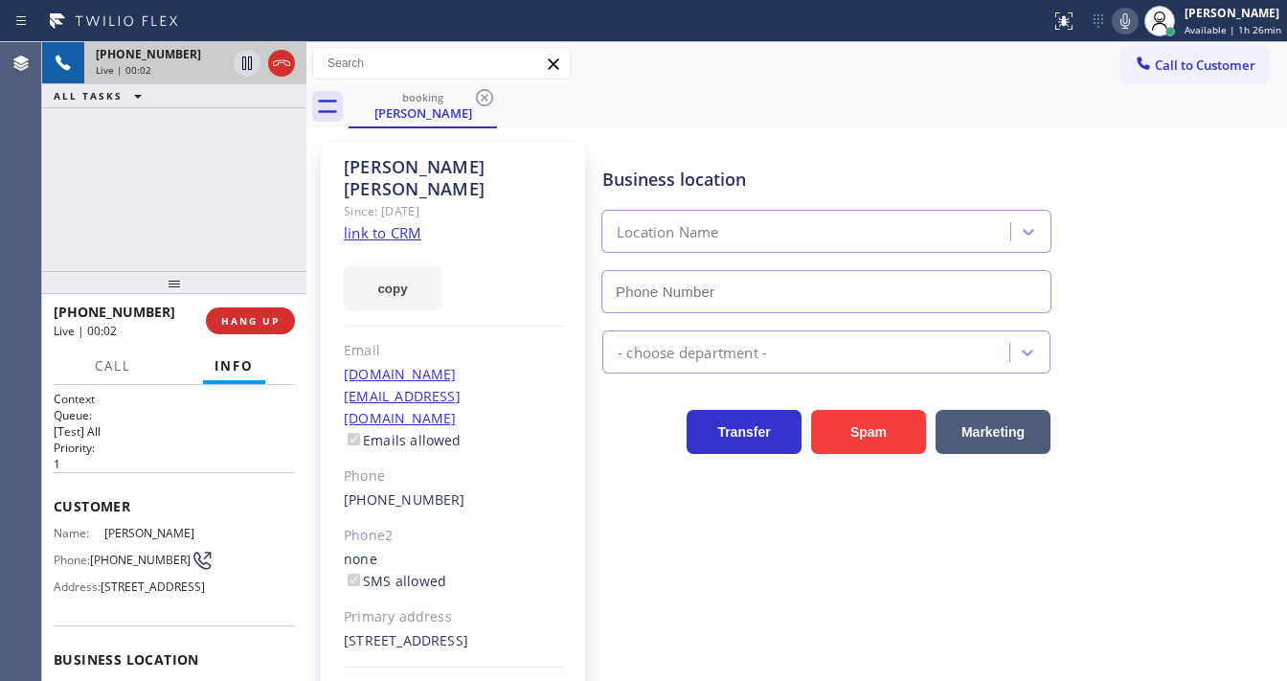
type input "[PHONE_NUMBER]"
click at [386, 223] on link "link to CRM" at bounding box center [383, 232] width 78 height 19
click at [28, 196] on div "Agent Desktop" at bounding box center [20, 361] width 41 height 639
click at [123, 201] on div "[PHONE_NUMBER] Live | 01:07 ALL TASKS ALL TASKS ACTIVE TASKS TASKS IN WRAP UP" at bounding box center [174, 156] width 264 height 229
drag, startPoint x: 1126, startPoint y: 27, endPoint x: 1086, endPoint y: 42, distance: 43.0
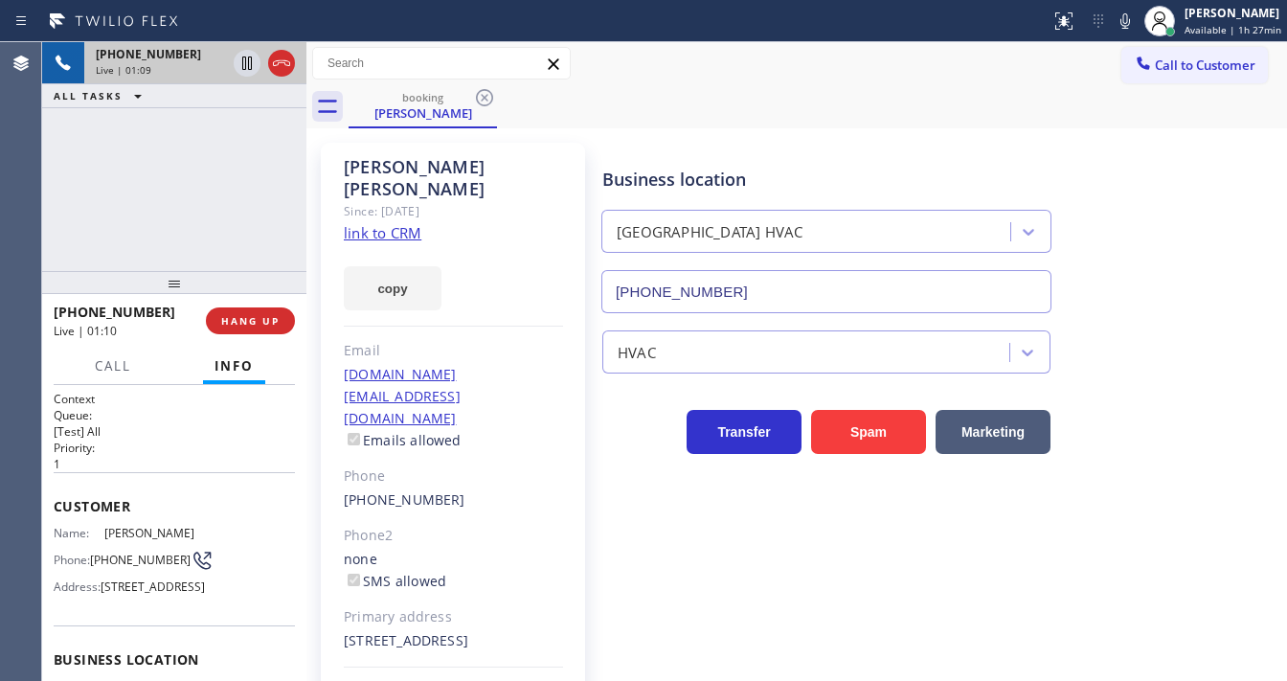
click at [1126, 27] on icon at bounding box center [1125, 21] width 23 height 23
click at [237, 155] on div "[PHONE_NUMBER] Live | 01:10 ALL TASKS ALL TASKS ACTIVE TASKS TASKS IN WRAP UP" at bounding box center [174, 156] width 264 height 229
click at [239, 69] on icon at bounding box center [247, 63] width 23 height 23
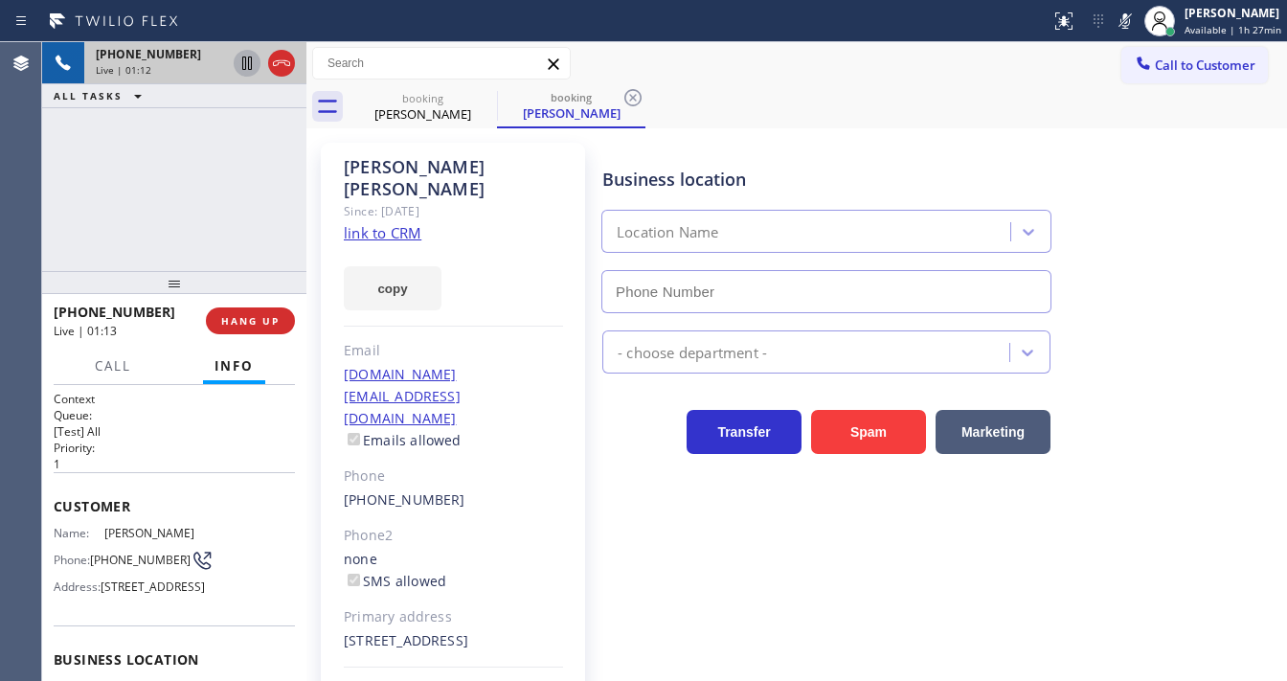
type input "[PHONE_NUMBER]"
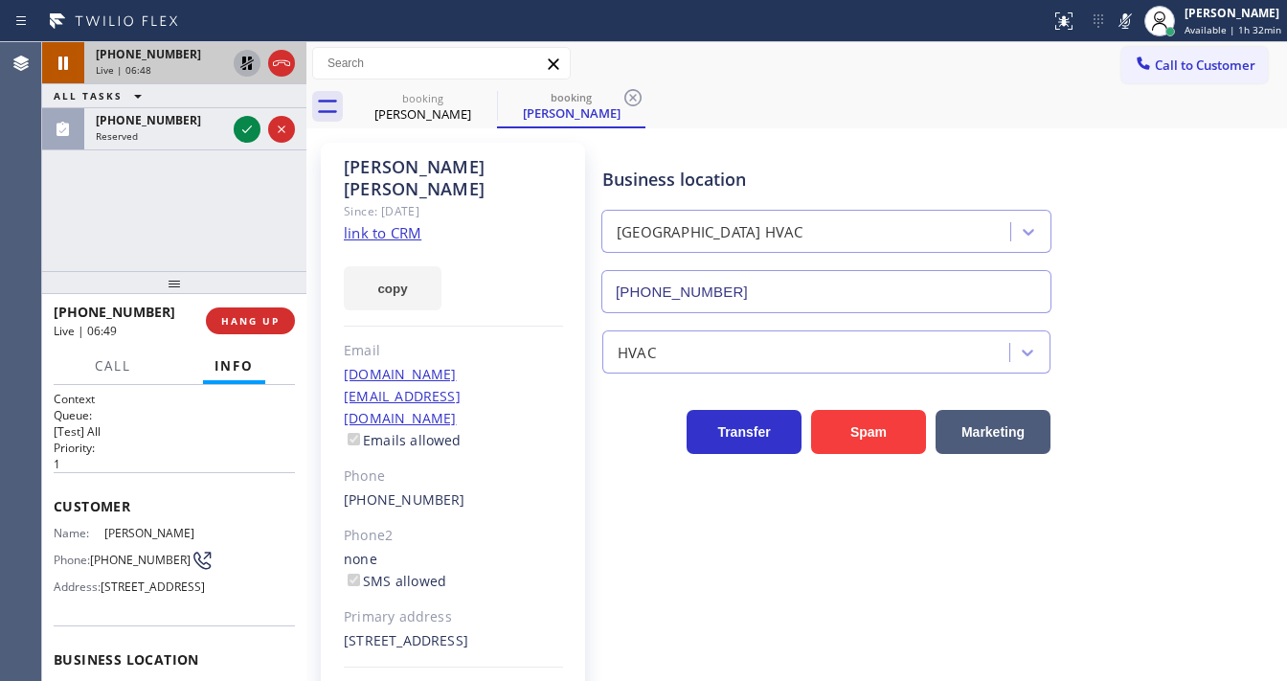
click at [1130, 29] on icon at bounding box center [1125, 21] width 23 height 23
click at [1132, 15] on icon at bounding box center [1125, 21] width 23 height 23
click at [245, 66] on icon at bounding box center [247, 63] width 23 height 23
click at [1120, 18] on icon at bounding box center [1125, 21] width 23 height 23
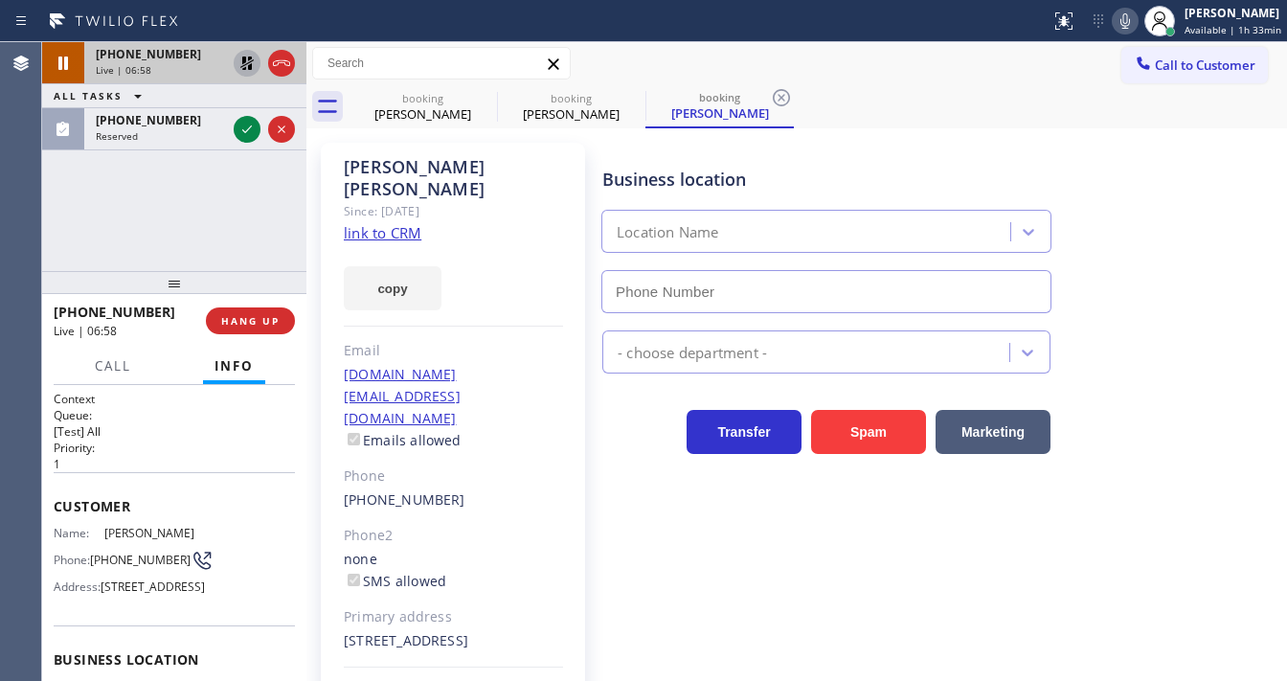
click at [143, 199] on div "[PHONE_NUMBER] Live | 06:58 ALL TASKS ALL TASKS ACTIVE TASKS TASKS IN WRAP UP […" at bounding box center [174, 156] width 264 height 229
type input "[PHONE_NUMBER]"
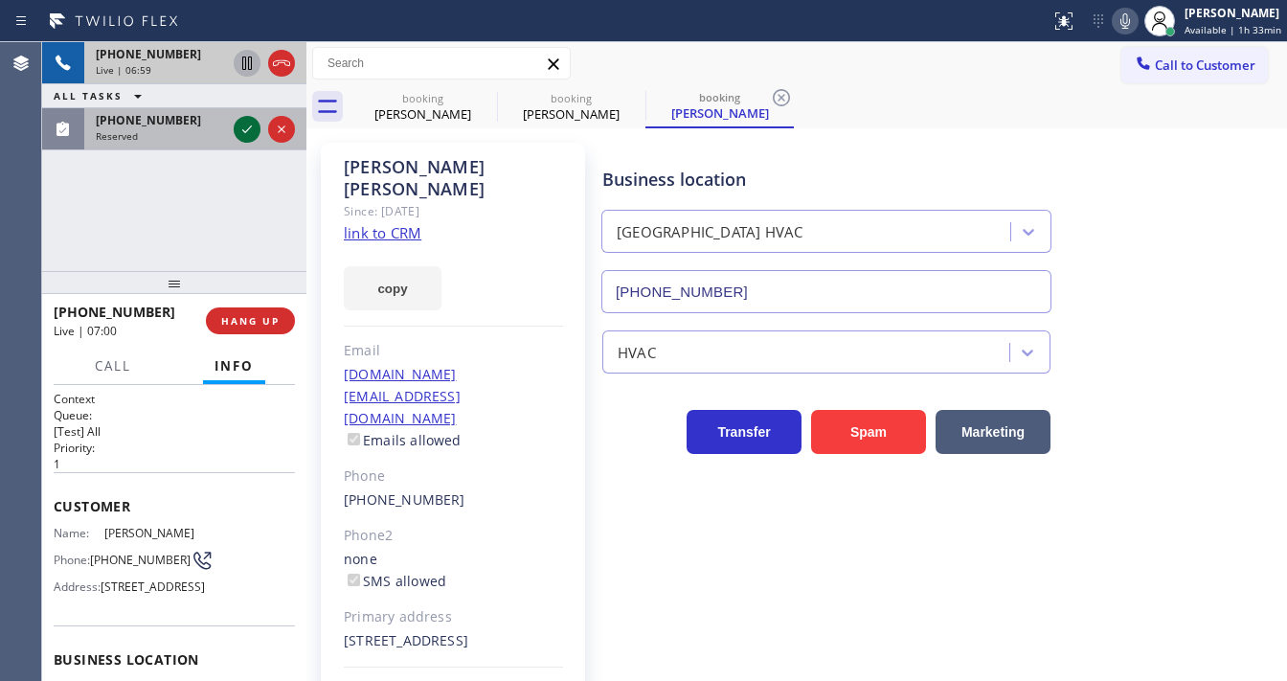
click at [248, 130] on icon at bounding box center [247, 129] width 23 height 23
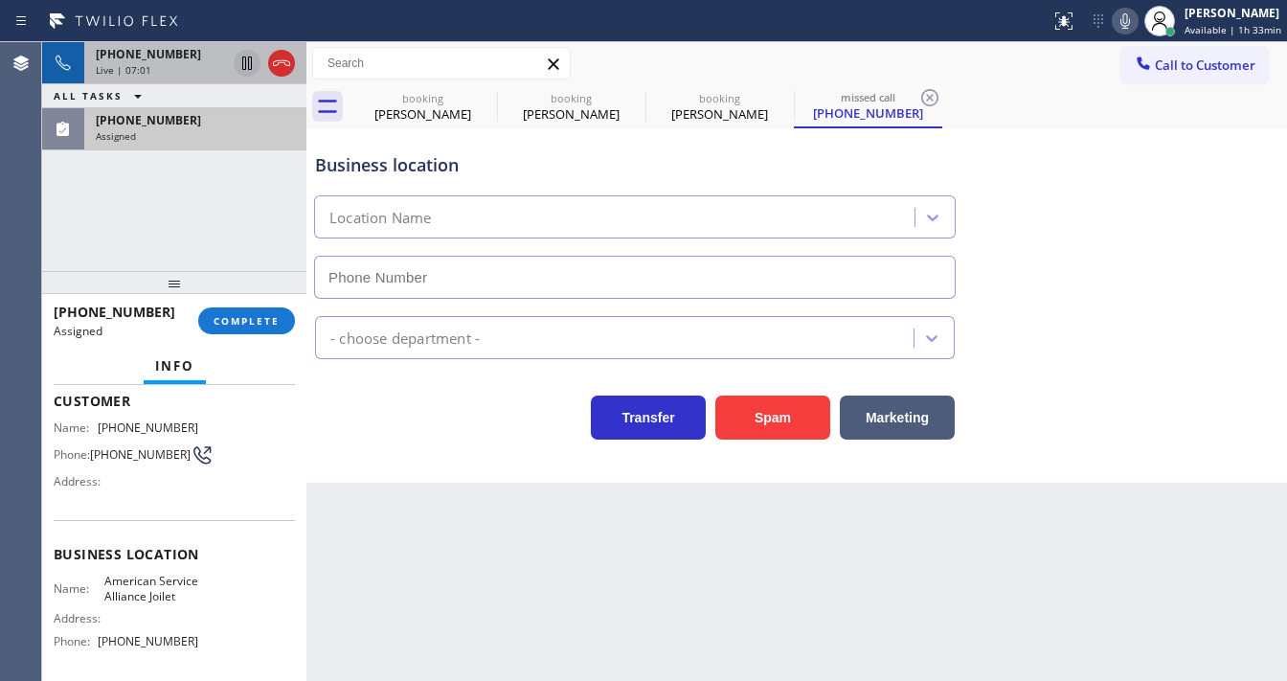
type input "[PHONE_NUMBER]"
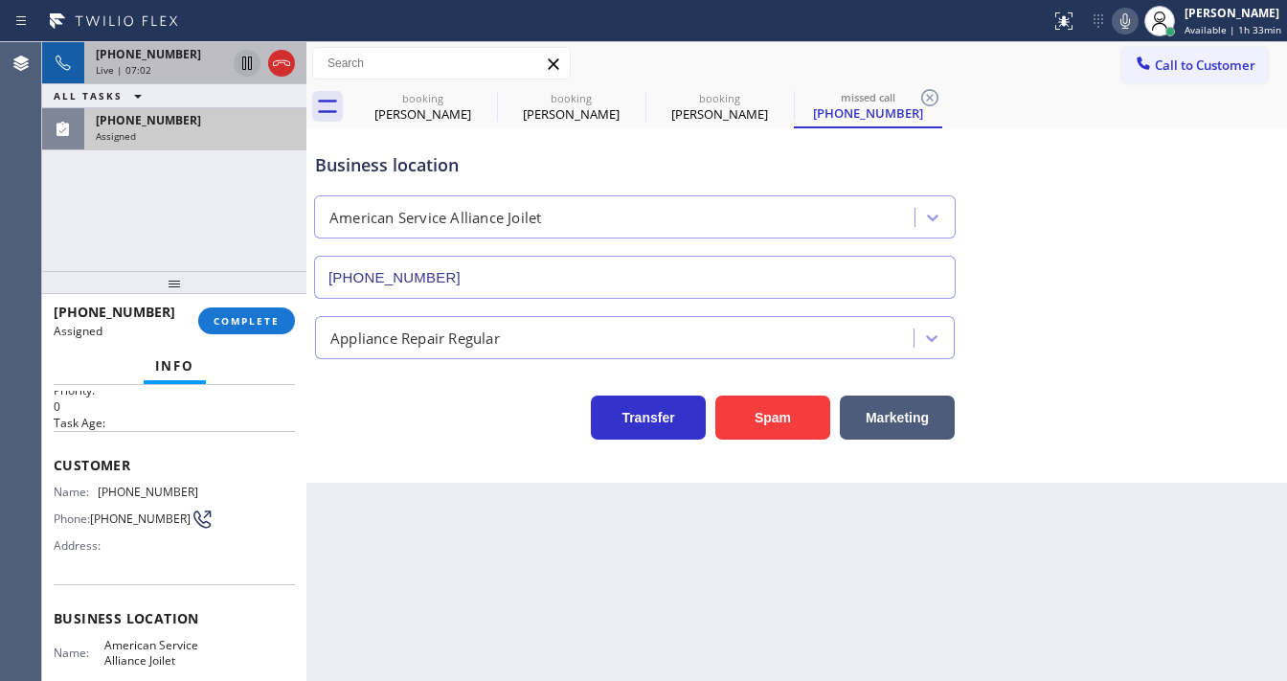
scroll to position [57, 0]
click at [258, 315] on span "COMPLETE" at bounding box center [247, 320] width 66 height 13
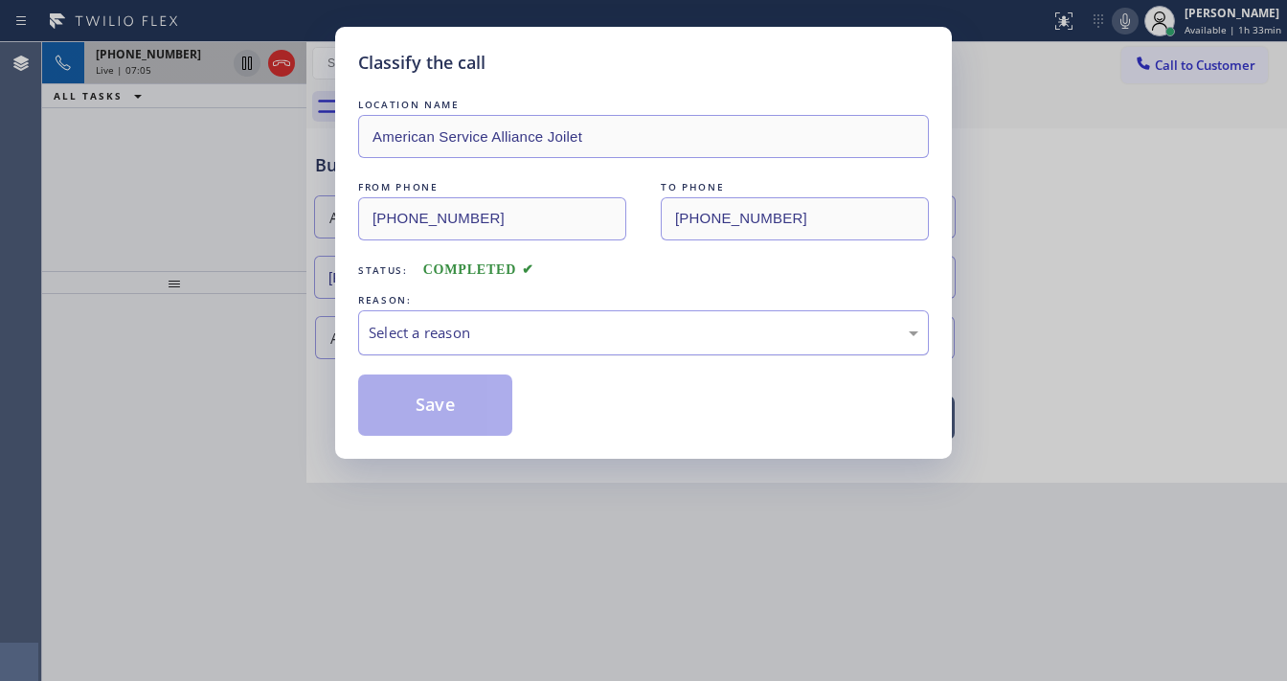
click at [460, 333] on div "Select a reason" at bounding box center [644, 333] width 550 height 22
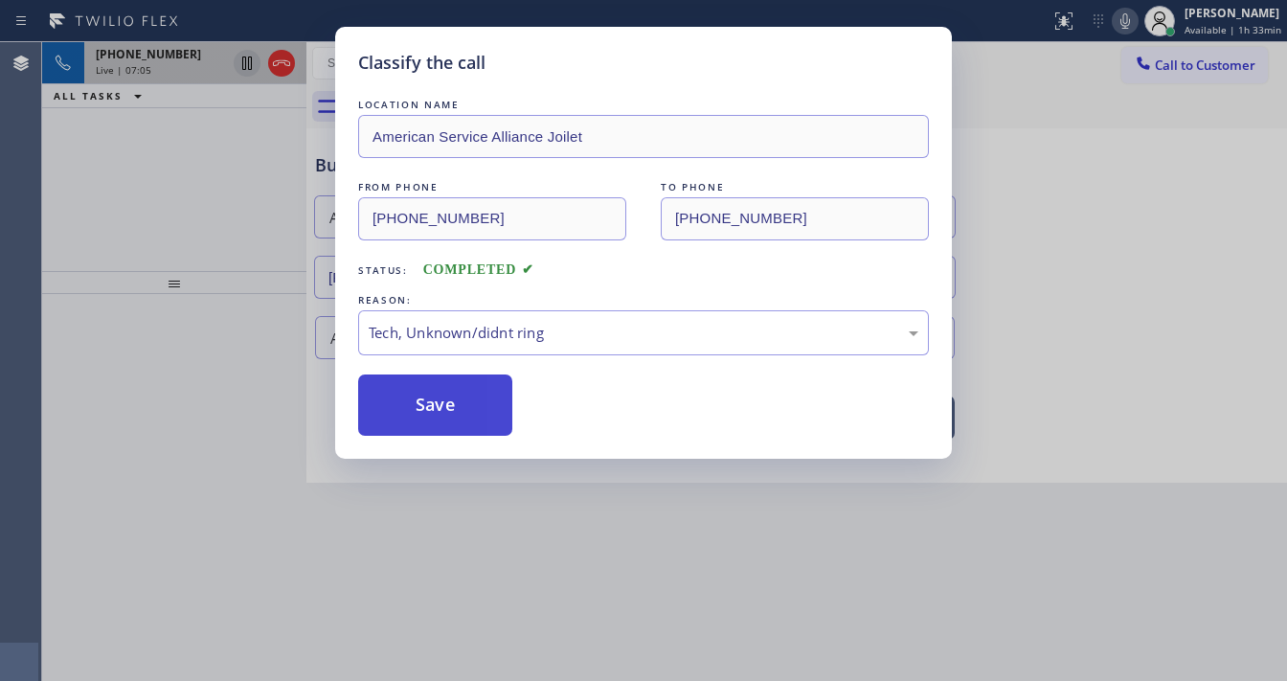
click at [465, 397] on button "Save" at bounding box center [435, 404] width 154 height 61
type input "[PHONE_NUMBER]"
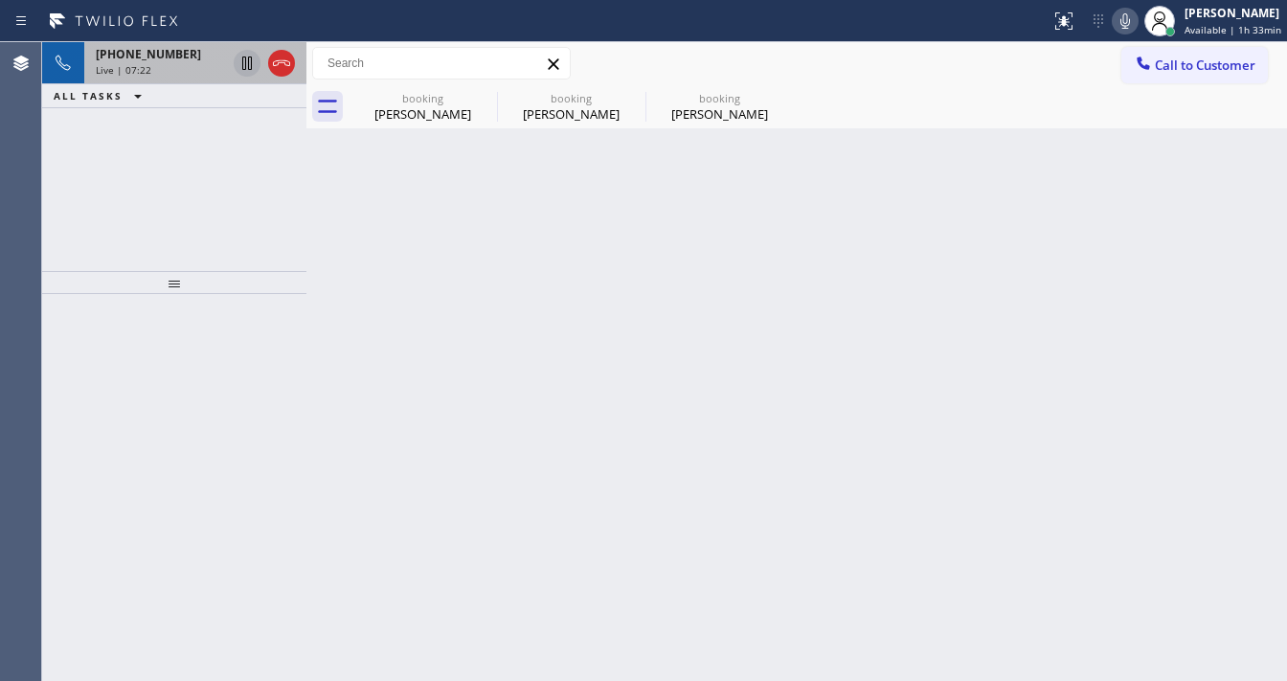
click at [80, 195] on div "[PHONE_NUMBER] Live | 07:22 ALL TASKS ALL TASKS ACTIVE TASKS TASKS IN WRAP UP" at bounding box center [174, 156] width 264 height 229
drag, startPoint x: 21, startPoint y: 190, endPoint x: 161, endPoint y: 154, distance: 144.2
click at [23, 190] on div "Agent Desktop" at bounding box center [20, 361] width 41 height 639
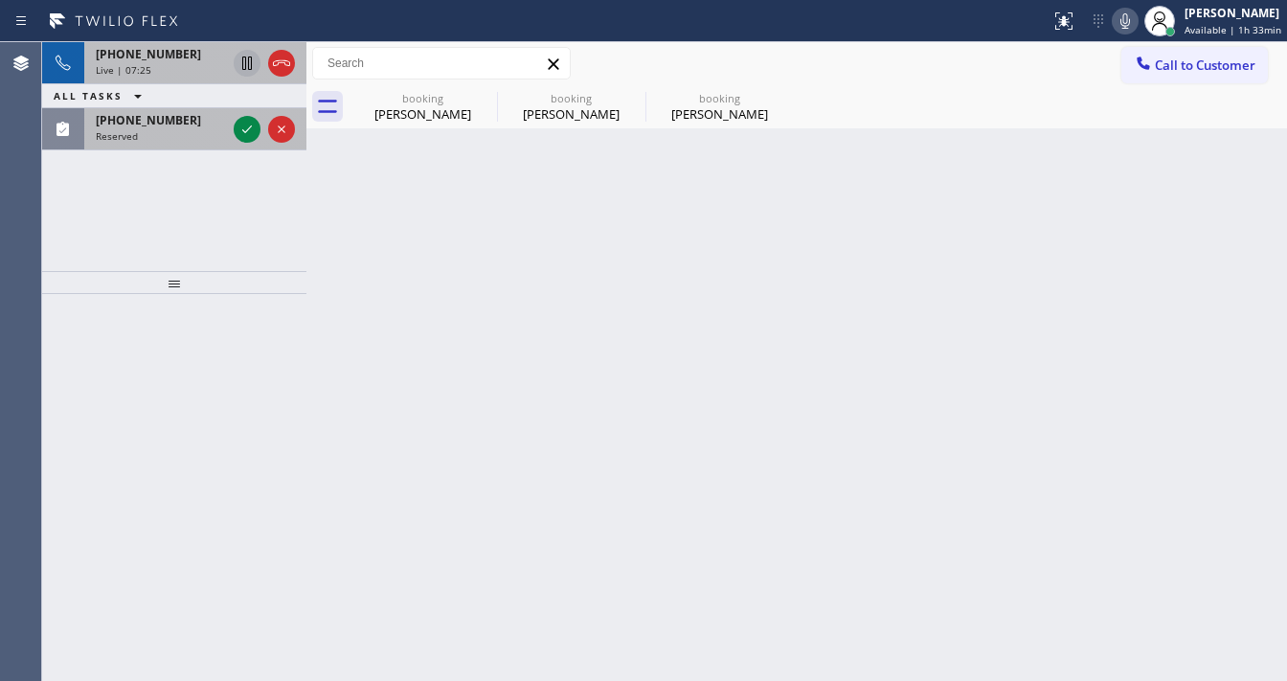
click at [187, 130] on div "Reserved" at bounding box center [161, 135] width 130 height 13
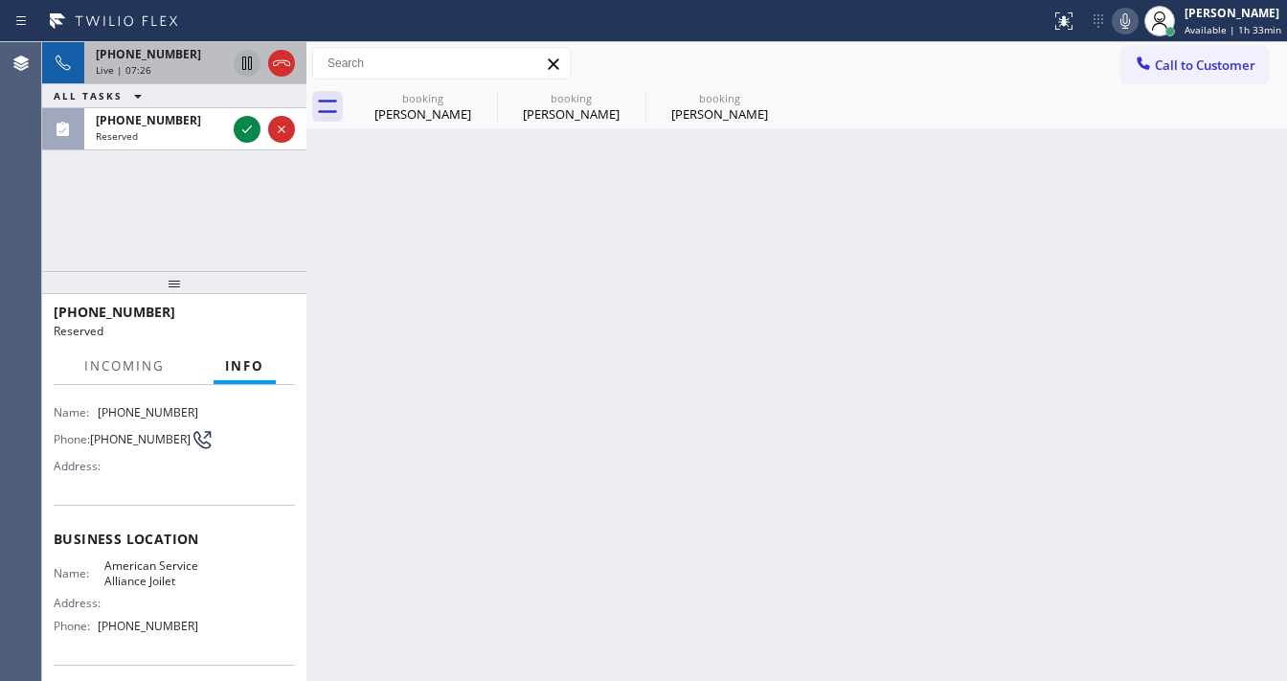
scroll to position [138, 0]
click at [252, 56] on icon at bounding box center [247, 63] width 23 height 23
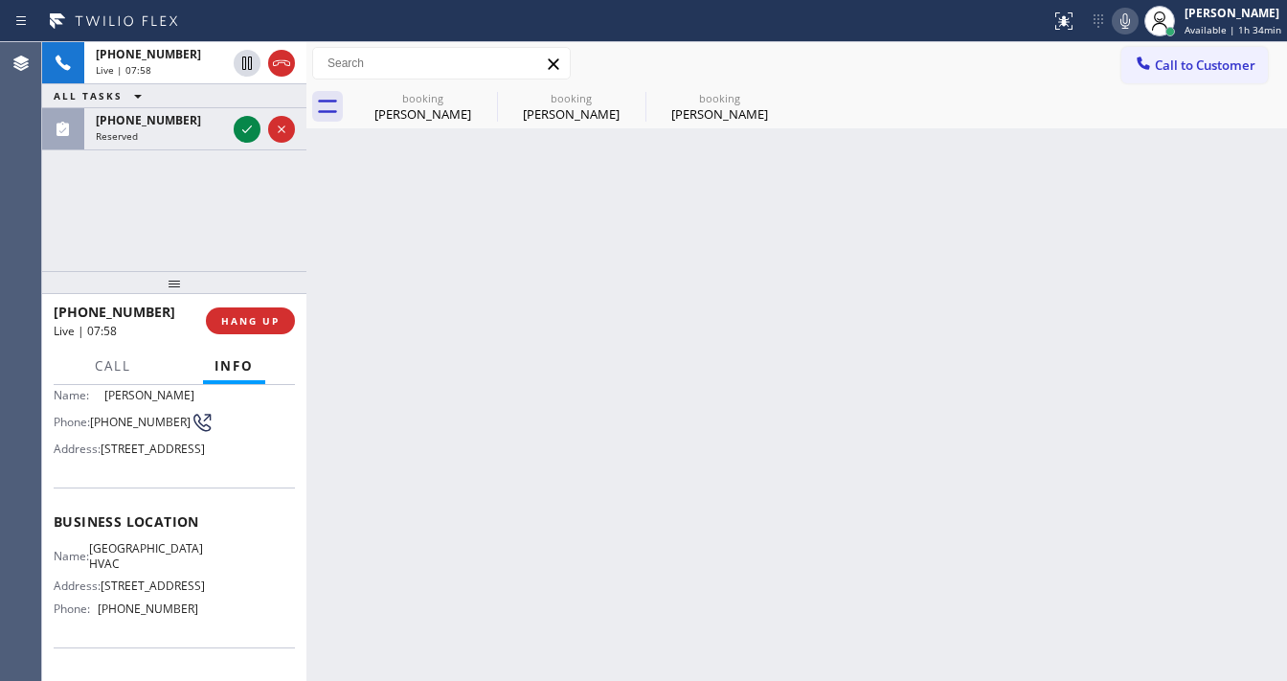
scroll to position [123, 0]
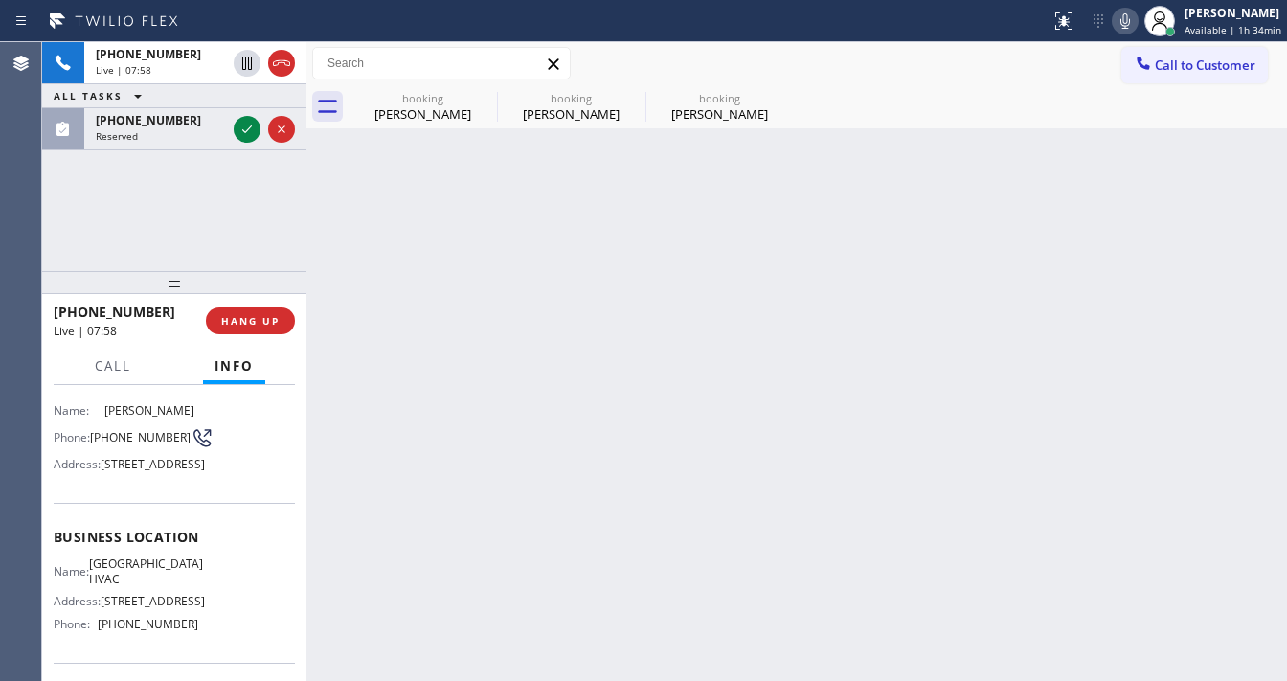
click at [1125, 27] on icon at bounding box center [1125, 21] width 23 height 23
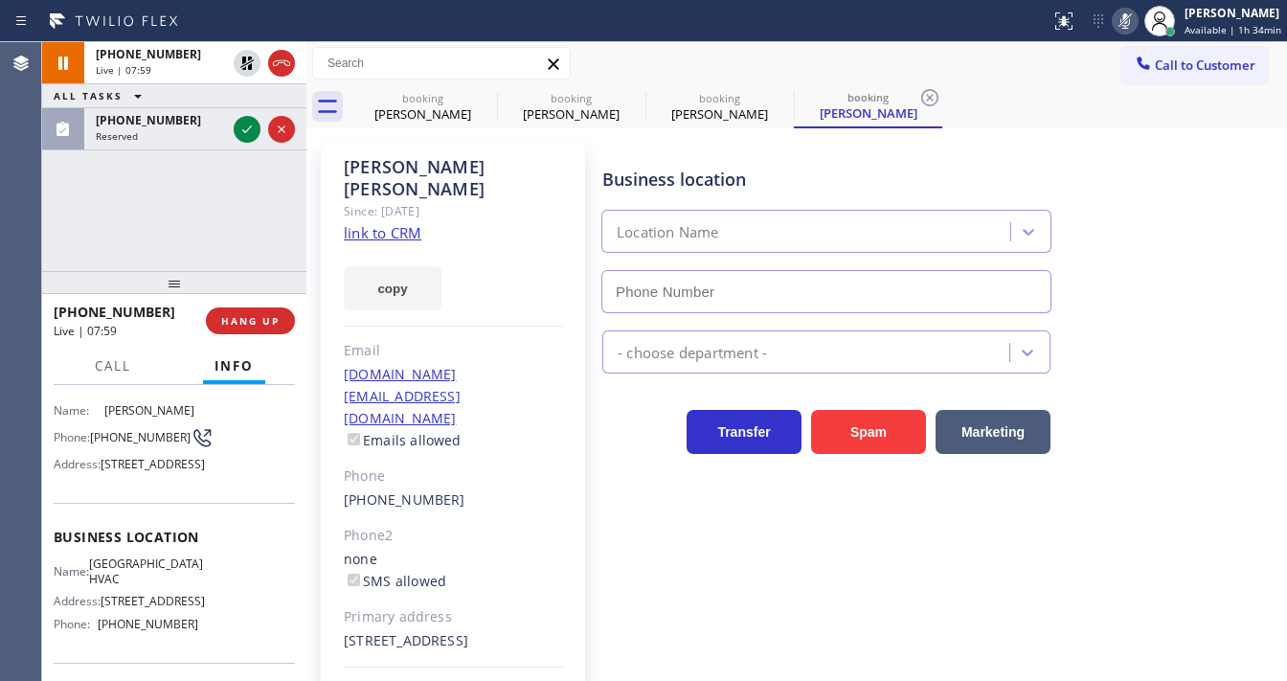
type input "[PHONE_NUMBER]"
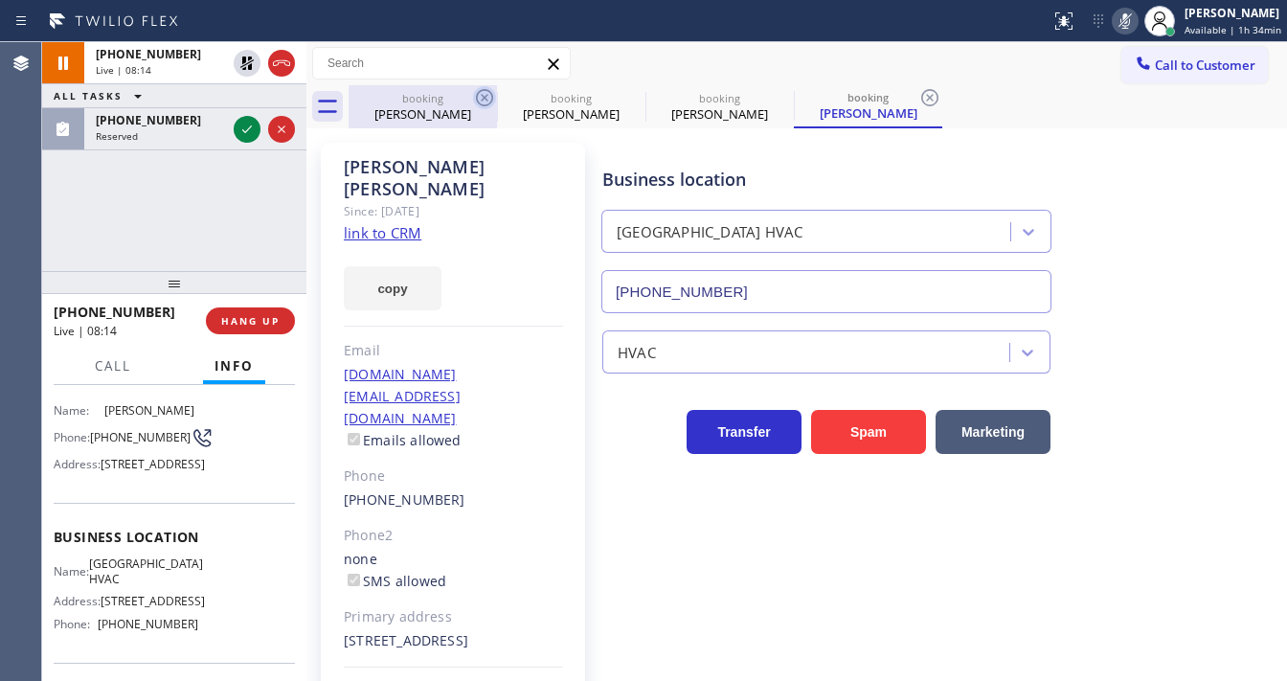
click at [482, 105] on icon at bounding box center [484, 97] width 17 height 17
click at [491, 105] on icon at bounding box center [484, 97] width 23 height 23
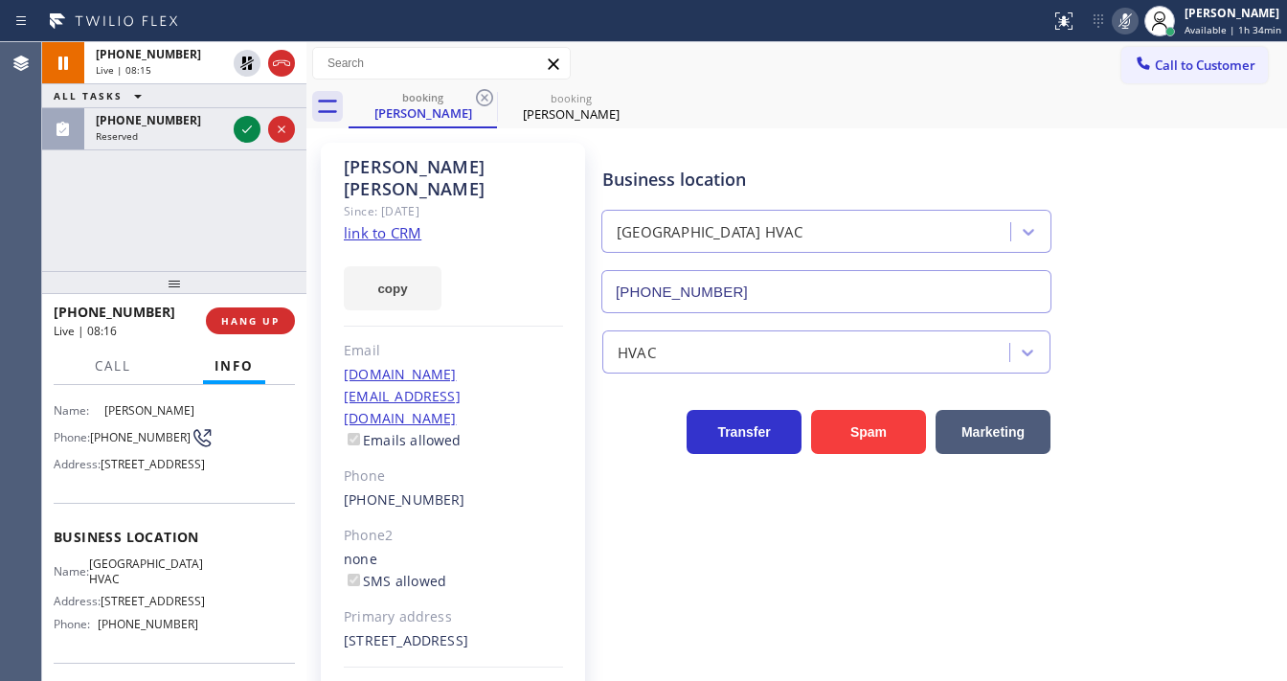
click at [491, 105] on icon at bounding box center [484, 97] width 23 height 23
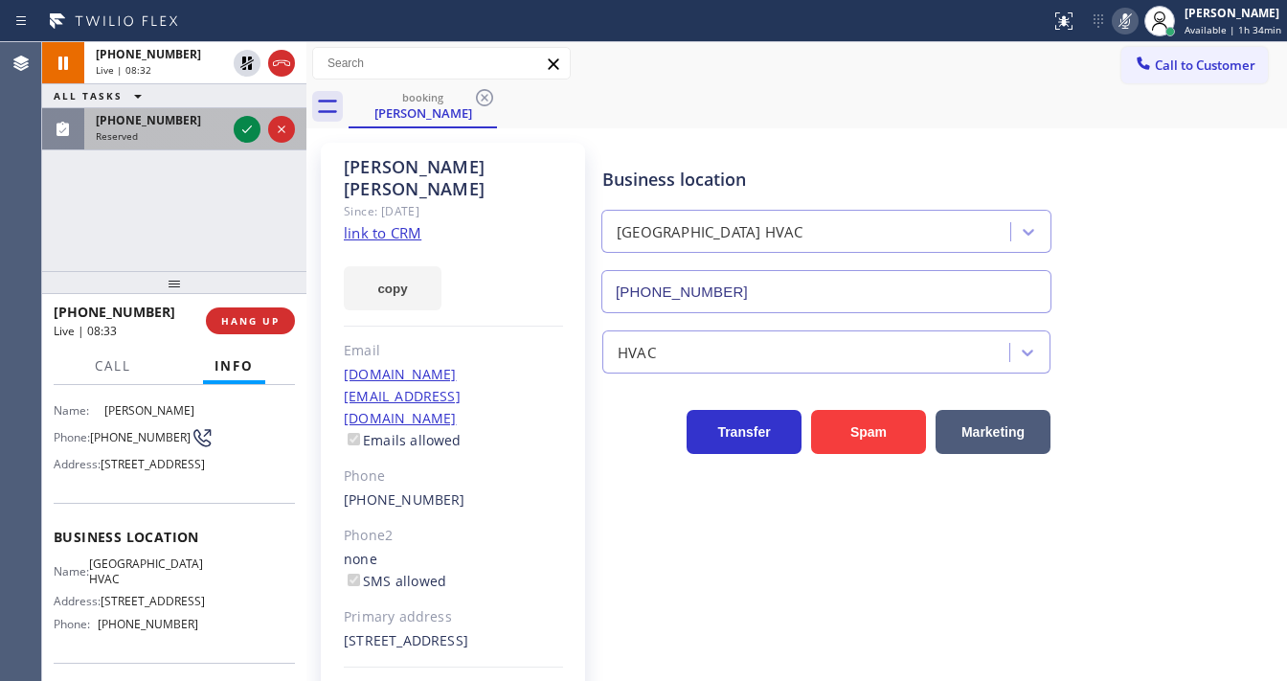
click at [165, 131] on div "Reserved" at bounding box center [161, 135] width 130 height 13
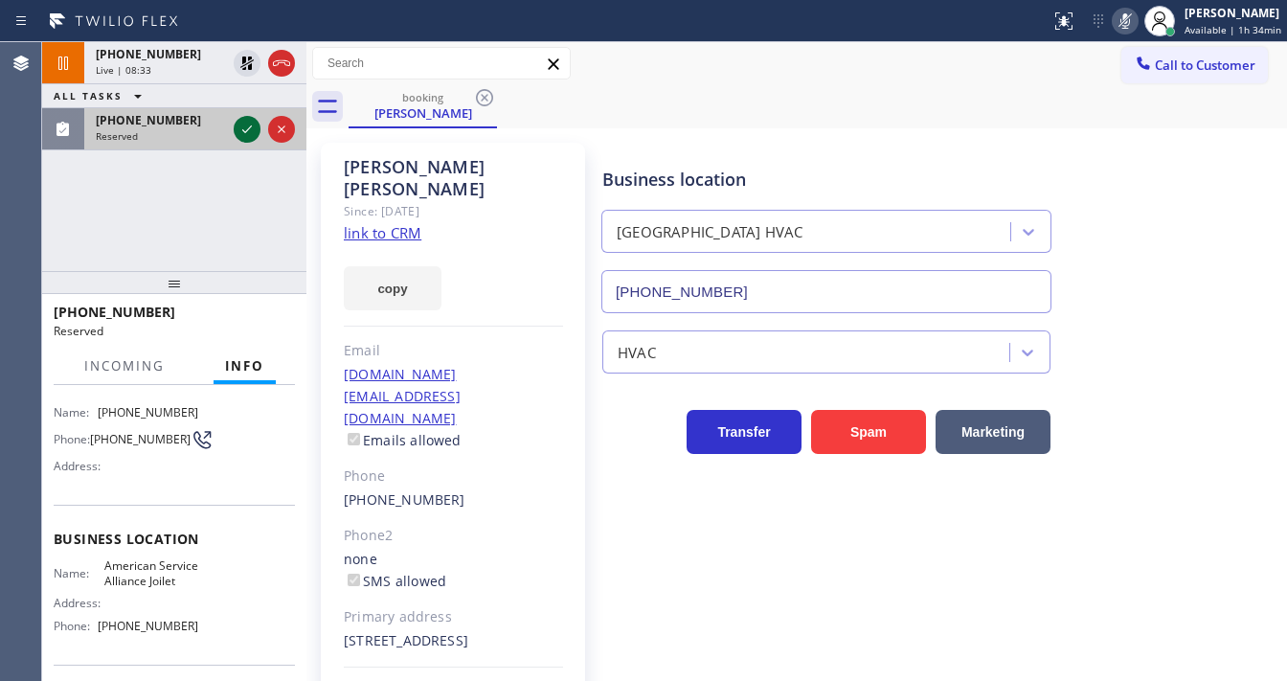
click at [252, 129] on icon at bounding box center [247, 129] width 23 height 23
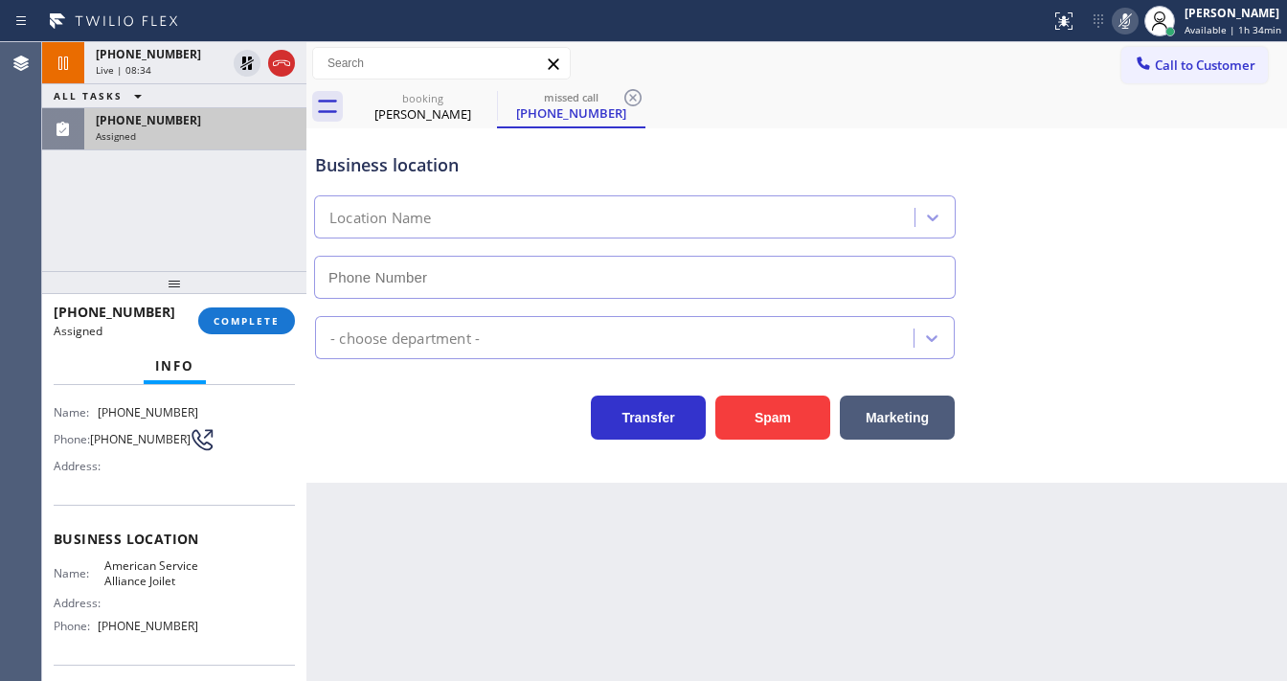
scroll to position [230, 0]
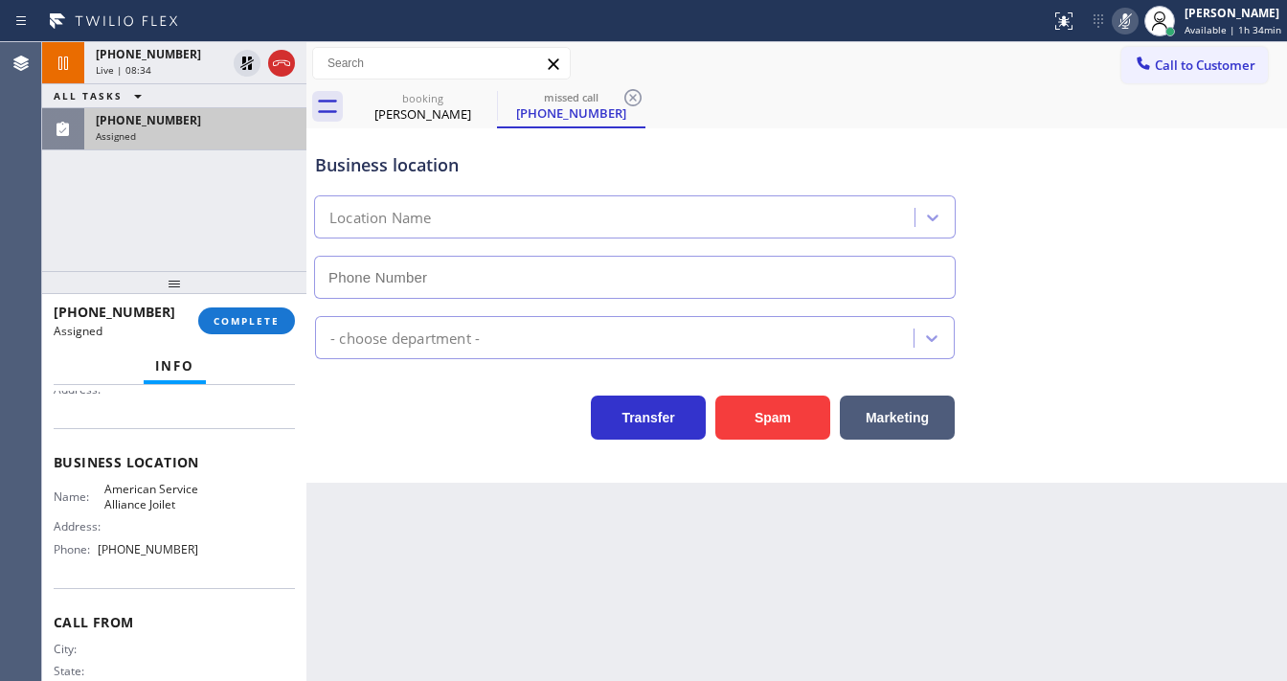
type input "[PHONE_NUMBER]"
click at [78, 241] on div "[PHONE_NUMBER] Live | 08:47 ALL TASKS ALL TASKS ACTIVE TASKS TASKS IN WRAP UP […" at bounding box center [174, 156] width 264 height 229
click at [180, 134] on div "Assigned" at bounding box center [195, 135] width 199 height 13
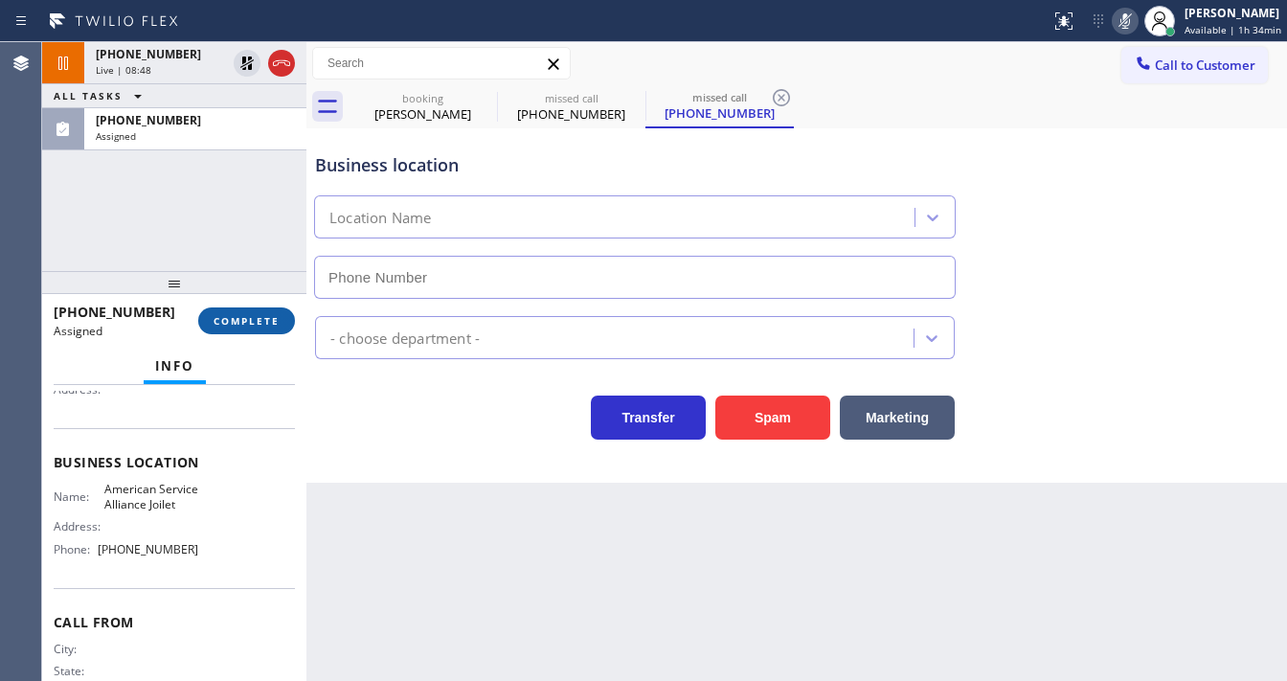
click at [252, 328] on button "COMPLETE" at bounding box center [246, 320] width 97 height 27
type input "[PHONE_NUMBER]"
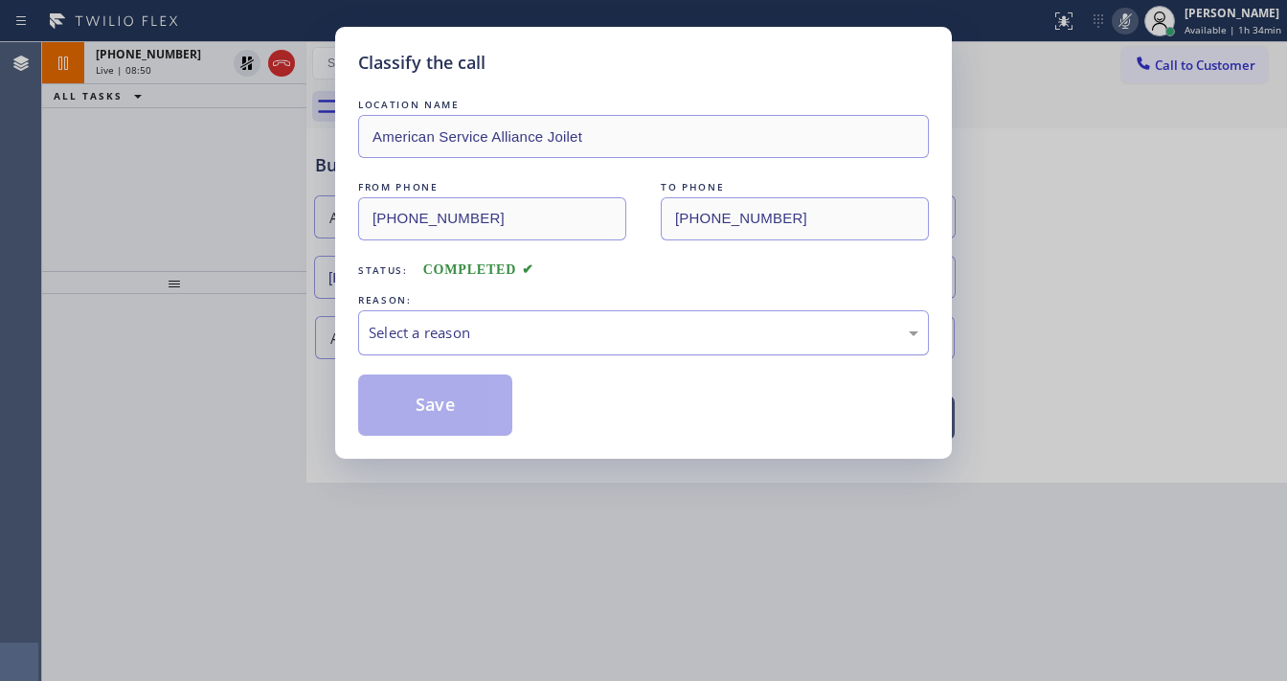
drag, startPoint x: 514, startPoint y: 358, endPoint x: 499, endPoint y: 349, distance: 17.6
click at [513, 355] on div "LOCATION NAME American Service Alliance Joilet FROM PHONE [PHONE_NUMBER] TO PHO…" at bounding box center [643, 265] width 571 height 341
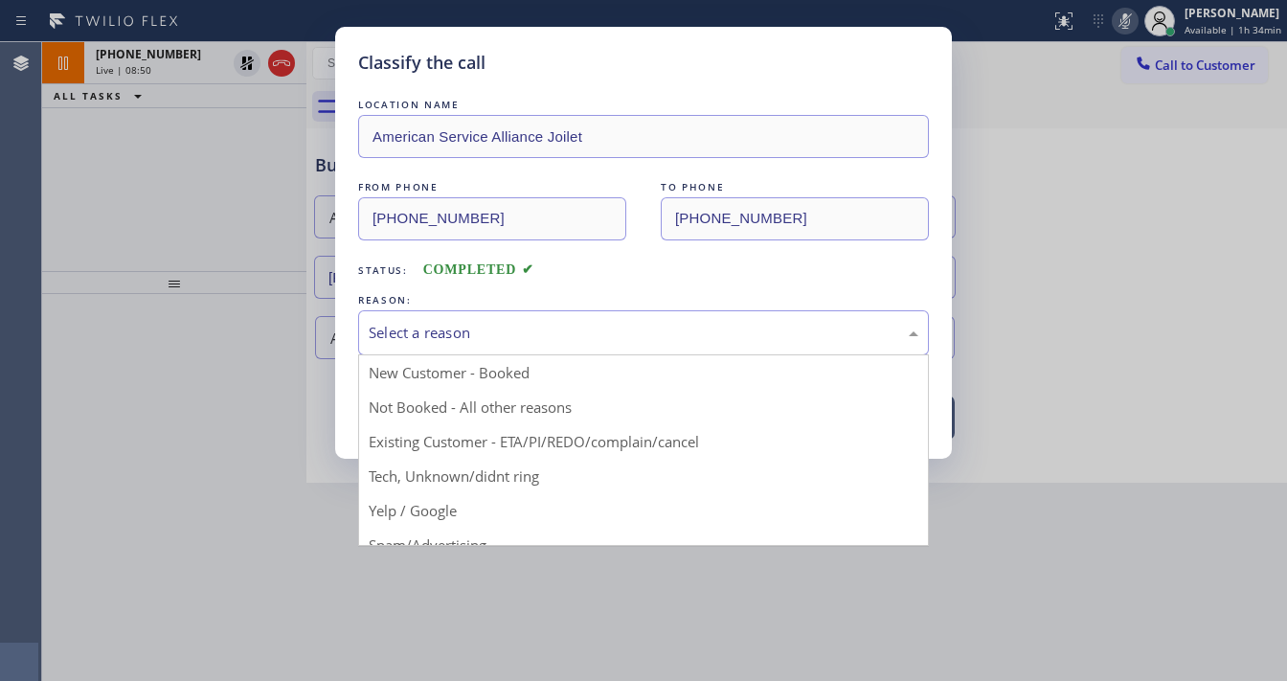
click at [483, 349] on div "Select a reason" at bounding box center [643, 332] width 571 height 45
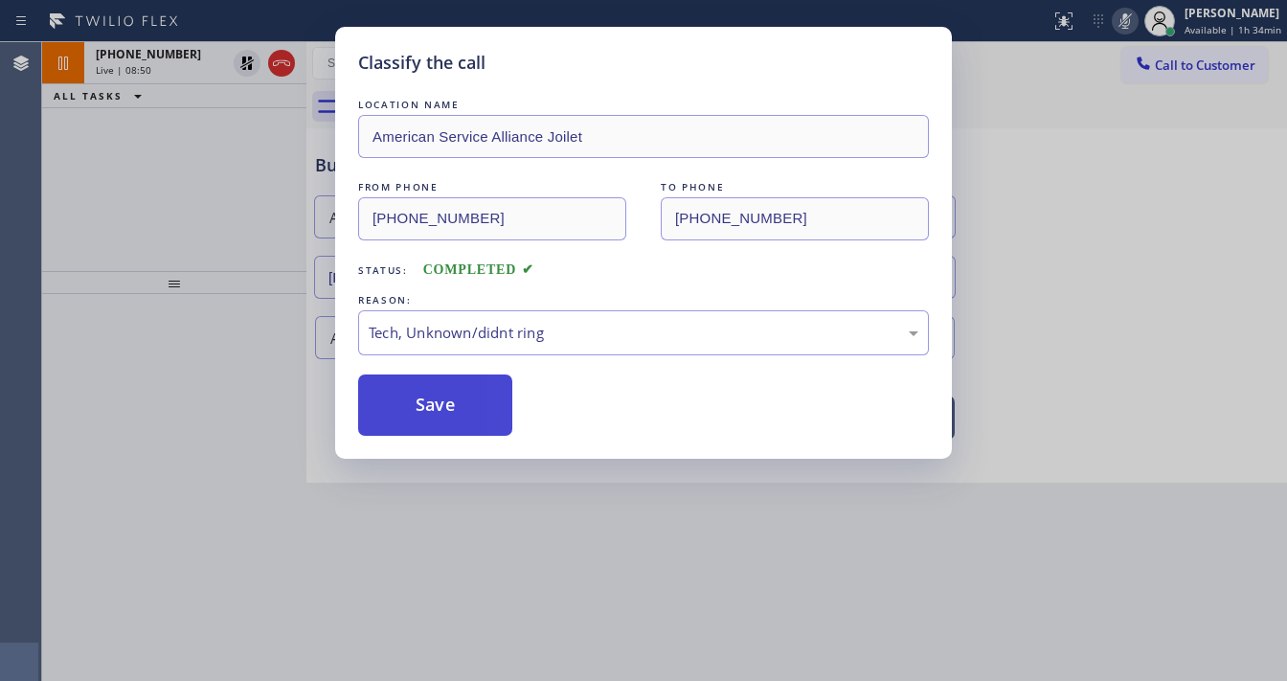
click at [444, 405] on button "Save" at bounding box center [435, 404] width 154 height 61
click at [444, 404] on button "Save" at bounding box center [435, 404] width 154 height 61
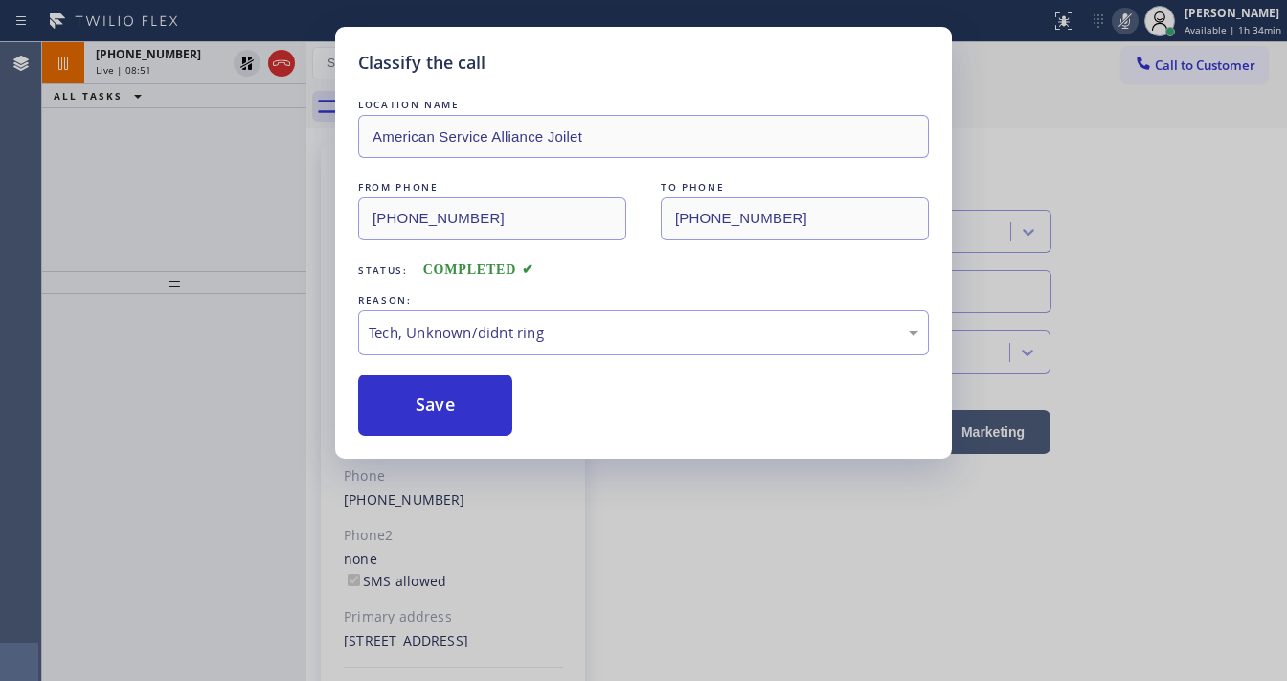
type input "[PHONE_NUMBER]"
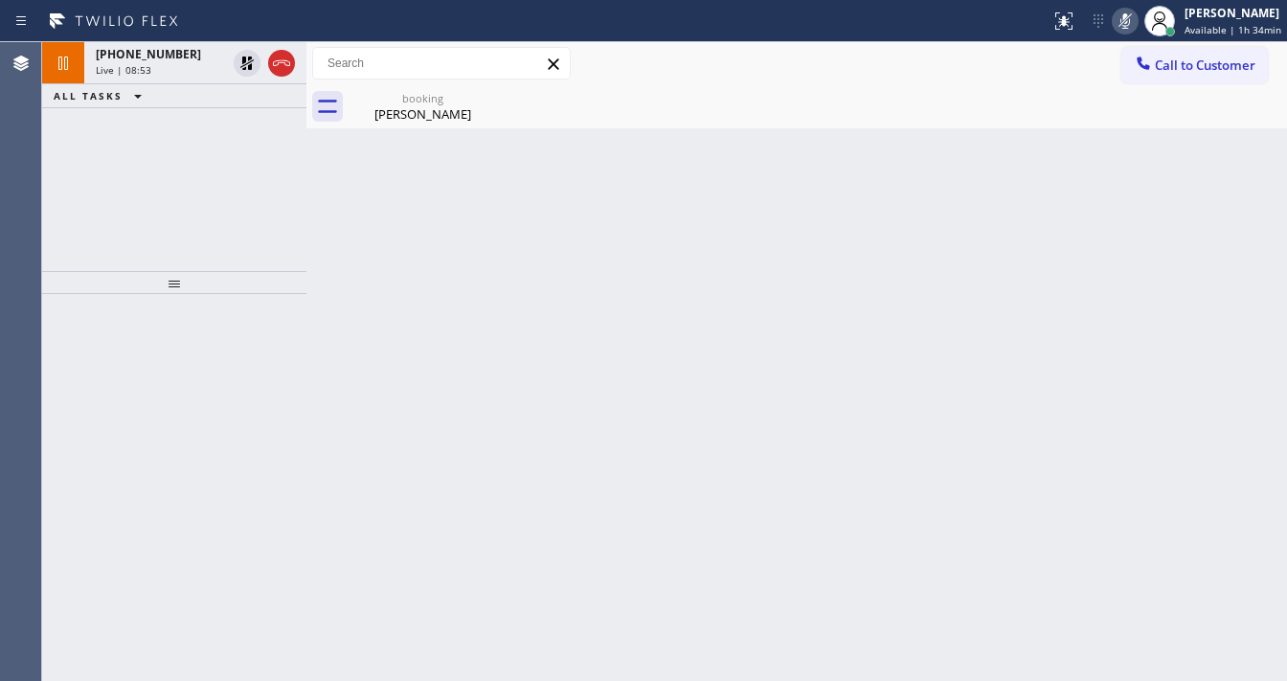
click at [45, 211] on div "[PHONE_NUMBER] Live | 08:53 ALL TASKS ALL TASKS ACTIVE TASKS TASKS IN WRAP UP" at bounding box center [174, 156] width 264 height 229
click at [403, 110] on div "[PERSON_NAME]" at bounding box center [422, 113] width 145 height 17
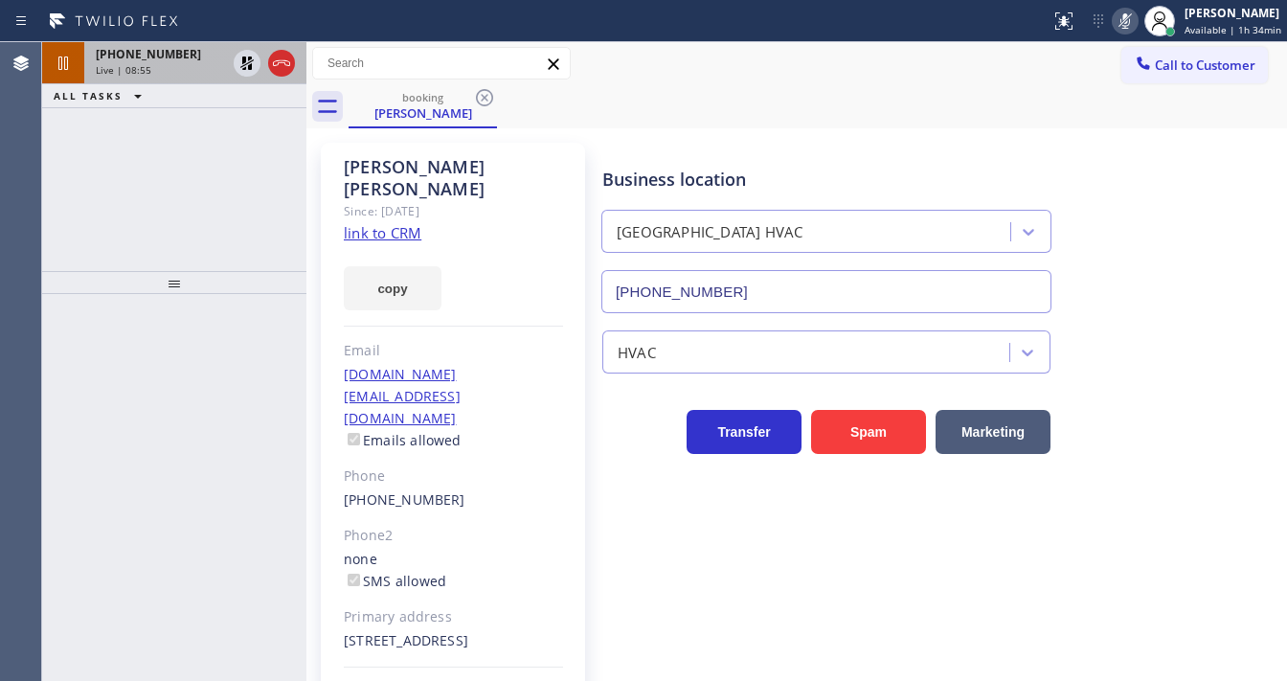
click at [182, 48] on div "[PHONE_NUMBER]" at bounding box center [161, 54] width 130 height 16
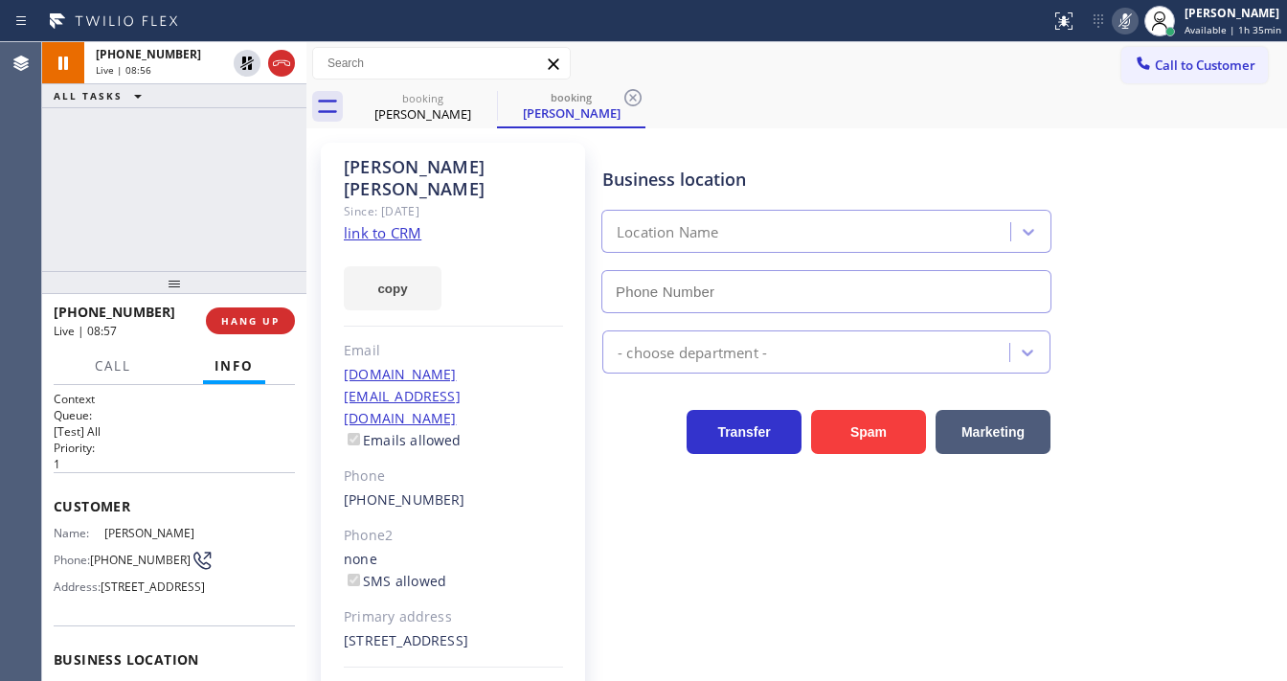
type input "[PHONE_NUMBER]"
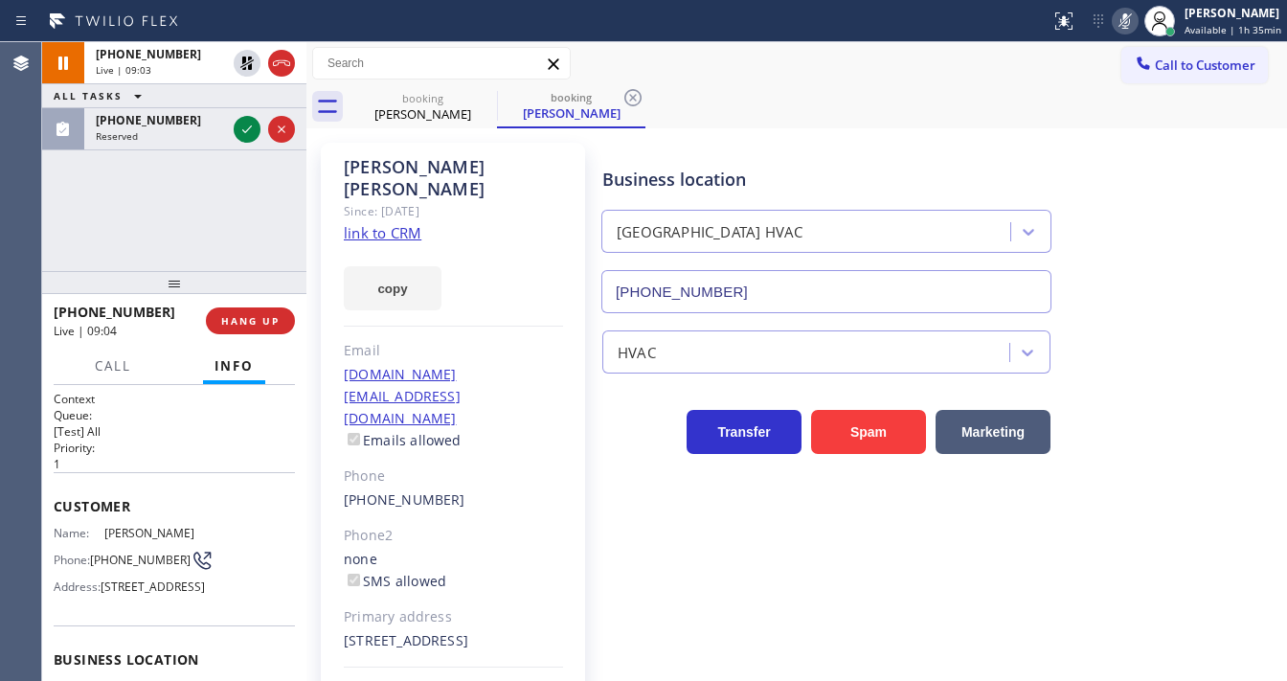
click at [87, 217] on div "[PHONE_NUMBER] Live | 09:03 ALL TASKS ALL TASKS ACTIVE TASKS TASKS IN WRAP UP […" at bounding box center [174, 156] width 264 height 229
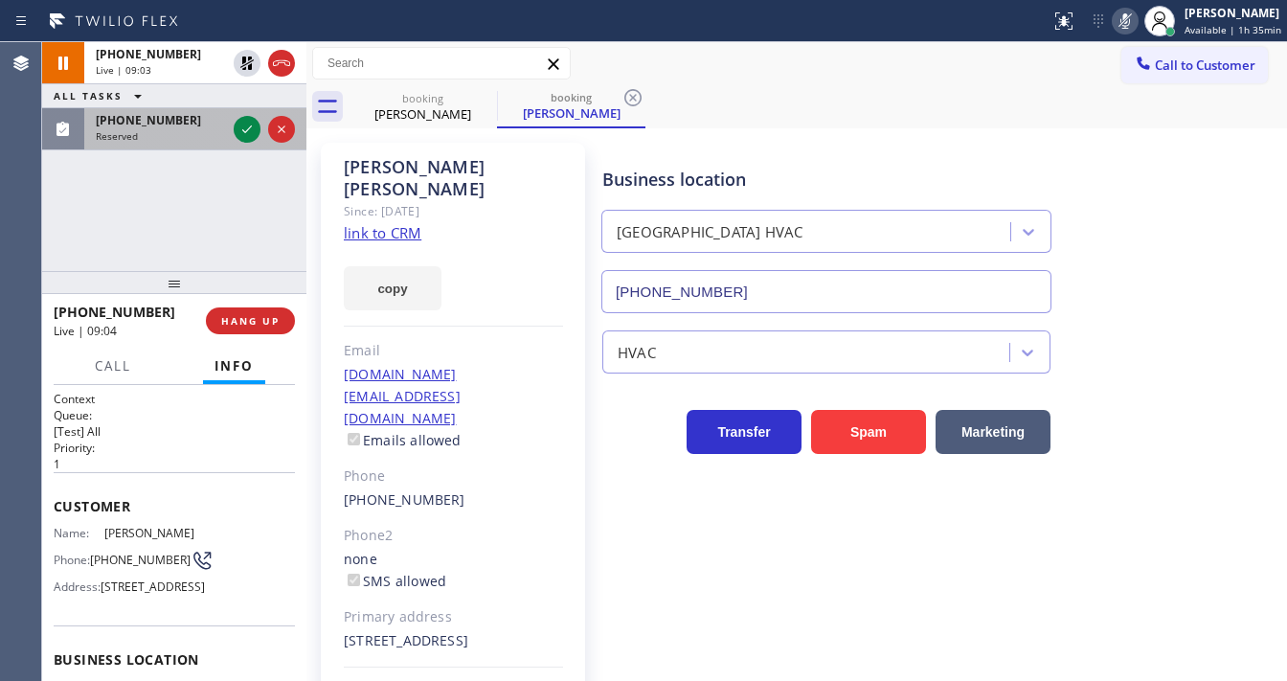
click at [133, 129] on span "Reserved" at bounding box center [117, 135] width 42 height 13
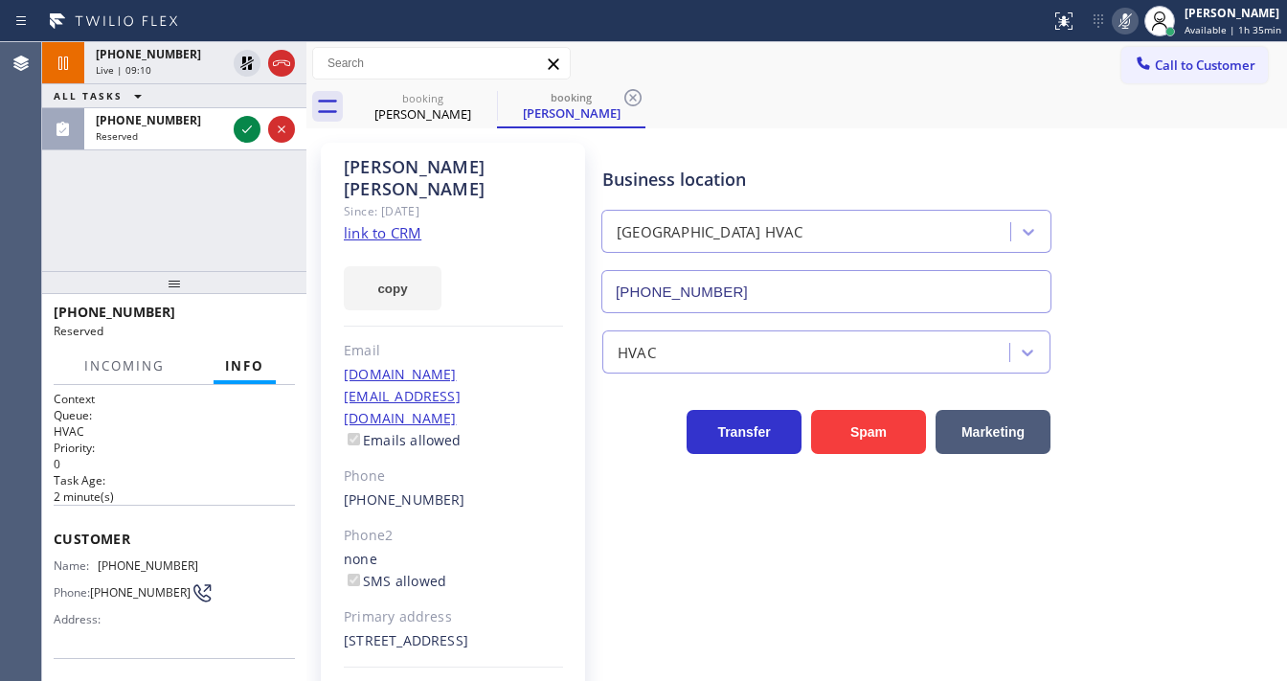
click at [62, 242] on div "[PHONE_NUMBER] Live | 09:10 ALL TASKS ALL TASKS ACTIVE TASKS TASKS IN WRAP UP […" at bounding box center [174, 156] width 264 height 229
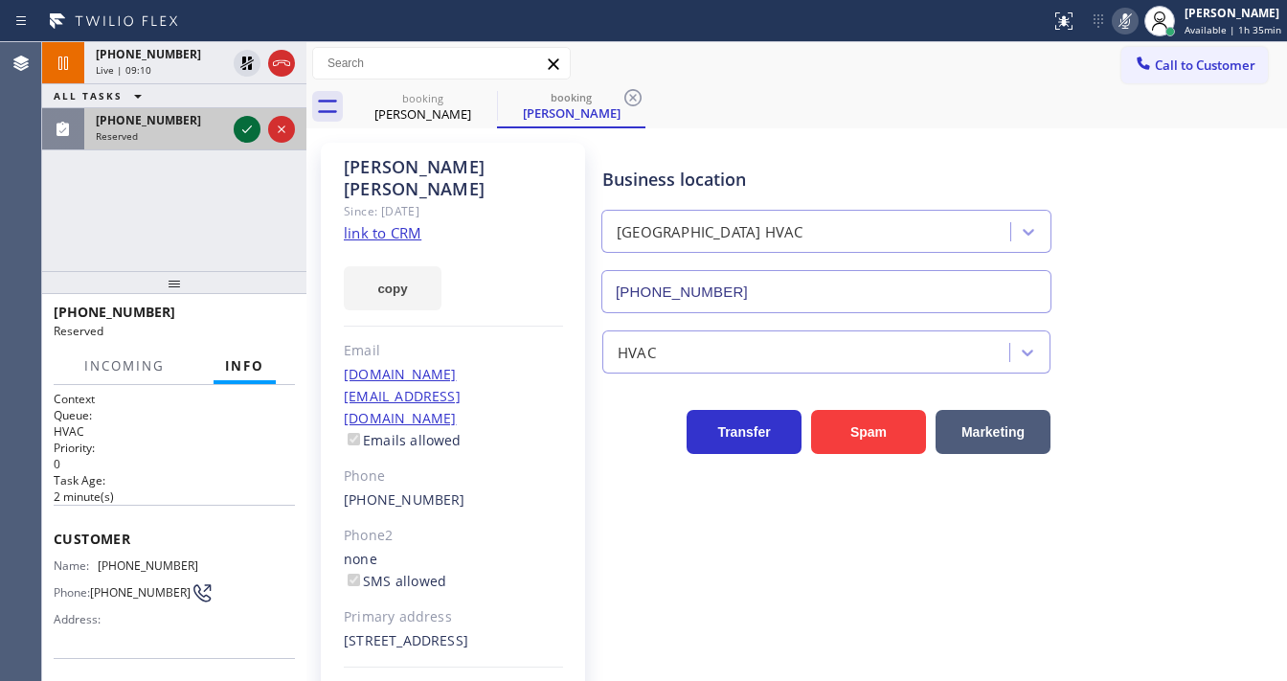
click at [240, 125] on icon at bounding box center [247, 129] width 23 height 23
click at [226, 125] on div "[PHONE_NUMBER]" at bounding box center [161, 120] width 130 height 16
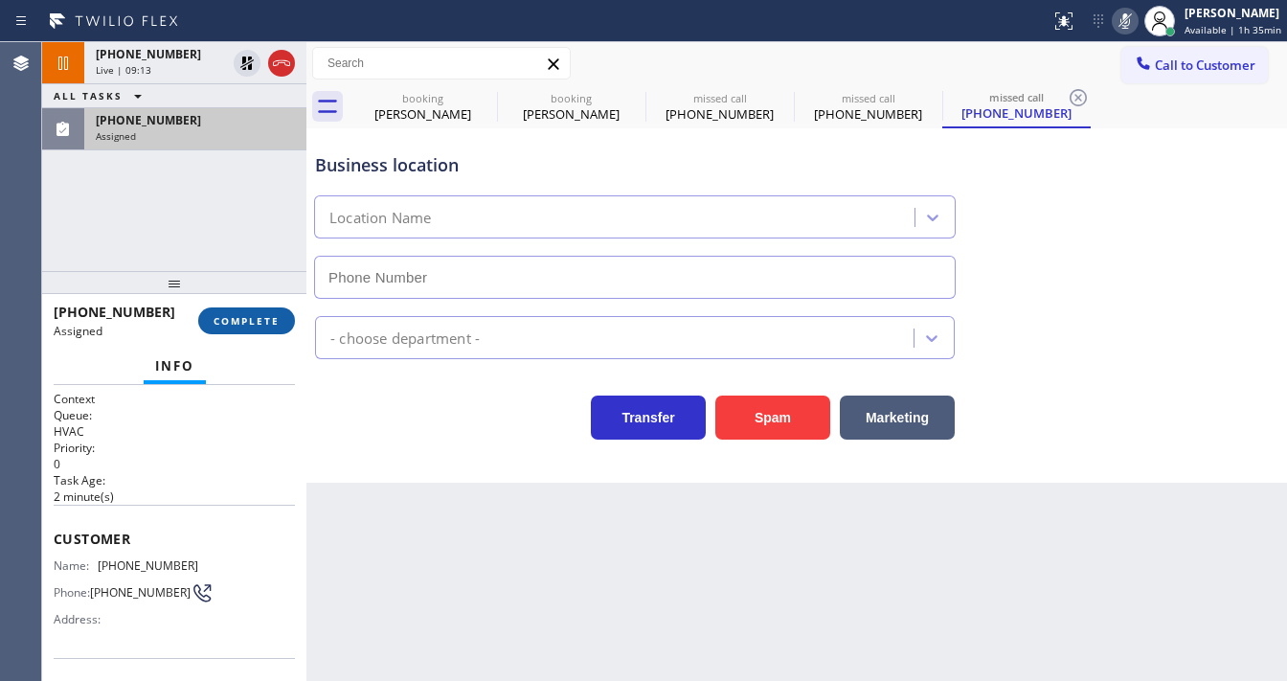
click at [254, 324] on span "COMPLETE" at bounding box center [247, 320] width 66 height 13
type input "[PHONE_NUMBER]"
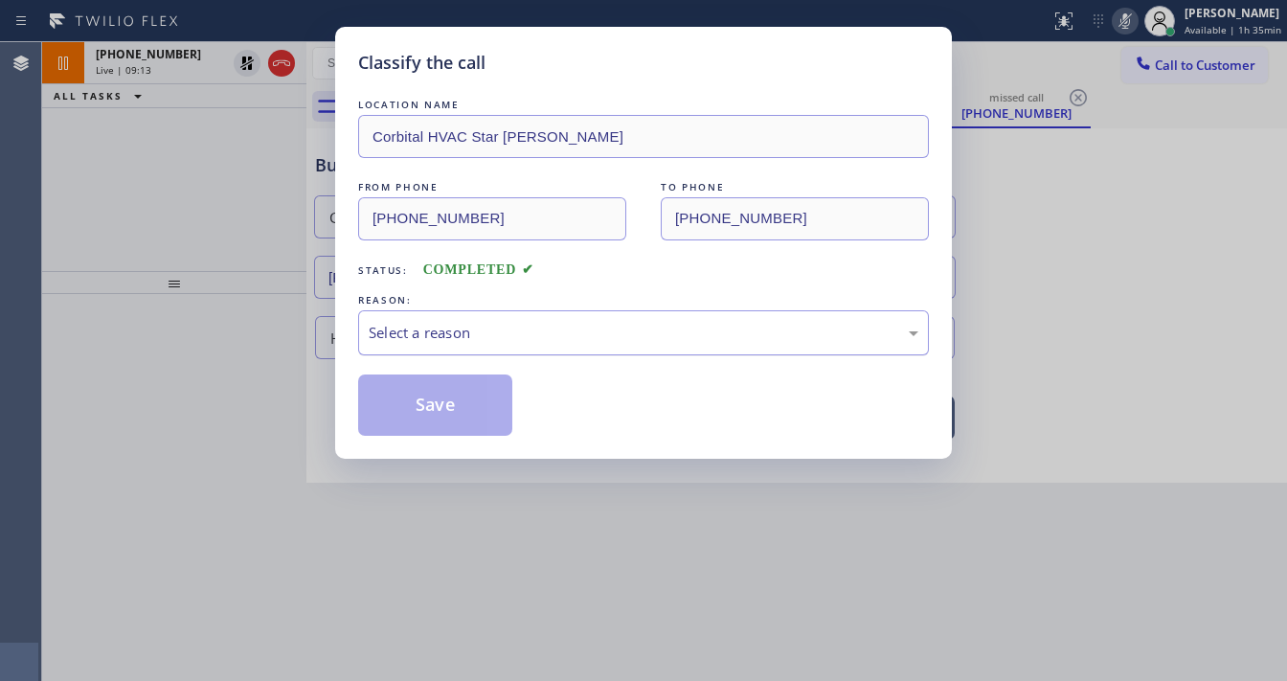
click at [460, 344] on div "Select a reason" at bounding box center [643, 332] width 571 height 45
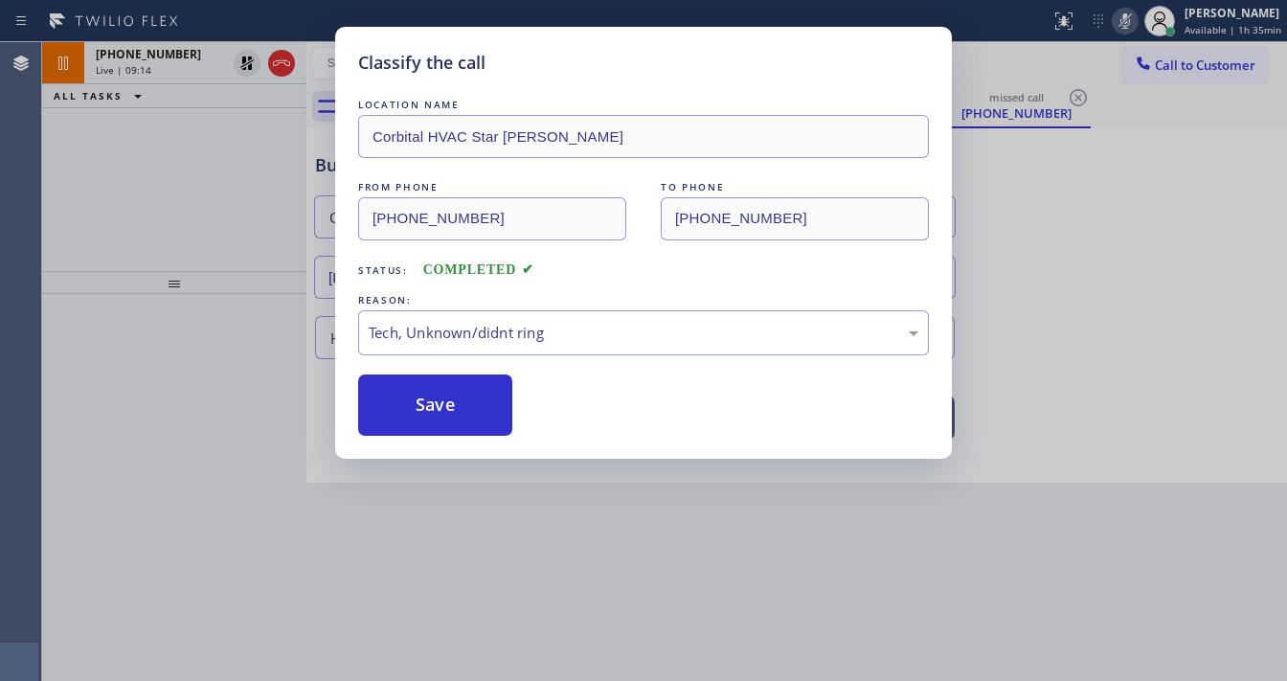
drag, startPoint x: 437, startPoint y: 414, endPoint x: 628, endPoint y: 680, distance: 327.9
click at [436, 413] on button "Save" at bounding box center [435, 404] width 154 height 61
click at [436, 411] on button "Save" at bounding box center [435, 404] width 154 height 61
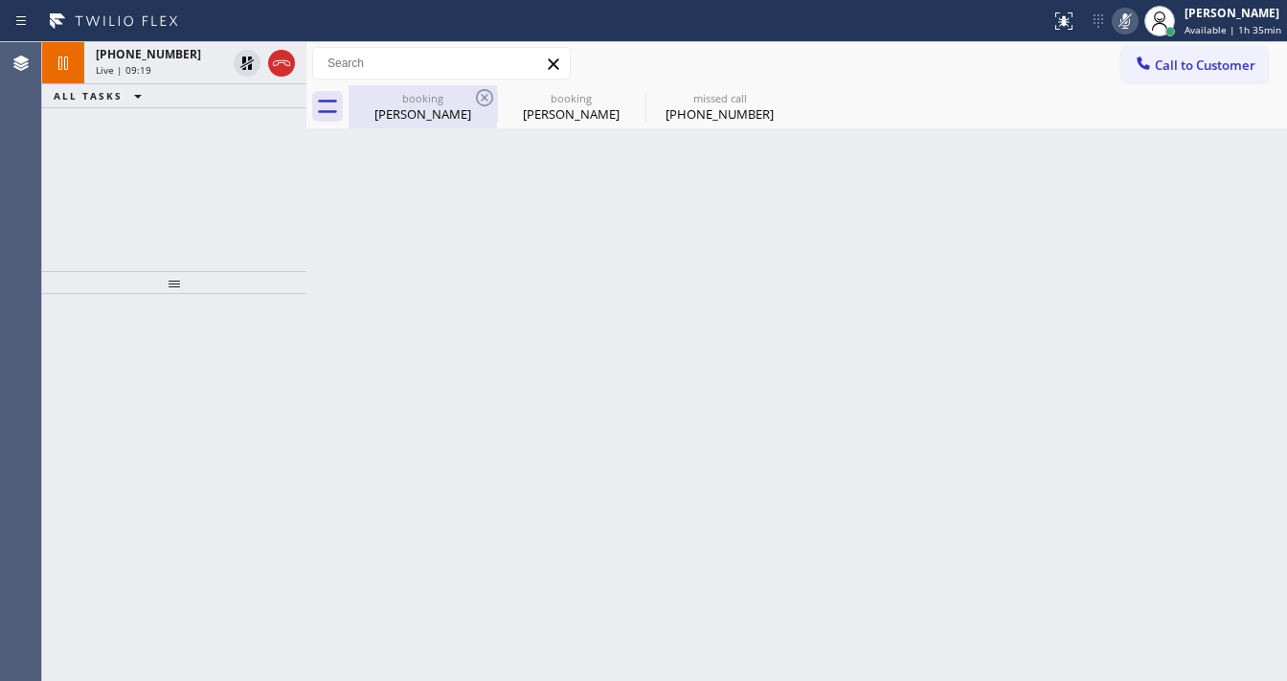
drag, startPoint x: 258, startPoint y: 101, endPoint x: 405, endPoint y: 100, distance: 147.5
click at [258, 101] on div "ALL TASKS ALL TASKS ACTIVE TASKS TASKS IN WRAP UP" at bounding box center [174, 96] width 264 height 24
click at [0, 0] on icon at bounding box center [0, 0] width 0 height 0
type input "[PHONE_NUMBER]"
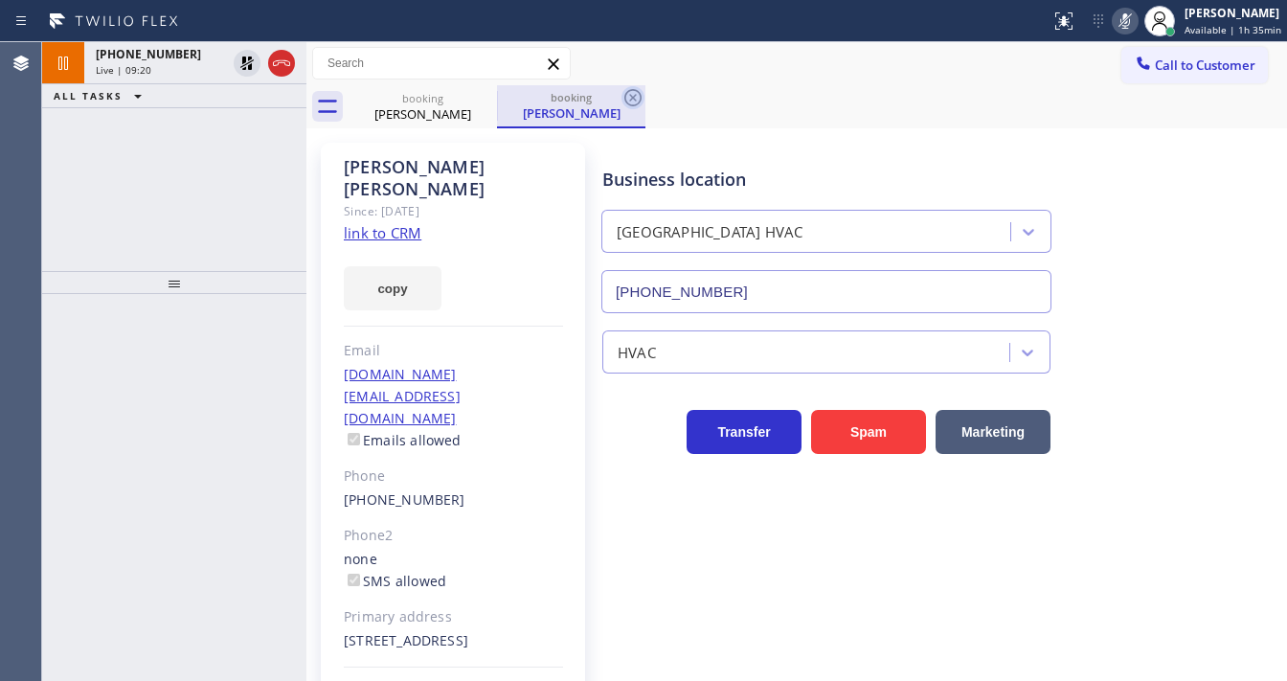
click at [633, 95] on icon at bounding box center [632, 97] width 23 height 23
click at [190, 241] on div "[PHONE_NUMBER] Live | 09:21 ALL TASKS ALL TASKS ACTIVE TASKS TASKS IN WRAP UP" at bounding box center [174, 156] width 264 height 229
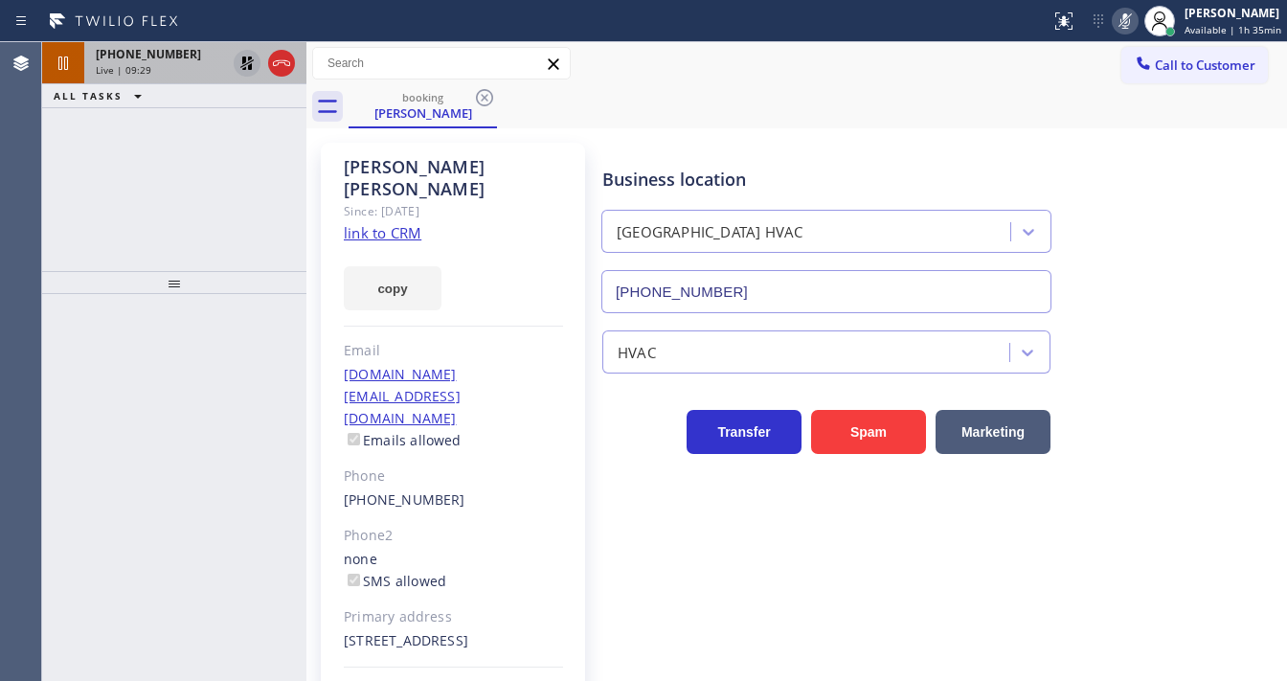
click at [242, 67] on icon at bounding box center [247, 63] width 23 height 23
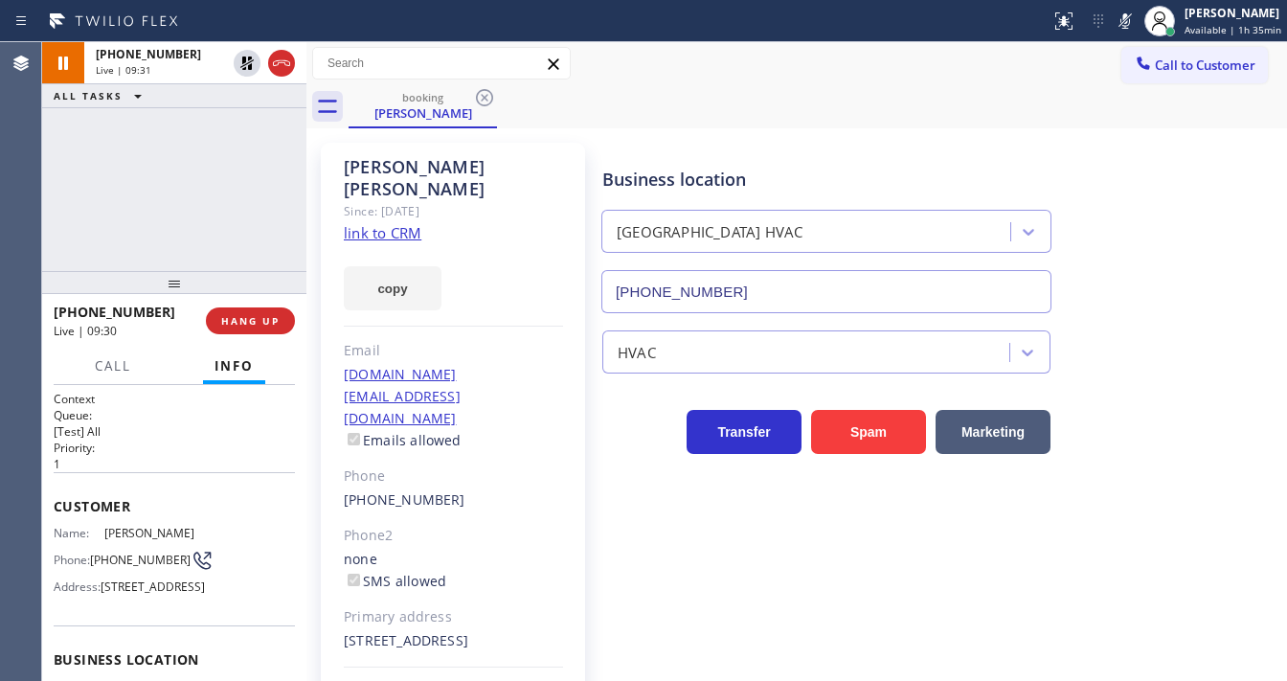
drag, startPoint x: 1122, startPoint y: 22, endPoint x: 1091, endPoint y: 34, distance: 34.0
click at [1122, 23] on icon at bounding box center [1125, 21] width 23 height 23
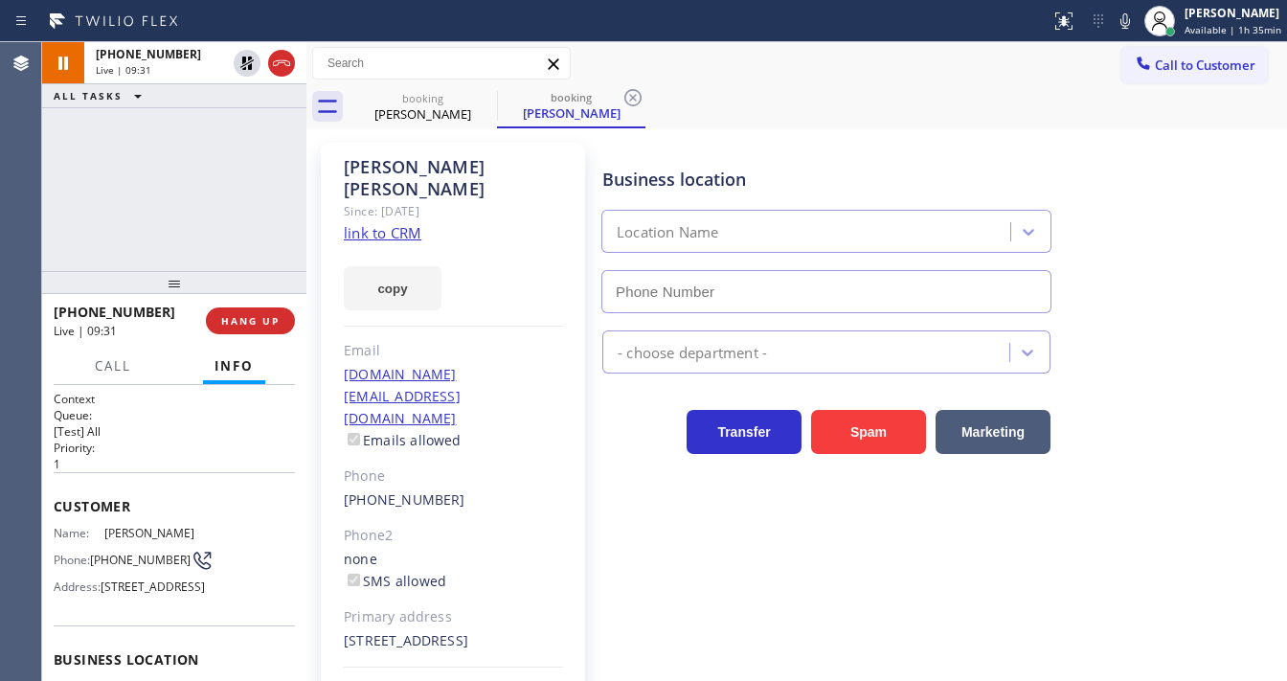
click at [200, 175] on div "[PHONE_NUMBER] Live | 09:31 ALL TASKS ALL TASKS ACTIVE TASKS TASKS IN WRAP UP" at bounding box center [174, 156] width 264 height 229
type input "[PHONE_NUMBER]"
click at [222, 151] on div "[PHONE_NUMBER] Live | 09:32 ALL TASKS ALL TASKS ACTIVE TASKS TASKS IN WRAP UP" at bounding box center [174, 156] width 264 height 229
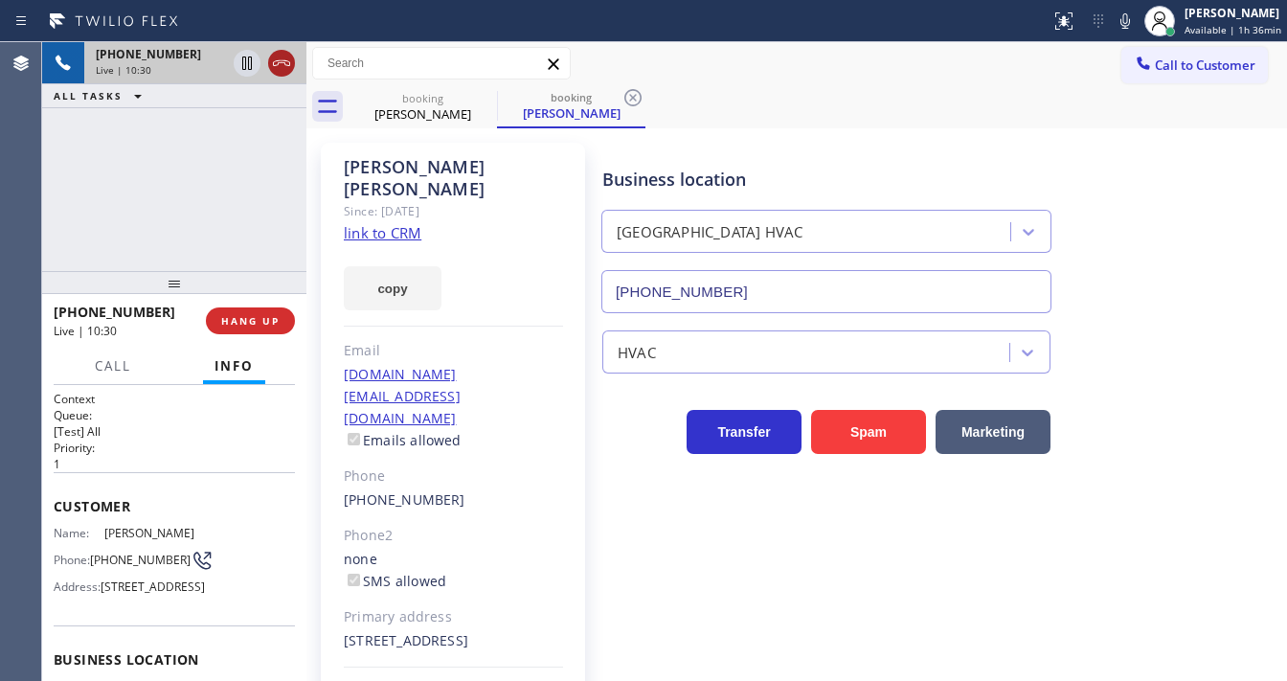
click at [280, 62] on icon at bounding box center [281, 63] width 17 height 6
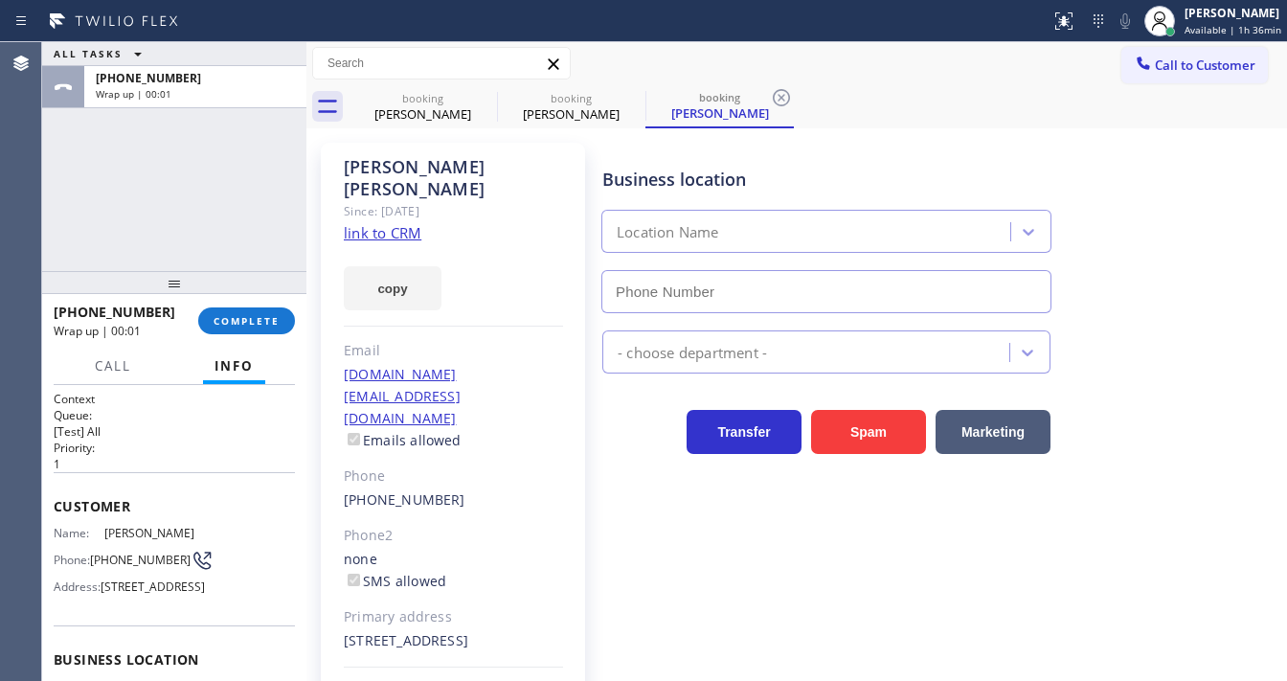
type input "[PHONE_NUMBER]"
click at [536, 678] on div "[PERSON_NAME] Since: [DATE] link to CRM copy Email [DOMAIN_NAME][EMAIL_ADDRESS]…" at bounding box center [453, 450] width 264 height 614
click at [1175, 27] on div at bounding box center [1170, 32] width 10 height 10
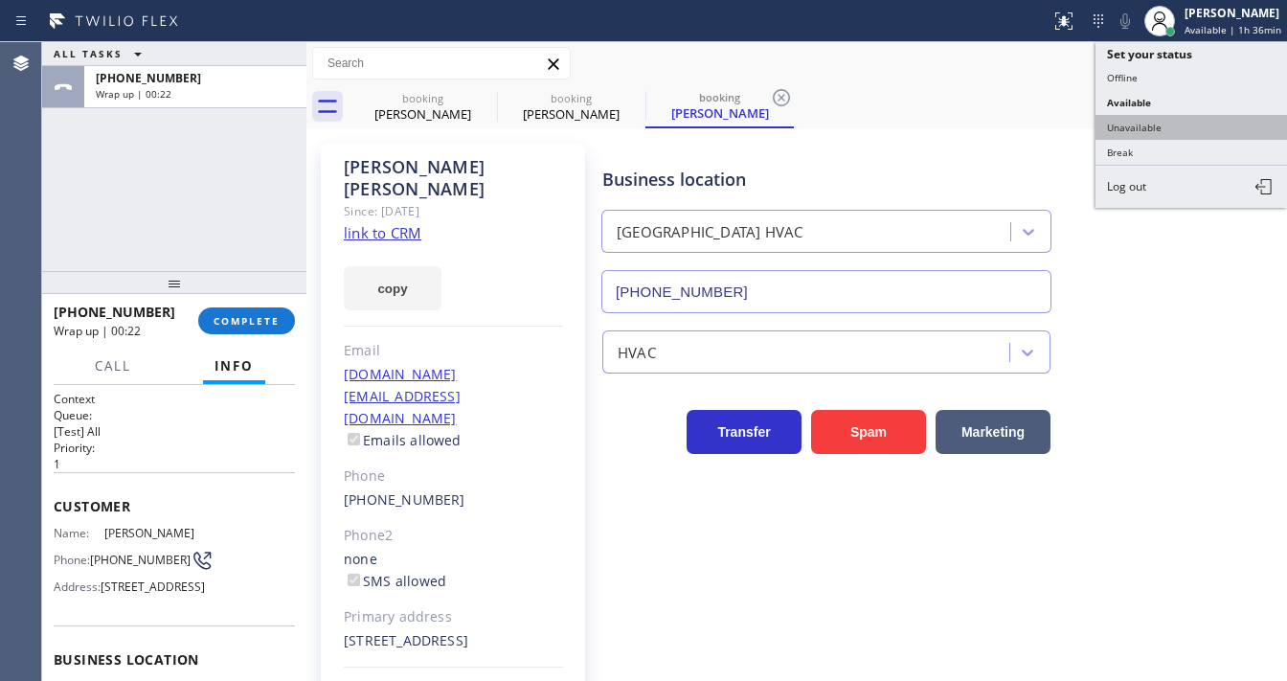
click at [1163, 127] on button "Unavailable" at bounding box center [1190, 127] width 191 height 25
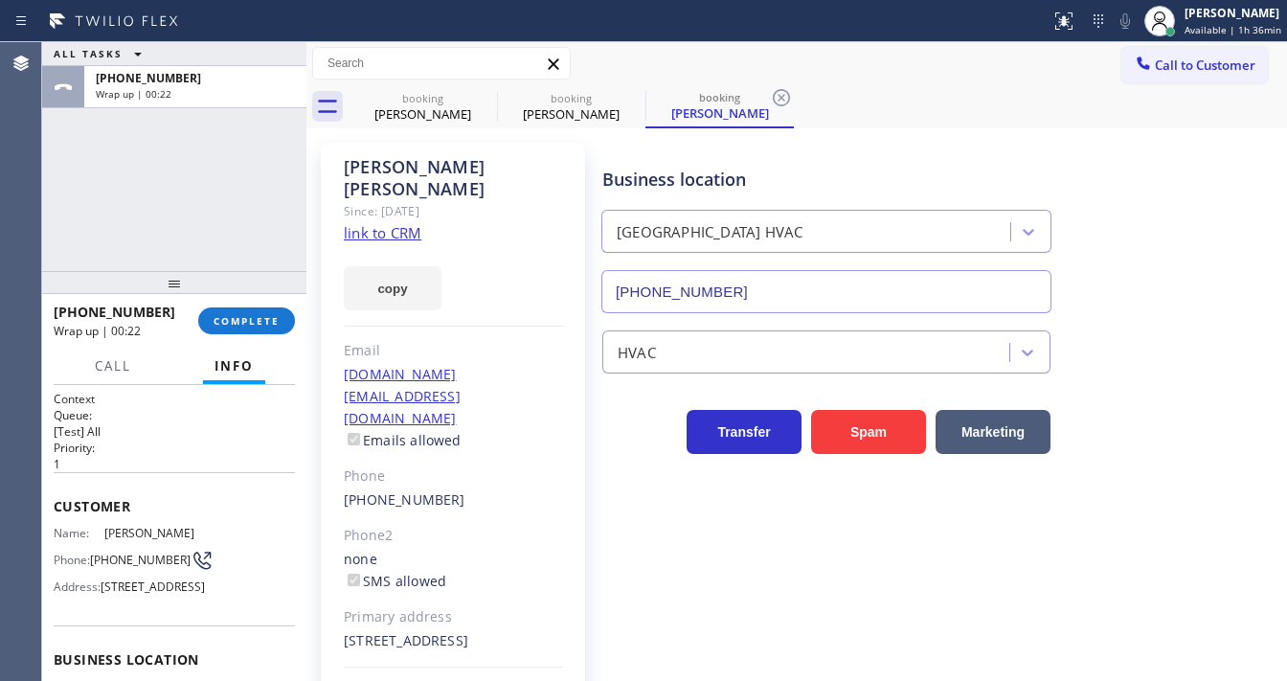
click at [175, 182] on div "ALL TASKS ALL TASKS ACTIVE TASKS TASKS IN WRAP UP [PHONE_NUMBER] Wrap up | 00:22" at bounding box center [174, 156] width 264 height 229
click at [274, 327] on button "COMPLETE" at bounding box center [246, 320] width 97 height 27
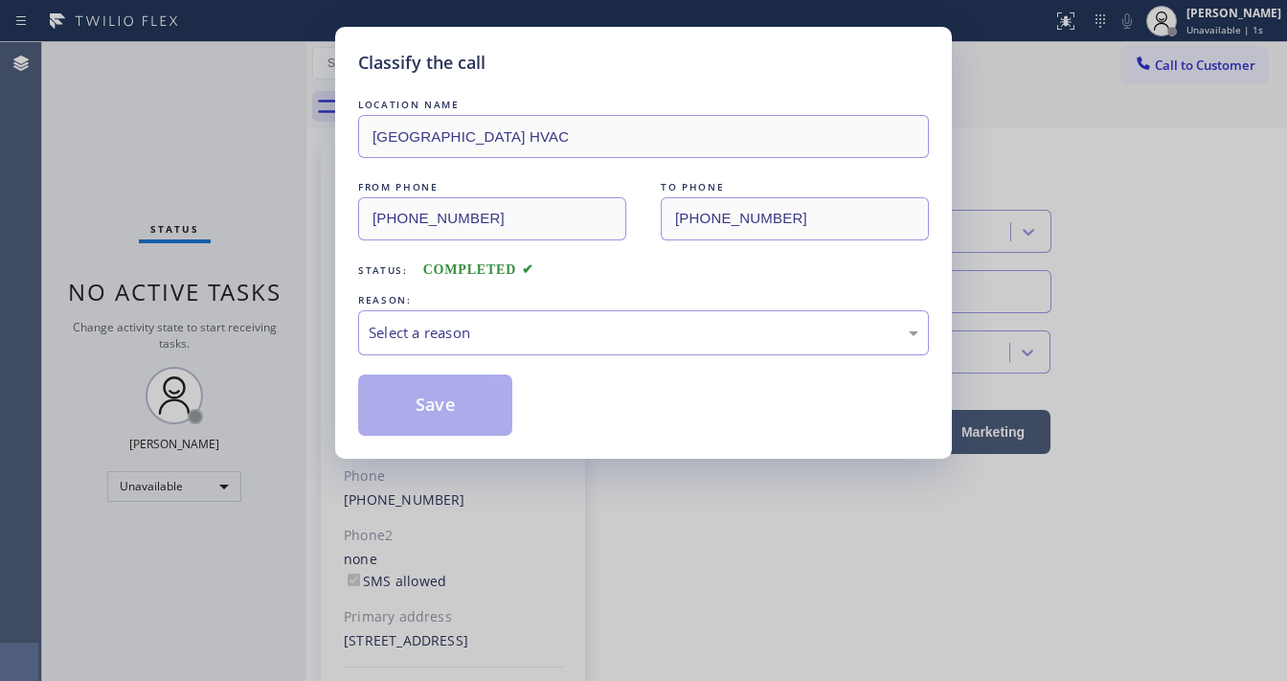
click at [341, 312] on div "Classify the call LOCATION NAME [GEOGRAPHIC_DATA] HVAC FROM PHONE [PHONE_NUMBER…" at bounding box center [643, 243] width 617 height 432
click at [386, 327] on div "Select a reason" at bounding box center [644, 333] width 550 height 22
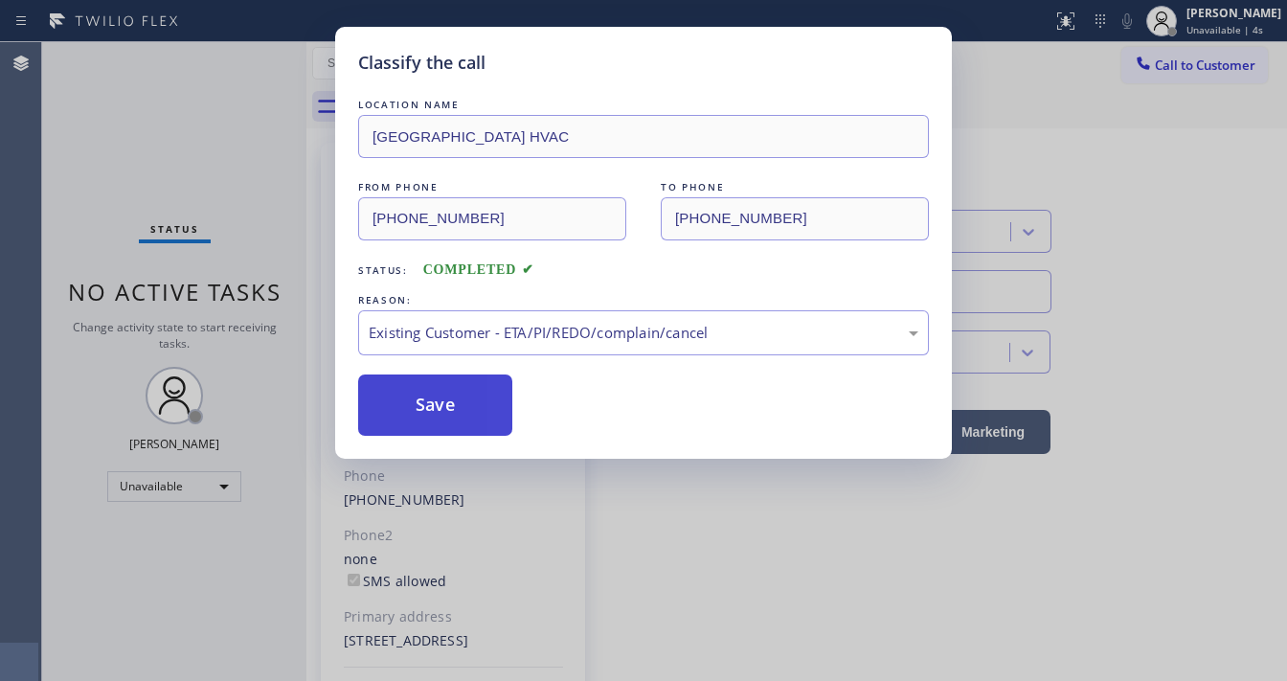
click at [449, 414] on button "Save" at bounding box center [435, 404] width 154 height 61
click at [449, 409] on button "Save" at bounding box center [435, 404] width 154 height 61
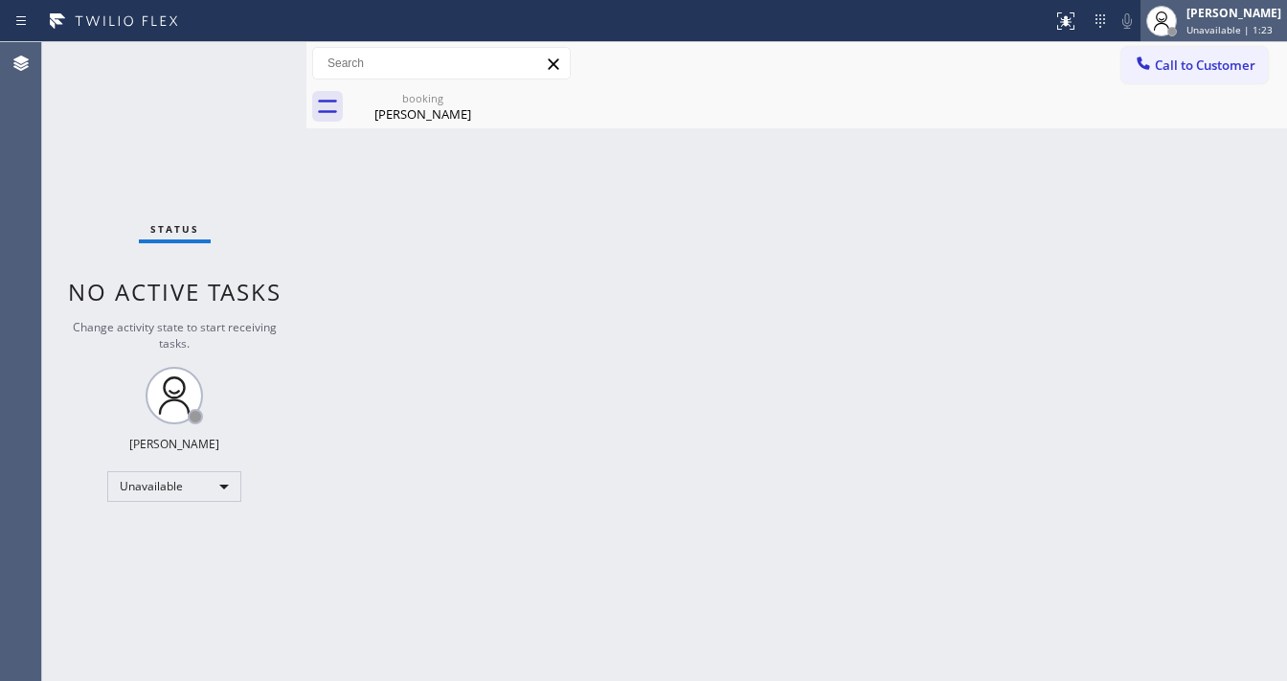
click at [1235, 25] on span "Unavailable | 1:23" at bounding box center [1229, 29] width 86 height 13
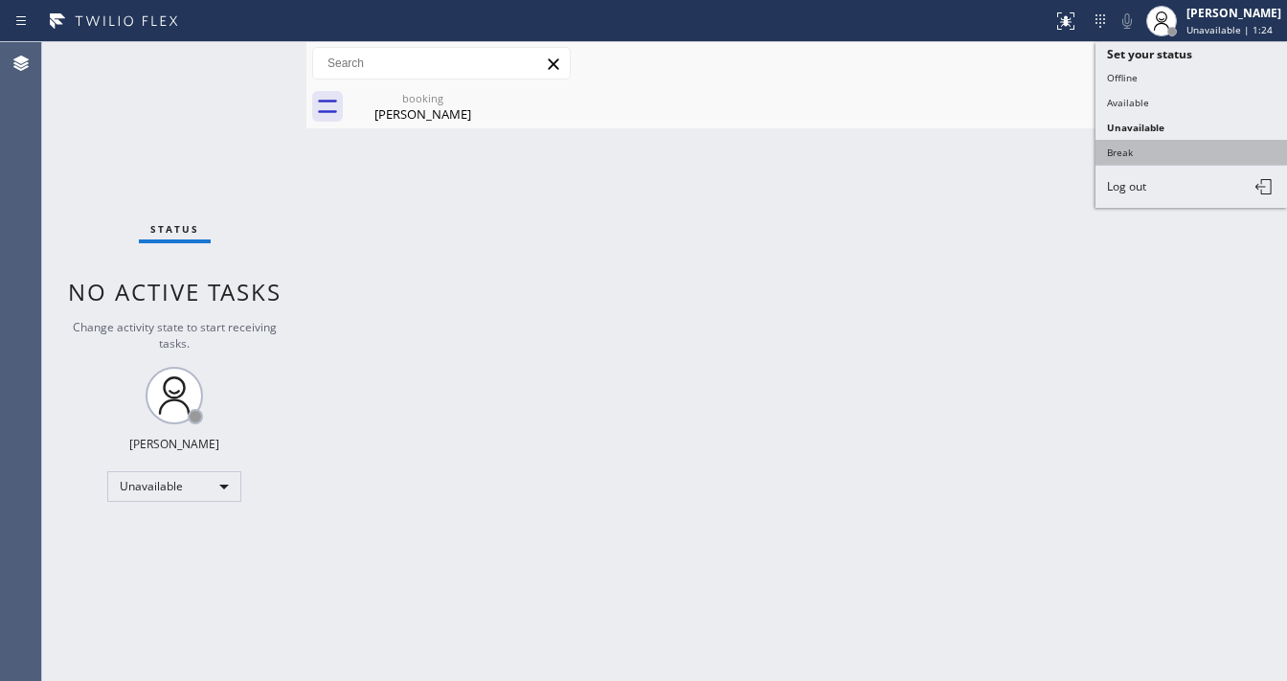
click at [1145, 155] on button "Break" at bounding box center [1190, 152] width 191 height 25
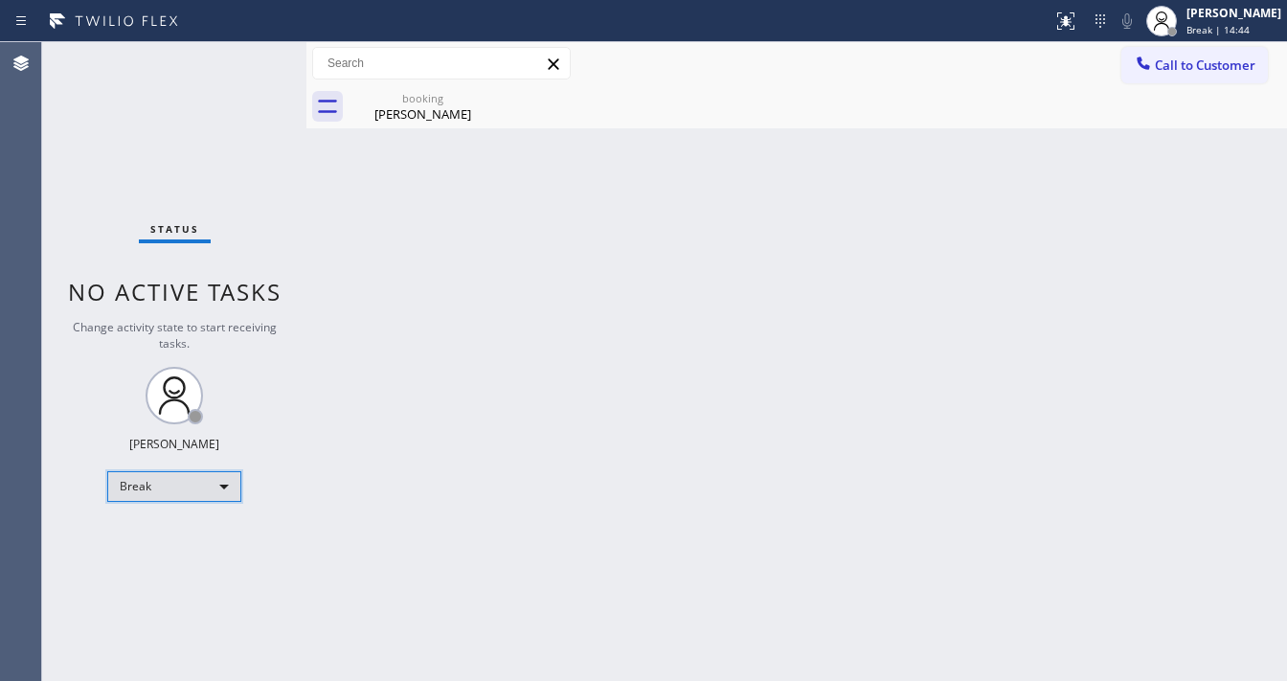
click at [143, 491] on div "Break" at bounding box center [174, 486] width 134 height 31
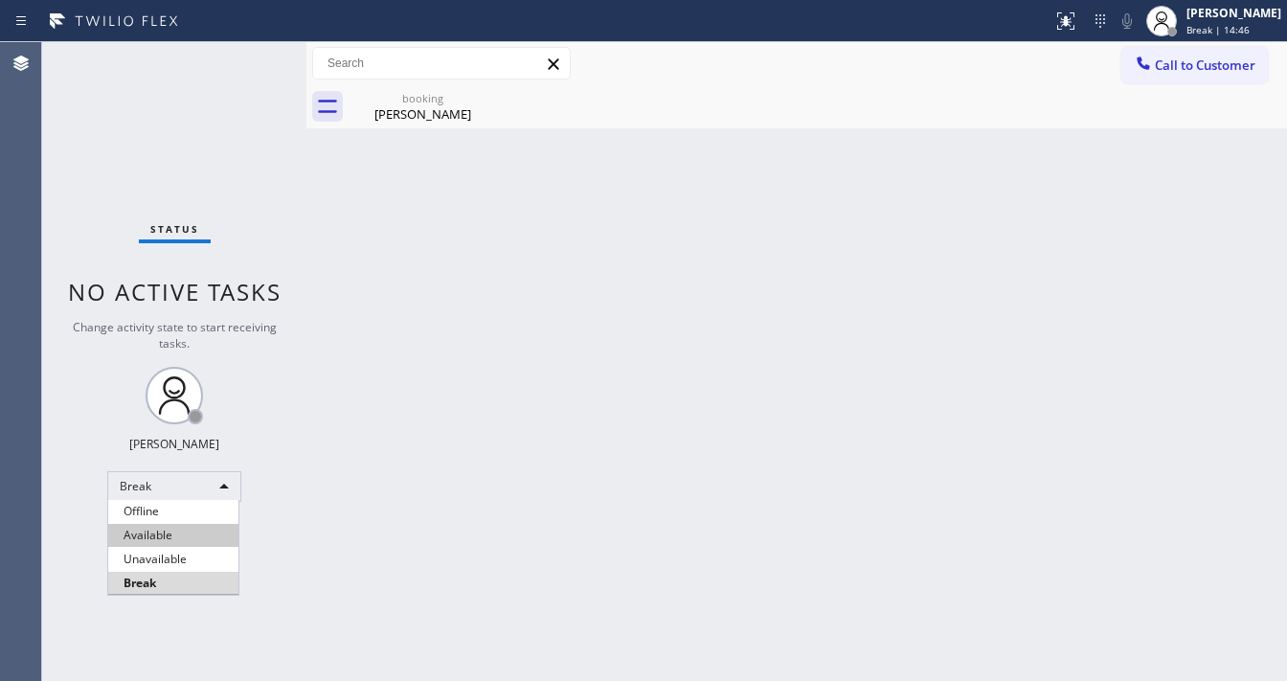
click at [152, 534] on li "Available" at bounding box center [173, 535] width 130 height 23
click at [616, 498] on div "Back to Dashboard Change Sender ID Customers Technicians Select a contact Outbo…" at bounding box center [796, 361] width 980 height 639
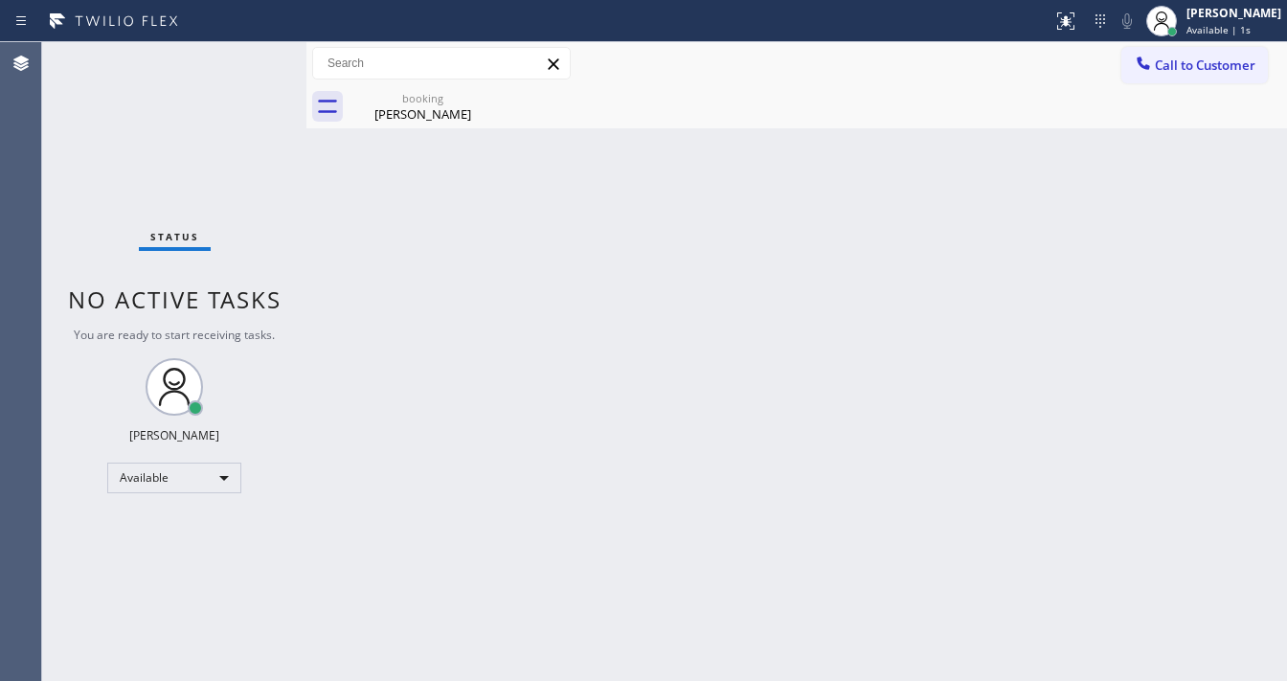
click at [460, 134] on div "Back to Dashboard Change Sender ID Customers Technicians Select a contact Outbo…" at bounding box center [796, 361] width 980 height 639
click at [448, 127] on div "booking [PERSON_NAME]" at bounding box center [422, 106] width 145 height 43
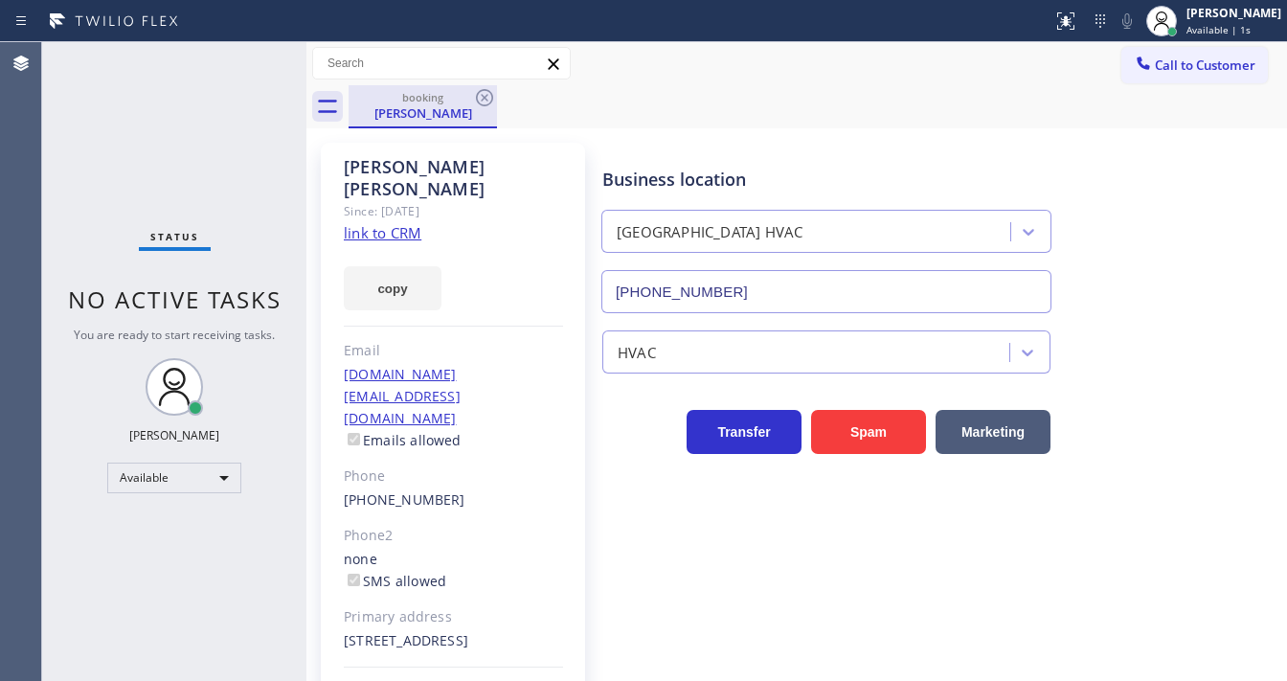
click at [463, 126] on div "booking [PERSON_NAME]" at bounding box center [423, 106] width 148 height 43
click at [473, 120] on div "booking [PERSON_NAME]" at bounding box center [422, 105] width 145 height 41
click at [481, 107] on div "booking [PERSON_NAME]" at bounding box center [423, 106] width 148 height 43
click at [481, 104] on icon at bounding box center [484, 97] width 23 height 23
click at [481, 103] on div "booking [PERSON_NAME]" at bounding box center [818, 106] width 938 height 43
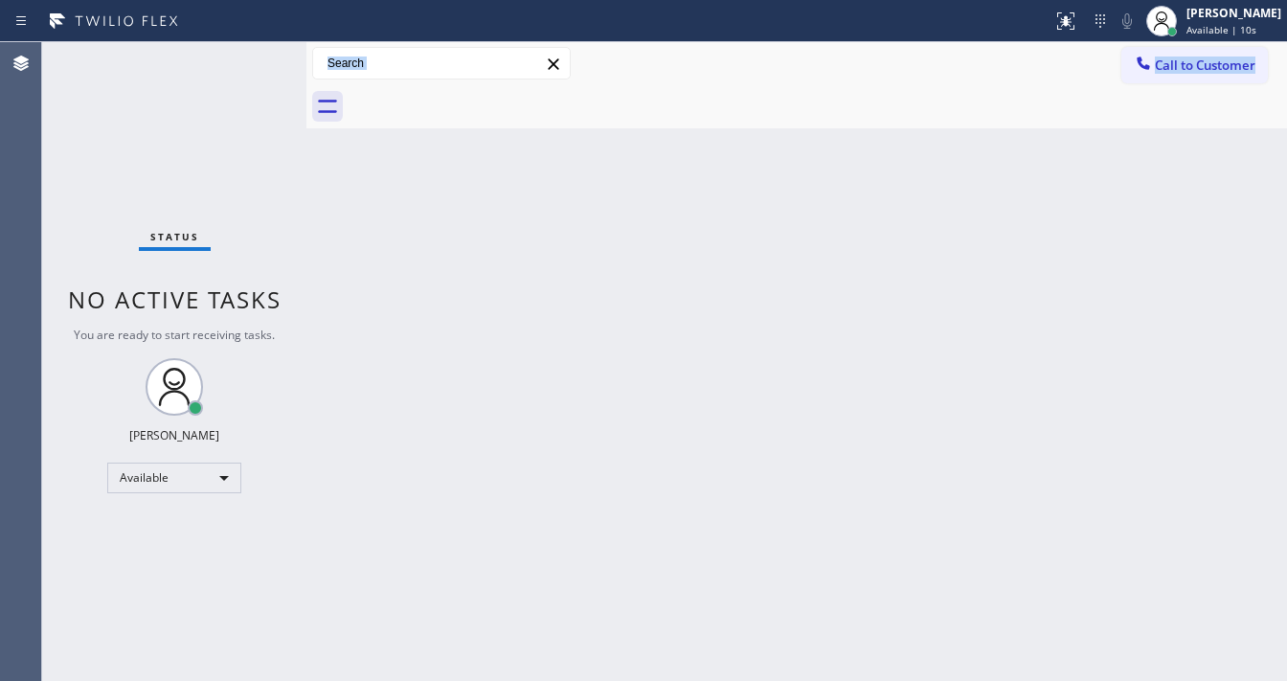
click at [239, 77] on div "Status No active tasks You are ready to start receiving tasks. [PERSON_NAME]" at bounding box center [174, 361] width 264 height 639
click at [601, 337] on div "Back to Dashboard Change Sender ID Customers Technicians Select a contact Outbo…" at bounding box center [796, 361] width 980 height 639
click at [238, 48] on div "Status No active tasks You are ready to start receiving tasks. [PERSON_NAME]" at bounding box center [174, 361] width 264 height 639
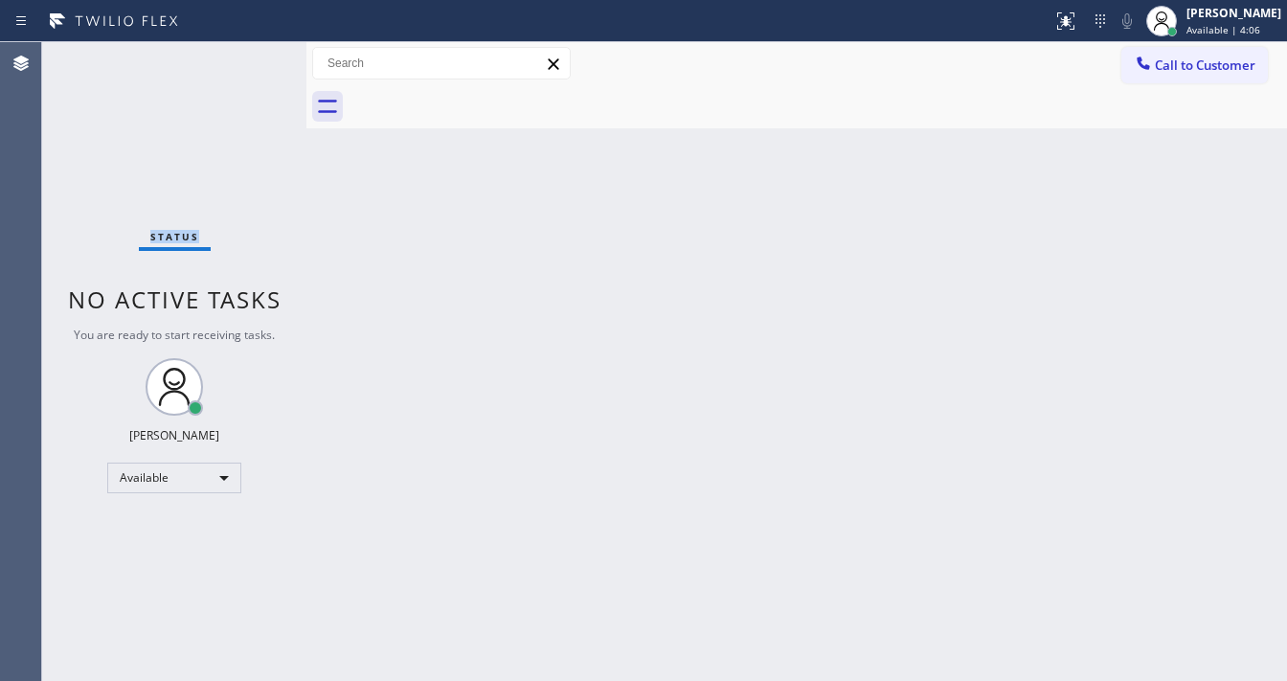
click at [244, 49] on div "Status No active tasks You are ready to start receiving tasks. [PERSON_NAME]" at bounding box center [174, 361] width 264 height 639
click at [246, 47] on div "Status No active tasks You are ready to start receiving tasks. [PERSON_NAME]" at bounding box center [174, 361] width 264 height 639
click at [252, 55] on div "Status No active tasks You are ready to start receiving tasks. [PERSON_NAME]" at bounding box center [174, 361] width 264 height 639
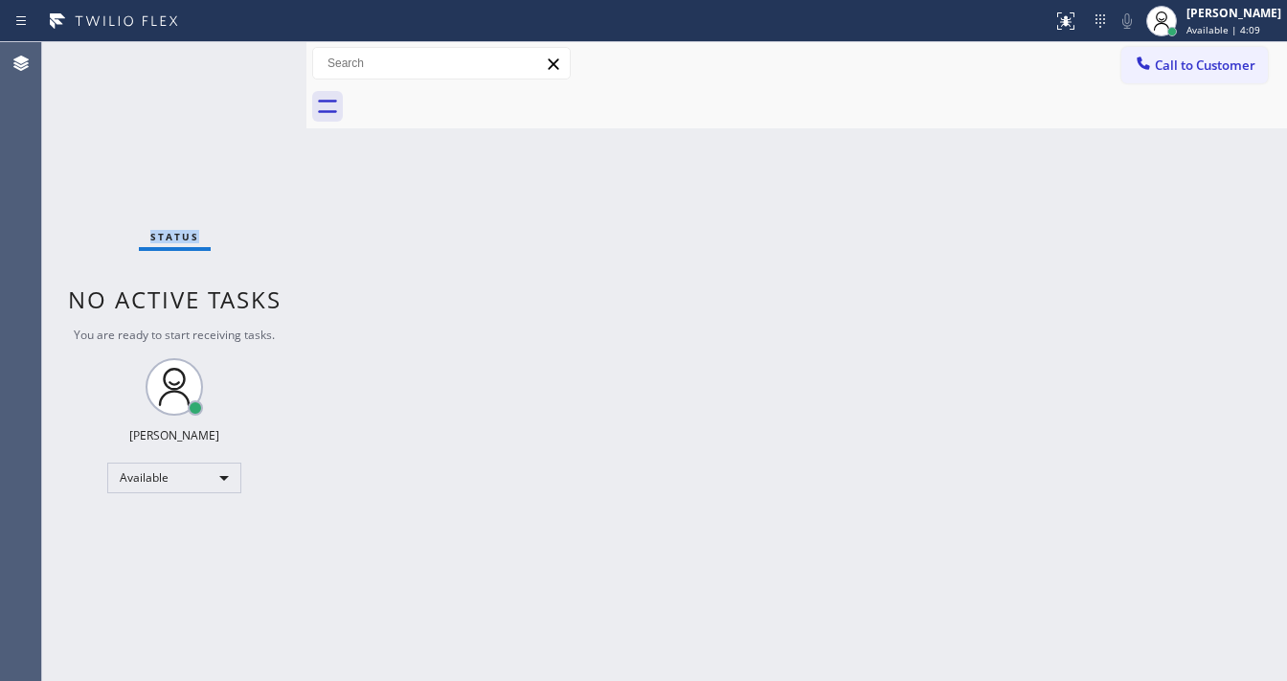
click at [252, 55] on div "Status No active tasks You are ready to start receiving tasks. [PERSON_NAME]" at bounding box center [174, 361] width 264 height 639
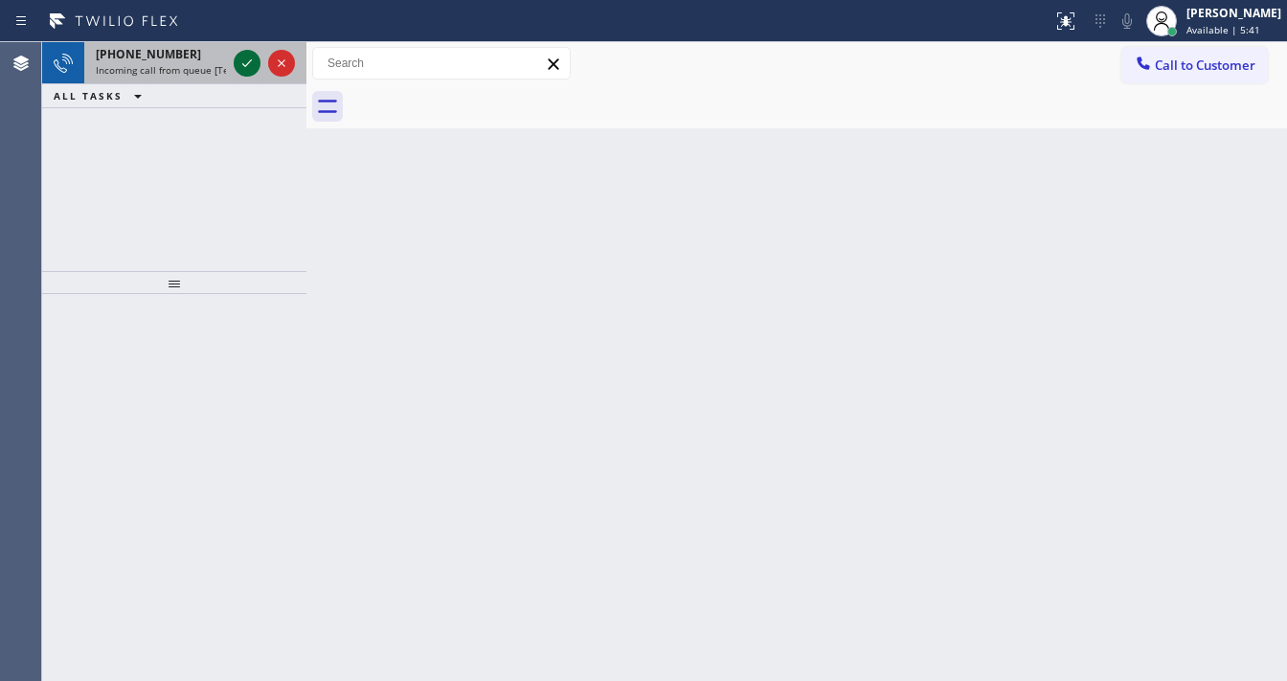
click at [247, 59] on icon at bounding box center [247, 63] width 23 height 23
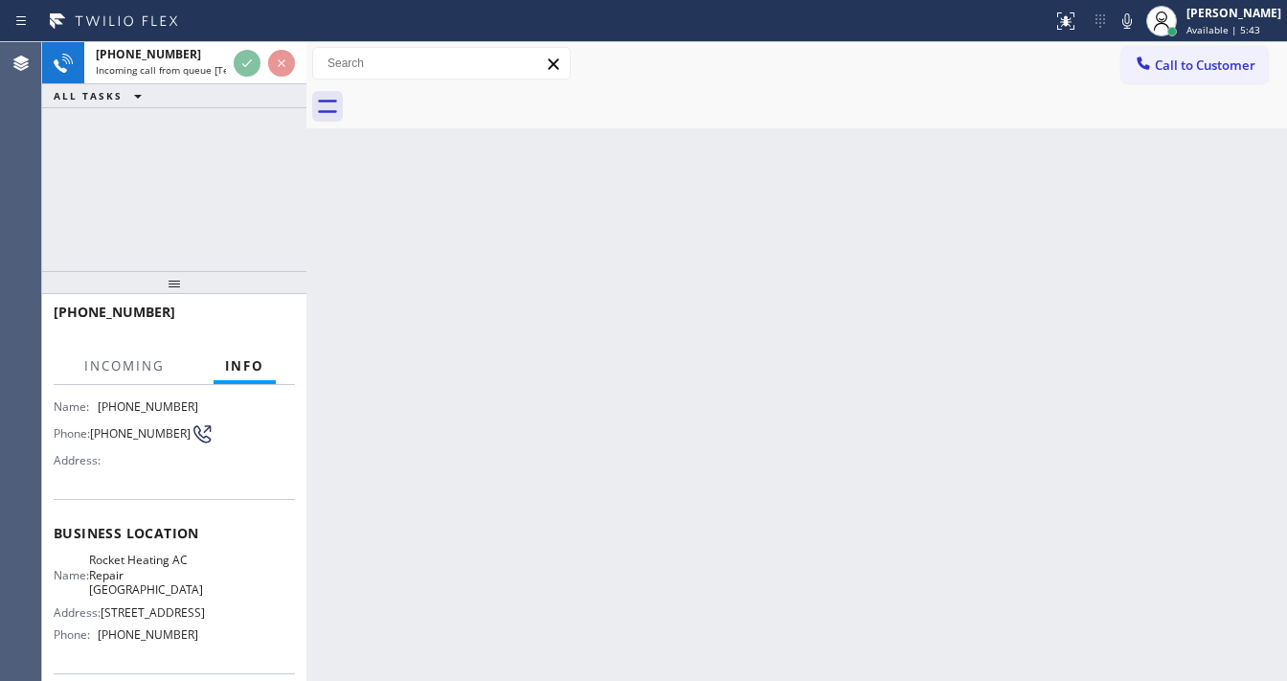
scroll to position [153, 0]
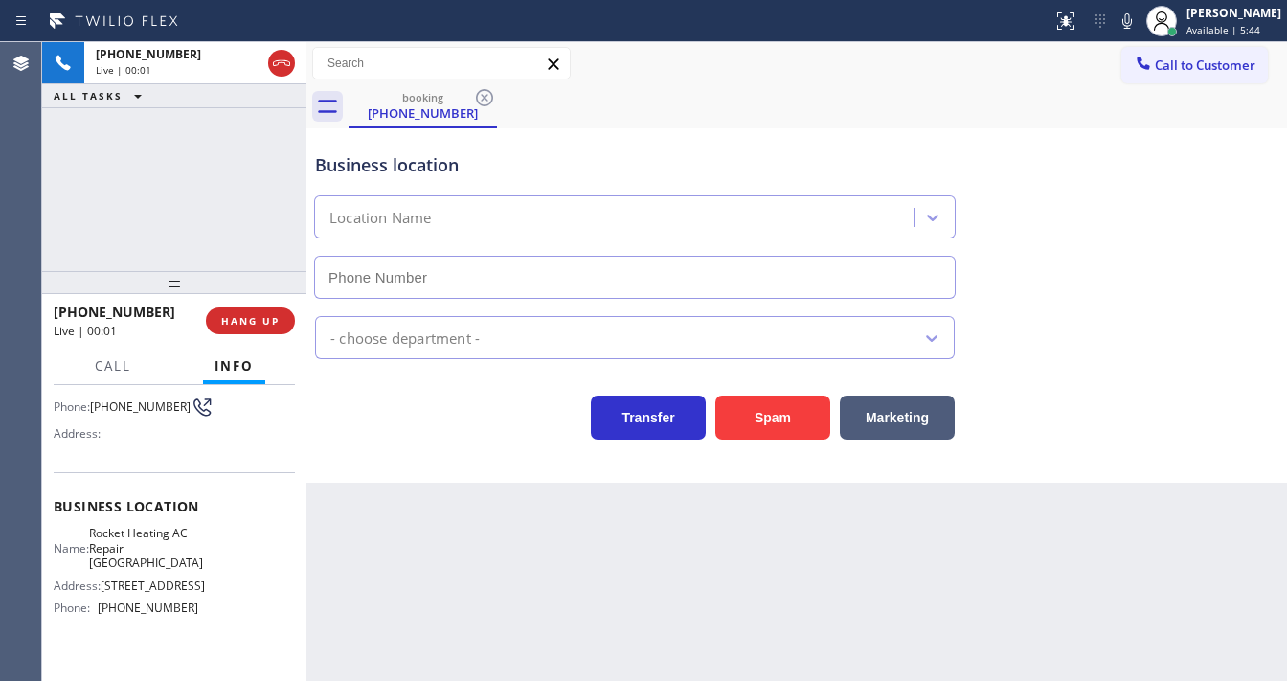
type input "[PHONE_NUMBER]"
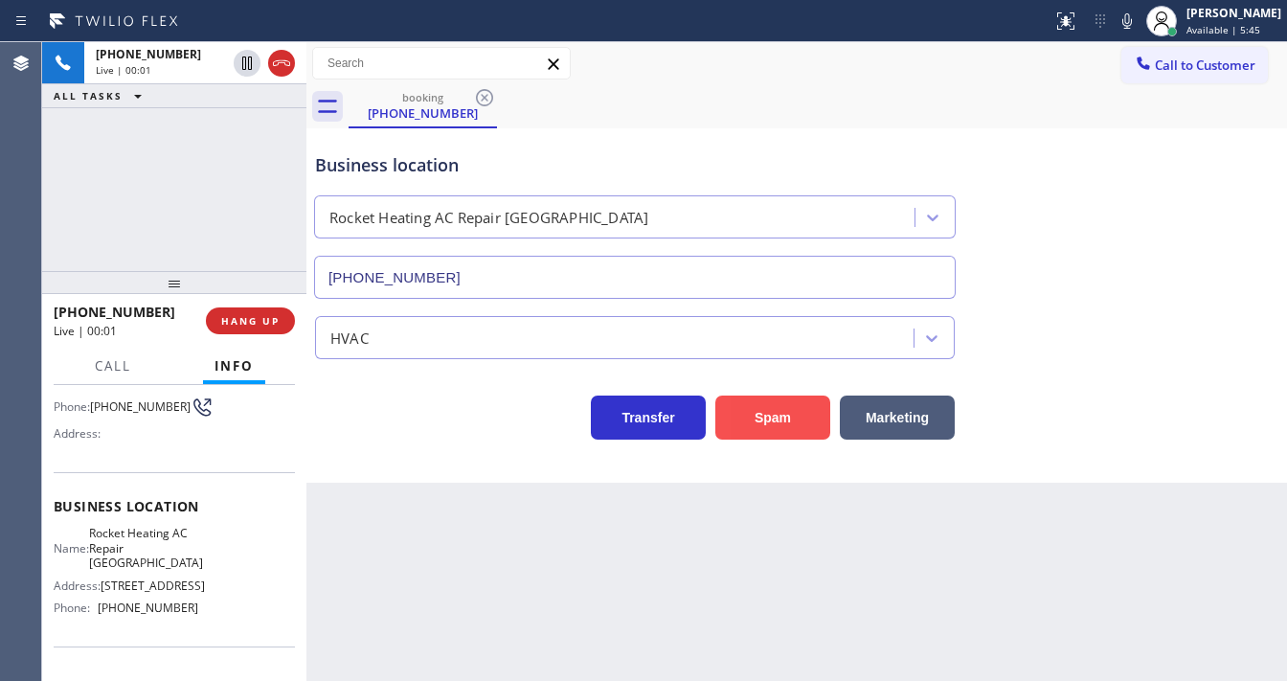
click at [755, 415] on button "Spam" at bounding box center [772, 417] width 115 height 44
click at [223, 149] on div "[PHONE_NUMBER] Live | 00:02 ALL TASKS ALL TASKS ACTIVE TASKS TASKS IN WRAP UP" at bounding box center [174, 156] width 264 height 229
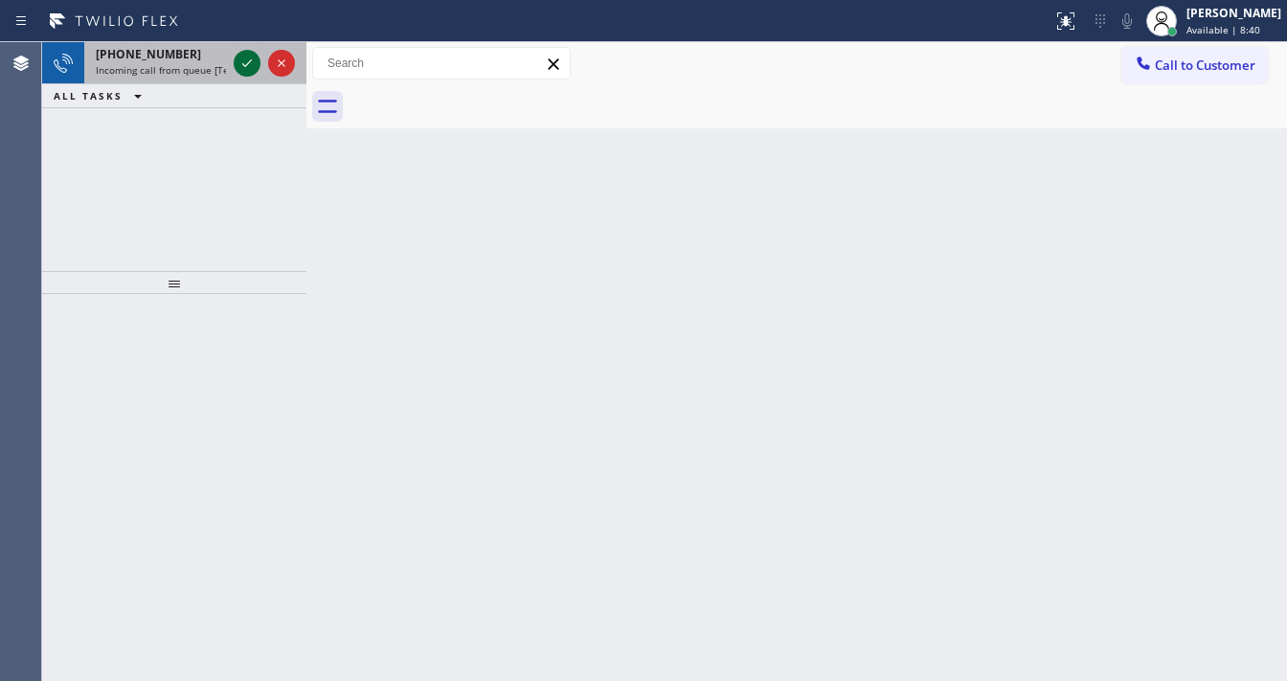
click at [247, 65] on icon at bounding box center [247, 63] width 23 height 23
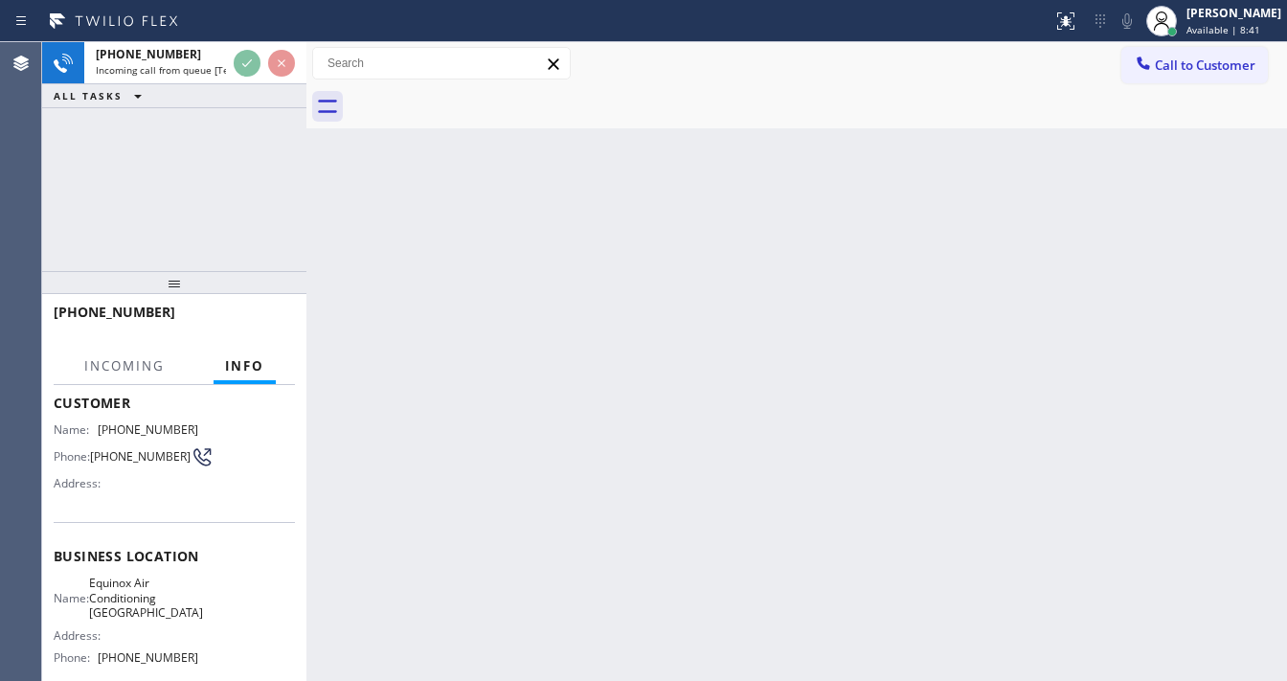
scroll to position [230, 0]
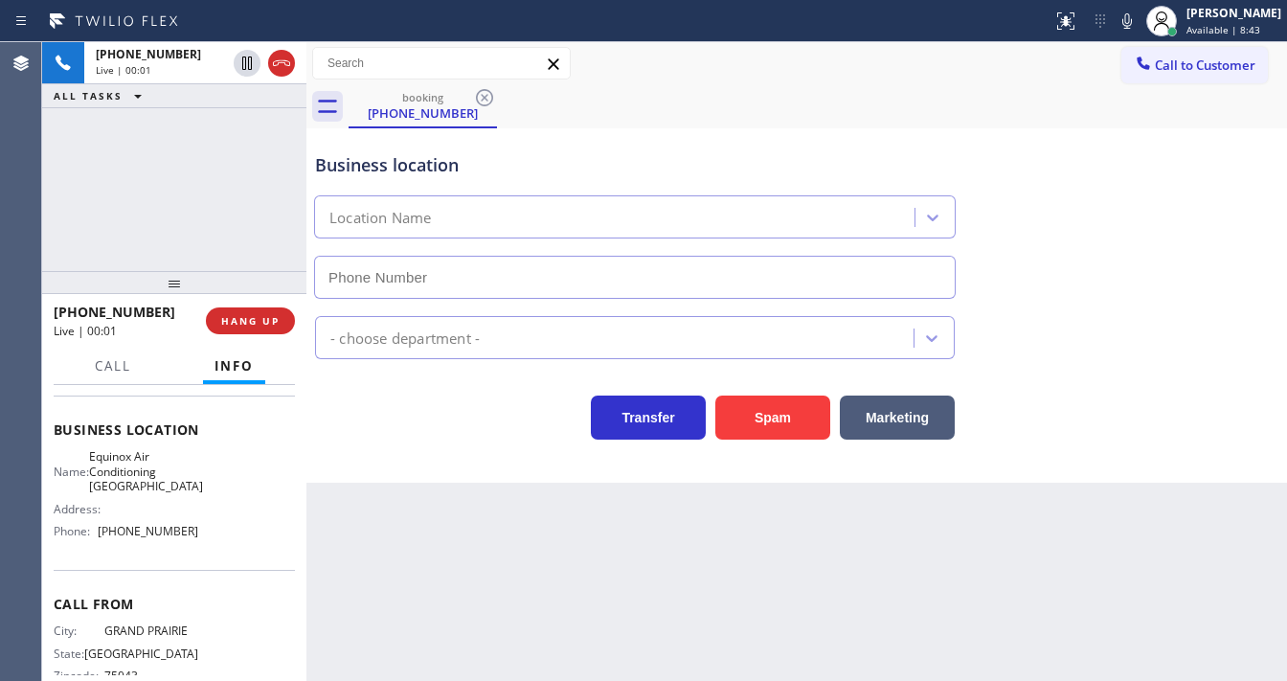
type input "[PHONE_NUMBER]"
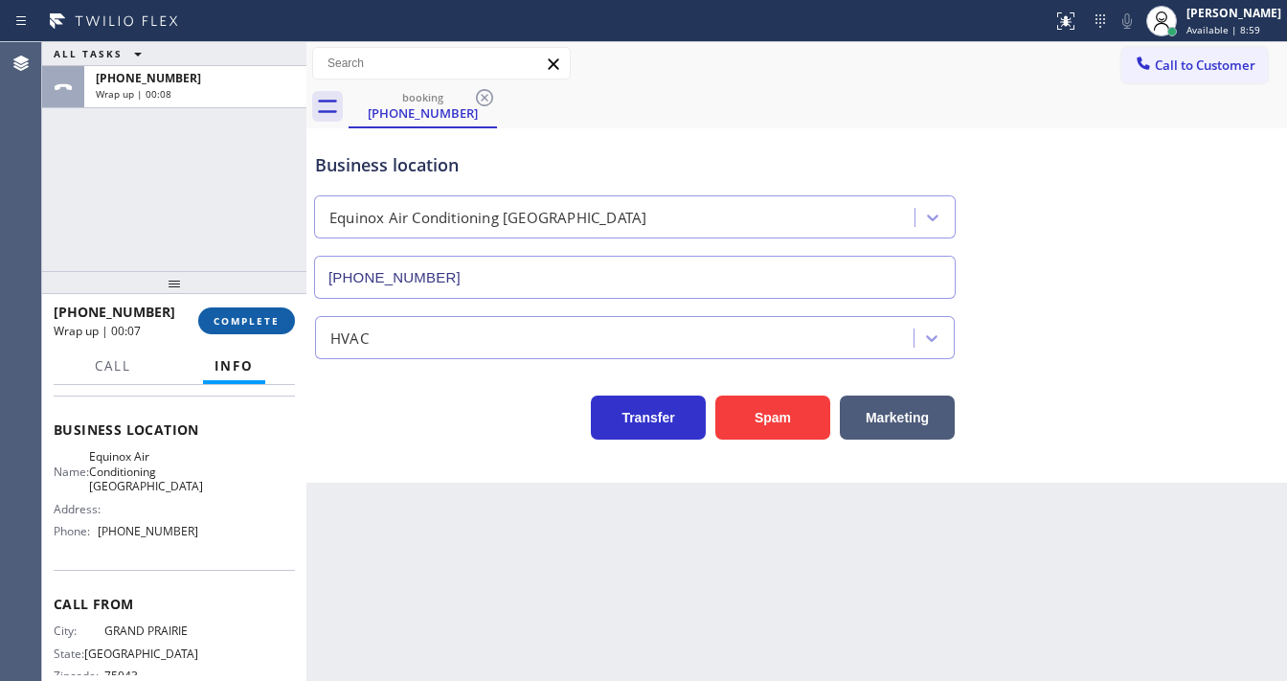
click at [246, 318] on span "COMPLETE" at bounding box center [247, 320] width 66 height 13
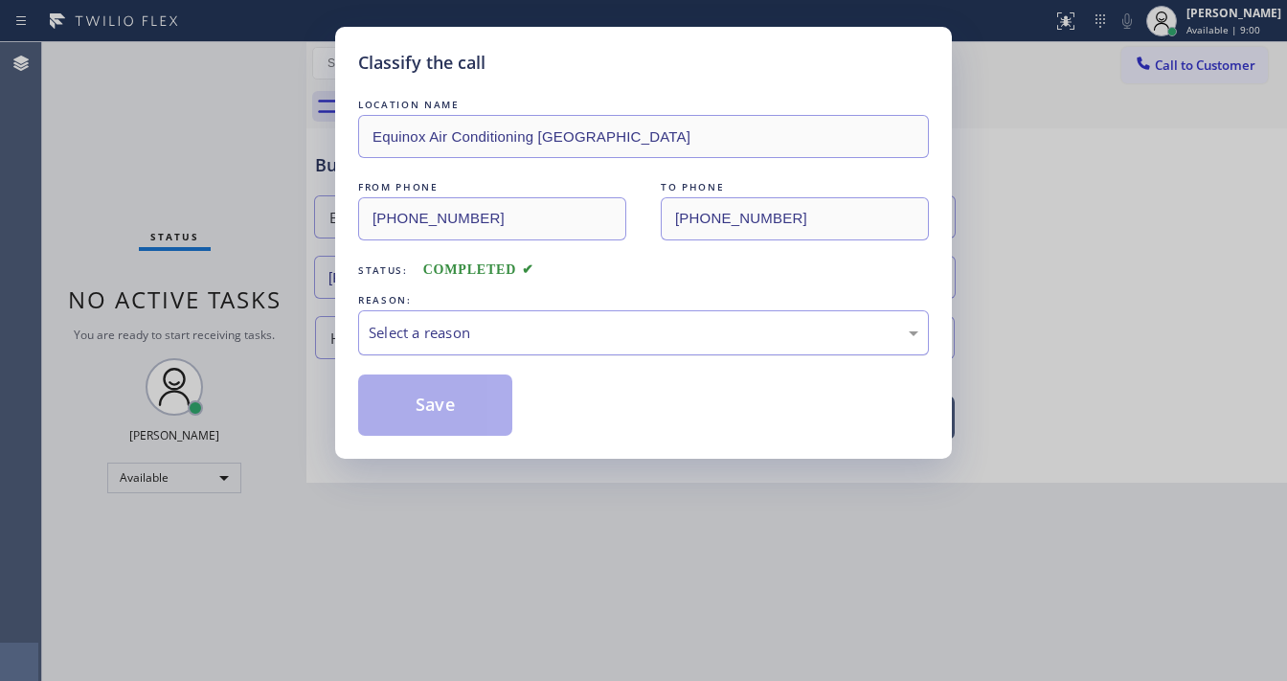
click at [517, 322] on div "Select a reason" at bounding box center [644, 333] width 550 height 22
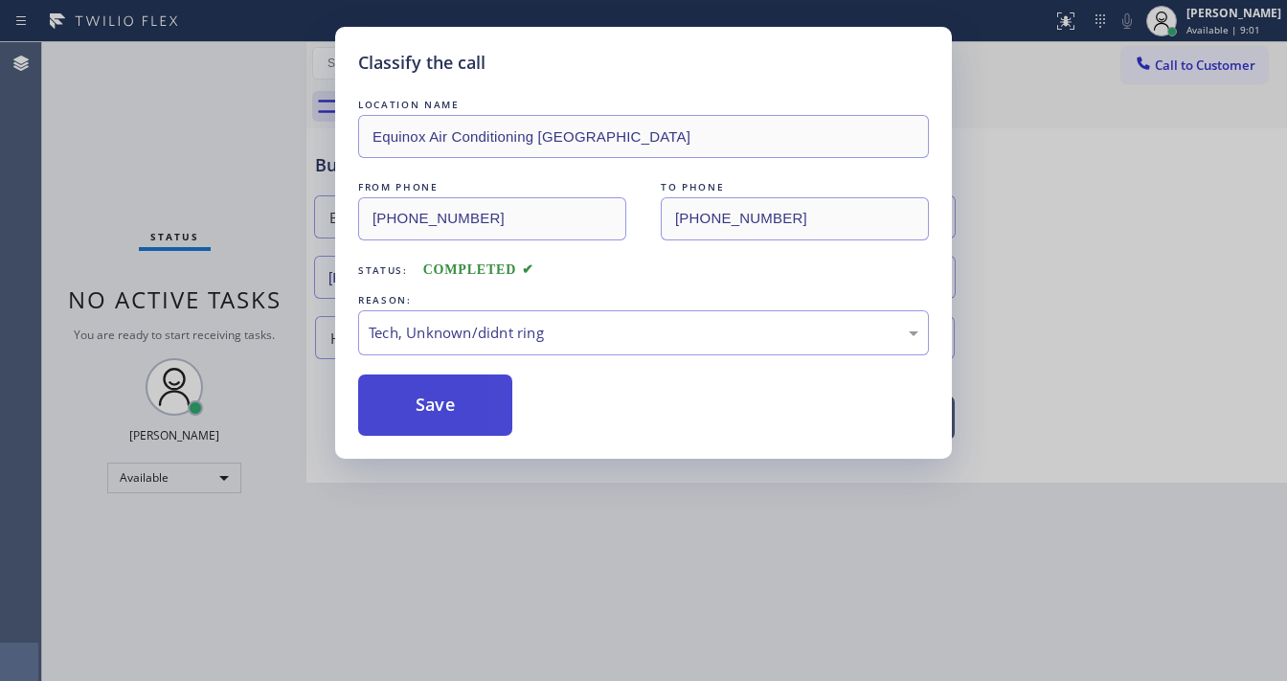
click at [438, 411] on button "Save" at bounding box center [435, 404] width 154 height 61
click at [438, 410] on button "Save" at bounding box center [435, 404] width 154 height 61
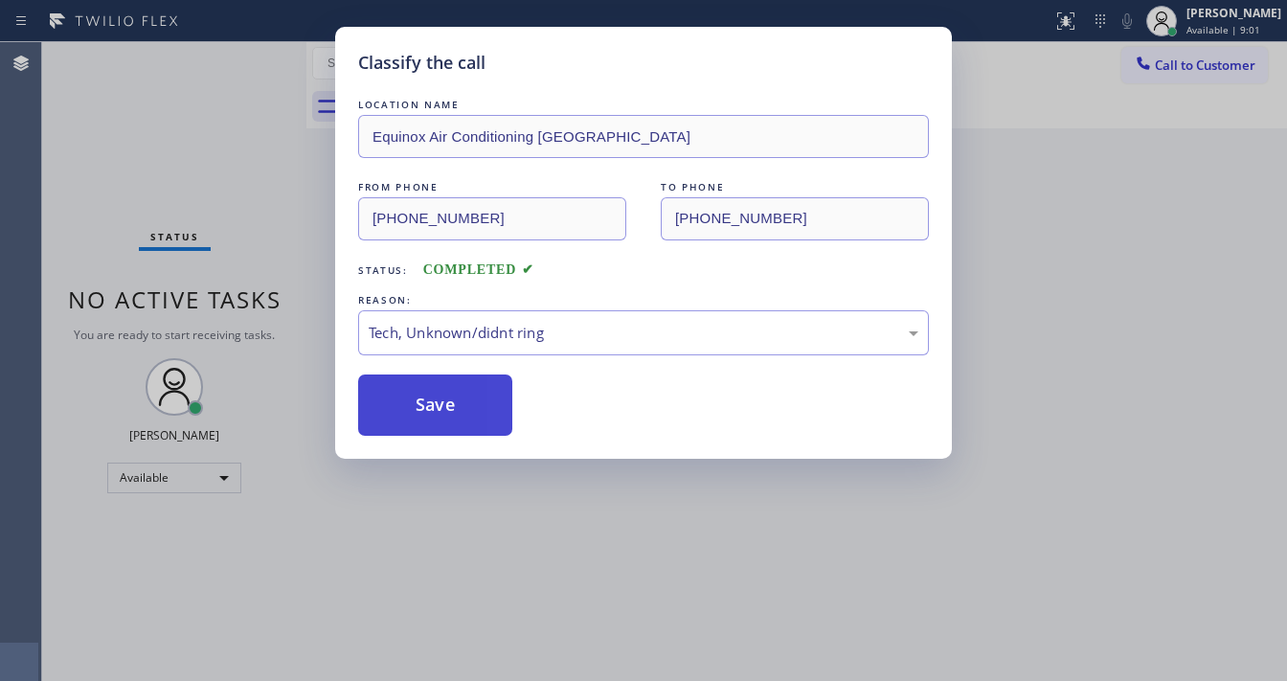
click at [438, 410] on button "Save" at bounding box center [435, 404] width 154 height 61
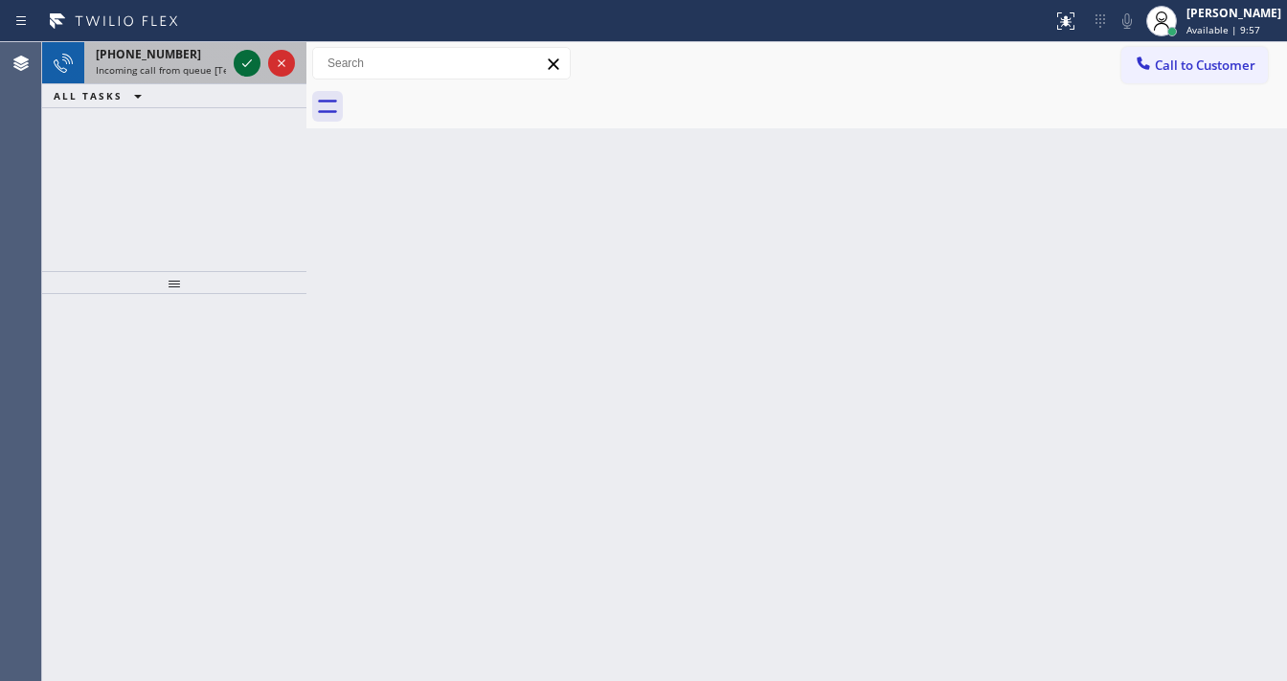
click at [241, 66] on icon at bounding box center [247, 63] width 23 height 23
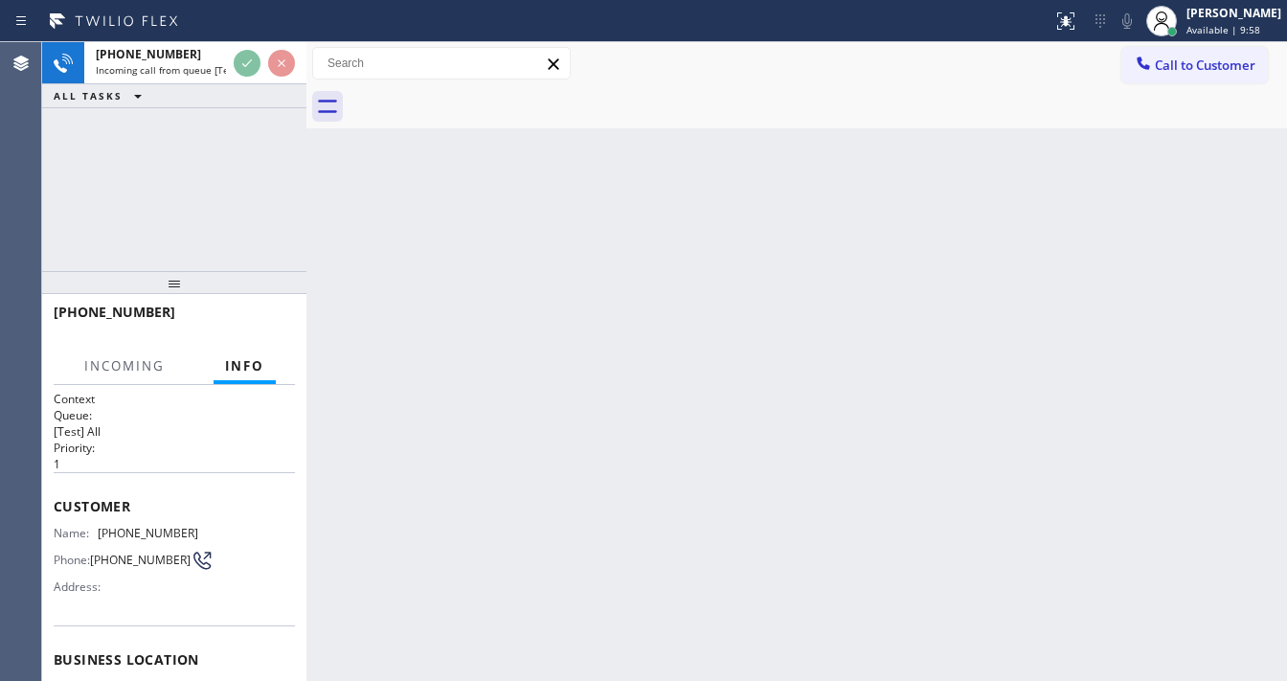
scroll to position [153, 0]
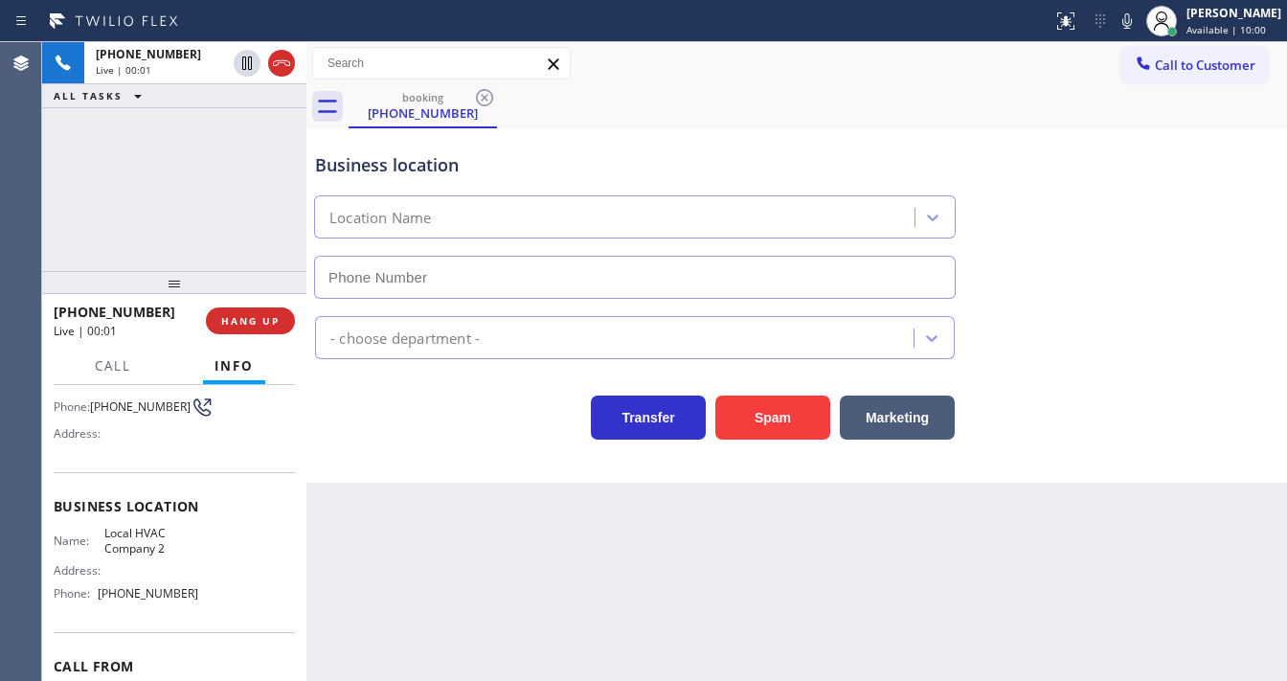
type input "[PHONE_NUMBER]"
click at [773, 407] on button "Spam" at bounding box center [772, 417] width 115 height 44
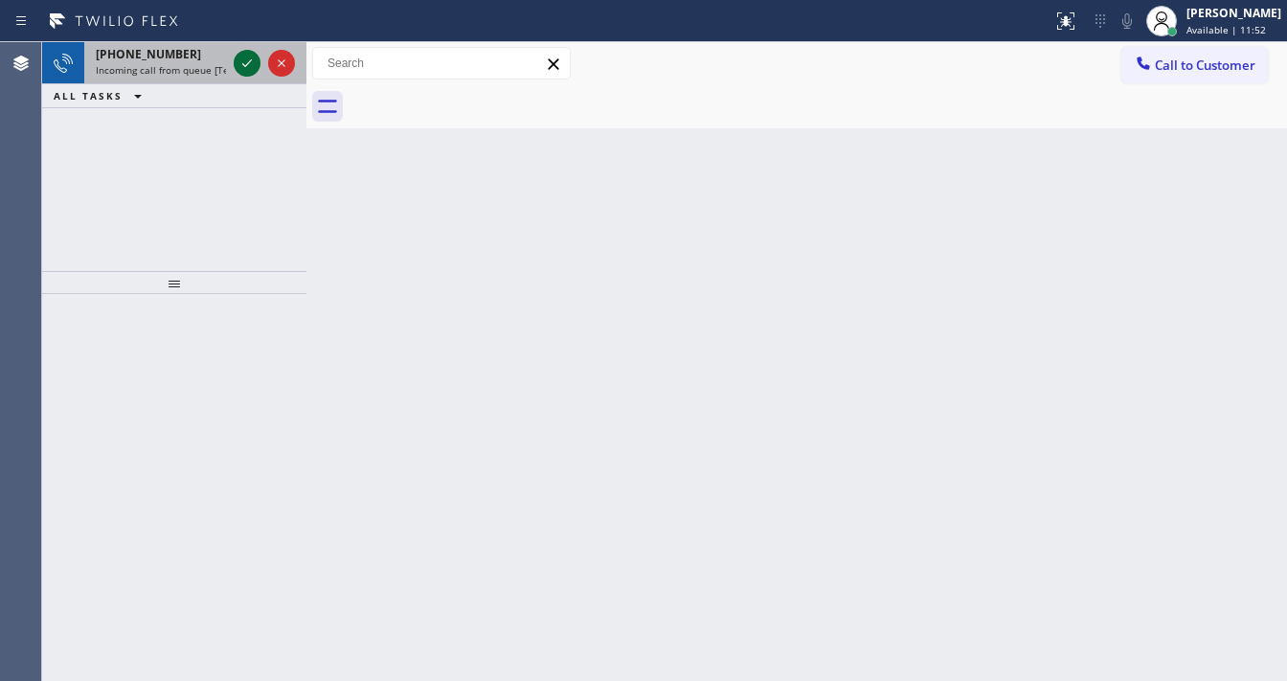
click at [240, 63] on icon at bounding box center [247, 63] width 23 height 23
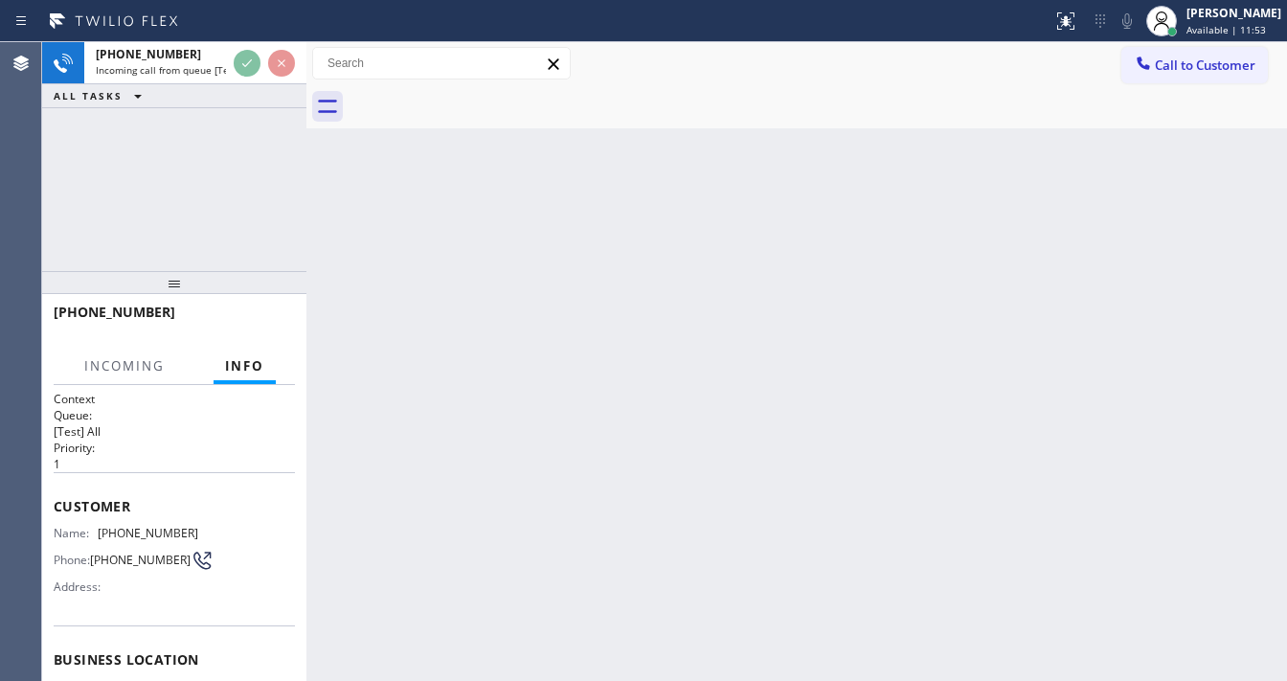
scroll to position [49, 0]
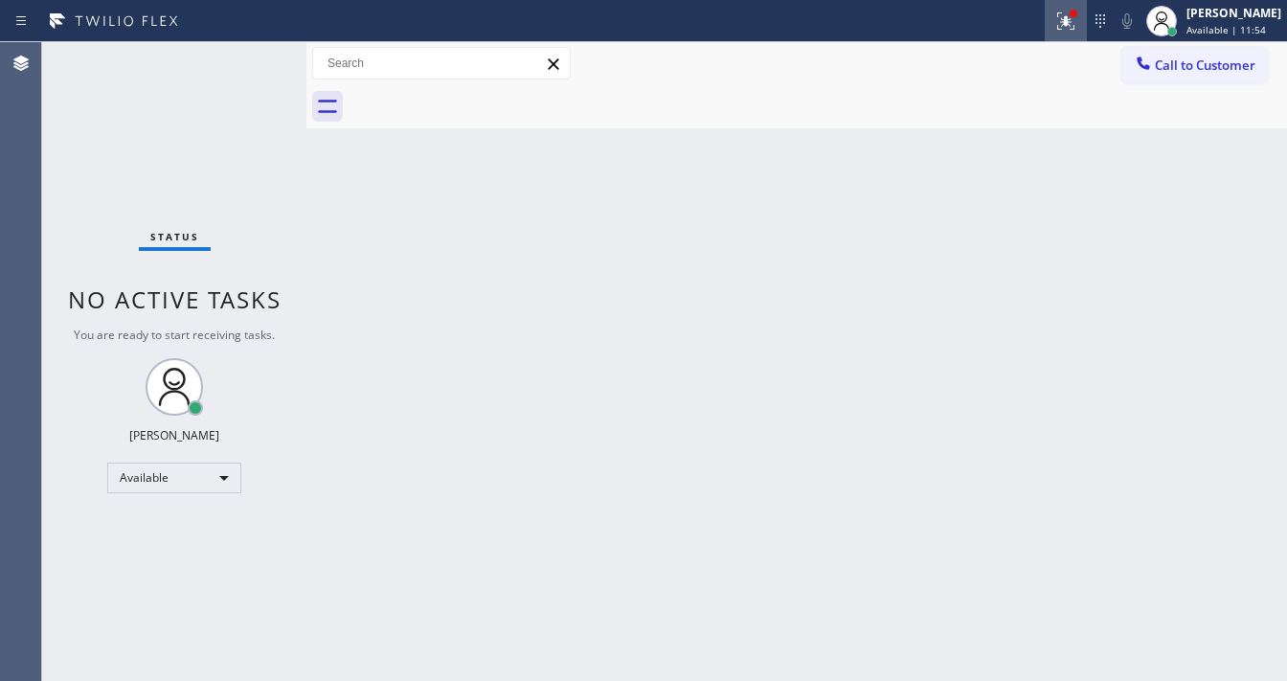
click at [1079, 34] on button at bounding box center [1066, 21] width 42 height 42
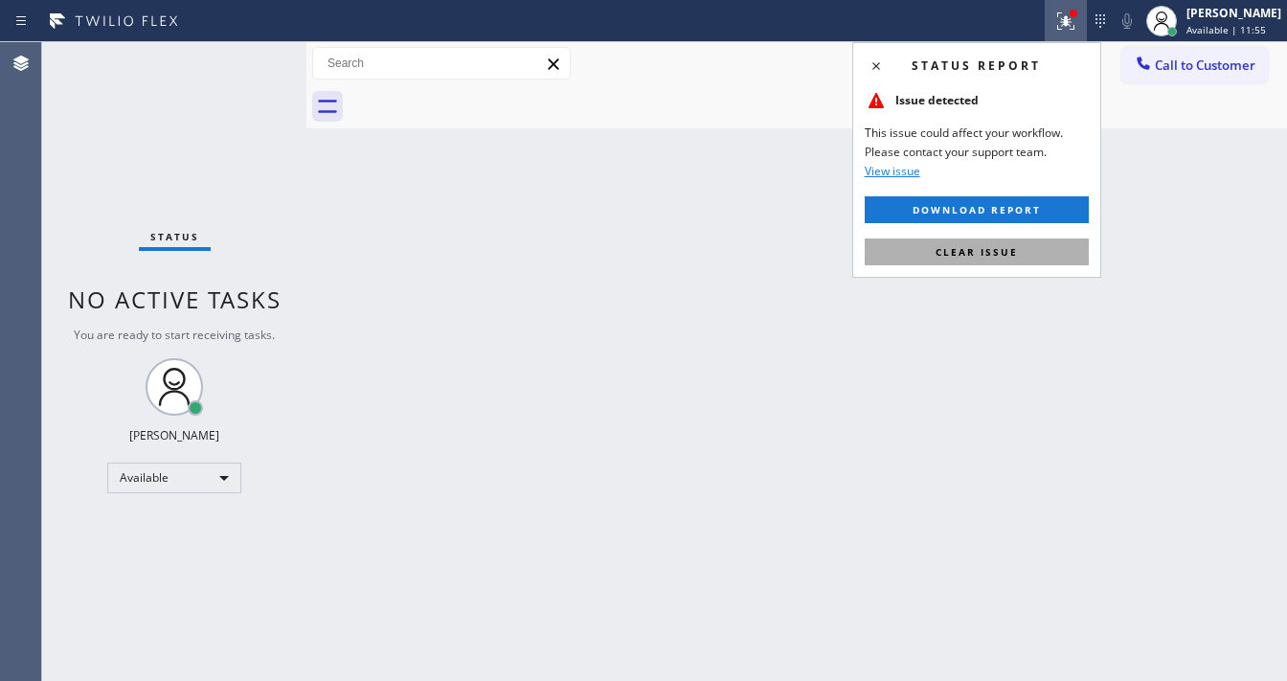
click at [995, 257] on span "Clear issue" at bounding box center [976, 251] width 82 height 13
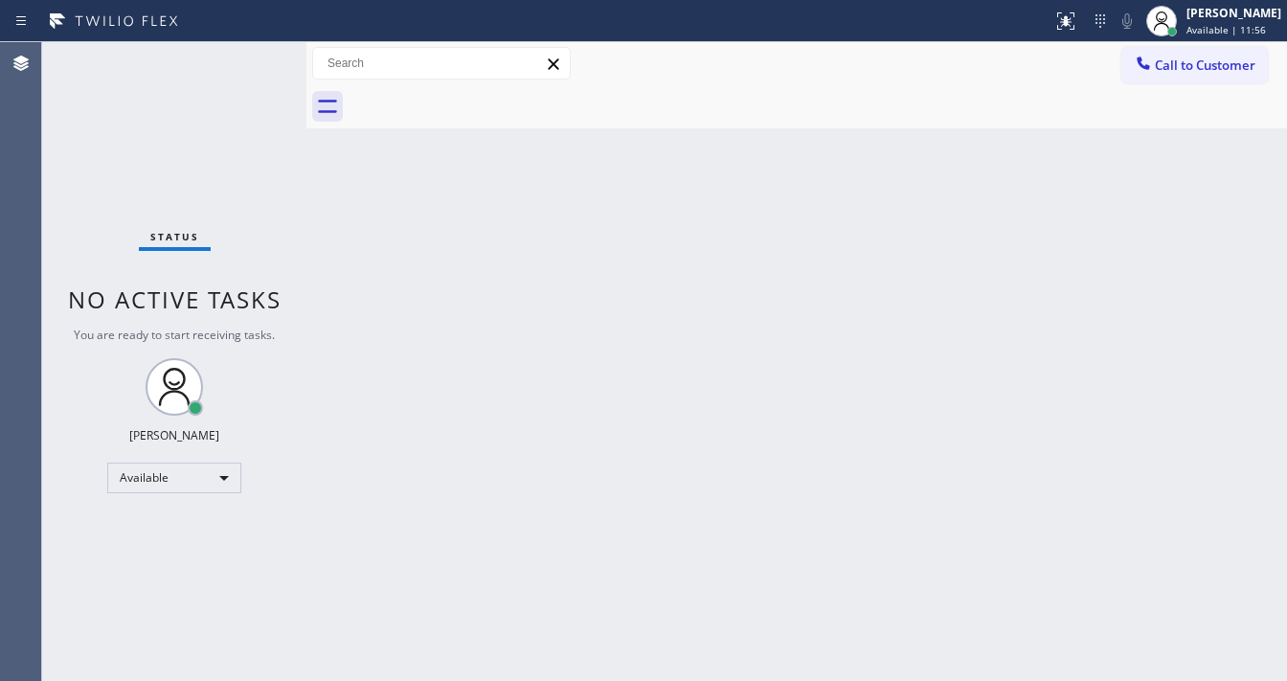
click at [479, 220] on div "Back to Dashboard Change Sender ID Customers Technicians Select a contact Outbo…" at bounding box center [796, 361] width 980 height 639
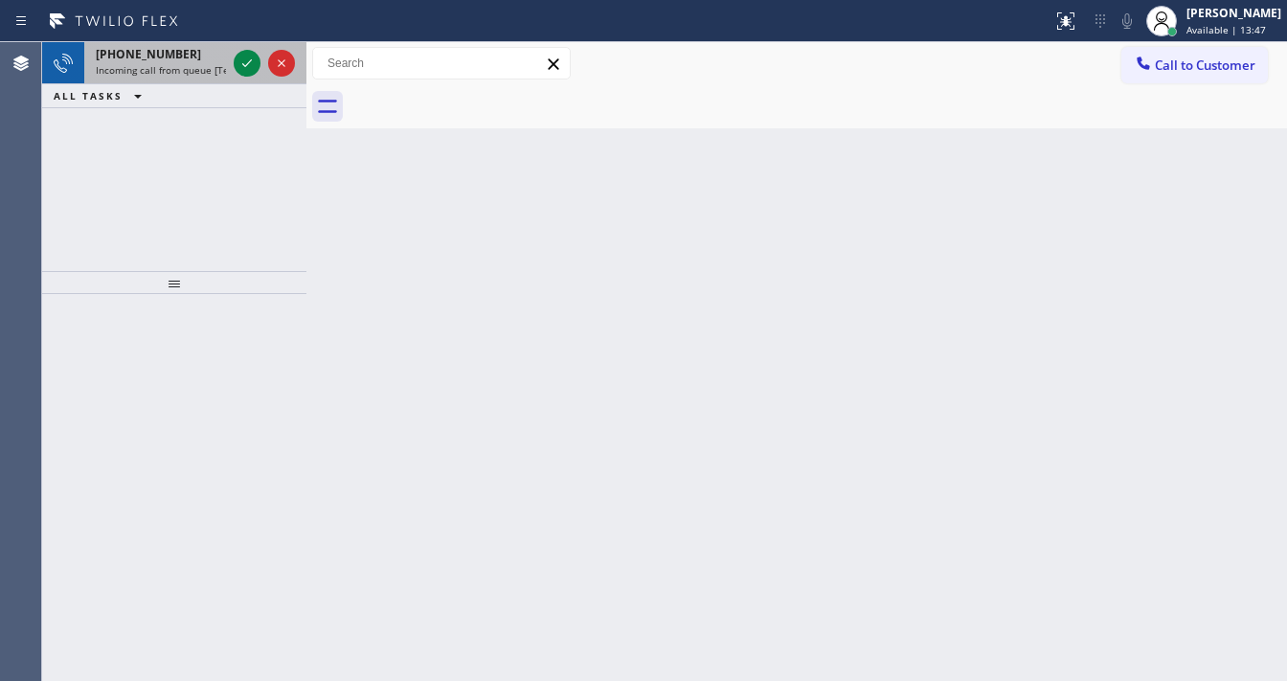
click at [168, 56] on span "[PHONE_NUMBER]" at bounding box center [148, 54] width 105 height 16
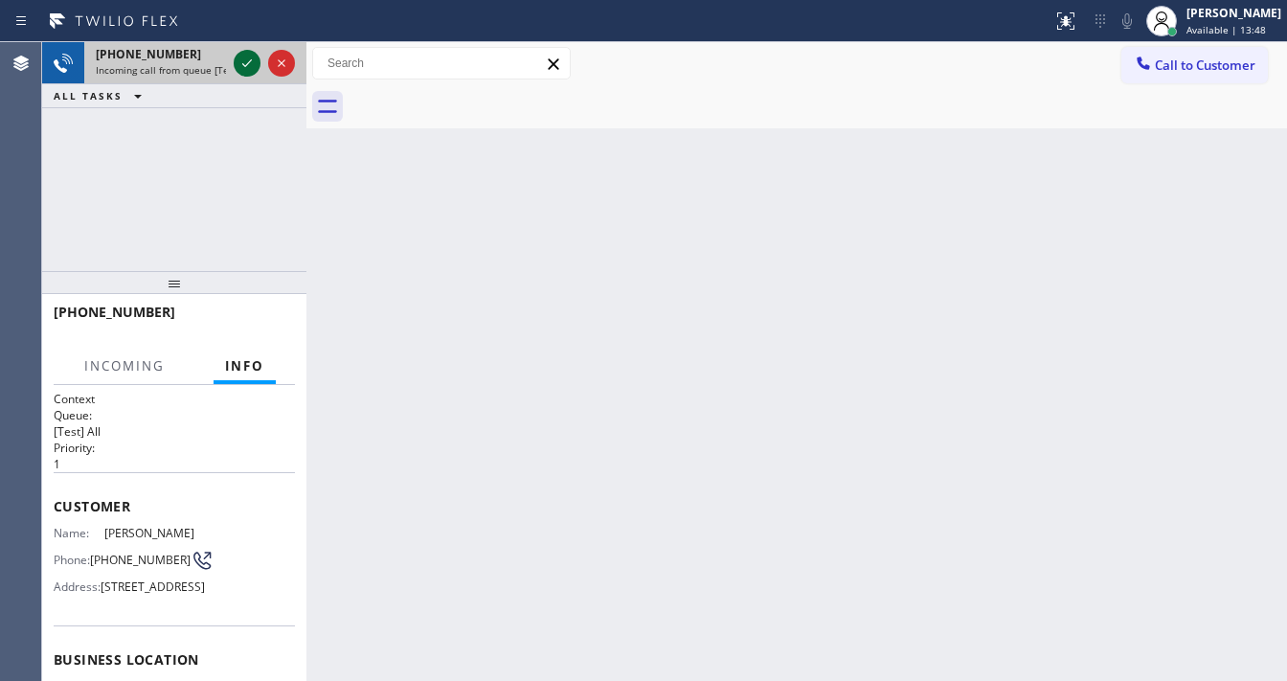
click at [245, 63] on icon at bounding box center [247, 63] width 23 height 23
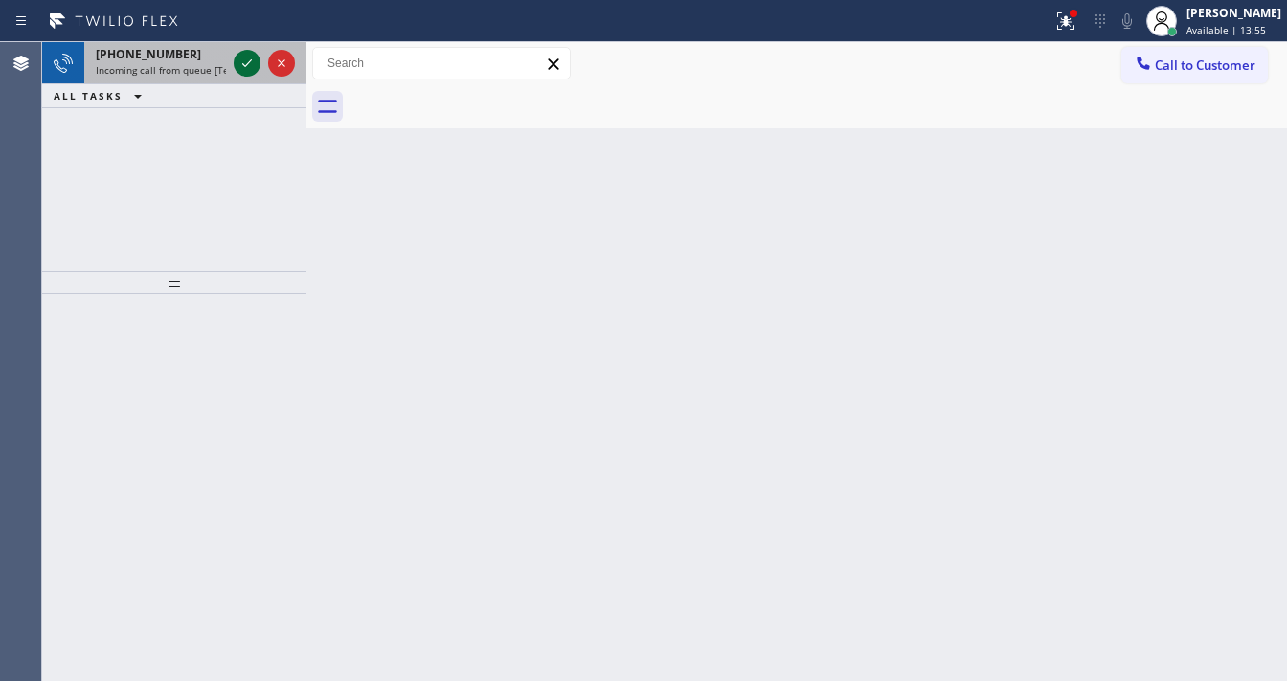
drag, startPoint x: 234, startPoint y: 83, endPoint x: 242, endPoint y: 60, distance: 24.5
click at [237, 69] on div "[PHONE_NUMBER] Incoming call from queue [Test] All" at bounding box center [174, 63] width 264 height 42
click at [242, 60] on icon at bounding box center [247, 63] width 23 height 23
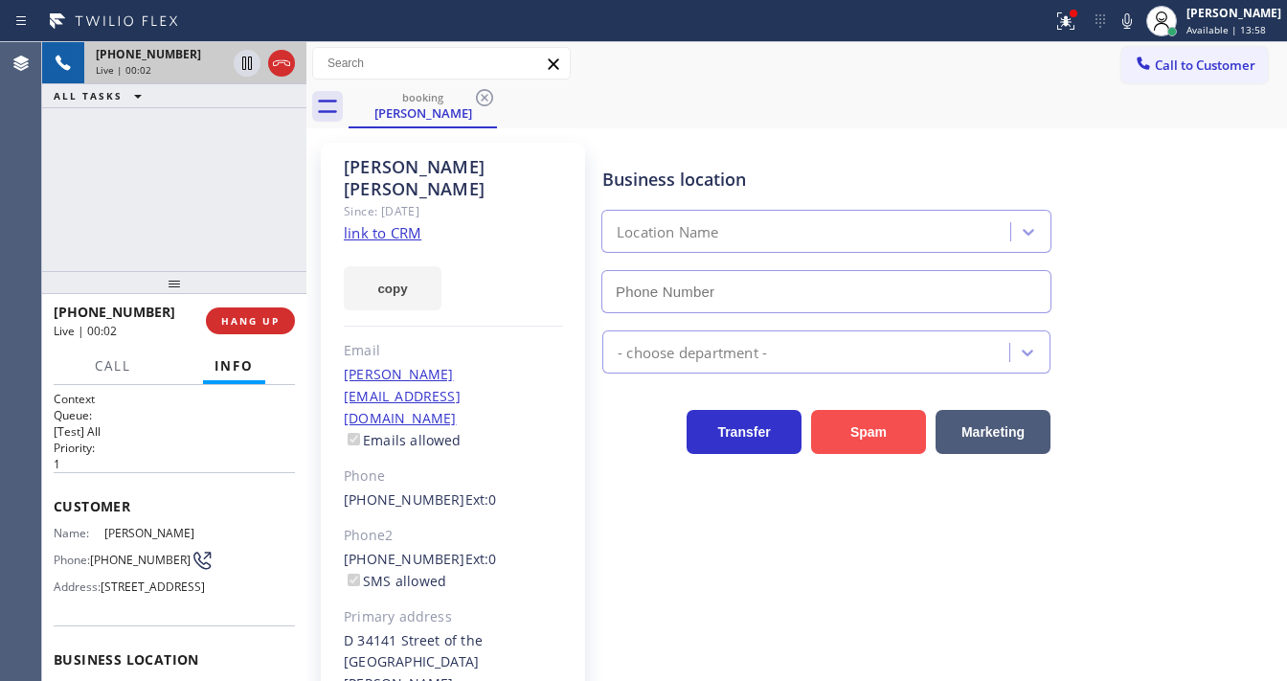
click at [825, 432] on button "Spam" at bounding box center [868, 432] width 115 height 44
type input "[PHONE_NUMBER]"
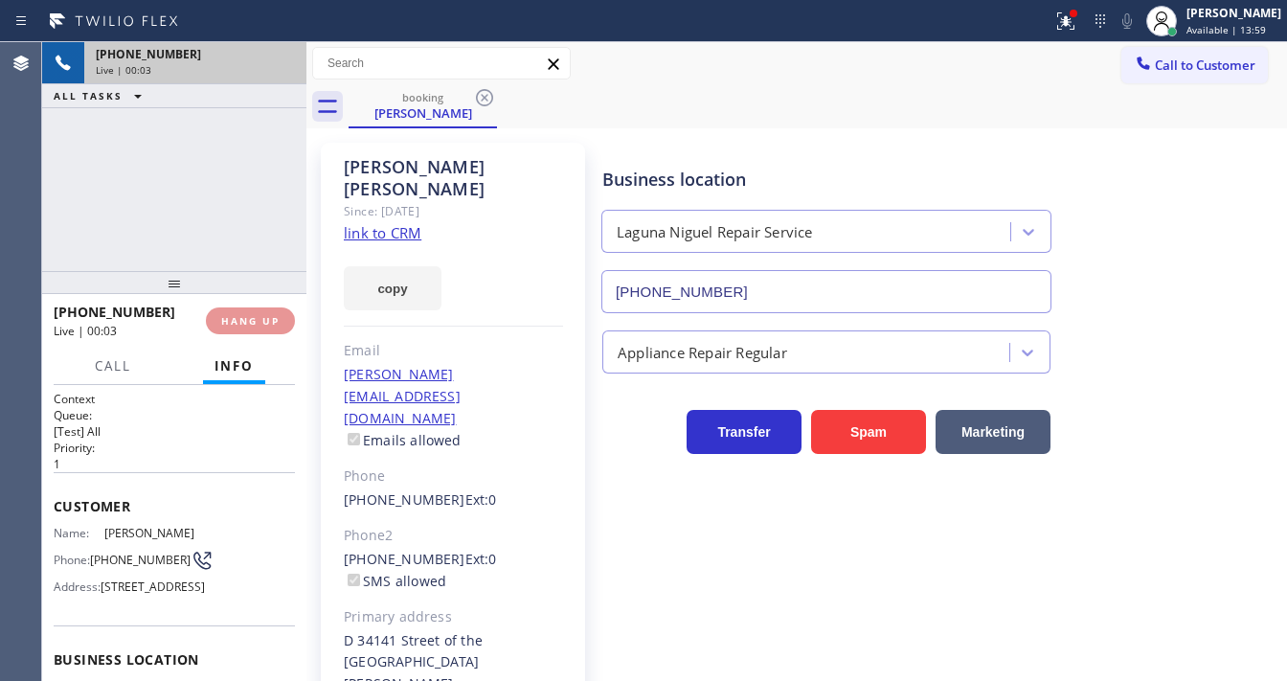
click at [191, 188] on div "[PHONE_NUMBER] Live | 00:03 ALL TASKS ALL TASKS ACTIVE TASKS TASKS IN WRAP UP" at bounding box center [174, 156] width 264 height 229
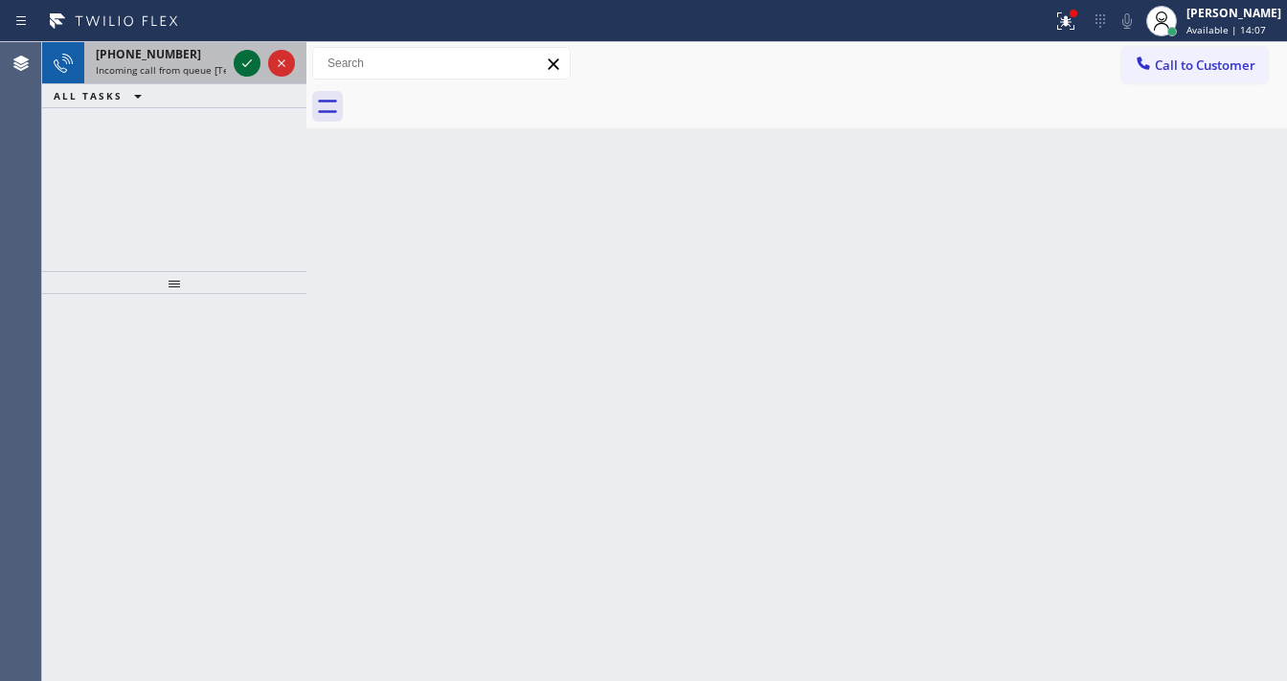
click at [242, 65] on icon at bounding box center [247, 63] width 23 height 23
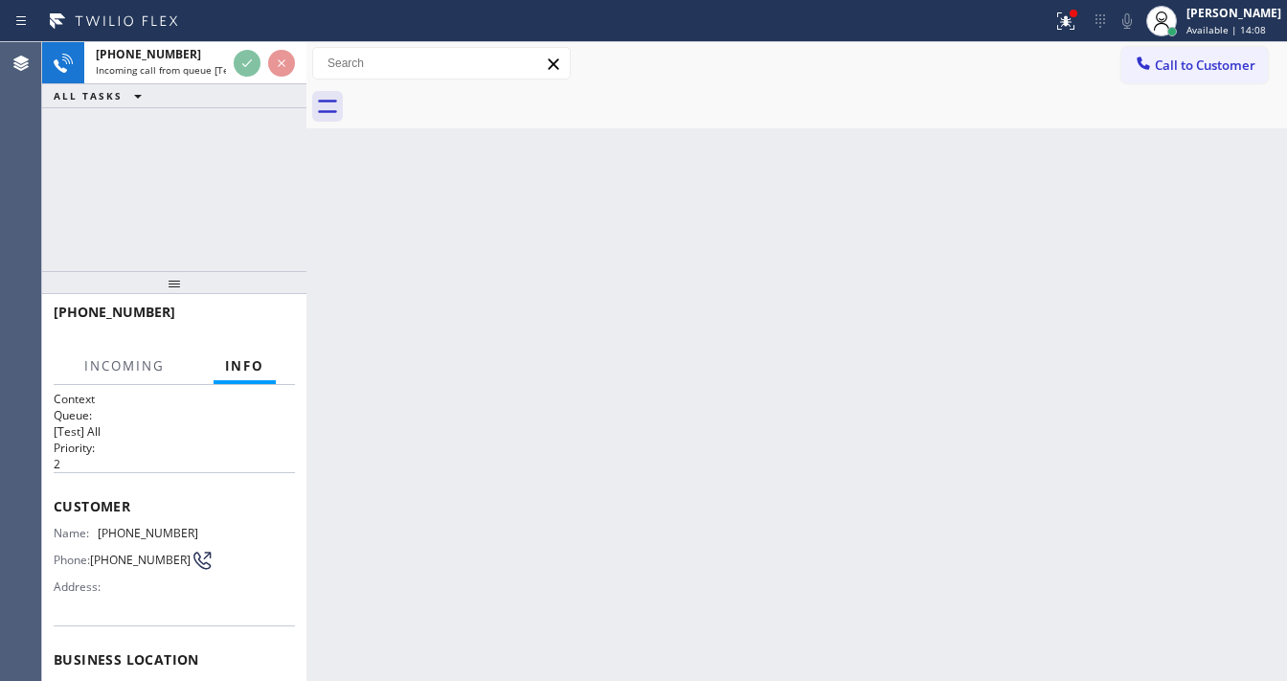
scroll to position [153, 0]
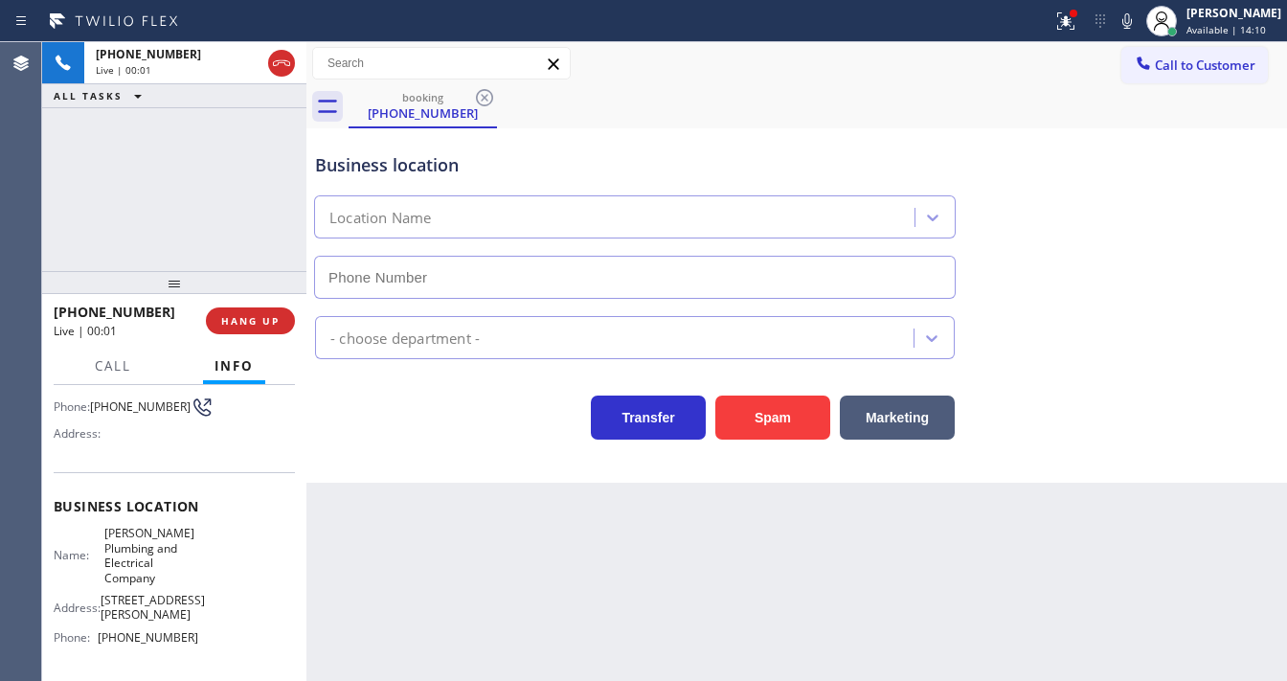
type input "[PHONE_NUMBER]"
click at [534, 672] on div "Back to Dashboard Change Sender ID Customers Technicians Select a contact Outbo…" at bounding box center [796, 361] width 980 height 639
drag, startPoint x: 1082, startPoint y: 25, endPoint x: 1069, endPoint y: 217, distance: 192.9
click at [1077, 26] on icon at bounding box center [1065, 21] width 23 height 23
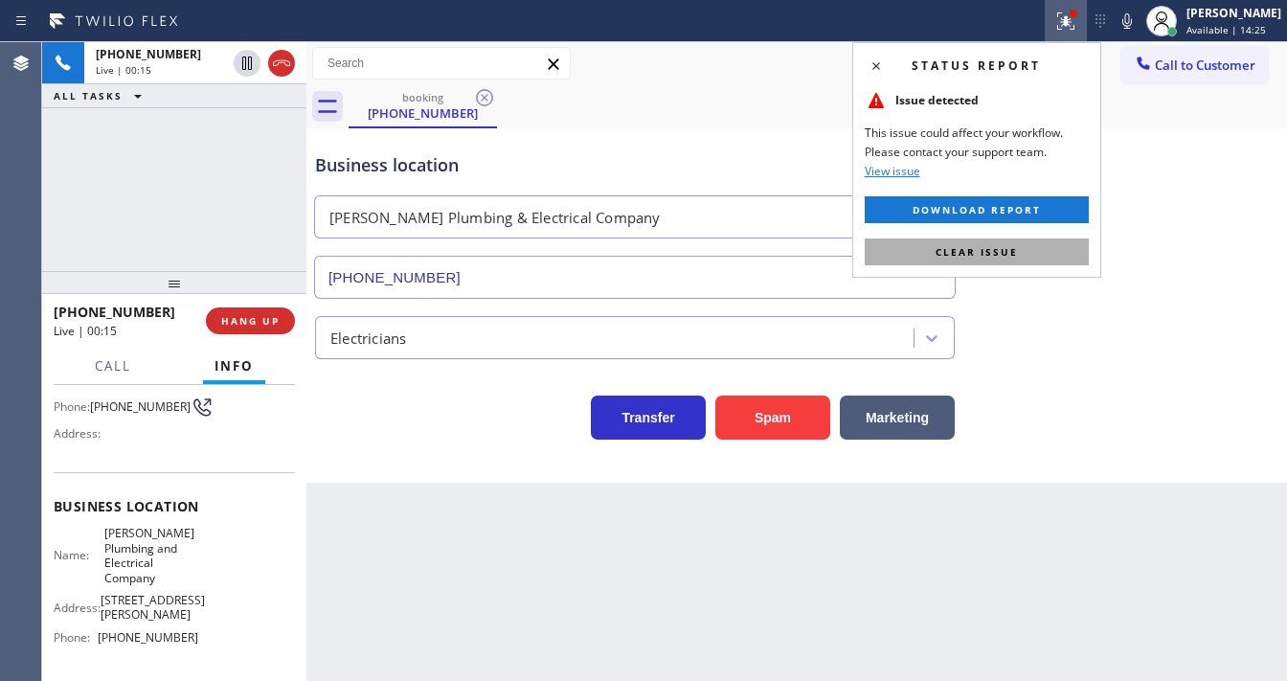
click at [1040, 246] on button "Clear issue" at bounding box center [977, 251] width 224 height 27
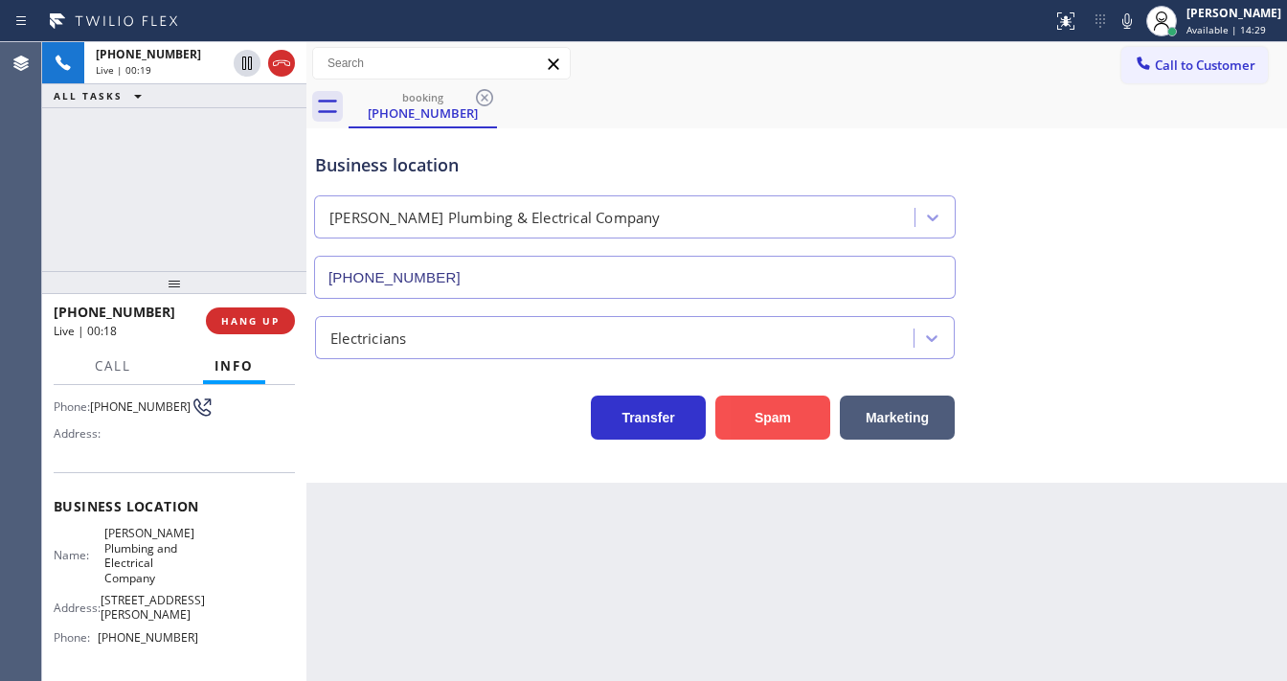
click at [775, 420] on button "Spam" at bounding box center [772, 417] width 115 height 44
click at [208, 177] on div "[PHONE_NUMBER] Live | 00:20 ALL TASKS ALL TASKS ACTIVE TASKS TASKS IN WRAP UP" at bounding box center [174, 156] width 264 height 229
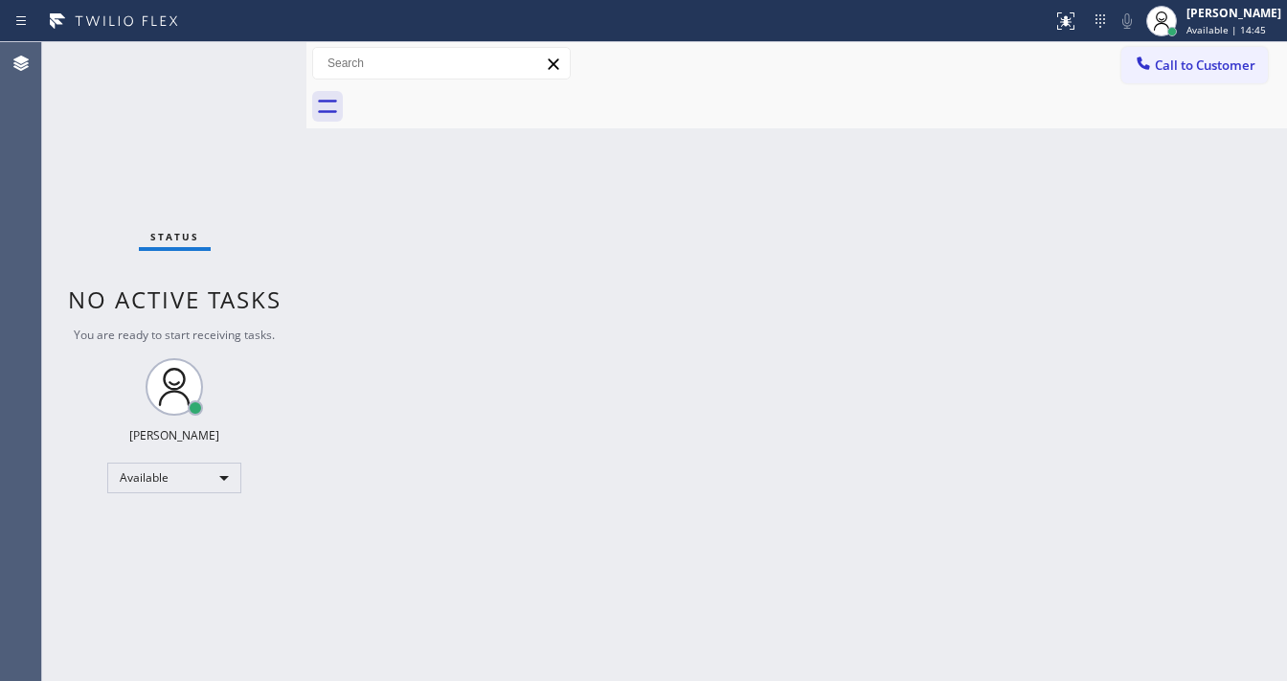
click at [253, 61] on div "Status No active tasks You are ready to start receiving tasks. [PERSON_NAME]" at bounding box center [174, 361] width 264 height 639
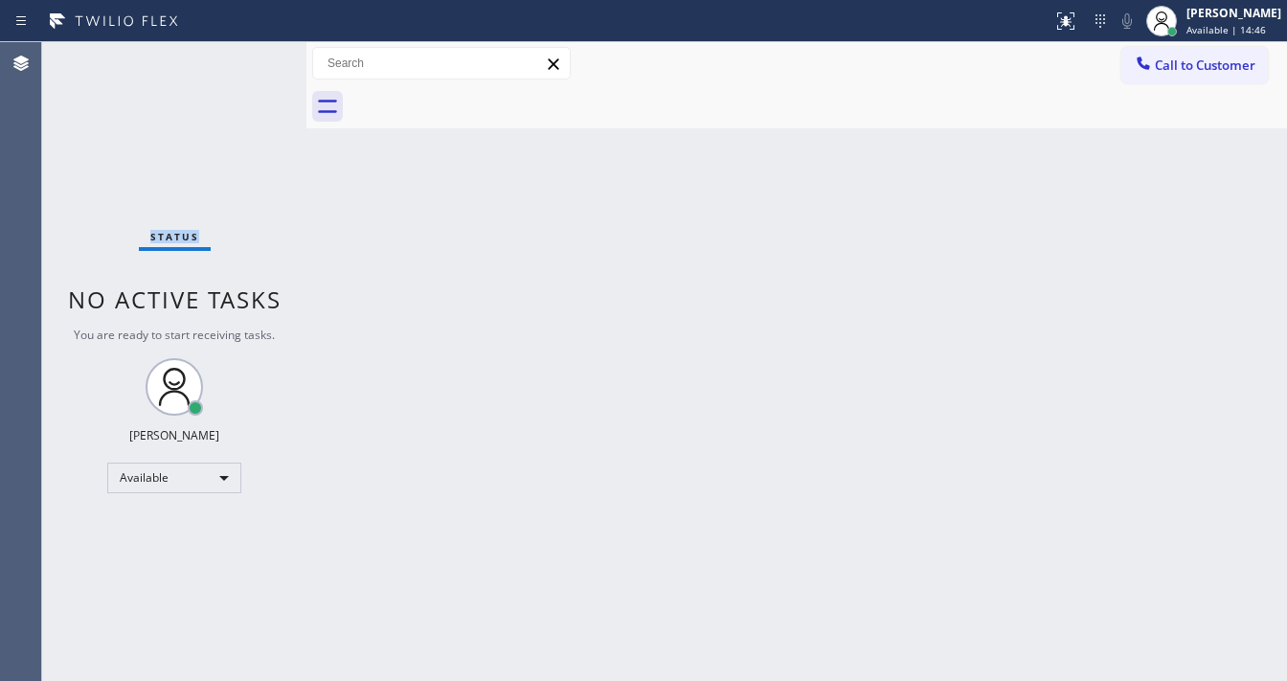
click at [253, 61] on div "Status No active tasks You are ready to start receiving tasks. [PERSON_NAME]" at bounding box center [174, 361] width 264 height 639
click at [250, 57] on div "Status No active tasks You are ready to start receiving tasks. [PERSON_NAME]" at bounding box center [174, 361] width 264 height 639
click at [250, 56] on div "Status No active tasks You are ready to start receiving tasks. [PERSON_NAME]" at bounding box center [174, 361] width 264 height 639
click at [252, 55] on div "Status No active tasks You are ready to start receiving tasks. [PERSON_NAME]" at bounding box center [174, 361] width 264 height 639
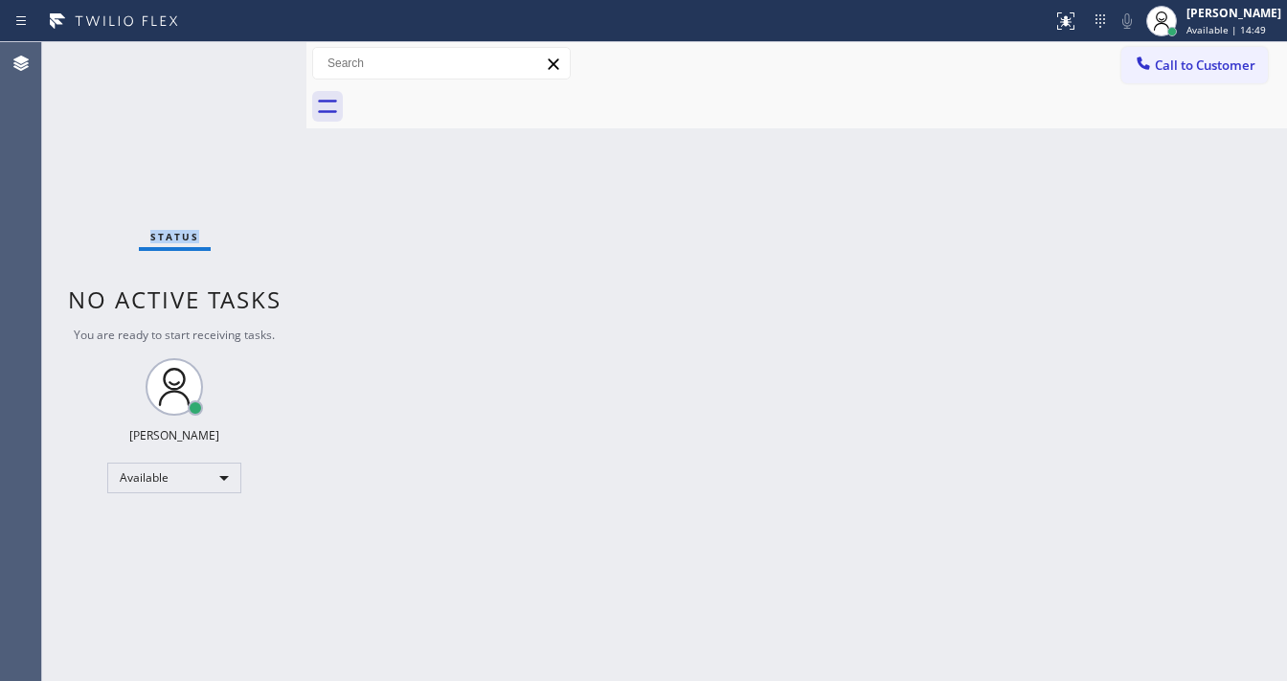
click at [250, 56] on div "Status No active tasks You are ready to start receiving tasks. [PERSON_NAME]" at bounding box center [174, 361] width 264 height 639
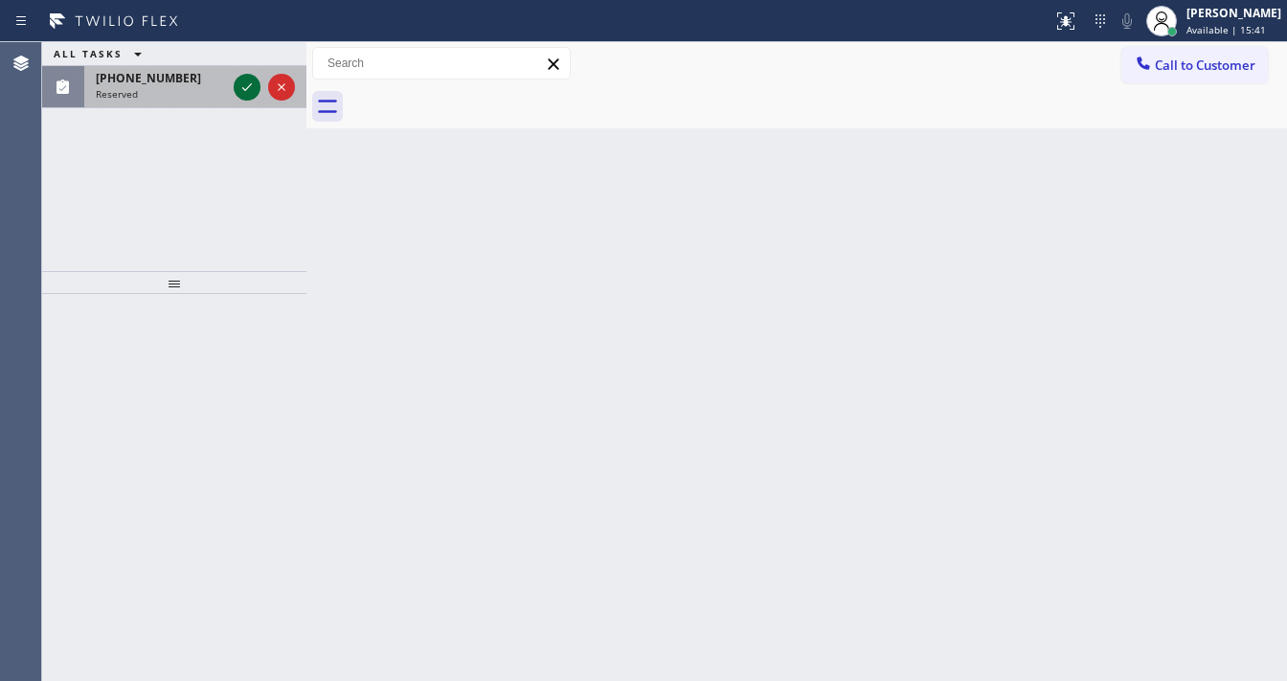
click at [237, 87] on icon at bounding box center [247, 87] width 23 height 23
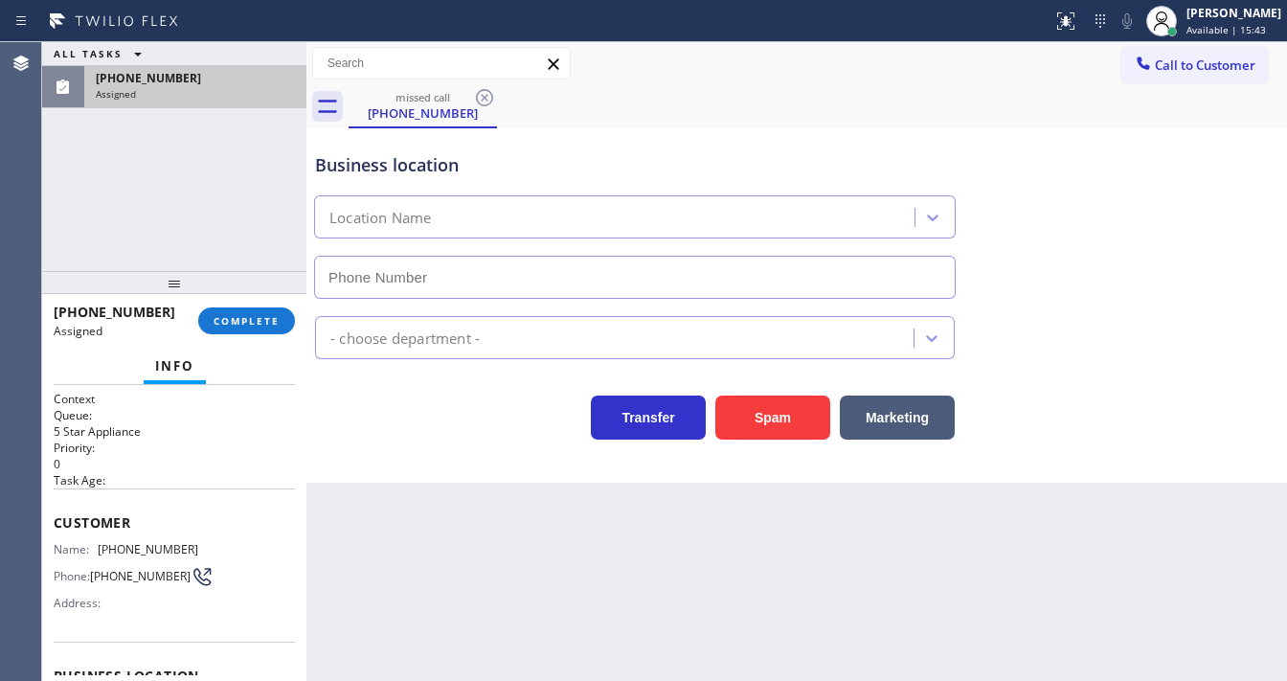
type input "[PHONE_NUMBER]"
click at [250, 322] on span "COMPLETE" at bounding box center [247, 320] width 66 height 13
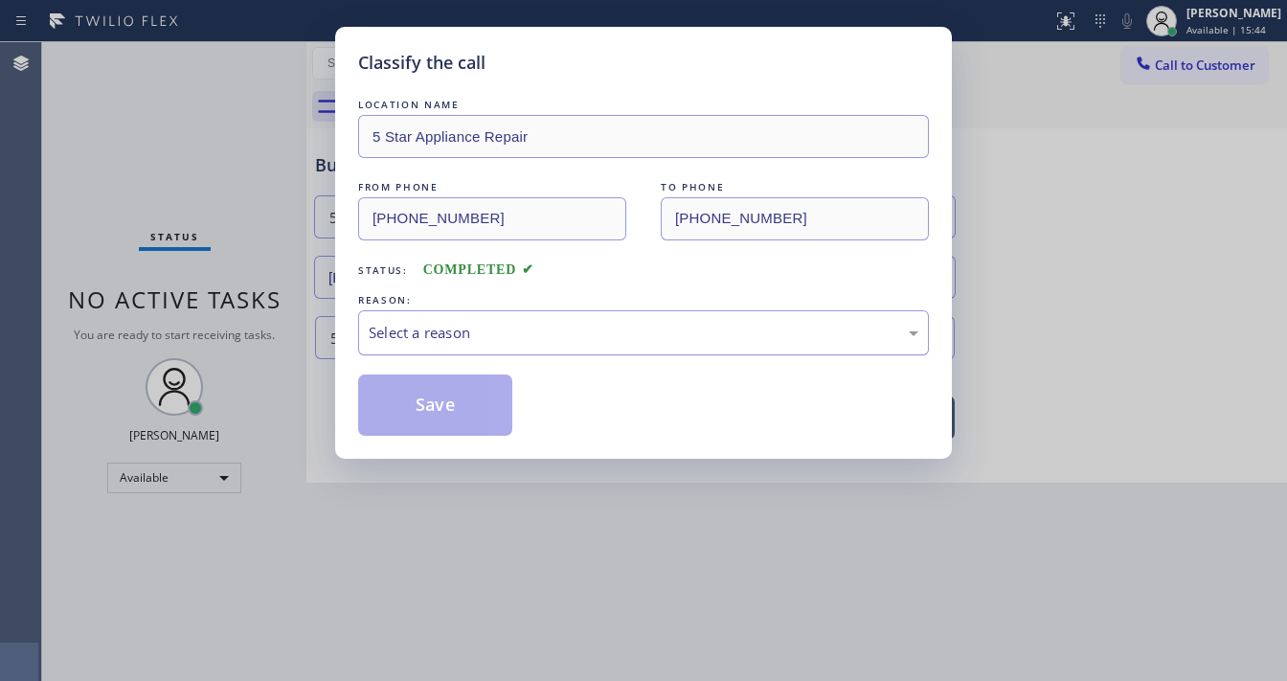
click at [526, 342] on div "Select a reason" at bounding box center [644, 333] width 550 height 22
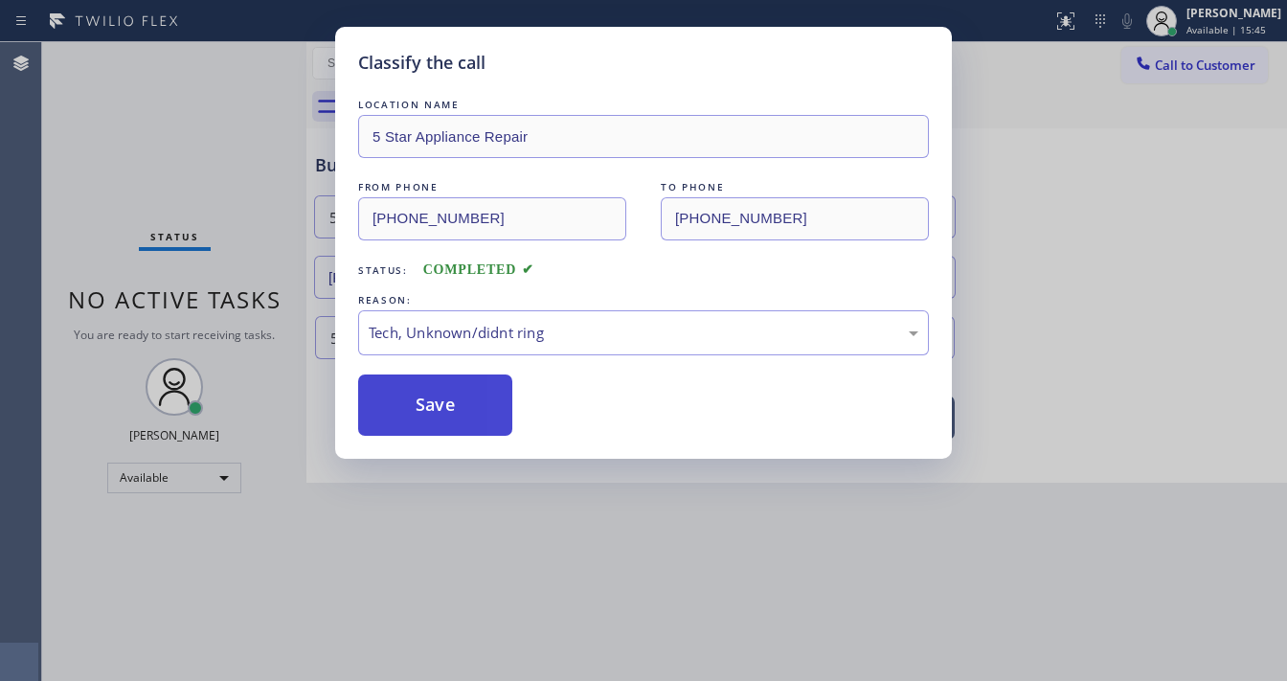
click at [442, 417] on button "Save" at bounding box center [435, 404] width 154 height 61
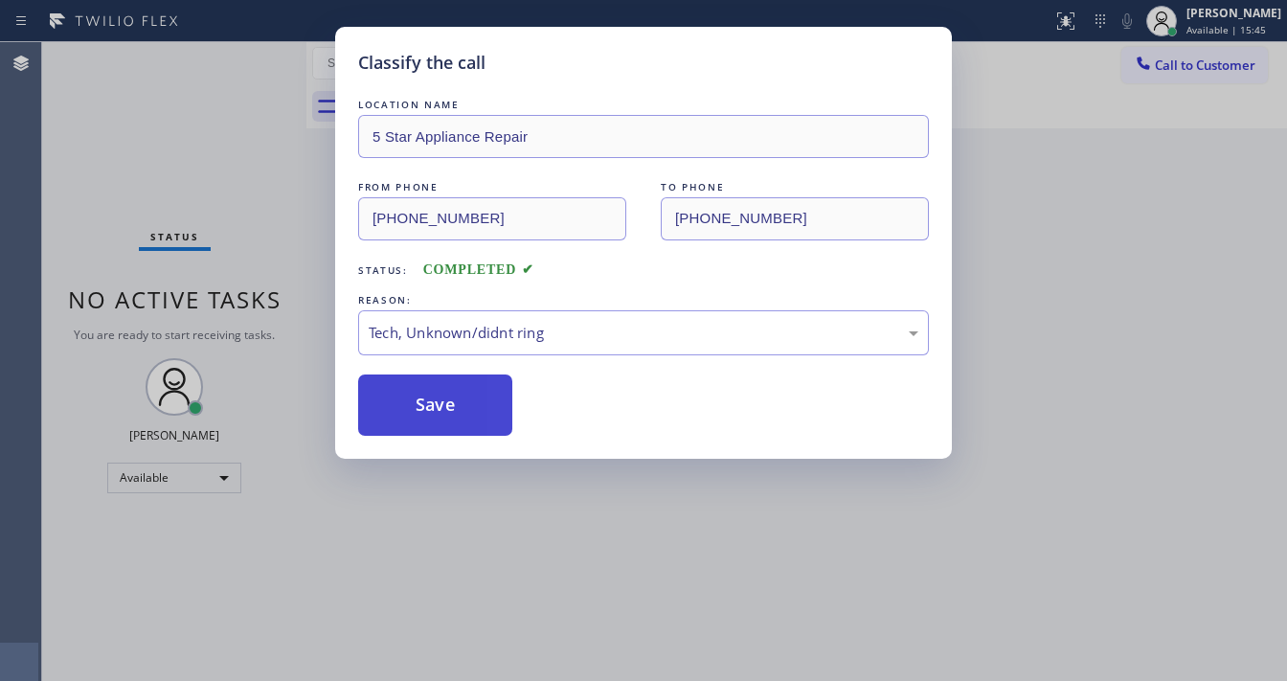
click at [442, 417] on button "Save" at bounding box center [435, 404] width 154 height 61
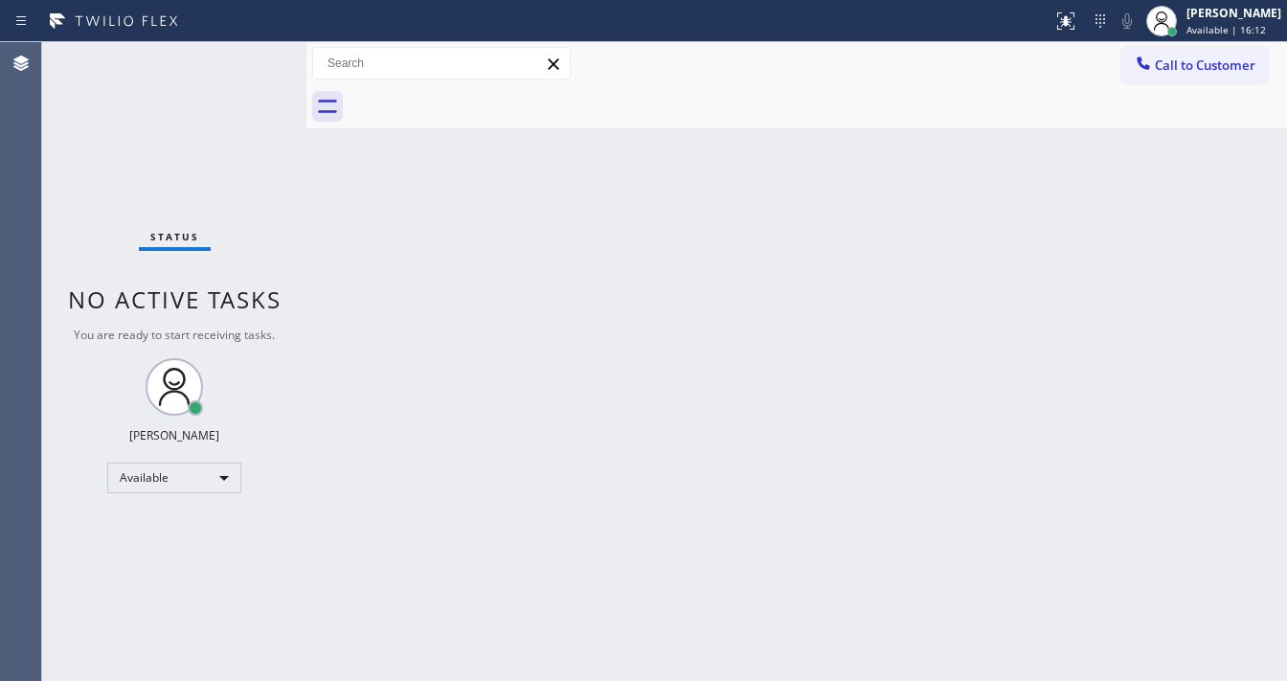
click at [253, 54] on div "Status No active tasks You are ready to start receiving tasks. [PERSON_NAME]" at bounding box center [174, 361] width 264 height 639
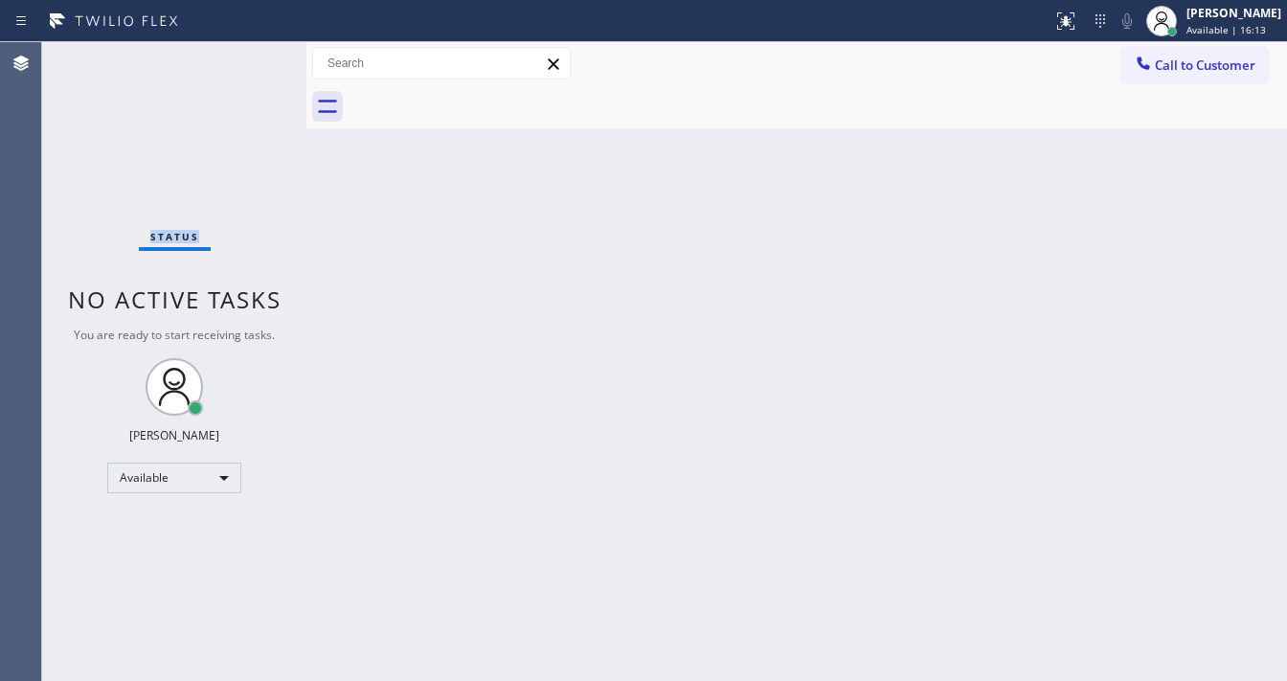
click at [253, 54] on div "Status No active tasks You are ready to start receiving tasks. [PERSON_NAME]" at bounding box center [174, 361] width 264 height 639
click at [269, 61] on div "Status No active tasks You are ready to start receiving tasks. [PERSON_NAME]" at bounding box center [174, 361] width 264 height 639
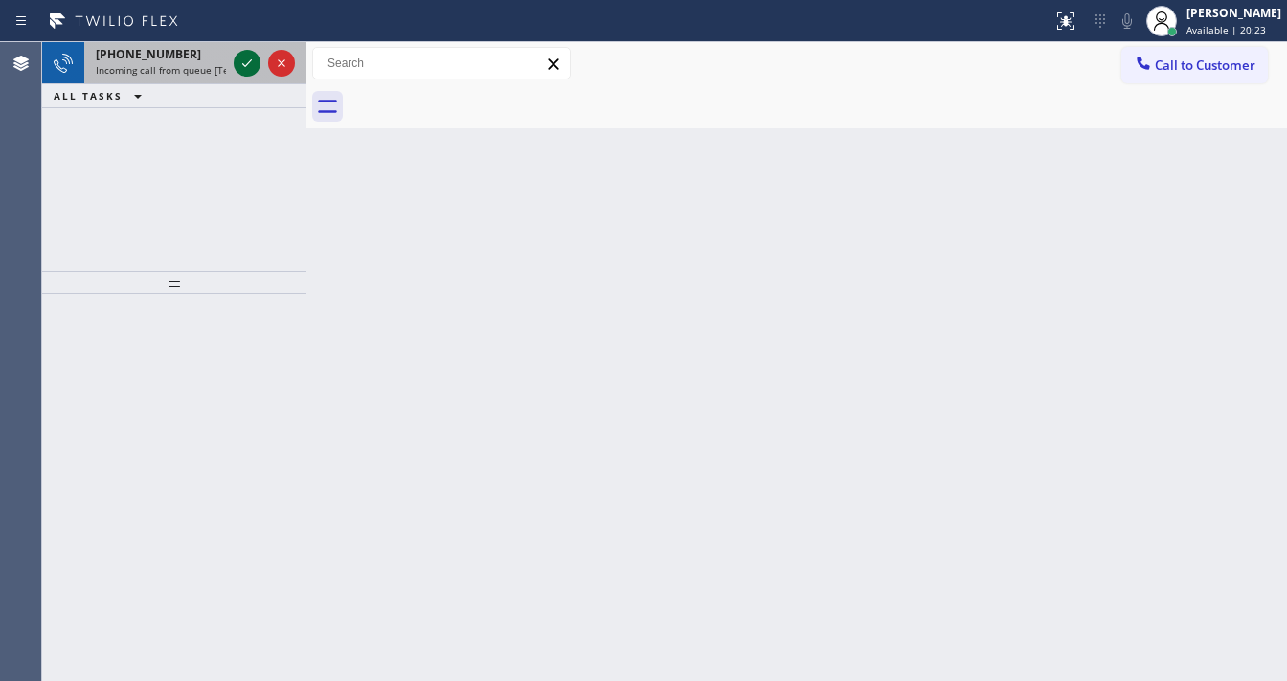
click at [244, 59] on icon at bounding box center [247, 63] width 23 height 23
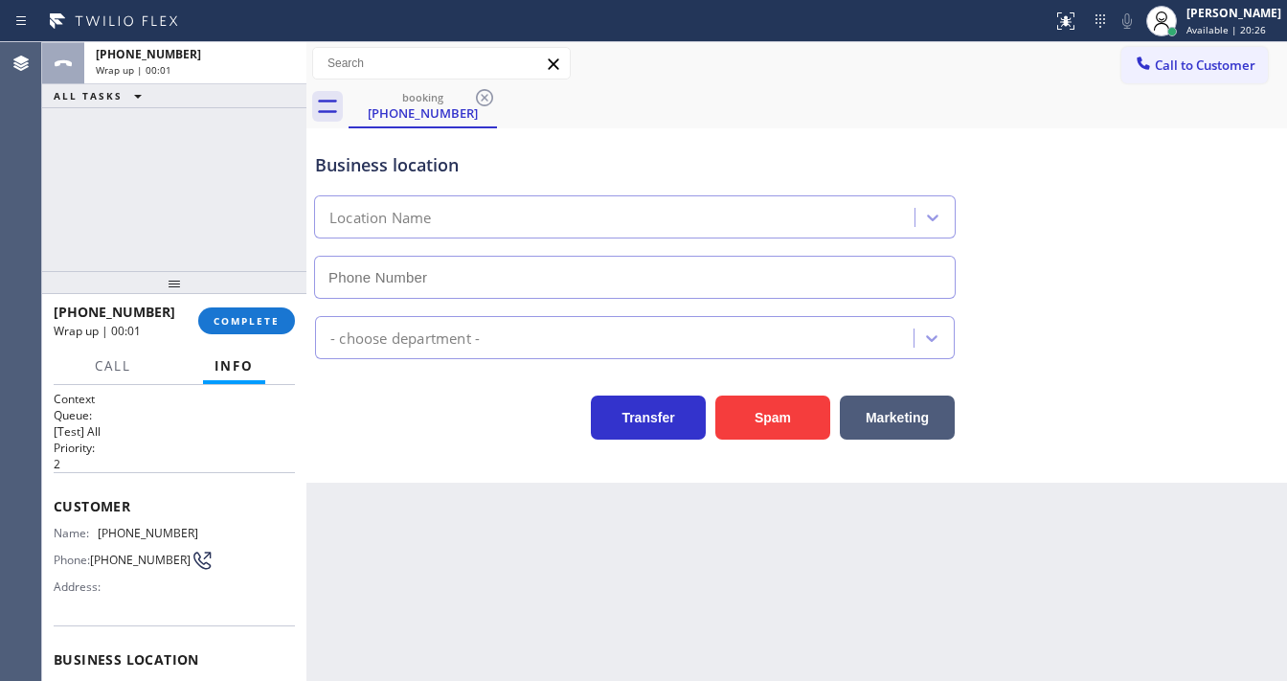
type input "[PHONE_NUMBER]"
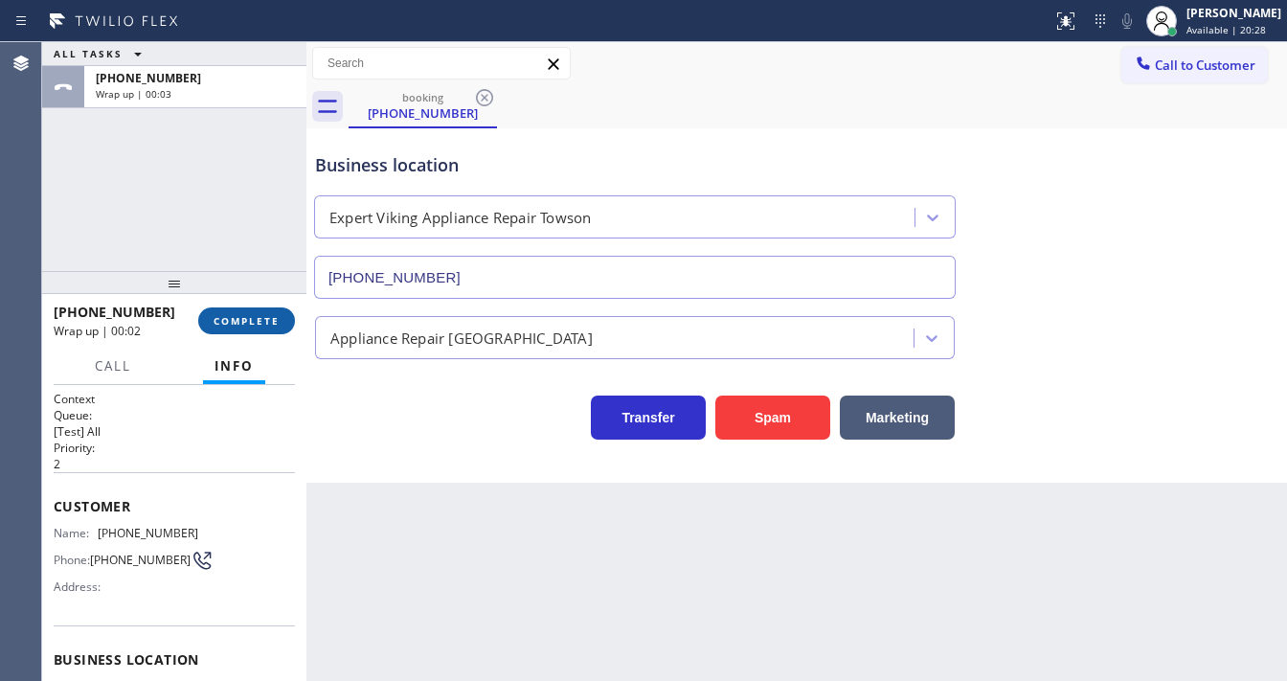
click at [239, 315] on span "COMPLETE" at bounding box center [247, 320] width 66 height 13
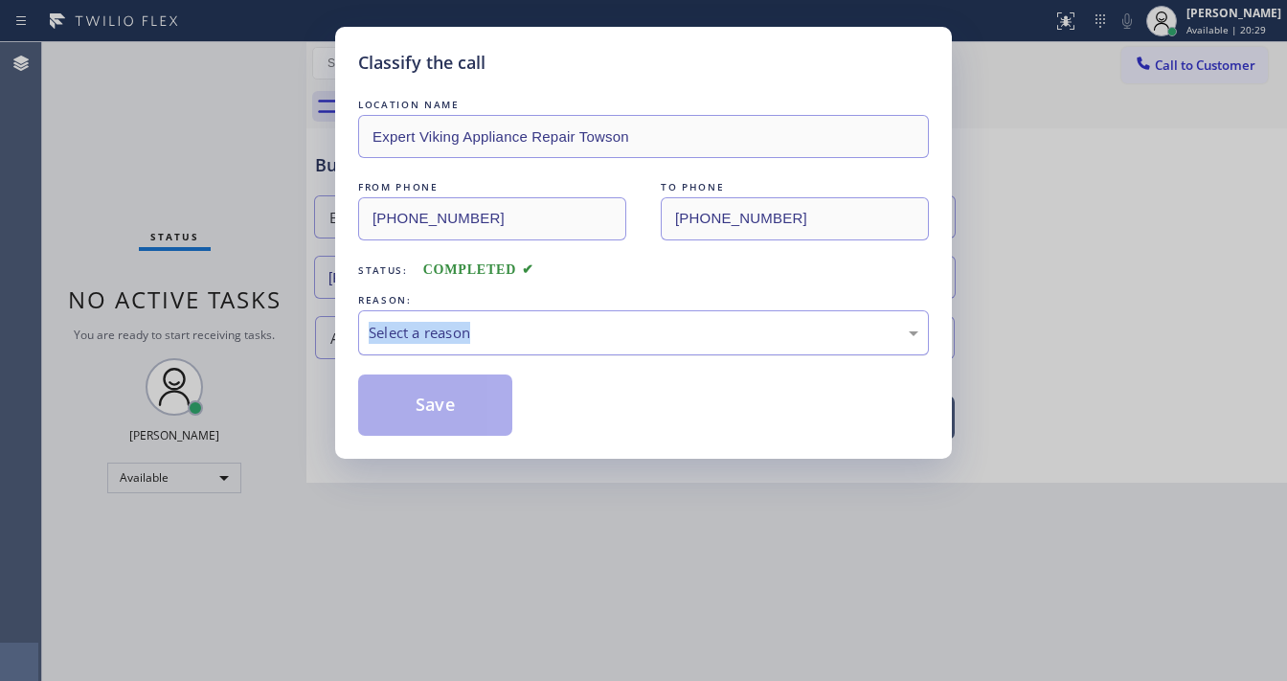
click at [486, 318] on div "REASON: Select a reason" at bounding box center [643, 322] width 571 height 65
click at [479, 334] on div "Select a reason" at bounding box center [644, 333] width 550 height 22
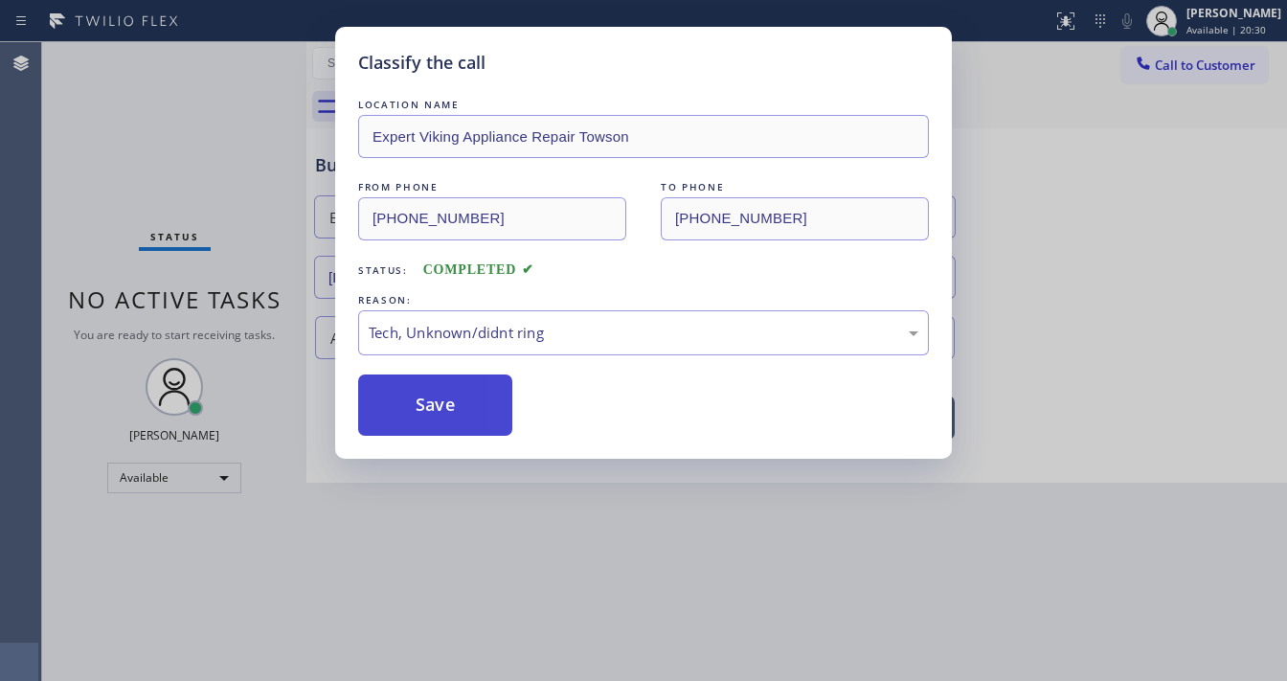
click at [434, 401] on button "Save" at bounding box center [435, 404] width 154 height 61
click at [434, 400] on button "Save" at bounding box center [435, 404] width 154 height 61
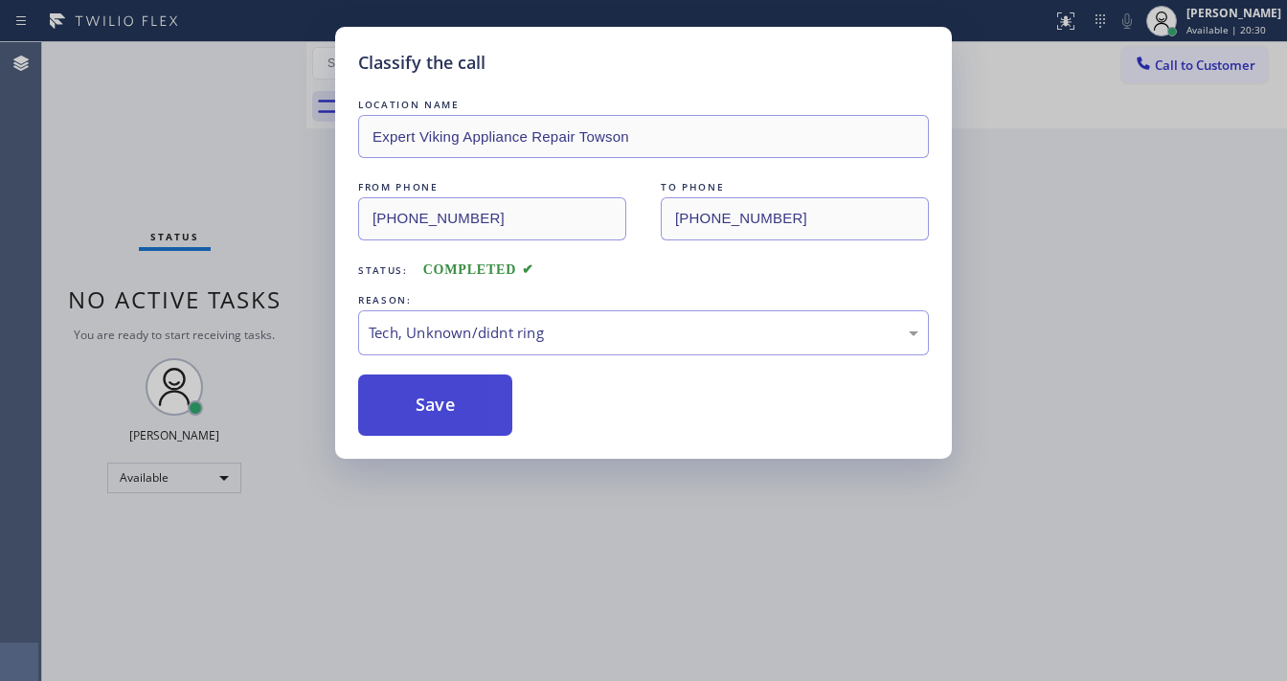
click at [435, 398] on button "Save" at bounding box center [435, 404] width 154 height 61
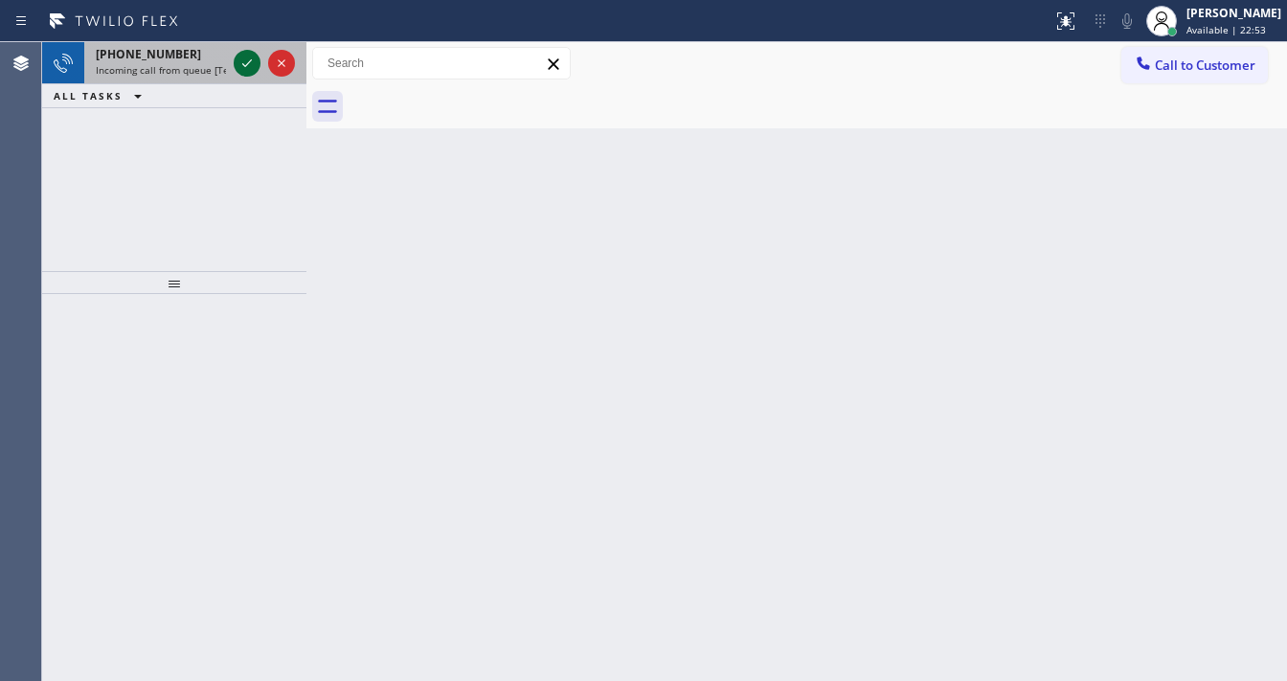
click at [249, 58] on icon at bounding box center [247, 63] width 23 height 23
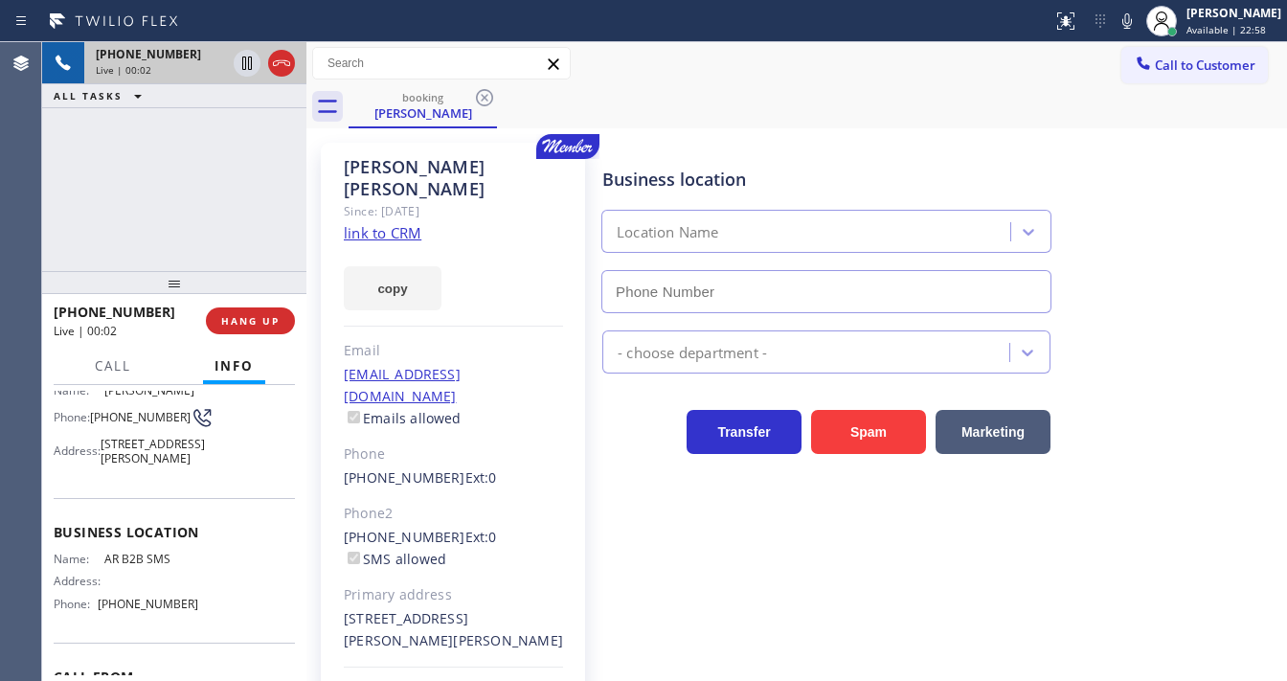
scroll to position [153, 0]
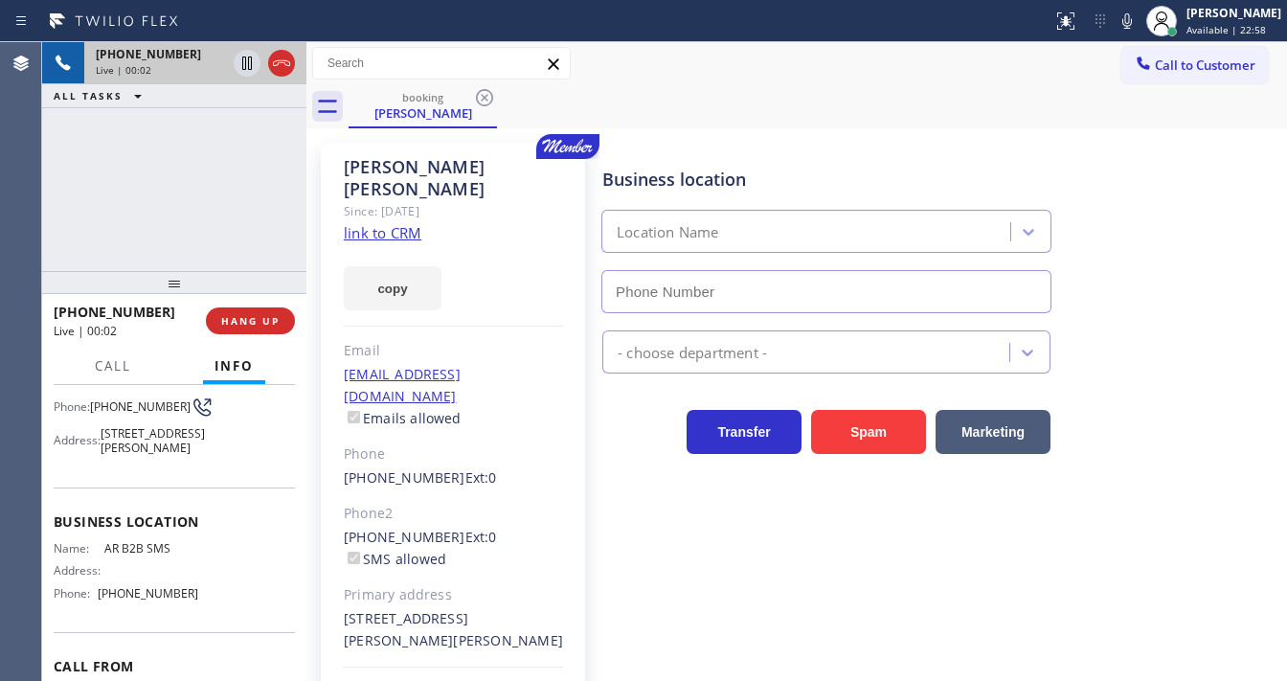
type input "[PHONE_NUMBER]"
click at [390, 223] on link "link to CRM" at bounding box center [383, 232] width 78 height 19
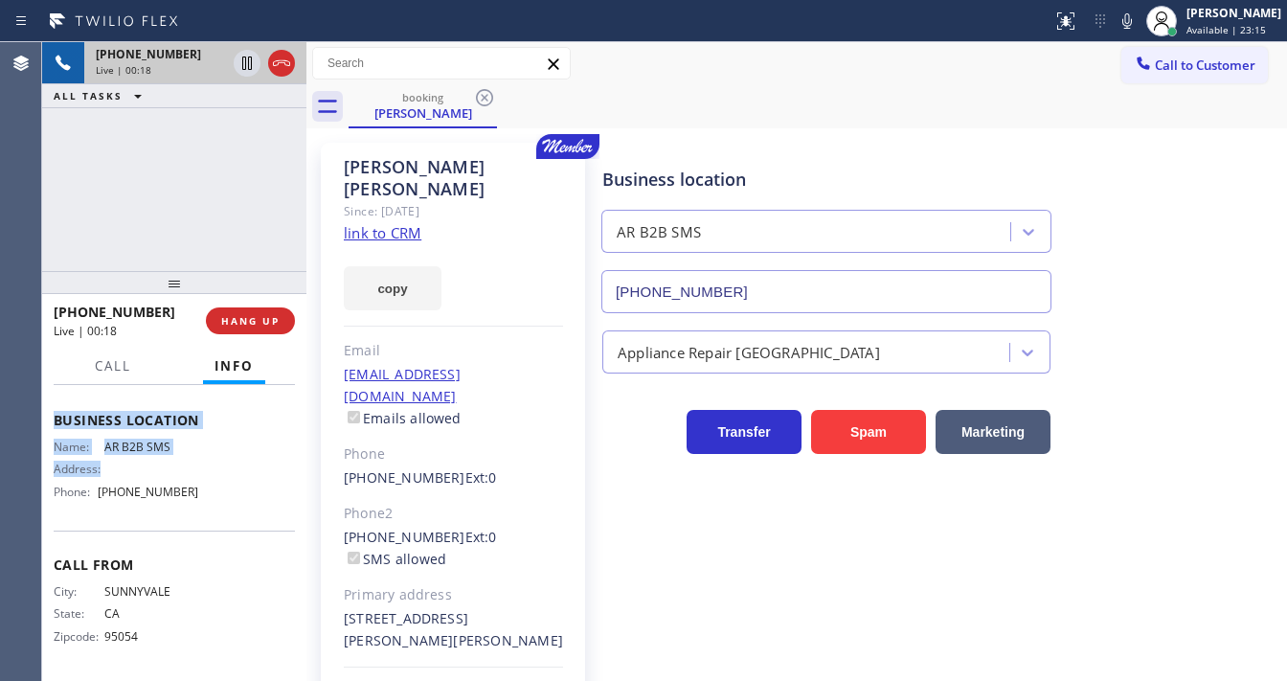
scroll to position [271, 0]
drag, startPoint x: 56, startPoint y: 498, endPoint x: 211, endPoint y: 487, distance: 154.5
click at [211, 487] on div "Context Queue: [Test] All Priority: 1 Customer Name: [PERSON_NAME] Phone: [PHON…" at bounding box center [174, 405] width 241 height 539
click at [178, 172] on div "[PHONE_NUMBER] Live | 00:19 ALL TASKS ALL TASKS ACTIVE TASKS TASKS IN WRAP UP" at bounding box center [174, 156] width 264 height 229
click at [67, 164] on div "[PHONE_NUMBER] Live | 00:30 ALL TASKS ALL TASKS ACTIVE TASKS TASKS IN WRAP UP" at bounding box center [174, 156] width 264 height 229
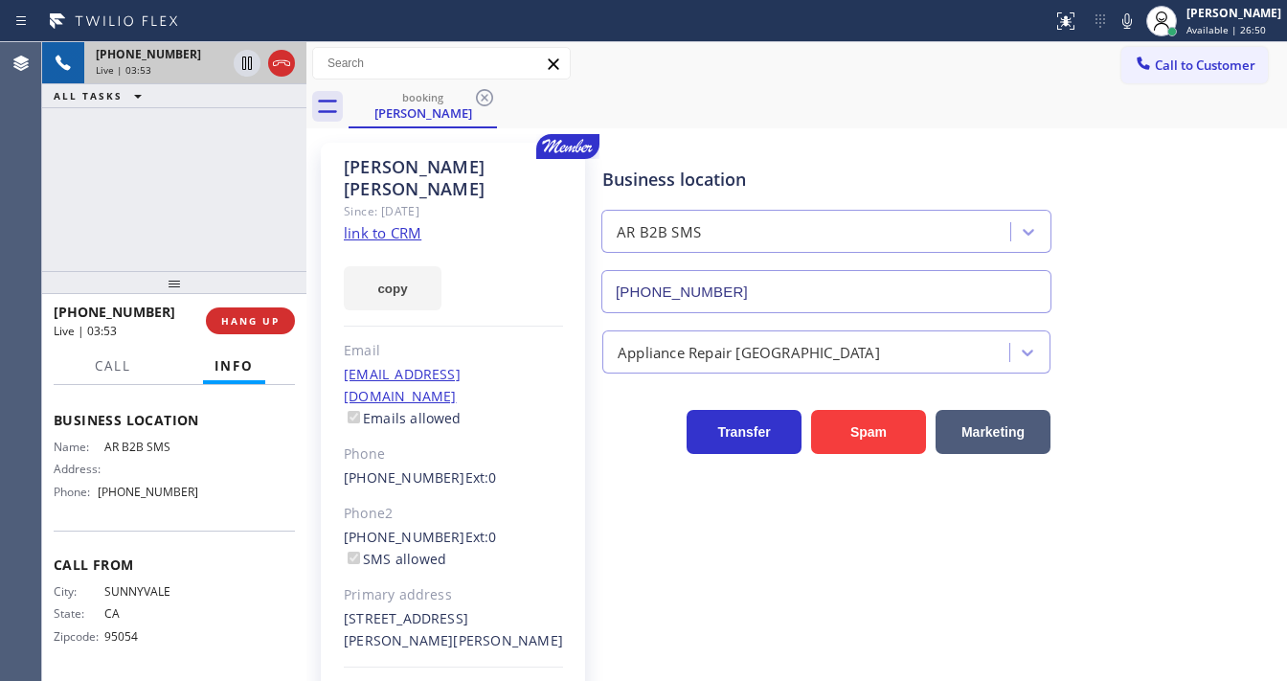
click at [224, 188] on div "[PHONE_NUMBER] Live | 03:53 ALL TASKS ALL TASKS ACTIVE TASKS TASKS IN WRAP UP" at bounding box center [174, 156] width 264 height 229
click at [285, 61] on icon at bounding box center [281, 63] width 23 height 23
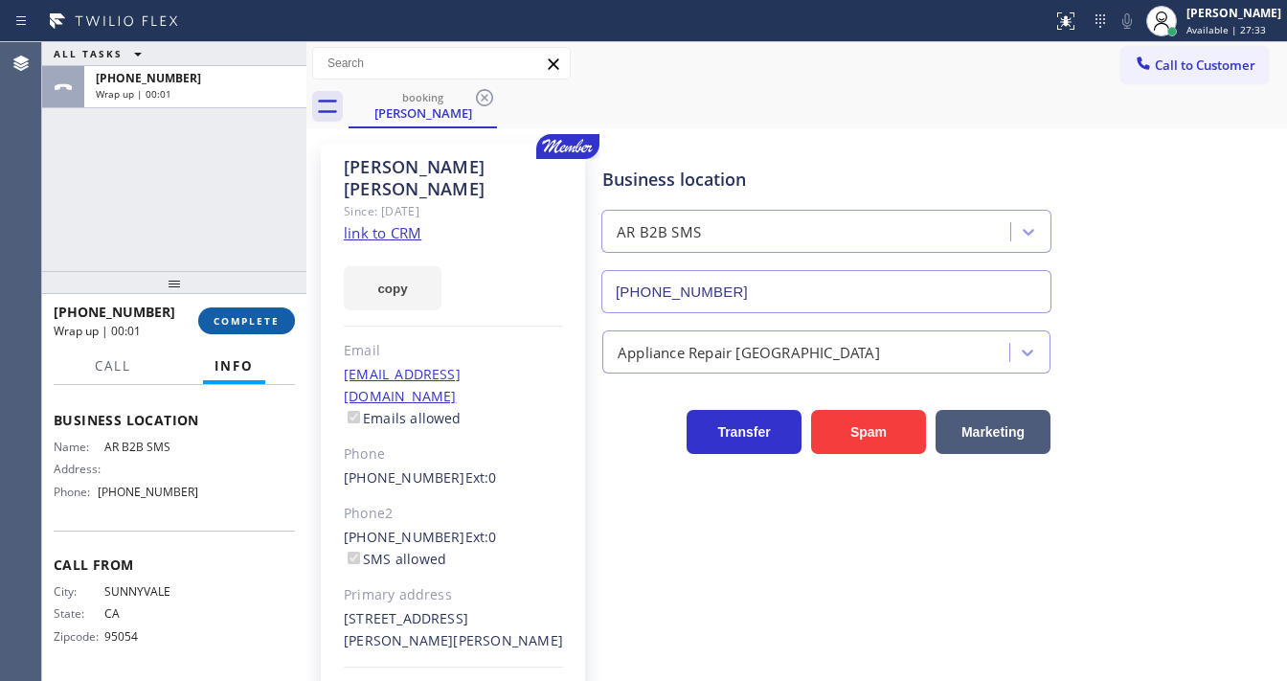
click at [255, 328] on button "COMPLETE" at bounding box center [246, 320] width 97 height 27
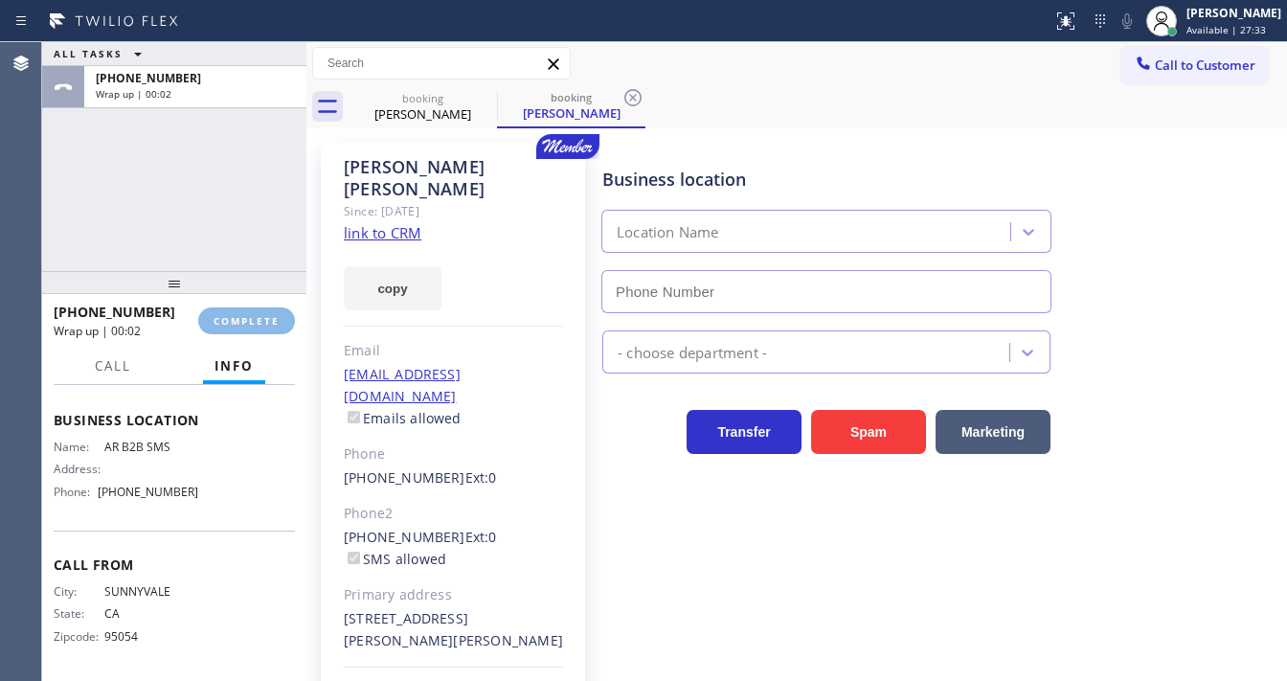
type input "[PHONE_NUMBER]"
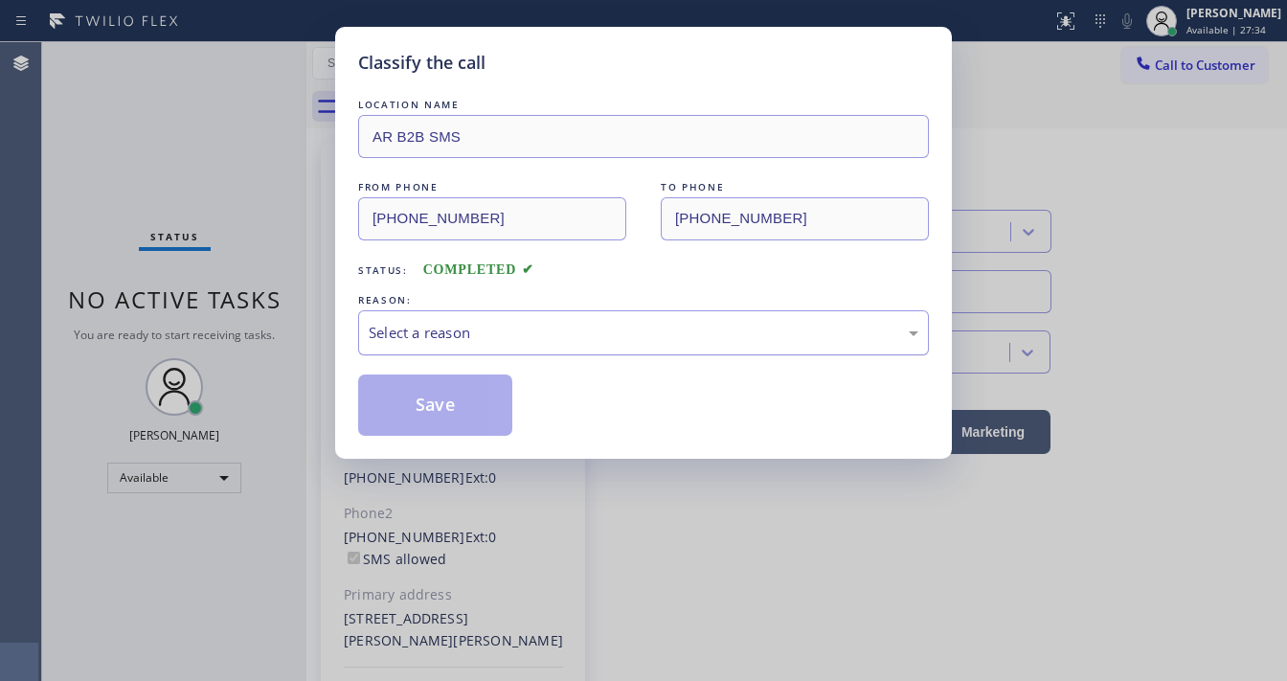
click at [463, 334] on div "Select a reason" at bounding box center [644, 333] width 550 height 22
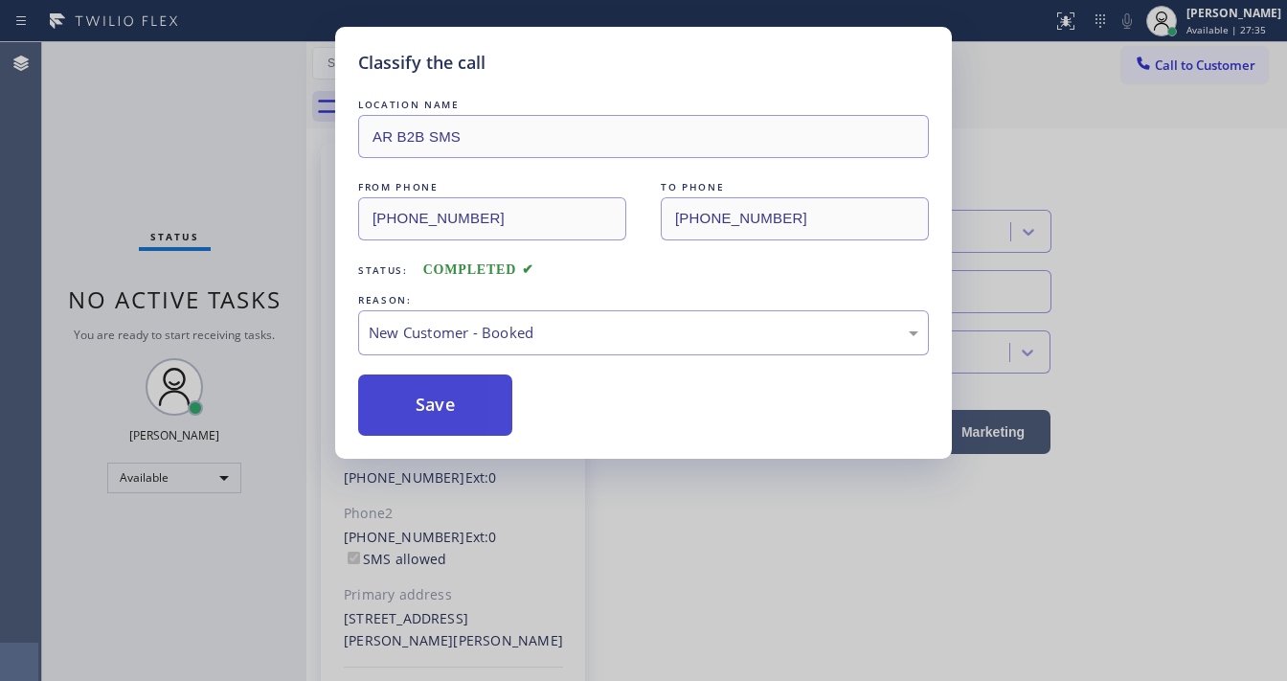
click at [434, 390] on button "Save" at bounding box center [435, 404] width 154 height 61
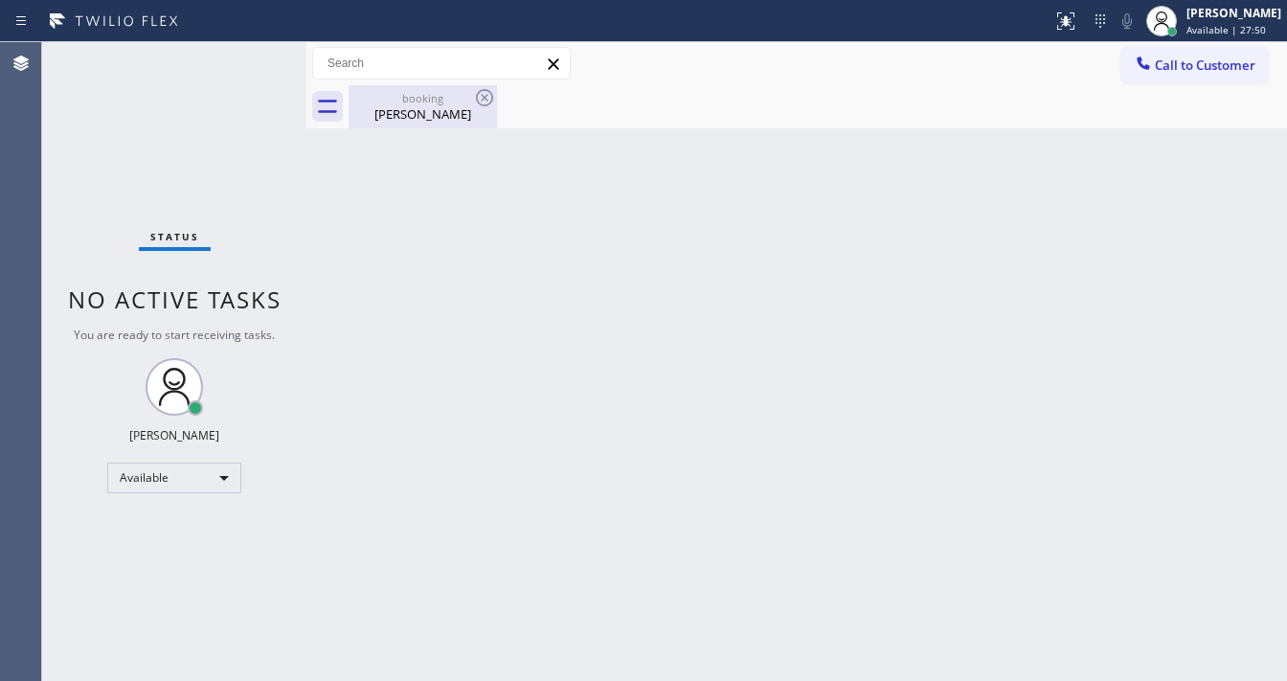
click at [433, 107] on div "[PERSON_NAME]" at bounding box center [422, 113] width 145 height 17
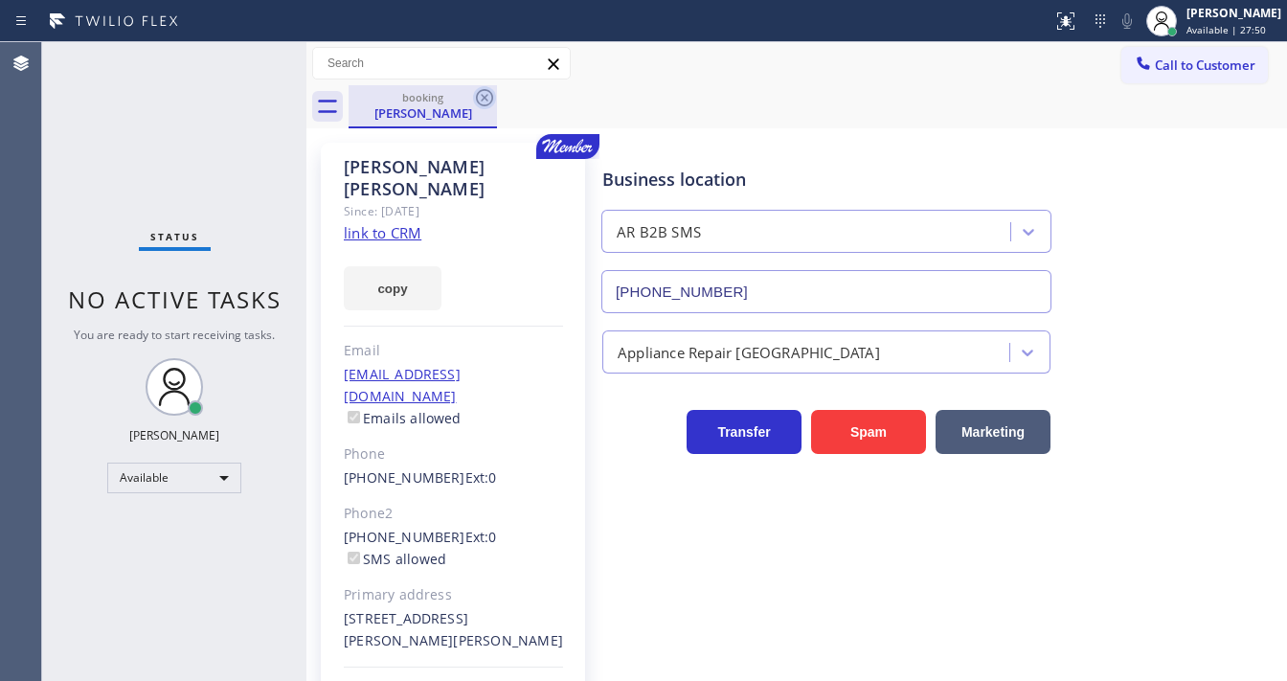
click at [494, 100] on icon at bounding box center [484, 97] width 23 height 23
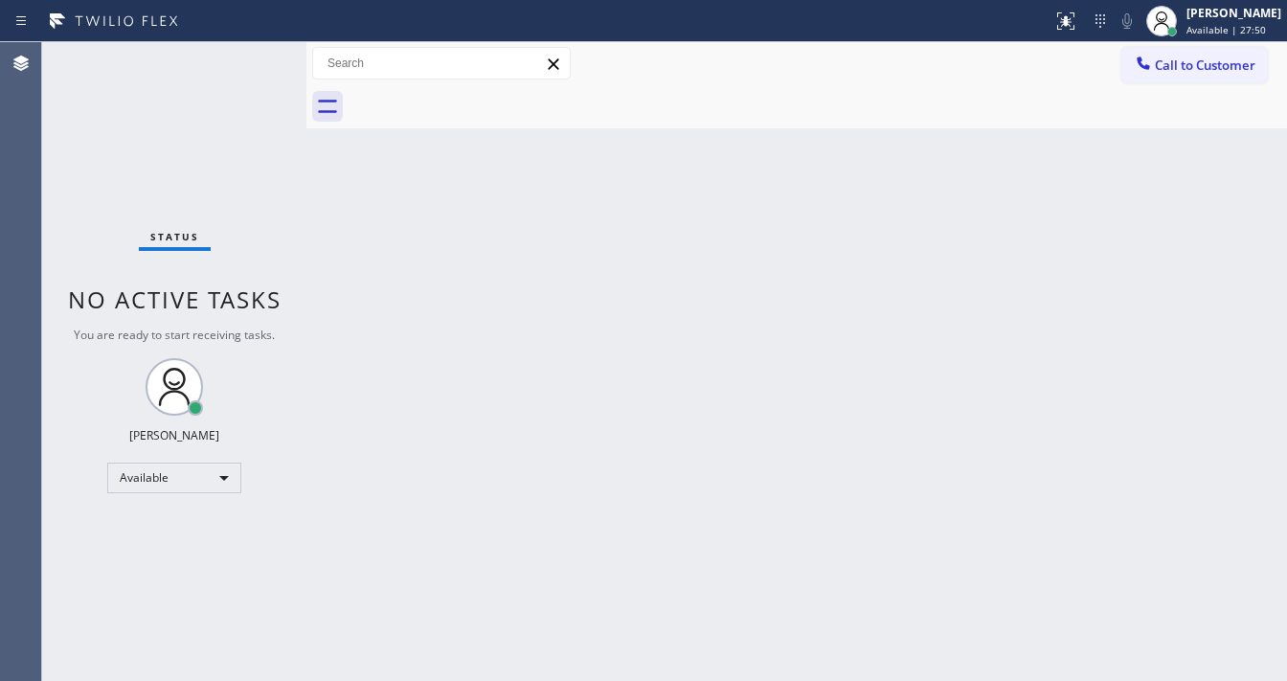
click at [487, 100] on div at bounding box center [818, 106] width 938 height 43
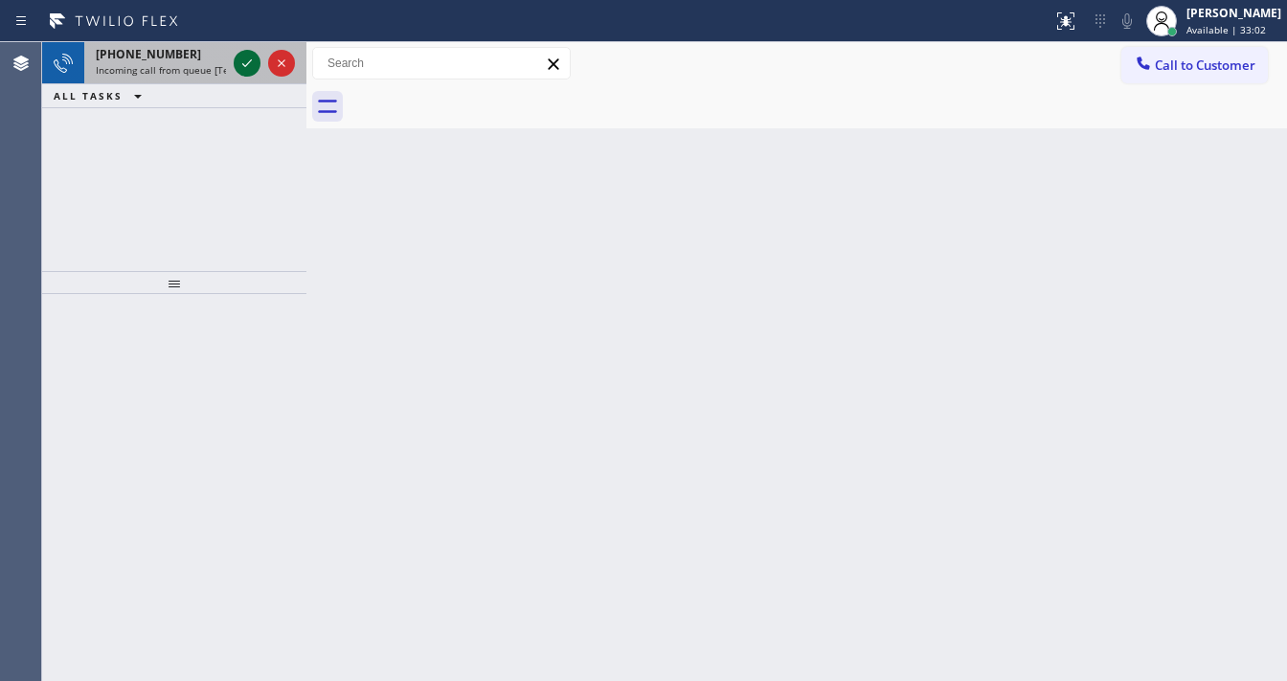
click at [255, 53] on icon at bounding box center [247, 63] width 23 height 23
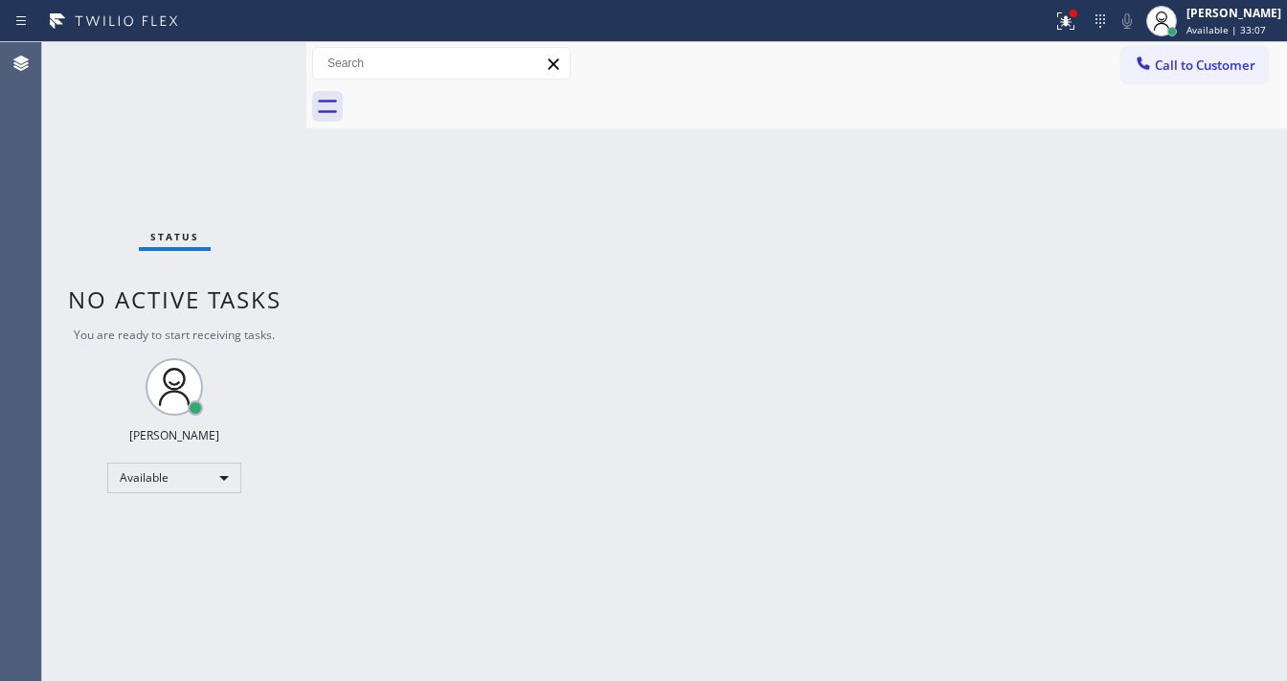
click at [1076, 19] on icon at bounding box center [1065, 21] width 23 height 23
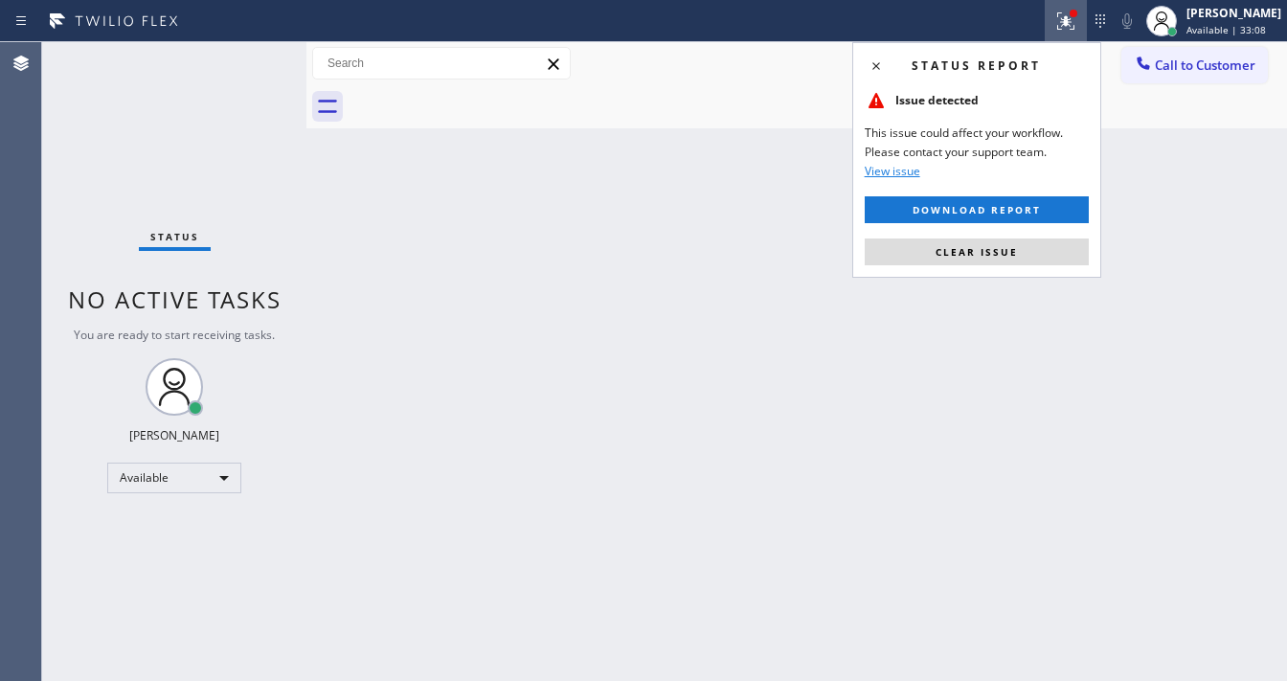
click at [996, 240] on button "Clear issue" at bounding box center [977, 251] width 224 height 27
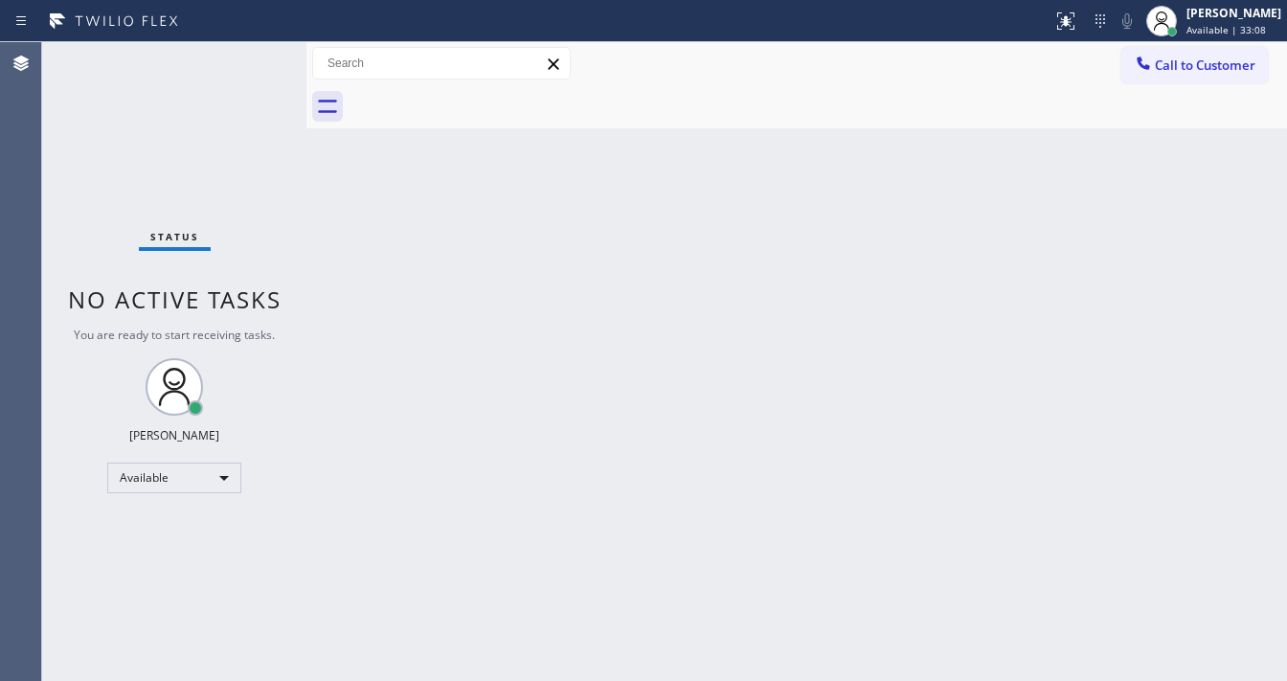
click at [995, 253] on div "Back to Dashboard Change Sender ID Customers Technicians Select a contact Outbo…" at bounding box center [796, 361] width 980 height 639
click at [252, 57] on div "Status No active tasks You are ready to start receiving tasks. [PERSON_NAME]" at bounding box center [174, 361] width 264 height 639
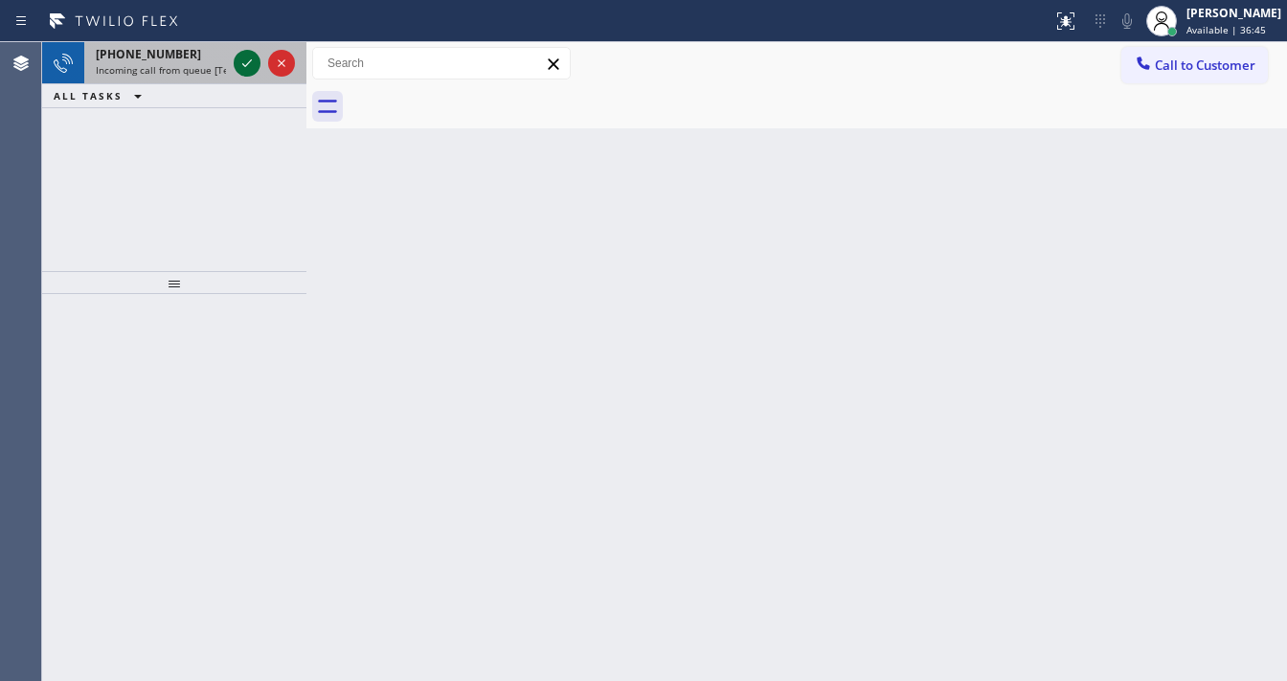
click at [243, 60] on icon at bounding box center [247, 63] width 23 height 23
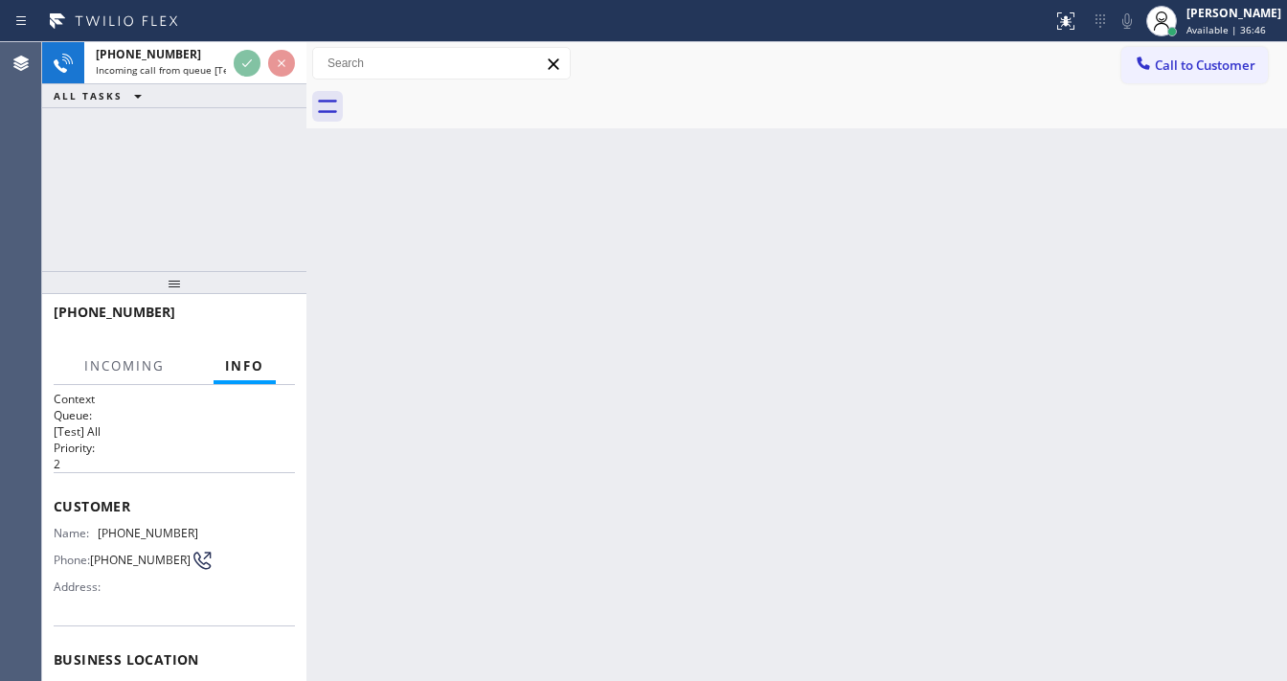
scroll to position [77, 0]
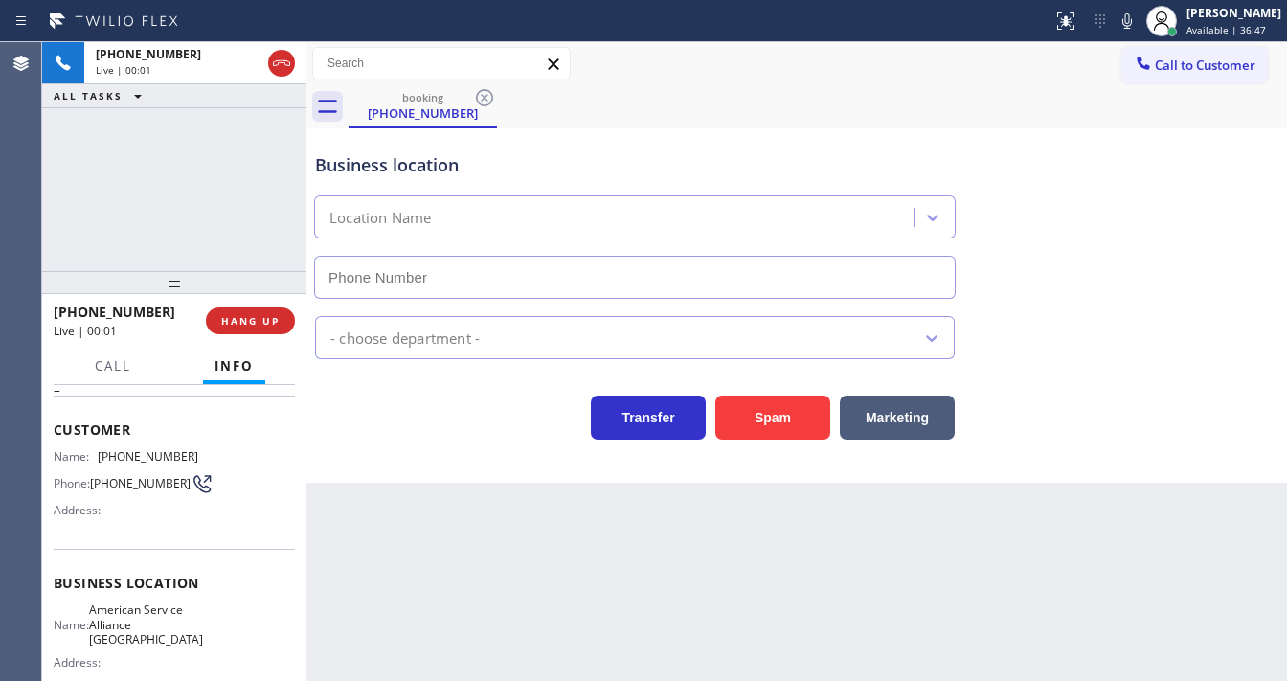
type input "[PHONE_NUMBER]"
click at [213, 211] on div "[PHONE_NUMBER] Live | 00:03 ALL TASKS ALL TASKS ACTIVE TASKS TASKS IN WRAP UP" at bounding box center [174, 156] width 264 height 229
drag, startPoint x: 118, startPoint y: 460, endPoint x: 101, endPoint y: 446, distance: 21.8
click at [118, 458] on div "Name: [PHONE_NUMBER] Phone: [PHONE_NUMBER] Address:" at bounding box center [126, 487] width 145 height 76
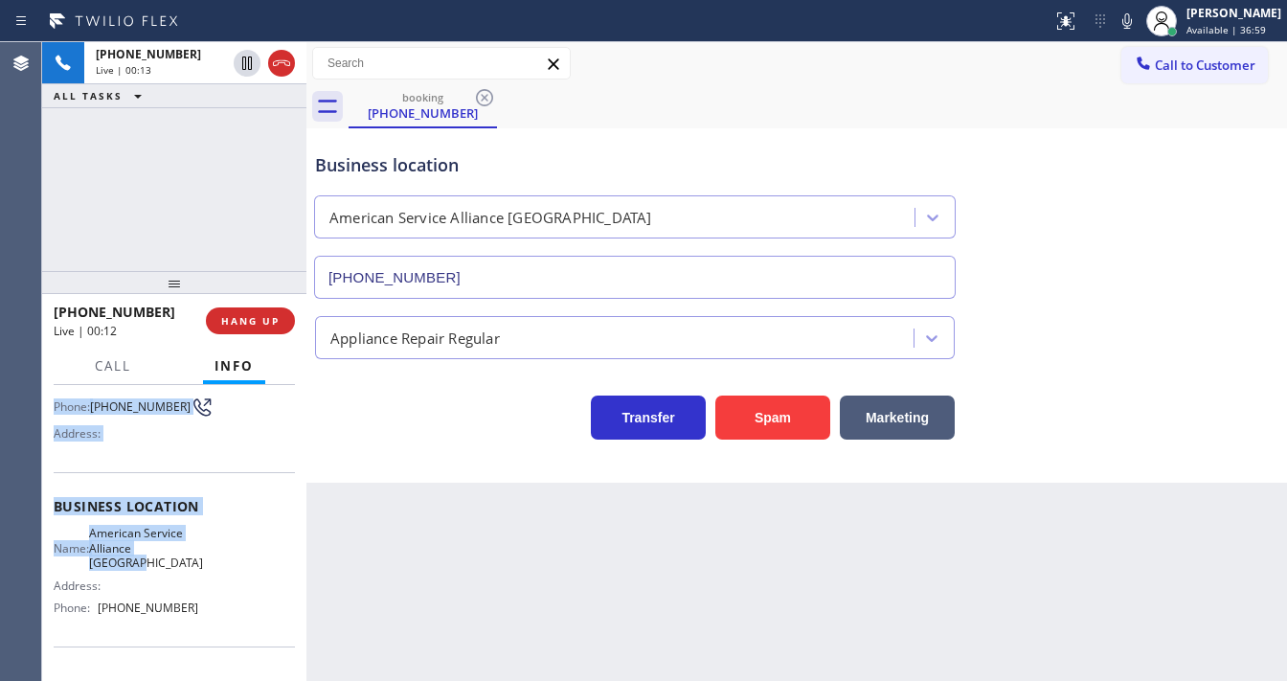
scroll to position [271, 0]
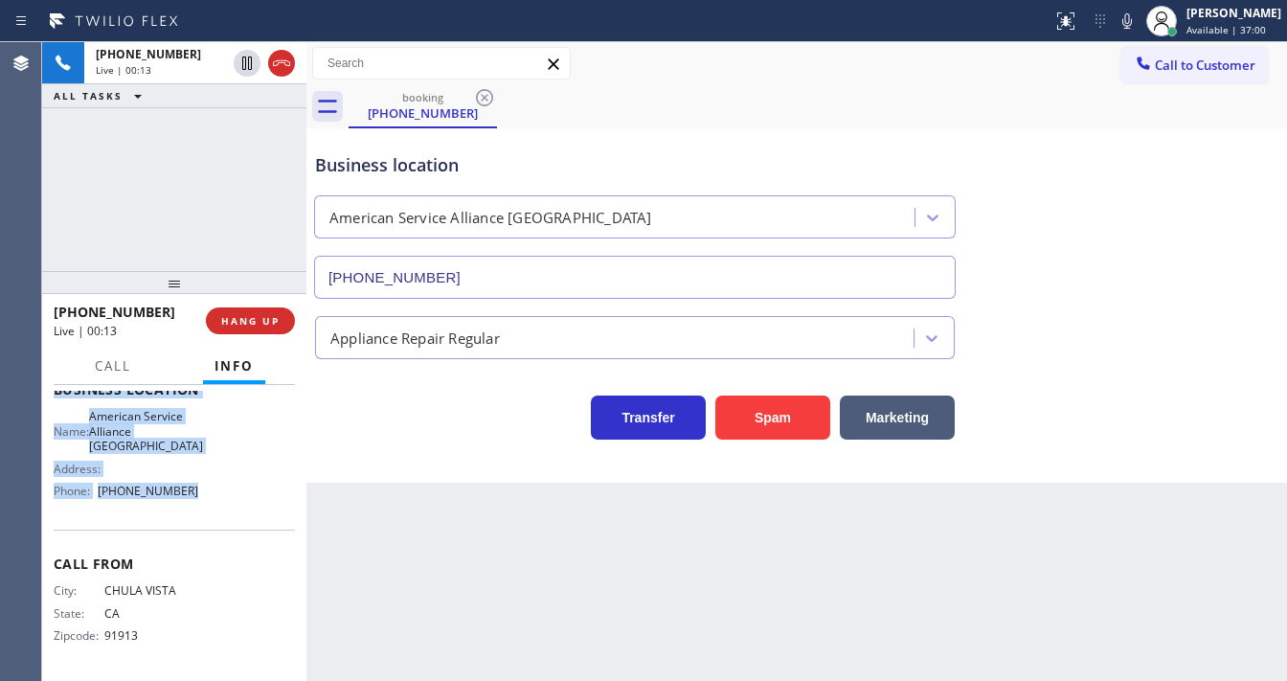
drag, startPoint x: 55, startPoint y: 421, endPoint x: 205, endPoint y: 411, distance: 150.7
click at [214, 488] on div "Context Queue: [Test] All Priority: 2 Customer Name: [PHONE_NUMBER] Phone: [PHO…" at bounding box center [174, 398] width 241 height 554
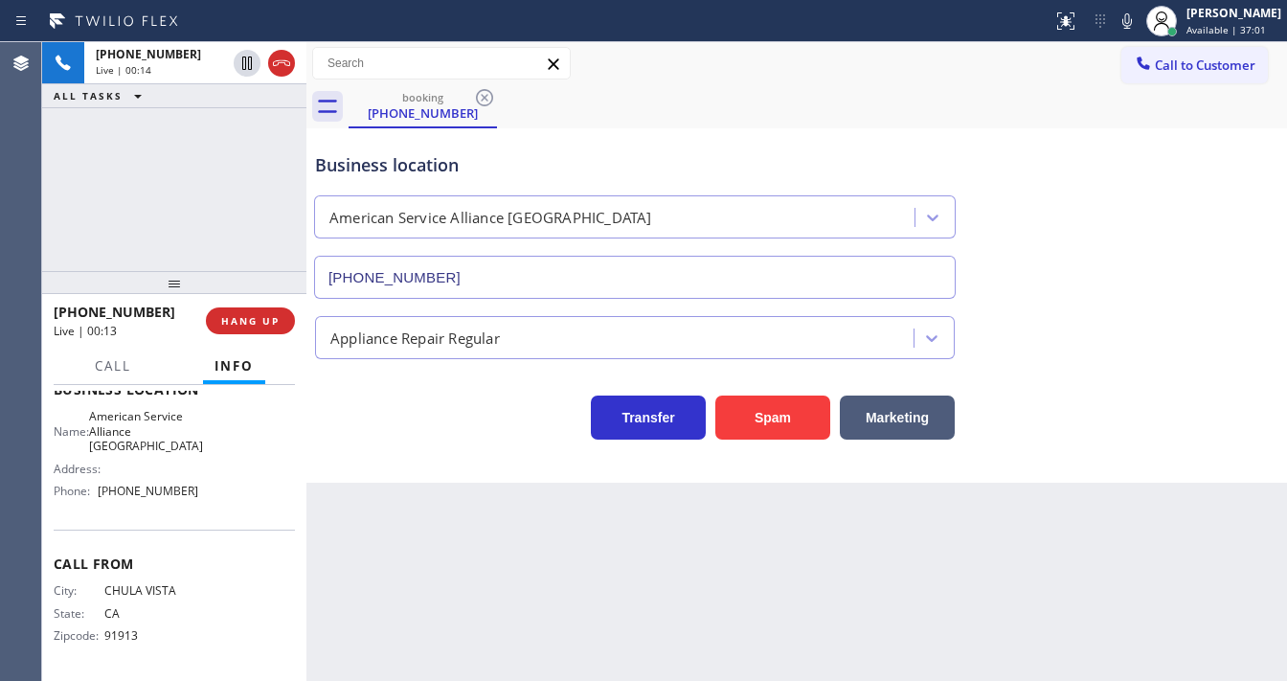
click at [197, 202] on div "[PHONE_NUMBER] Live | 00:14 ALL TASKS ALL TASKS ACTIVE TASKS TASKS IN WRAP UP" at bounding box center [174, 156] width 264 height 229
click at [158, 214] on div "[PHONE_NUMBER] Live | 00:28 ALL TASKS ALL TASKS ACTIVE TASKS TASKS IN WRAP UP" at bounding box center [174, 156] width 264 height 229
click at [218, 185] on div "[PHONE_NUMBER] Live | 01:24 ALL TASKS ALL TASKS ACTIVE TASKS TASKS IN WRAP UP" at bounding box center [174, 156] width 264 height 229
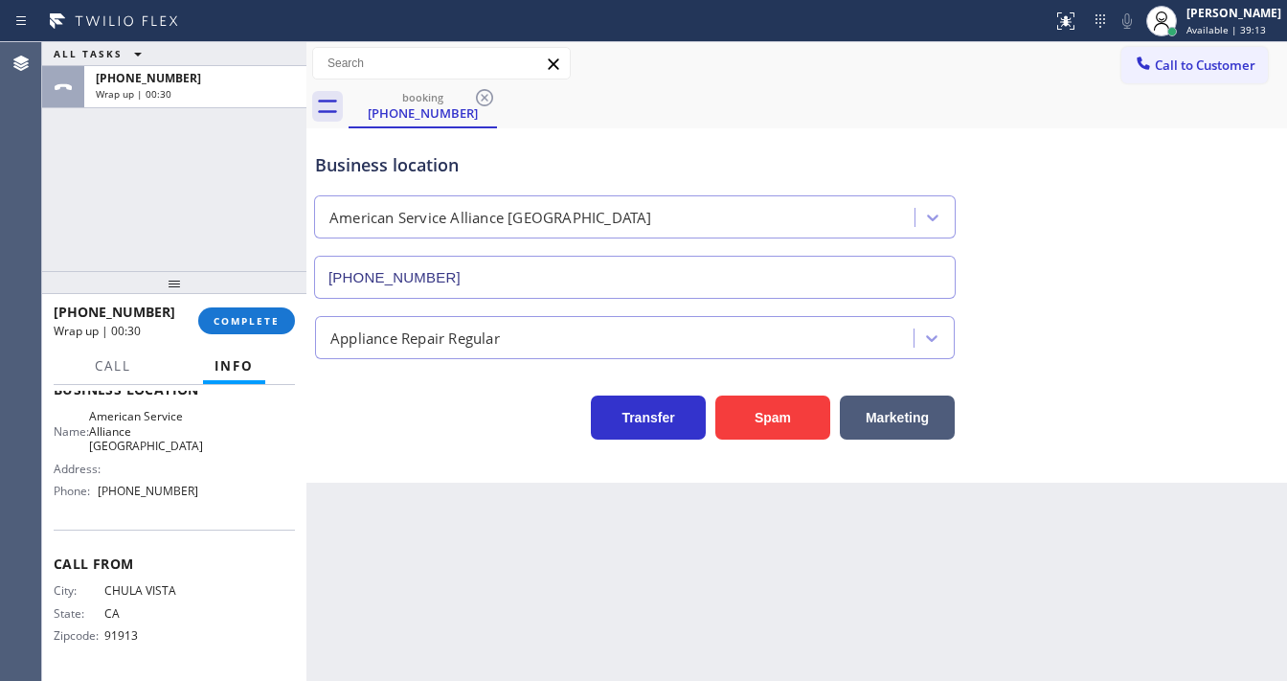
click at [51, 214] on div "ALL TASKS ALL TASKS ACTIVE TASKS TASKS IN WRAP UP [PHONE_NUMBER] Wrap up | 00:30" at bounding box center [174, 156] width 264 height 229
click at [270, 322] on span "COMPLETE" at bounding box center [247, 320] width 66 height 13
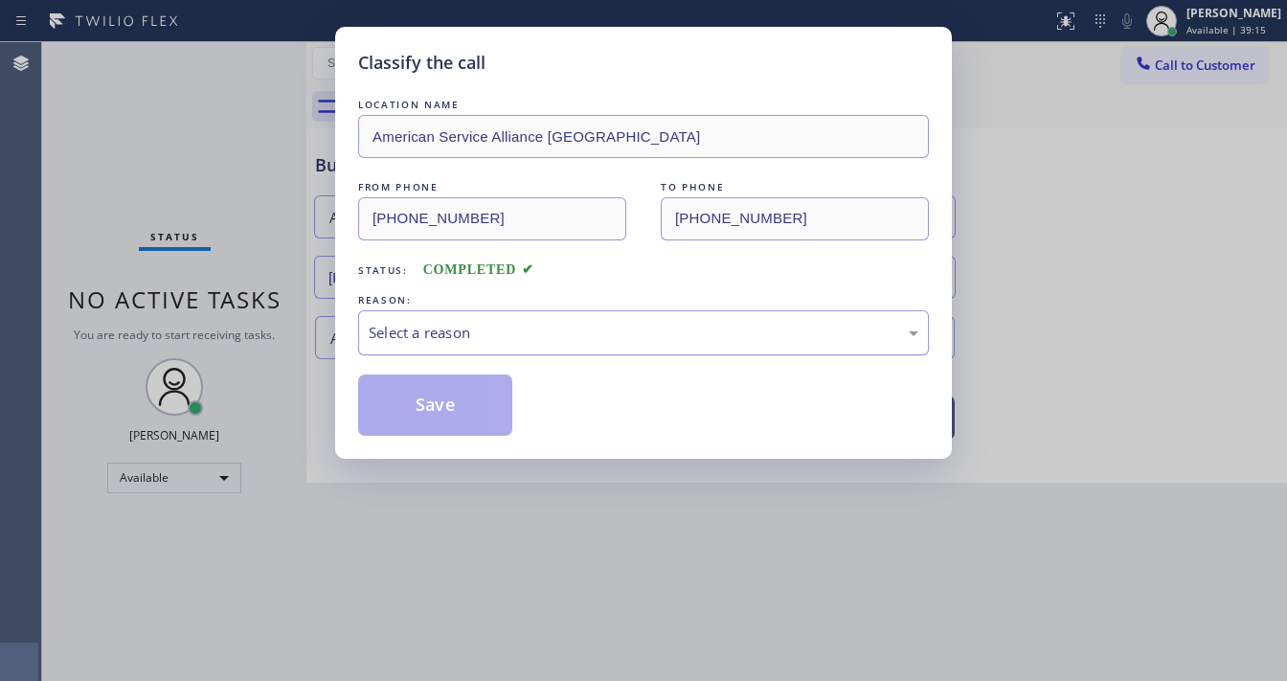
click at [460, 337] on div "Select a reason" at bounding box center [644, 333] width 550 height 22
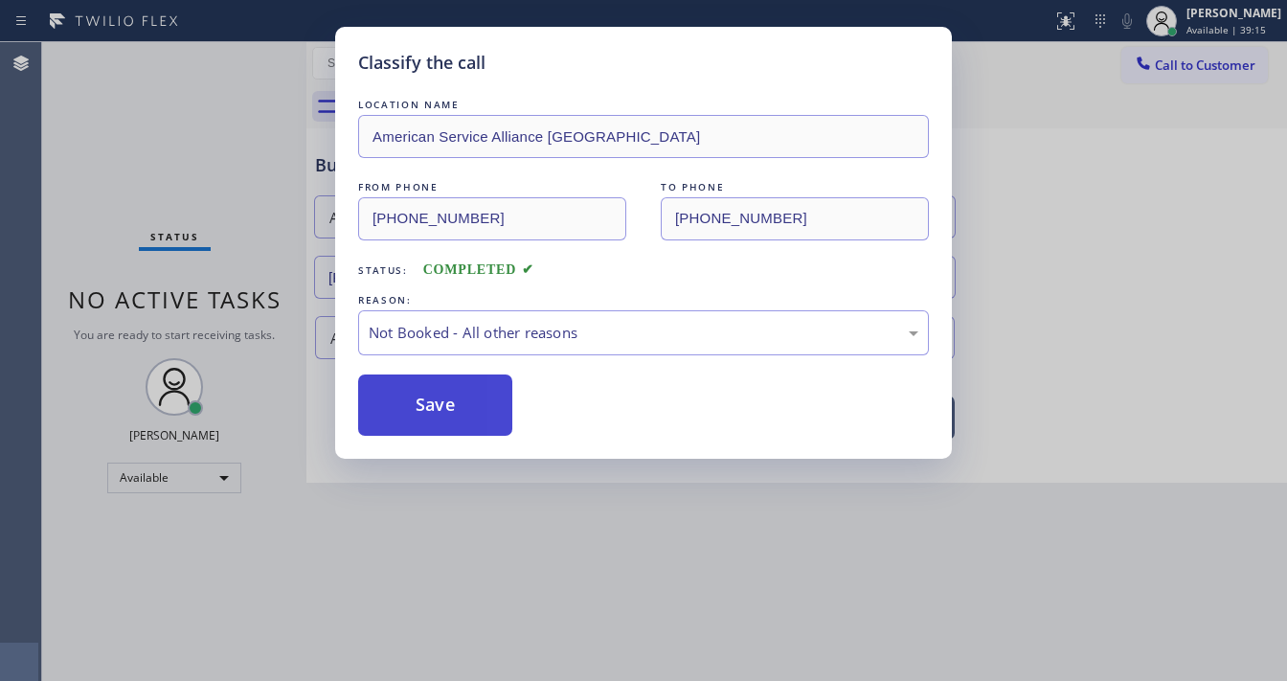
click at [452, 400] on button "Save" at bounding box center [435, 404] width 154 height 61
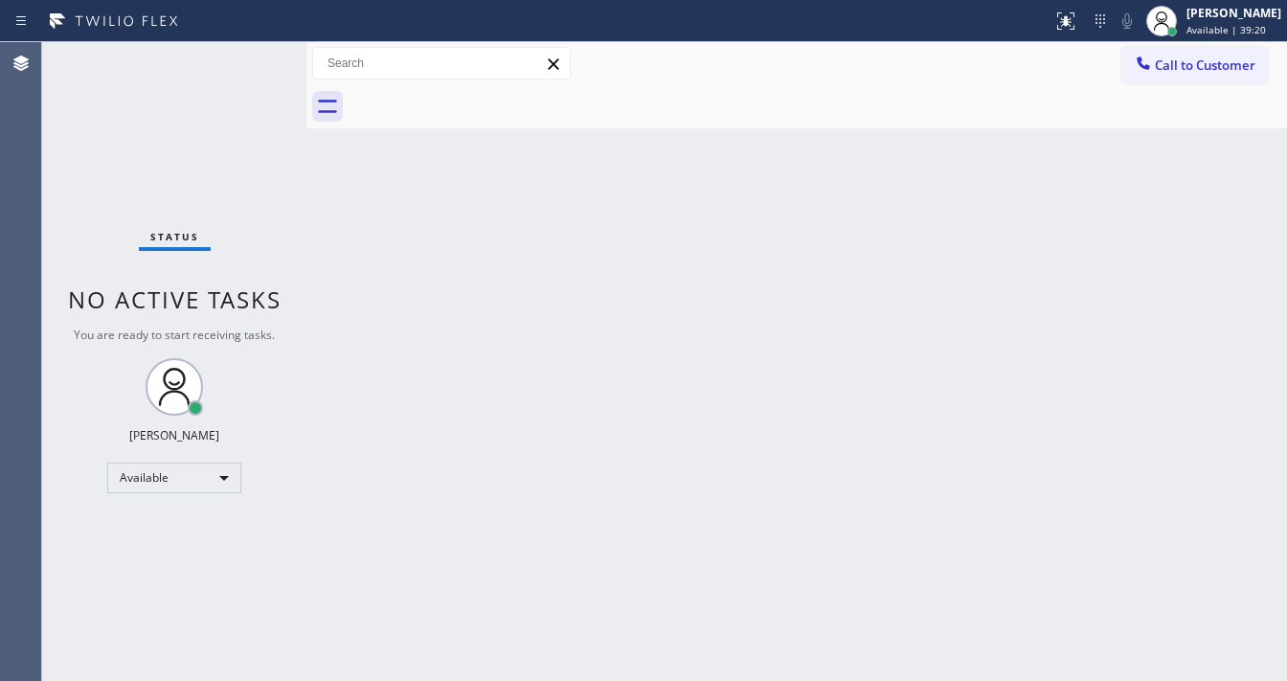
click at [214, 144] on div "Status No active tasks You are ready to start receiving tasks. [PERSON_NAME]" at bounding box center [174, 361] width 264 height 639
click at [234, 34] on div at bounding box center [526, 21] width 1037 height 31
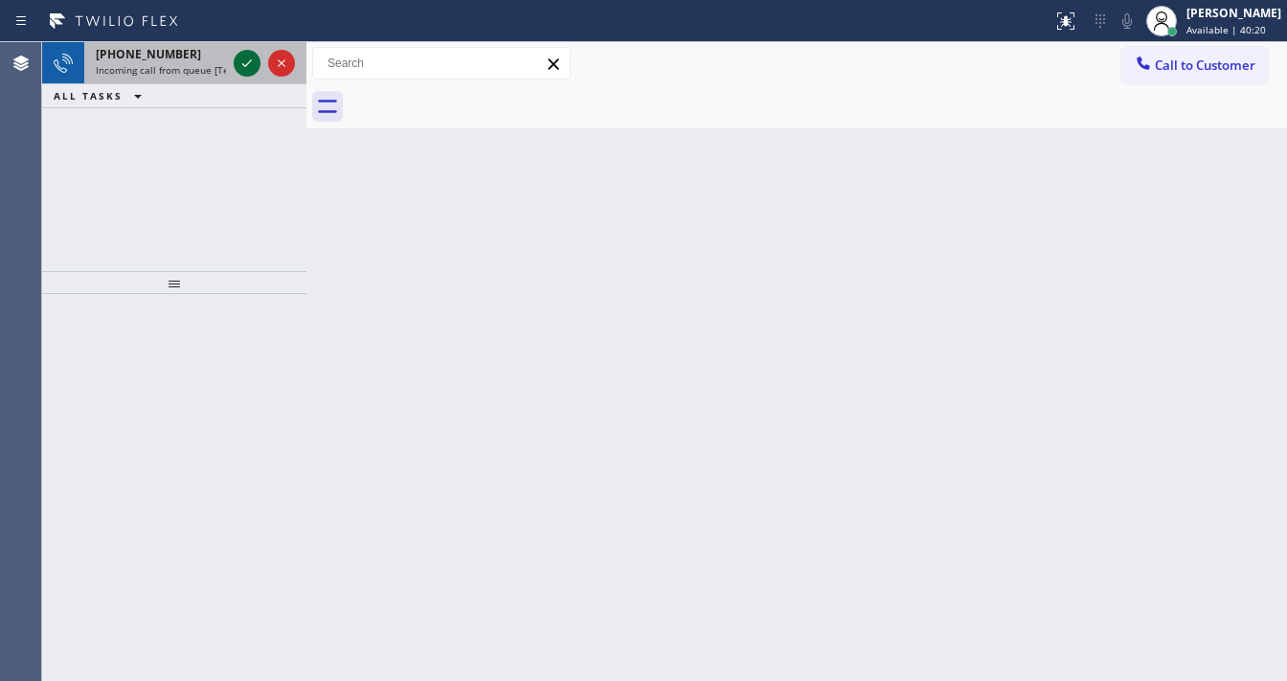
drag, startPoint x: 184, startPoint y: 58, endPoint x: 241, endPoint y: 72, distance: 59.0
click at [184, 59] on div "[PHONE_NUMBER]" at bounding box center [161, 54] width 130 height 16
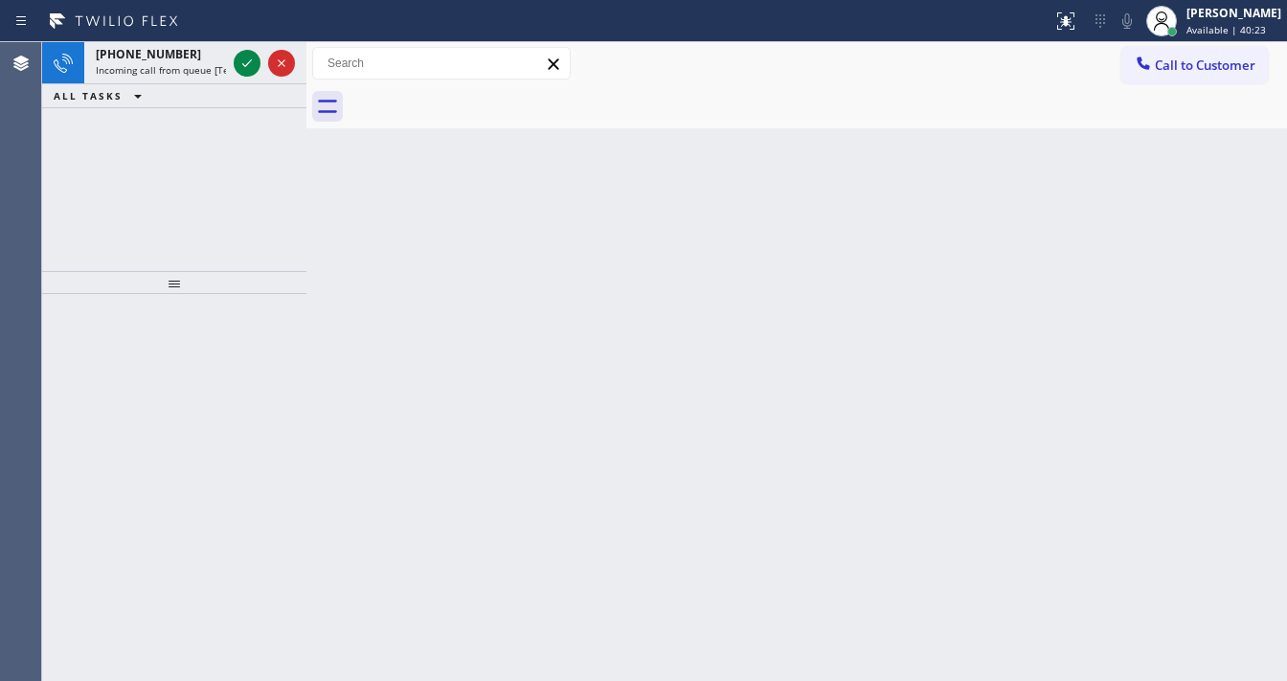
click at [244, 64] on icon at bounding box center [247, 63] width 23 height 23
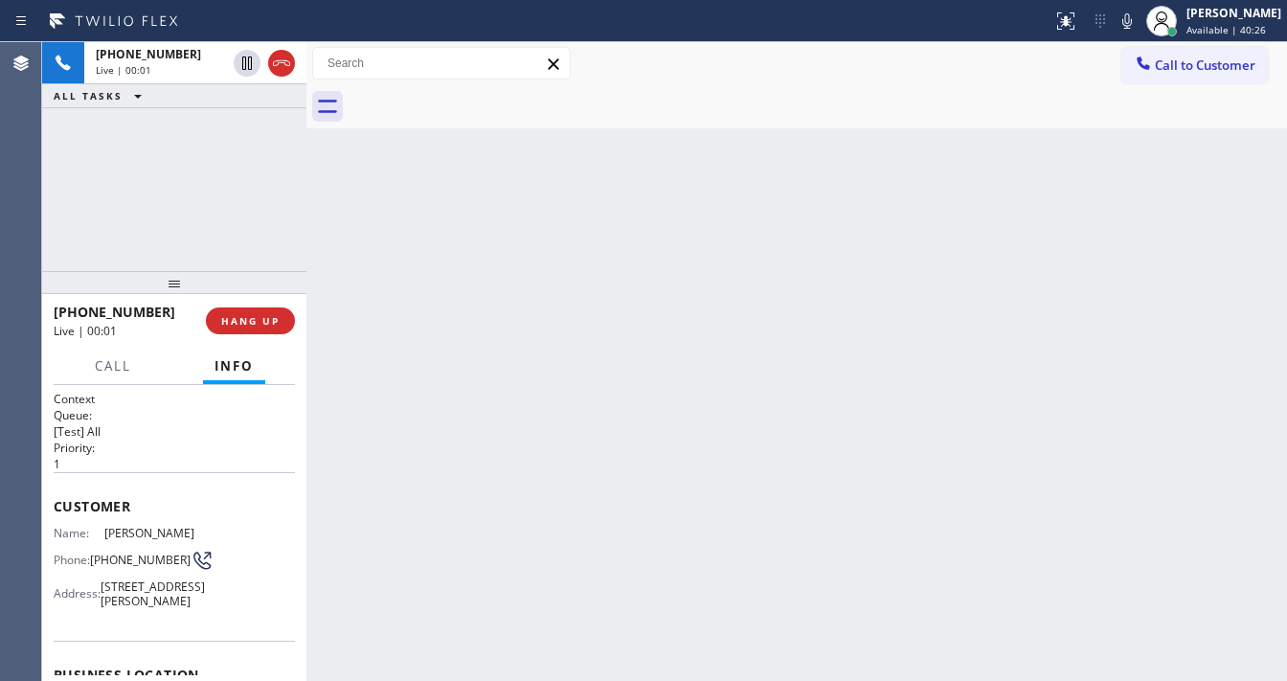
click at [282, 68] on icon at bounding box center [281, 63] width 23 height 23
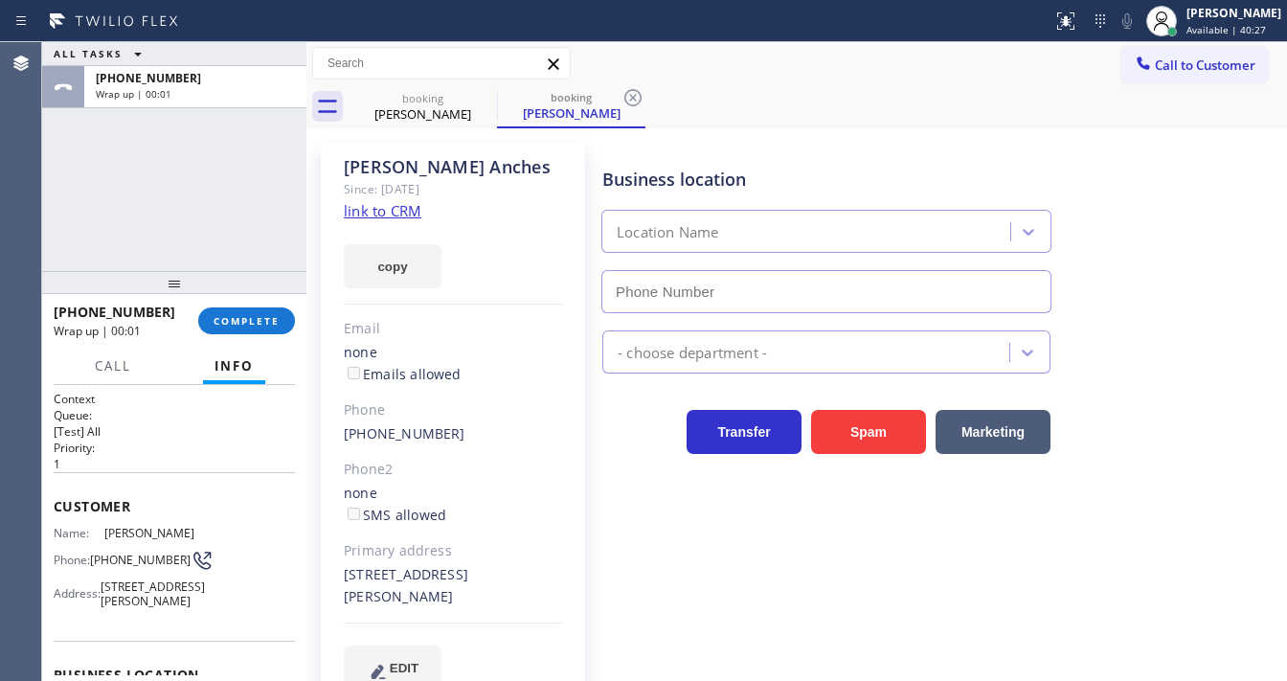
type input "[PHONE_NUMBER]"
click at [412, 210] on link "link to CRM" at bounding box center [383, 210] width 78 height 19
click at [259, 329] on button "COMPLETE" at bounding box center [246, 320] width 97 height 27
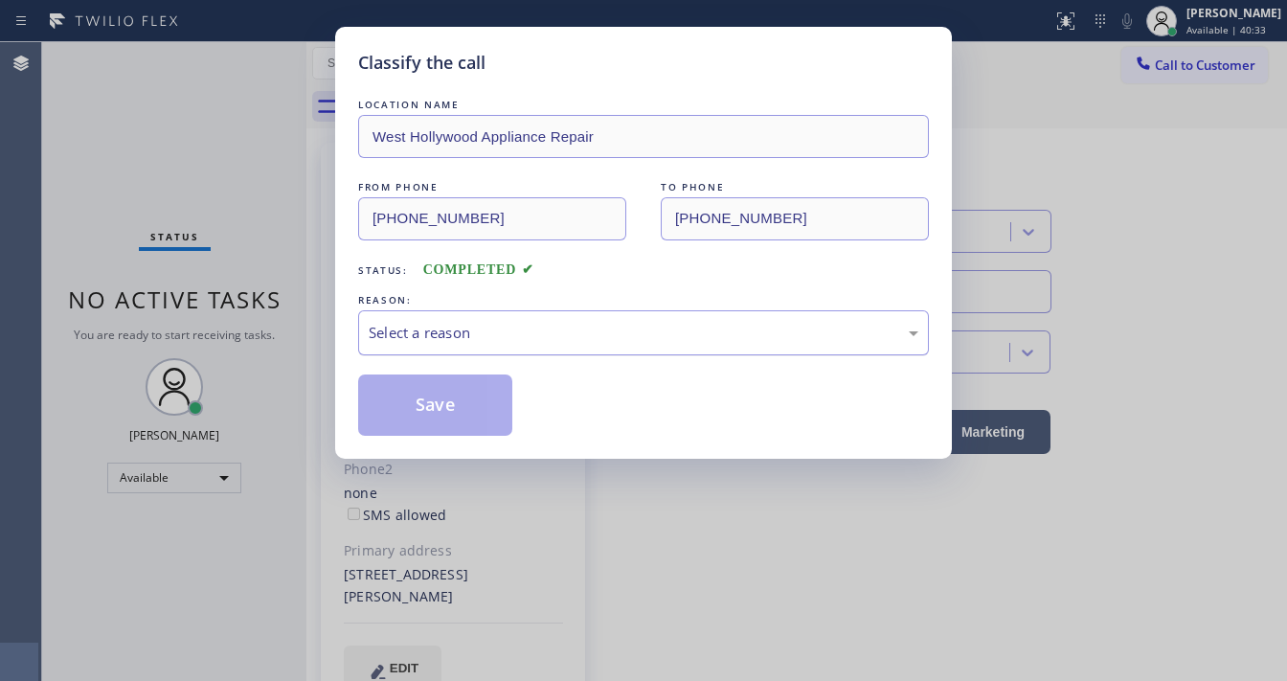
click at [441, 339] on div "Select a reason" at bounding box center [644, 333] width 550 height 22
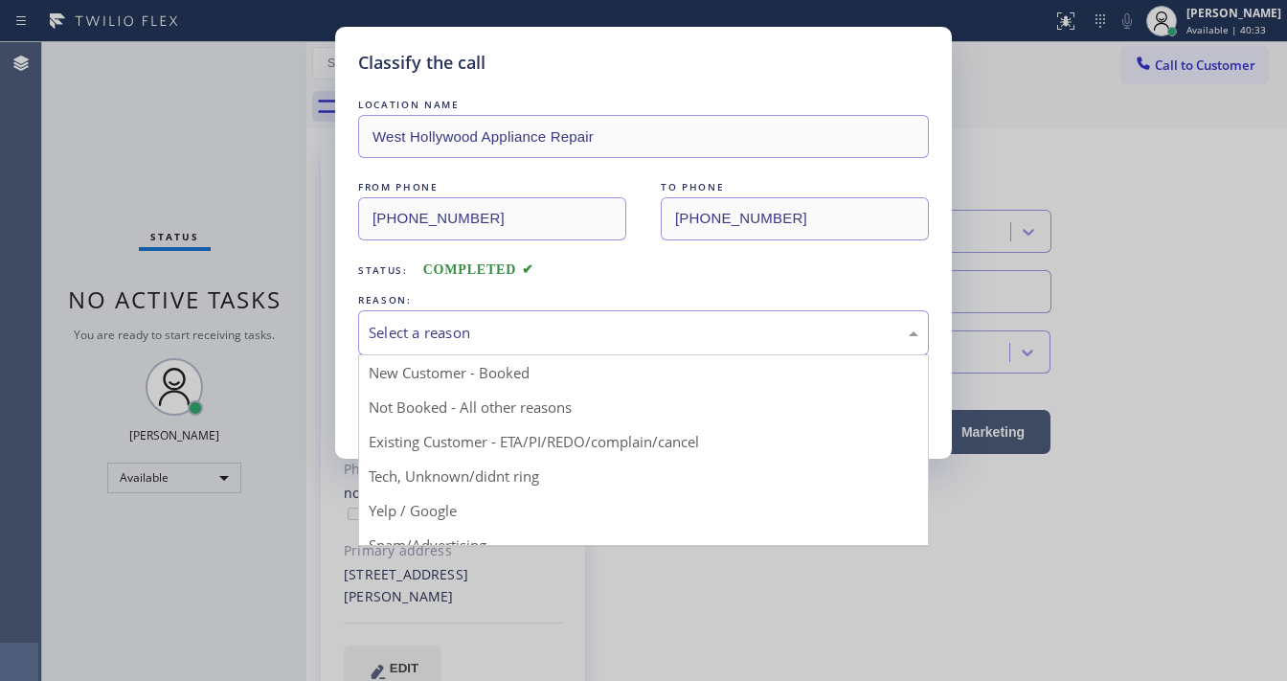
drag, startPoint x: 449, startPoint y: 471, endPoint x: 443, endPoint y: 438, distance: 34.0
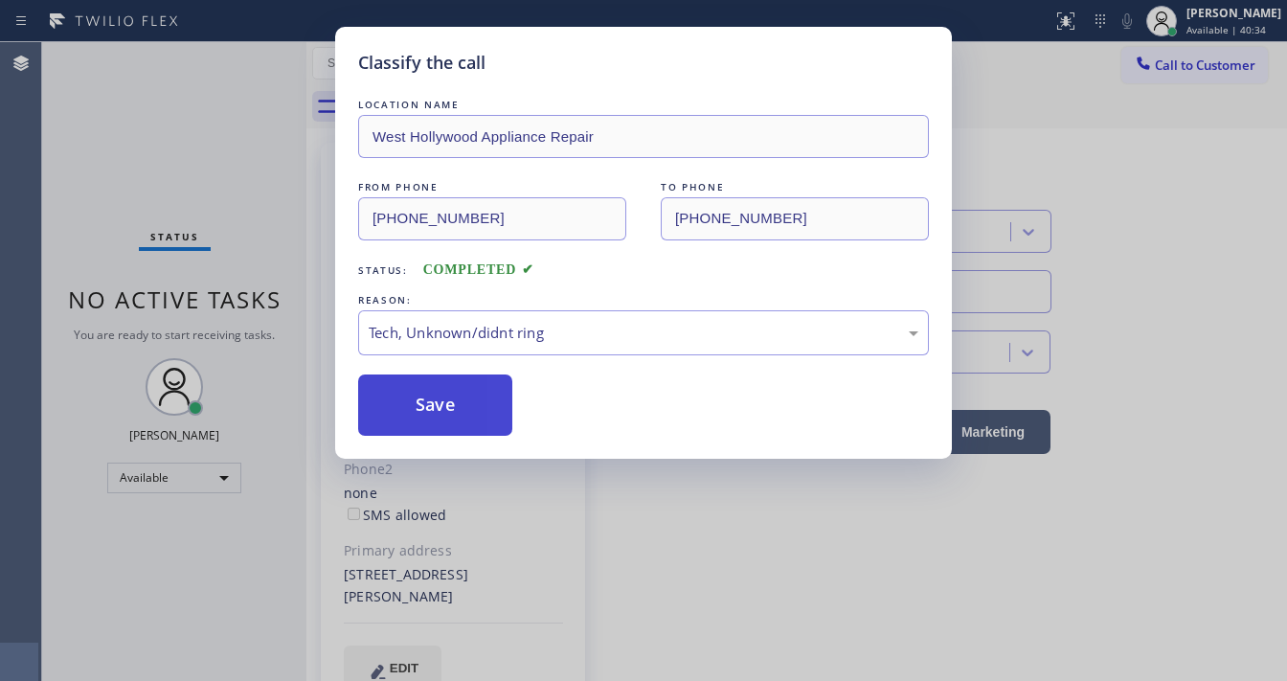
click at [434, 411] on button "Save" at bounding box center [435, 404] width 154 height 61
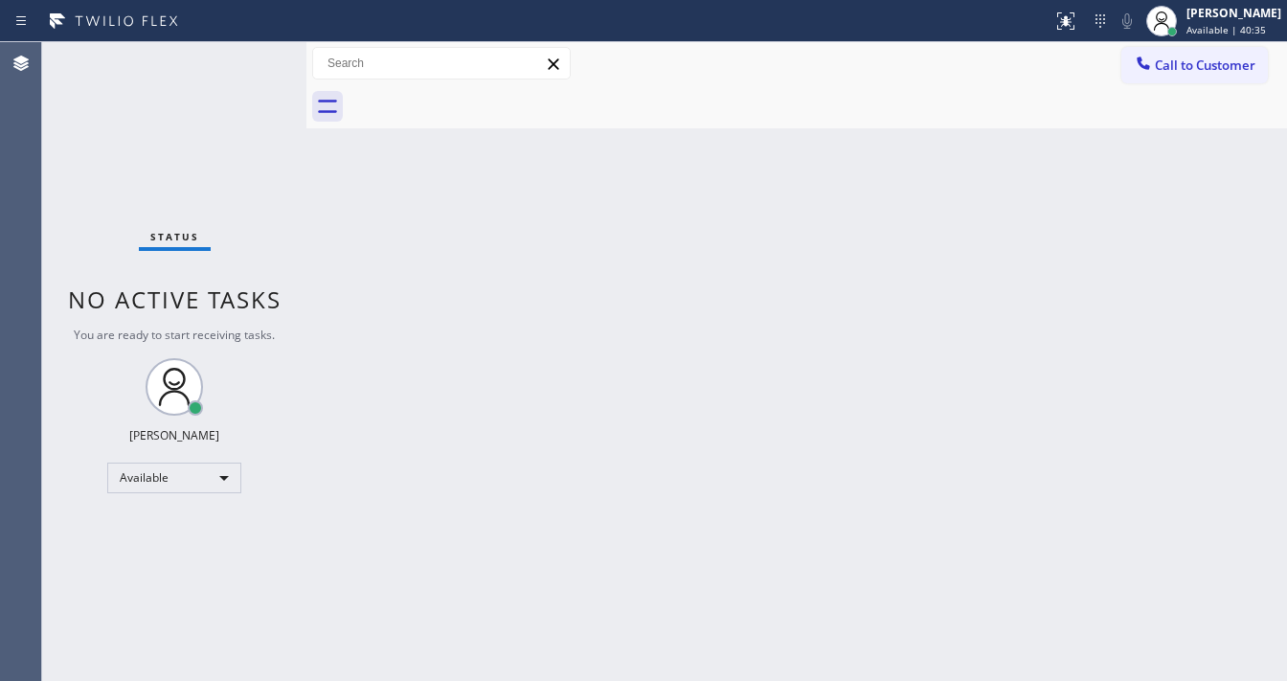
click at [238, 21] on div at bounding box center [526, 21] width 1037 height 31
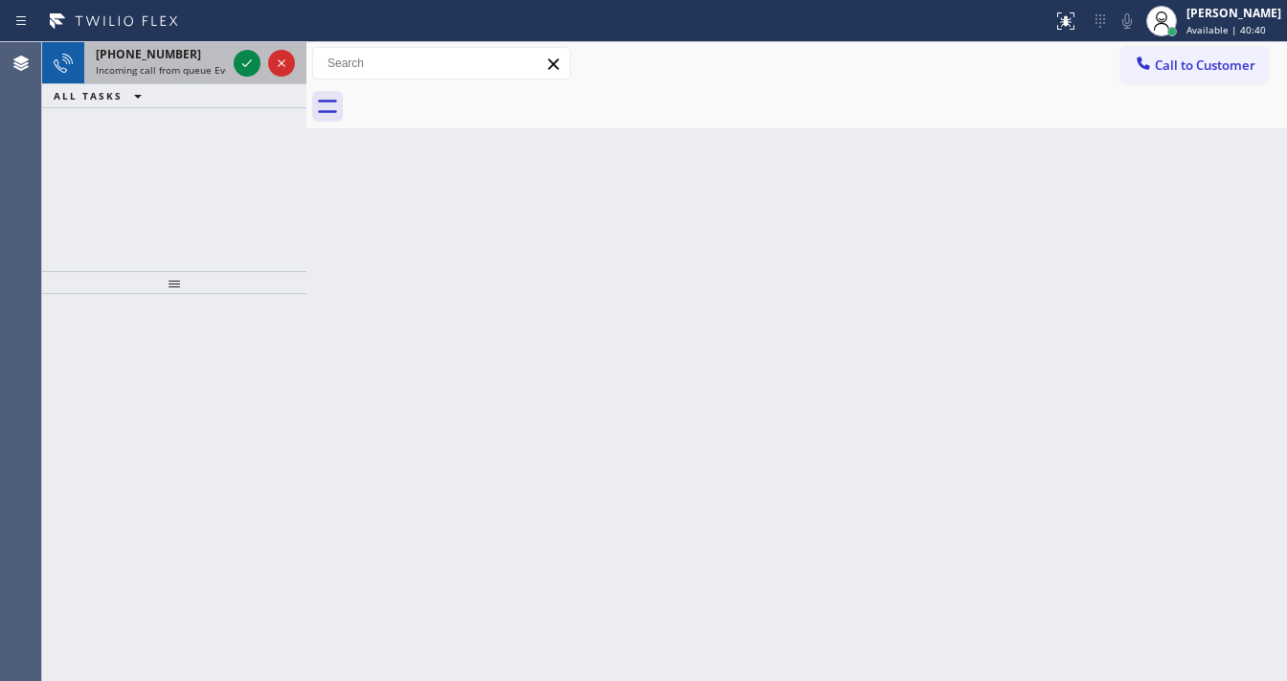
click at [214, 64] on span "Incoming call from queue Everybody" at bounding box center [179, 69] width 166 height 13
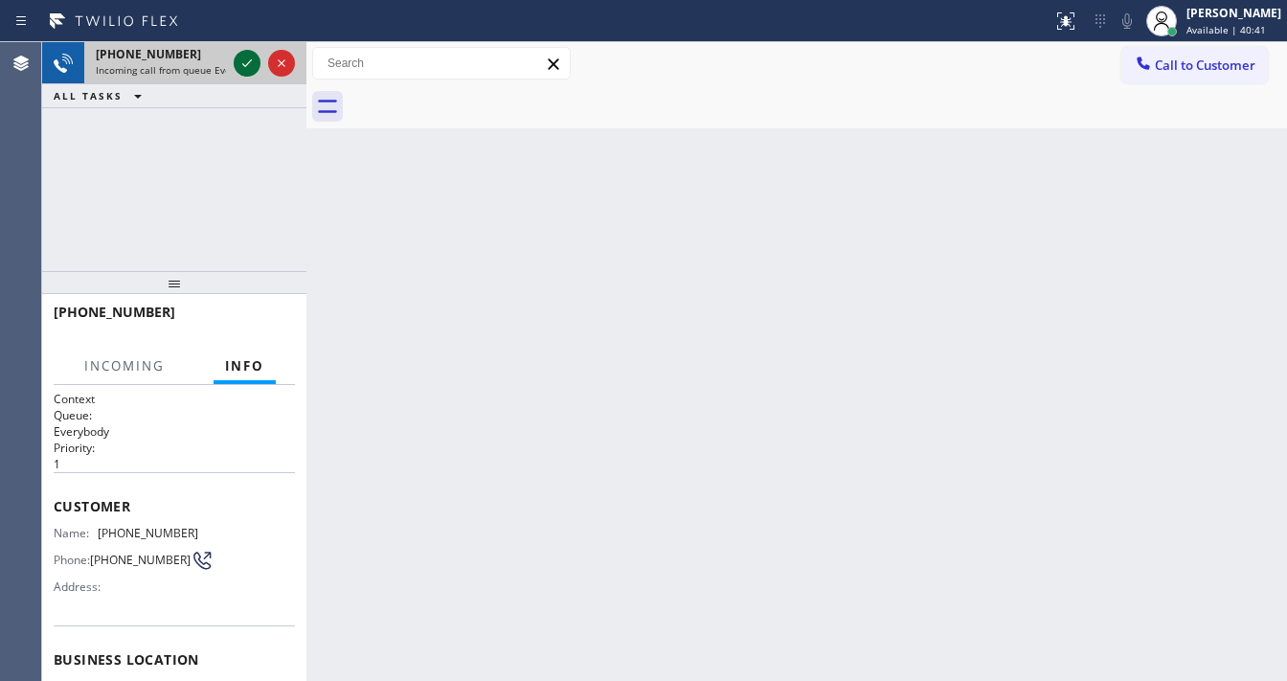
click at [241, 60] on icon at bounding box center [247, 63] width 23 height 23
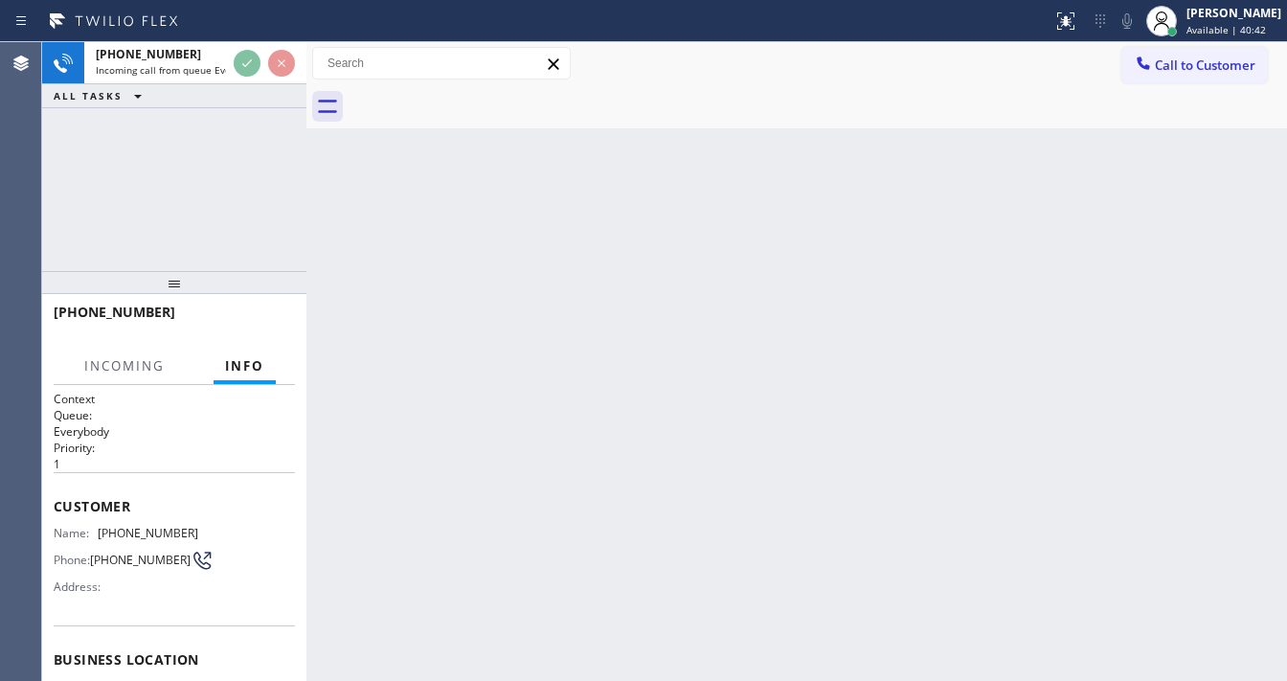
scroll to position [77, 0]
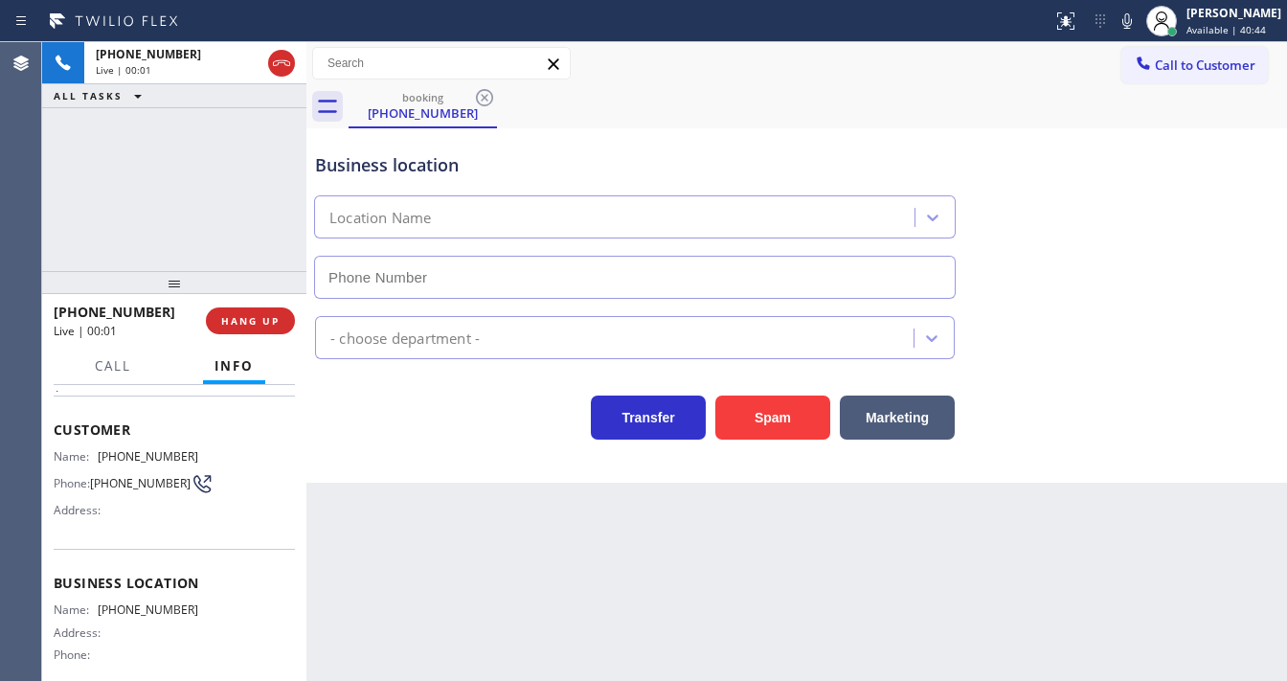
click at [287, 64] on icon at bounding box center [281, 63] width 23 height 23
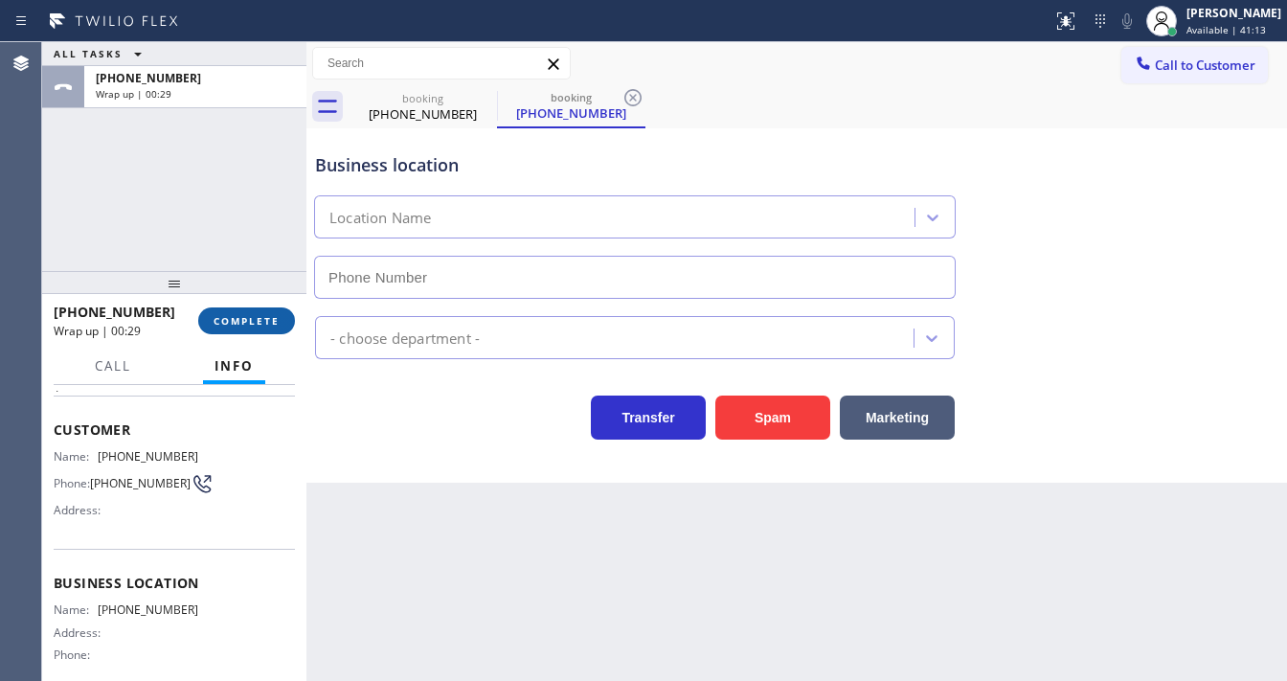
click at [241, 322] on span "COMPLETE" at bounding box center [247, 320] width 66 height 13
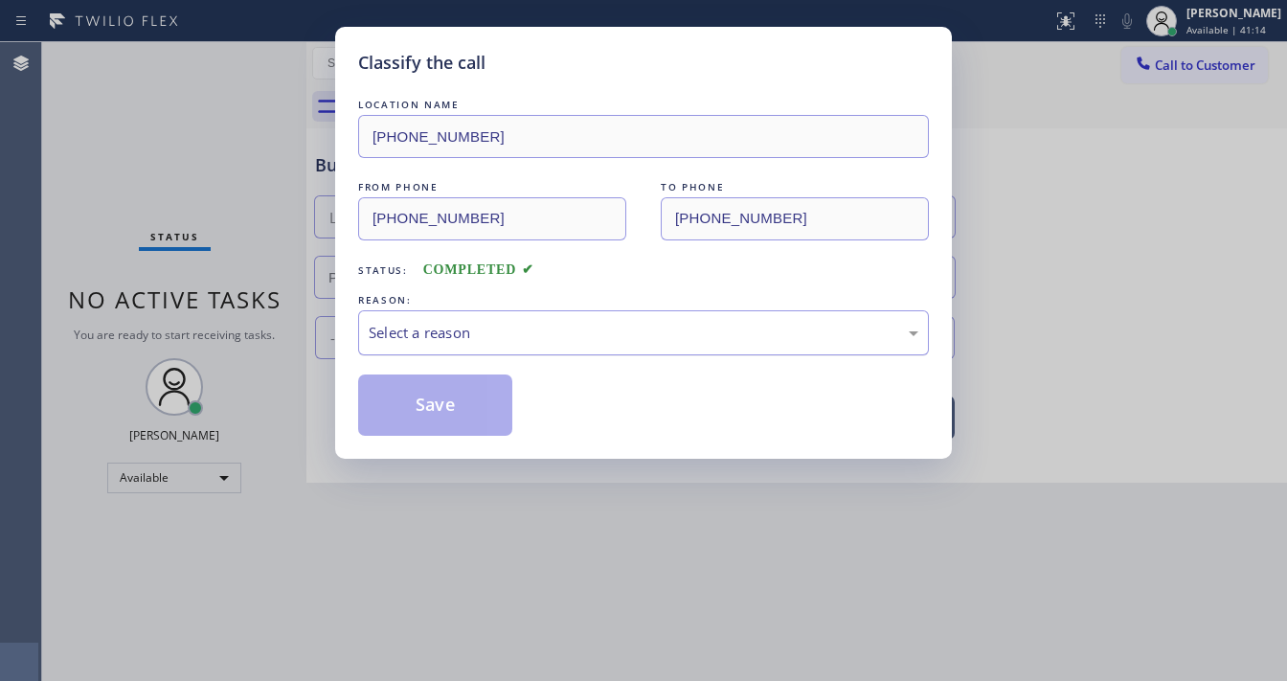
click at [425, 351] on div "Select a reason" at bounding box center [643, 332] width 571 height 45
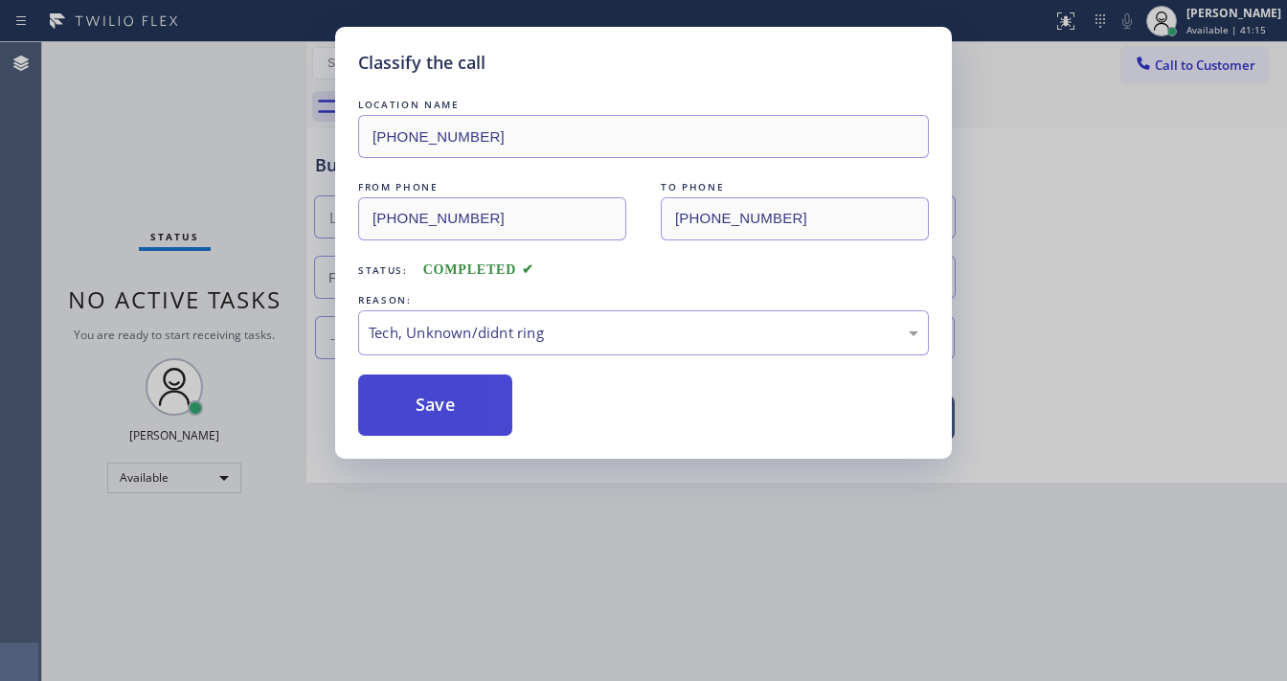
click at [442, 414] on button "Save" at bounding box center [435, 404] width 154 height 61
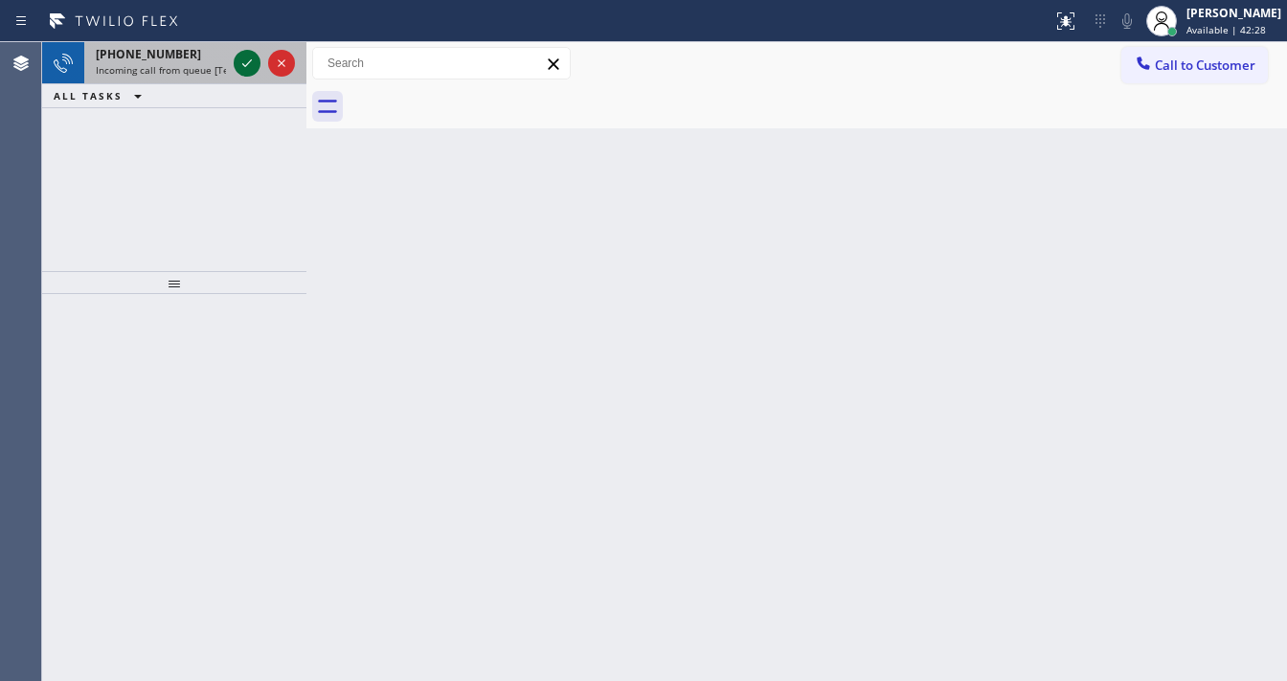
click at [244, 69] on icon at bounding box center [247, 63] width 23 height 23
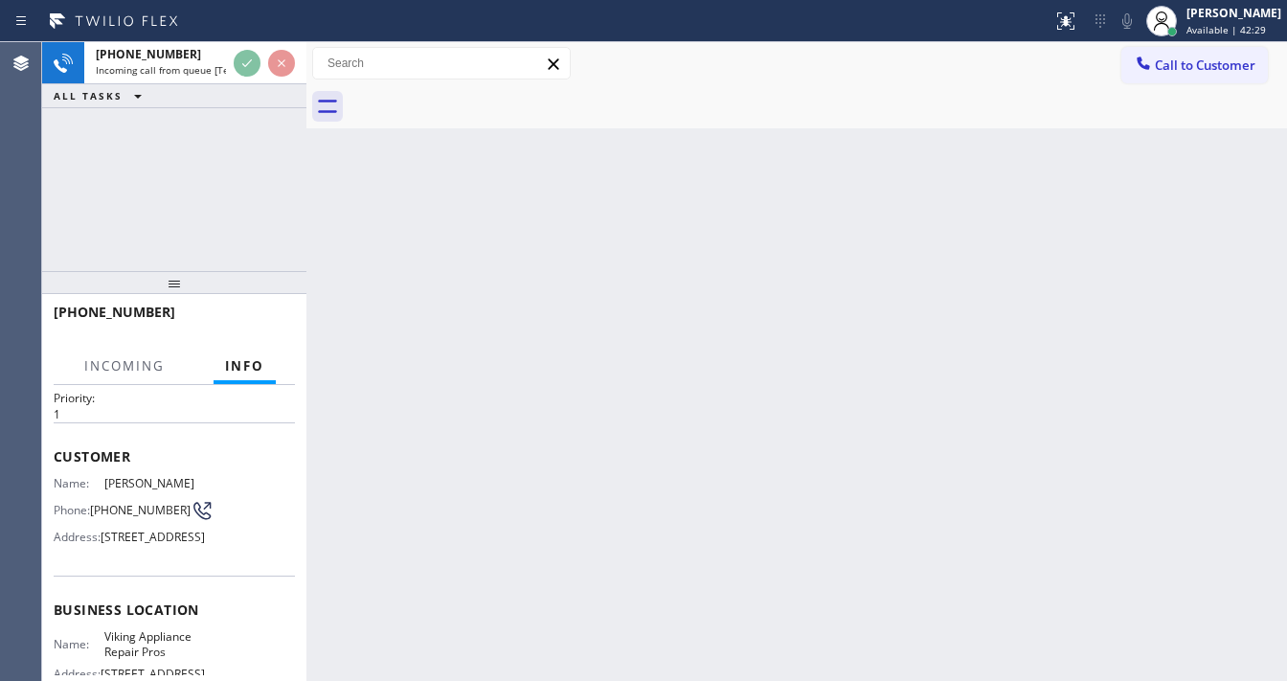
scroll to position [77, 0]
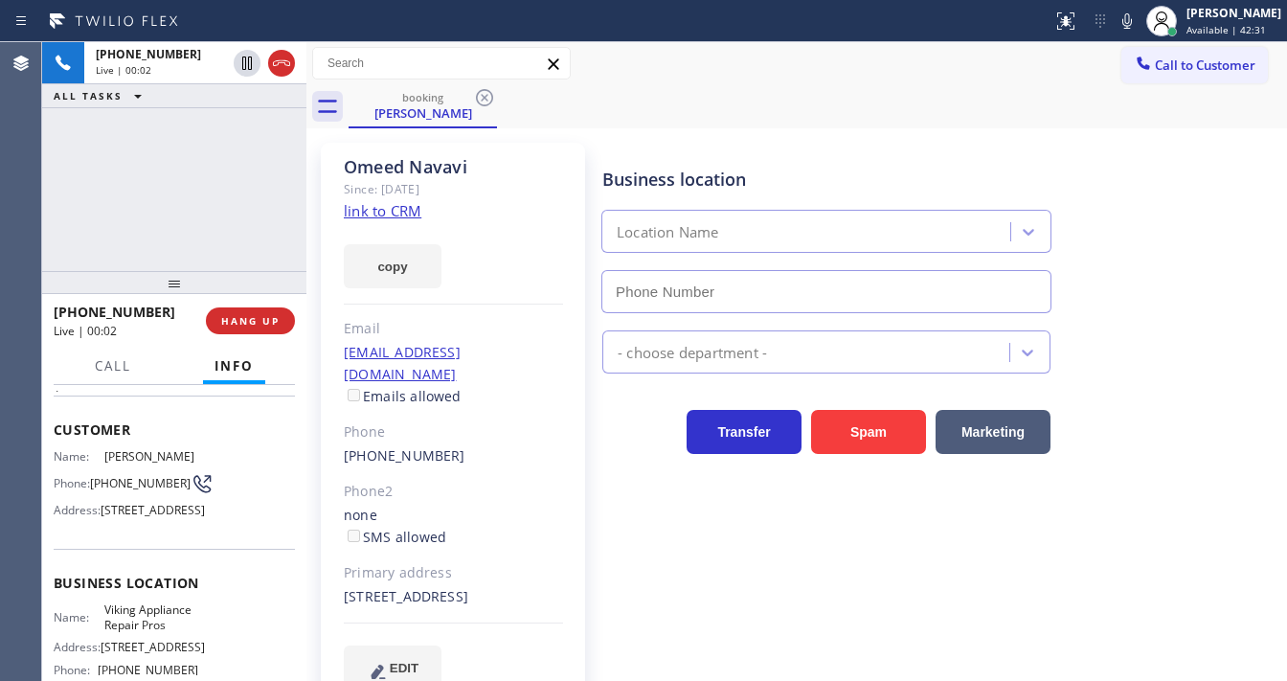
type input "[PHONE_NUMBER]"
click at [390, 197] on div "Since: [DATE]" at bounding box center [453, 189] width 219 height 22
click at [388, 204] on link "link to CRM" at bounding box center [383, 210] width 78 height 19
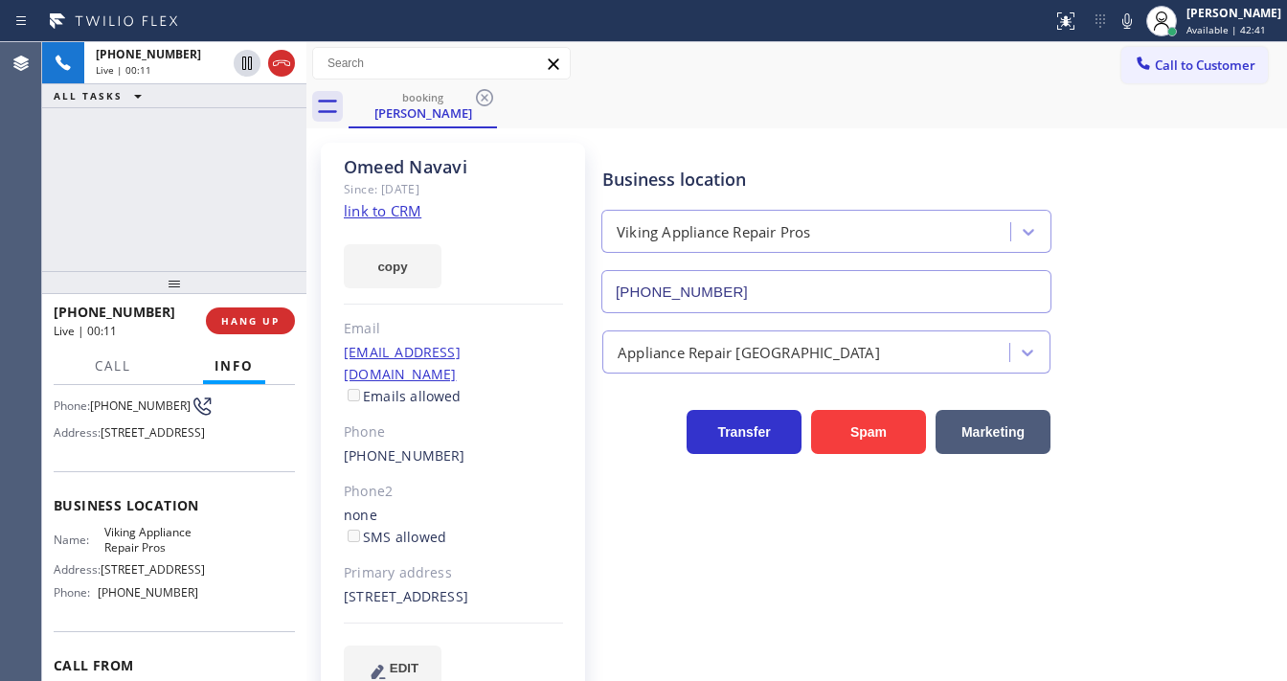
scroll to position [301, 0]
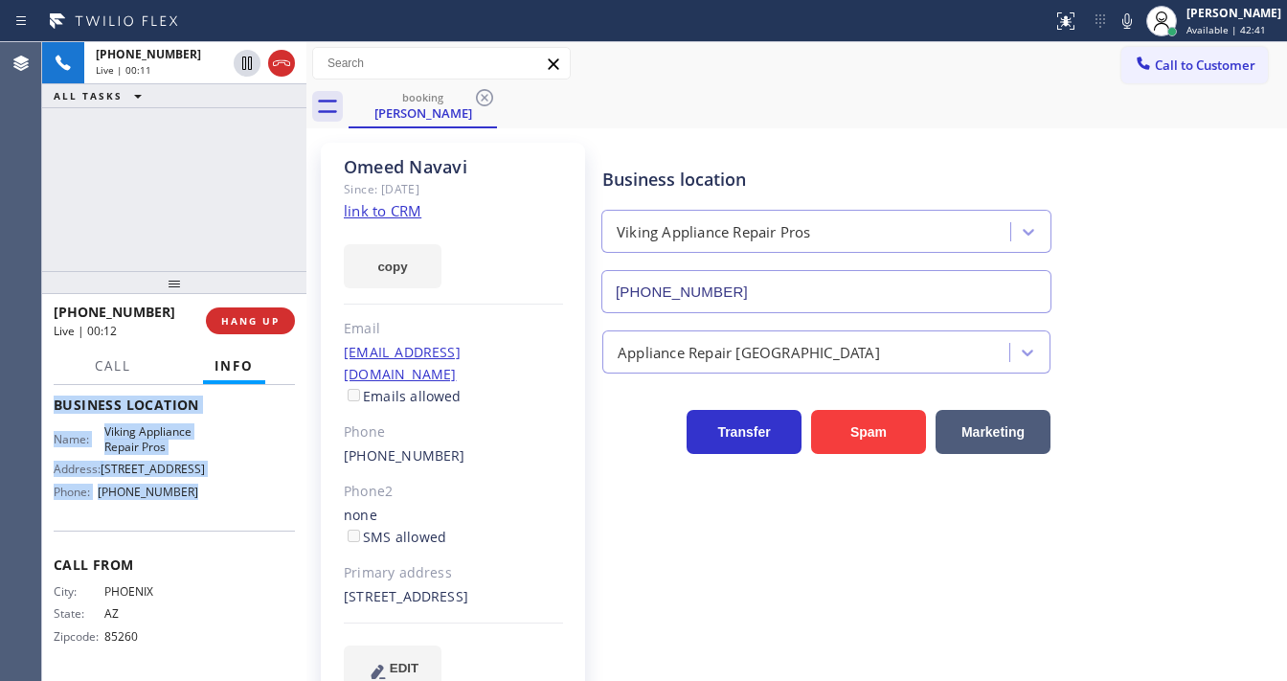
drag, startPoint x: 48, startPoint y: 421, endPoint x: 175, endPoint y: 386, distance: 132.2
click at [211, 494] on div "Context Queue: [Test] All Priority: 1 Customer Name: [PERSON_NAME] Phone: [PHON…" at bounding box center [174, 533] width 264 height 296
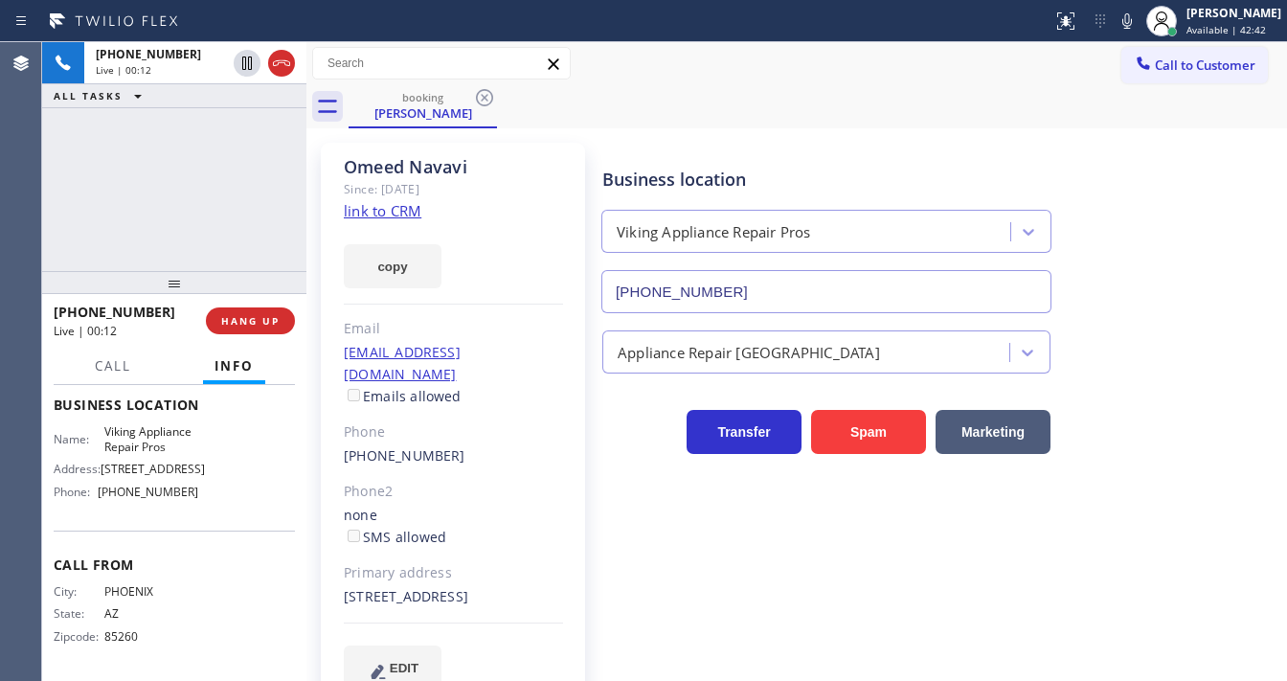
click at [159, 197] on div "[PHONE_NUMBER] Live | 00:12 ALL TASKS ALL TASKS ACTIVE TASKS TASKS IN WRAP UP" at bounding box center [174, 156] width 264 height 229
click at [138, 184] on div "[PHONE_NUMBER] Live | 00:16 ALL TASKS ALL TASKS ACTIVE TASKS TASKS IN WRAP UP" at bounding box center [174, 156] width 264 height 229
click at [169, 161] on div "[PHONE_NUMBER] Live | 02:59 ALL TASKS ALL TASKS ACTIVE TASKS TASKS IN WRAP UP" at bounding box center [174, 156] width 264 height 229
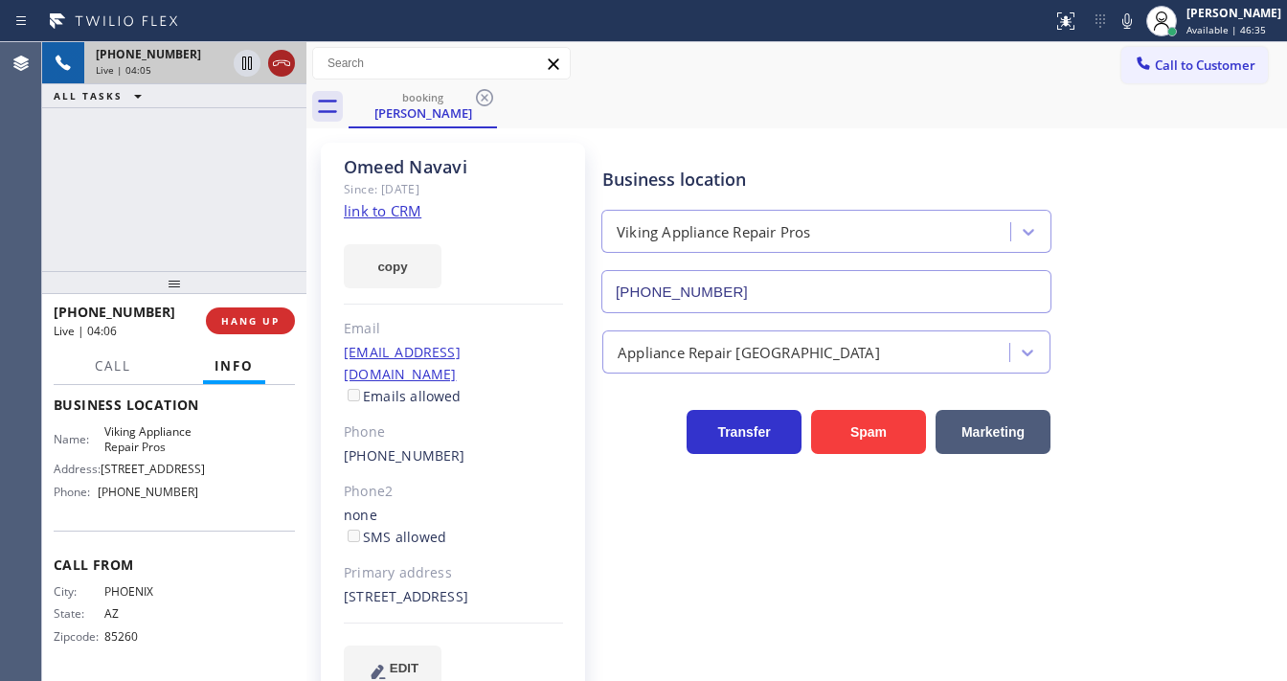
click at [280, 65] on icon at bounding box center [281, 63] width 23 height 23
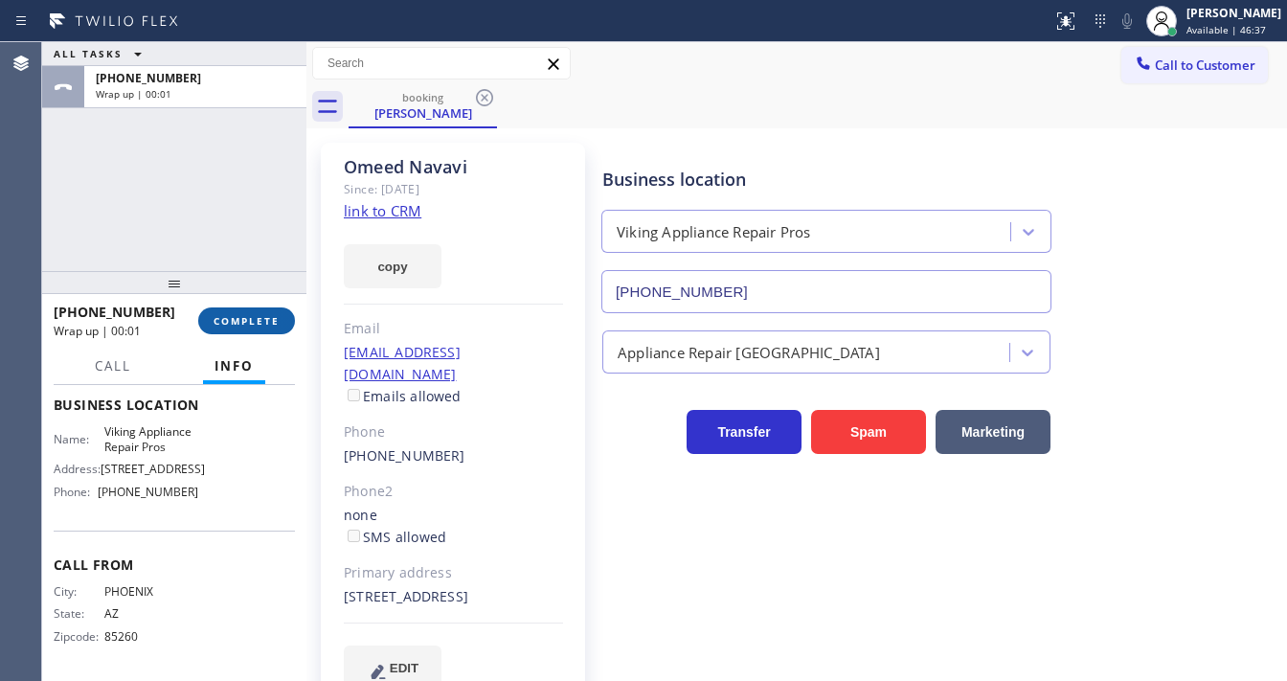
click at [260, 317] on span "COMPLETE" at bounding box center [247, 320] width 66 height 13
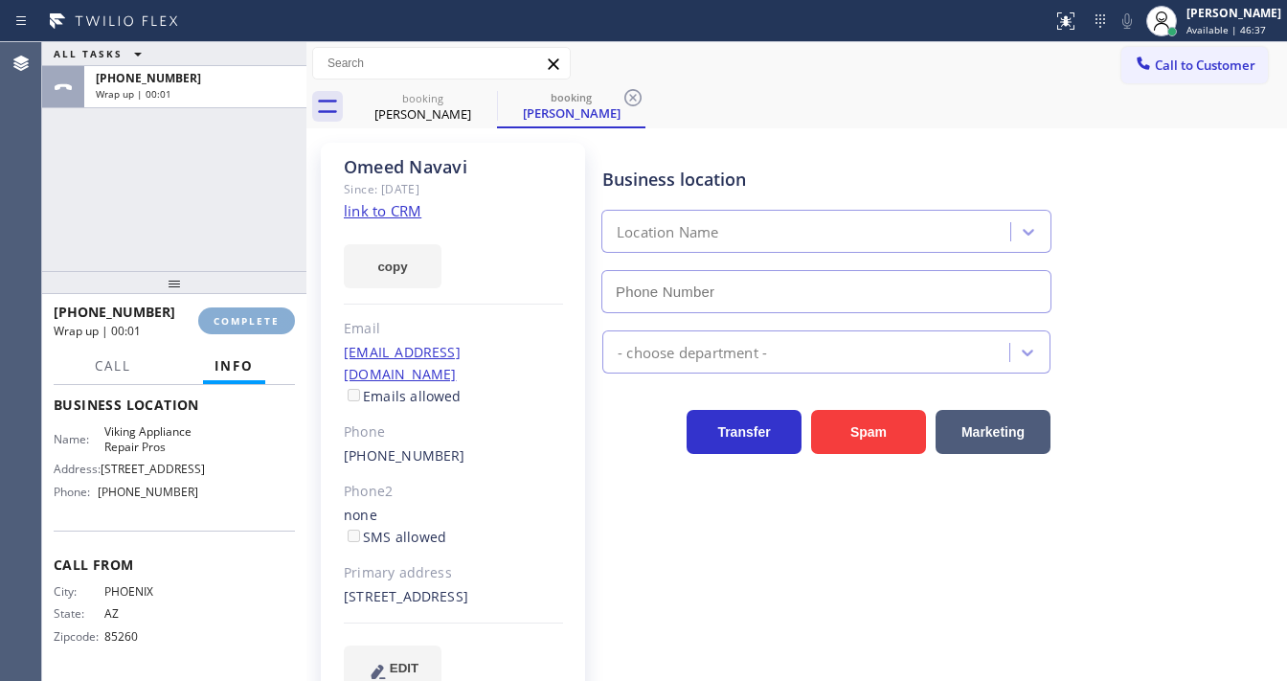
type input "[PHONE_NUMBER]"
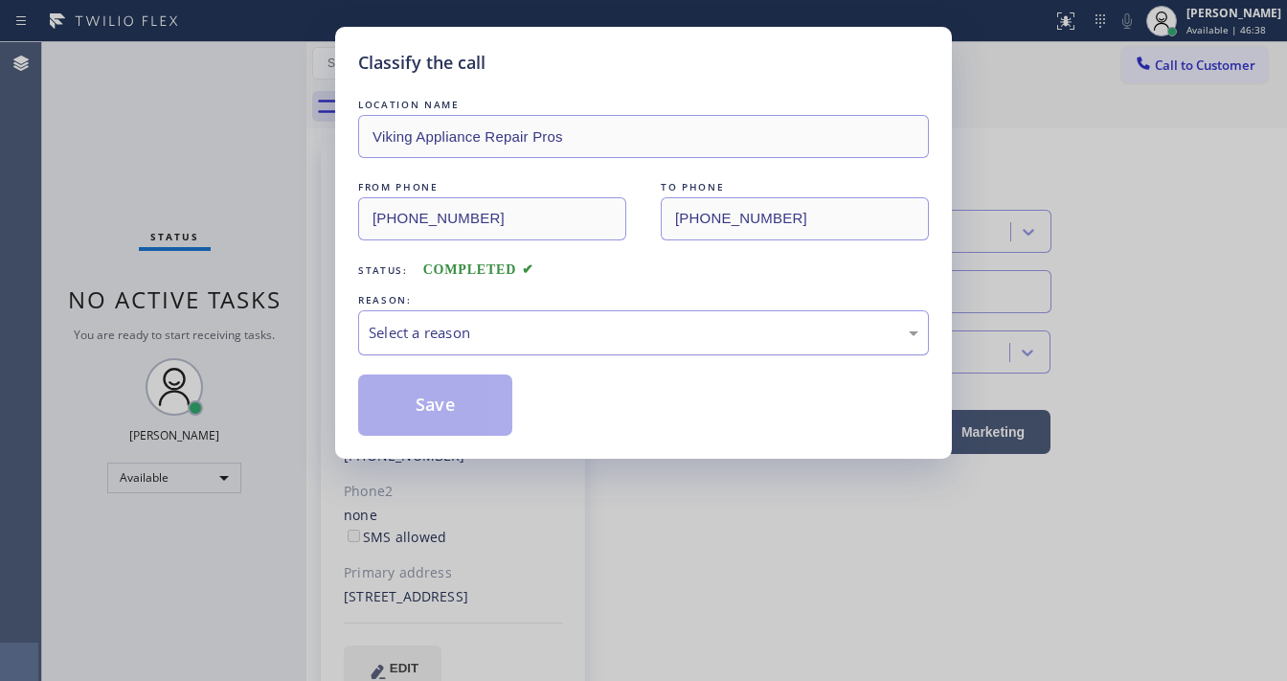
drag, startPoint x: 418, startPoint y: 331, endPoint x: 423, endPoint y: 349, distance: 17.9
click at [421, 332] on div "Select a reason" at bounding box center [644, 333] width 550 height 22
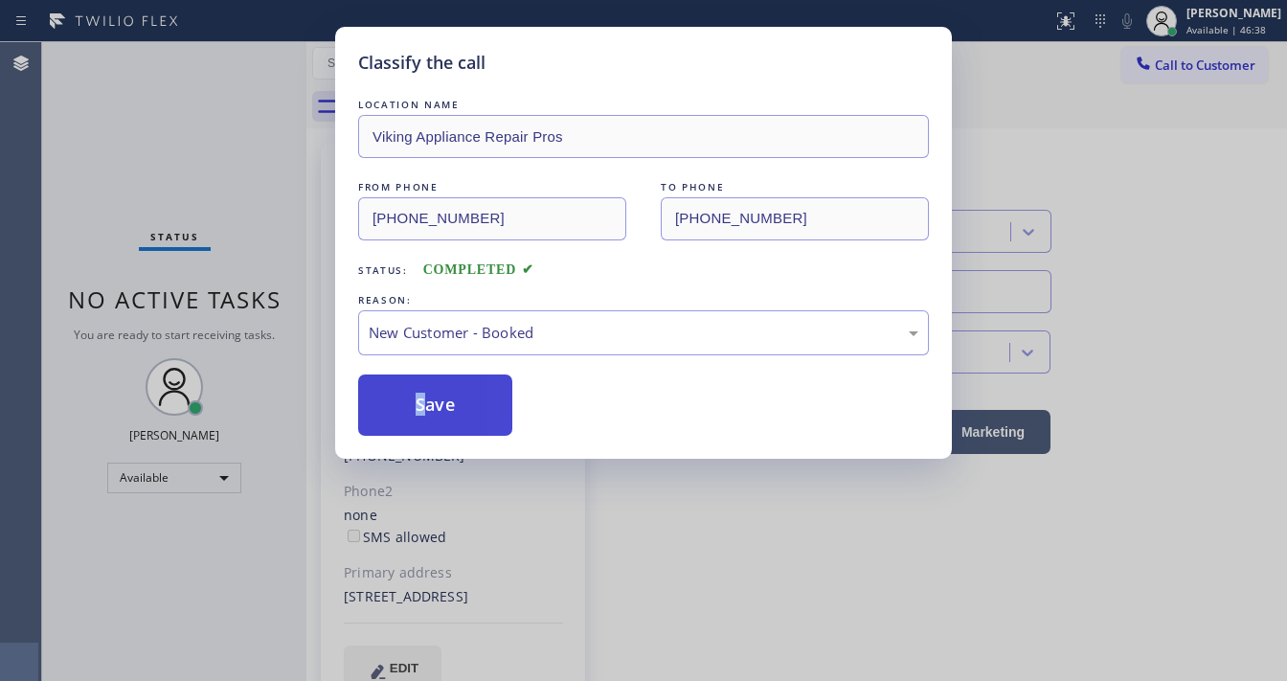
click at [421, 401] on button "Save" at bounding box center [435, 404] width 154 height 61
click at [421, 402] on button "Save" at bounding box center [435, 404] width 154 height 61
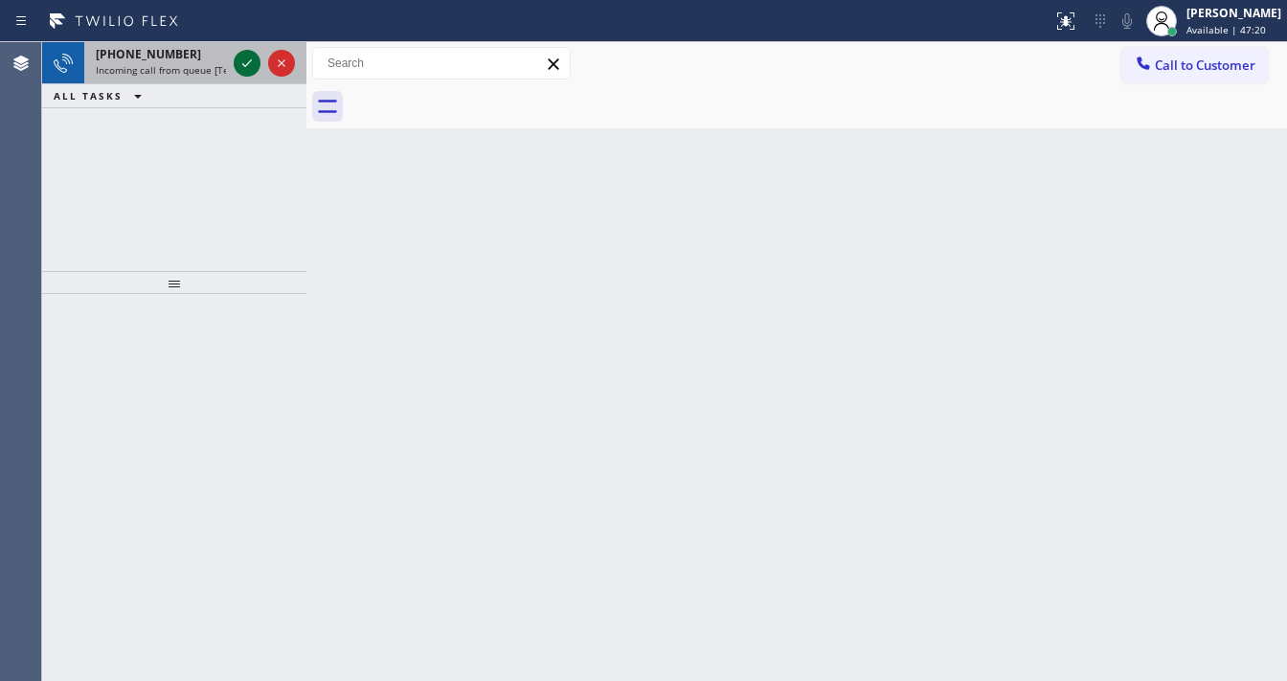
click at [242, 66] on icon at bounding box center [247, 63] width 23 height 23
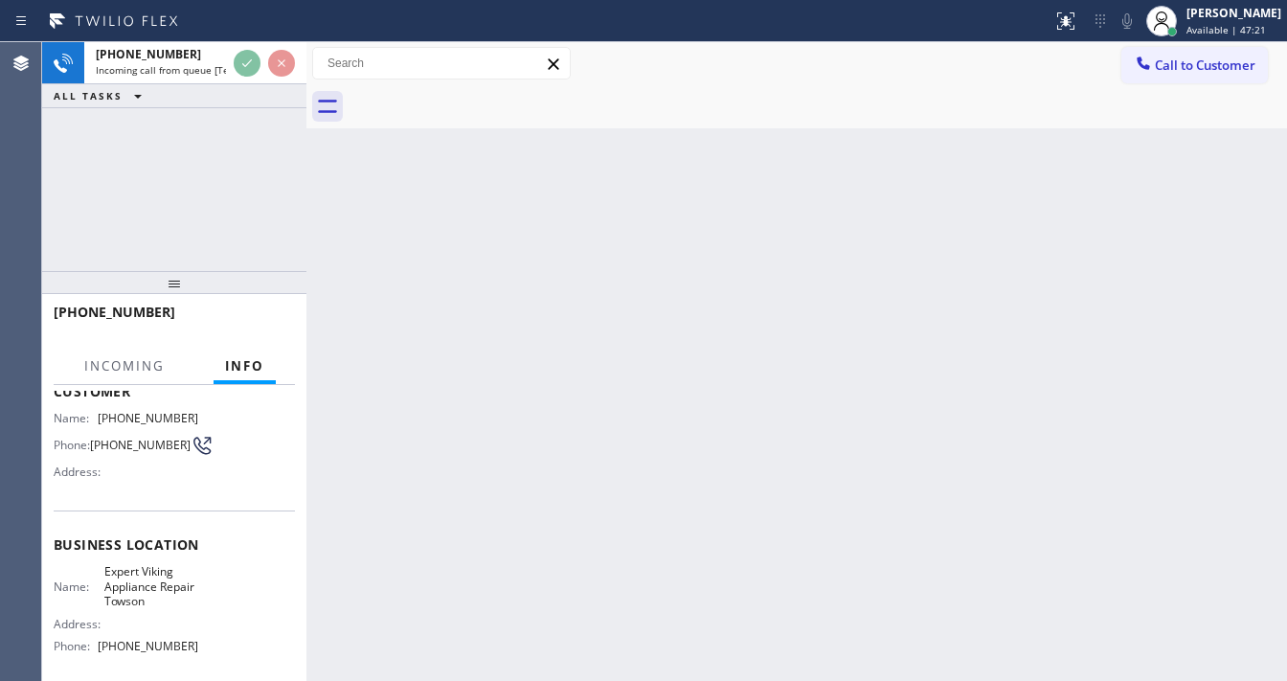
scroll to position [153, 0]
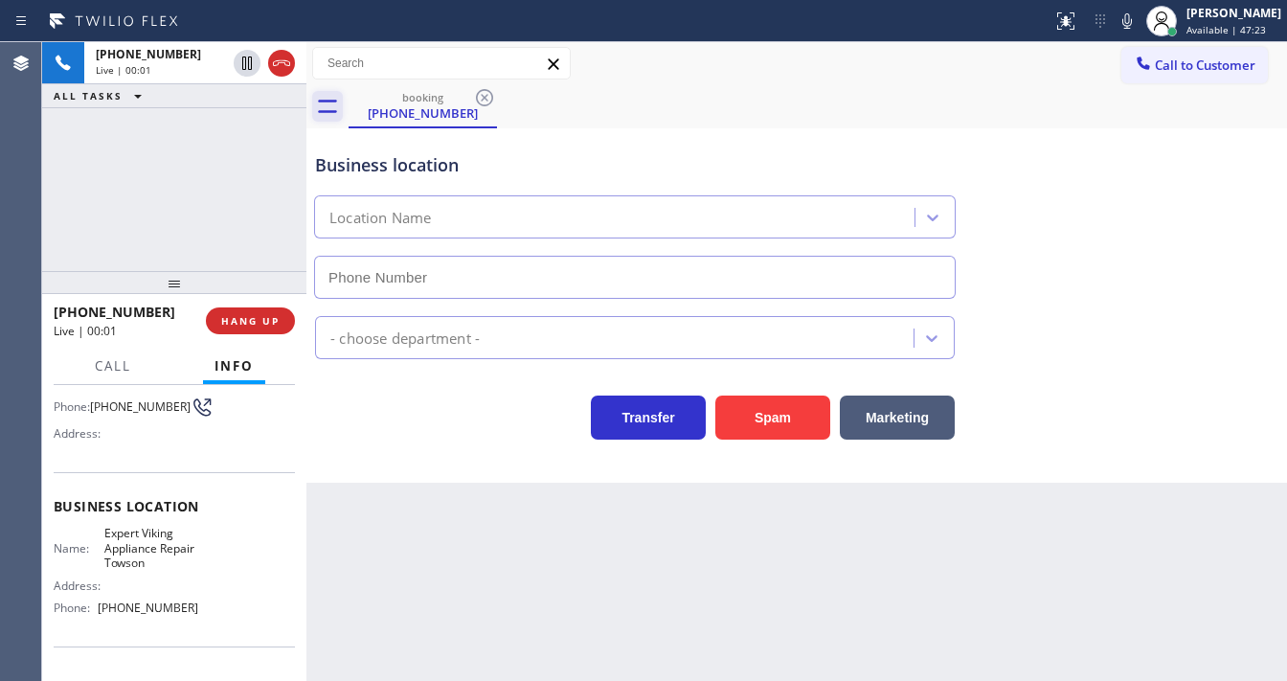
type input "[PHONE_NUMBER]"
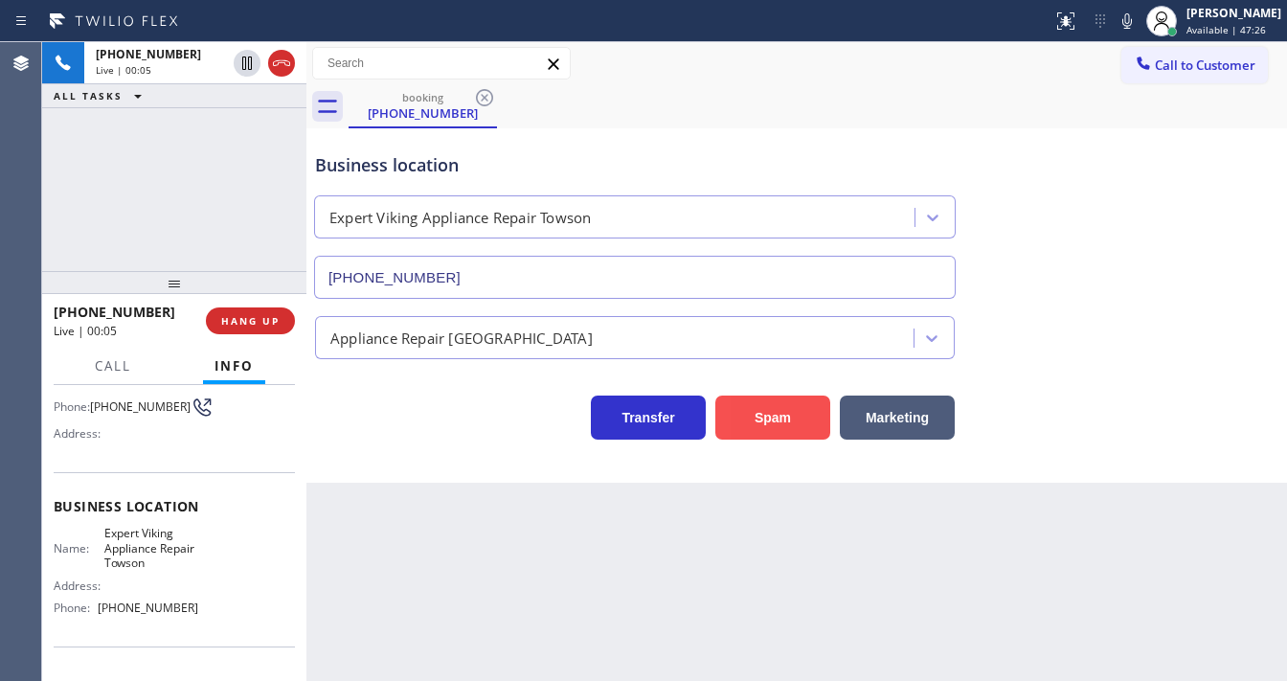
click at [768, 406] on button "Spam" at bounding box center [772, 417] width 115 height 44
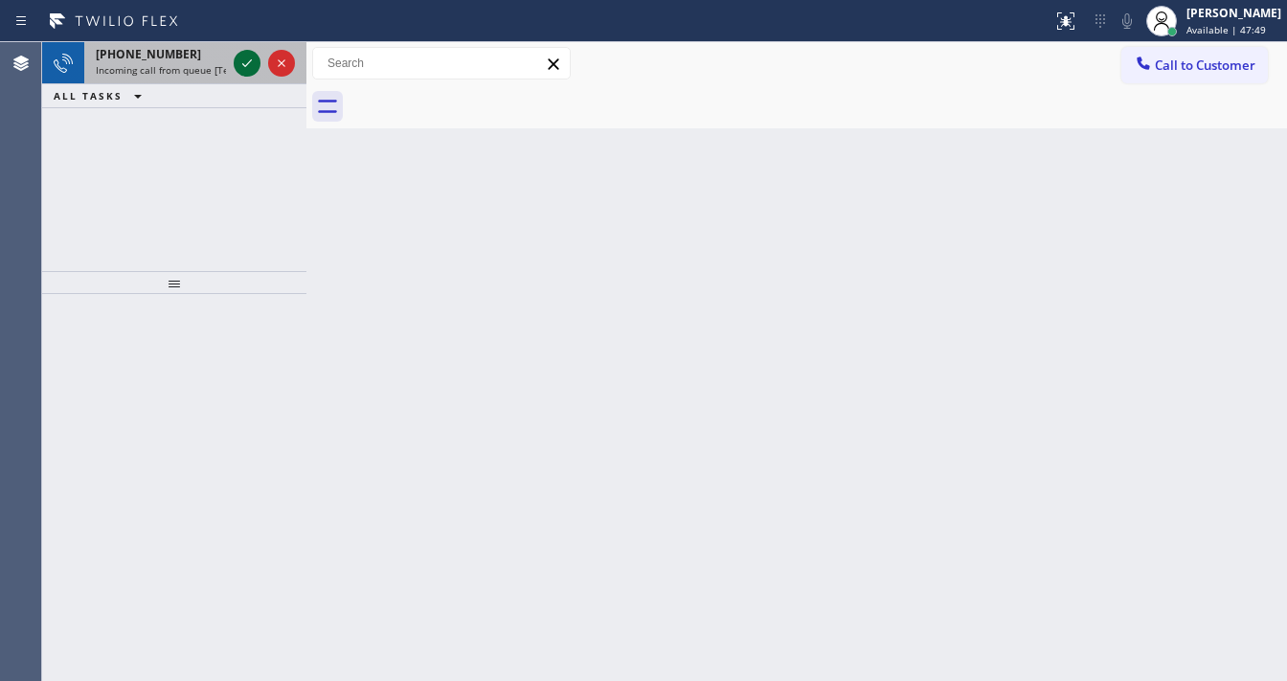
click at [248, 61] on icon at bounding box center [247, 63] width 23 height 23
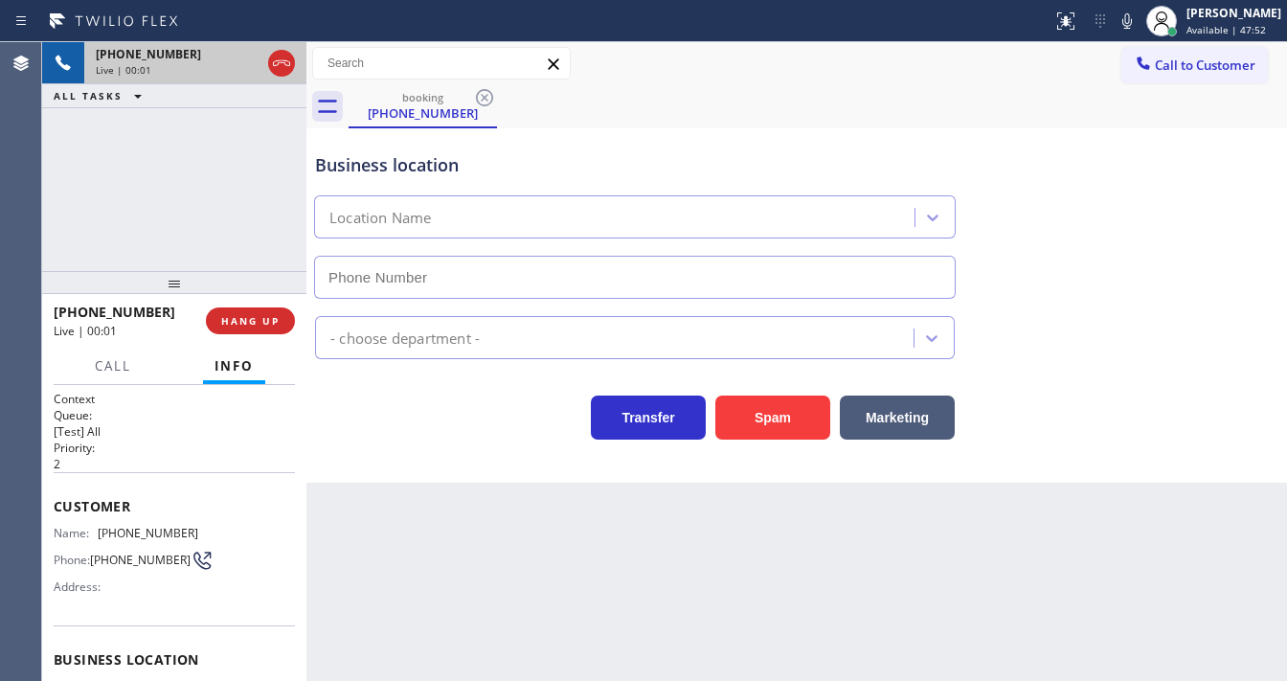
type input "[PHONE_NUMBER]"
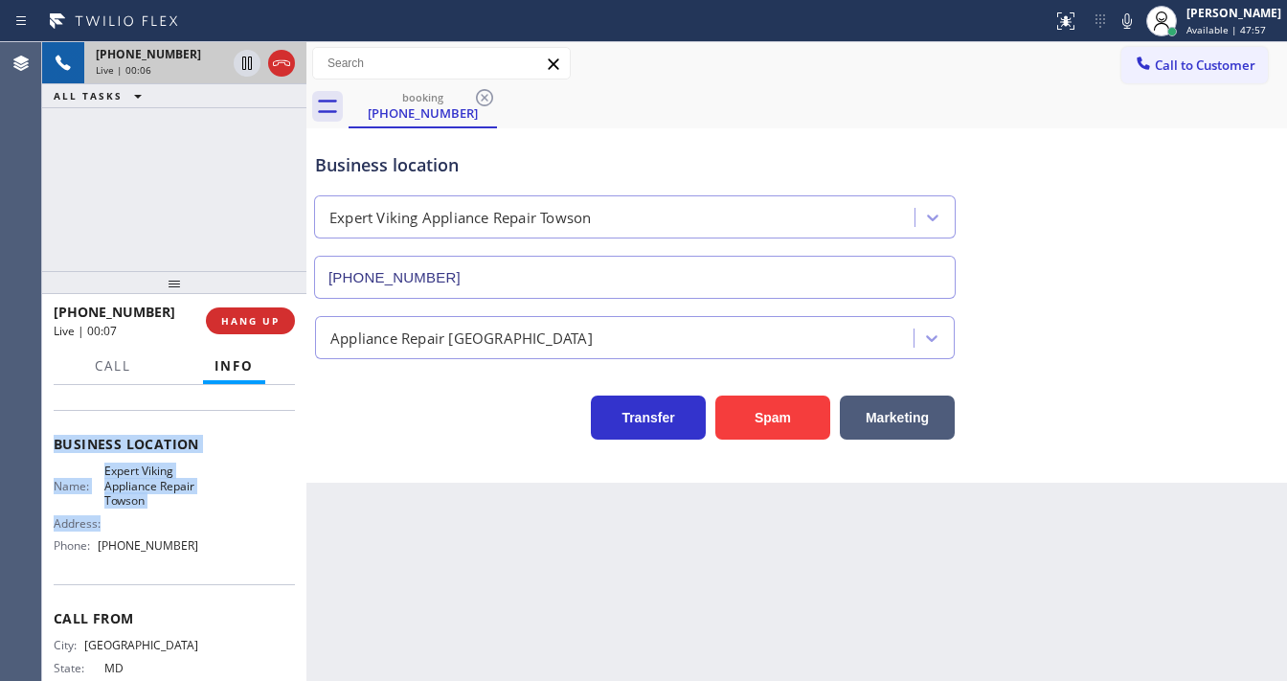
scroll to position [230, 0]
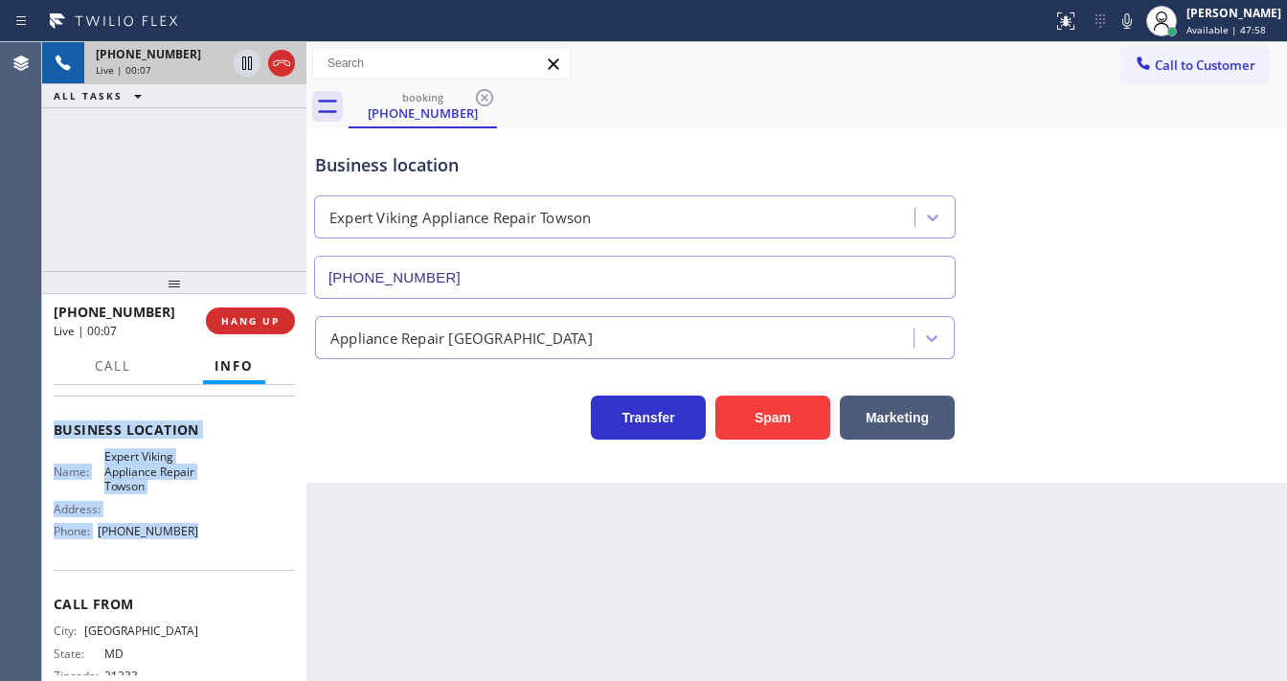
drag, startPoint x: 56, startPoint y: 501, endPoint x: 193, endPoint y: 529, distance: 139.9
click at [193, 529] on div "Context Queue: [Test] All Priority: 2 Customer Name: [PHONE_NUMBER] Phone: [PHO…" at bounding box center [174, 438] width 241 height 554
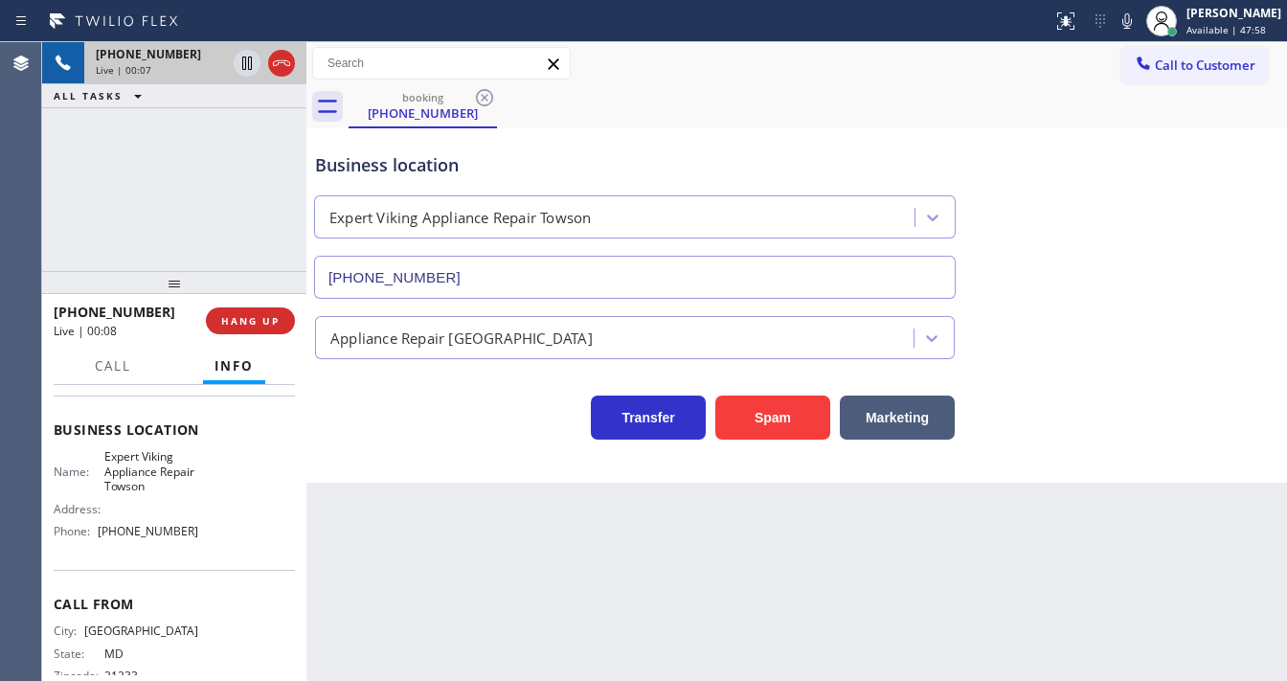
click at [142, 224] on div "[PHONE_NUMBER] Live | 00:07 ALL TASKS ALL TASKS ACTIVE TASKS TASKS IN WRAP UP" at bounding box center [174, 156] width 264 height 229
click at [185, 214] on div "[PHONE_NUMBER] Live | 00:13 ALL TASKS ALL TASKS ACTIVE TASKS TASKS IN WRAP UP" at bounding box center [174, 156] width 264 height 229
click at [134, 175] on div "[PHONE_NUMBER] Live | 00:16 ALL TASKS ALL TASKS ACTIVE TASKS TASKS IN WRAP UP" at bounding box center [174, 156] width 264 height 229
click at [215, 244] on div "[PHONE_NUMBER] Live | 00:20 ALL TASKS ALL TASKS ACTIVE TASKS TASKS IN WRAP UP" at bounding box center [174, 156] width 264 height 229
click at [169, 227] on div "[PHONE_NUMBER] Live | 00:26 ALL TASKS ALL TASKS ACTIVE TASKS TASKS IN WRAP UP" at bounding box center [174, 156] width 264 height 229
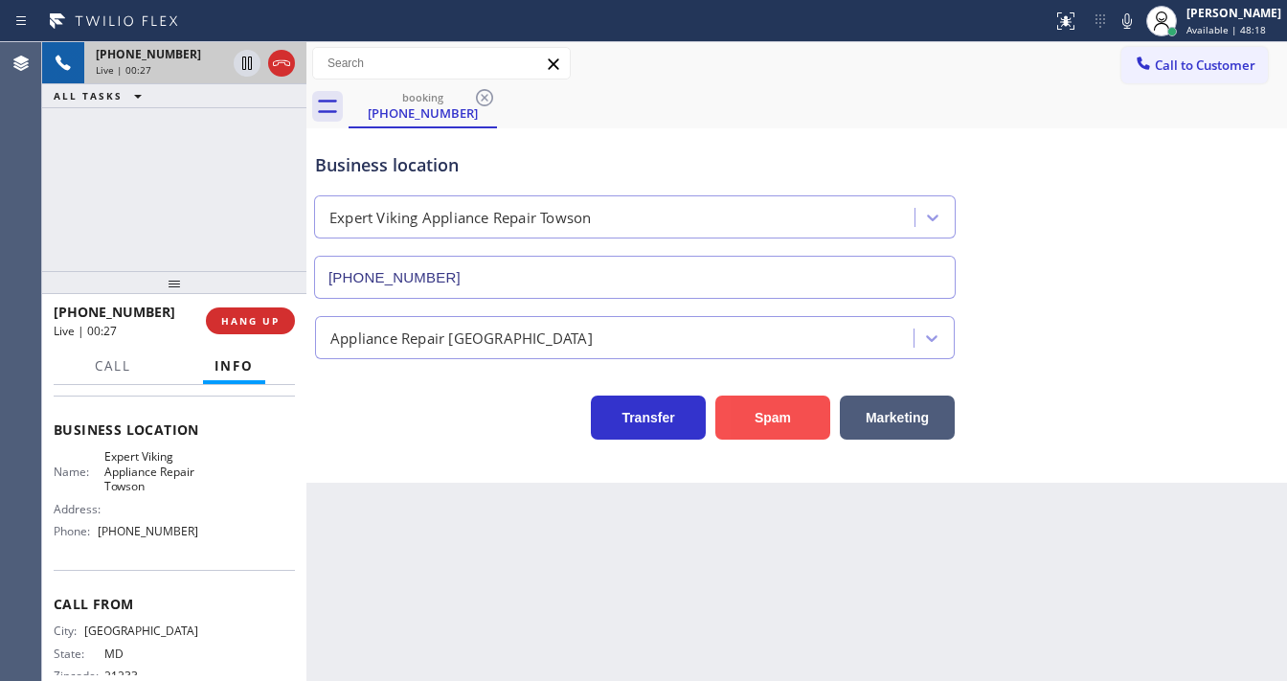
click at [782, 417] on button "Spam" at bounding box center [772, 417] width 115 height 44
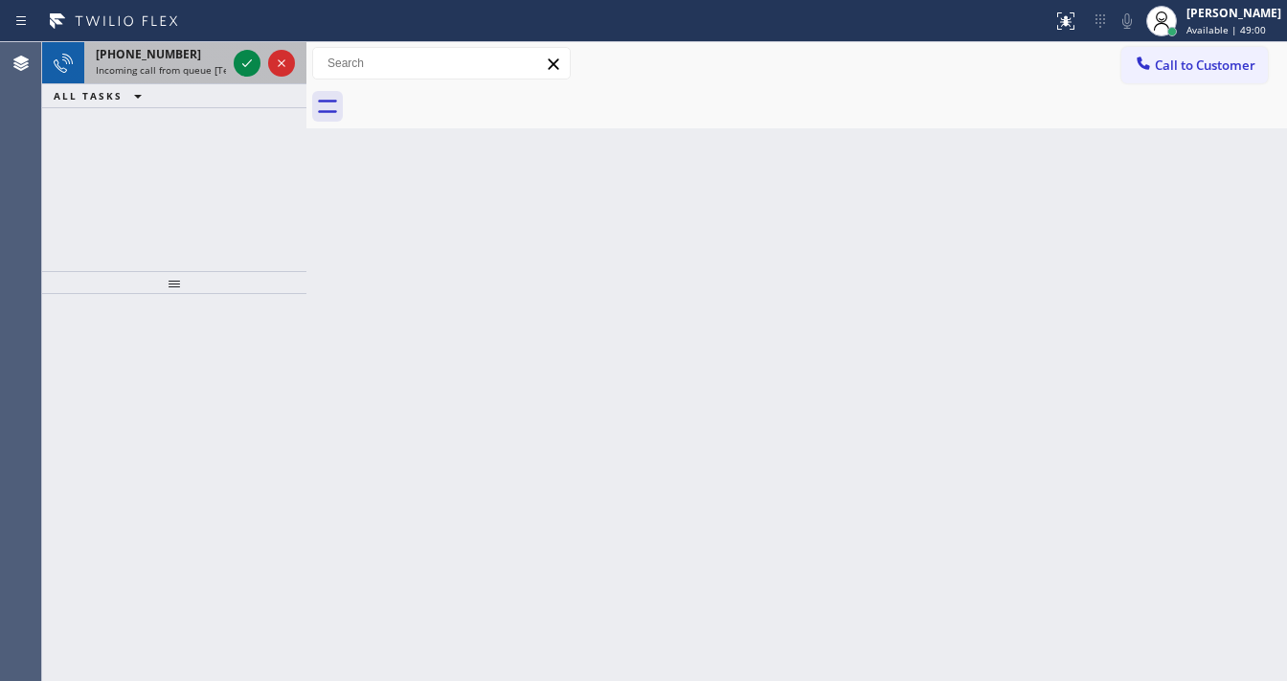
click at [199, 60] on div "[PHONE_NUMBER]" at bounding box center [161, 54] width 130 height 16
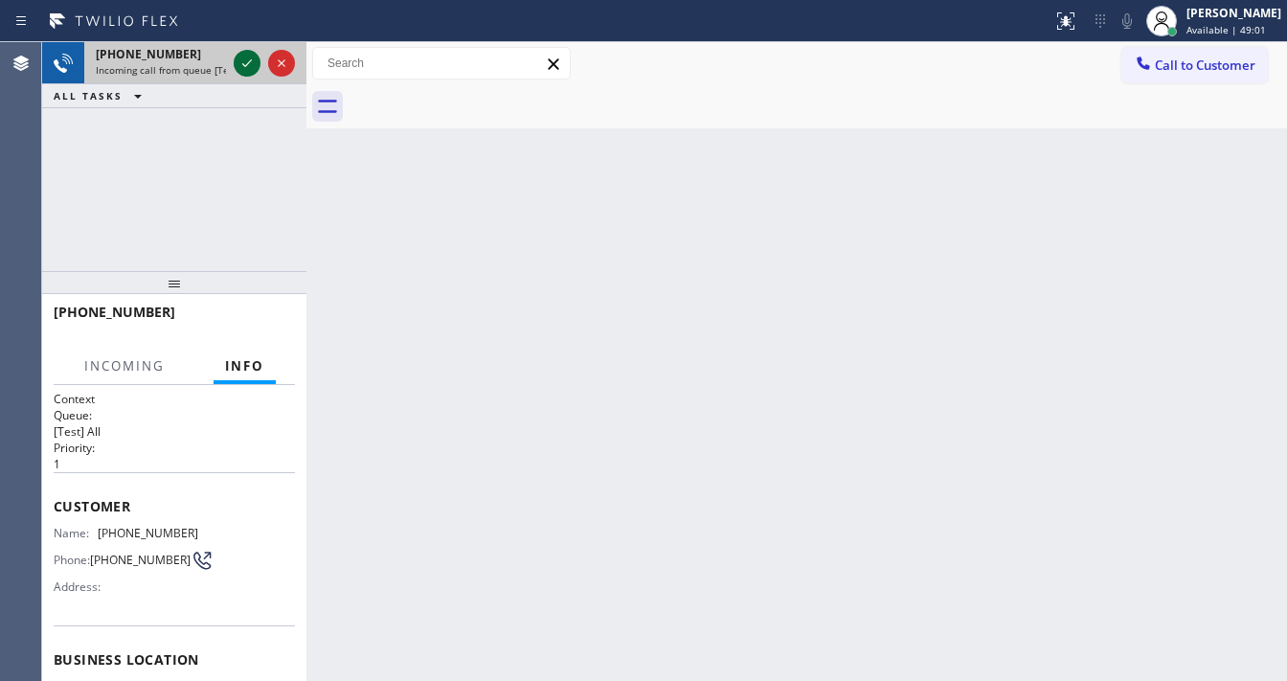
click at [237, 61] on icon at bounding box center [247, 63] width 23 height 23
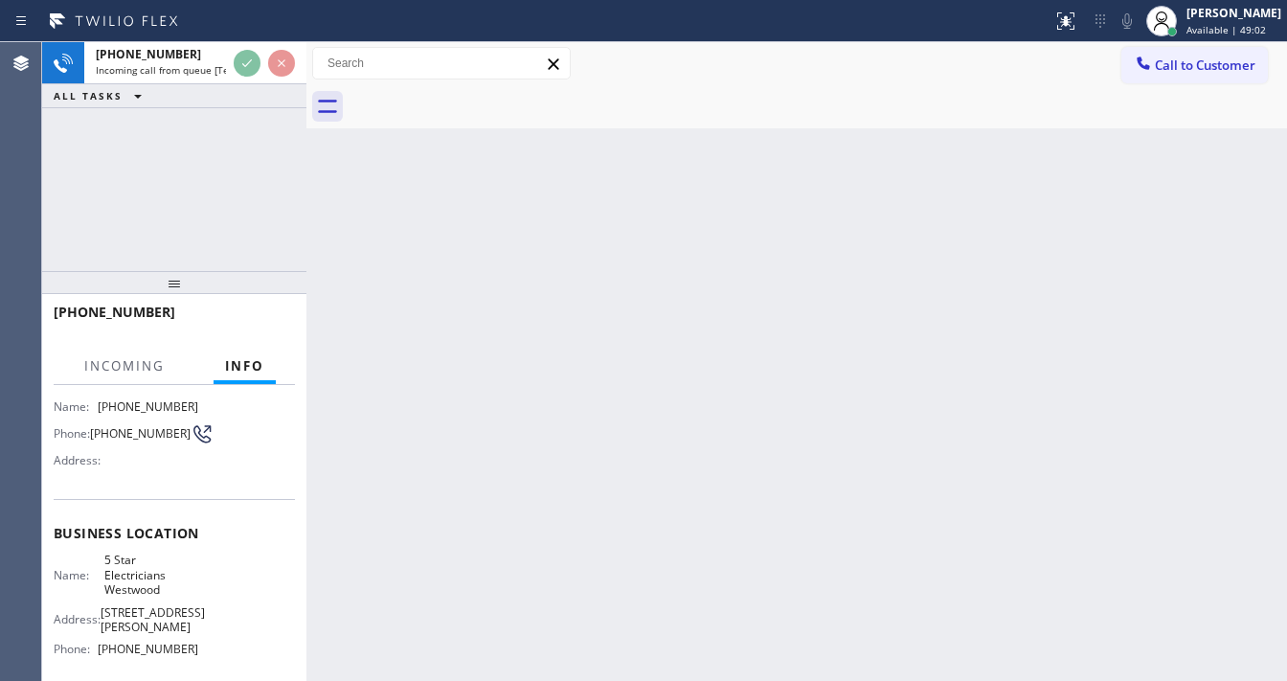
scroll to position [153, 0]
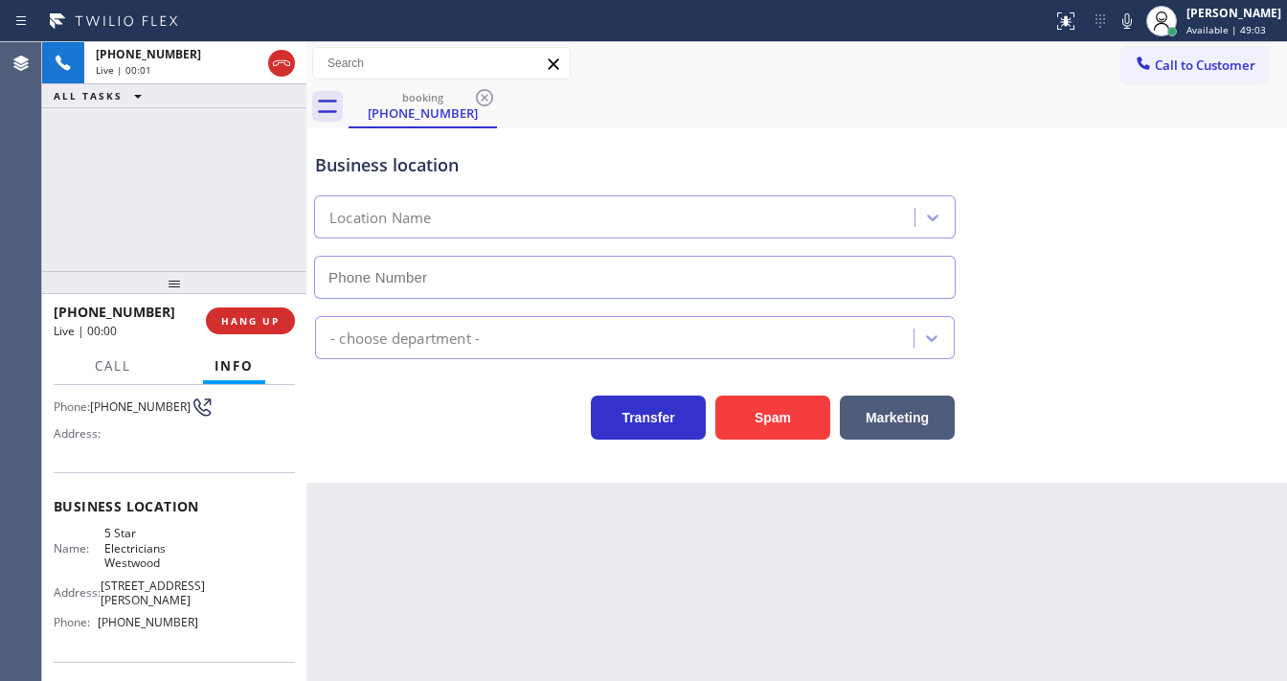
type input "[PHONE_NUMBER]"
click at [56, 214] on div "[PHONE_NUMBER] Live | 00:06 ALL TASKS ALL TASKS ACTIVE TASKS TASKS IN WRAP UP" at bounding box center [174, 156] width 264 height 229
click at [752, 418] on button "Spam" at bounding box center [772, 417] width 115 height 44
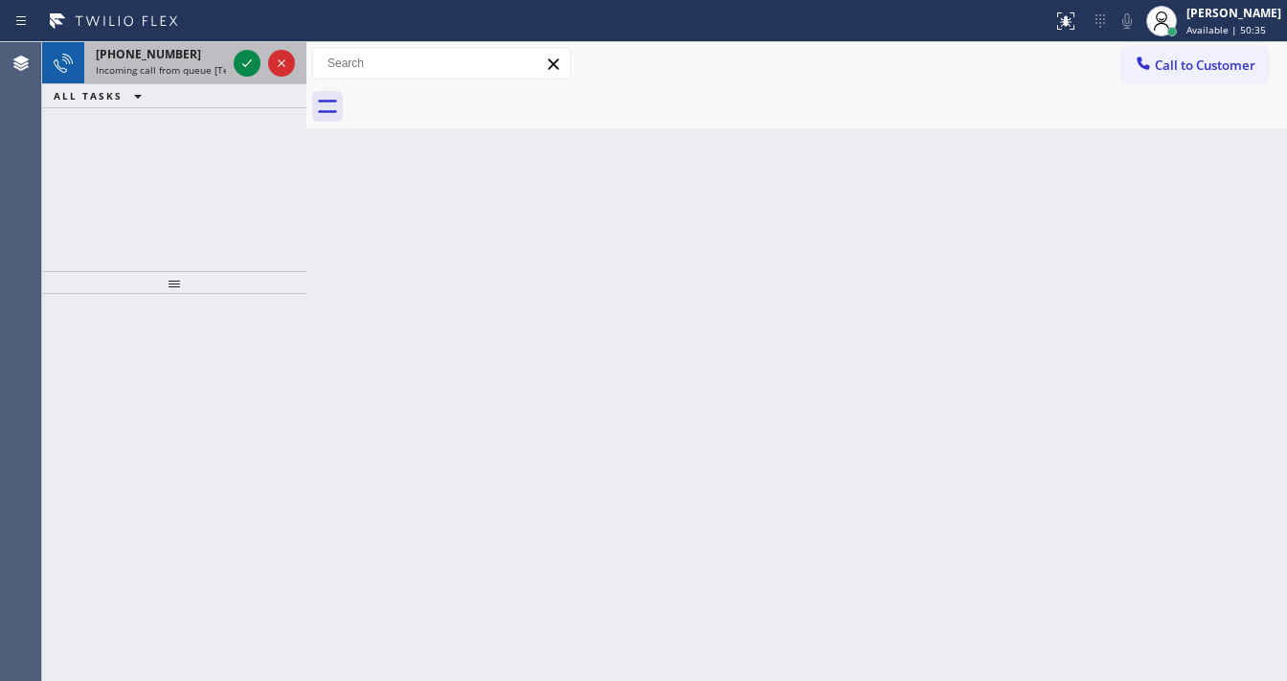
click at [160, 61] on div "[PHONE_NUMBER] Incoming call from queue [Test] All" at bounding box center [157, 63] width 146 height 42
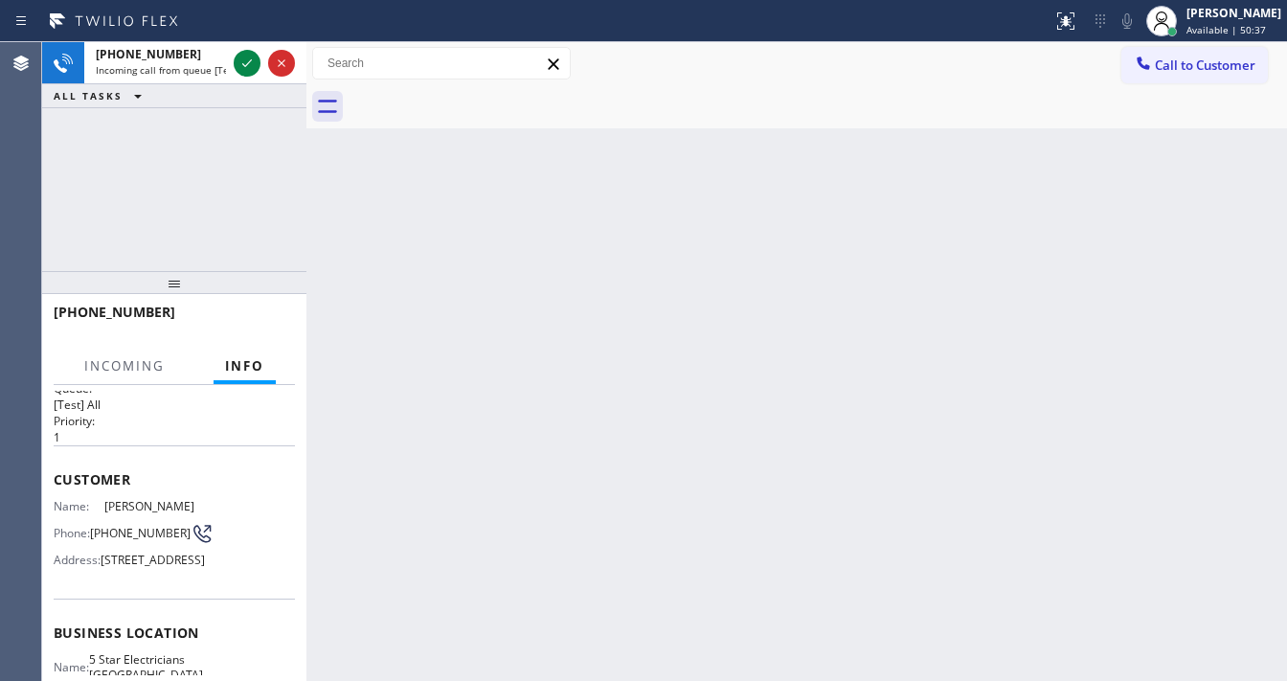
scroll to position [77, 0]
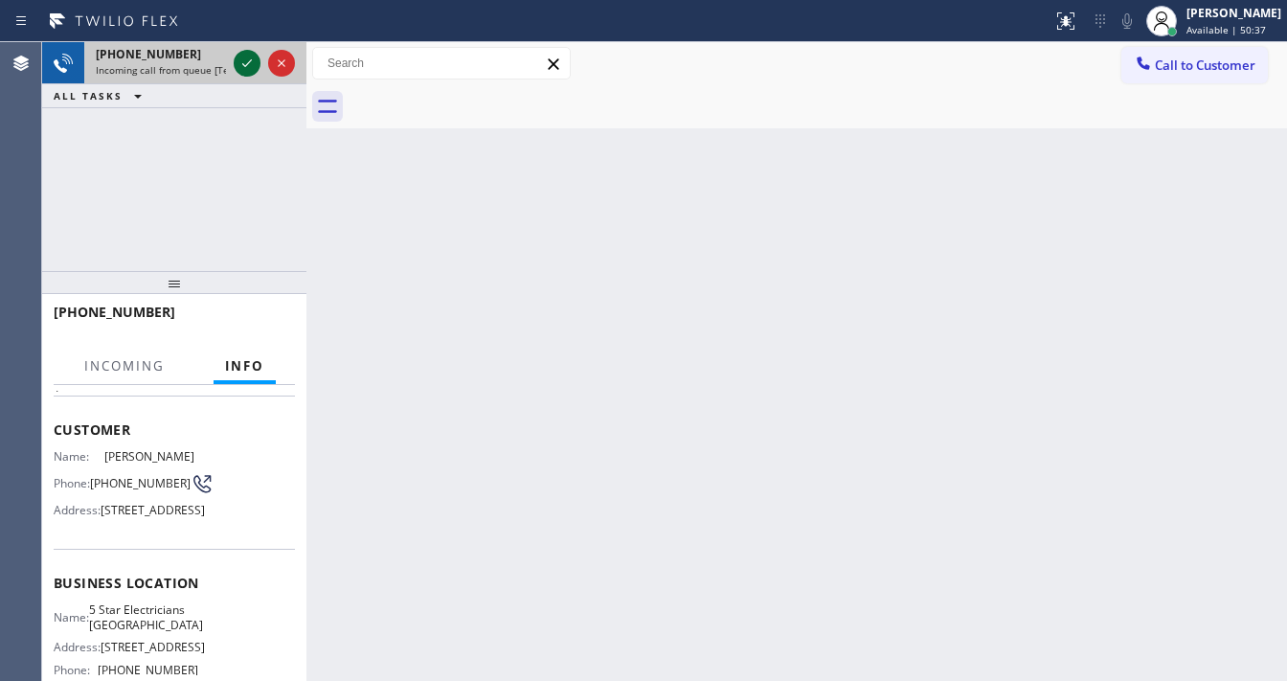
click at [249, 56] on icon at bounding box center [247, 63] width 23 height 23
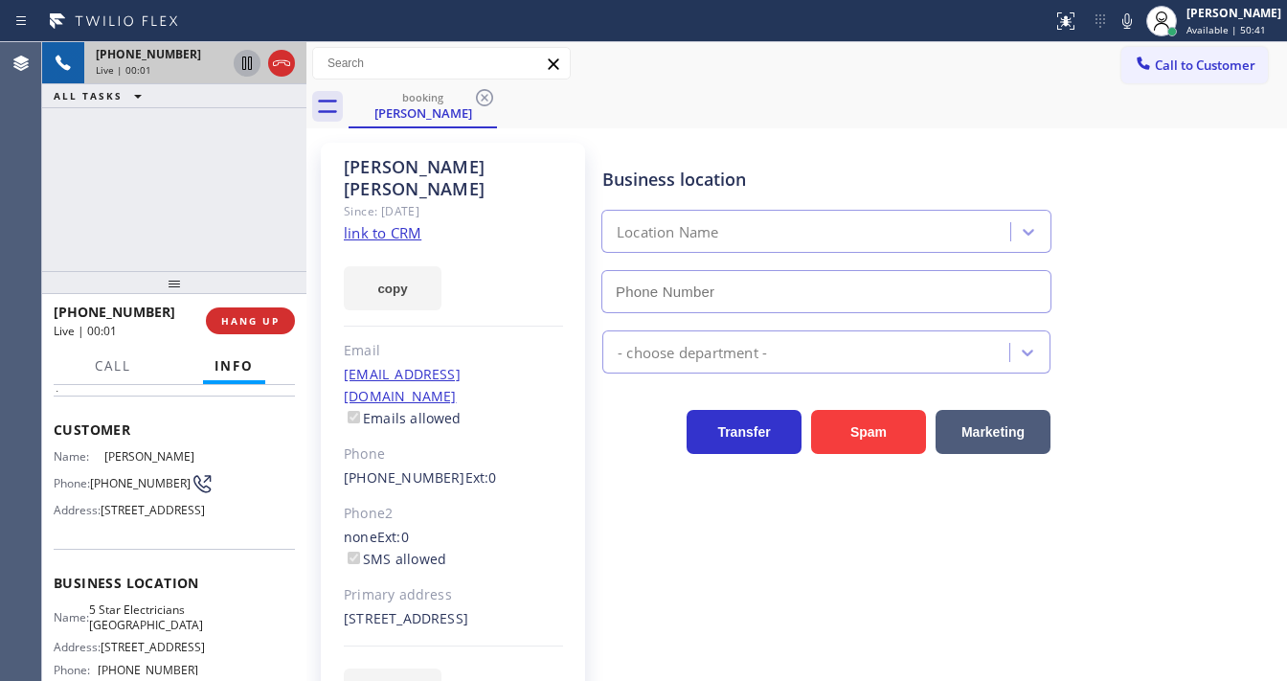
type input "[PHONE_NUMBER]"
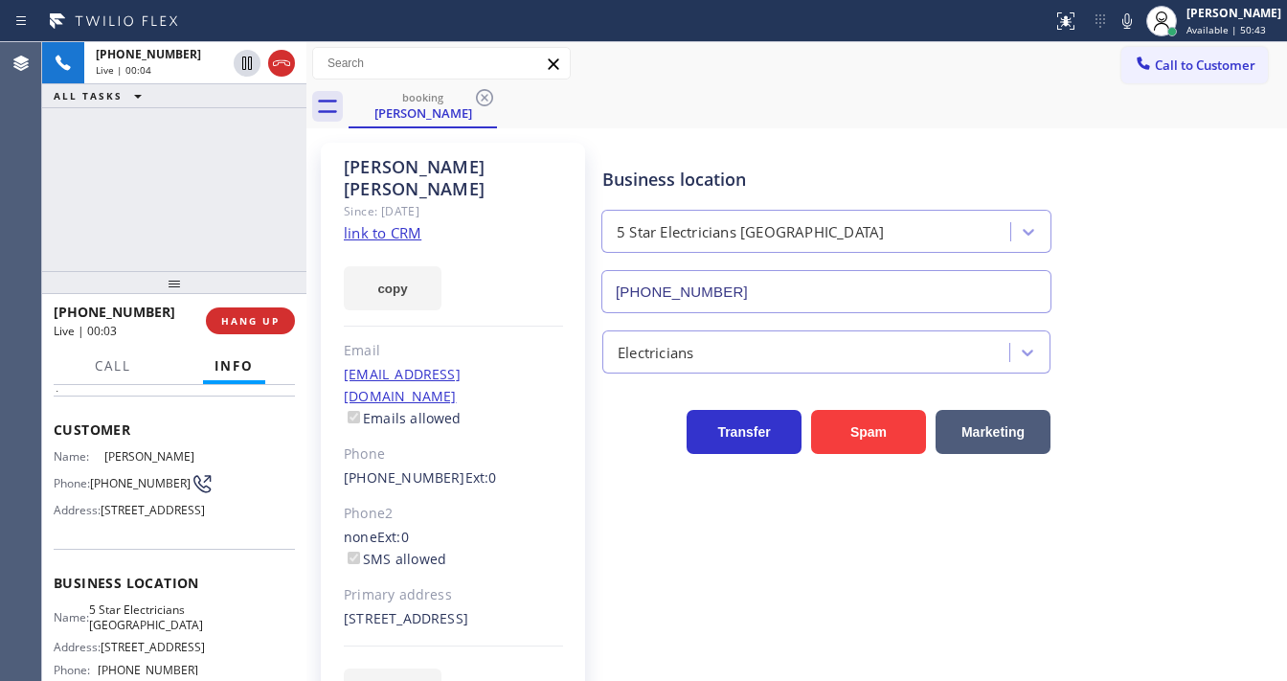
click at [411, 223] on link "link to CRM" at bounding box center [383, 232] width 78 height 19
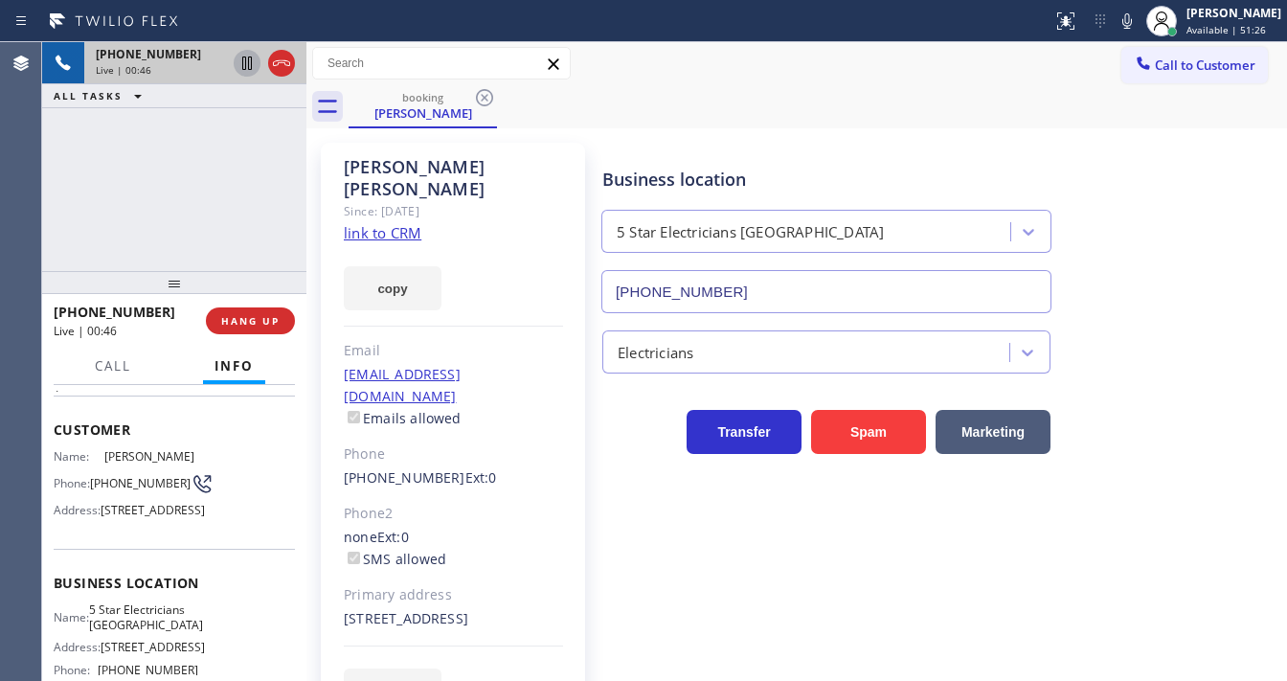
click at [244, 58] on icon at bounding box center [247, 63] width 23 height 23
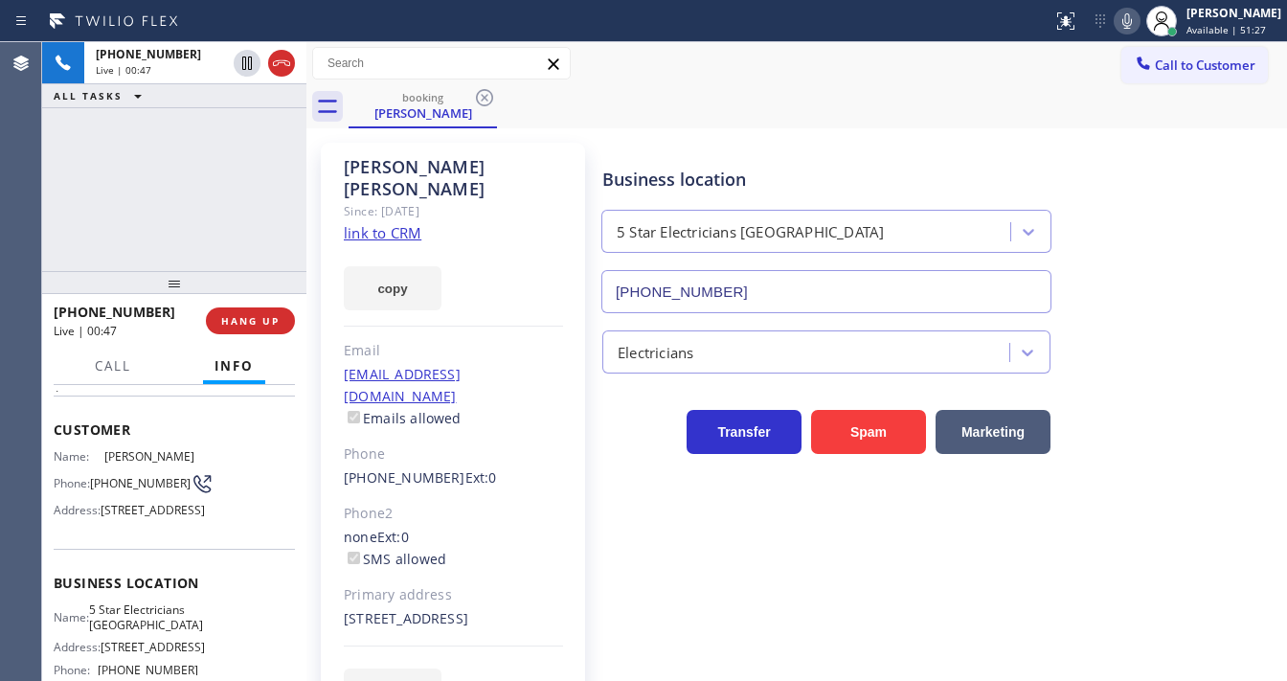
click at [1138, 17] on icon at bounding box center [1126, 21] width 23 height 23
click at [92, 182] on div "[PHONE_NUMBER] Live | 00:49 ALL TASKS ALL TASKS ACTIVE TASKS TASKS IN WRAP UP" at bounding box center [174, 156] width 264 height 229
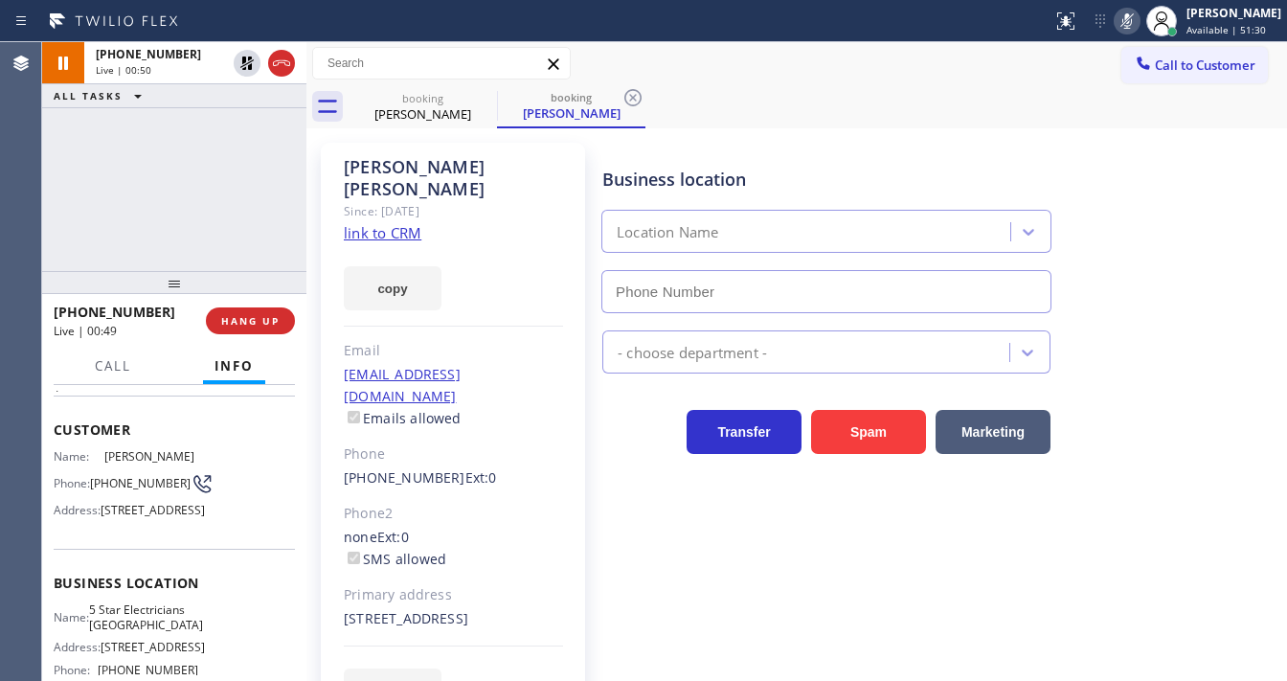
type input "[PHONE_NUMBER]"
click at [70, 209] on div "[PHONE_NUMBER] Live | 03:57 ALL TASKS ALL TASKS ACTIVE TASKS TASKS IN WRAP UP" at bounding box center [174, 156] width 264 height 229
click at [247, 58] on icon at bounding box center [247, 63] width 23 height 23
click at [1134, 19] on rect at bounding box center [1126, 18] width 13 height 13
type input "[PHONE_NUMBER]"
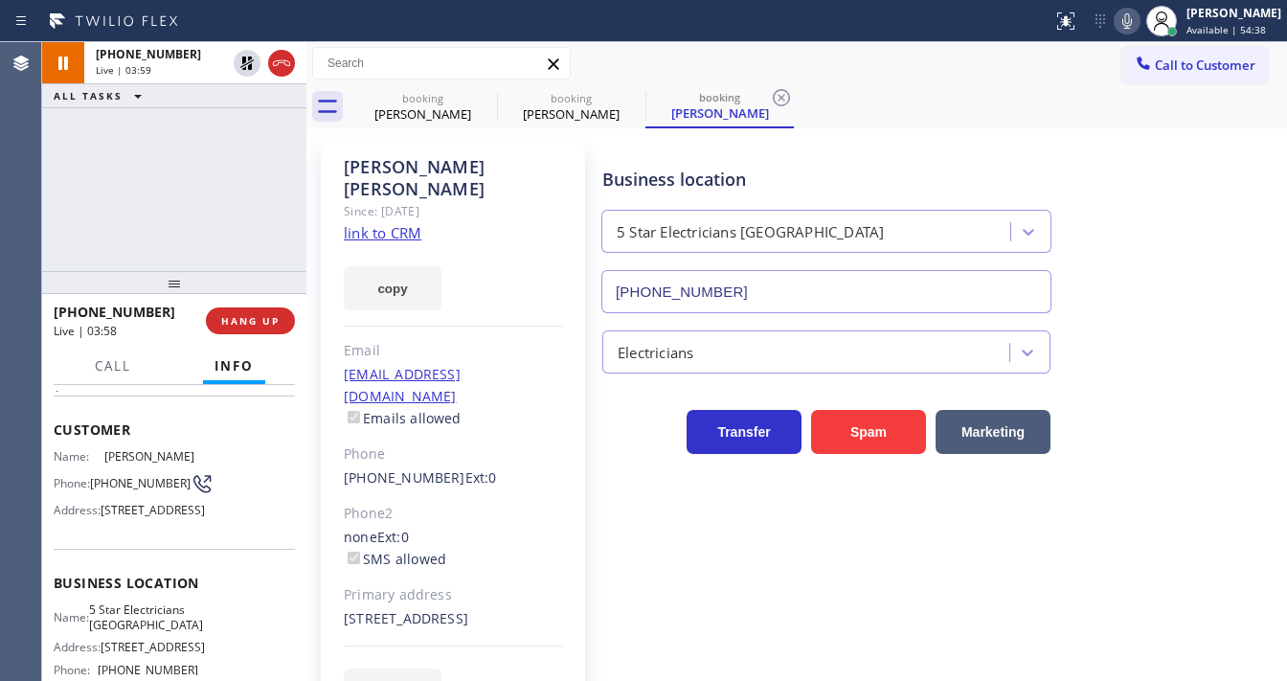
click at [134, 184] on div "[PHONE_NUMBER] Live | 03:59 ALL TASKS ALL TASKS ACTIVE TASKS TASKS IN WRAP UP" at bounding box center [174, 156] width 264 height 229
click at [199, 175] on div "[PHONE_NUMBER] Live | 04:43 ALL TASKS ALL TASKS ACTIVE TASKS TASKS IN WRAP UP" at bounding box center [174, 156] width 264 height 229
click at [495, 102] on icon at bounding box center [484, 97] width 23 height 23
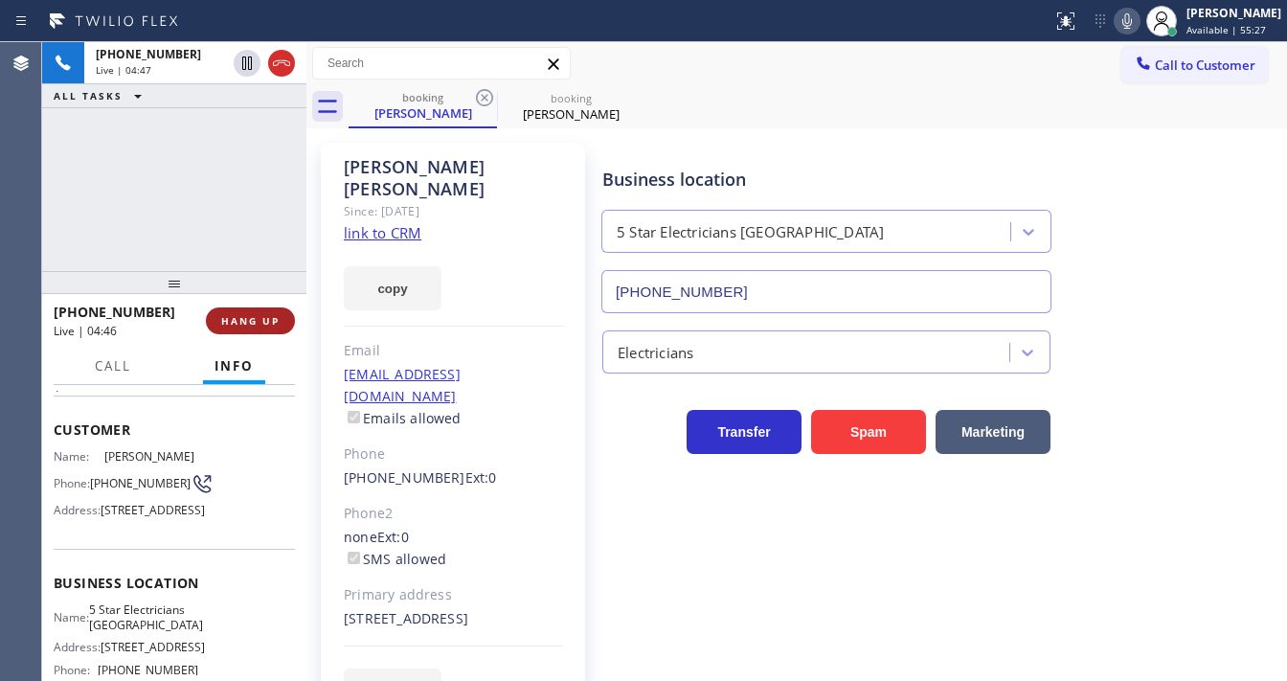
click at [277, 310] on button "HANG UP" at bounding box center [250, 320] width 89 height 27
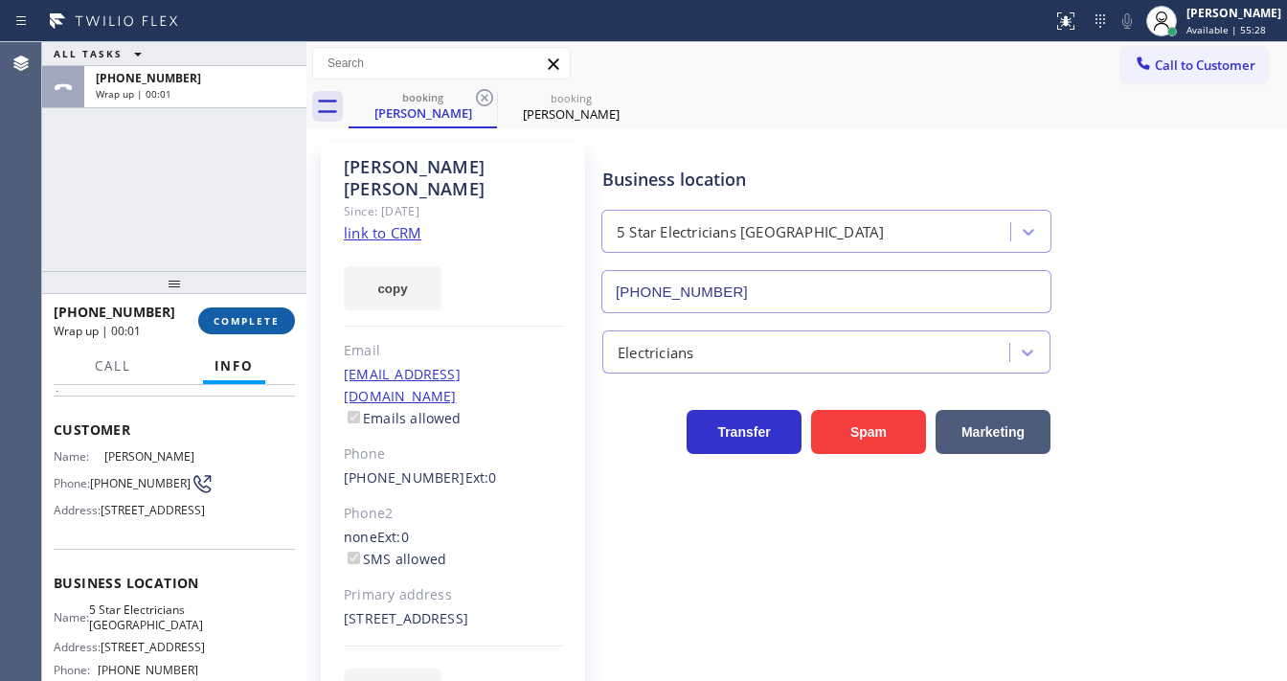
click at [261, 322] on span "COMPLETE" at bounding box center [247, 320] width 66 height 13
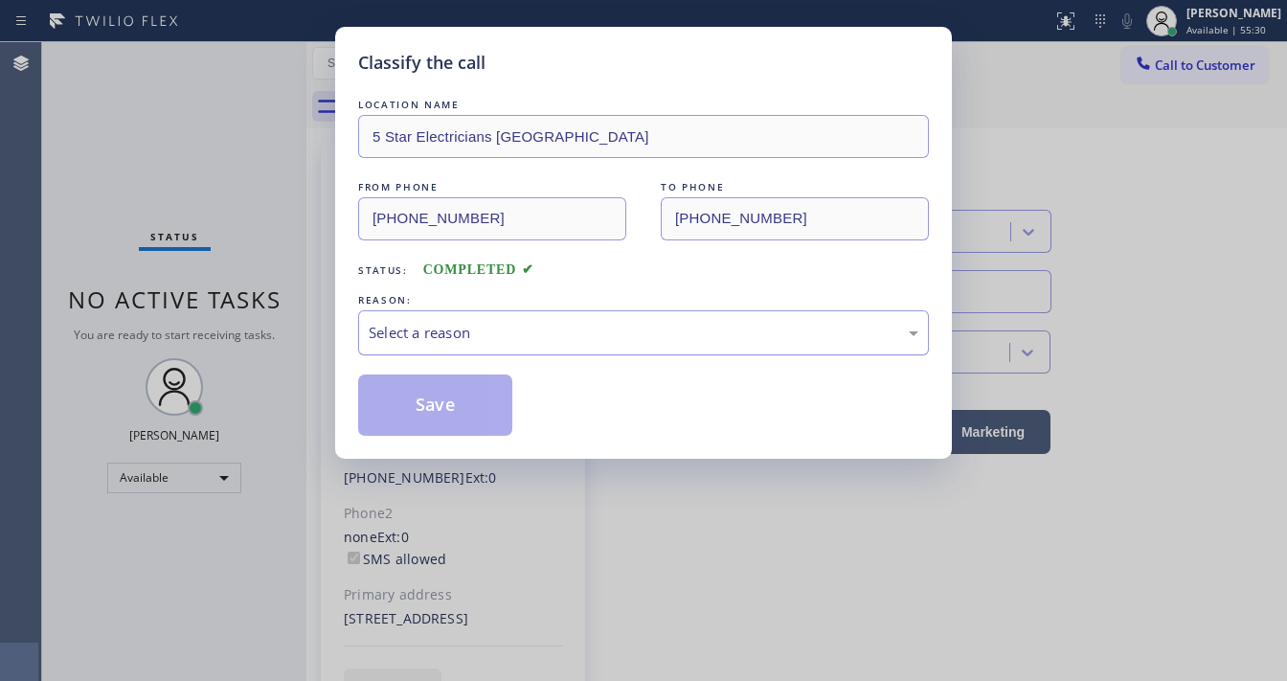
drag, startPoint x: 477, startPoint y: 333, endPoint x: 486, endPoint y: 349, distance: 18.1
click at [478, 334] on div "Select a reason" at bounding box center [644, 333] width 550 height 22
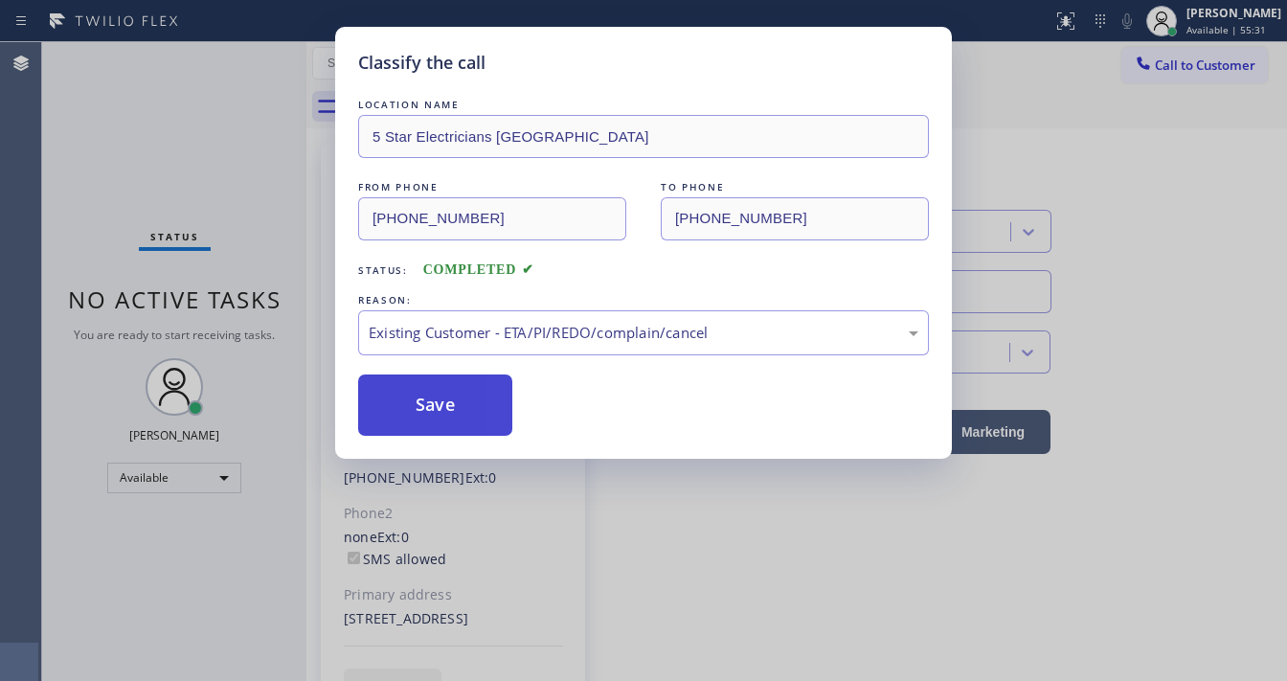
click at [460, 403] on button "Save" at bounding box center [435, 404] width 154 height 61
click at [103, 176] on div "Classify the call LOCATION NAME 5 Star Electricians [GEOGRAPHIC_DATA] FROM PHON…" at bounding box center [643, 340] width 1287 height 681
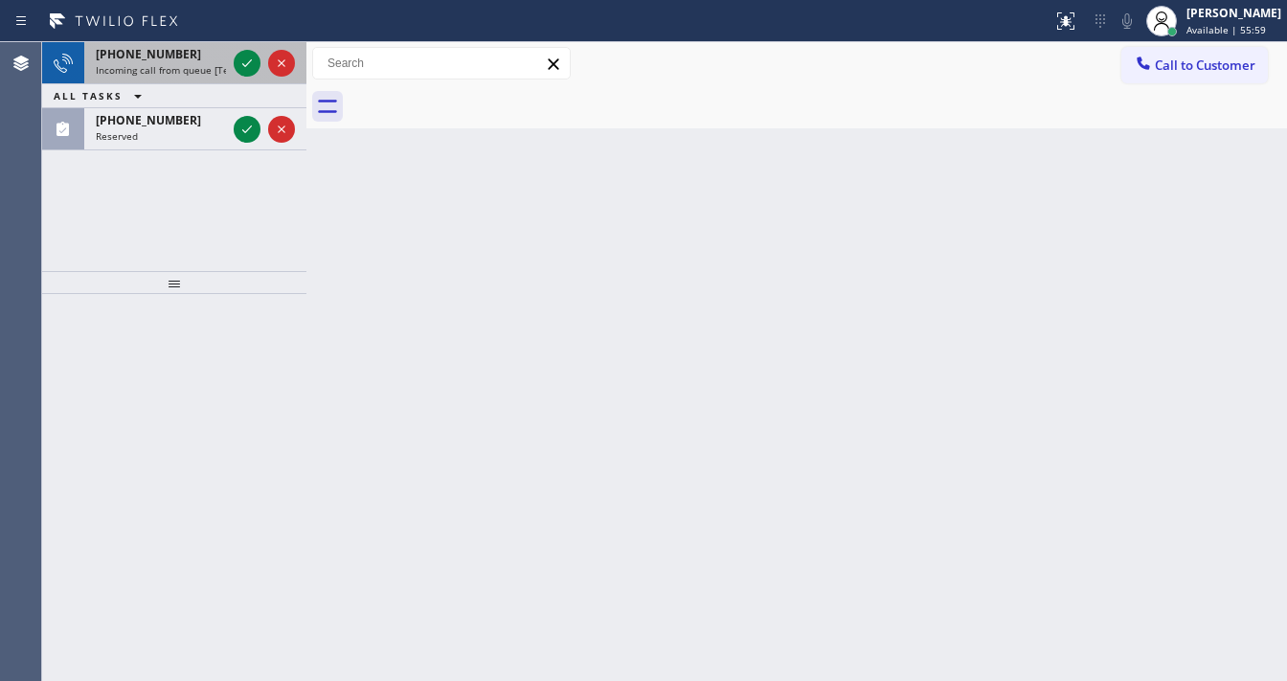
drag, startPoint x: 185, startPoint y: 73, endPoint x: 260, endPoint y: 69, distance: 75.7
click at [188, 73] on span "Incoming call from queue [Test] All" at bounding box center [175, 69] width 159 height 13
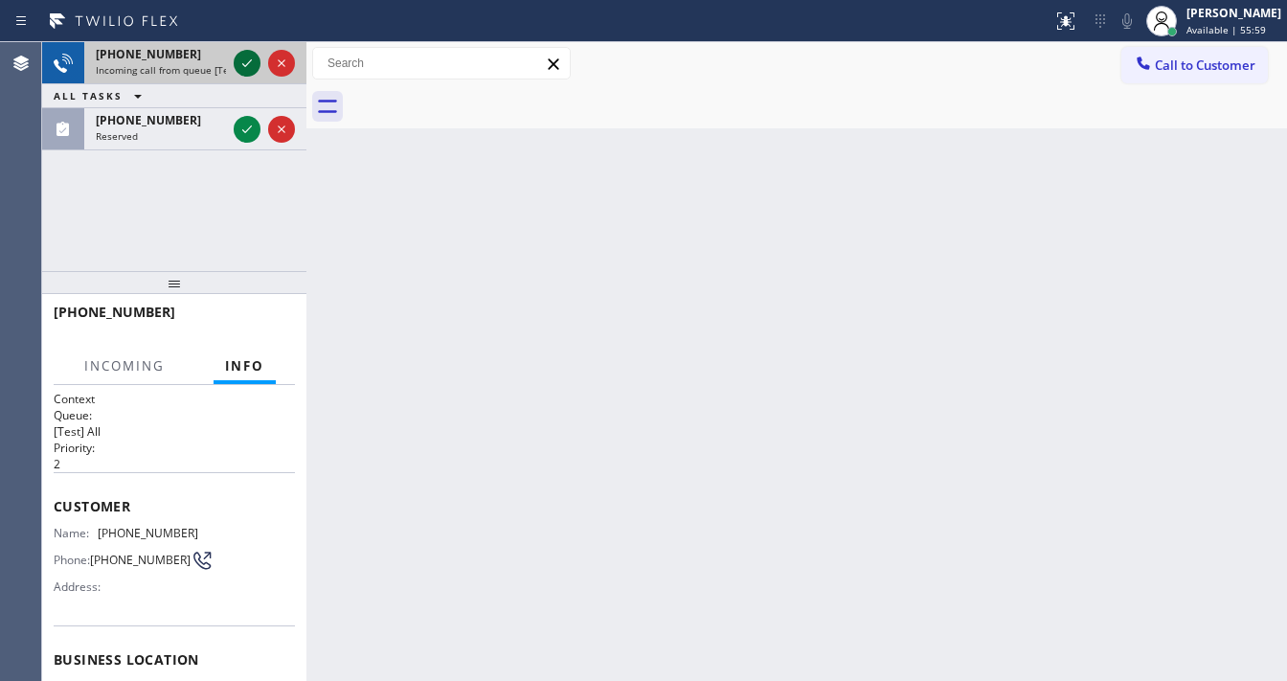
click at [248, 65] on icon at bounding box center [247, 63] width 23 height 23
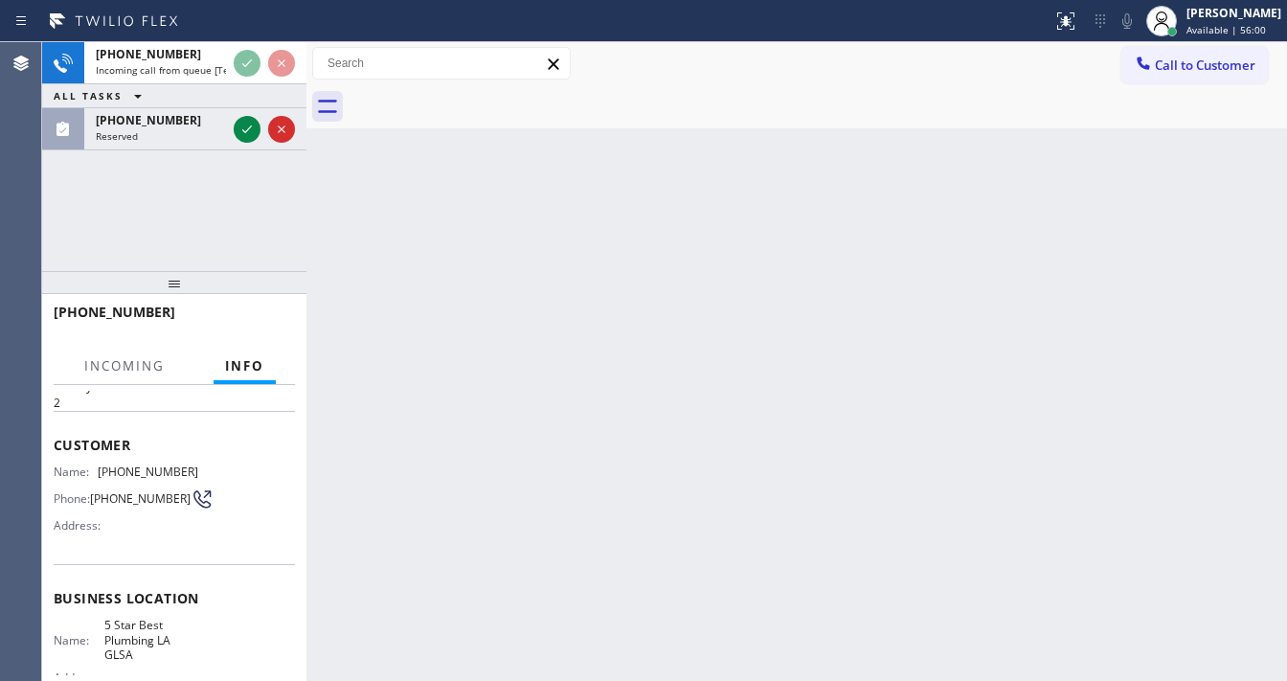
scroll to position [153, 0]
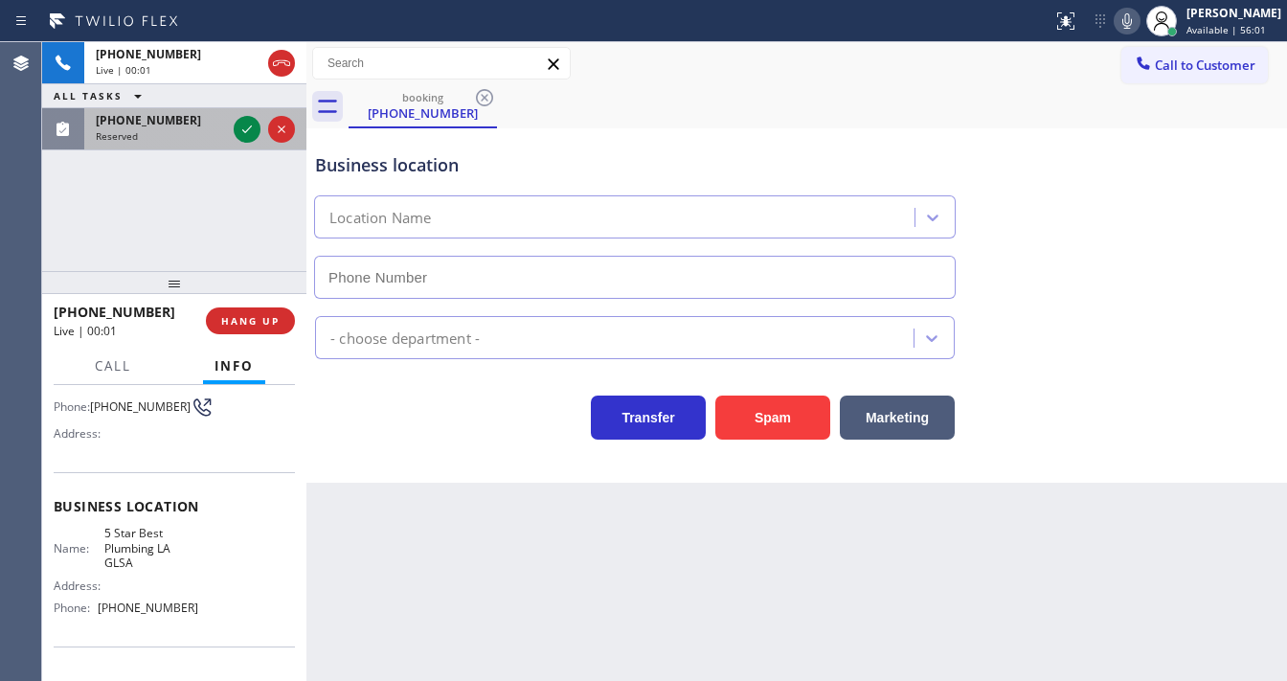
type input "[PHONE_NUMBER]"
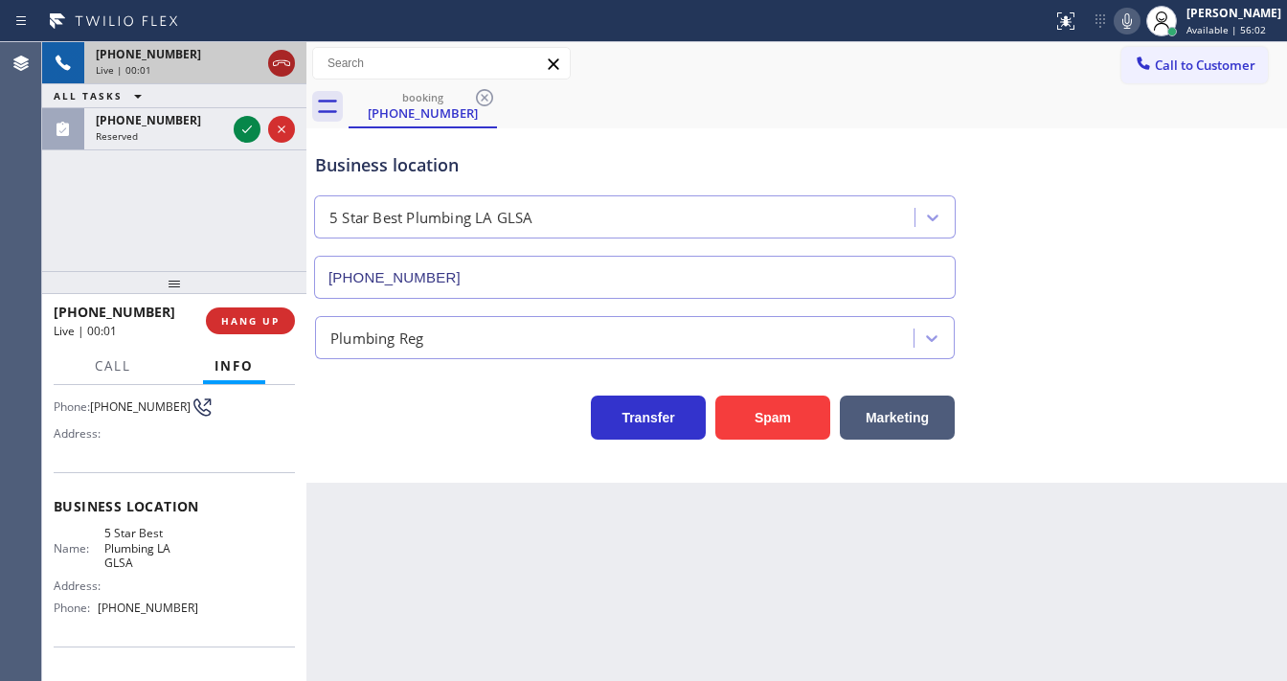
click at [283, 65] on icon at bounding box center [281, 63] width 23 height 23
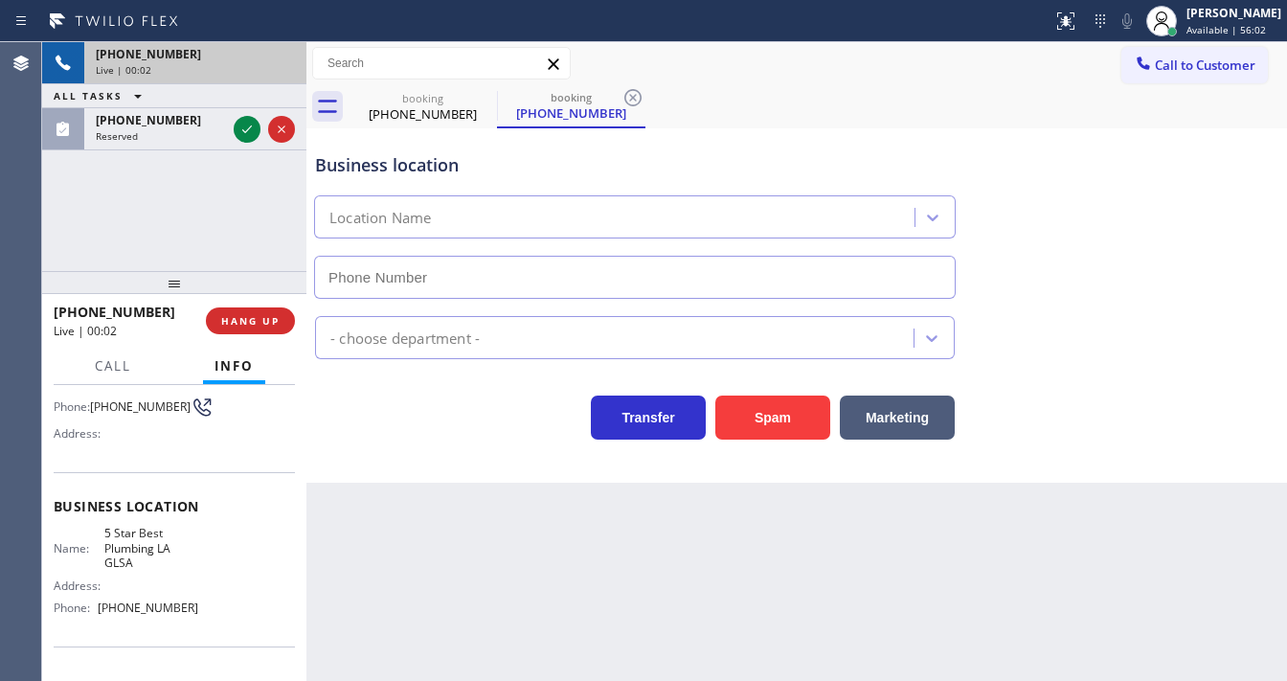
type input "[PHONE_NUMBER]"
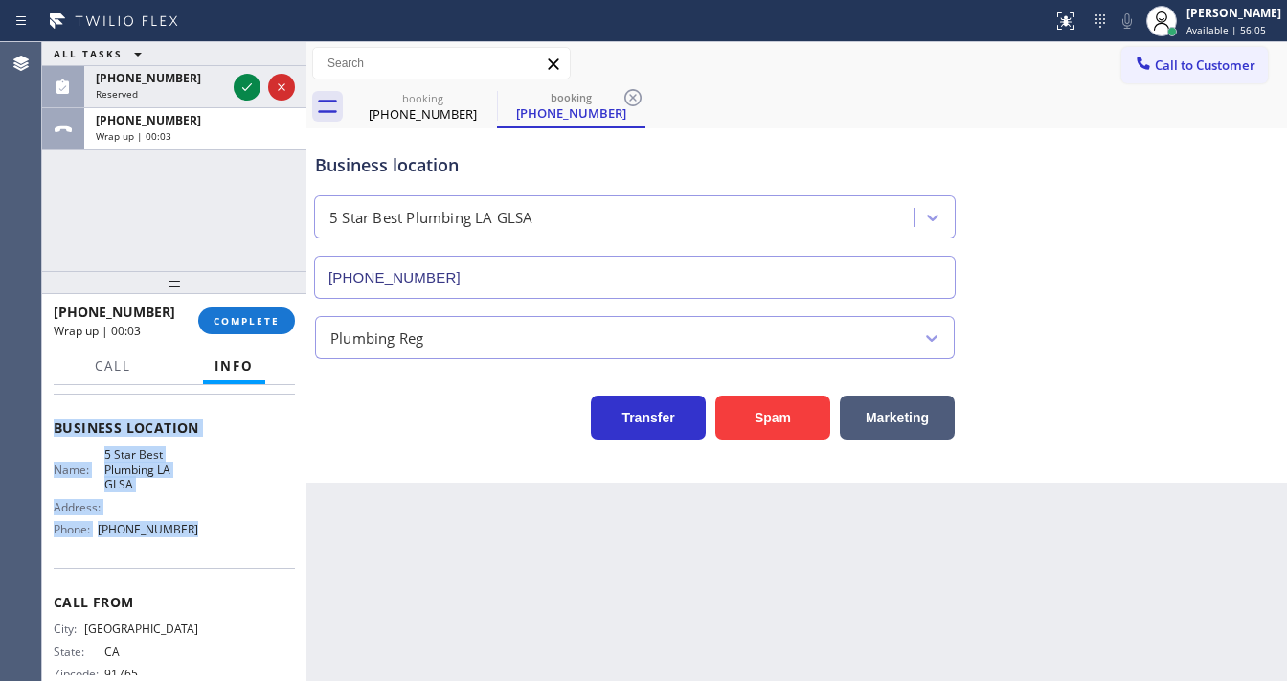
scroll to position [271, 0]
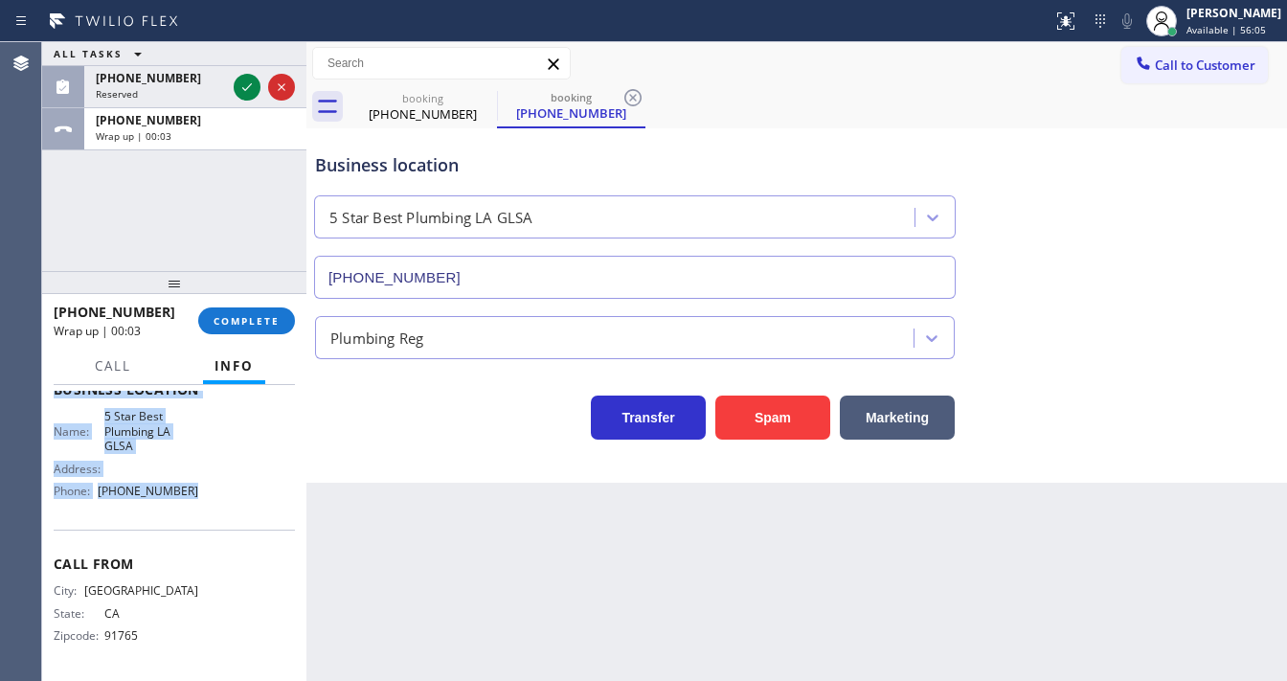
drag, startPoint x: 55, startPoint y: 422, endPoint x: 211, endPoint y: 519, distance: 183.6
click at [211, 519] on div "Context Queue: [Test] All Priority: 2 Customer Name: [PHONE_NUMBER] Phone: [PHO…" at bounding box center [174, 398] width 241 height 554
click at [248, 322] on span "COMPLETE" at bounding box center [247, 320] width 66 height 13
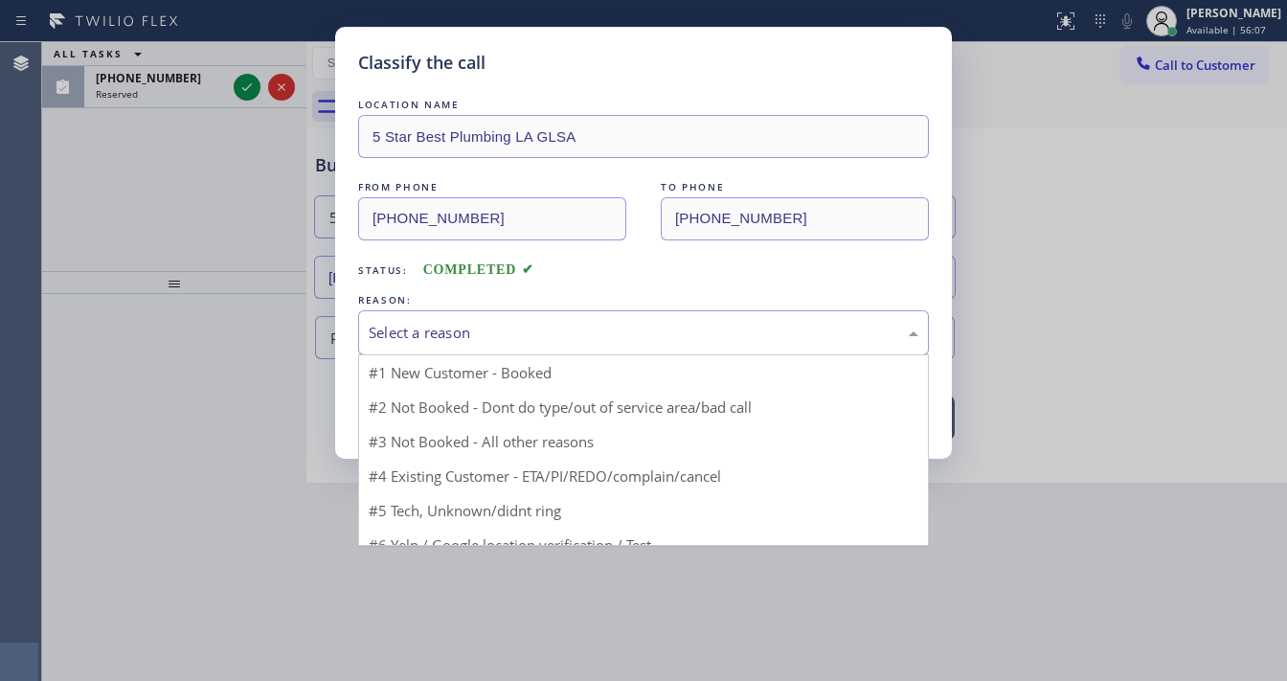
click at [480, 328] on div "Select a reason" at bounding box center [644, 333] width 550 height 22
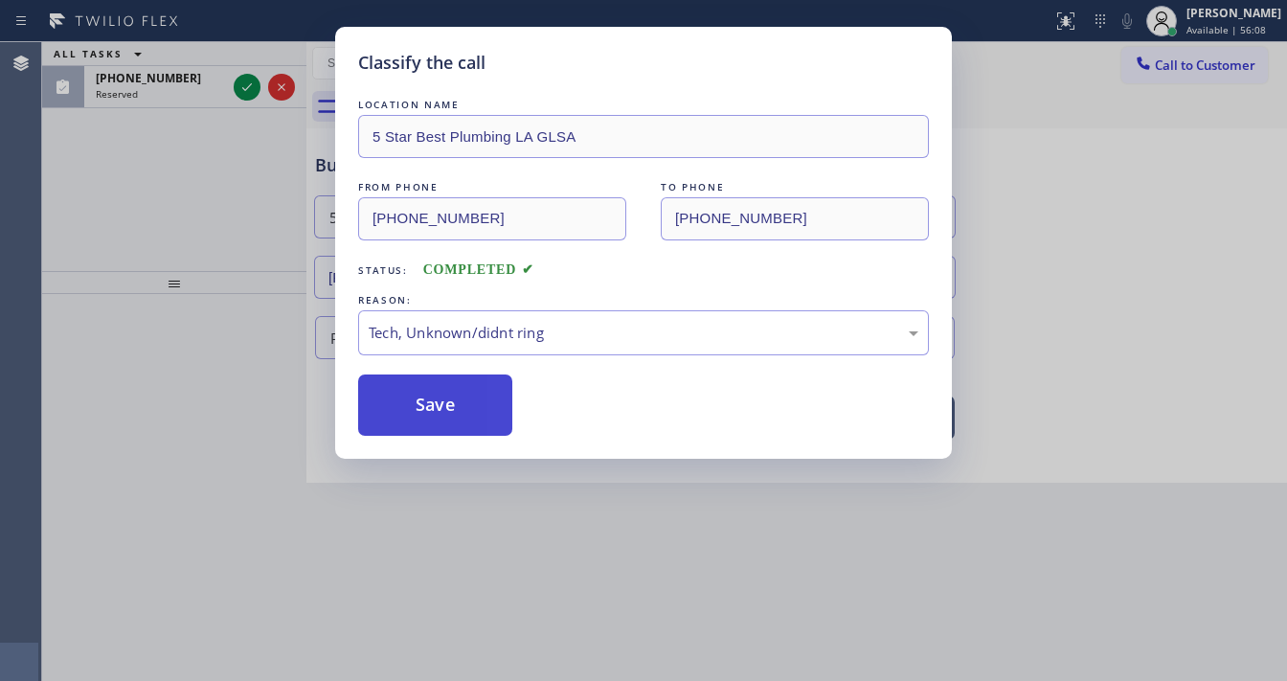
click at [452, 416] on button "Save" at bounding box center [435, 404] width 154 height 61
click at [449, 416] on button "Save" at bounding box center [435, 404] width 154 height 61
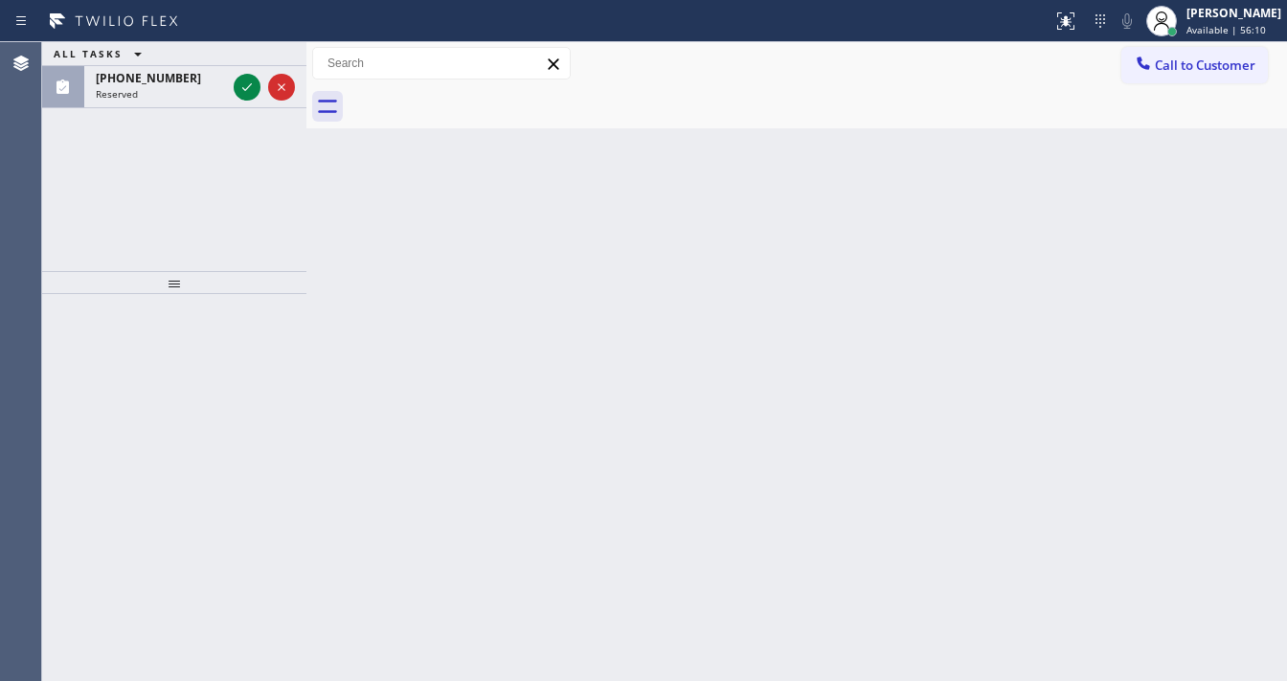
click at [1195, 65] on span "Call to Customer" at bounding box center [1205, 64] width 101 height 17
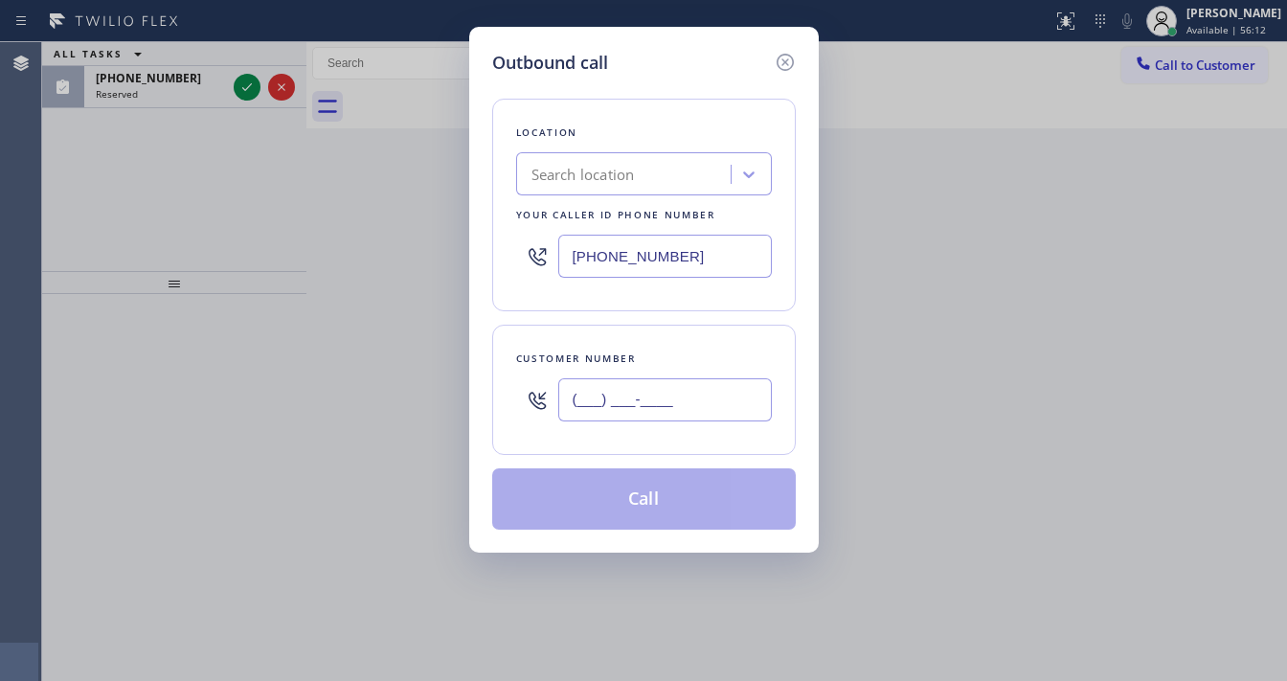
click at [654, 379] on input "(___) ___-____" at bounding box center [665, 399] width 214 height 43
paste input "310) 780-9496"
type input "[PHONE_NUMBER]"
click at [675, 266] on input "[PHONE_NUMBER]" at bounding box center [665, 256] width 214 height 43
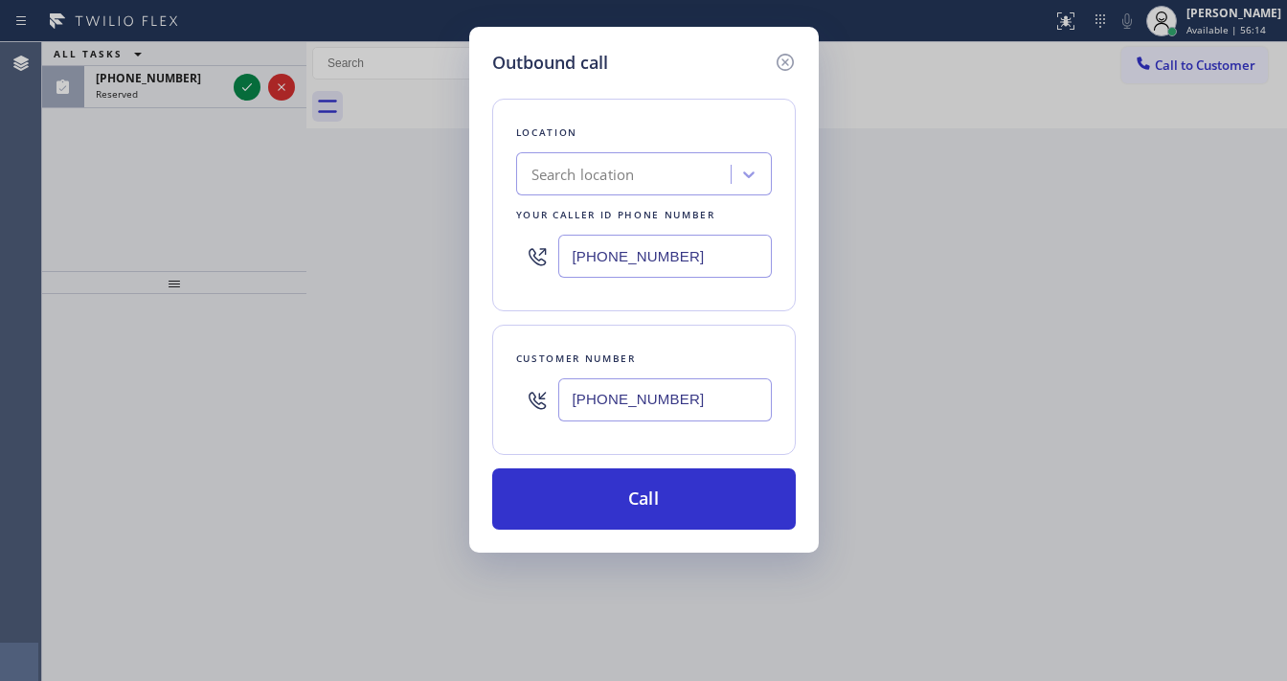
paste input "213) 444-7988"
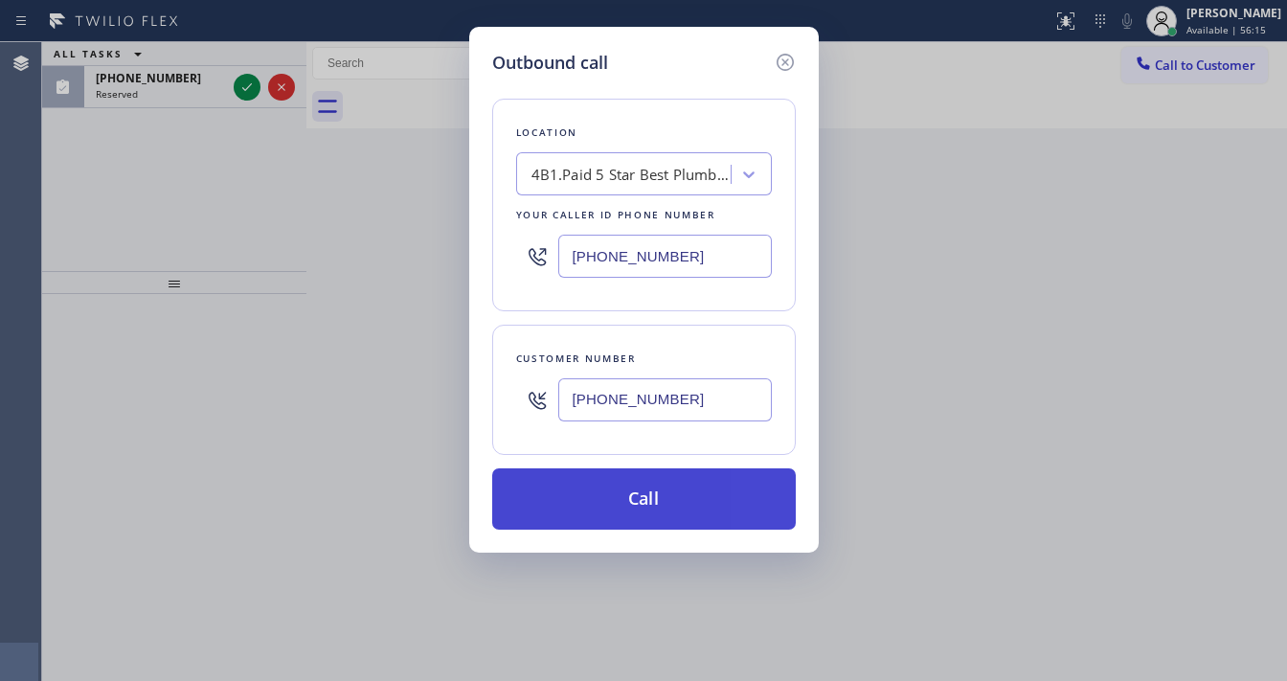
type input "[PHONE_NUMBER]"
click at [590, 489] on button "Call" at bounding box center [644, 498] width 304 height 61
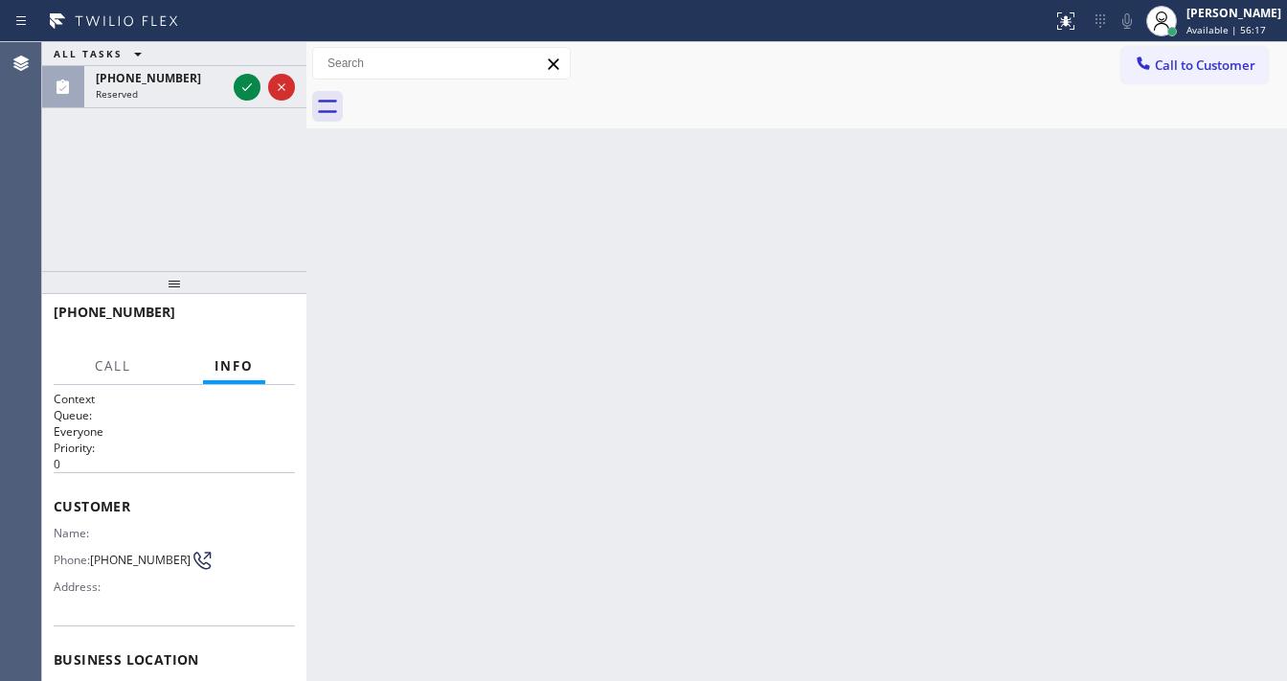
click at [216, 195] on div "[PHONE_NUMBER] Connecting call… ALL TASKS ALL TASKS ACTIVE TASKS TASKS IN WRAP …" at bounding box center [174, 156] width 264 height 229
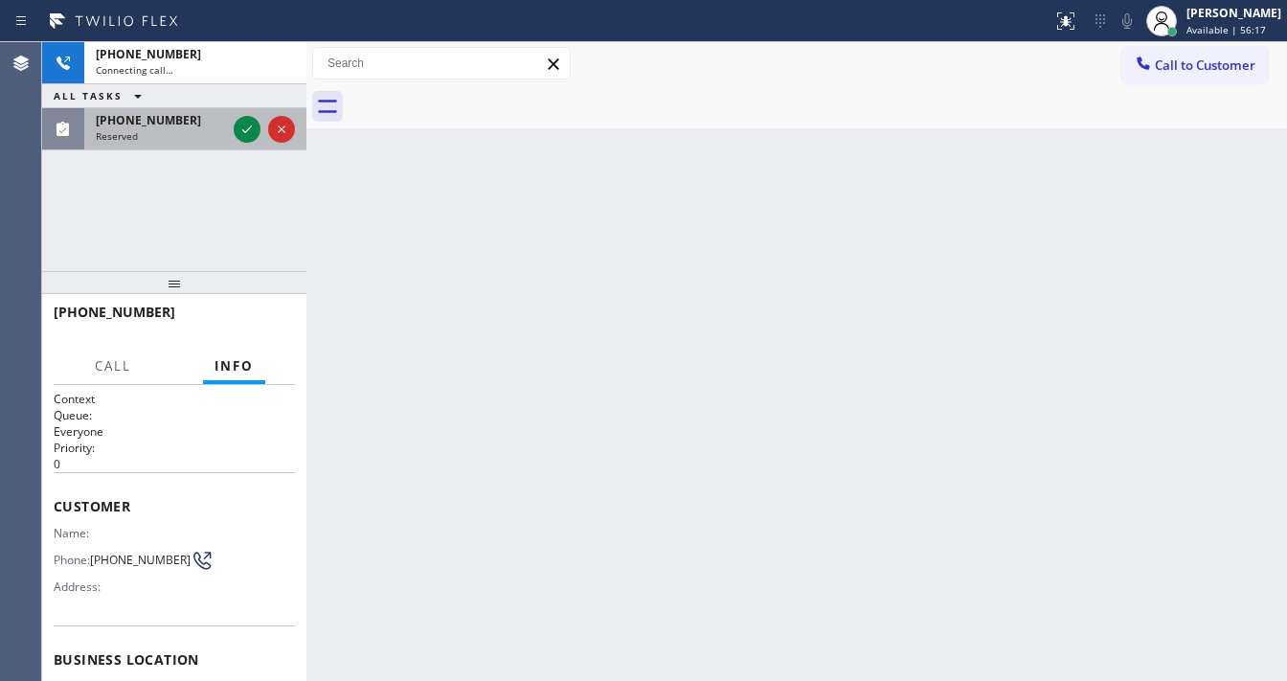
click at [203, 130] on div "Reserved" at bounding box center [161, 135] width 130 height 13
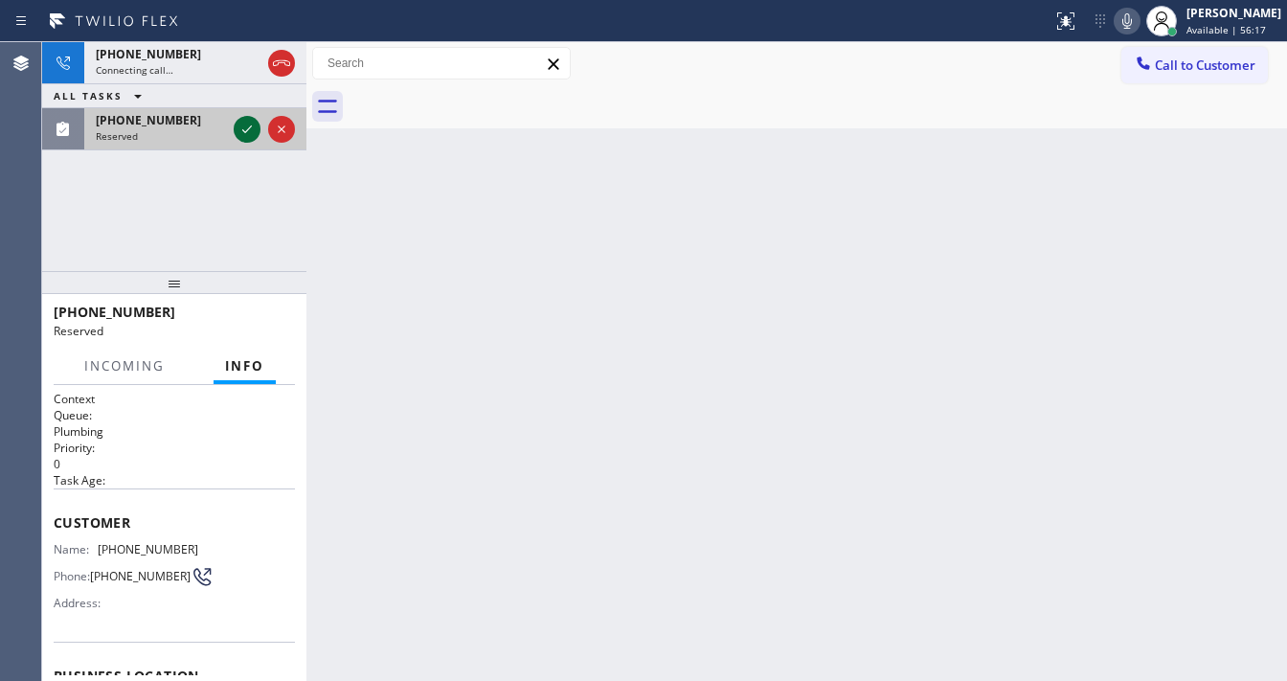
click at [242, 132] on icon at bounding box center [247, 129] width 23 height 23
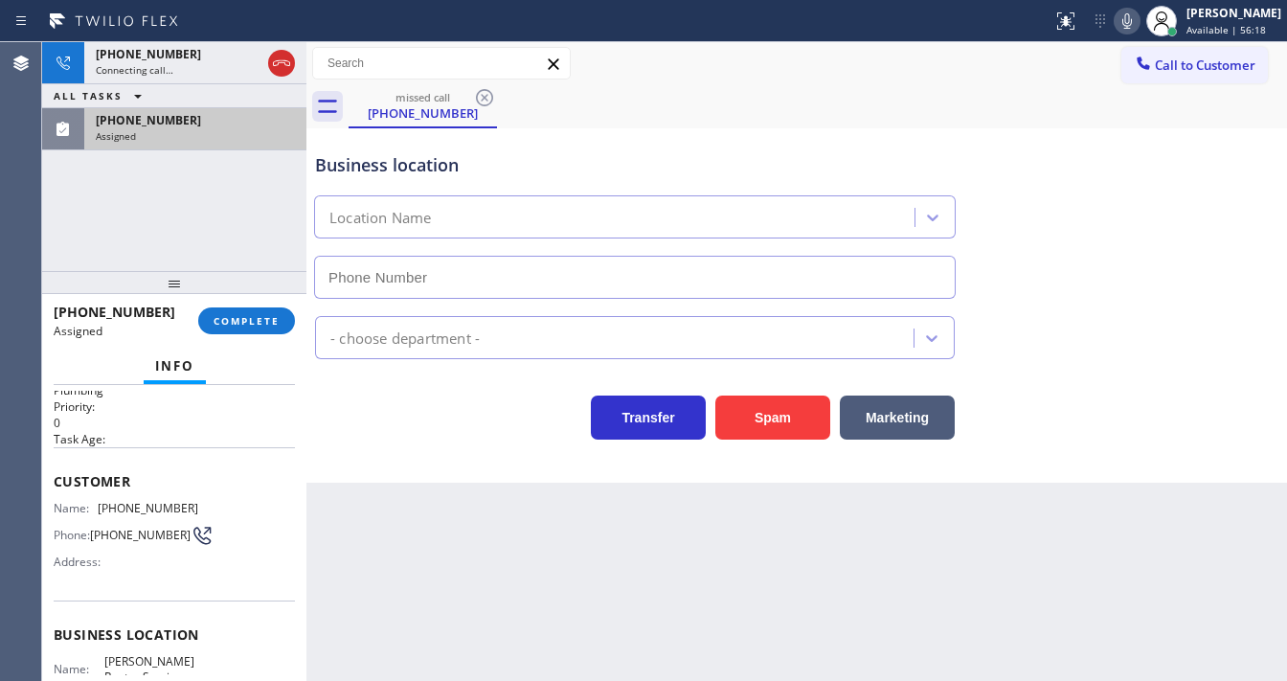
scroll to position [77, 0]
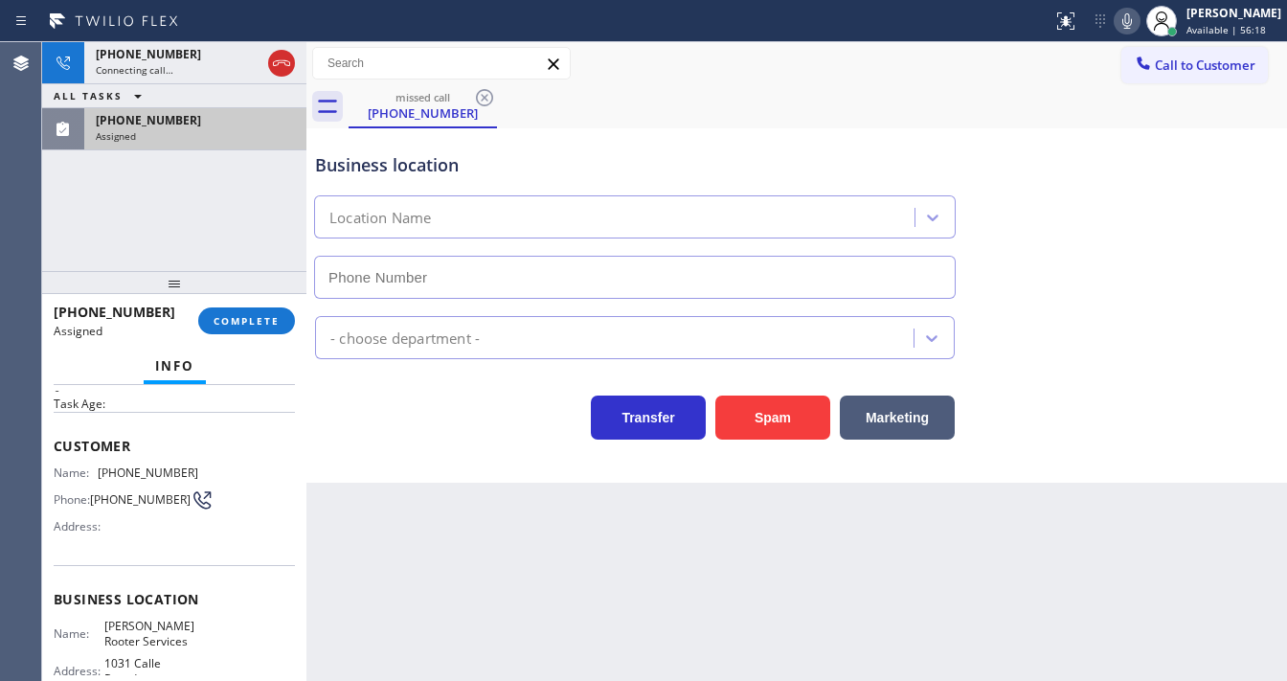
type input "[PHONE_NUMBER]"
click at [250, 302] on div "[PHONE_NUMBER] Assigned COMPLETE" at bounding box center [174, 321] width 241 height 50
click at [257, 319] on span "COMPLETE" at bounding box center [247, 320] width 66 height 13
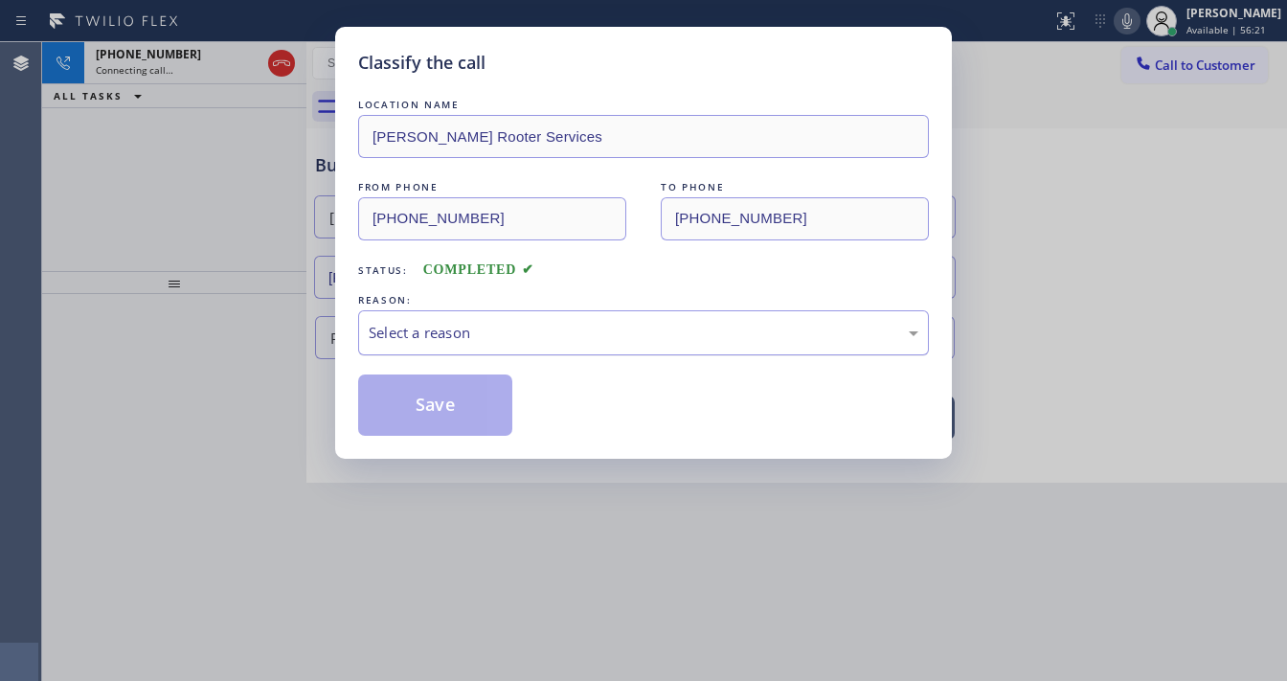
click at [487, 330] on div "Select a reason" at bounding box center [644, 333] width 550 height 22
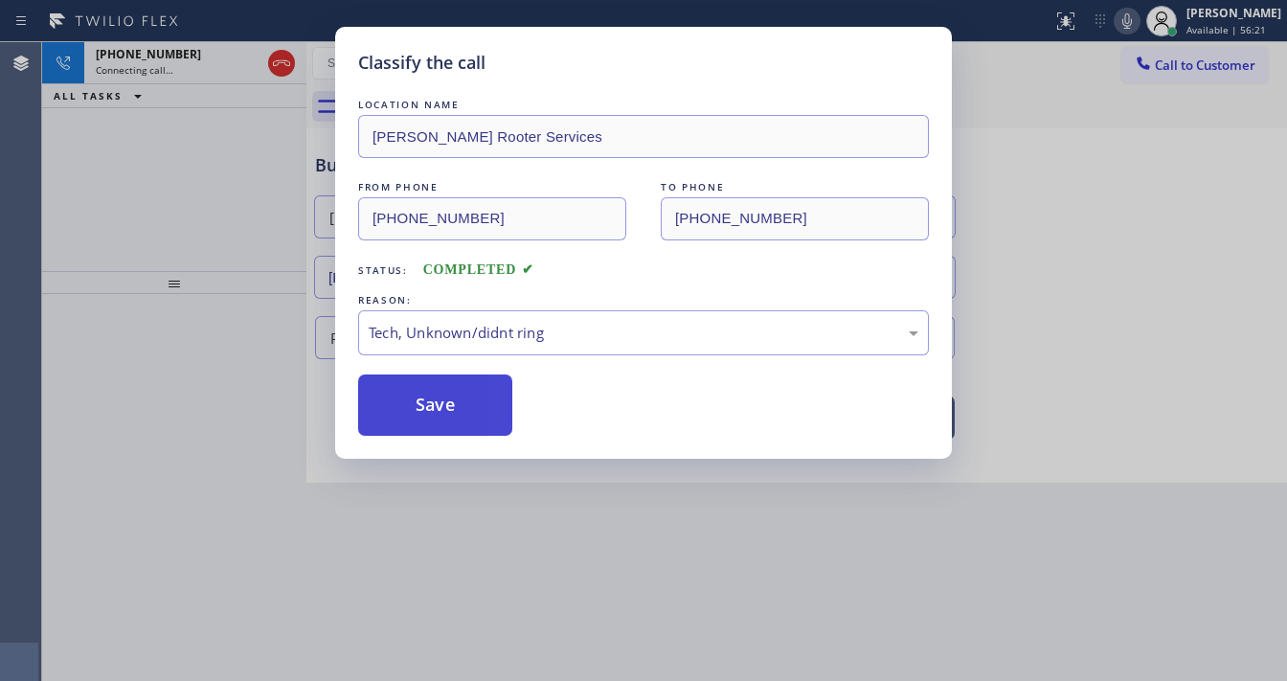
click at [434, 424] on button "Save" at bounding box center [435, 404] width 154 height 61
click at [434, 423] on button "Save" at bounding box center [435, 404] width 154 height 61
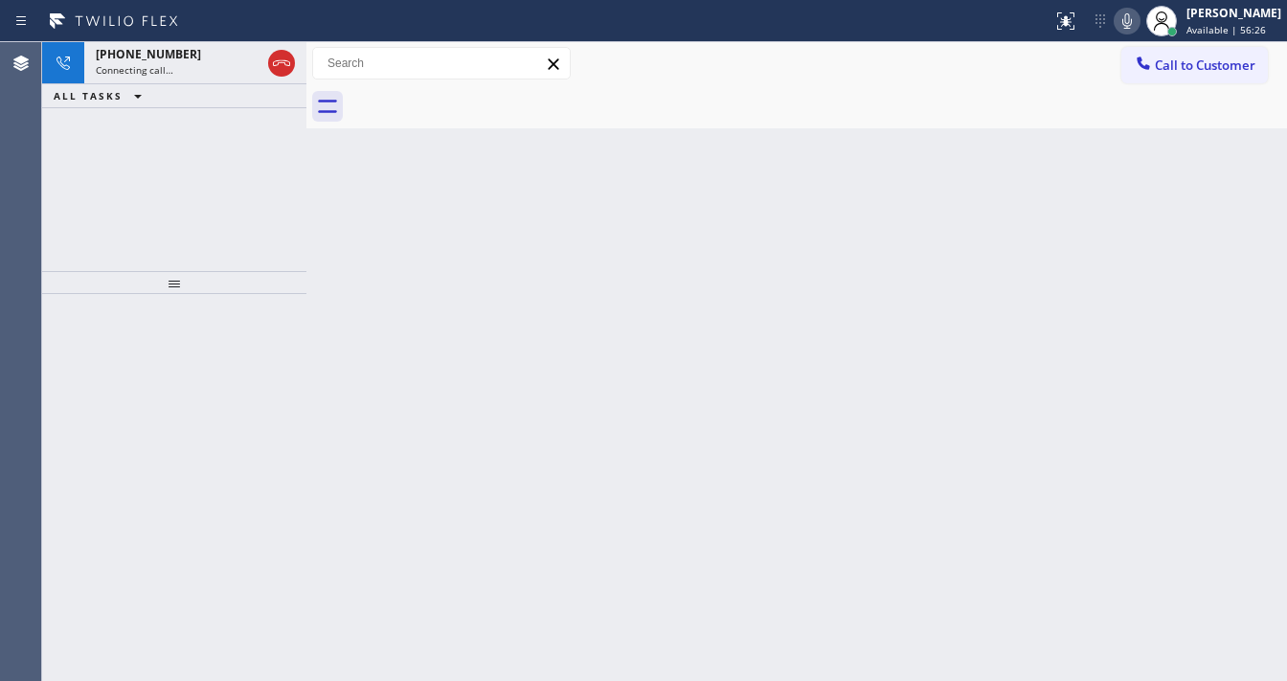
click at [53, 229] on div "[PHONE_NUMBER] Connecting call… ALL TASKS ALL TASKS ACTIVE TASKS TASKS IN WRAP …" at bounding box center [174, 156] width 264 height 229
click at [110, 162] on div "[PHONE_NUMBER] Connecting call… ALL TASKS ALL TASKS ACTIVE TASKS TASKS IN WRAP …" at bounding box center [174, 156] width 264 height 229
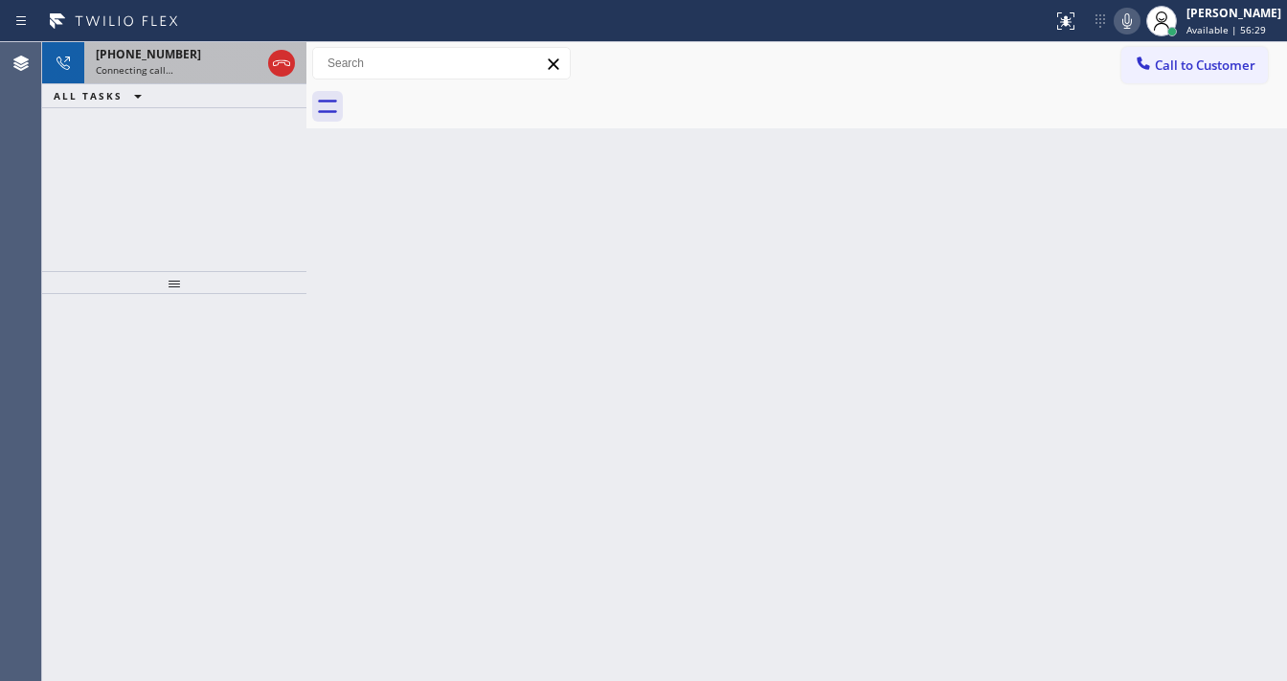
click at [169, 65] on span "Connecting call…" at bounding box center [135, 69] width 78 height 13
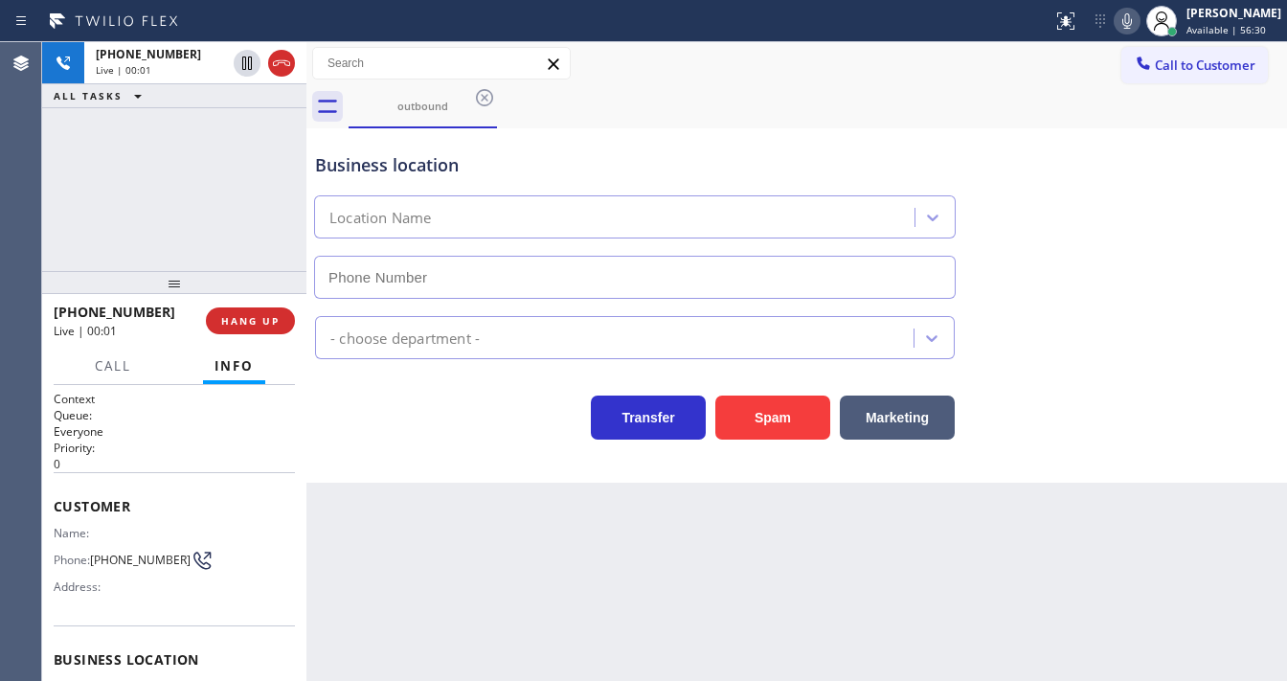
type input "[PHONE_NUMBER]"
click at [183, 218] on div "[PHONE_NUMBER] Live | 00:05 ALL TASKS ALL TASKS ACTIVE TASKS TASKS IN WRAP UP" at bounding box center [174, 156] width 264 height 229
click at [157, 465] on p "0" at bounding box center [174, 464] width 241 height 16
click at [125, 475] on div "Customer Name: Phone: [PHONE_NUMBER] Address:" at bounding box center [174, 548] width 241 height 153
click at [157, 226] on div "[PHONE_NUMBER] Live | 00:25 ALL TASKS ALL TASKS ACTIVE TASKS TASKS IN WRAP UP" at bounding box center [174, 156] width 264 height 229
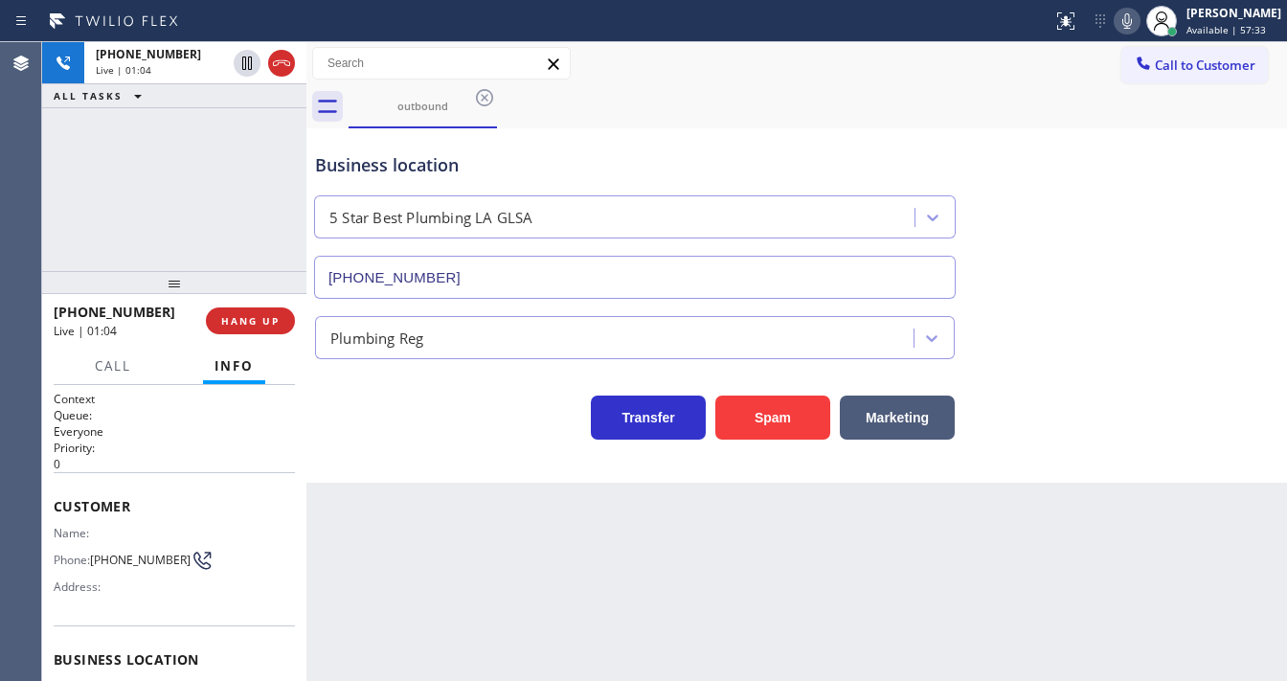
scroll to position [77, 0]
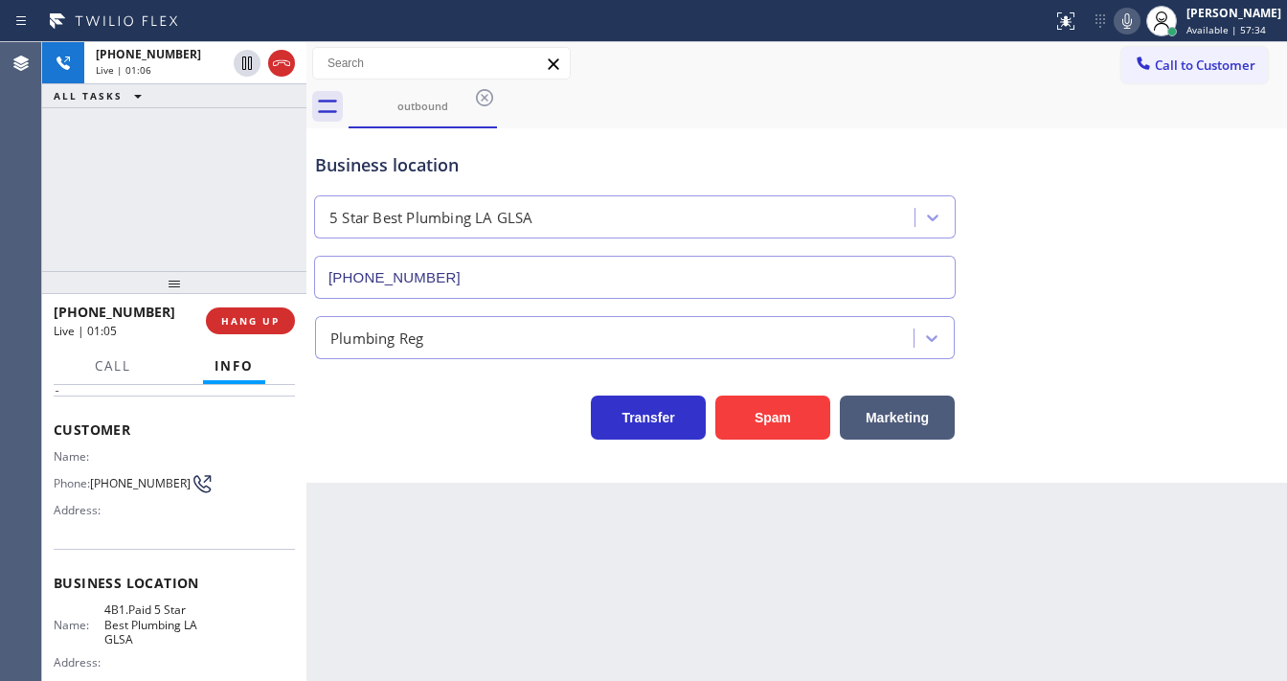
click at [153, 221] on div "[PHONE_NUMBER] Live | 01:06 ALL TASKS ALL TASKS ACTIVE TASKS TASKS IN WRAP UP" at bounding box center [174, 156] width 264 height 229
click at [161, 230] on div "[PHONE_NUMBER] Live | 01:09 ALL TASKS ALL TASKS ACTIVE TASKS TASKS IN WRAP UP" at bounding box center [174, 156] width 264 height 229
click at [186, 207] on div "[PHONE_NUMBER] Live | 02:07 ALL TASKS ALL TASKS ACTIVE TASKS TASKS IN WRAP UP" at bounding box center [174, 156] width 264 height 229
click at [234, 163] on div "[PHONE_NUMBER] Live | 03:11 ALL TASKS ALL TASKS ACTIVE TASKS TASKS IN WRAP UP" at bounding box center [174, 156] width 264 height 229
click at [1092, 131] on div "Business location 5 Star Best Plumbing LA GLSA [PHONE_NUMBER]" at bounding box center [796, 211] width 971 height 173
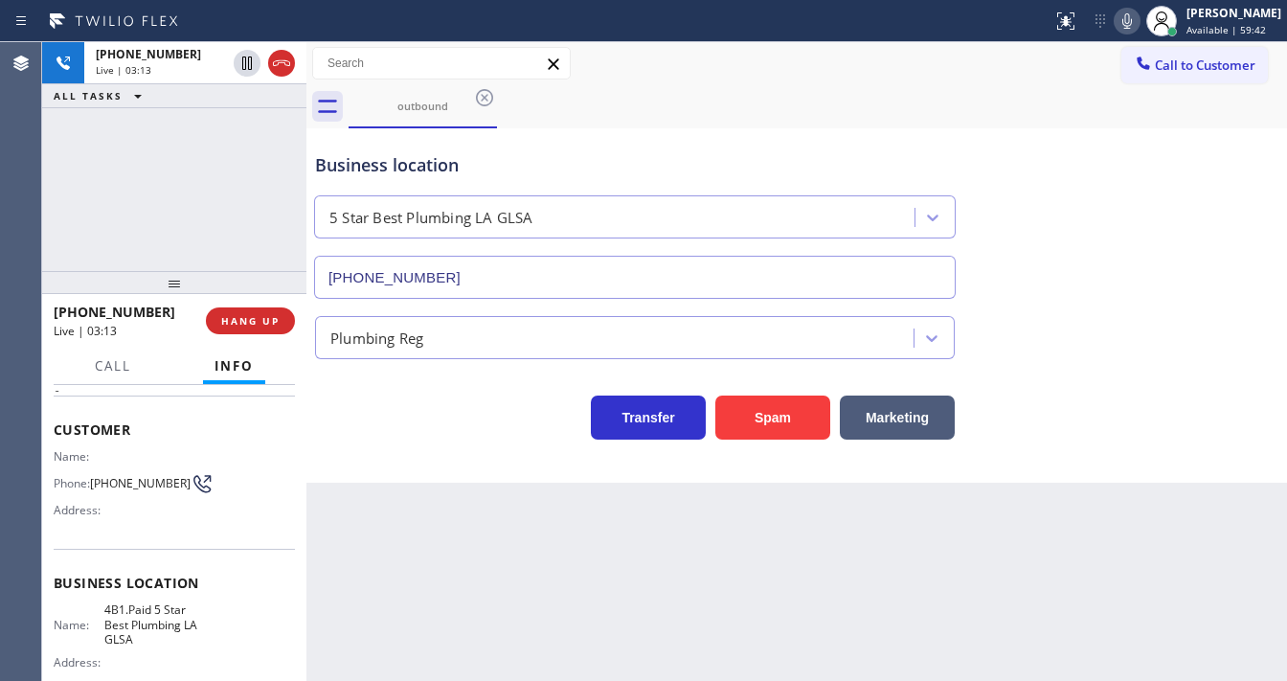
click at [1138, 16] on icon at bounding box center [1126, 21] width 23 height 23
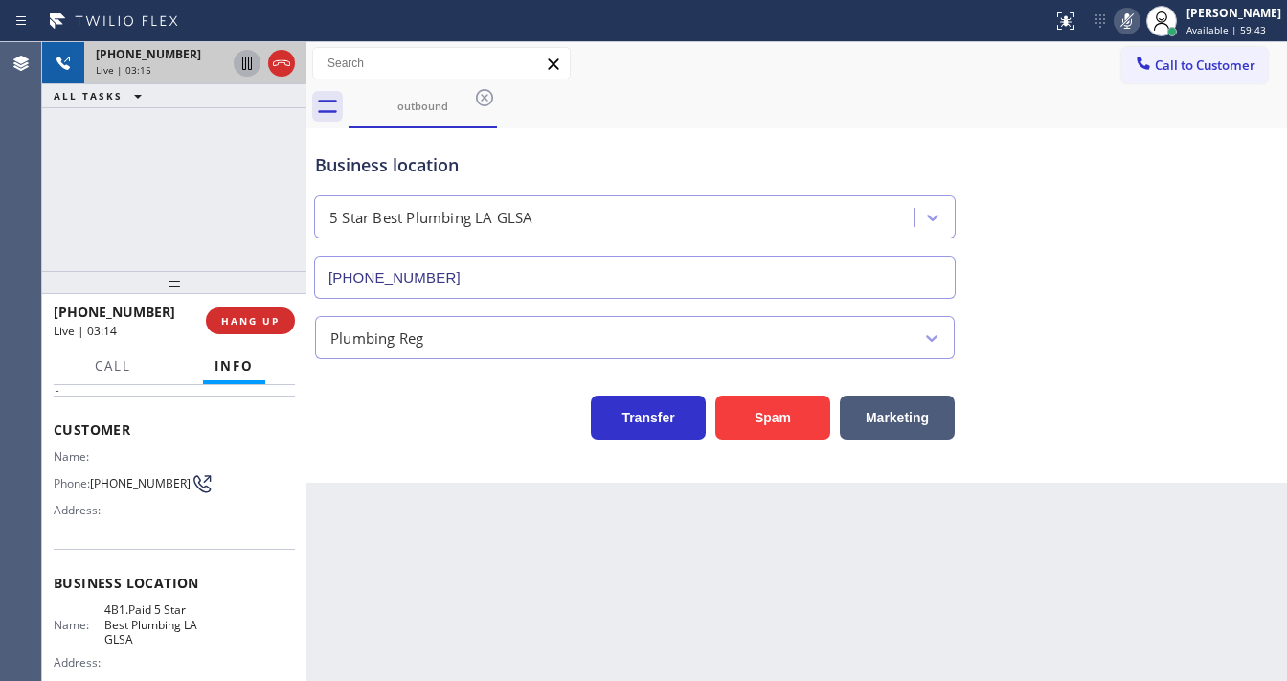
click at [243, 61] on icon at bounding box center [247, 63] width 23 height 23
type input "[PHONE_NUMBER]"
click at [999, 100] on div "outbound outbound" at bounding box center [818, 106] width 938 height 43
click at [1129, 23] on icon at bounding box center [1126, 21] width 23 height 23
click at [209, 196] on div "[PHONE_NUMBER] Live | 03:45 ALL TASKS ALL TASKS ACTIVE TASKS TASKS IN WRAP UP" at bounding box center [174, 156] width 264 height 229
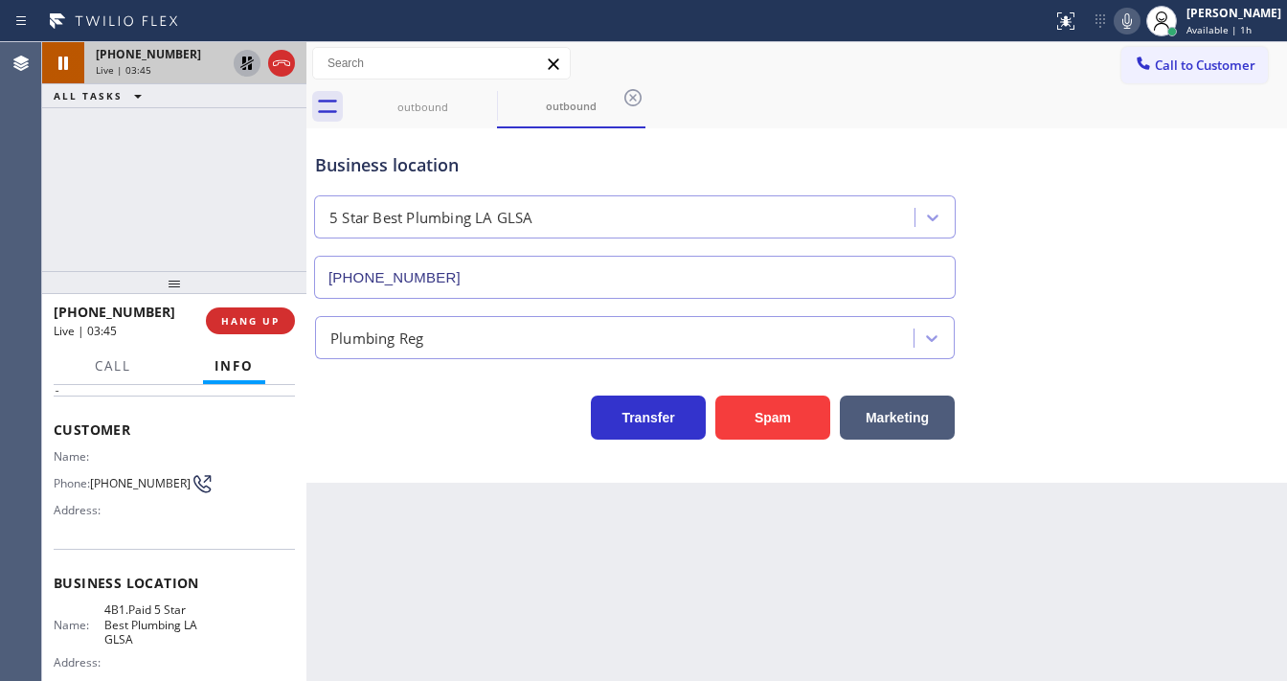
click at [238, 76] on div at bounding box center [264, 63] width 69 height 42
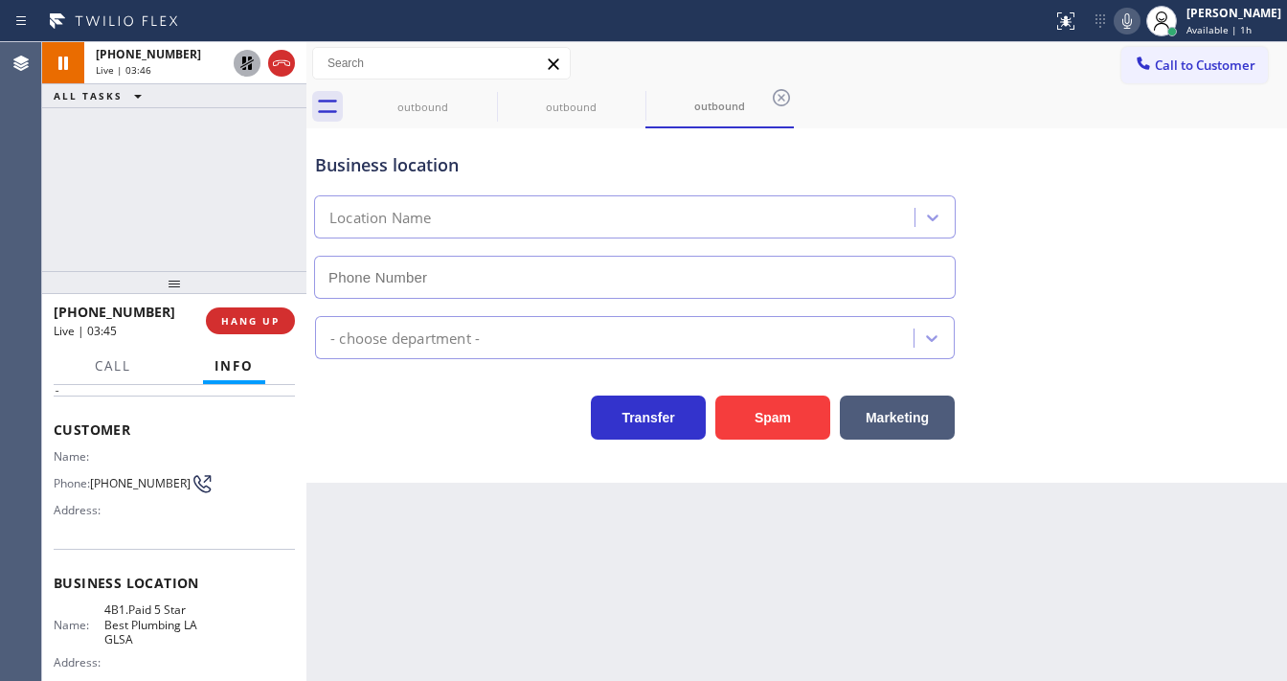
click at [242, 69] on icon at bounding box center [246, 62] width 13 height 13
type input "[PHONE_NUMBER]"
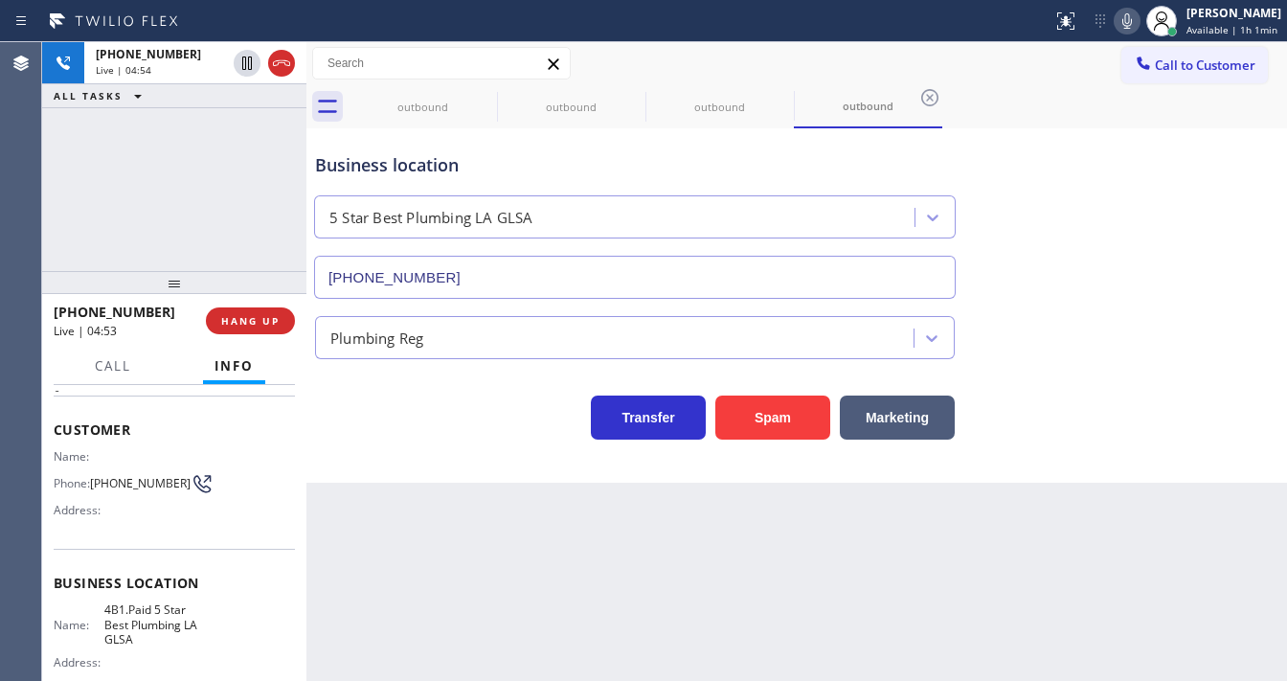
click at [823, 44] on div "Call to Customer Outbound call Location 5 Star Best Plumbing [GEOGRAPHIC_DATA] …" at bounding box center [796, 63] width 980 height 43
click at [491, 104] on icon at bounding box center [484, 97] width 23 height 23
click at [484, 103] on icon at bounding box center [484, 97] width 23 height 23
click at [782, 107] on div "outbound" at bounding box center [818, 106] width 938 height 43
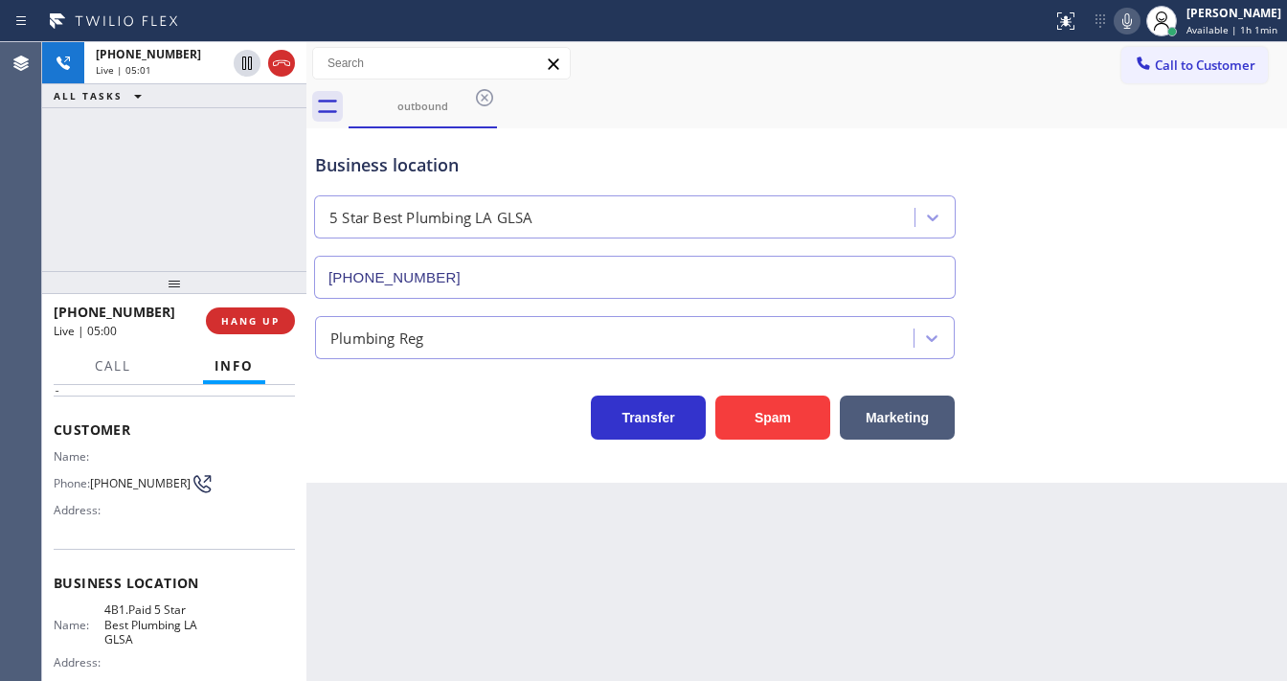
click at [1138, 29] on icon at bounding box center [1126, 21] width 23 height 23
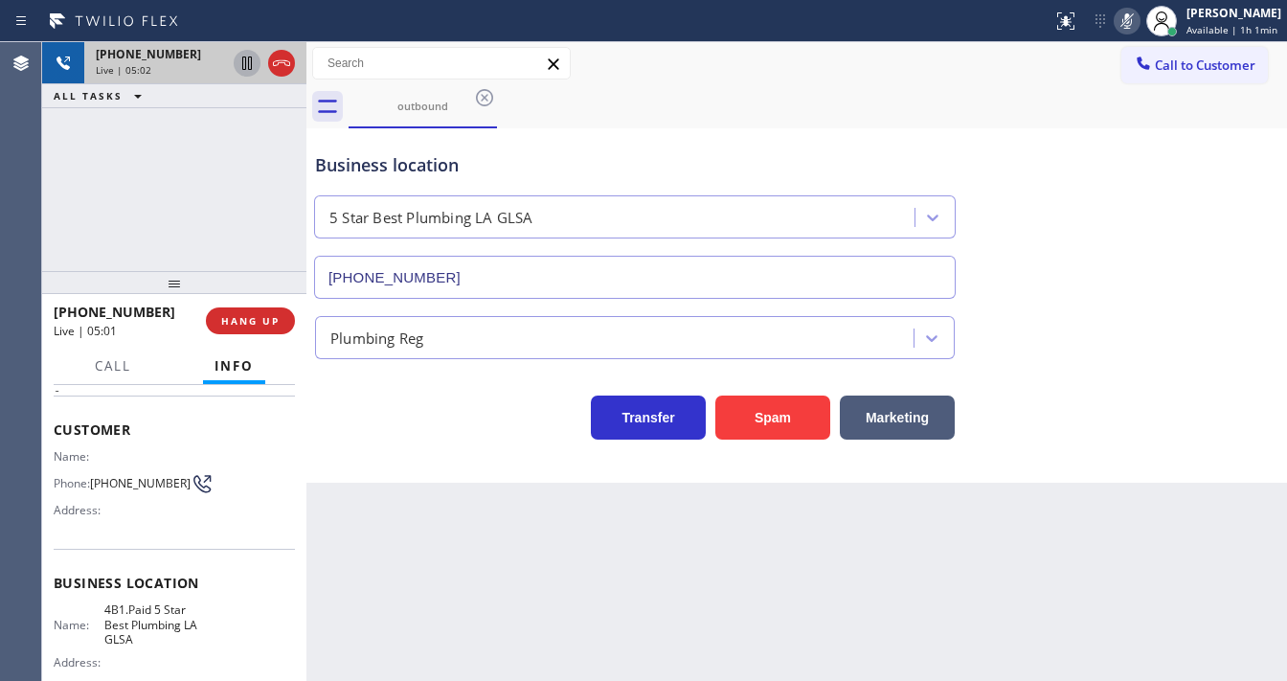
click at [249, 61] on icon at bounding box center [247, 62] width 10 height 13
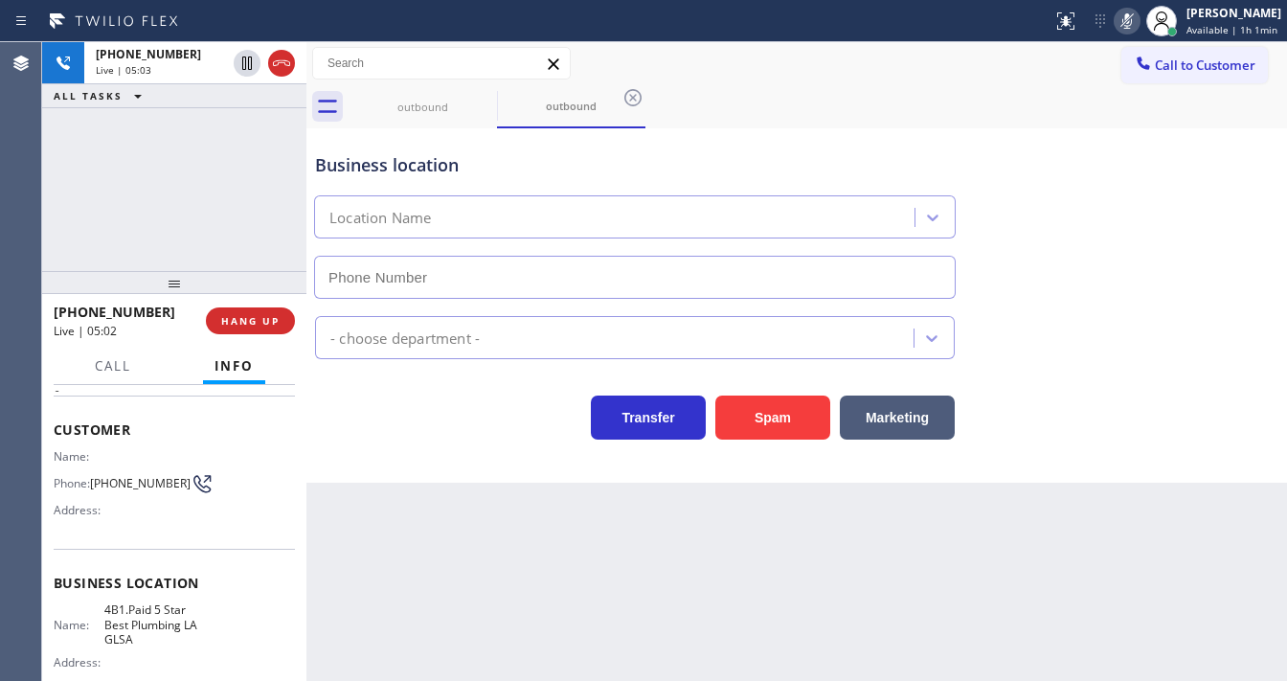
type input "[PHONE_NUMBER]"
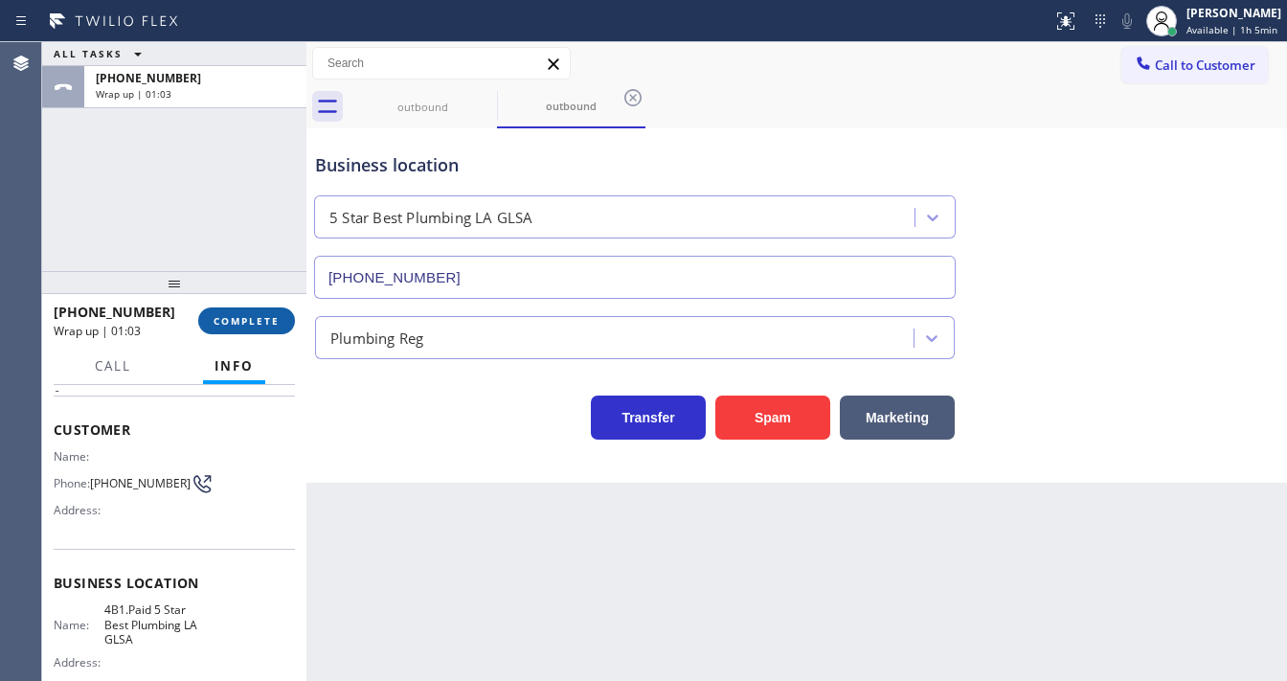
click at [268, 310] on button "COMPLETE" at bounding box center [246, 320] width 97 height 27
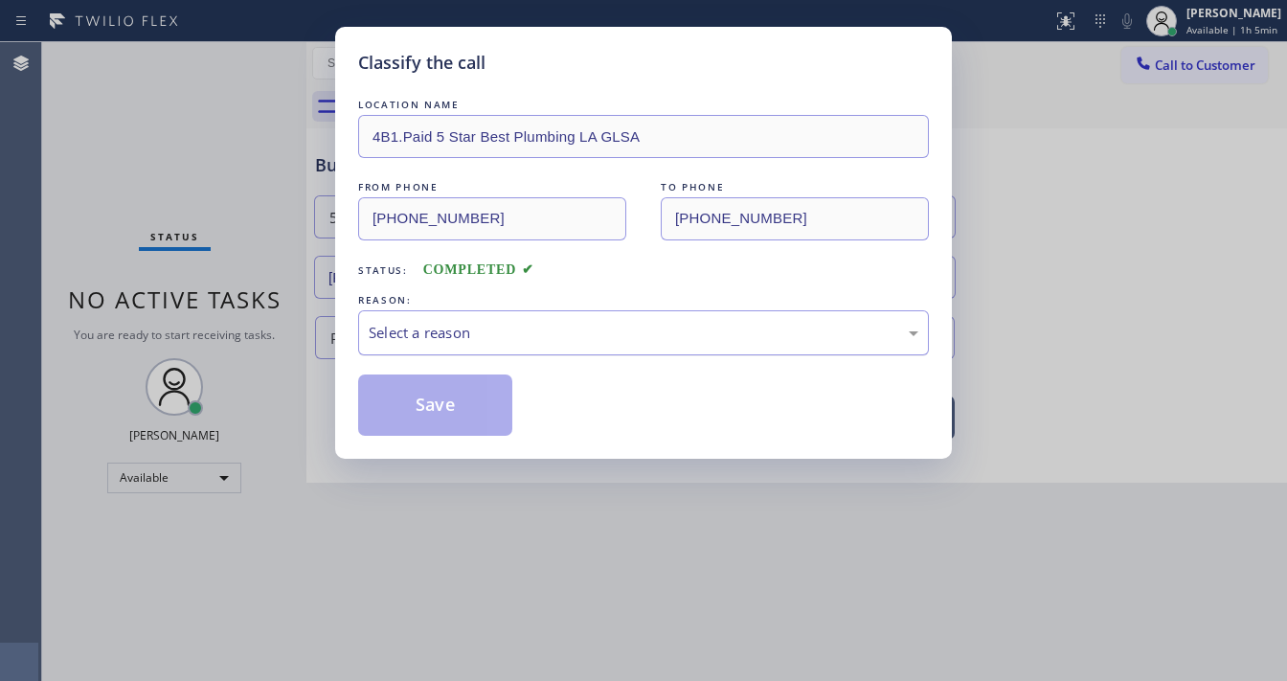
click at [442, 328] on div "Select a reason" at bounding box center [644, 333] width 550 height 22
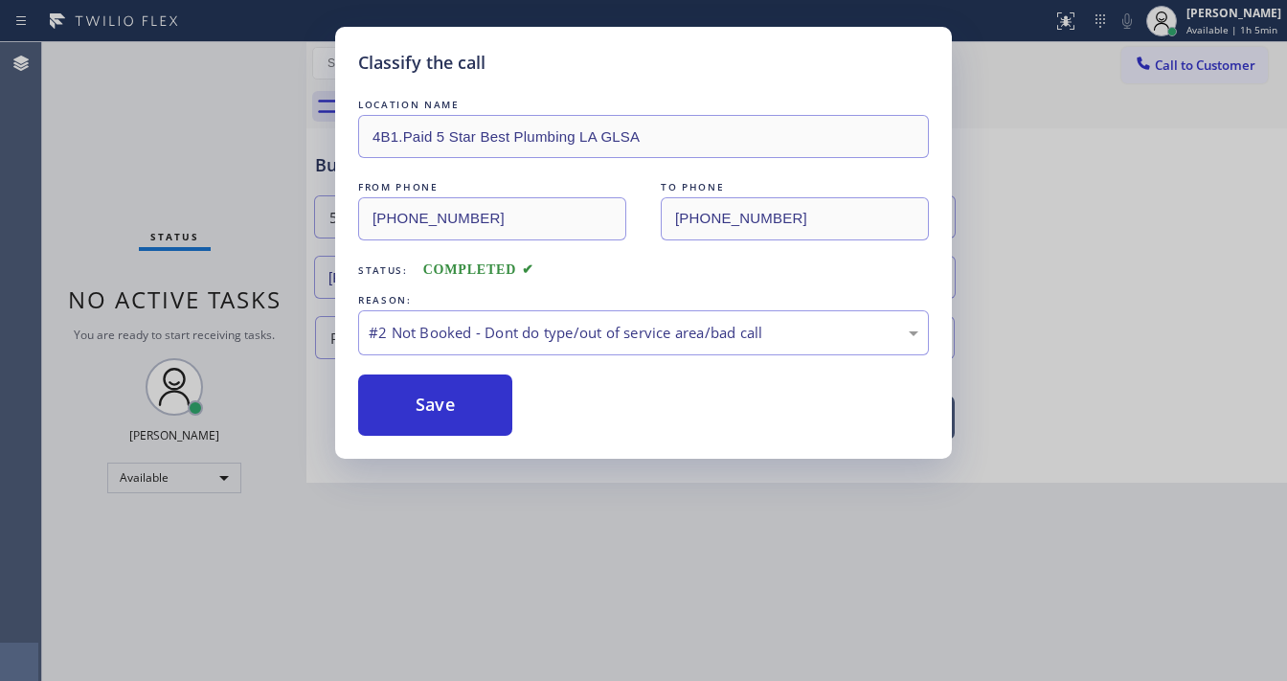
click at [444, 394] on button "Save" at bounding box center [435, 404] width 154 height 61
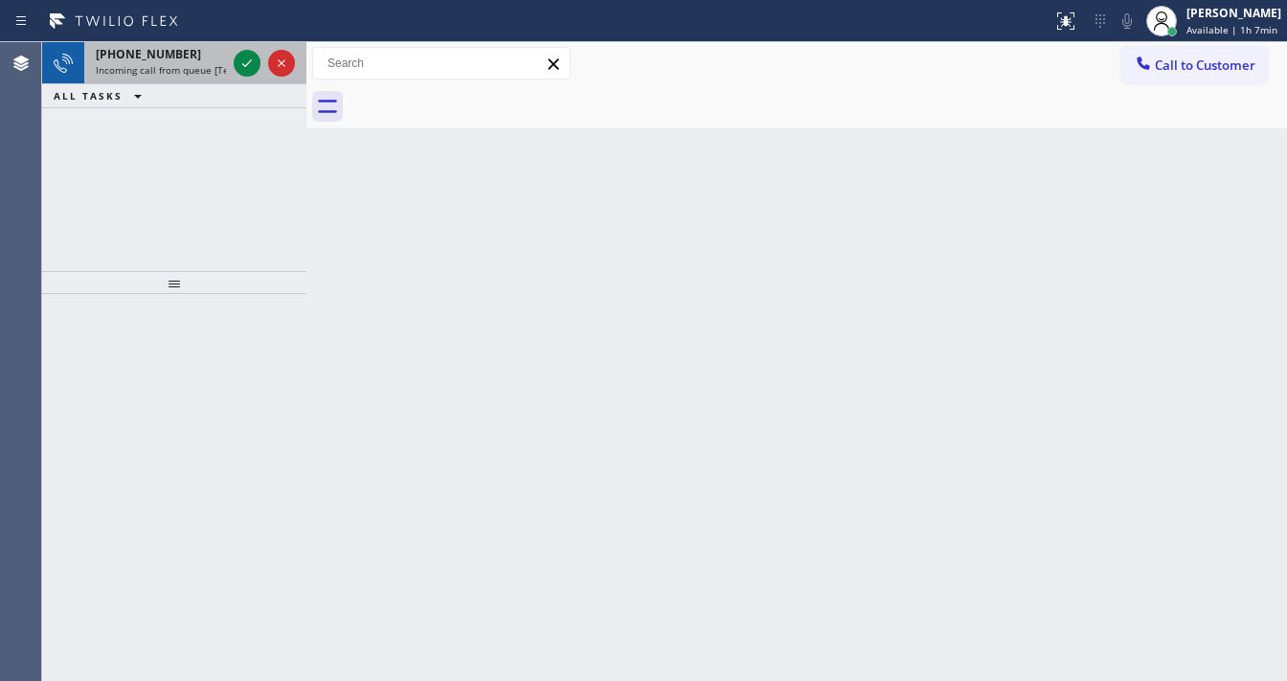
click at [169, 66] on span "Incoming call from queue [Test] All" at bounding box center [175, 69] width 159 height 13
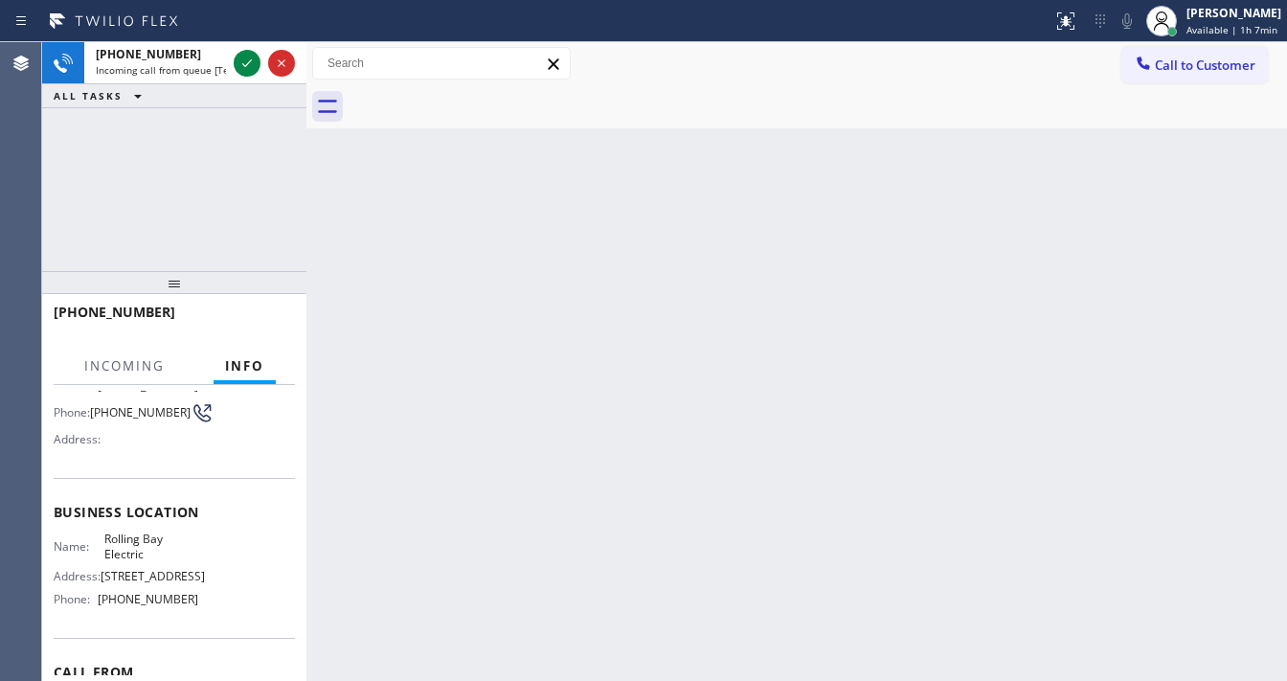
scroll to position [153, 0]
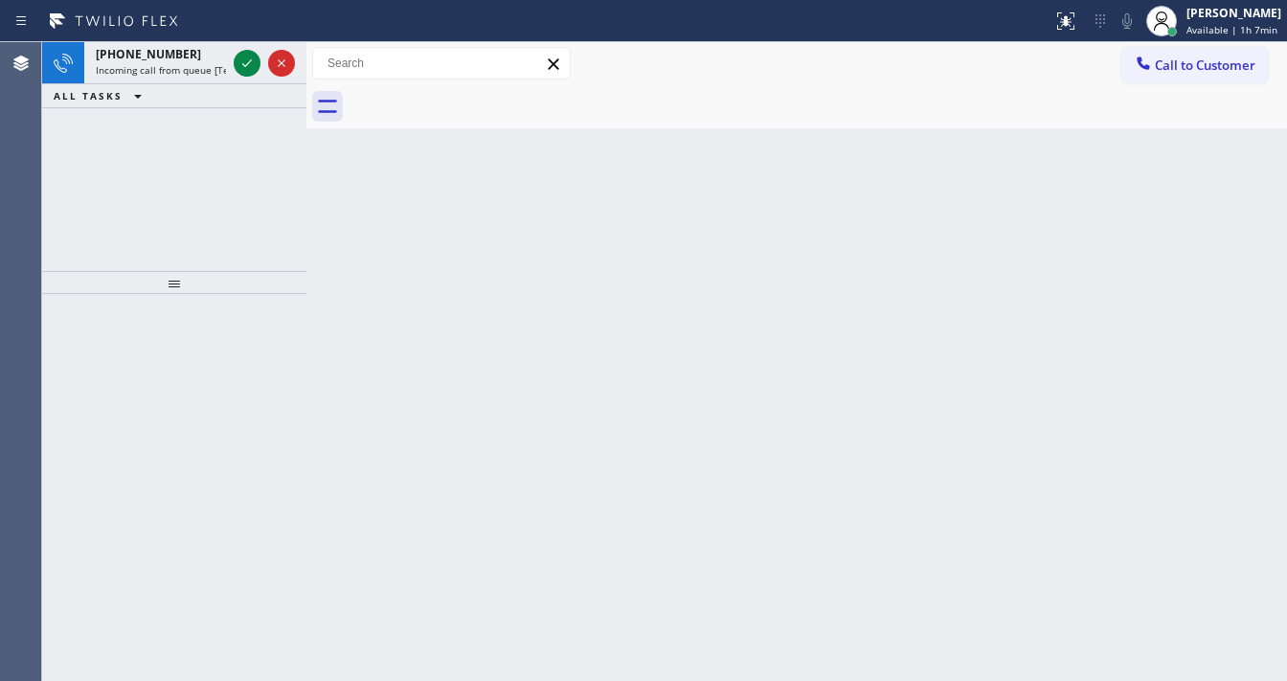
drag, startPoint x: 54, startPoint y: 222, endPoint x: 247, endPoint y: 86, distance: 236.4
click at [54, 219] on div "[PHONE_NUMBER] Incoming call from queue [Test] All ALL TASKS ALL TASKS ACTIVE T…" at bounding box center [174, 156] width 264 height 229
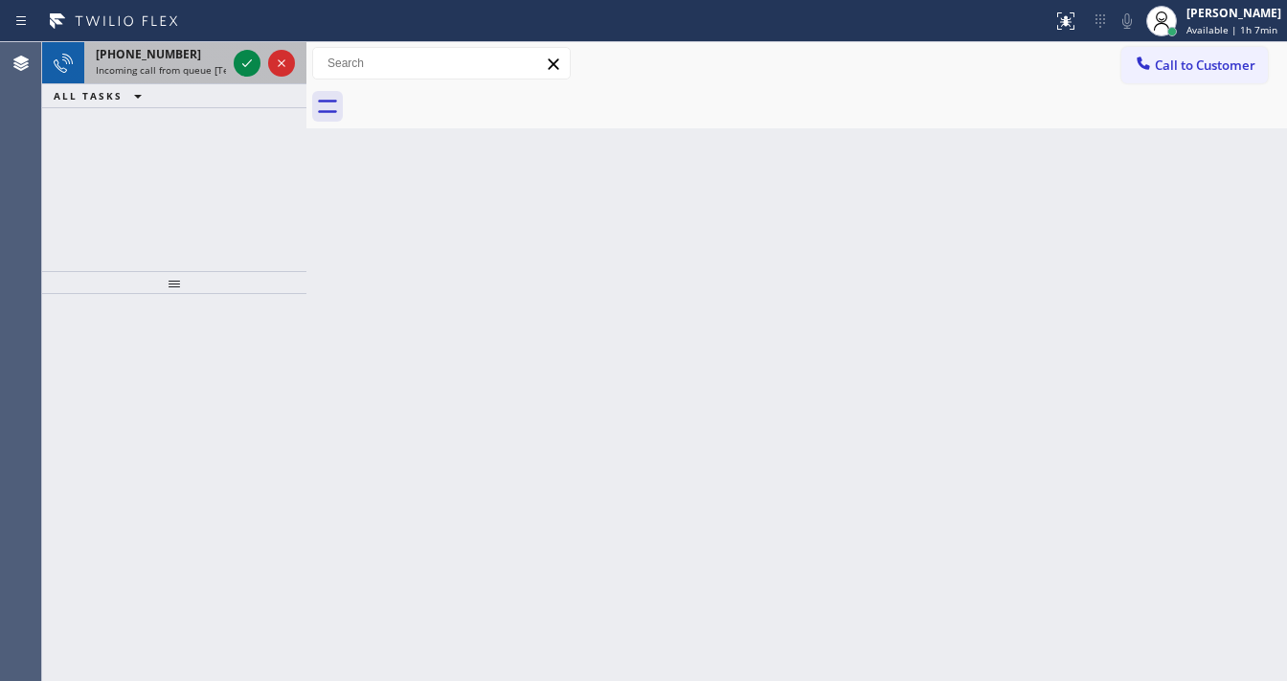
click at [188, 65] on span "Incoming call from queue [Test] All" at bounding box center [175, 69] width 159 height 13
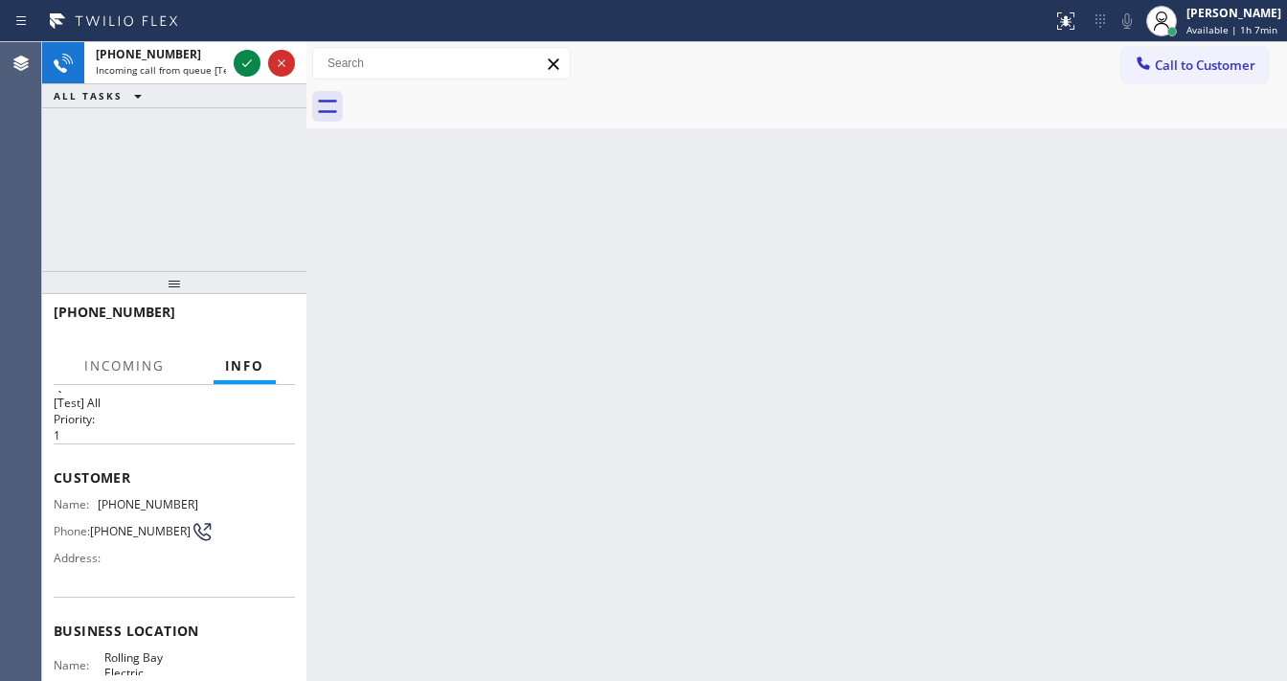
scroll to position [77, 0]
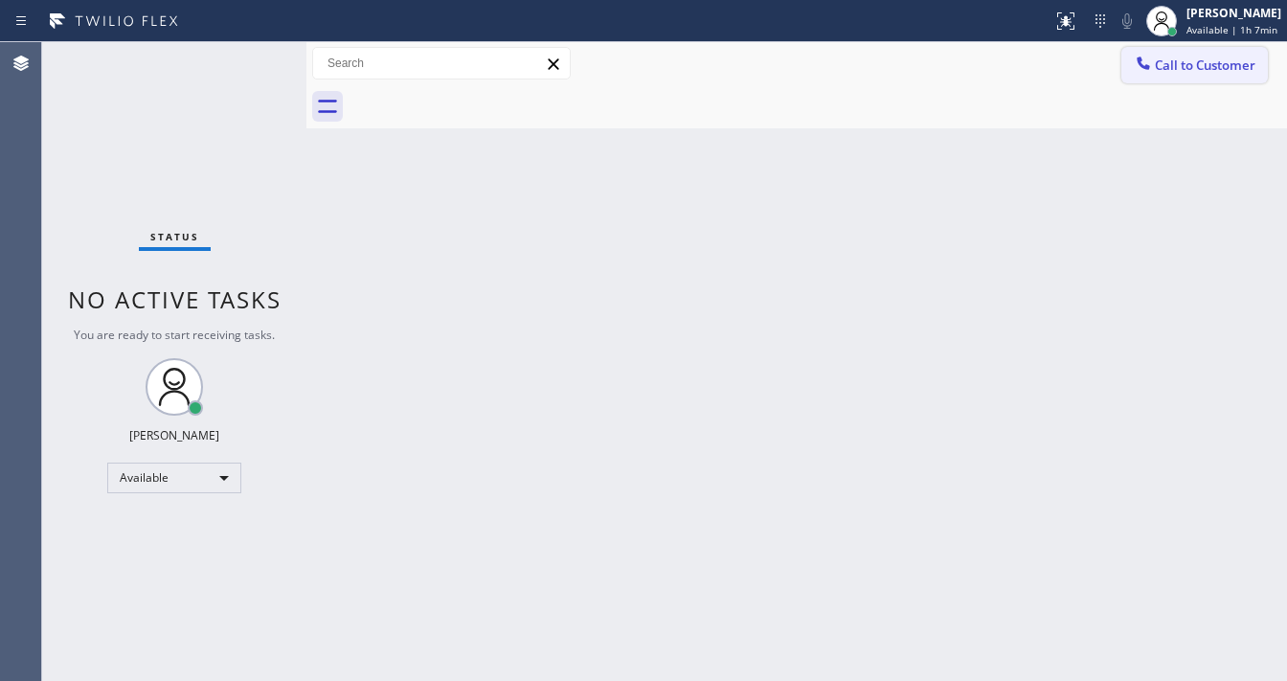
click at [1188, 65] on span "Call to Customer" at bounding box center [1205, 64] width 101 height 17
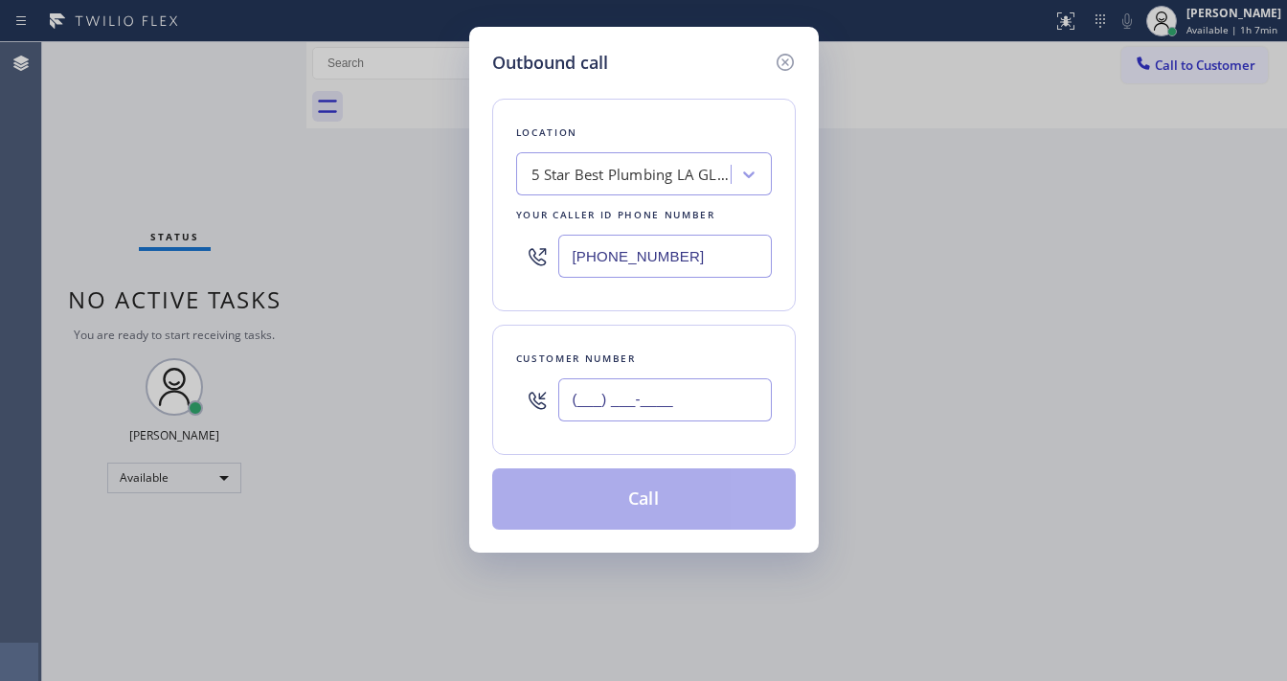
drag, startPoint x: 674, startPoint y: 403, endPoint x: 654, endPoint y: 322, distance: 83.8
click at [674, 402] on input "(___) ___-____" at bounding box center [665, 399] width 214 height 43
paste input "310) 780-9496"
type input "[PHONE_NUMBER]"
click at [686, 265] on input "[PHONE_NUMBER]" at bounding box center [665, 256] width 214 height 43
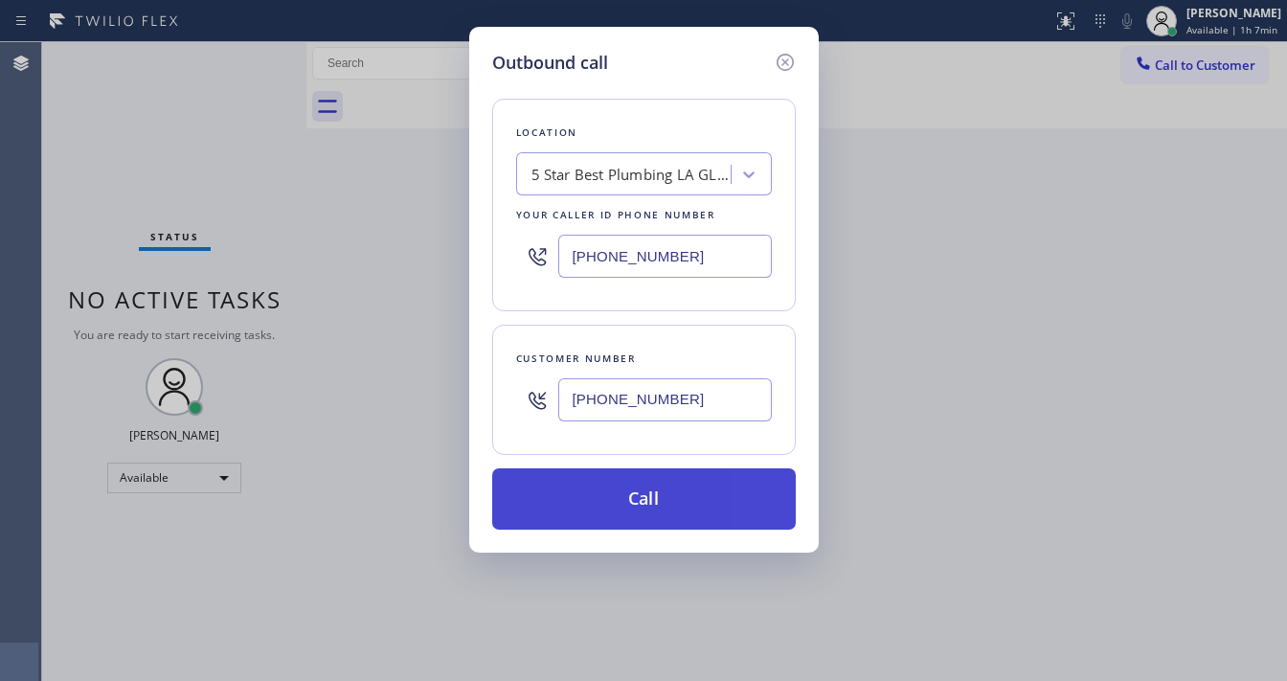
click at [659, 513] on button "Call" at bounding box center [644, 498] width 304 height 61
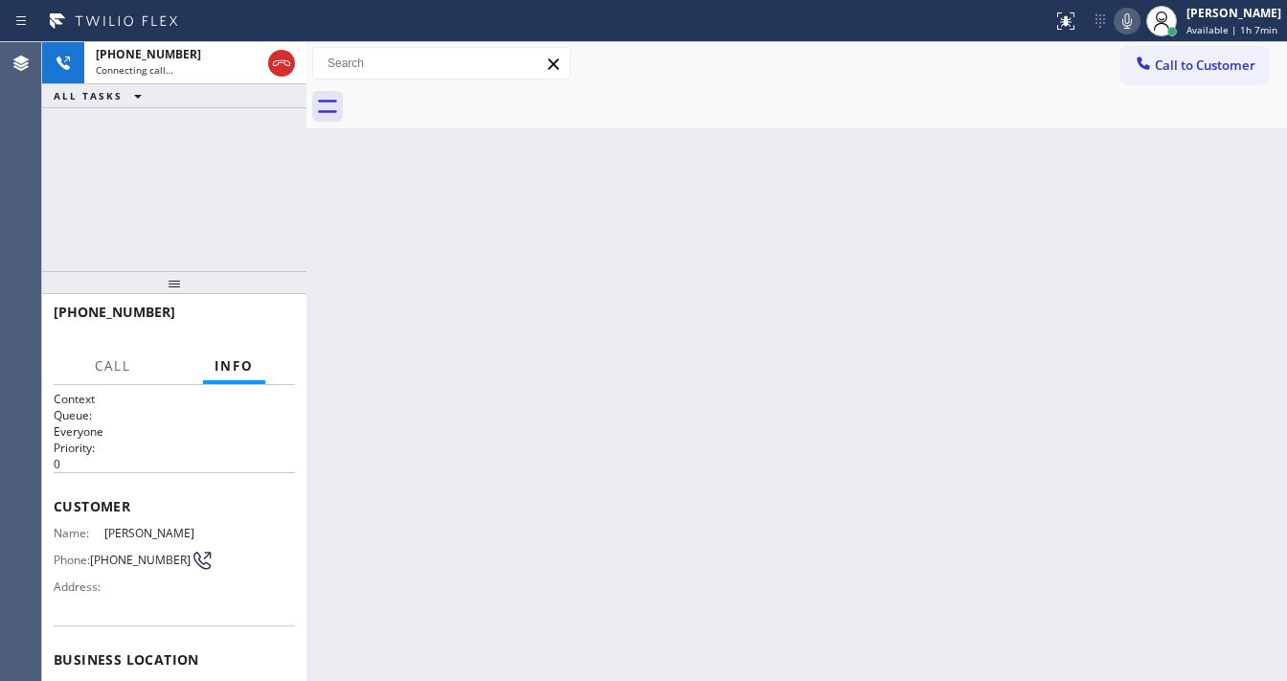
click at [74, 211] on div "[PHONE_NUMBER] Connecting call… ALL TASKS ALL TASKS ACTIVE TASKS TASKS IN WRAP …" at bounding box center [174, 156] width 264 height 229
click at [81, 223] on div "[PHONE_NUMBER] Connecting call… ALL TASKS ALL TASKS ACTIVE TASKS TASKS IN WRAP …" at bounding box center [174, 156] width 264 height 229
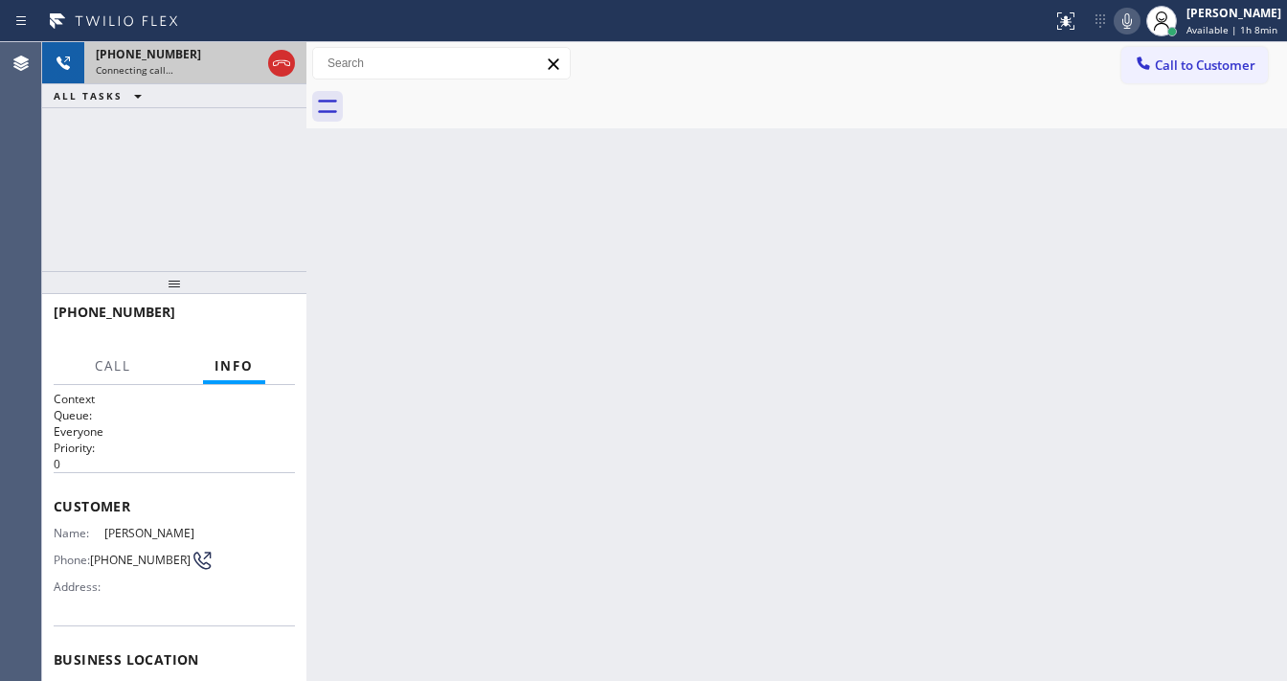
click at [179, 70] on div "Connecting call…" at bounding box center [178, 69] width 165 height 13
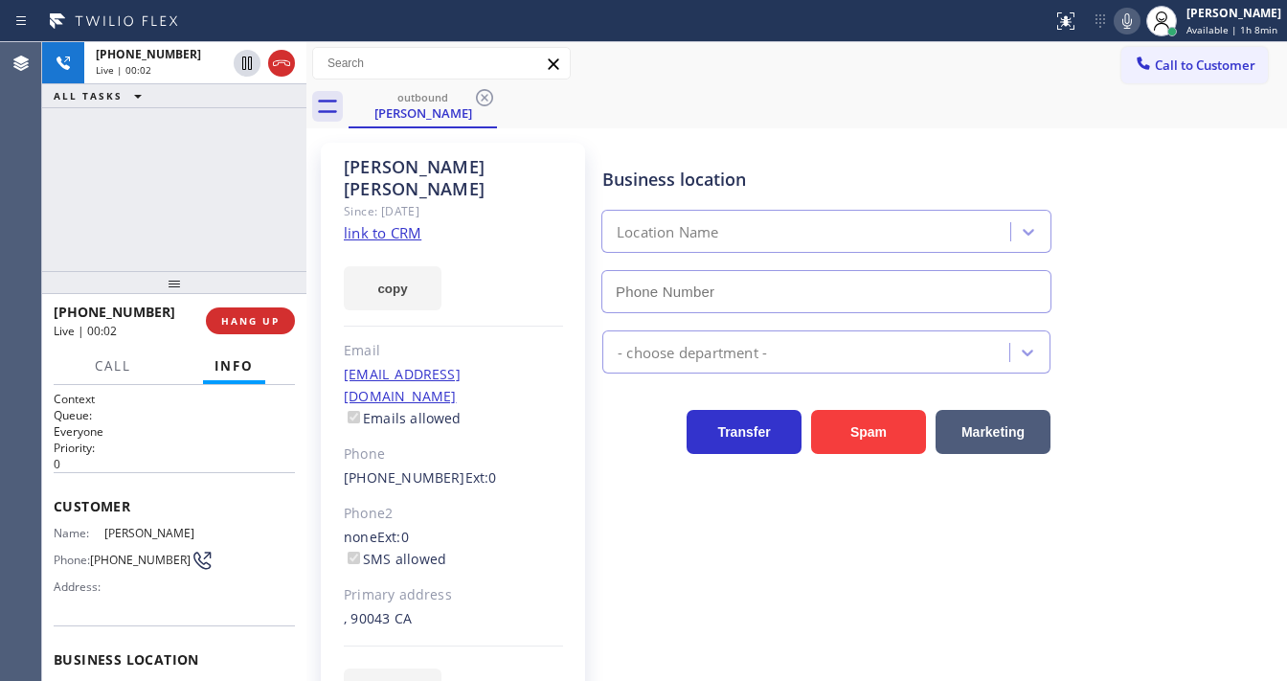
type input "[PHONE_NUMBER]"
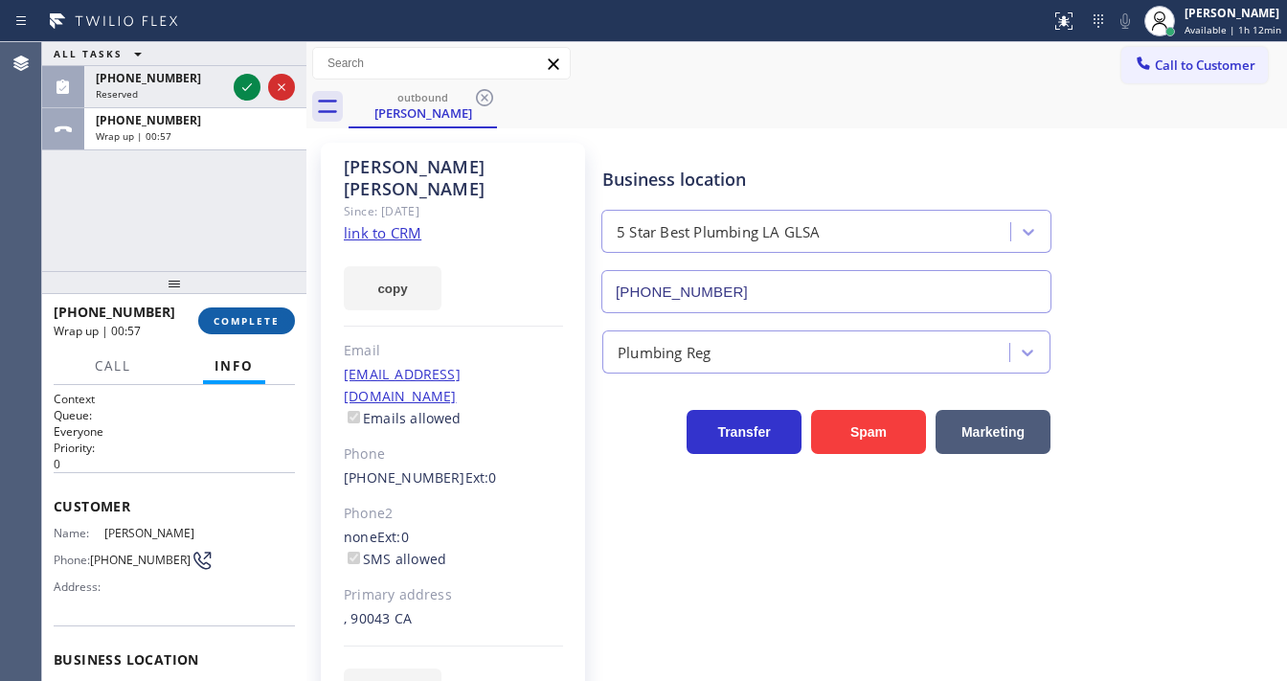
click at [257, 317] on span "COMPLETE" at bounding box center [247, 320] width 66 height 13
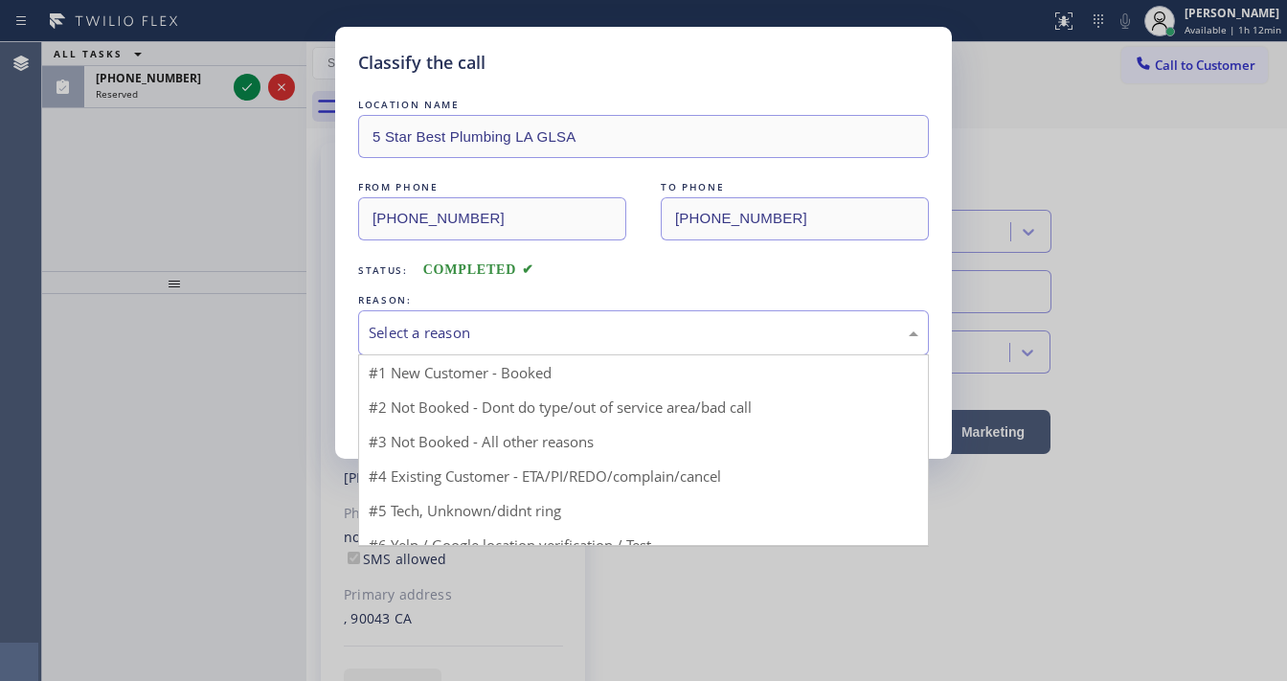
drag, startPoint x: 486, startPoint y: 319, endPoint x: 478, endPoint y: 334, distance: 17.6
click at [486, 320] on div "Select a reason" at bounding box center [643, 332] width 571 height 45
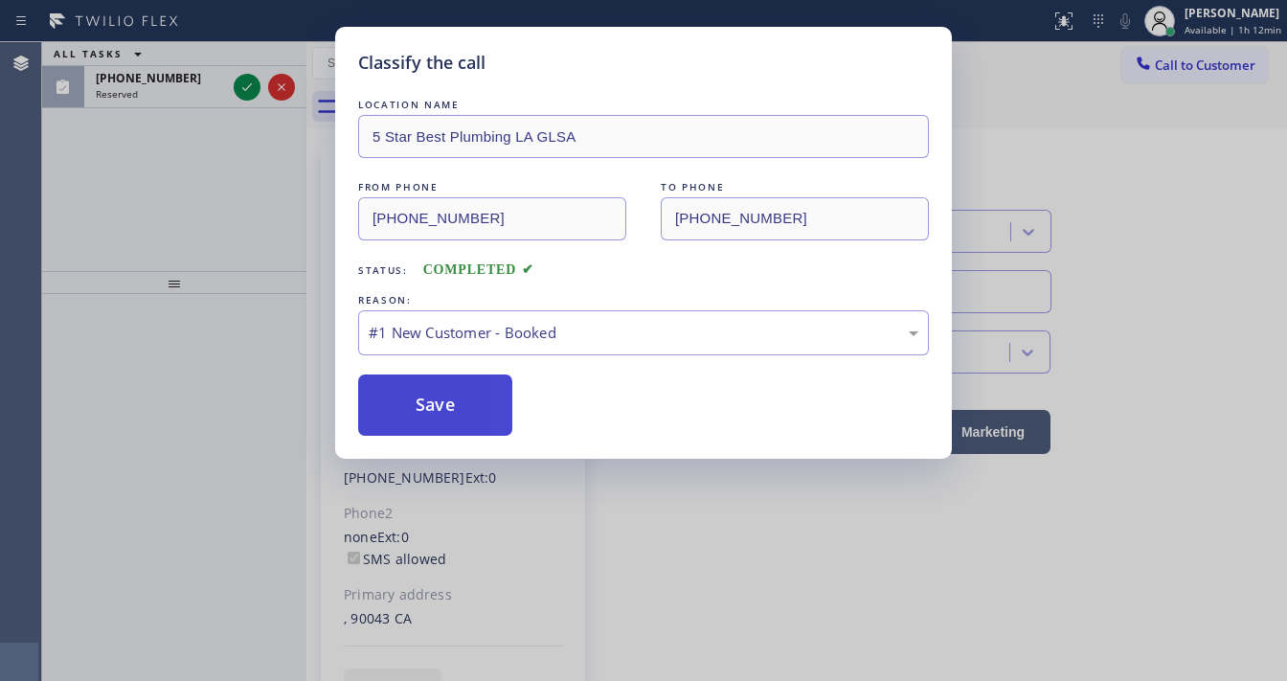
click at [439, 391] on button "Save" at bounding box center [435, 404] width 154 height 61
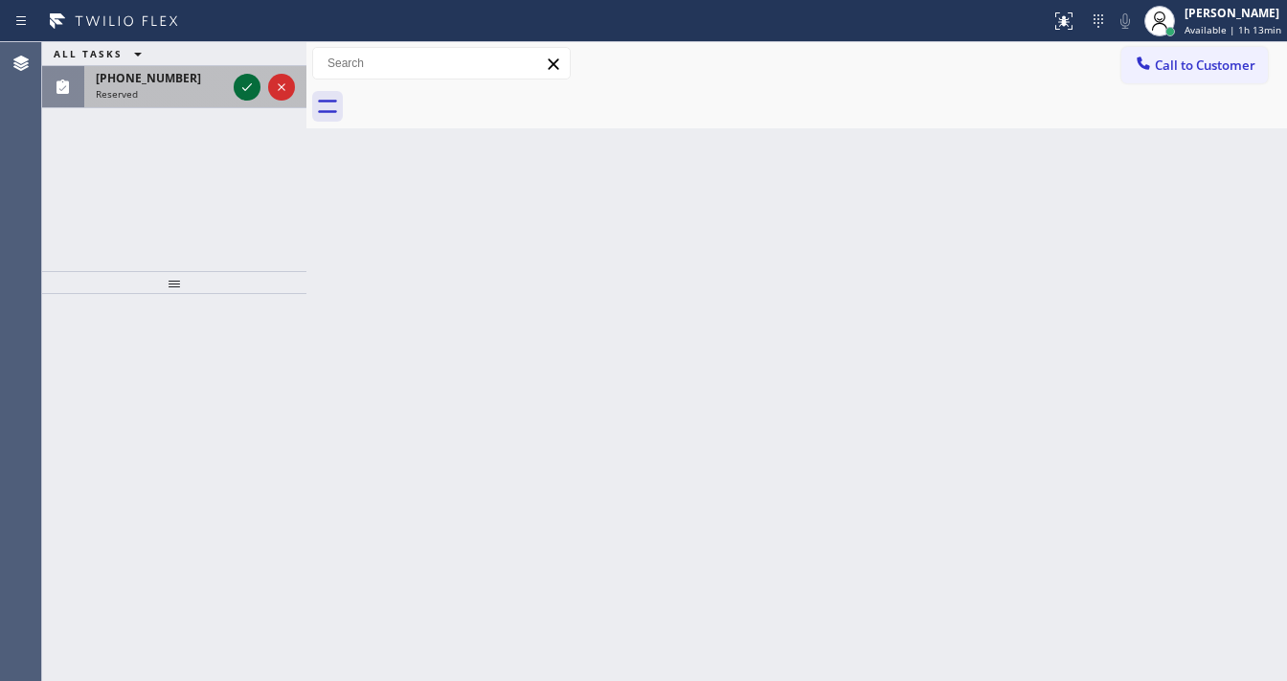
click at [237, 92] on icon at bounding box center [247, 87] width 23 height 23
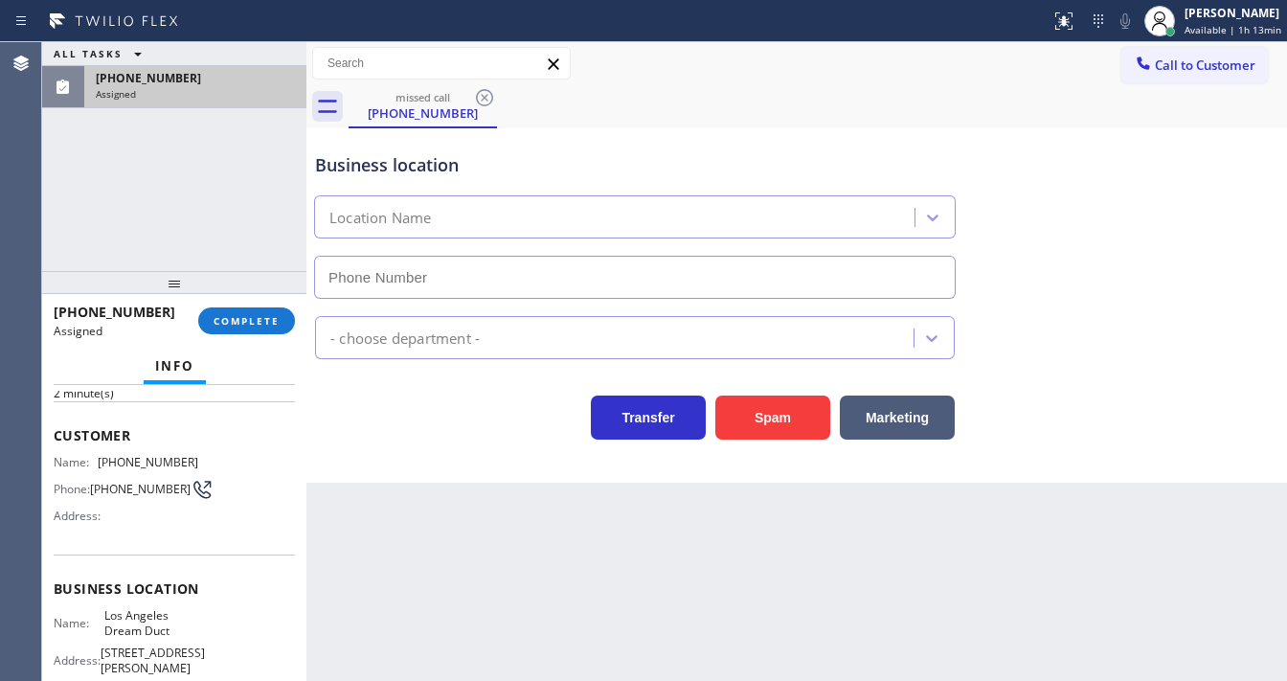
type input "[PHONE_NUMBER]"
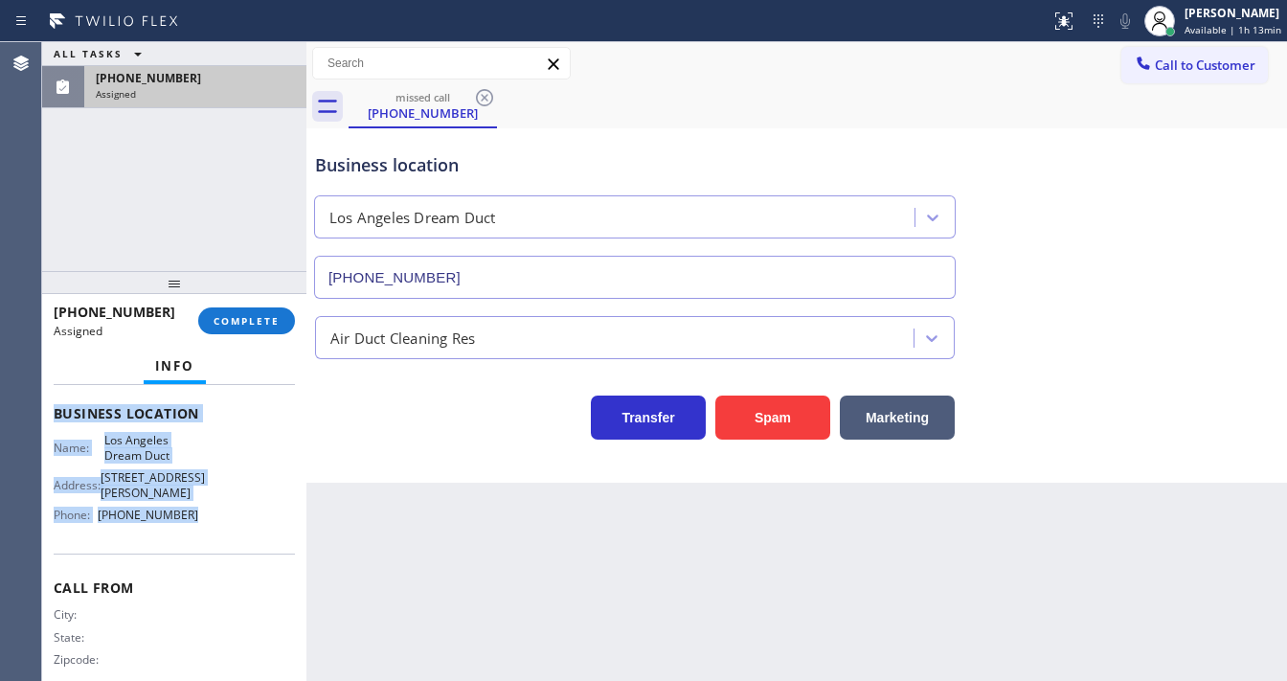
scroll to position [287, 0]
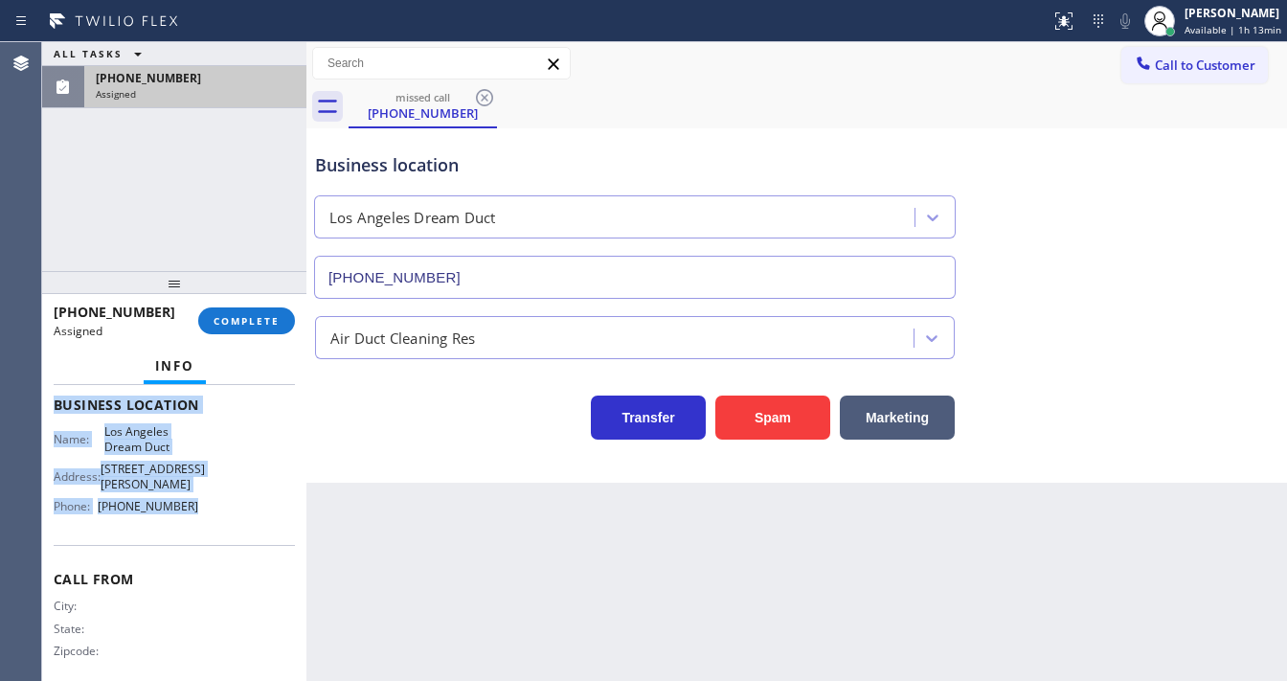
drag, startPoint x: 50, startPoint y: 451, endPoint x: 199, endPoint y: 525, distance: 166.6
click at [199, 527] on div "Context Queue: ADC Priority: 0 Task Age: [DEMOGRAPHIC_DATA] minute(s) Customer …" at bounding box center [174, 533] width 264 height 296
click at [241, 315] on span "COMPLETE" at bounding box center [247, 320] width 66 height 13
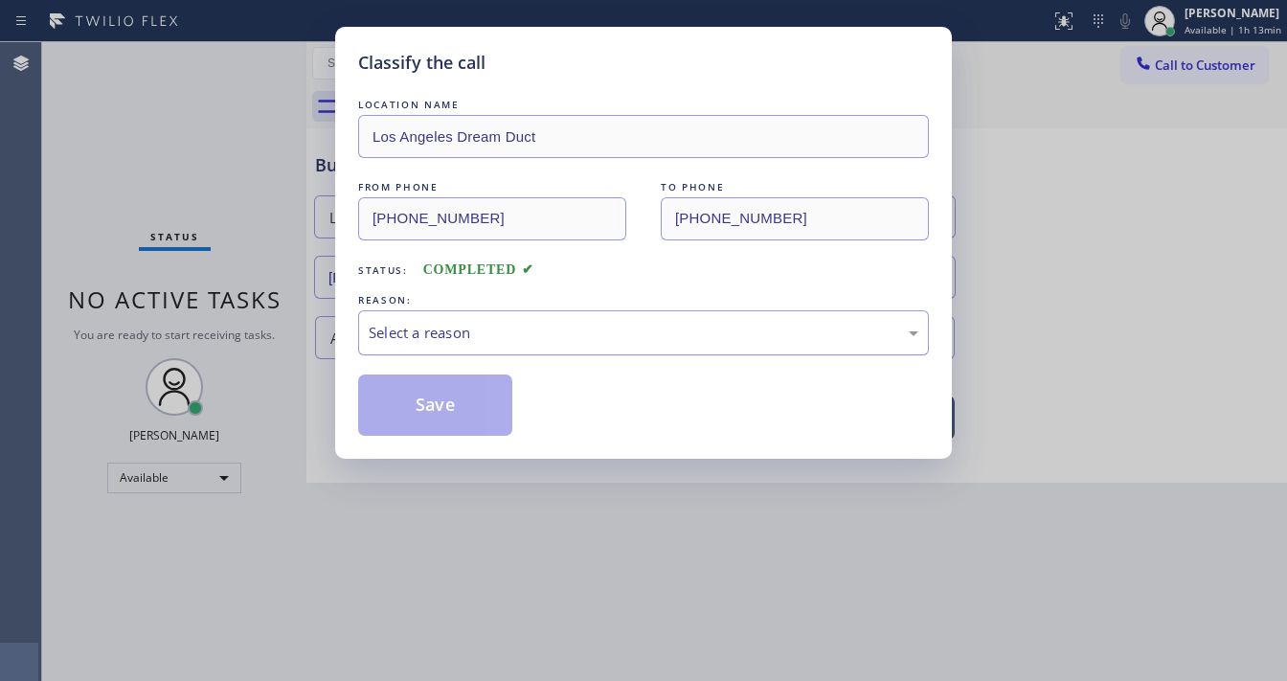
click at [500, 318] on div "Select a reason" at bounding box center [643, 332] width 571 height 45
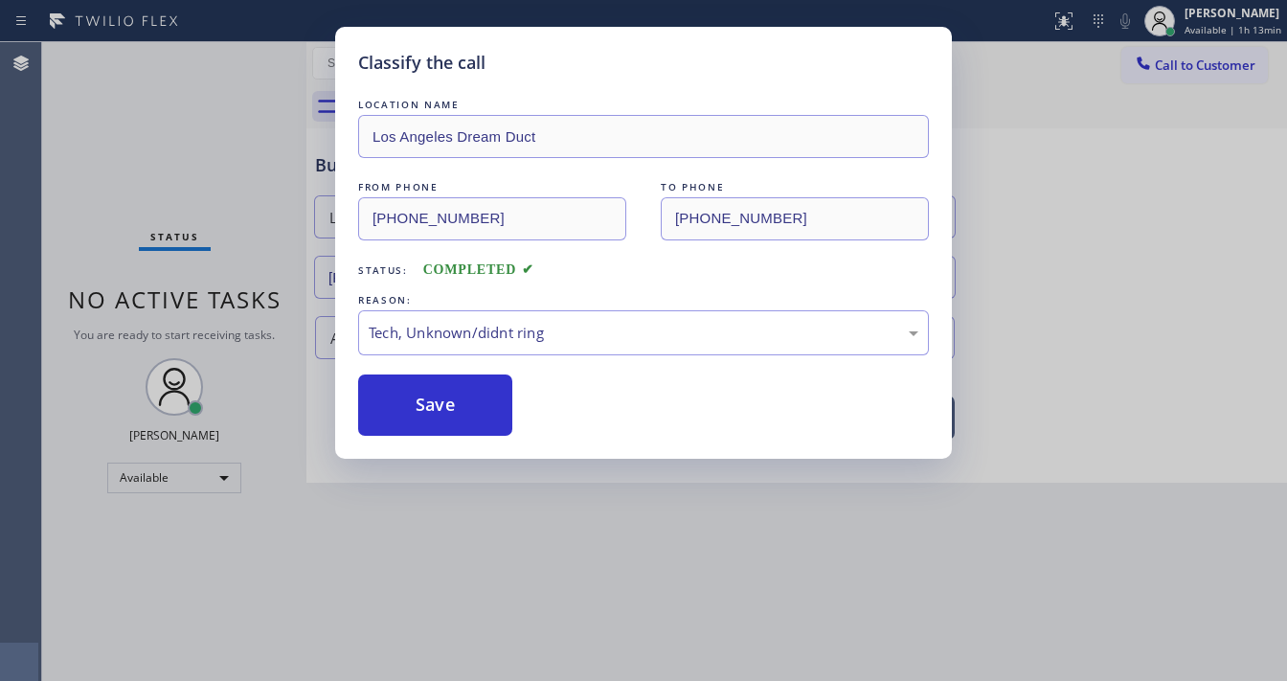
drag, startPoint x: 447, startPoint y: 473, endPoint x: 462, endPoint y: 382, distance: 92.2
click at [462, 382] on button "Save" at bounding box center [435, 404] width 154 height 61
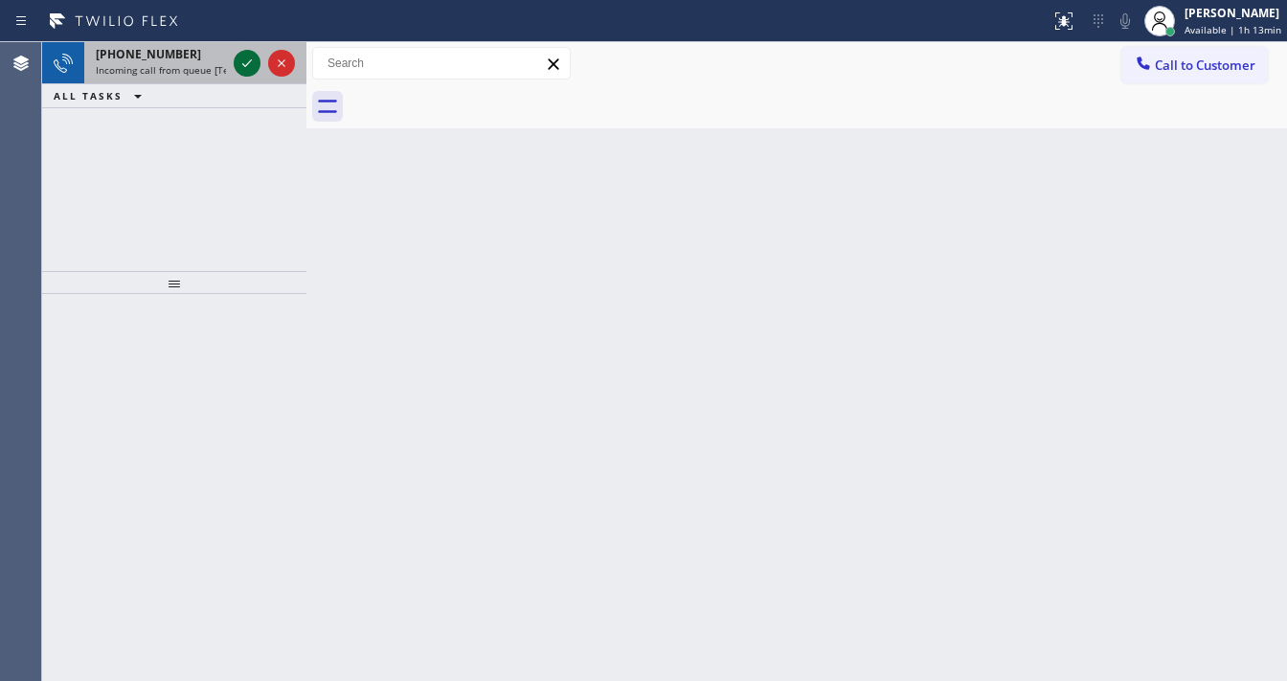
click at [244, 64] on icon at bounding box center [247, 63] width 23 height 23
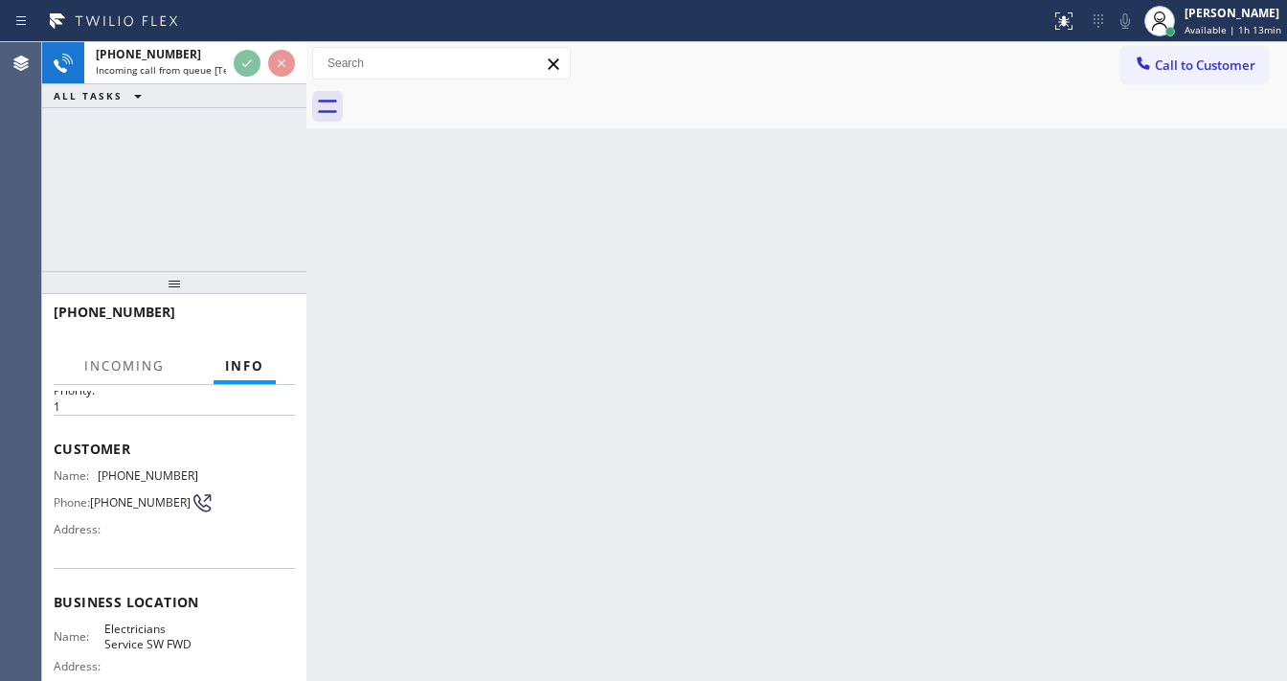
scroll to position [153, 0]
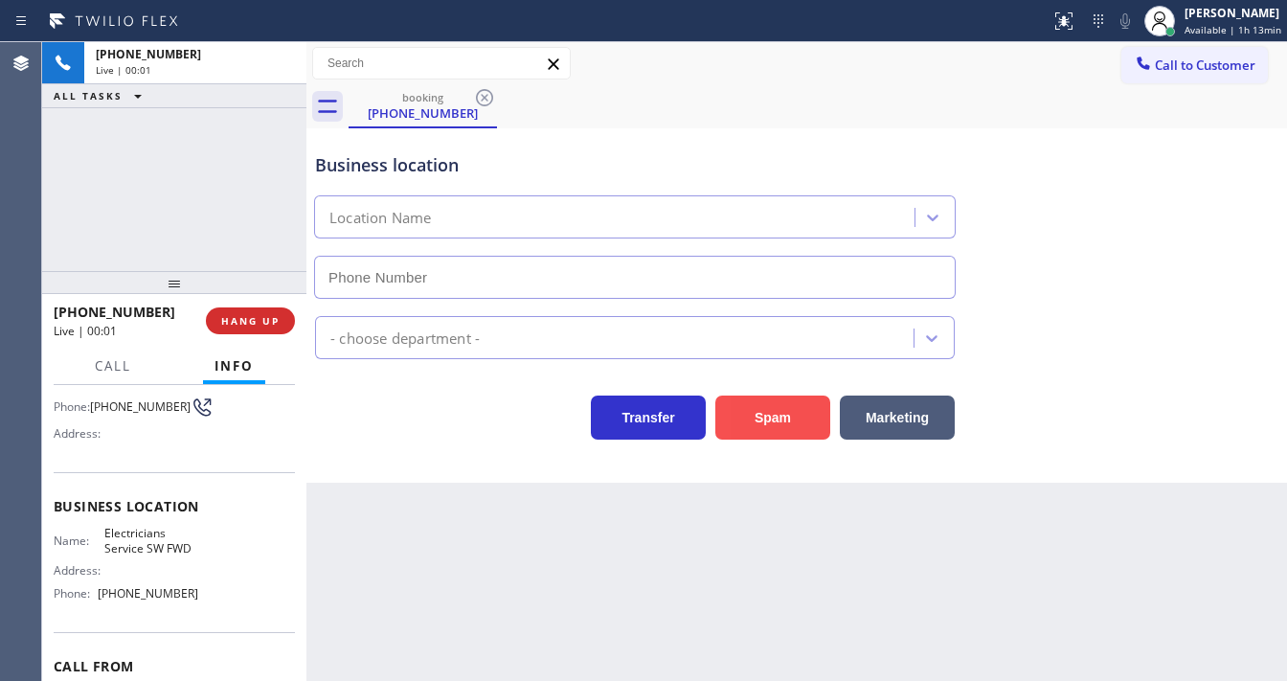
click at [793, 426] on button "Spam" at bounding box center [772, 417] width 115 height 44
type input "[PHONE_NUMBER]"
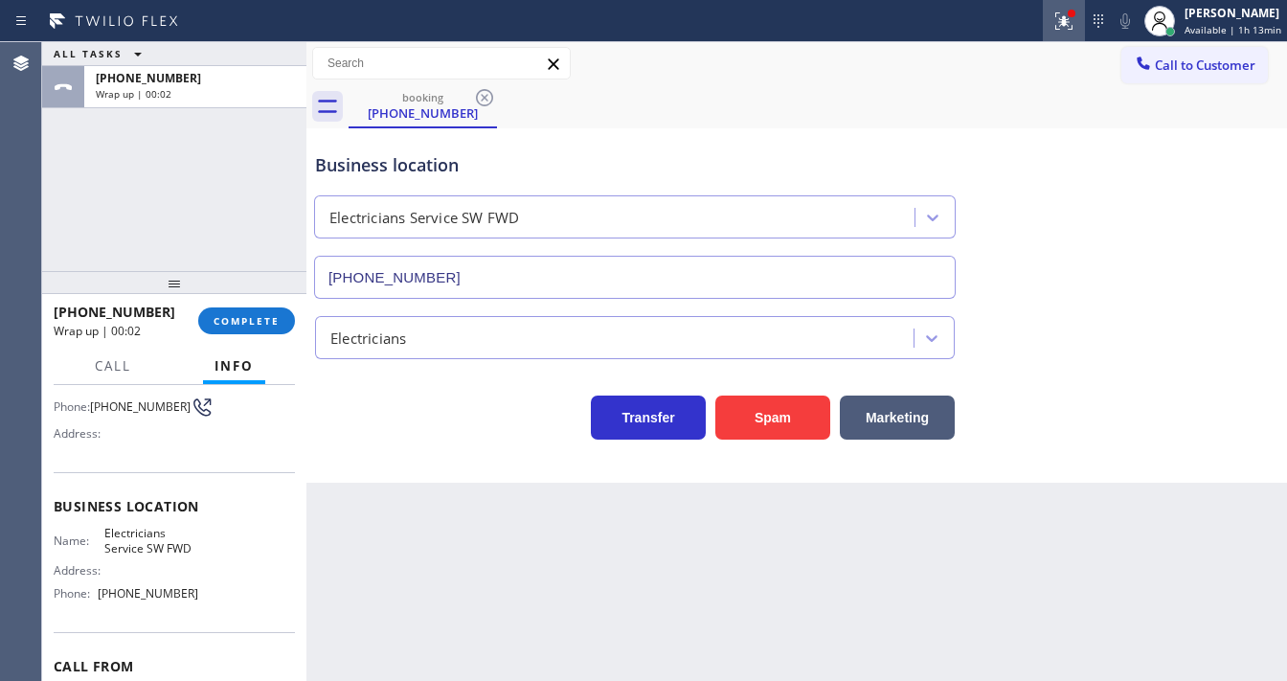
click at [1062, 24] on icon at bounding box center [1063, 21] width 23 height 23
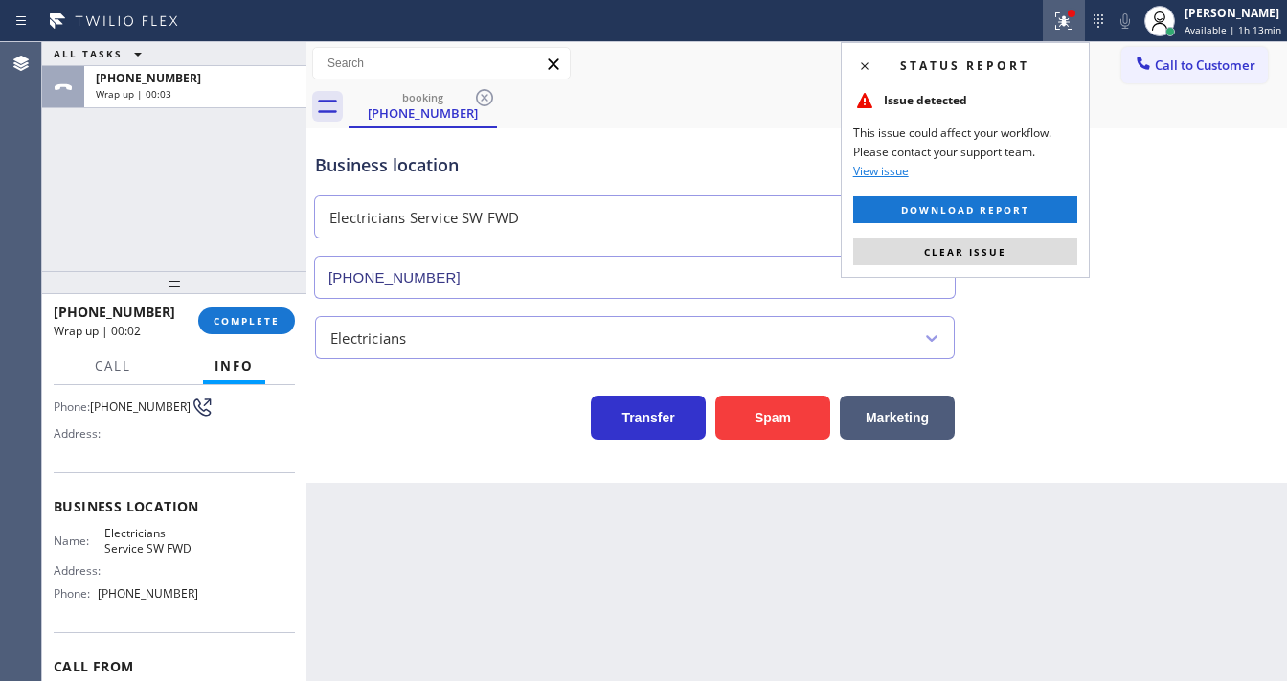
click at [1023, 255] on button "Clear issue" at bounding box center [965, 251] width 224 height 27
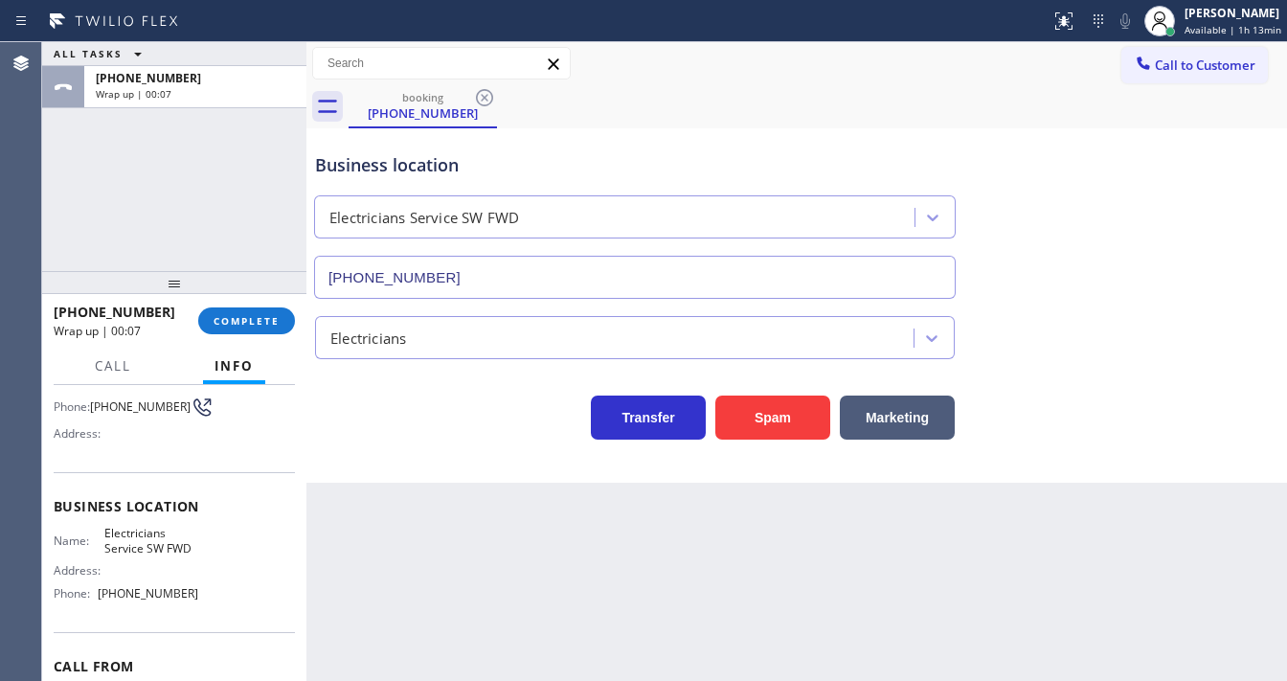
click at [77, 237] on div "ALL TASKS ALL TASKS ACTIVE TASKS TASKS IN WRAP UP [PHONE_NUMBER] Wrap up | 00:07" at bounding box center [174, 156] width 264 height 229
click at [245, 325] on span "COMPLETE" at bounding box center [247, 320] width 66 height 13
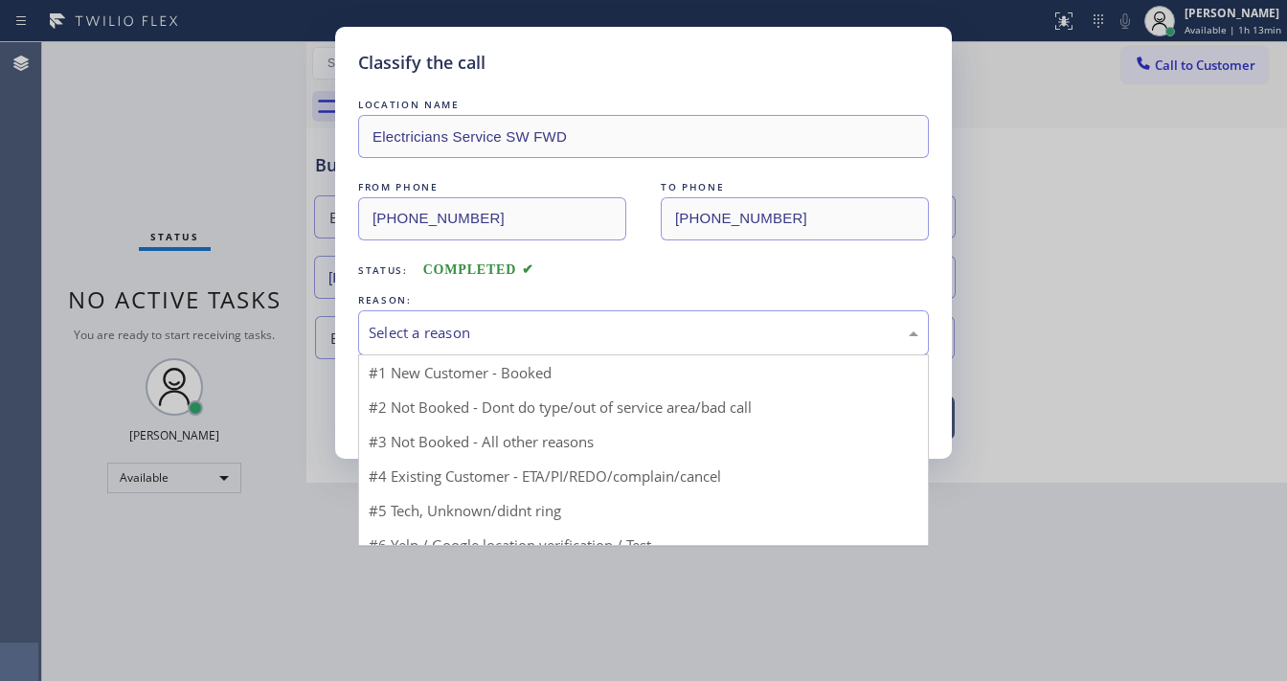
drag, startPoint x: 449, startPoint y: 318, endPoint x: 486, endPoint y: 423, distance: 111.7
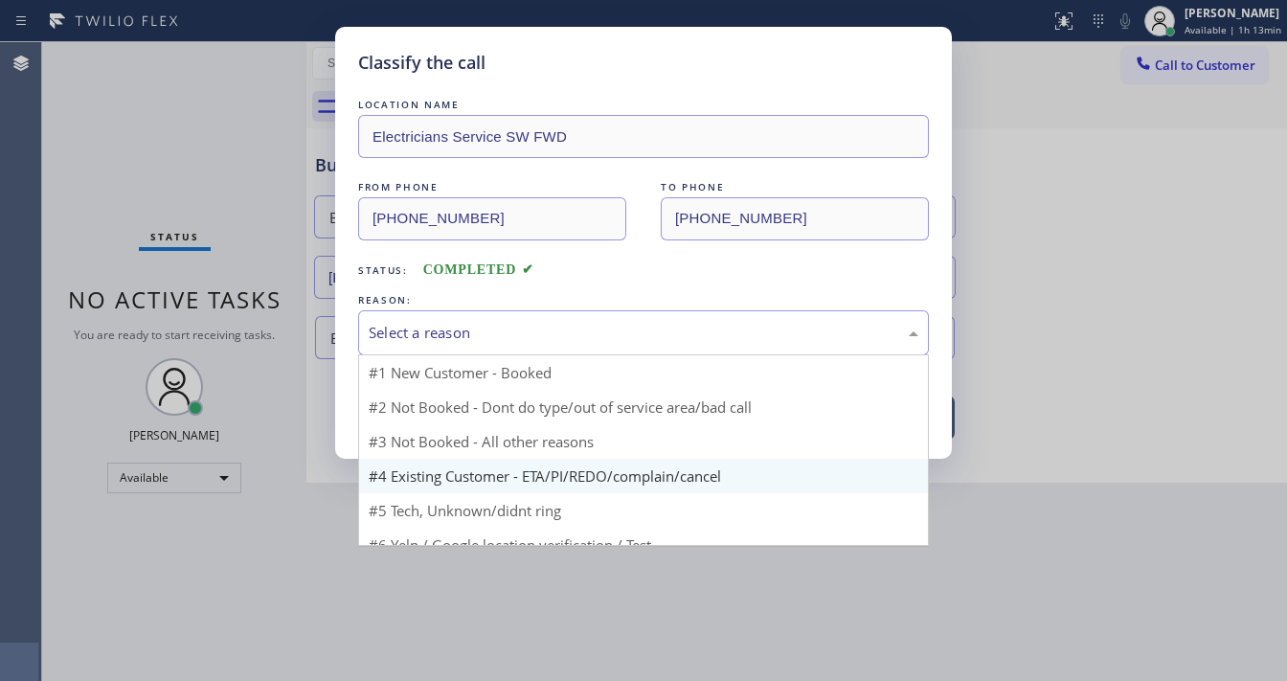
click at [452, 320] on div "Select a reason" at bounding box center [643, 332] width 571 height 45
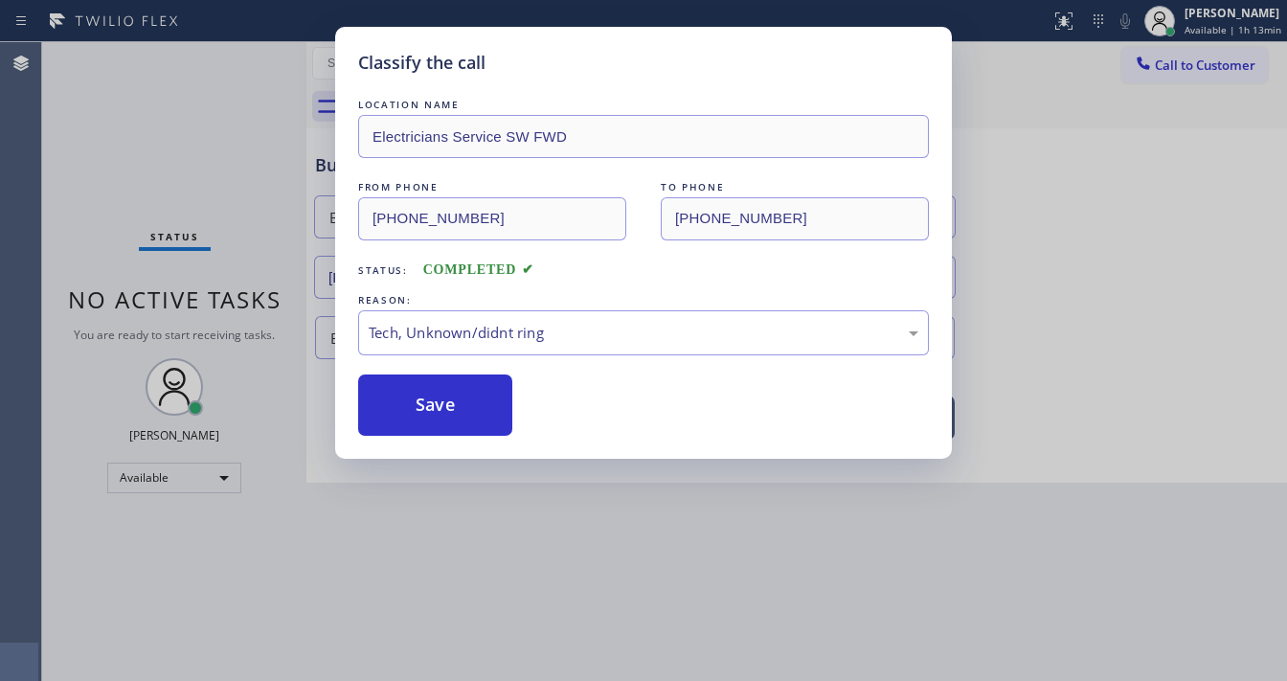
drag, startPoint x: 456, startPoint y: 479, endPoint x: 461, endPoint y: 412, distance: 67.2
click at [463, 404] on button "Save" at bounding box center [435, 404] width 154 height 61
click at [463, 403] on button "Save" at bounding box center [435, 404] width 154 height 61
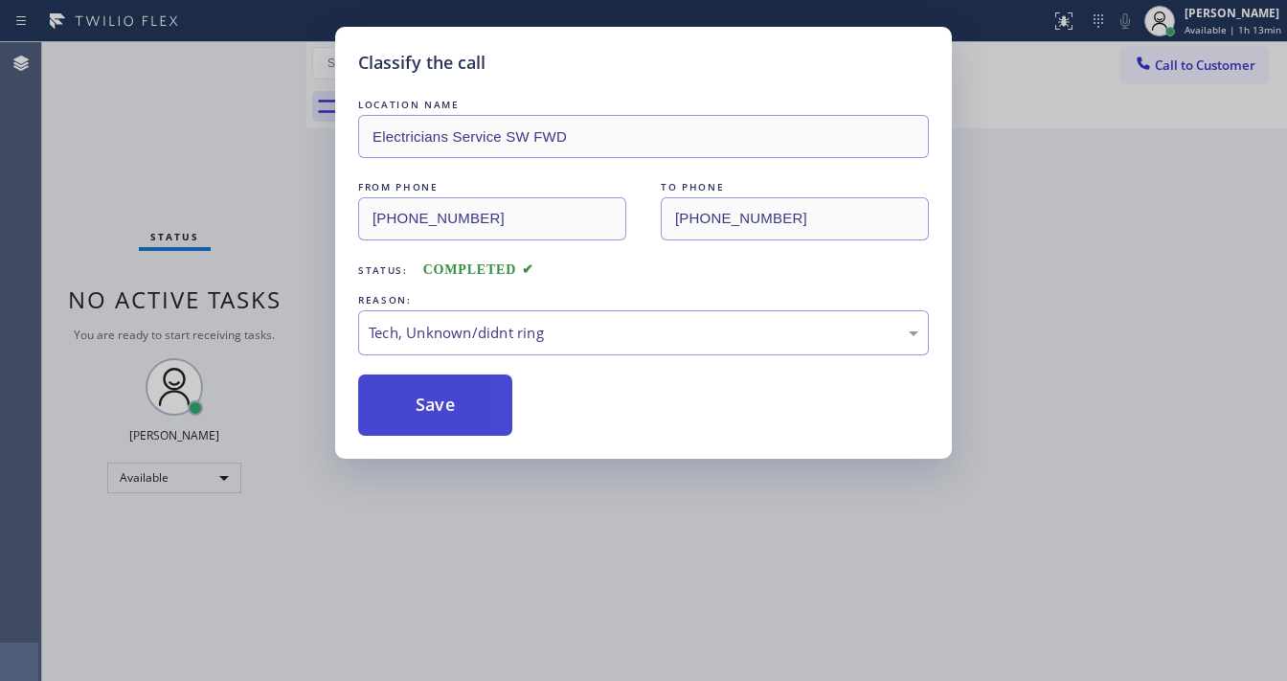
click at [463, 403] on button "Save" at bounding box center [435, 404] width 154 height 61
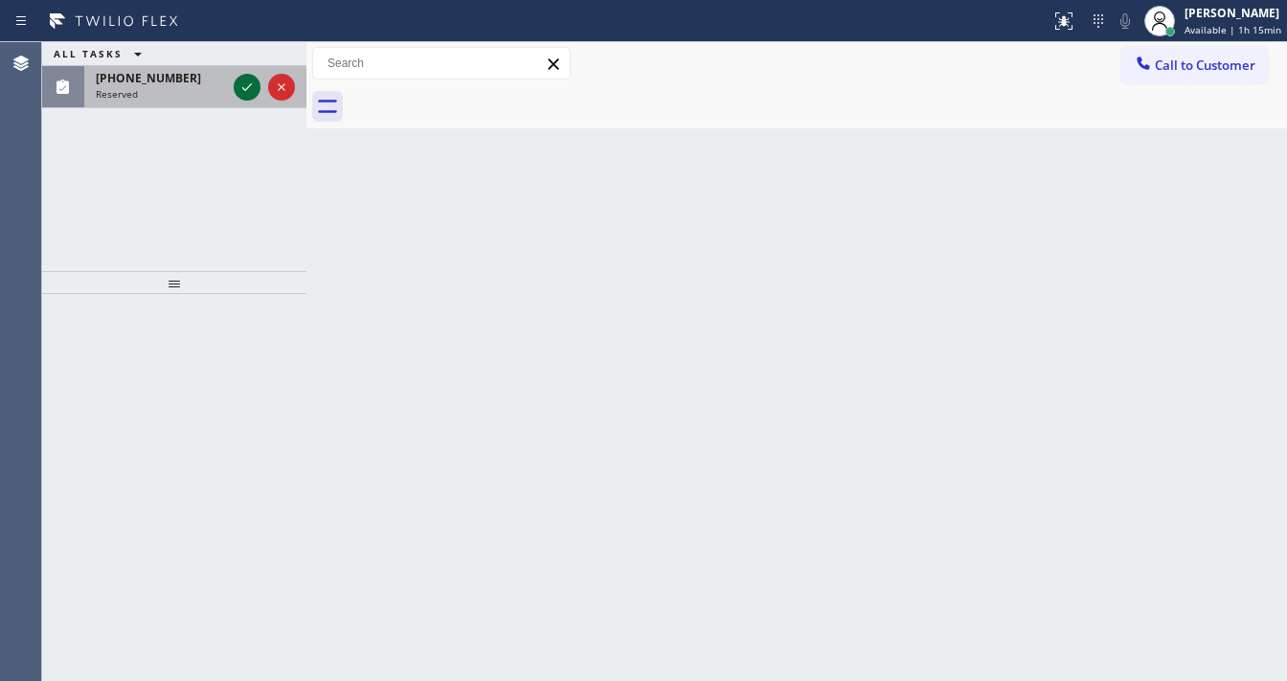
click at [245, 77] on icon at bounding box center [247, 87] width 23 height 23
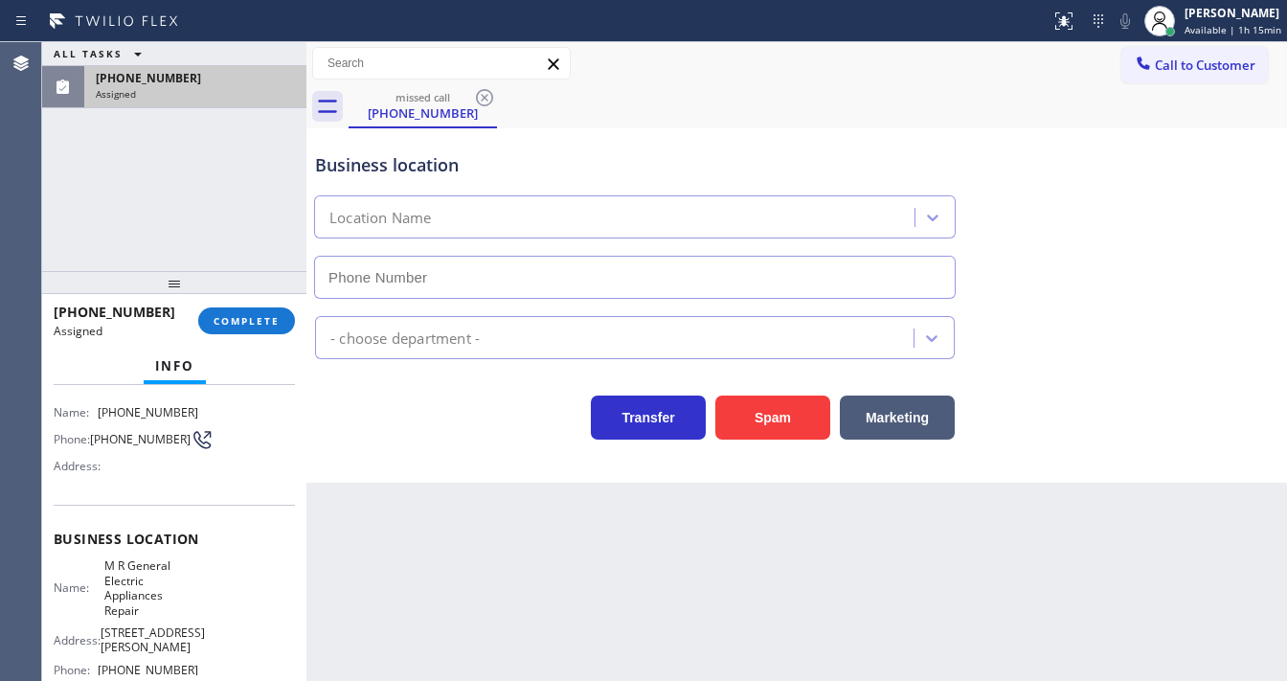
scroll to position [138, 0]
type input "[PHONE_NUMBER]"
click at [247, 345] on div "[PHONE_NUMBER] Assigned COMPLETE" at bounding box center [174, 321] width 264 height 54
click at [250, 322] on span "COMPLETE" at bounding box center [247, 320] width 66 height 13
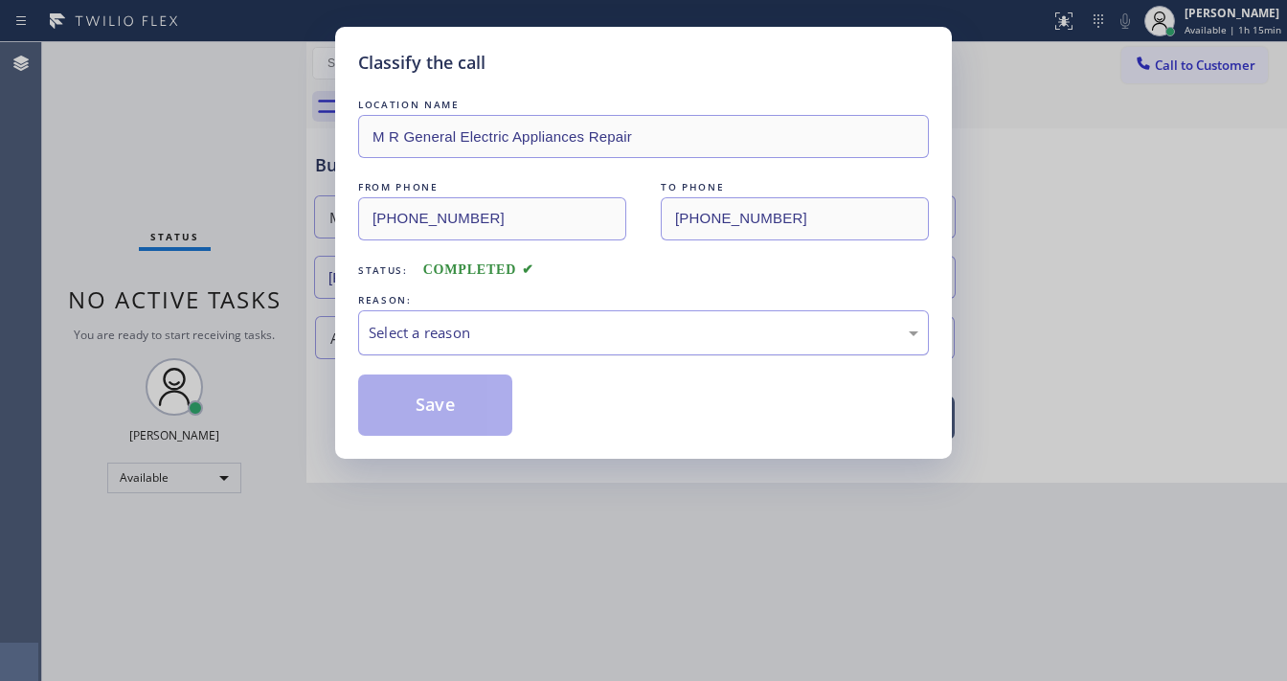
click at [442, 328] on div "Select a reason" at bounding box center [644, 333] width 550 height 22
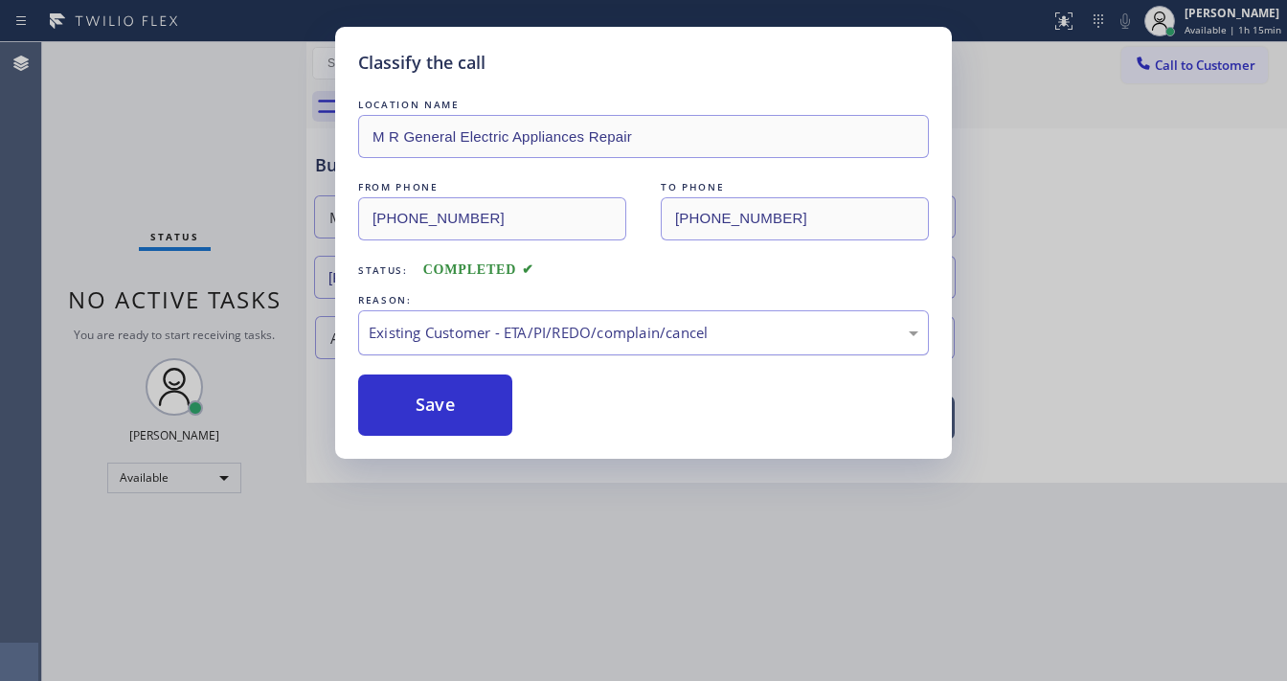
click at [437, 332] on div "Existing Customer - ETA/PI/REDO/complain/cancel" at bounding box center [644, 333] width 550 height 22
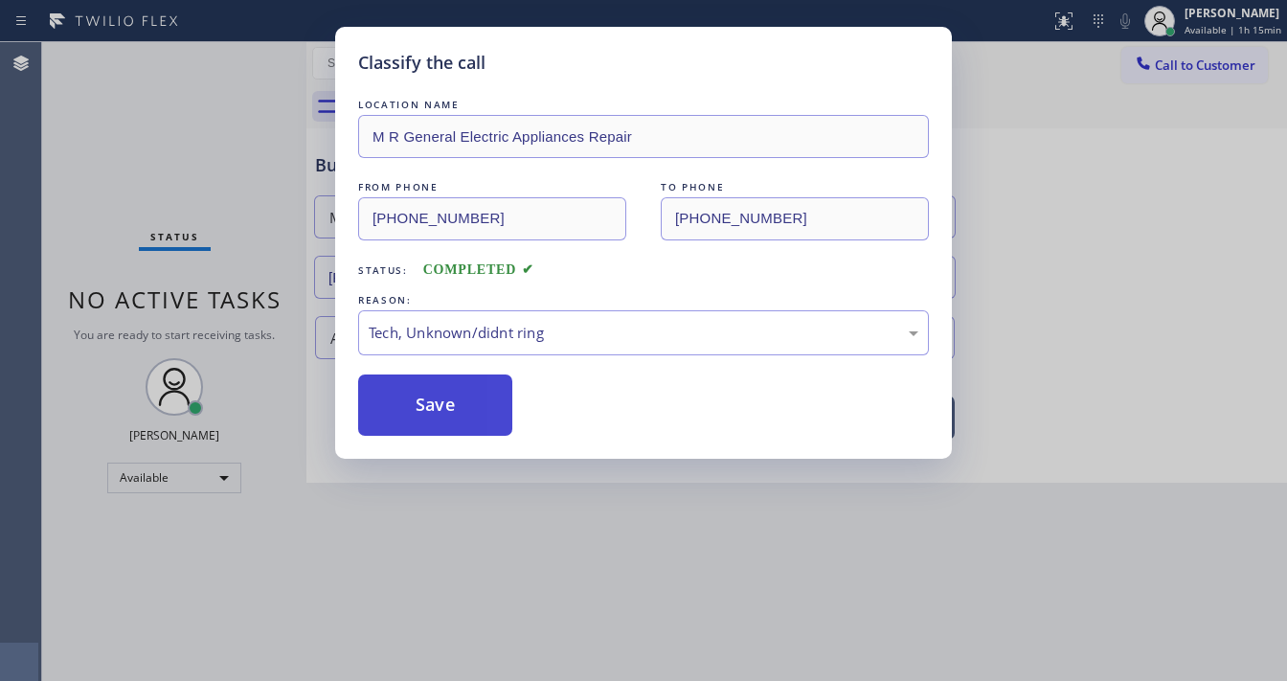
click at [439, 415] on button "Save" at bounding box center [435, 404] width 154 height 61
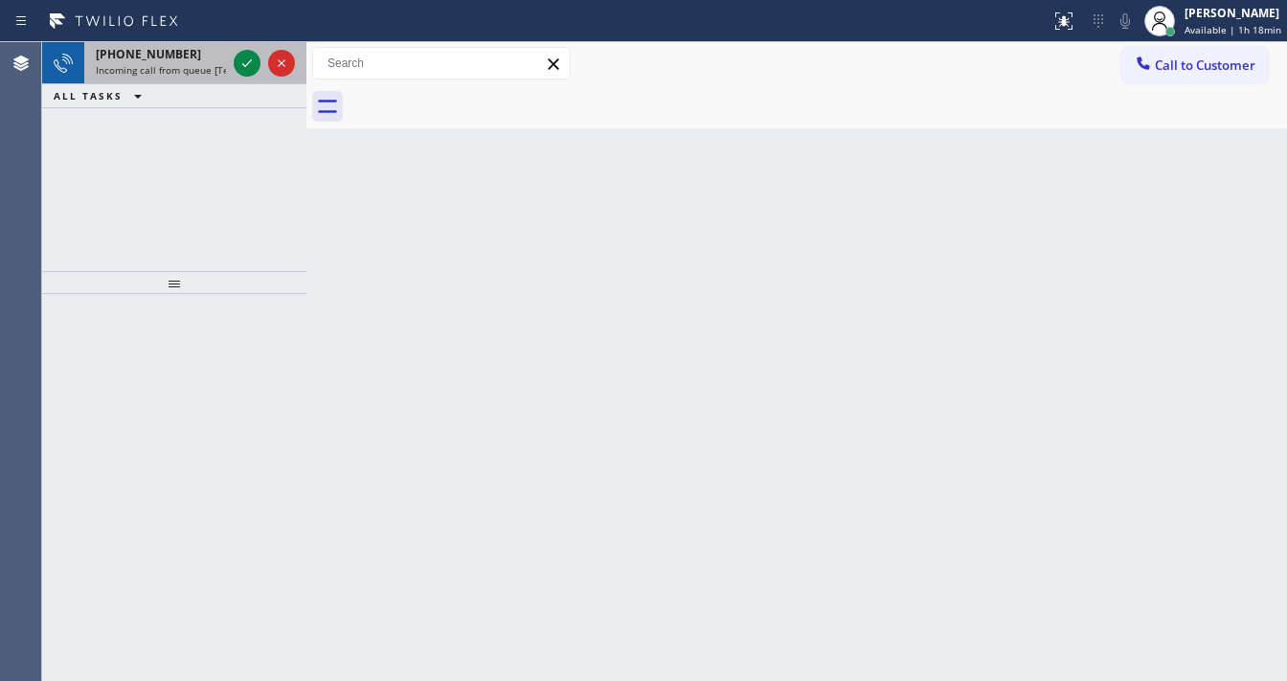
click at [183, 60] on div "[PHONE_NUMBER]" at bounding box center [161, 54] width 130 height 16
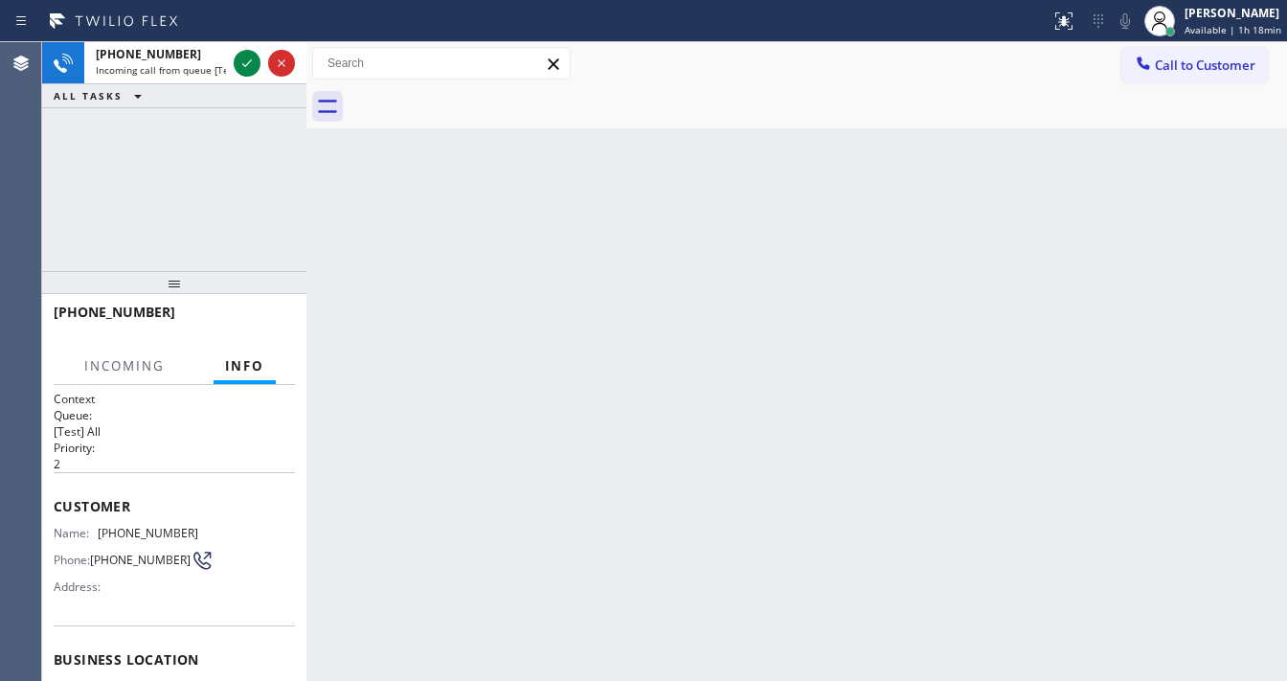
scroll to position [153, 0]
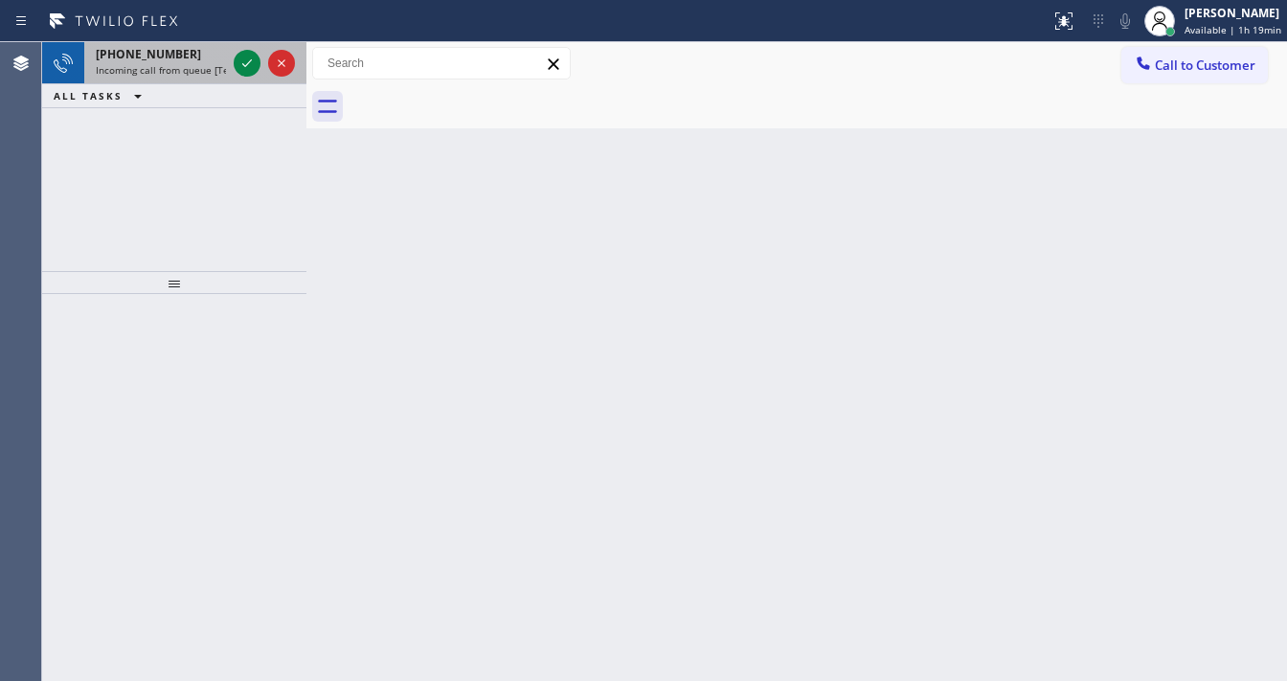
click at [138, 65] on span "Incoming call from queue [Test] All" at bounding box center [175, 69] width 159 height 13
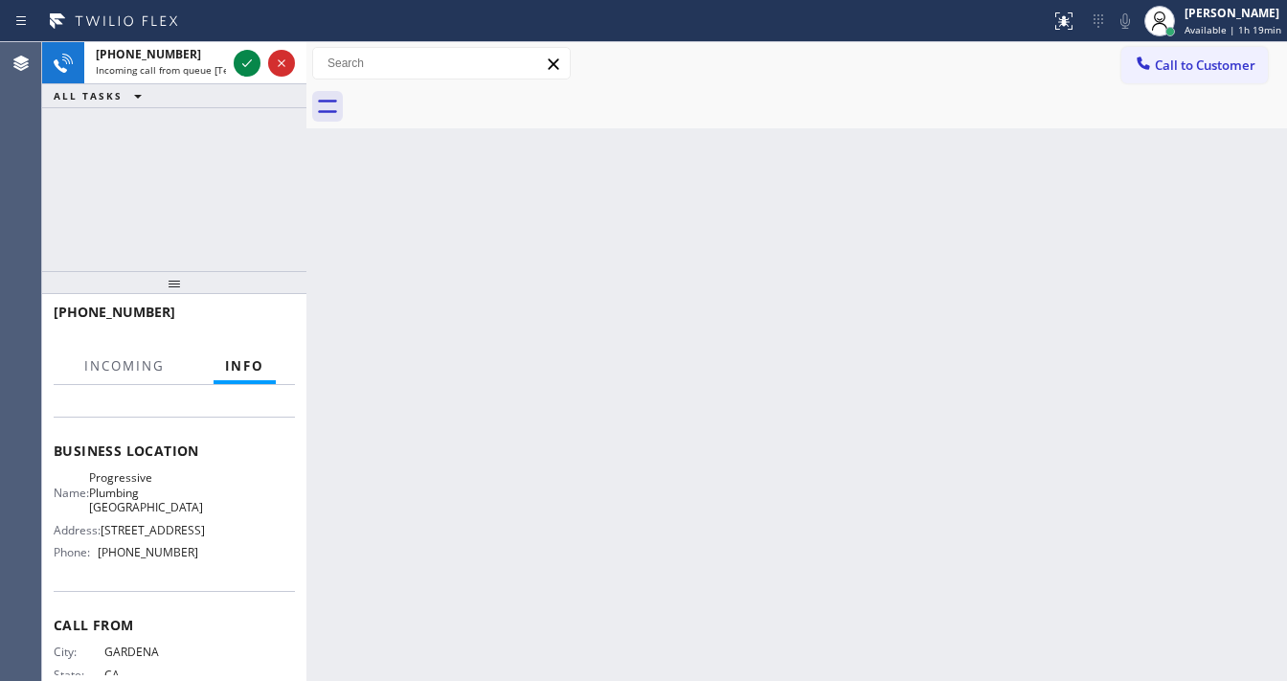
scroll to position [230, 0]
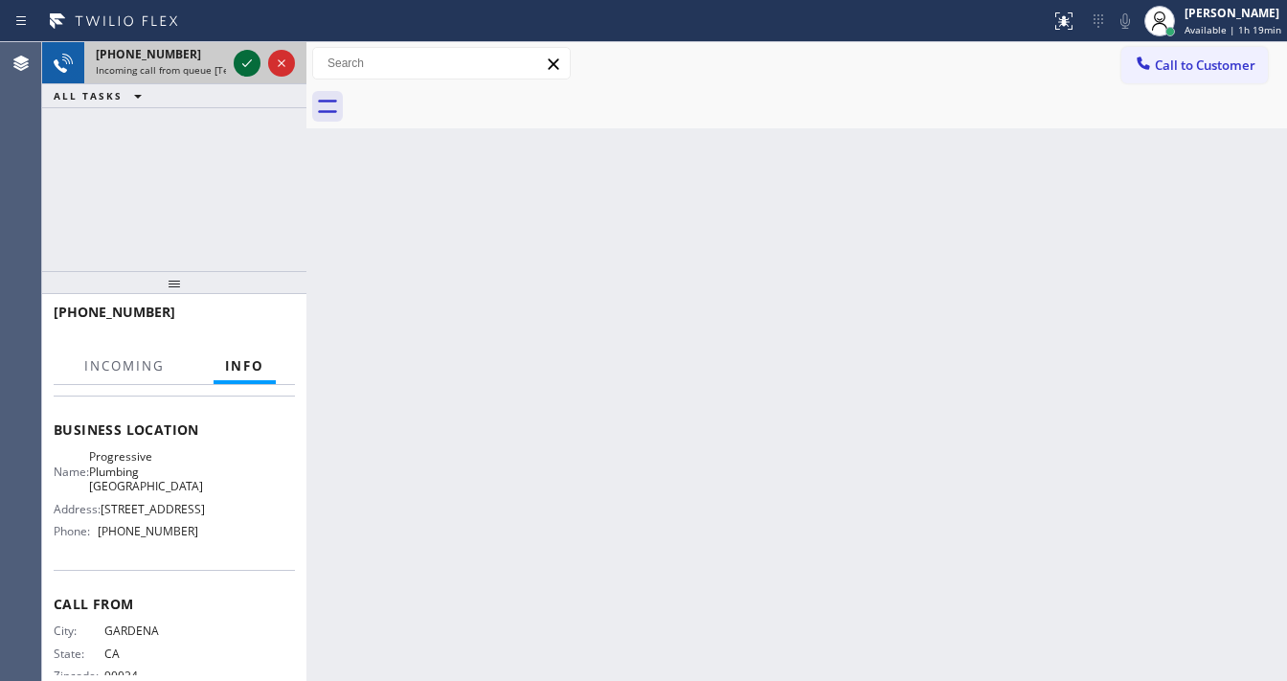
click at [239, 65] on icon at bounding box center [247, 63] width 23 height 23
click at [231, 65] on div at bounding box center [264, 63] width 69 height 42
click at [230, 65] on div at bounding box center [264, 63] width 69 height 42
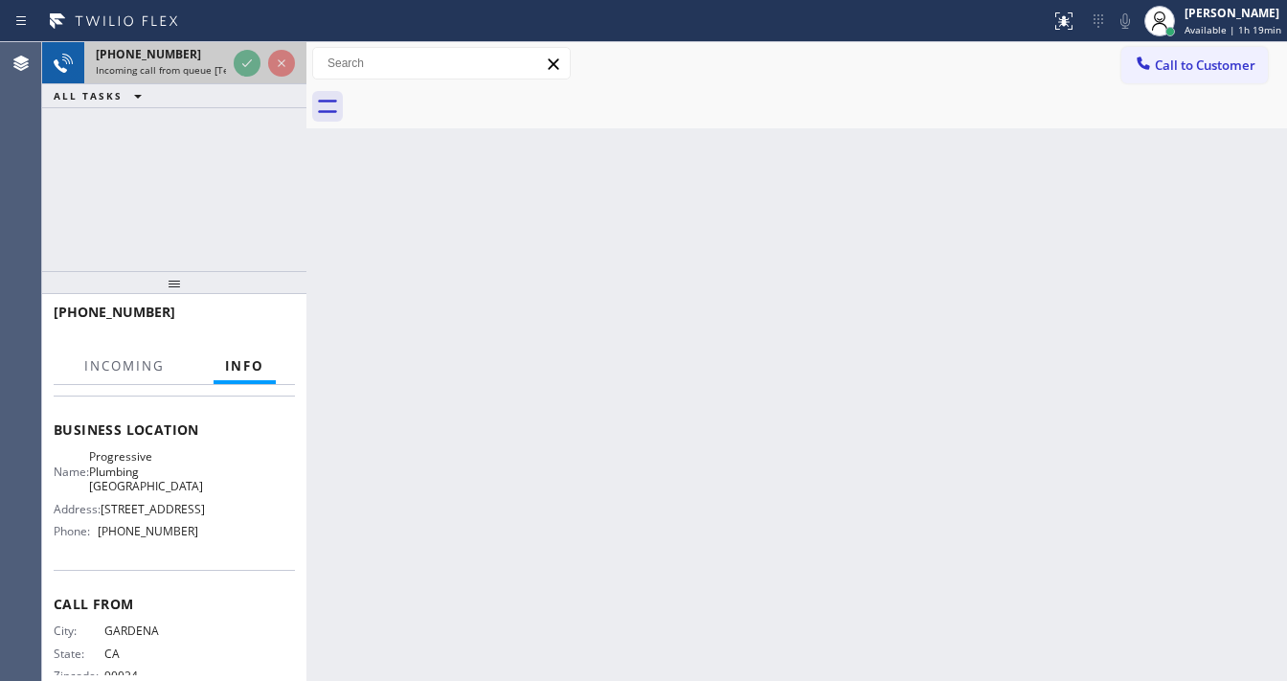
click at [230, 65] on div at bounding box center [264, 63] width 69 height 42
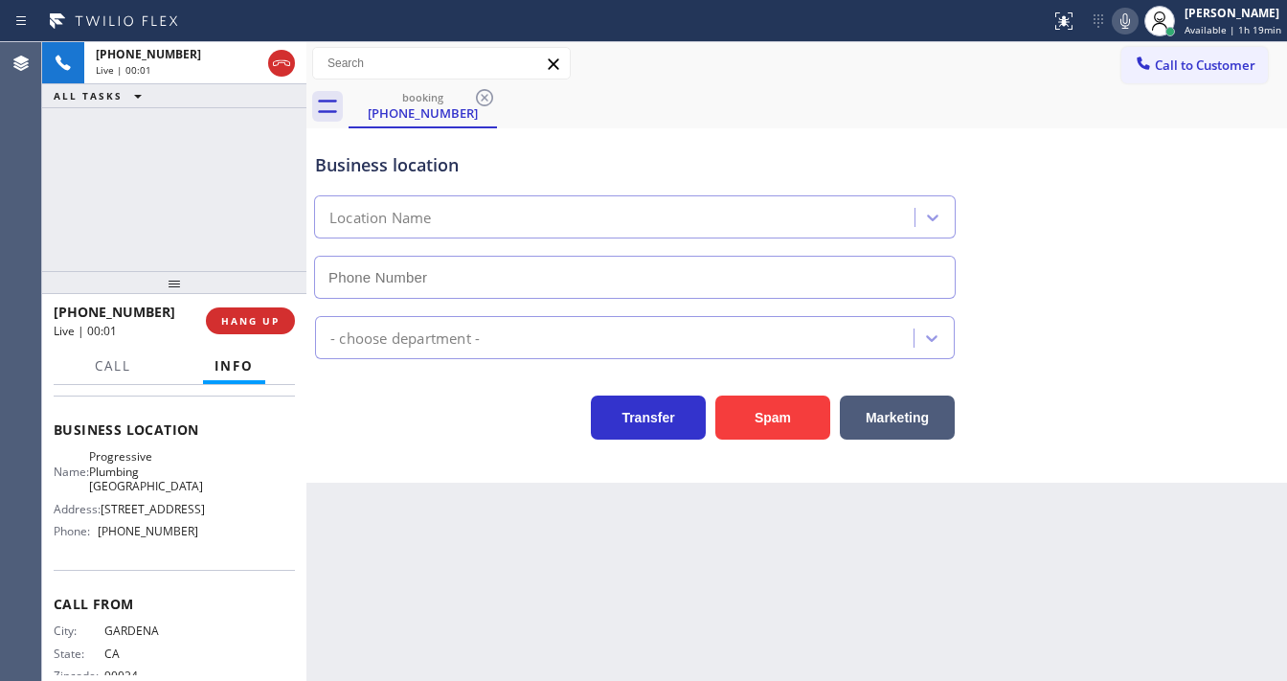
type input "[PHONE_NUMBER]"
click at [44, 169] on div "[PHONE_NUMBER] Live | 00:08 ALL TASKS ALL TASKS ACTIVE TASKS TASKS IN WRAP UP" at bounding box center [174, 156] width 264 height 229
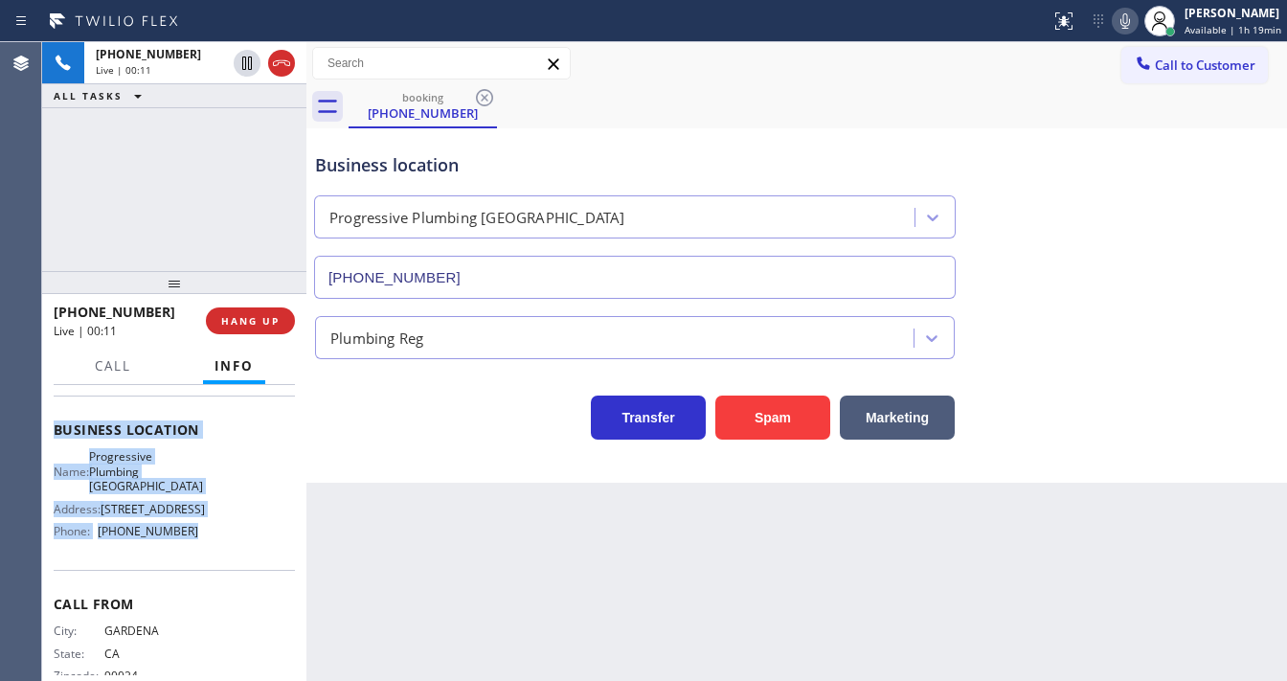
drag, startPoint x: 56, startPoint y: 424, endPoint x: 226, endPoint y: 544, distance: 207.5
click at [226, 544] on div "Context Queue: [Test] All Priority: 1 Customer Name: [PHONE_NUMBER] Phone: [PHO…" at bounding box center [174, 438] width 241 height 554
click at [170, 232] on div "[PHONE_NUMBER] Live | 00:12 ALL TASKS ALL TASKS ACTIVE TASKS TASKS IN WRAP UP" at bounding box center [174, 156] width 264 height 229
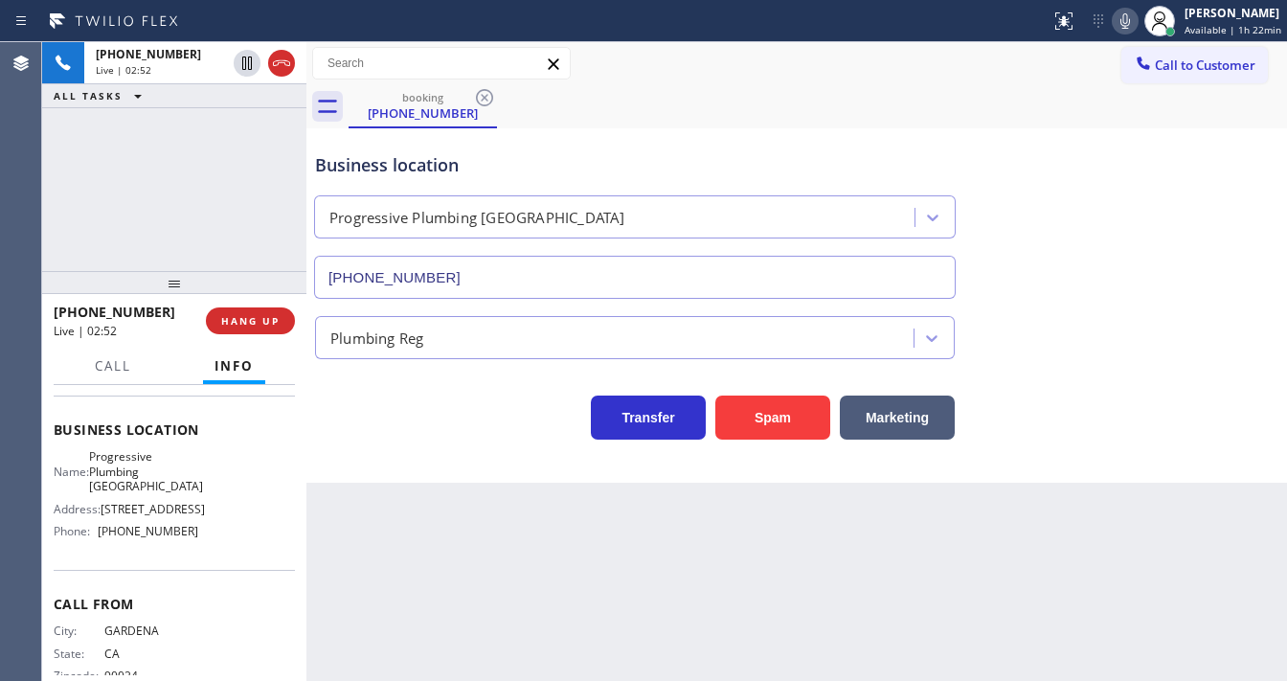
click at [1132, 20] on icon at bounding box center [1125, 21] width 23 height 23
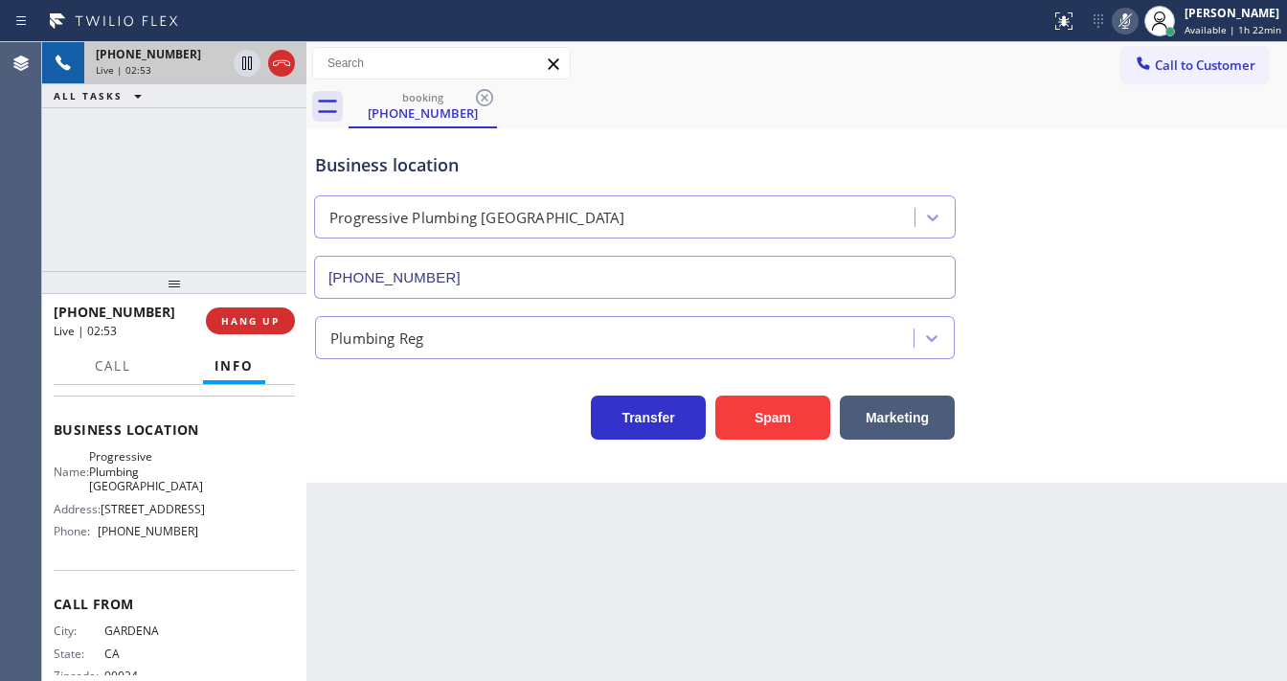
drag, startPoint x: 179, startPoint y: 126, endPoint x: 249, endPoint y: 81, distance: 83.1
click at [180, 126] on div "[PHONE_NUMBER] Live | 02:53 ALL TASKS ALL TASKS ACTIVE TASKS TASKS IN WRAP UP" at bounding box center [174, 156] width 264 height 229
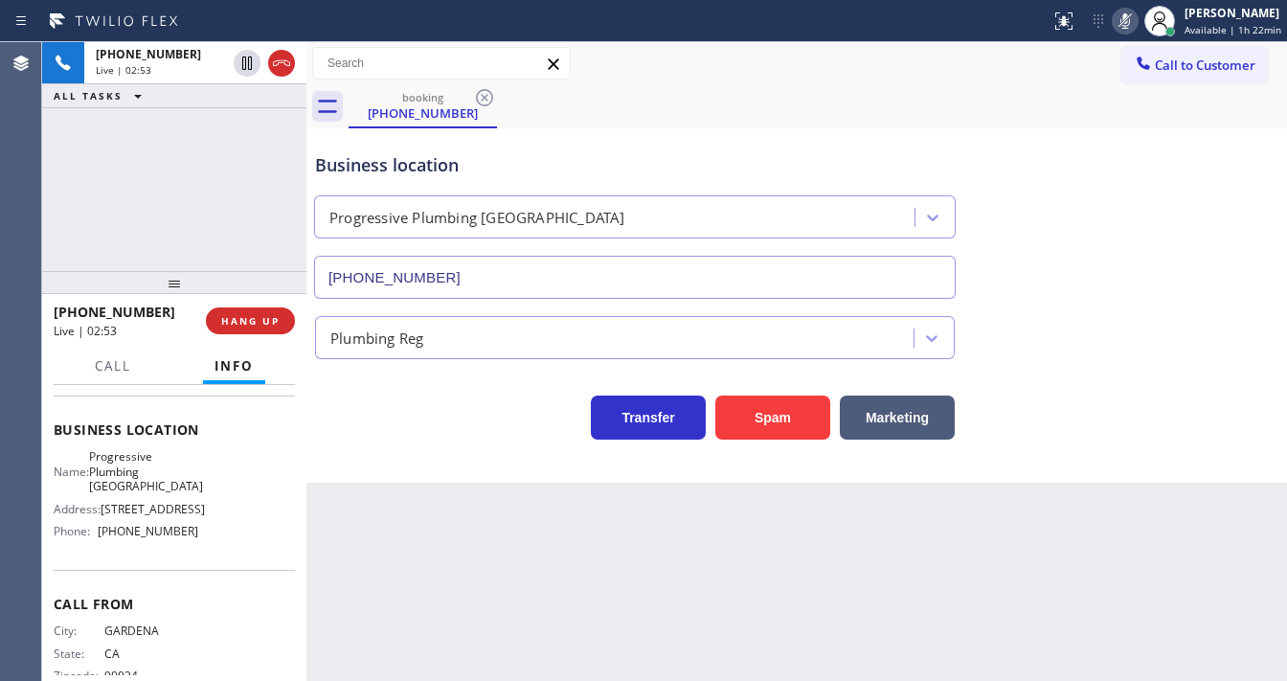
click at [248, 69] on icon at bounding box center [247, 63] width 23 height 23
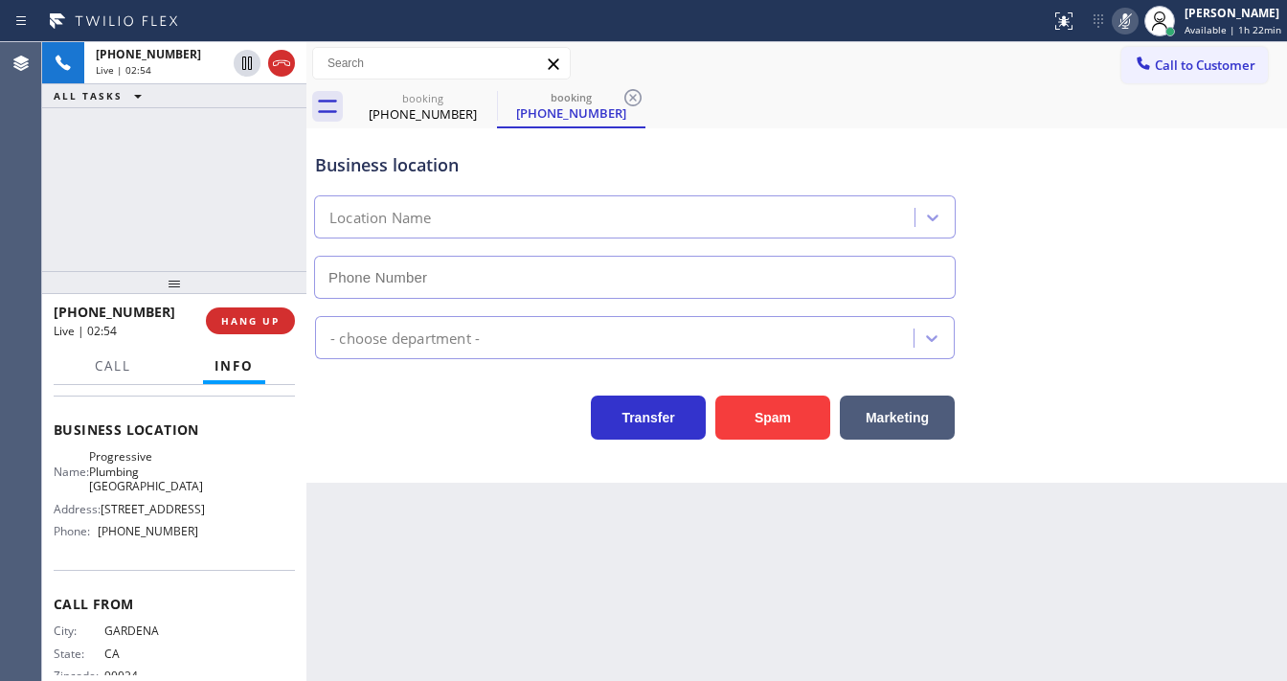
type input "[PHONE_NUMBER]"
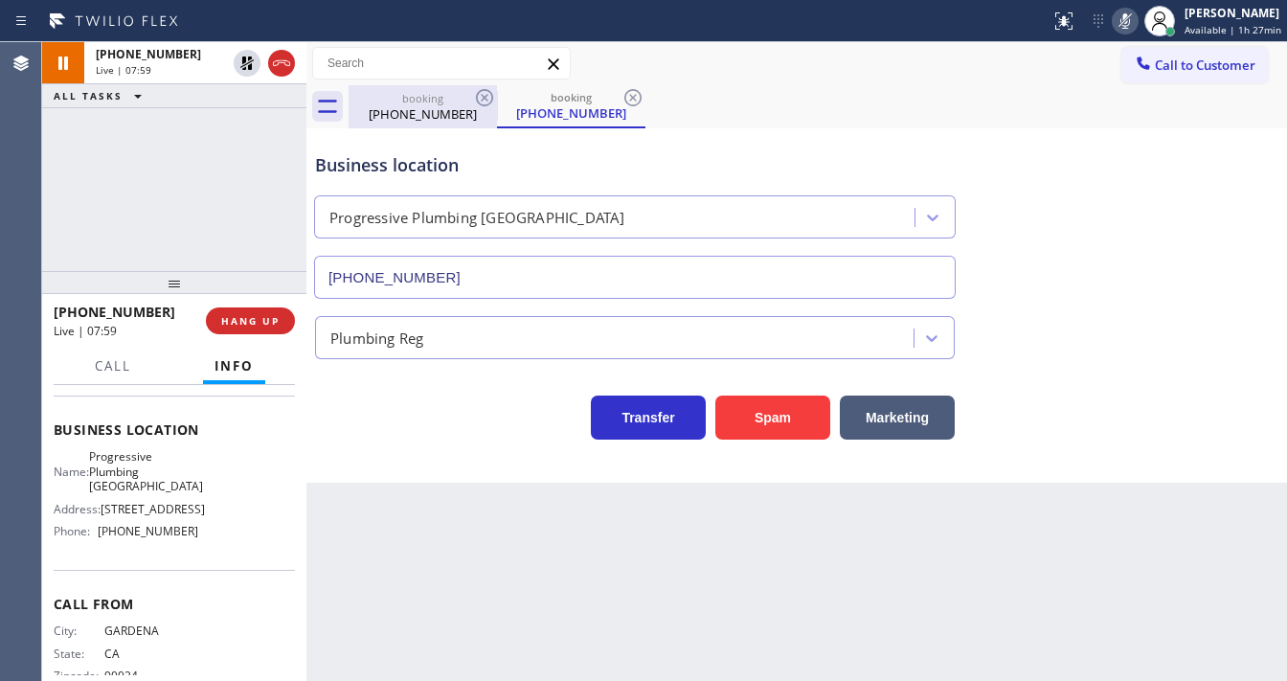
drag, startPoint x: 238, startPoint y: 76, endPoint x: 483, endPoint y: 109, distance: 246.5
click at [239, 75] on div at bounding box center [264, 63] width 69 height 42
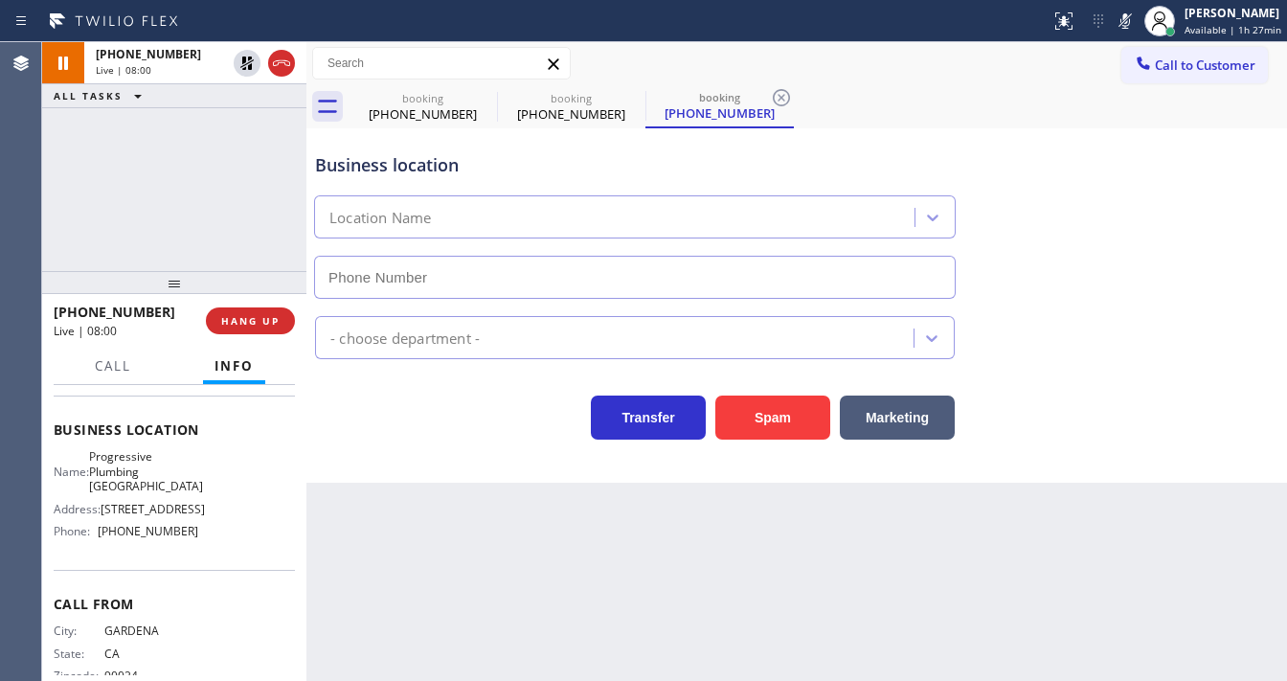
drag, startPoint x: 1128, startPoint y: 22, endPoint x: 1118, endPoint y: 34, distance: 15.7
click at [1130, 21] on icon at bounding box center [1125, 21] width 23 height 23
type input "[PHONE_NUMBER]"
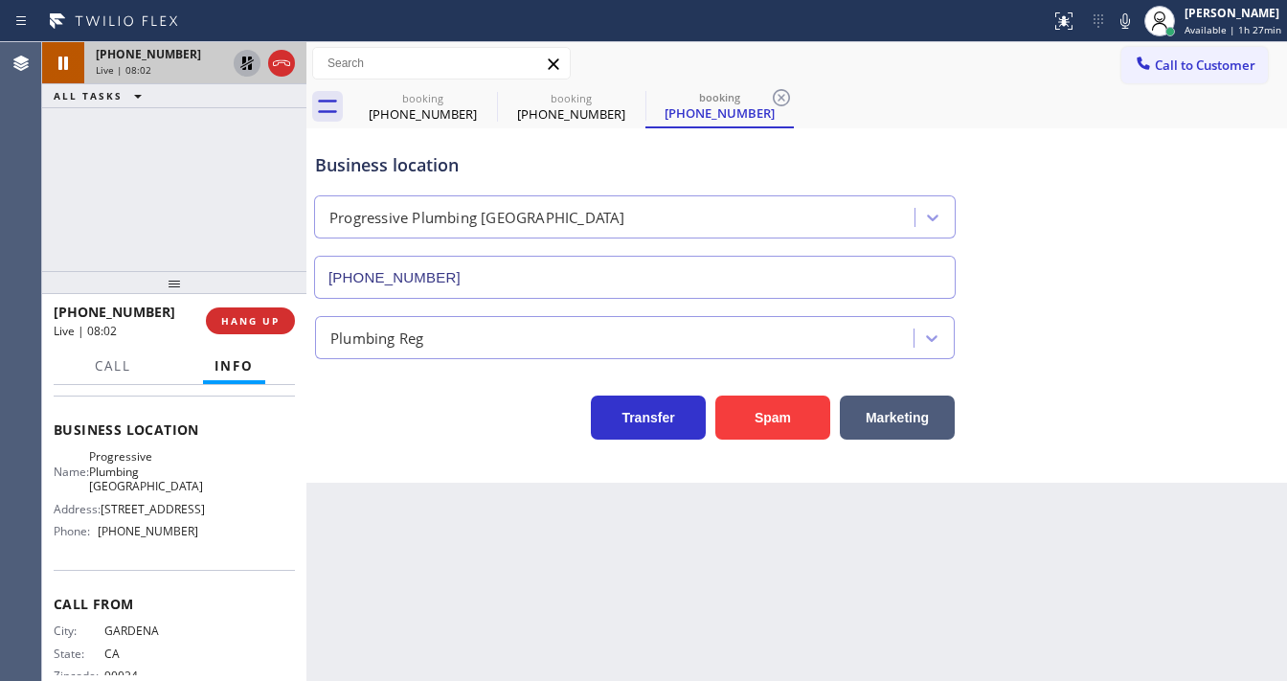
click at [246, 69] on icon at bounding box center [247, 63] width 23 height 23
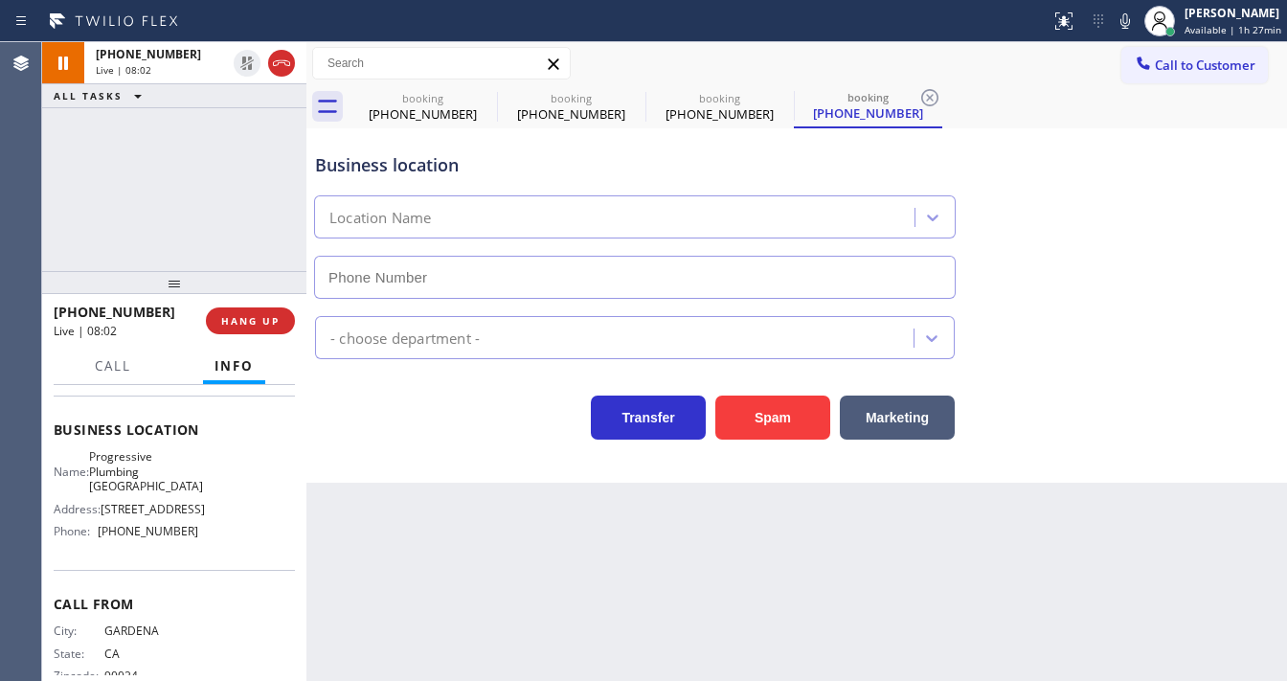
click at [234, 156] on div "[PHONE_NUMBER] Live | 08:02 ALL TASKS ALL TASKS ACTIVE TASKS TASKS IN WRAP UP" at bounding box center [174, 156] width 264 height 229
type input "[PHONE_NUMBER]"
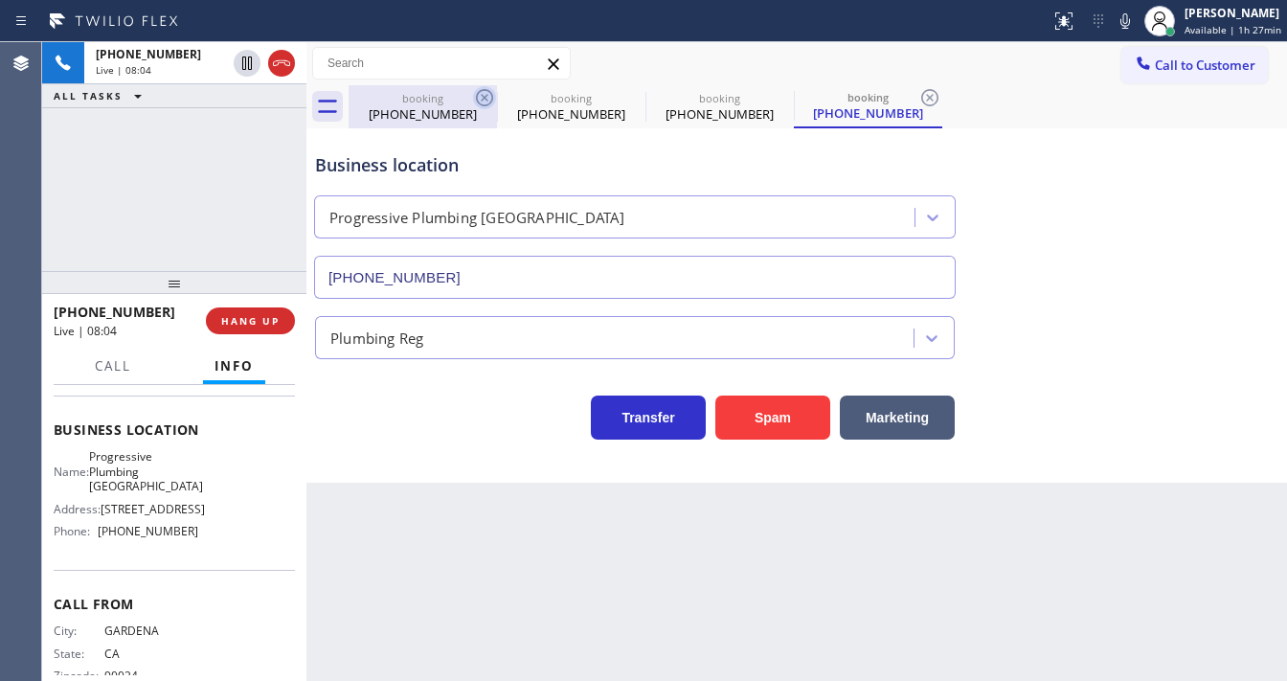
click at [474, 100] on icon at bounding box center [484, 97] width 23 height 23
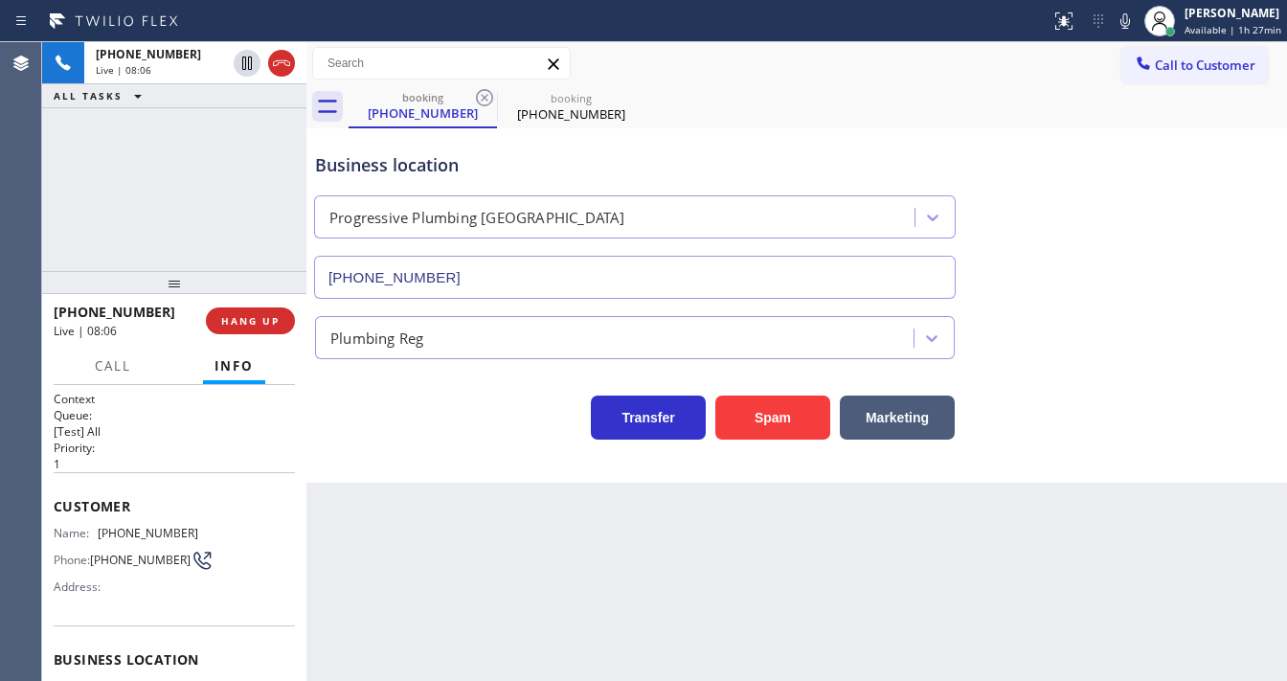
scroll to position [230, 0]
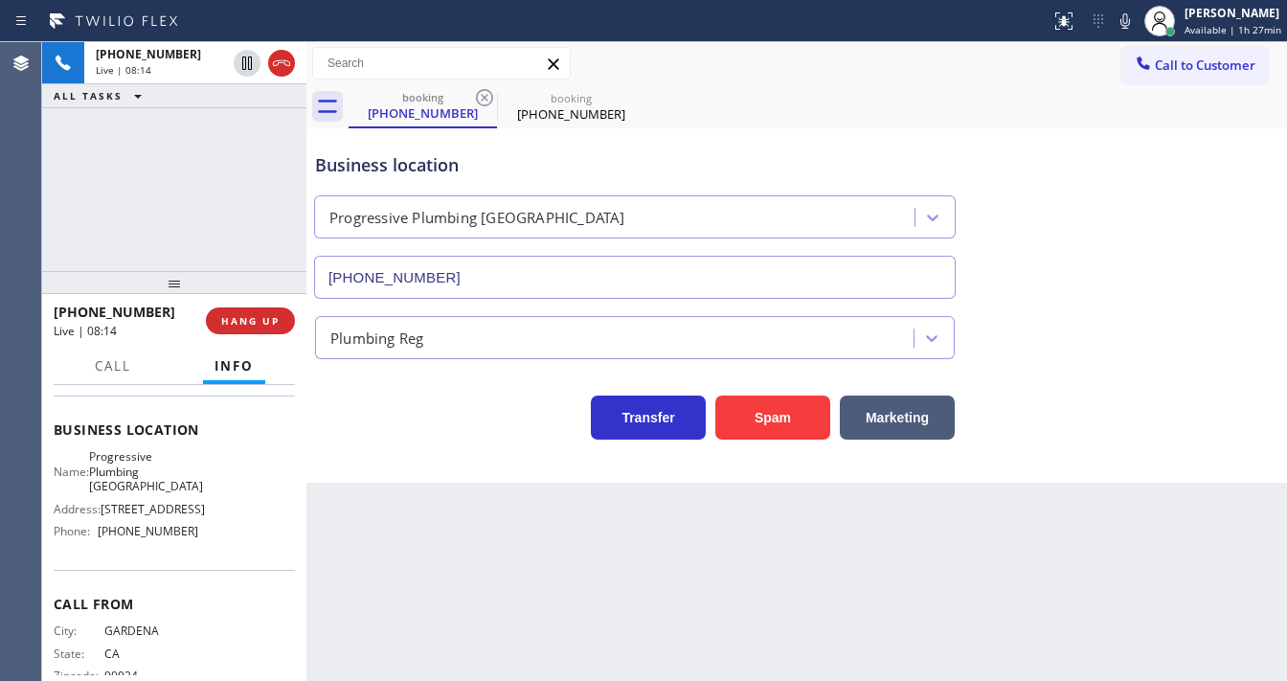
click at [53, 213] on div "+13102510842 Live | 08:14 ALL TASKS ALL TASKS ACTIVE TASKS TASKS IN WRAP UP" at bounding box center [174, 156] width 264 height 229
click at [61, 157] on div "+13102510842 Live | 08:21 ALL TASKS ALL TASKS ACTIVE TASKS TASKS IN WRAP UP" at bounding box center [174, 156] width 264 height 229
click at [81, 224] on div "+13102510842 Live | 09:06 ALL TASKS ALL TASKS ACTIVE TASKS TASKS IN WRAP UP" at bounding box center [174, 156] width 264 height 229
click at [69, 208] on div "+13102510842 Live | 10:05 ALL TASKS ALL TASKS ACTIVE TASKS TASKS IN WRAP UP" at bounding box center [174, 156] width 264 height 229
click at [173, 207] on div "+13102510842 Live | 10:57 ALL TASKS ALL TASKS ACTIVE TASKS TASKS IN WRAP UP" at bounding box center [174, 156] width 264 height 229
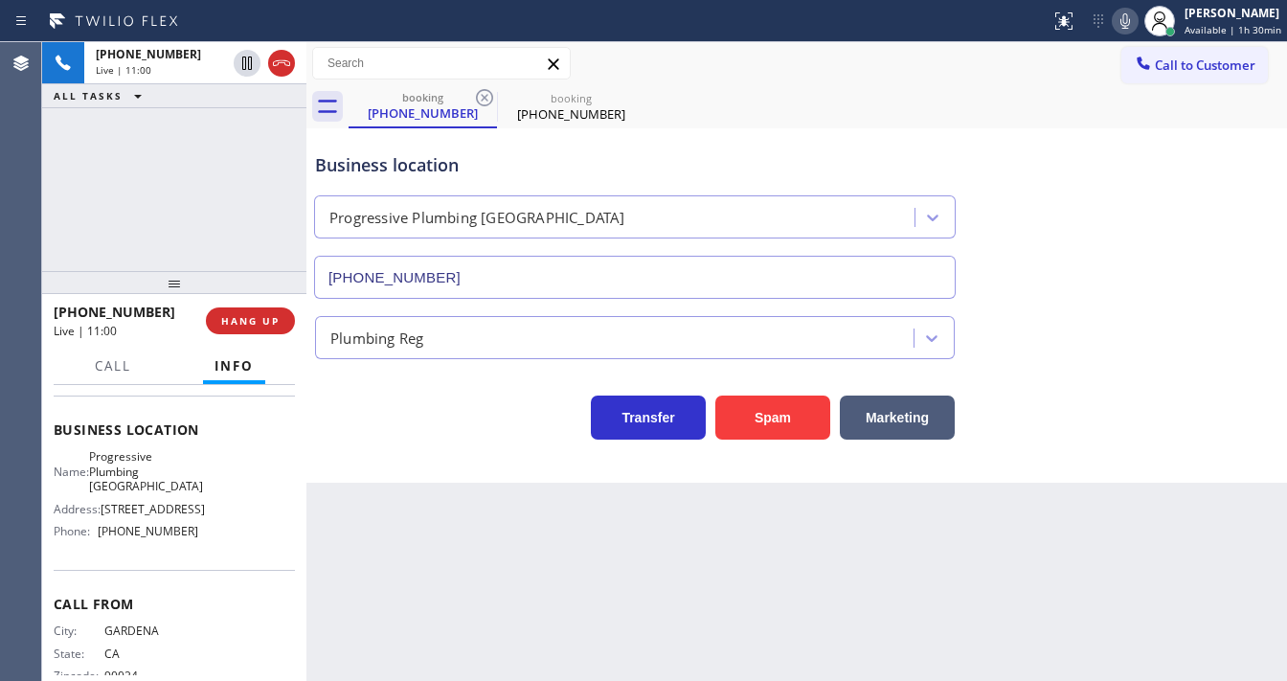
click at [1118, 23] on icon at bounding box center [1125, 21] width 23 height 23
click at [1119, 27] on icon at bounding box center [1125, 21] width 23 height 23
click at [833, 69] on div "Call to Customer Outbound call Location 5 Star Best Plumbing [GEOGRAPHIC_DATA] …" at bounding box center [796, 64] width 980 height 34
click at [1117, 30] on icon at bounding box center [1125, 21] width 23 height 23
click at [196, 201] on div "+13102510842 Live | 12:05 ALL TASKS ALL TASKS ACTIVE TASKS TASKS IN WRAP UP" at bounding box center [174, 156] width 264 height 229
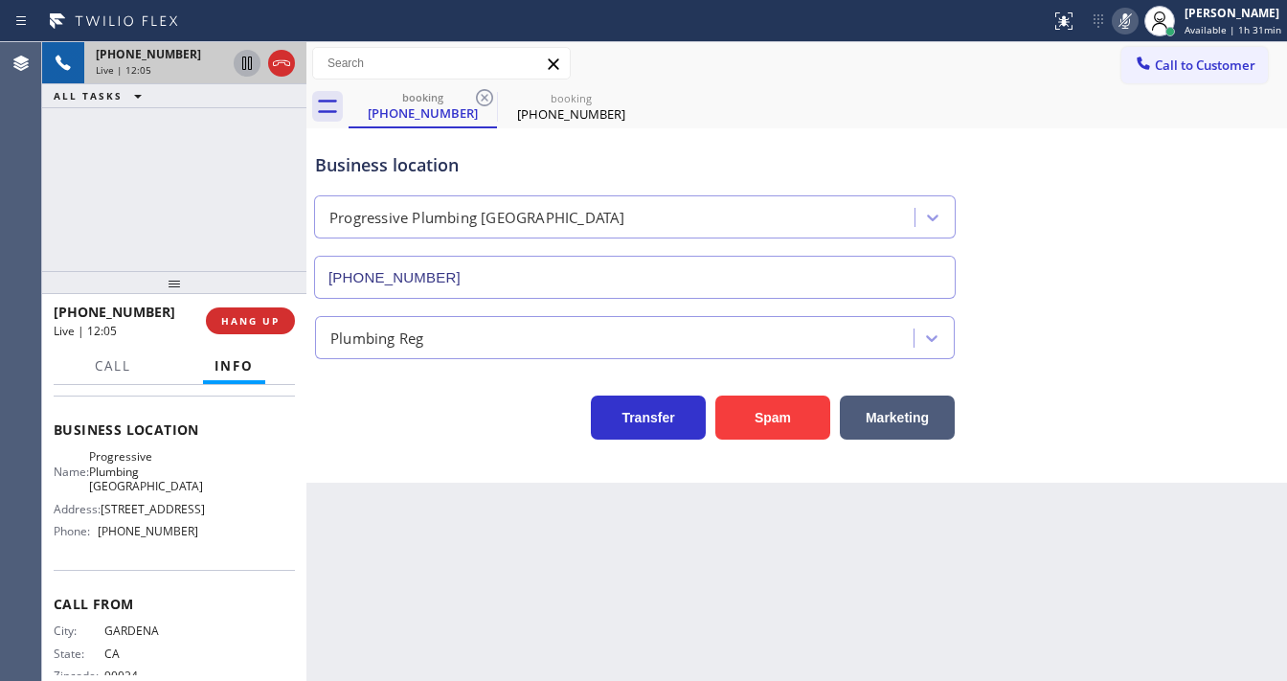
click at [238, 67] on icon at bounding box center [247, 63] width 23 height 23
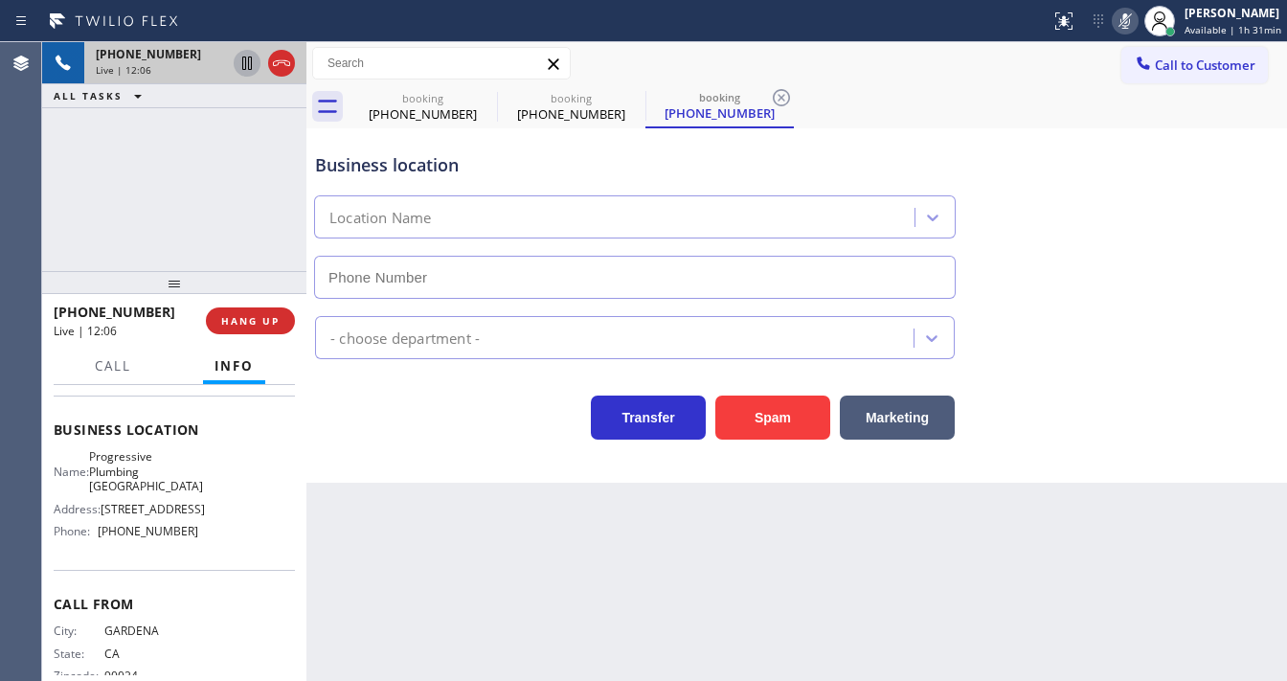
type input "[PHONE_NUMBER]"
click at [241, 64] on icon at bounding box center [247, 63] width 23 height 23
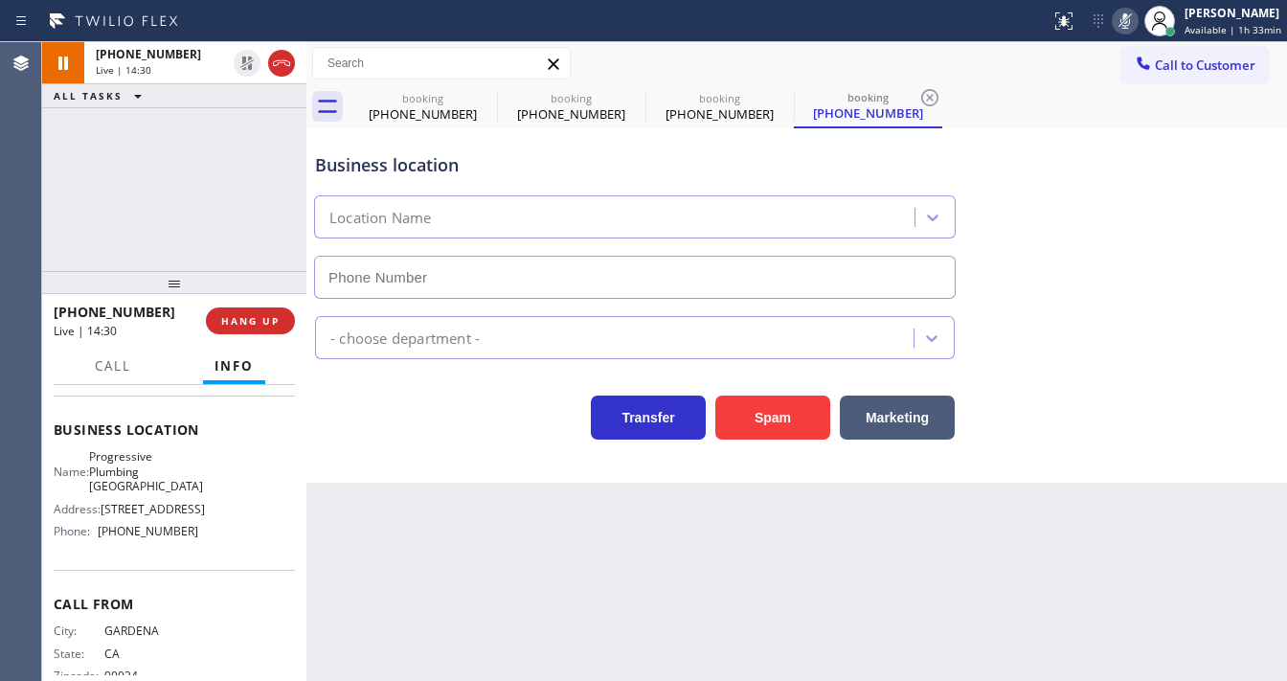
click at [1120, 21] on icon at bounding box center [1125, 21] width 23 height 23
type input "[PHONE_NUMBER]"
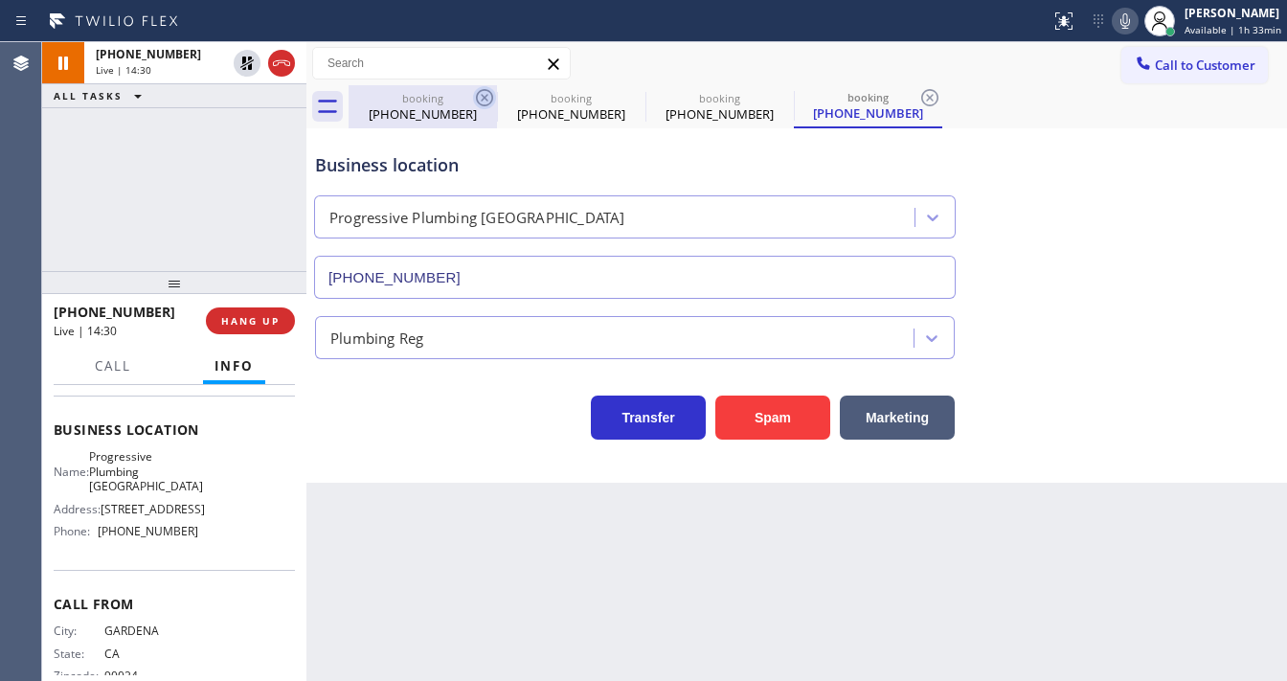
click at [485, 102] on icon at bounding box center [484, 97] width 23 height 23
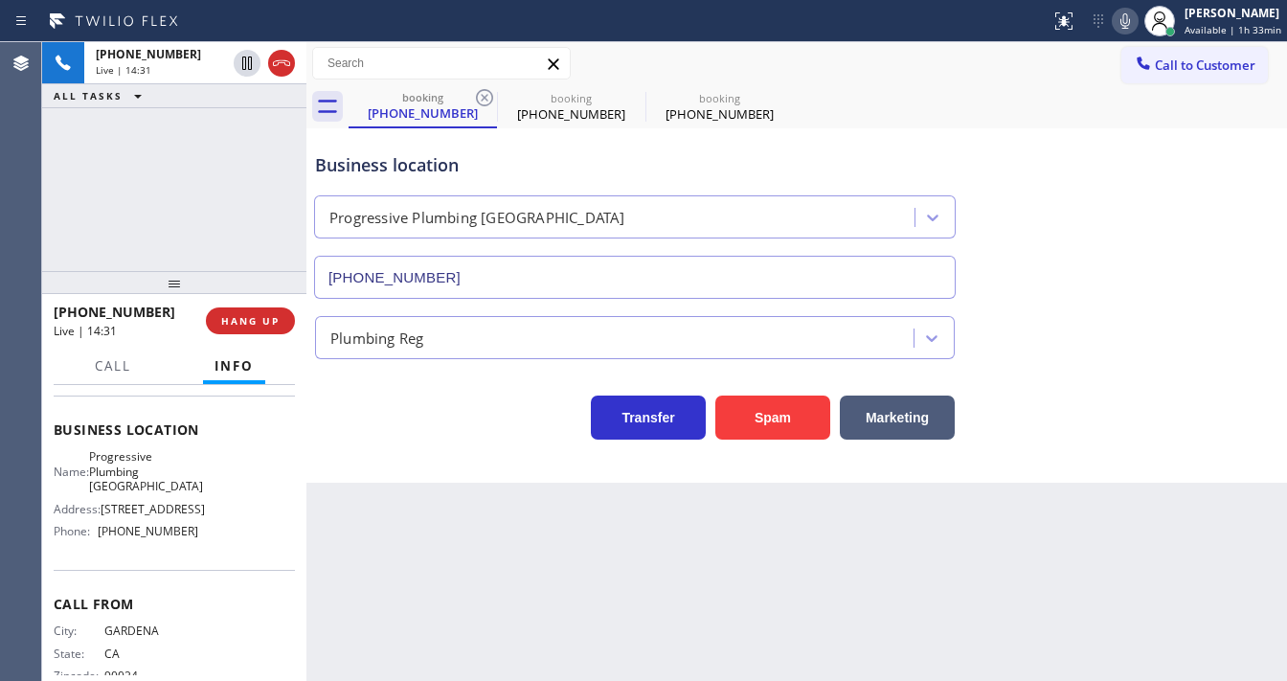
click at [485, 102] on icon at bounding box center [484, 97] width 23 height 23
drag, startPoint x: 167, startPoint y: 130, endPoint x: 244, endPoint y: 9, distance: 144.2
click at [169, 130] on div "+13102510842 Live | 14:32 ALL TASKS ALL TASKS ACTIVE TASKS TASKS IN WRAP UP" at bounding box center [174, 156] width 264 height 229
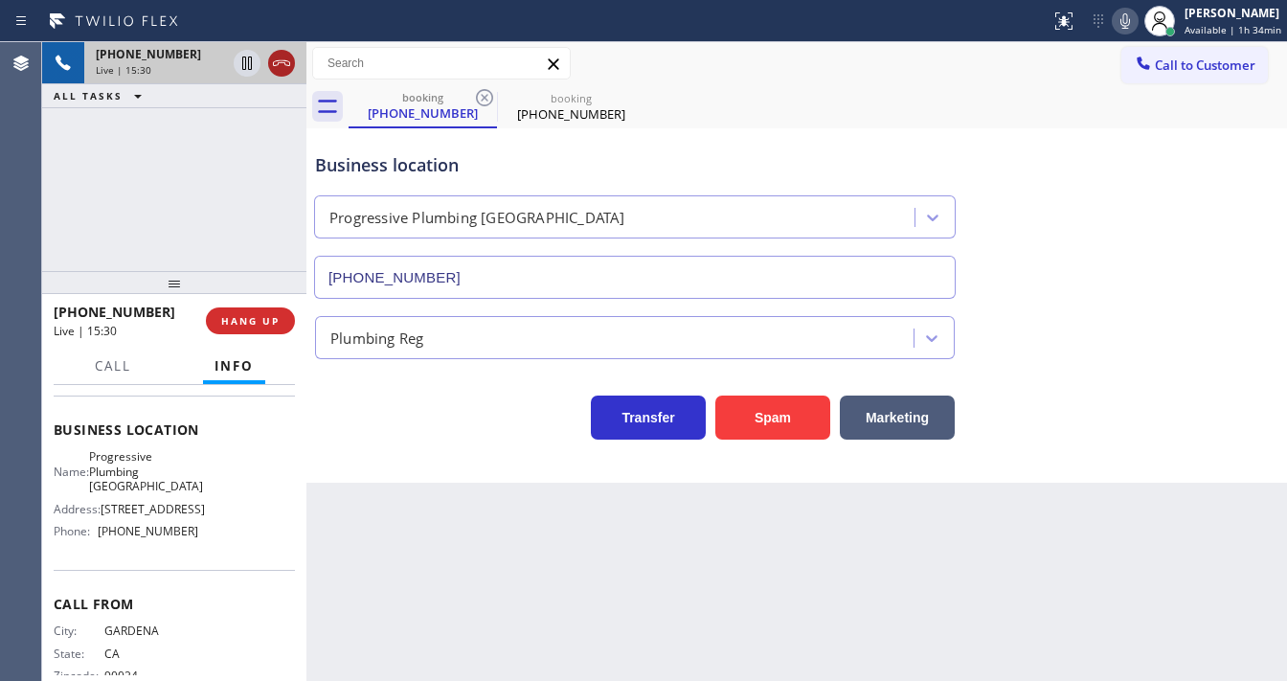
click at [283, 60] on icon at bounding box center [281, 63] width 17 height 6
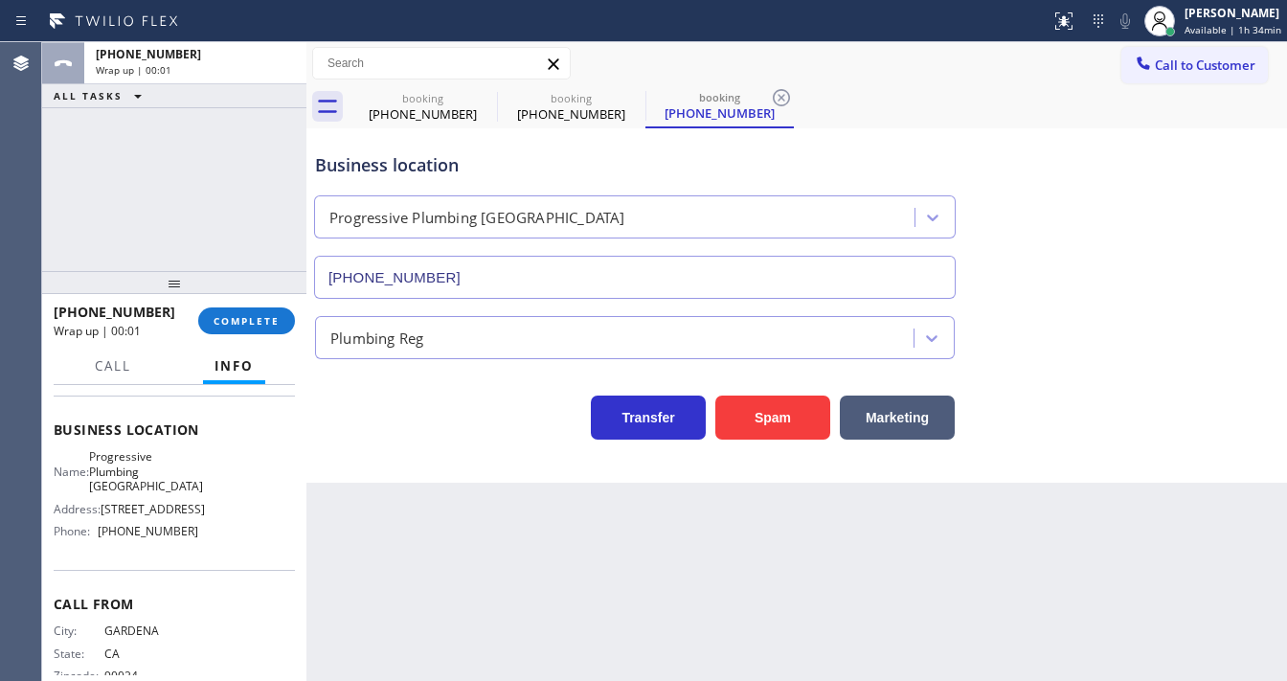
type input "[PHONE_NUMBER]"
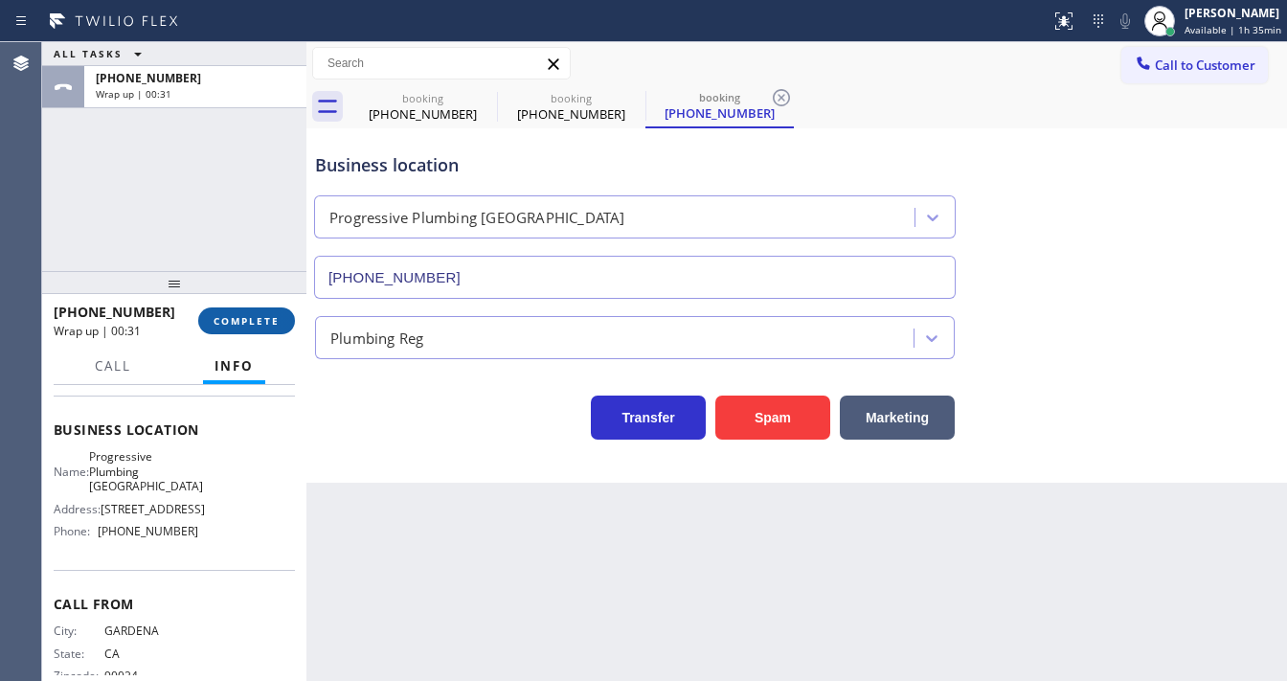
click at [271, 316] on span "COMPLETE" at bounding box center [247, 320] width 66 height 13
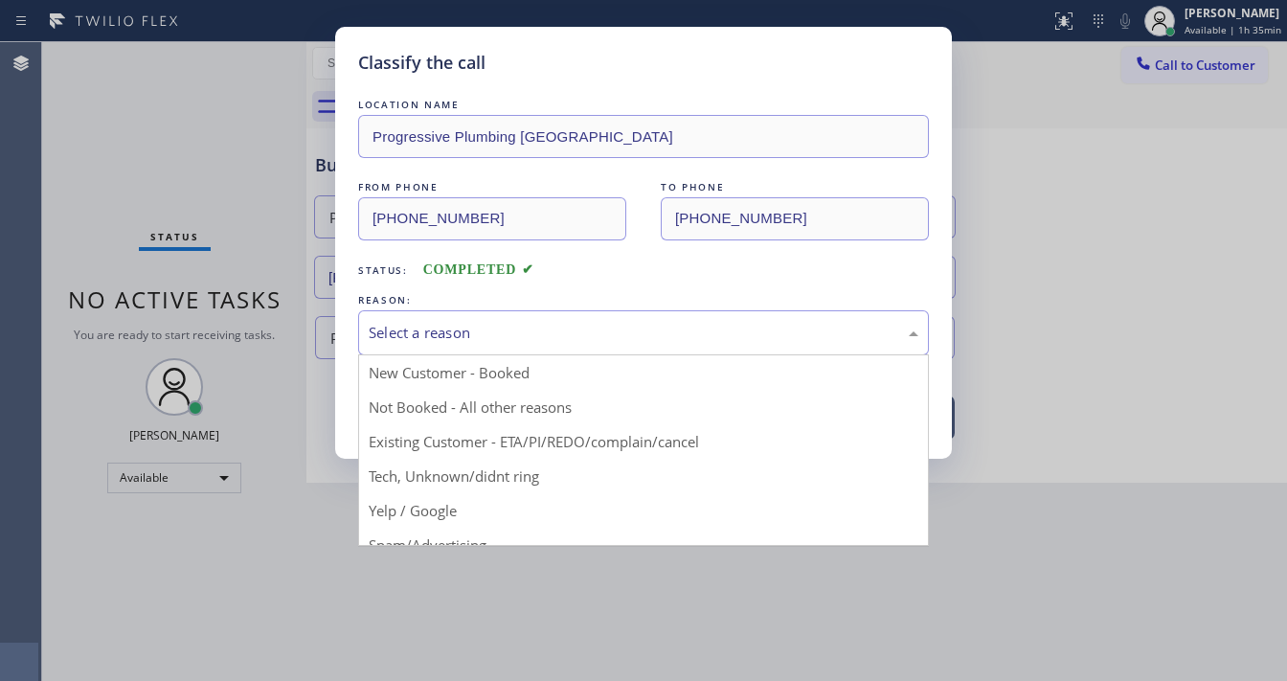
click at [528, 339] on div "Select a reason" at bounding box center [644, 333] width 550 height 22
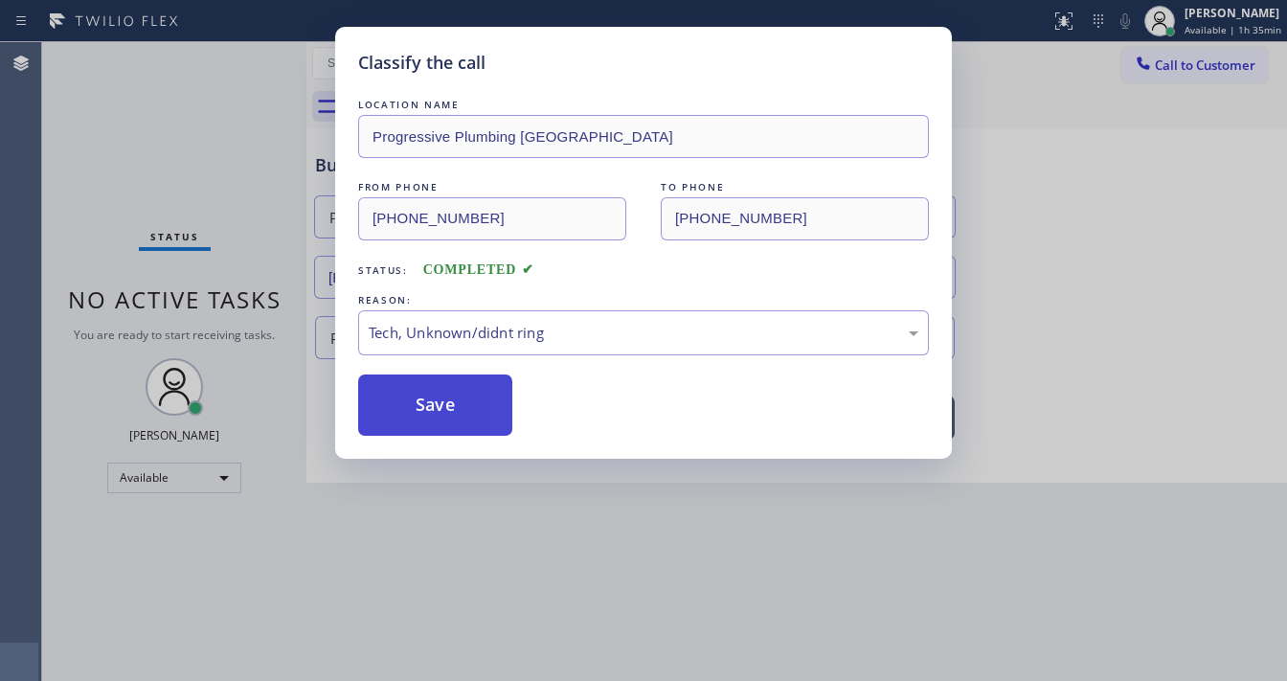
click at [442, 374] on button "Save" at bounding box center [435, 404] width 154 height 61
click at [440, 393] on button "Save" at bounding box center [435, 404] width 154 height 61
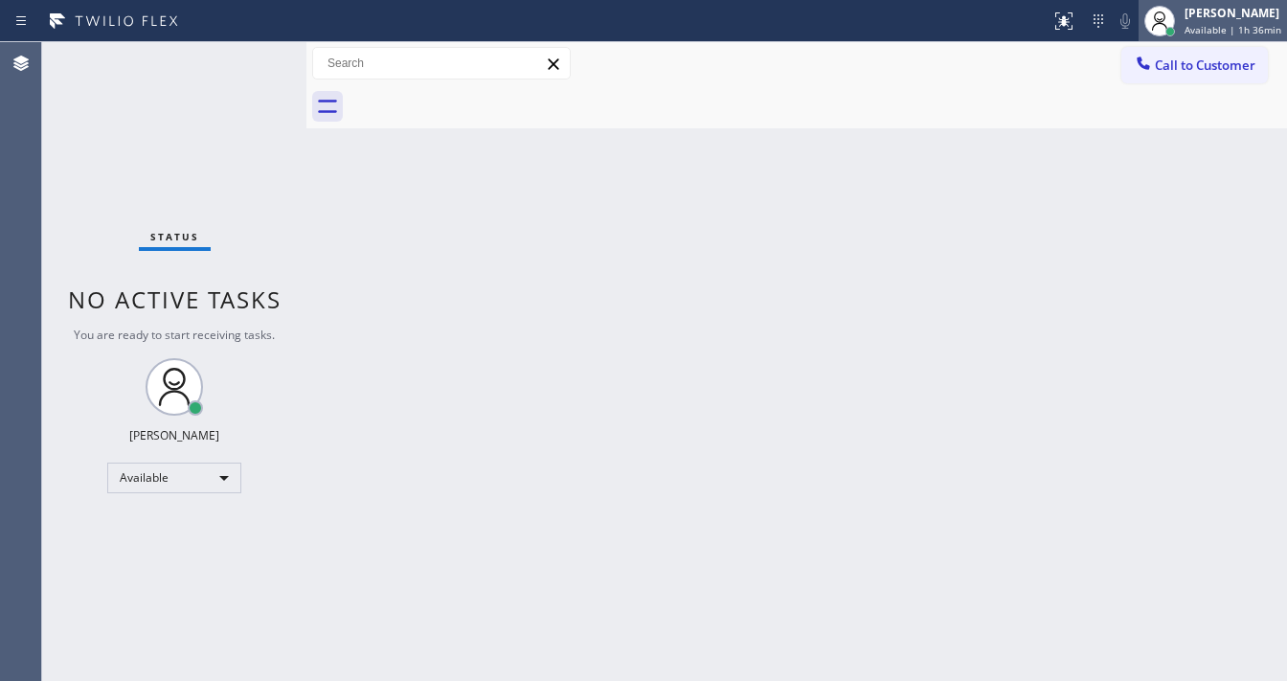
click at [1165, 19] on icon at bounding box center [1159, 23] width 14 height 11
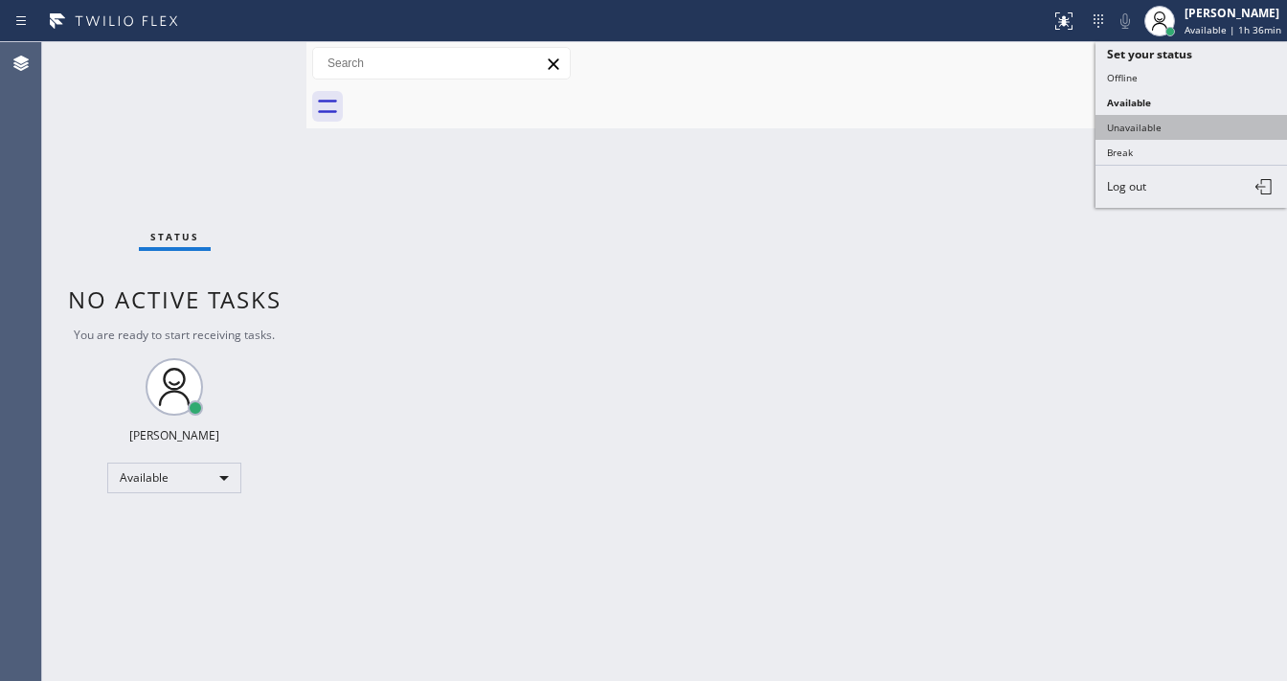
click at [1132, 121] on button "Unavailable" at bounding box center [1190, 127] width 191 height 25
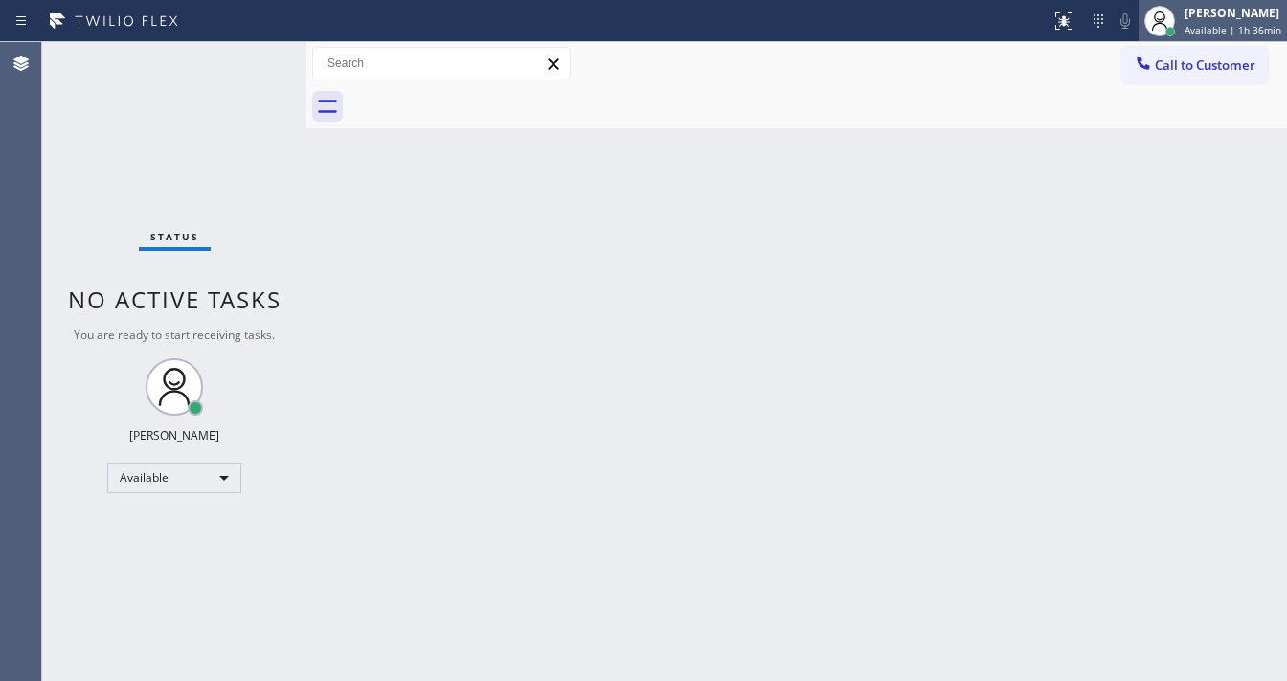
click at [1223, 29] on span "Available | 1h 36min" at bounding box center [1232, 29] width 97 height 13
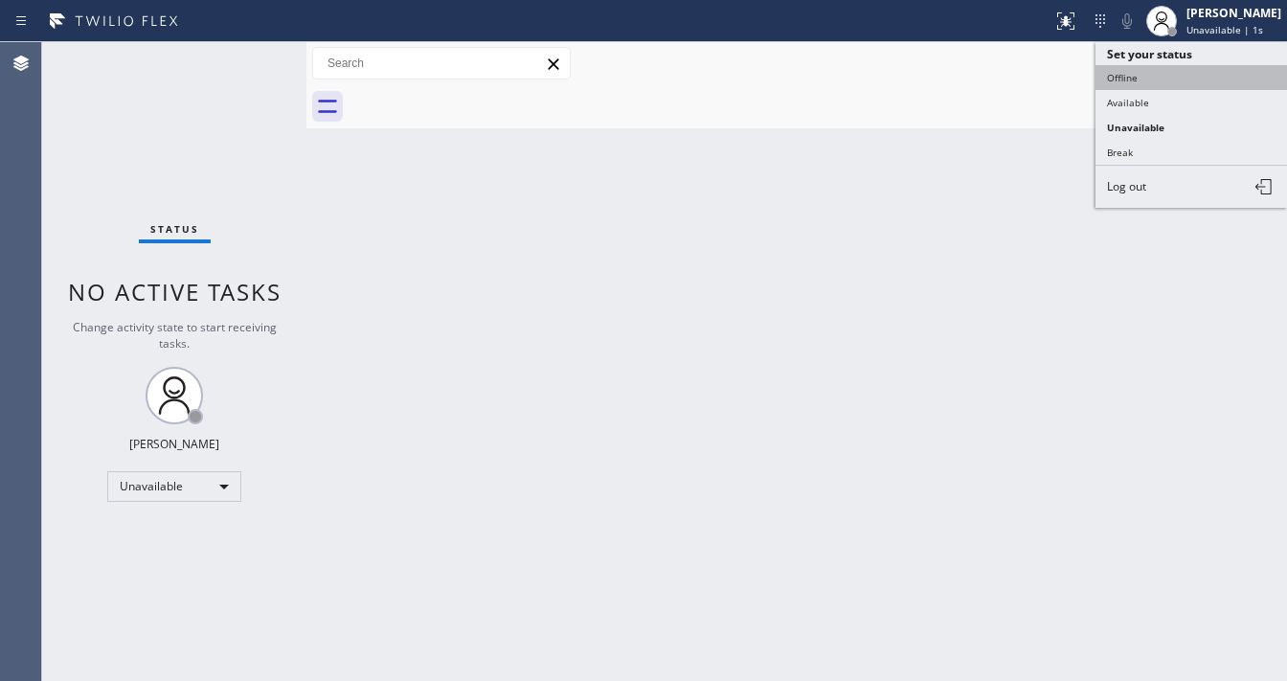
click at [1122, 79] on button "Offline" at bounding box center [1190, 77] width 191 height 25
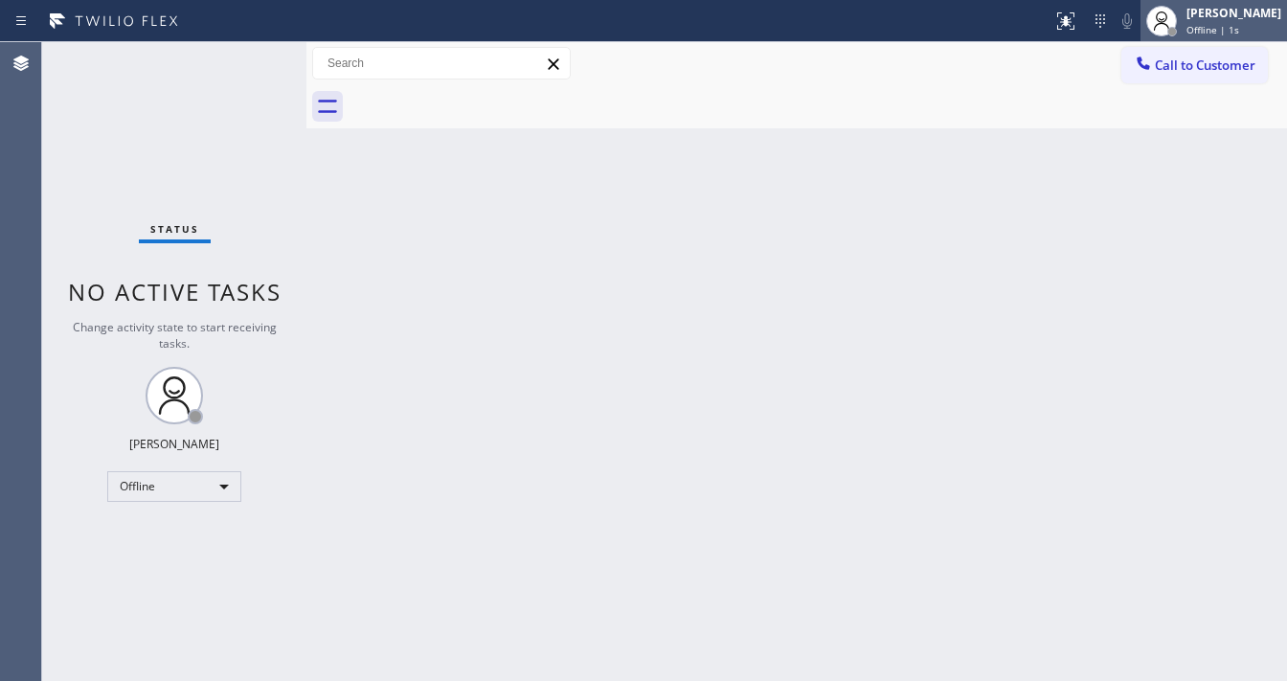
click at [1217, 23] on span "Offline | 1s" at bounding box center [1212, 29] width 53 height 13
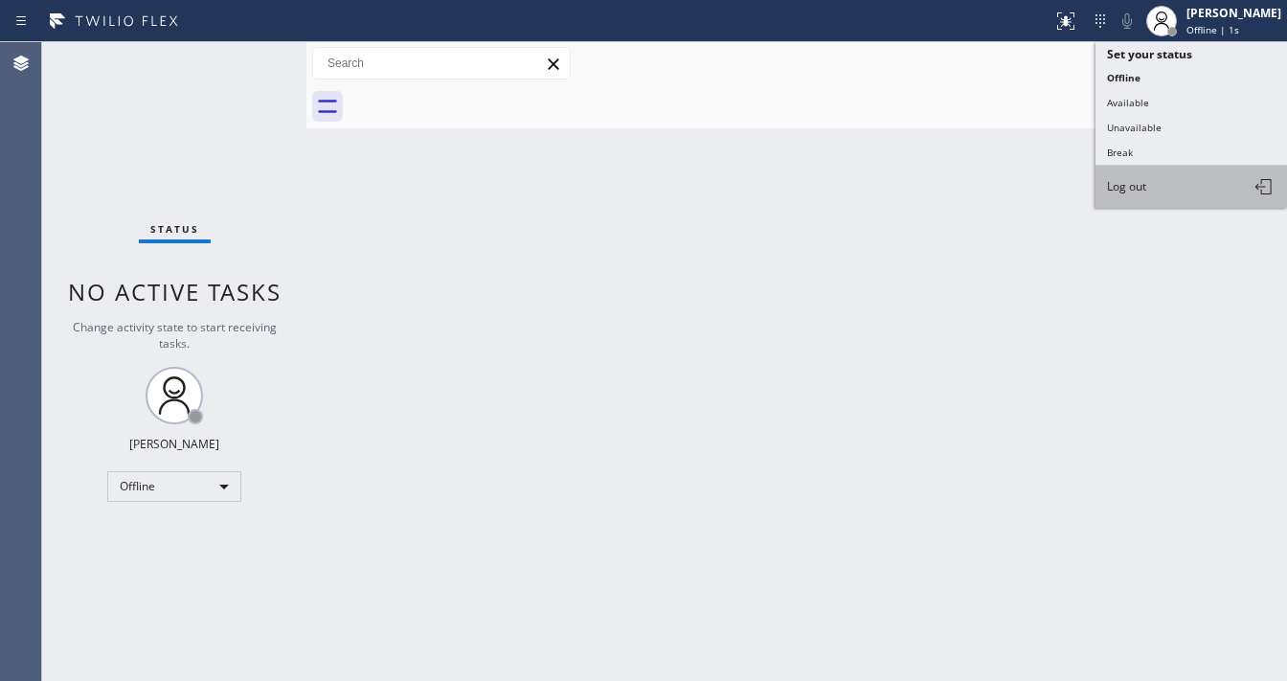
click at [1122, 192] on button "Log out" at bounding box center [1190, 187] width 191 height 42
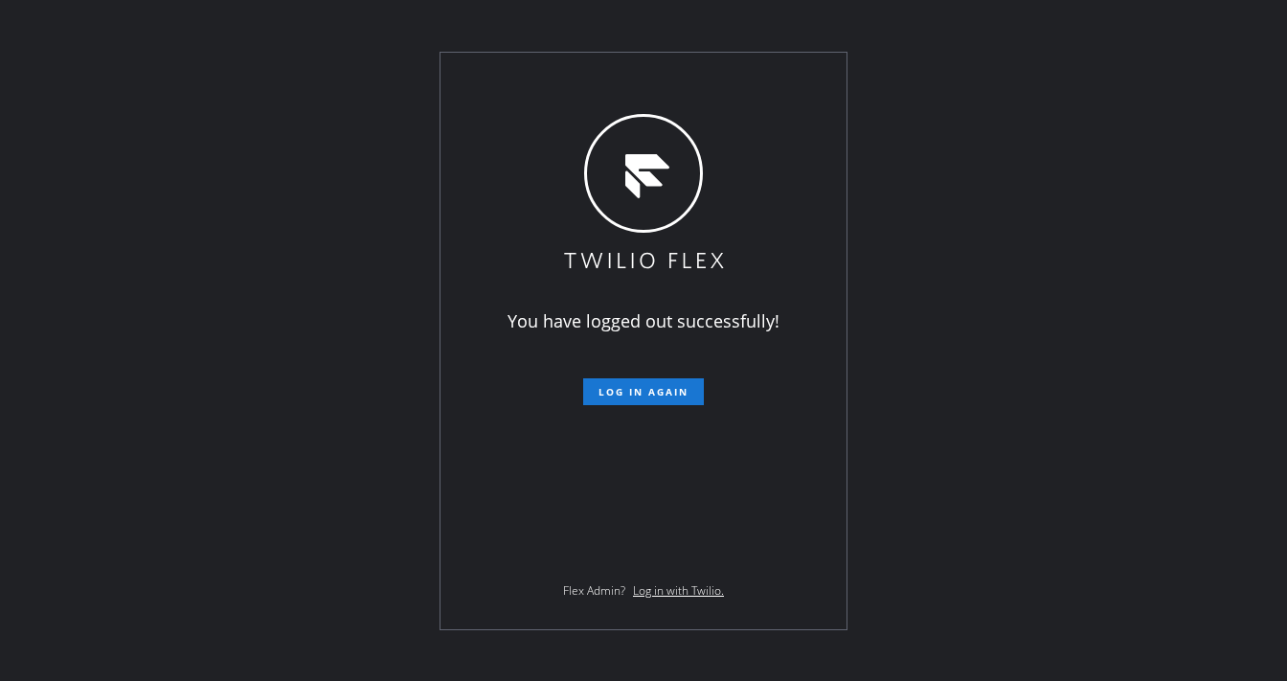
click at [1069, 198] on div "You have logged out successfully! Log in again Flex Admin? Log in with Twilio." at bounding box center [643, 340] width 1287 height 681
click at [418, 76] on div "You have logged out successfully! Log in again Flex Admin? Log in with Twilio." at bounding box center [643, 340] width 1287 height 681
